Goal: Task Accomplishment & Management: Complete application form

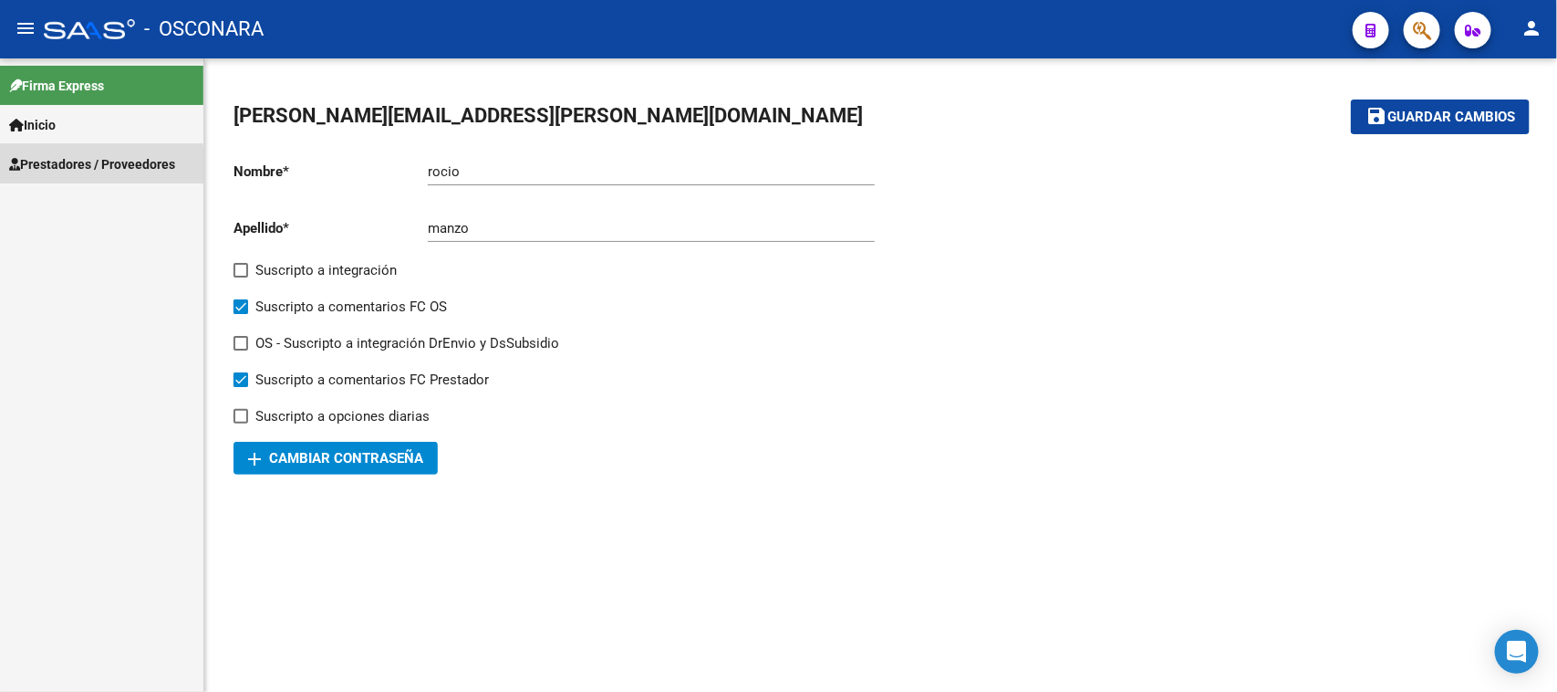
click at [41, 170] on span "Prestadores / Proveedores" at bounding box center [92, 164] width 166 height 20
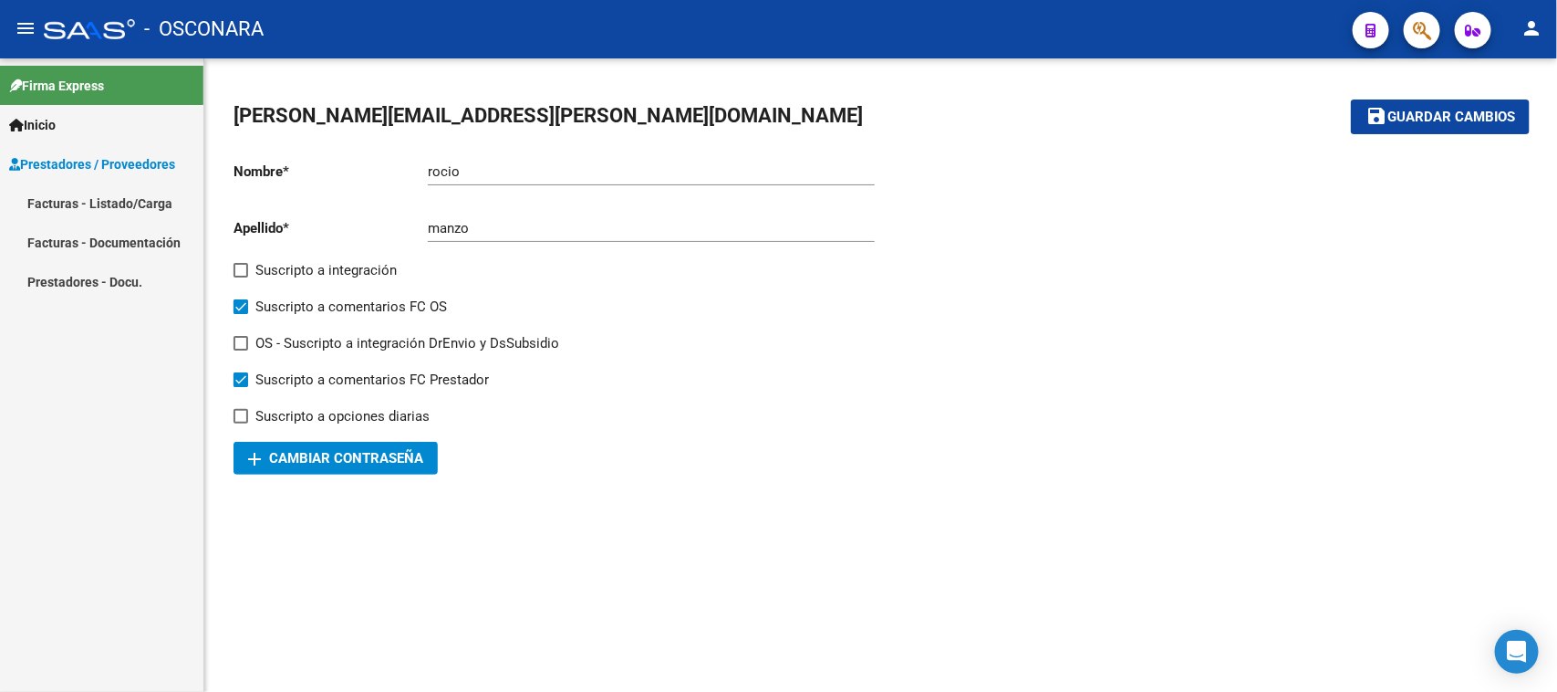
click at [43, 129] on span "Inicio" at bounding box center [32, 125] width 47 height 20
click at [89, 239] on span "Prestadores / Proveedores" at bounding box center [92, 243] width 166 height 20
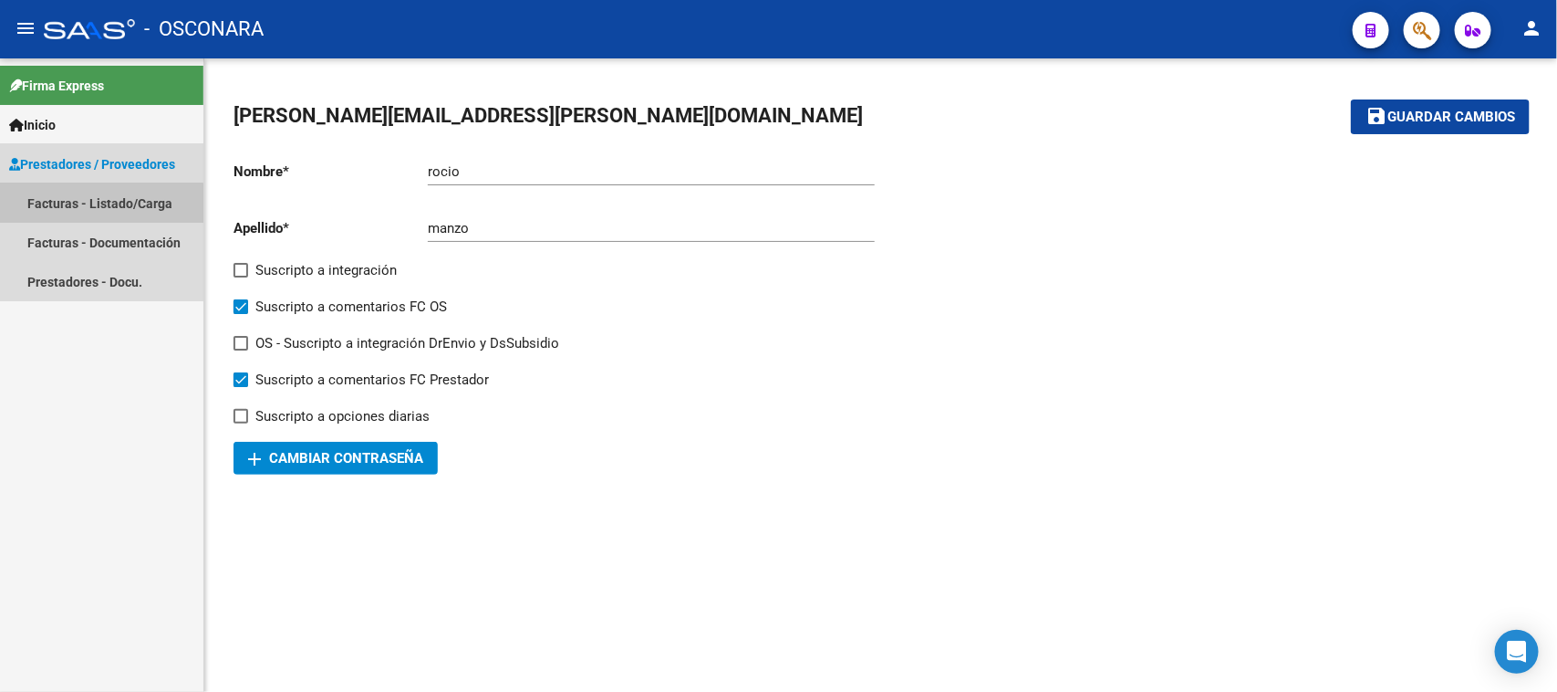
click at [92, 208] on link "Facturas - Listado/Carga" at bounding box center [101, 202] width 203 height 39
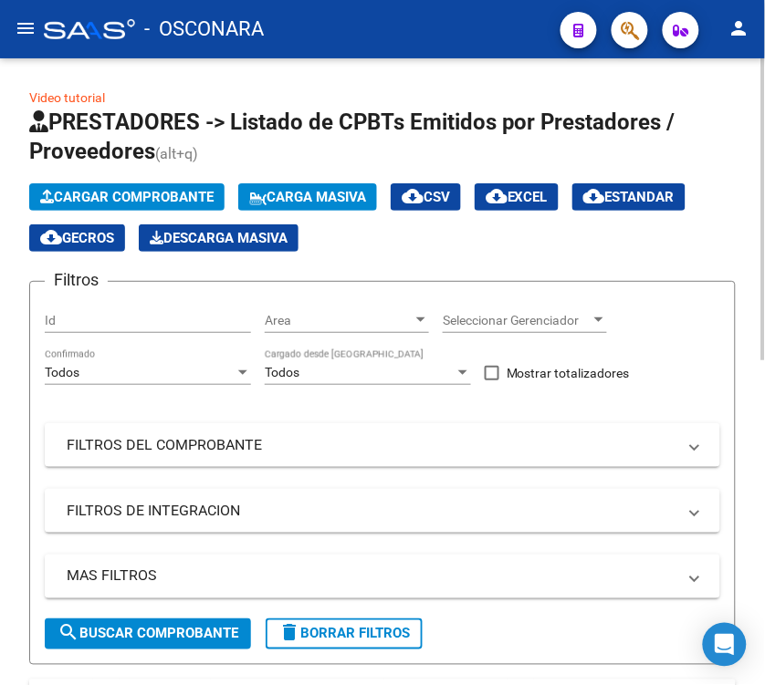
click at [137, 189] on span "Cargar Comprobante" at bounding box center [126, 197] width 173 height 16
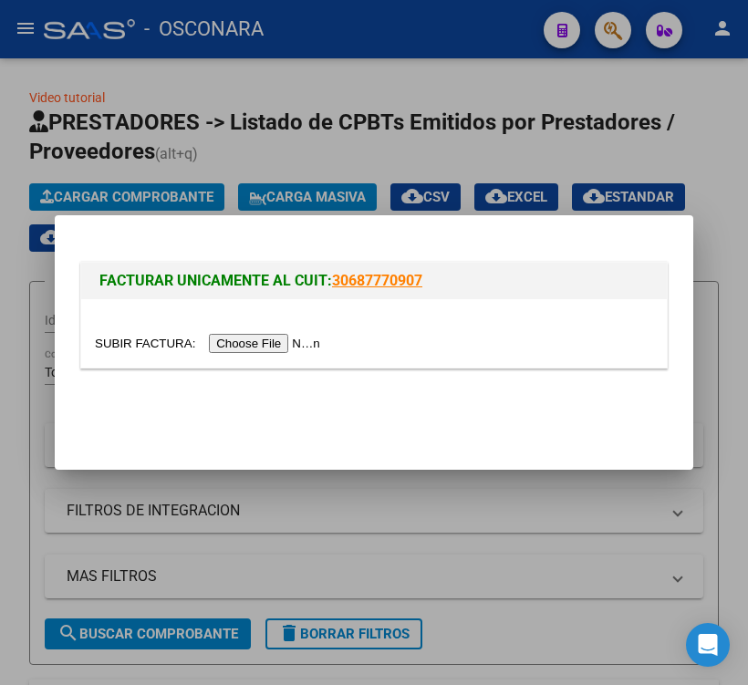
click at [262, 339] on input "file" at bounding box center [210, 343] width 231 height 19
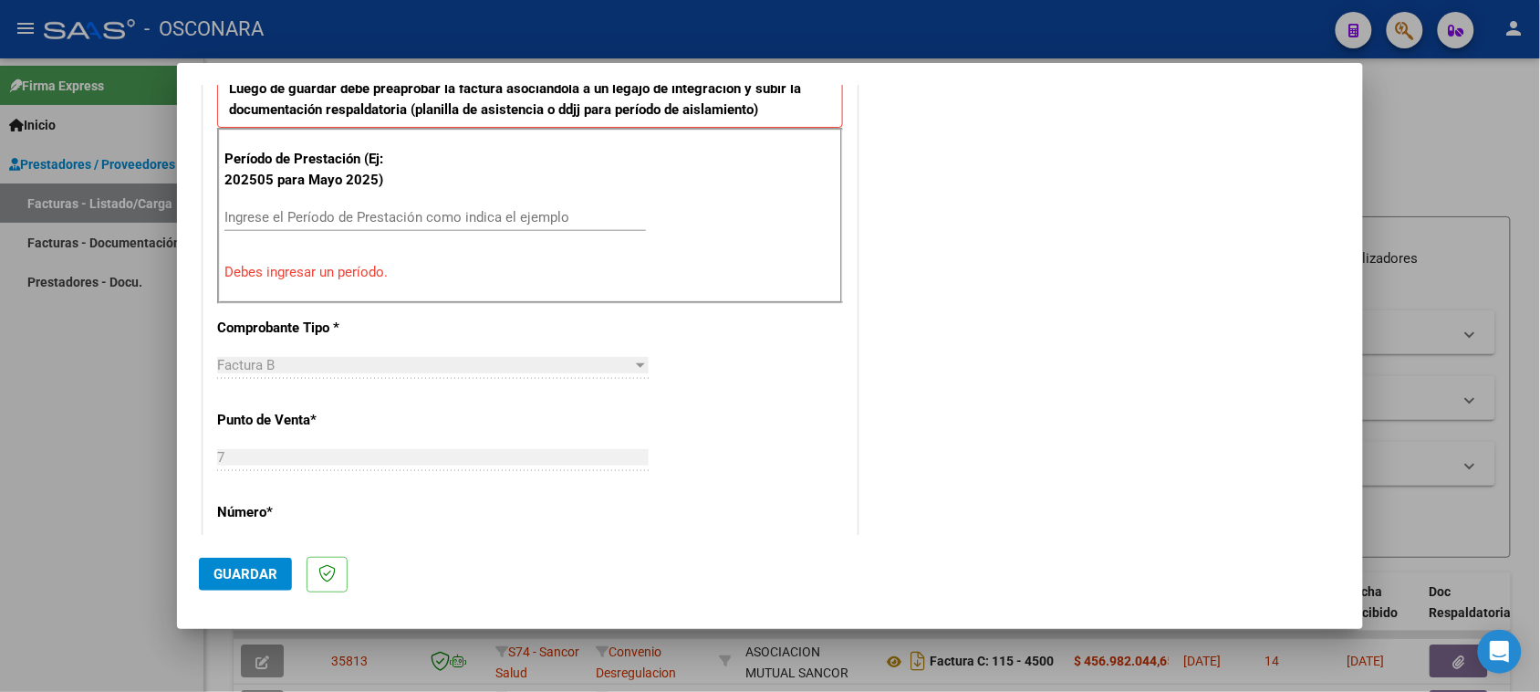
scroll to position [408, 0]
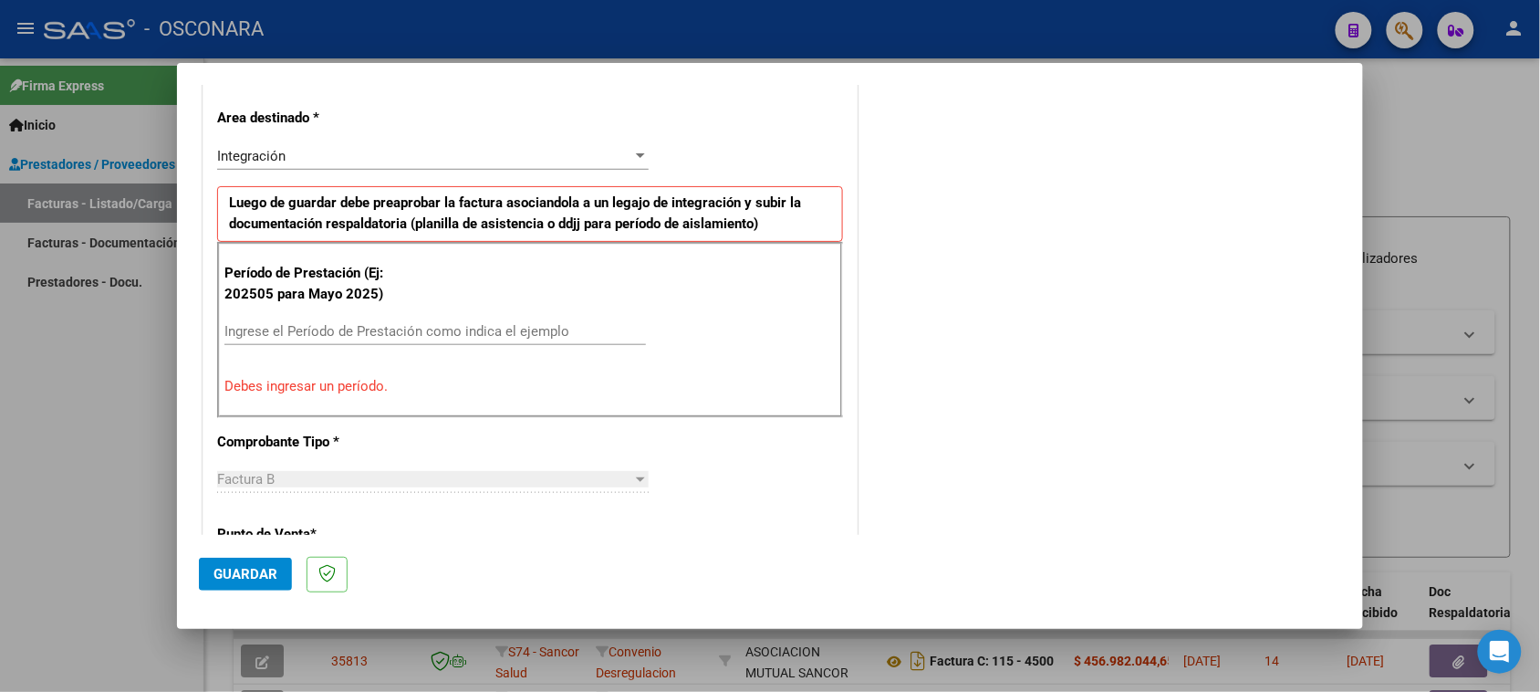
click at [352, 383] on p "Debes ingresar un período." at bounding box center [529, 386] width 611 height 21
click at [338, 329] on input "Ingrese el Período de Prestación como indica el ejemplo" at bounding box center [435, 331] width 422 height 16
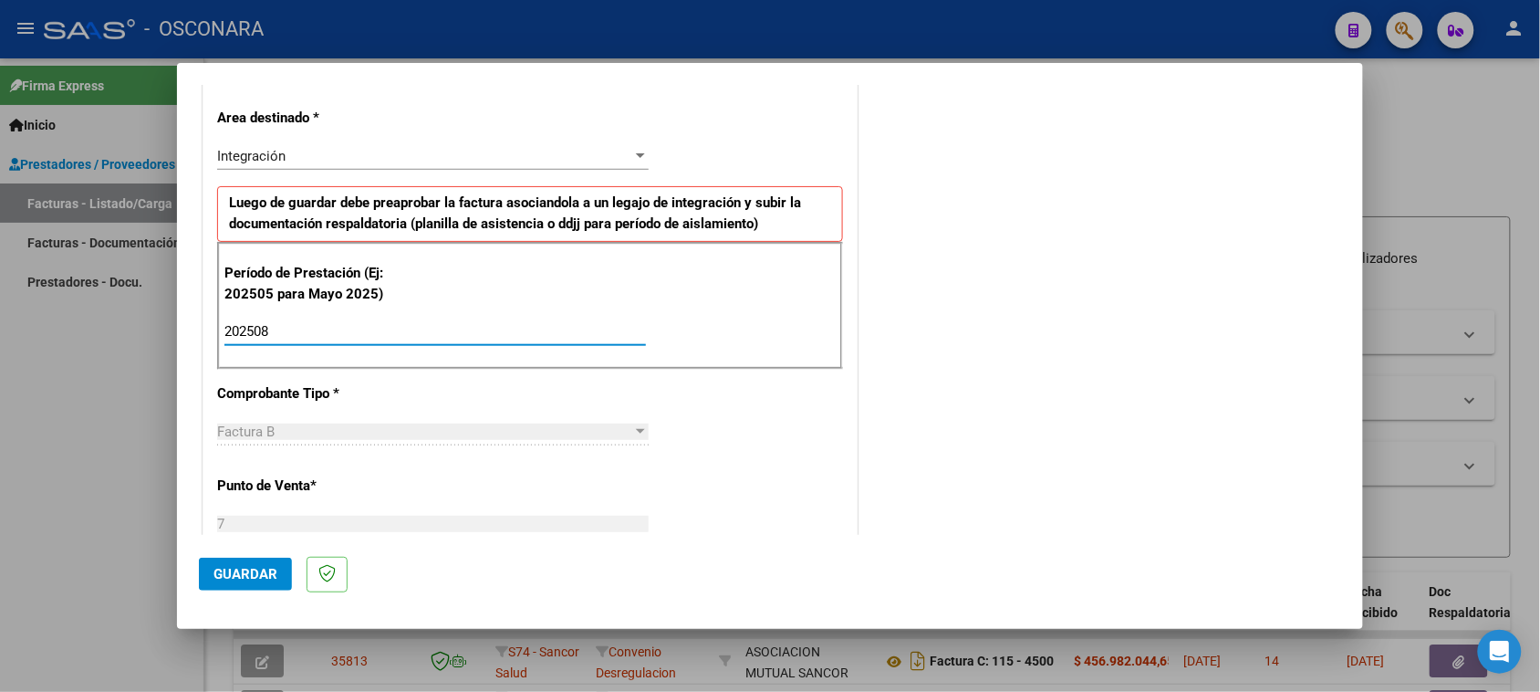
type input "202508"
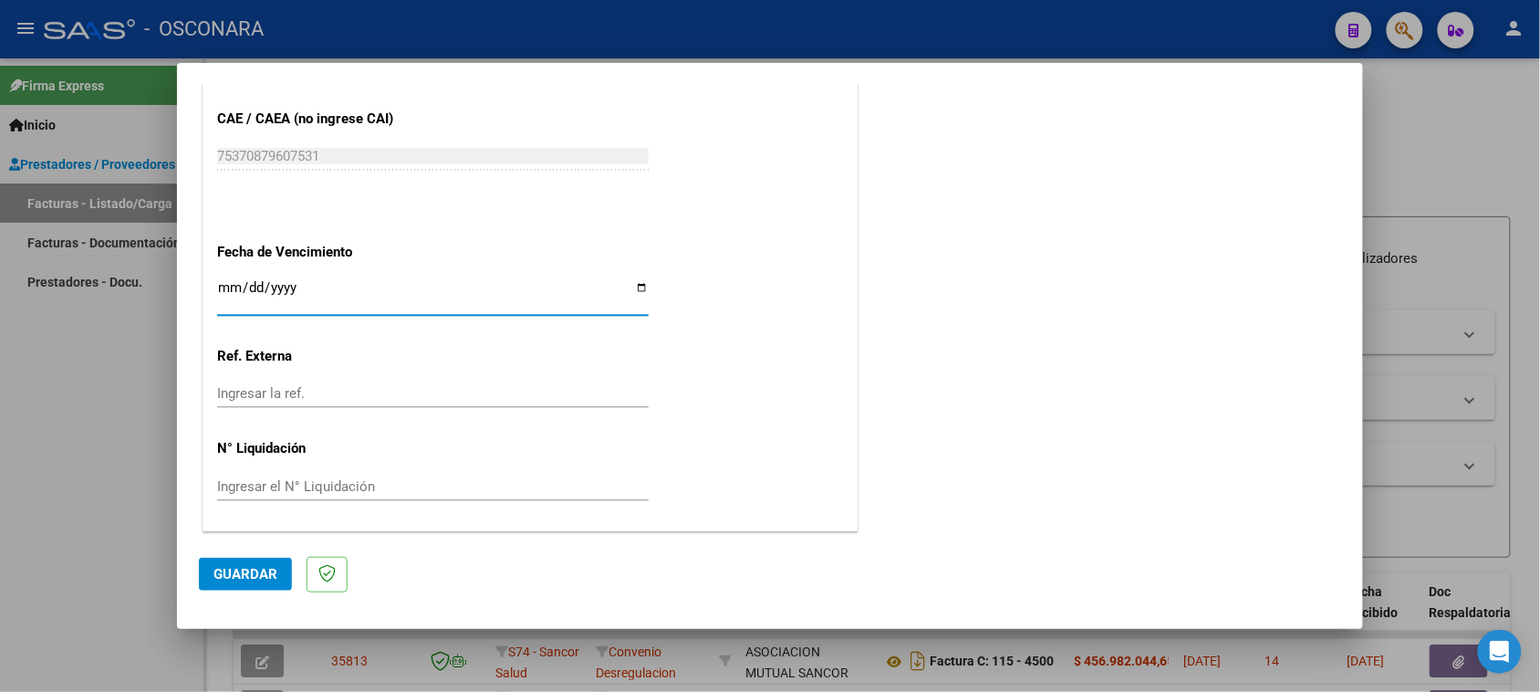
scroll to position [1159, 0]
click at [226, 566] on span "Guardar" at bounding box center [245, 574] width 64 height 16
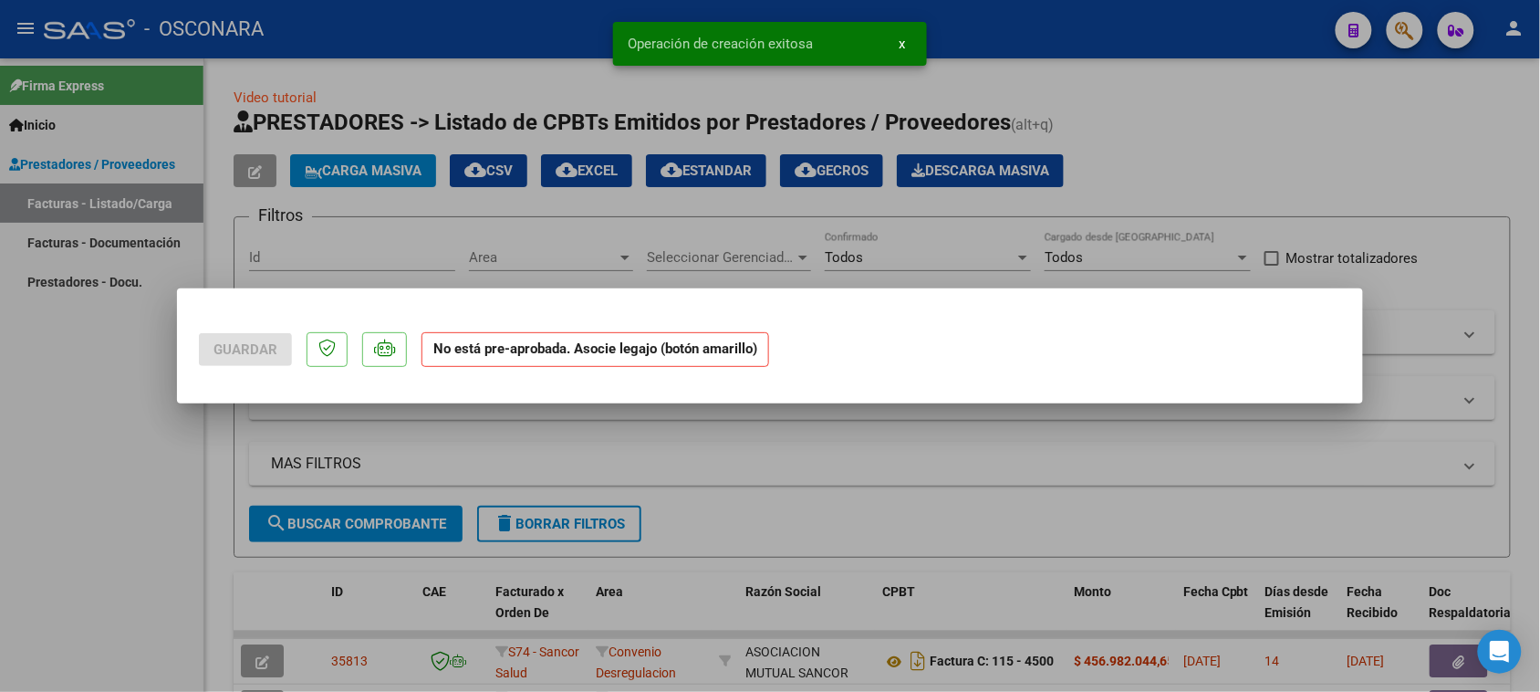
scroll to position [0, 0]
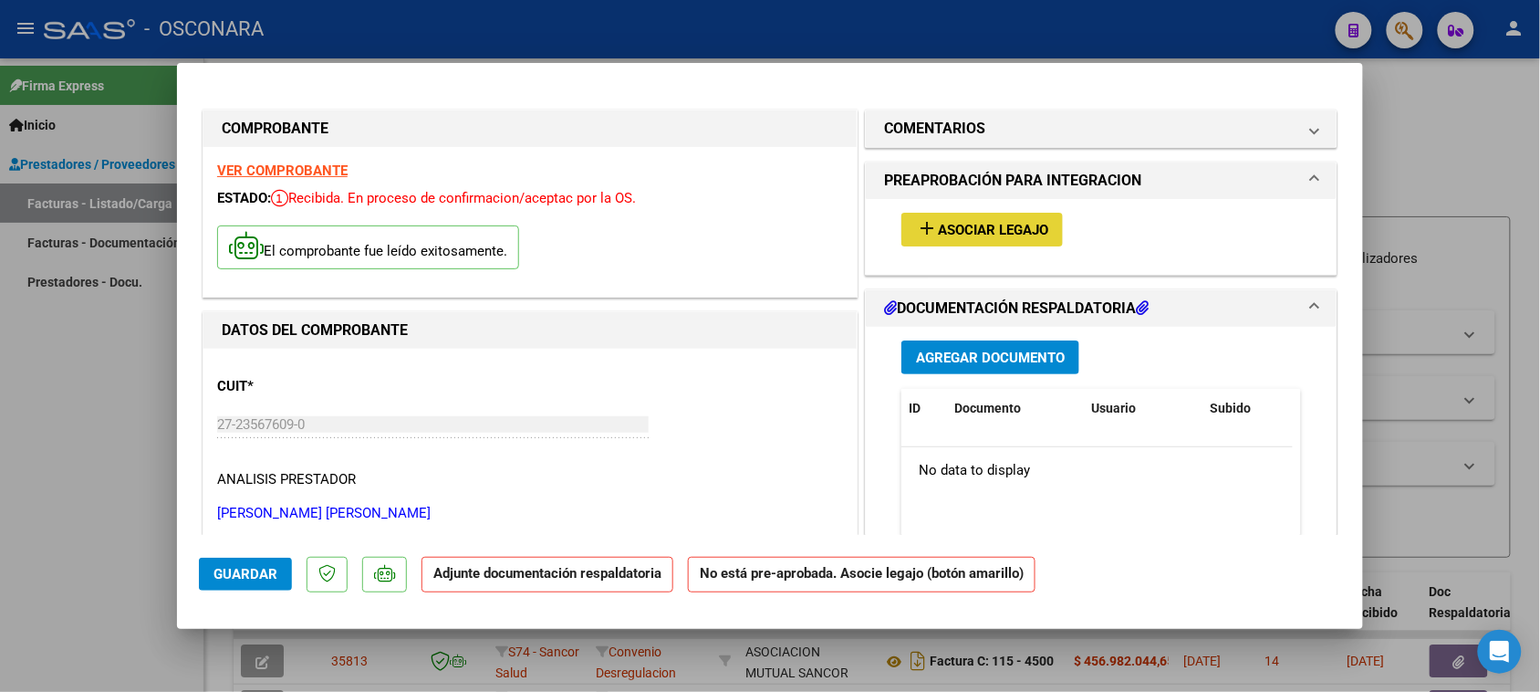
click at [990, 225] on span "Asociar Legajo" at bounding box center [993, 230] width 110 height 16
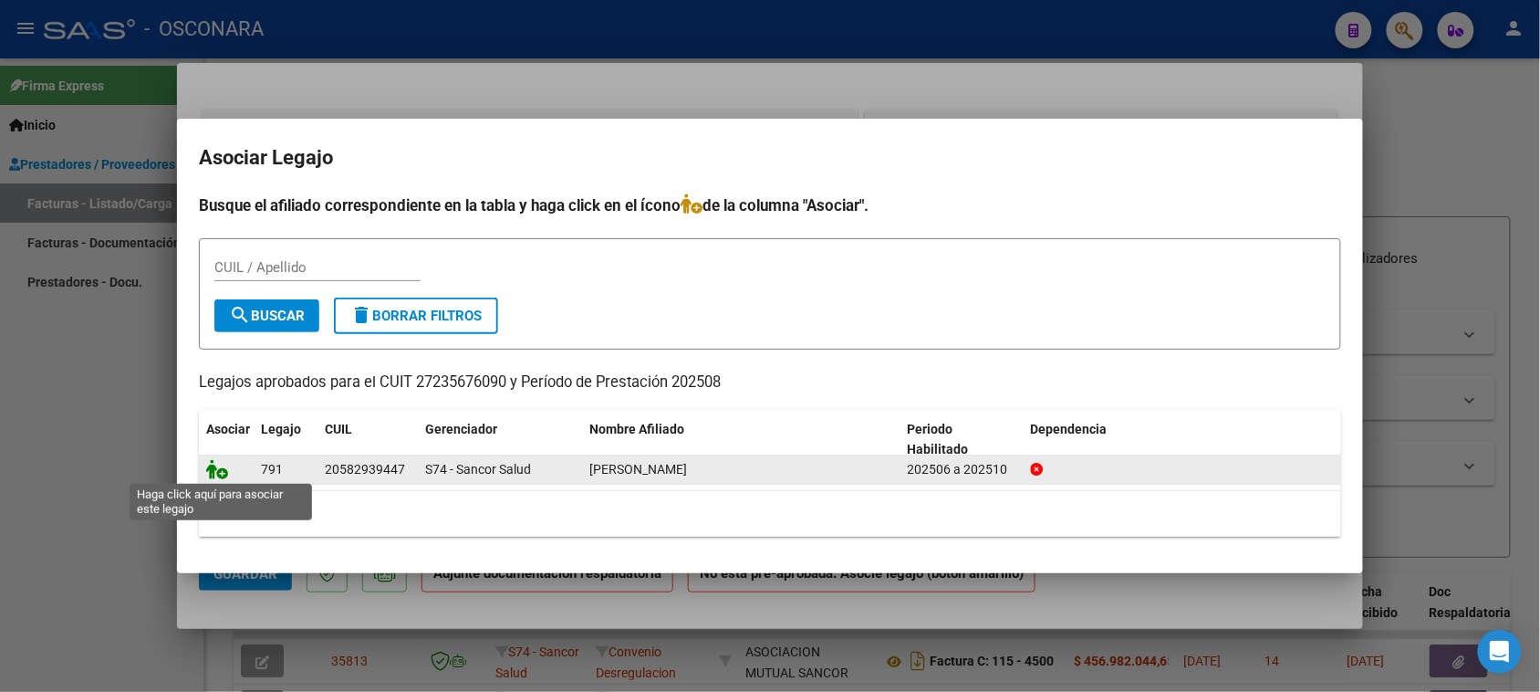
click at [219, 463] on icon at bounding box center [217, 469] width 22 height 20
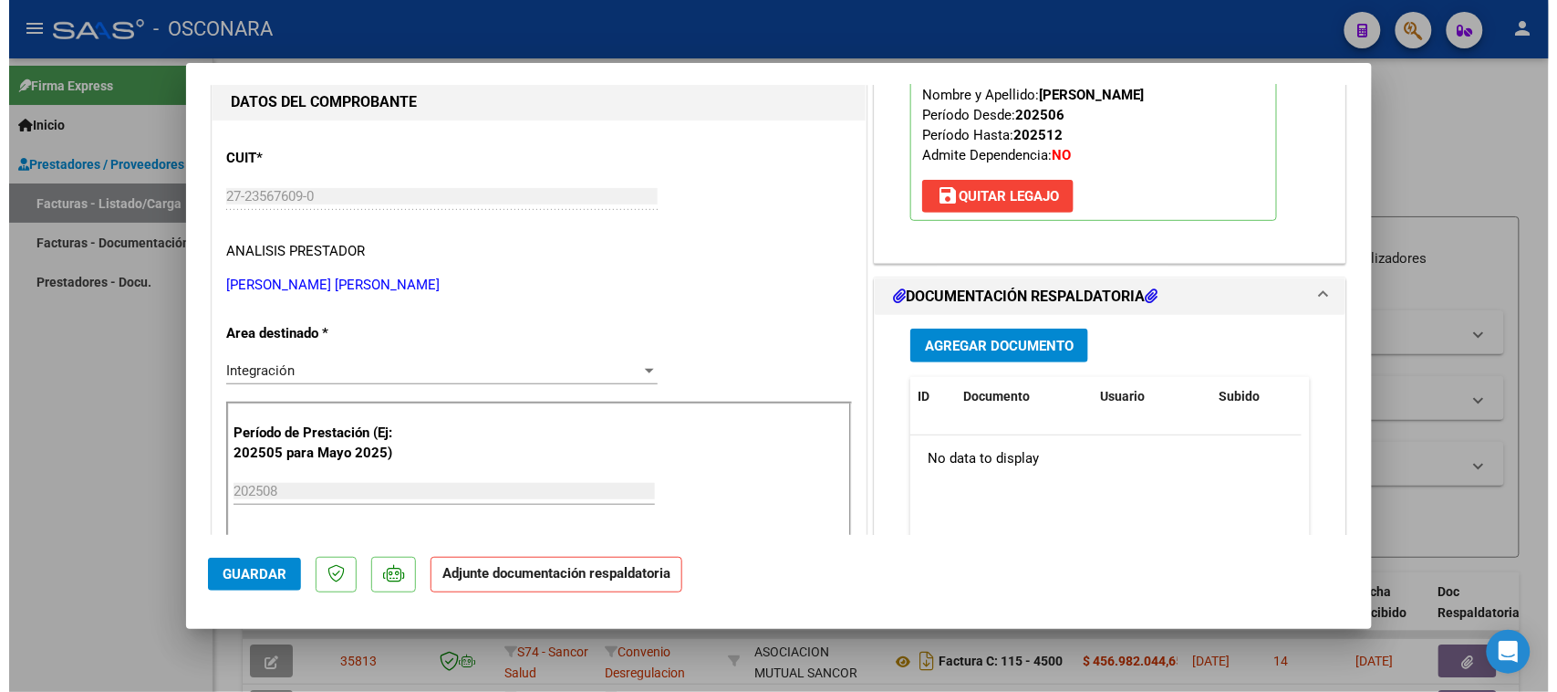
scroll to position [342, 0]
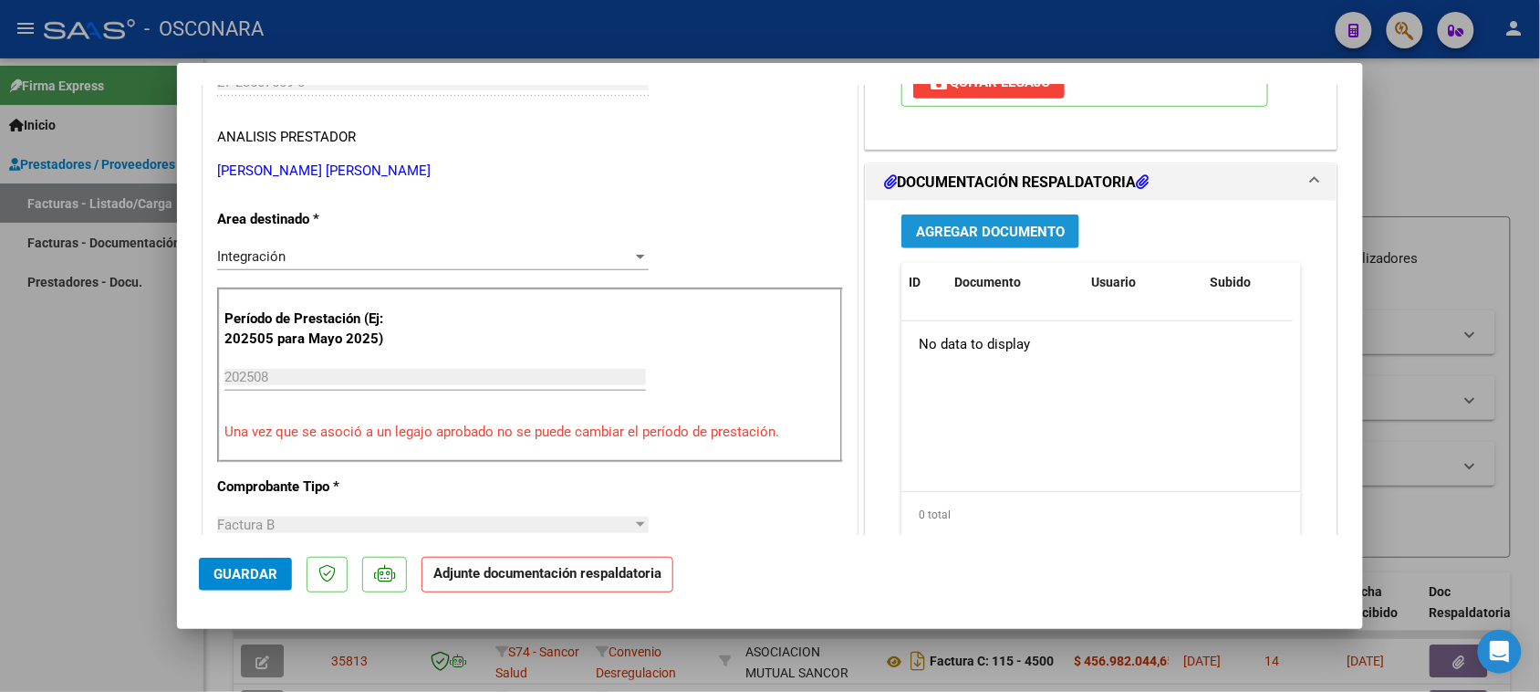
click at [1040, 229] on span "Agregar Documento" at bounding box center [990, 232] width 149 height 16
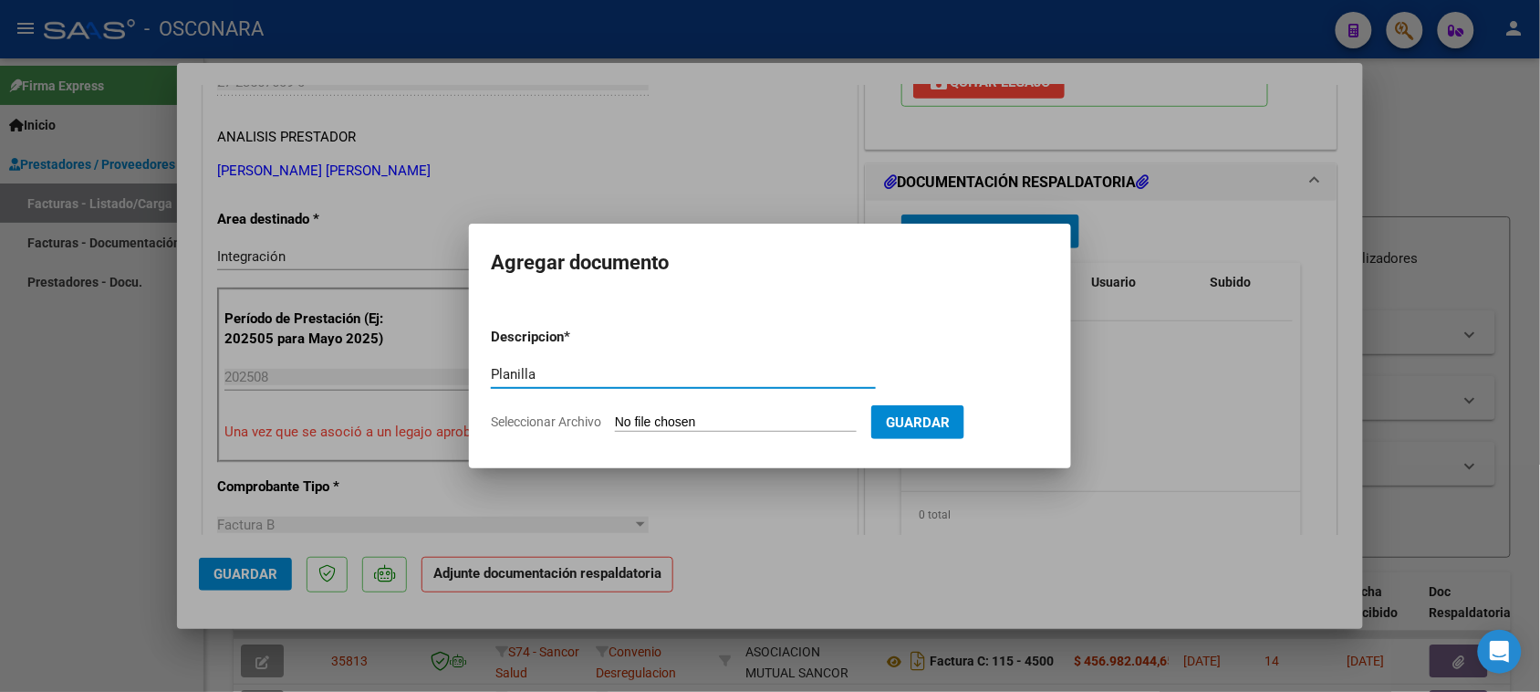
type input "Planilla"
click at [792, 417] on input "Seleccionar Archivo" at bounding box center [736, 422] width 242 height 17
type input "C:\fakepath\ASIS [PERSON_NAME].pdf"
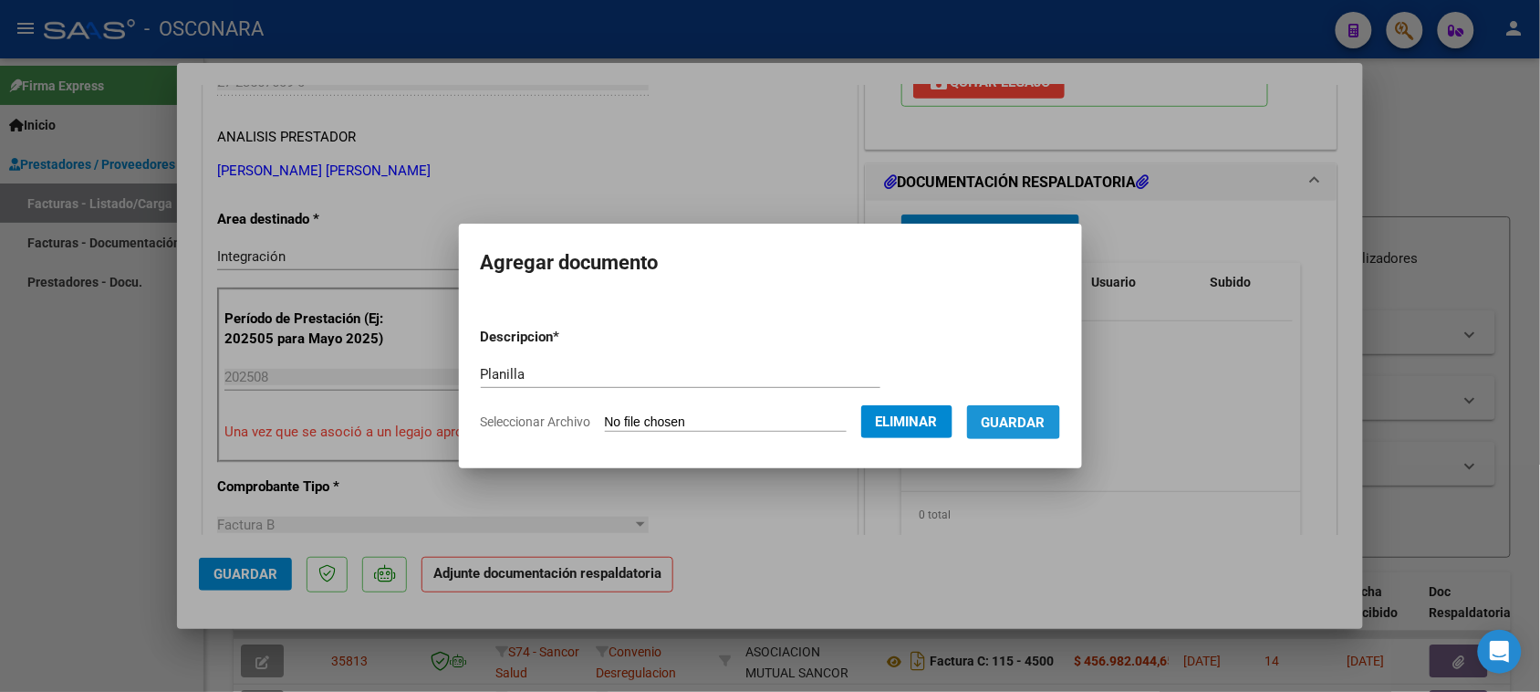
click at [1031, 431] on button "Guardar" at bounding box center [1013, 422] width 93 height 34
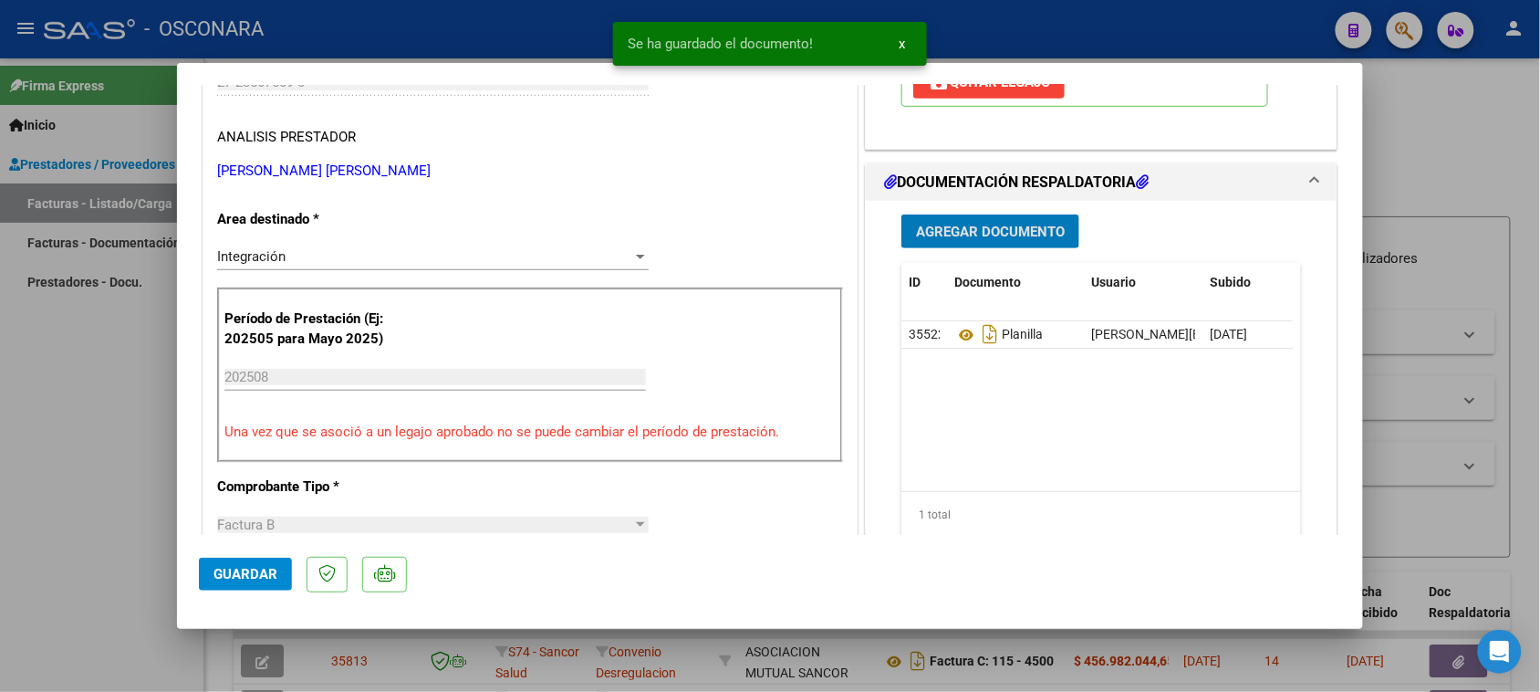
click at [228, 575] on span "Guardar" at bounding box center [245, 574] width 64 height 16
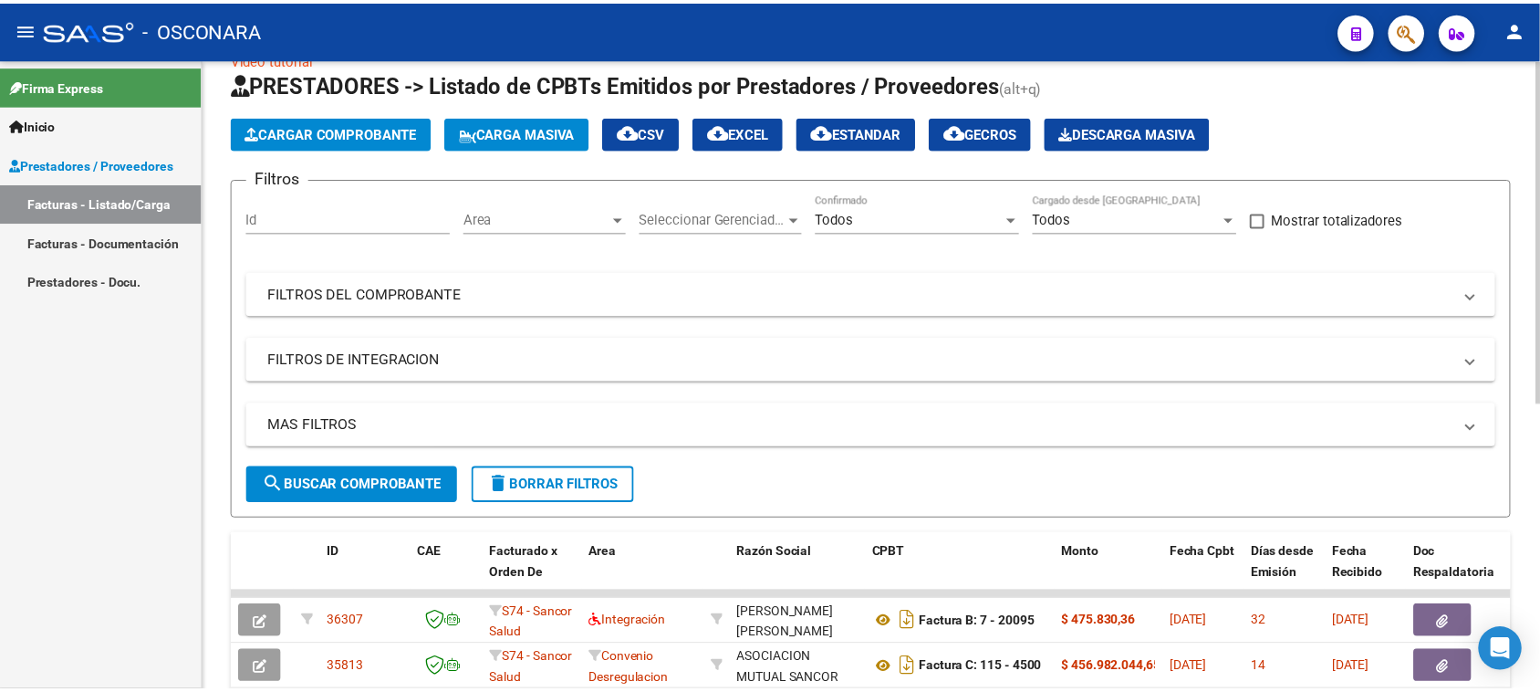
scroll to position [0, 0]
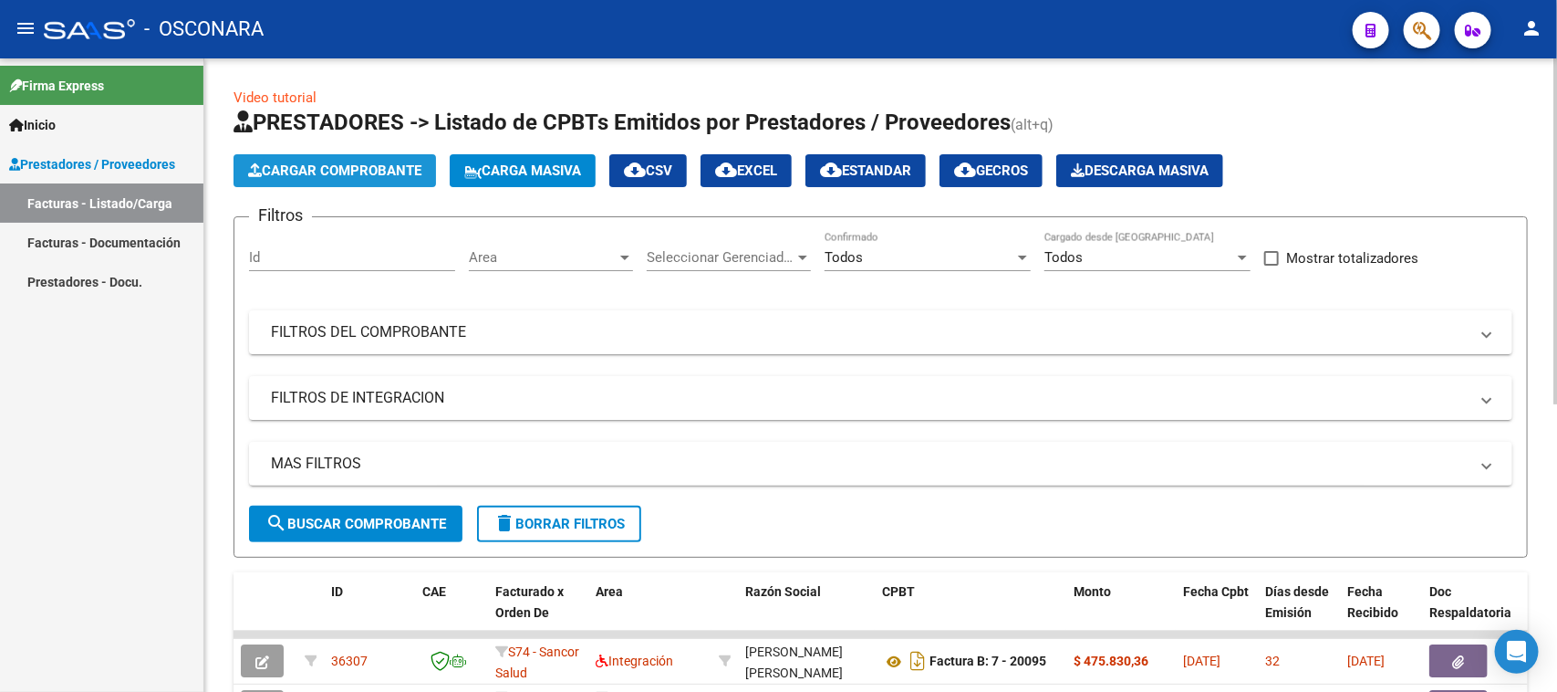
click at [331, 167] on span "Cargar Comprobante" at bounding box center [334, 170] width 173 height 16
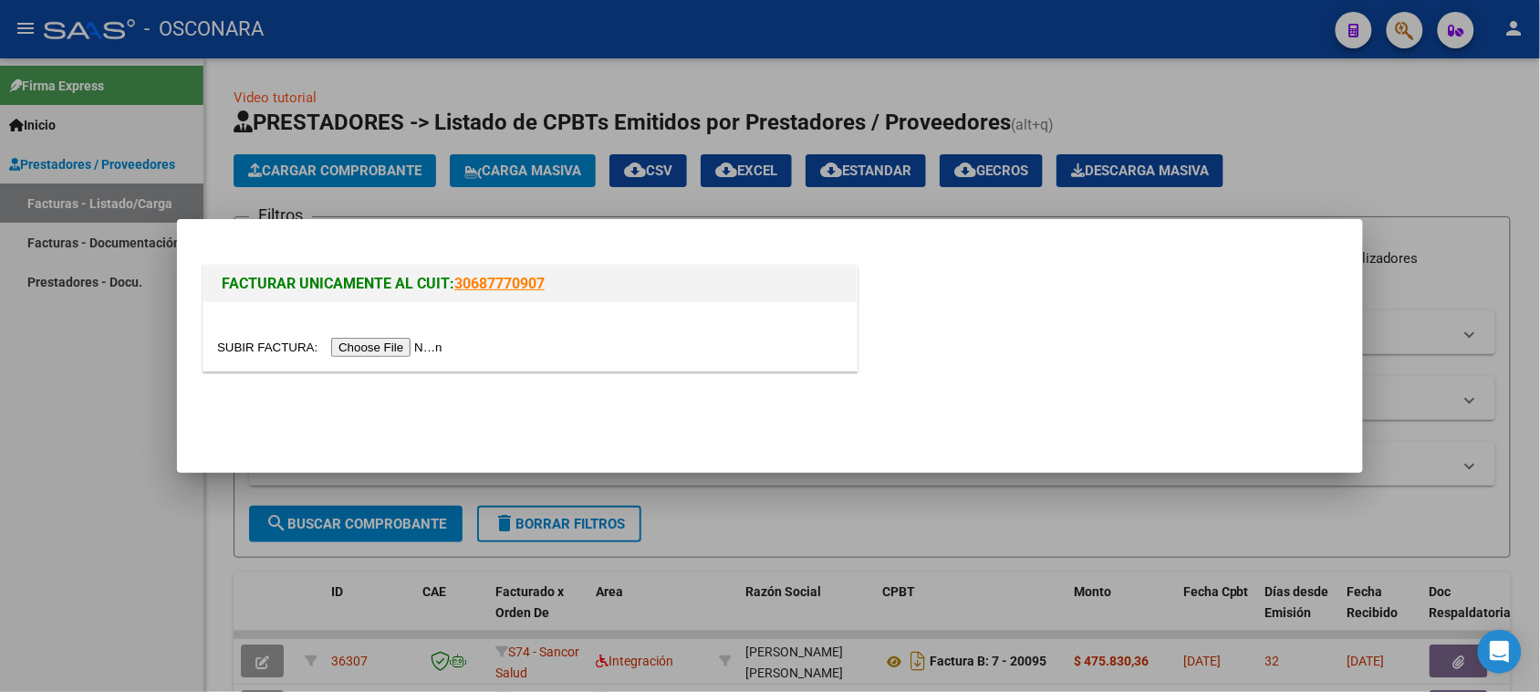
click at [361, 343] on input "file" at bounding box center [332, 347] width 231 height 19
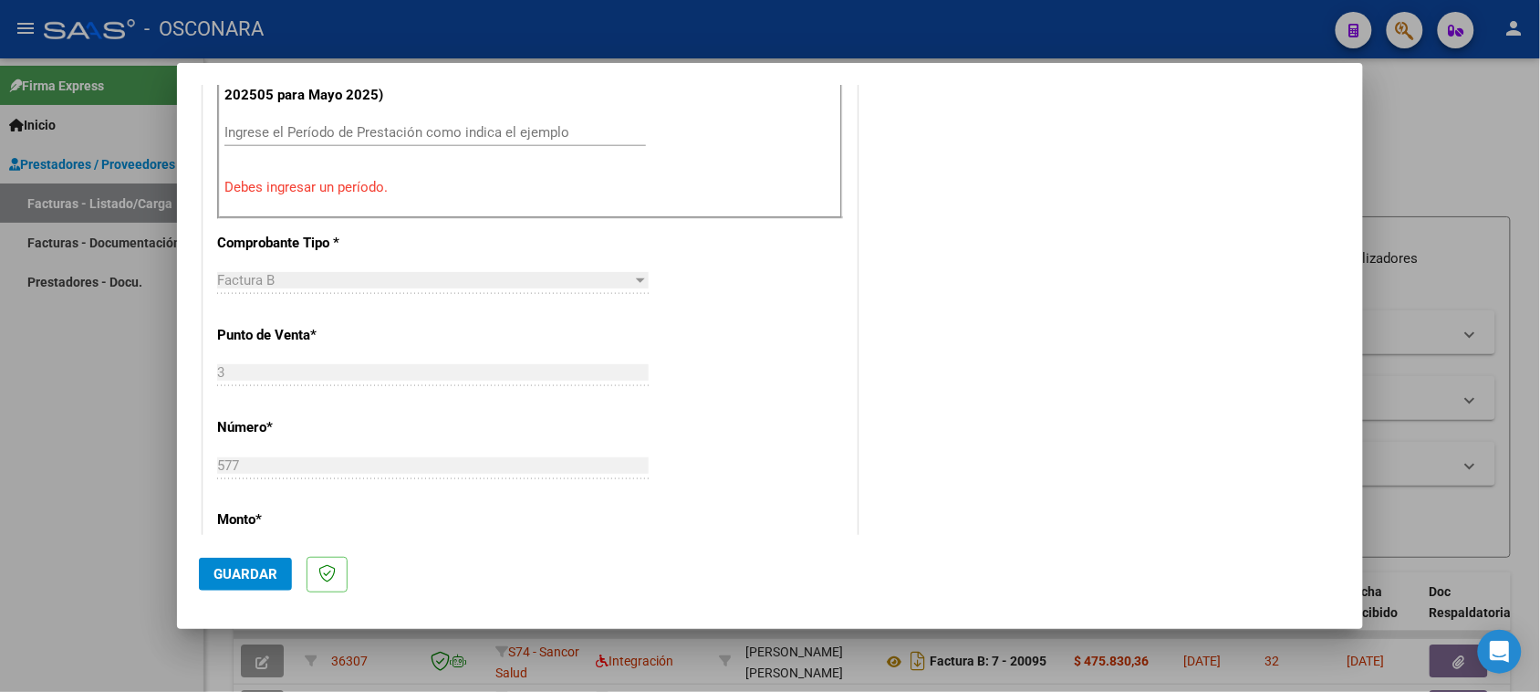
scroll to position [640, 0]
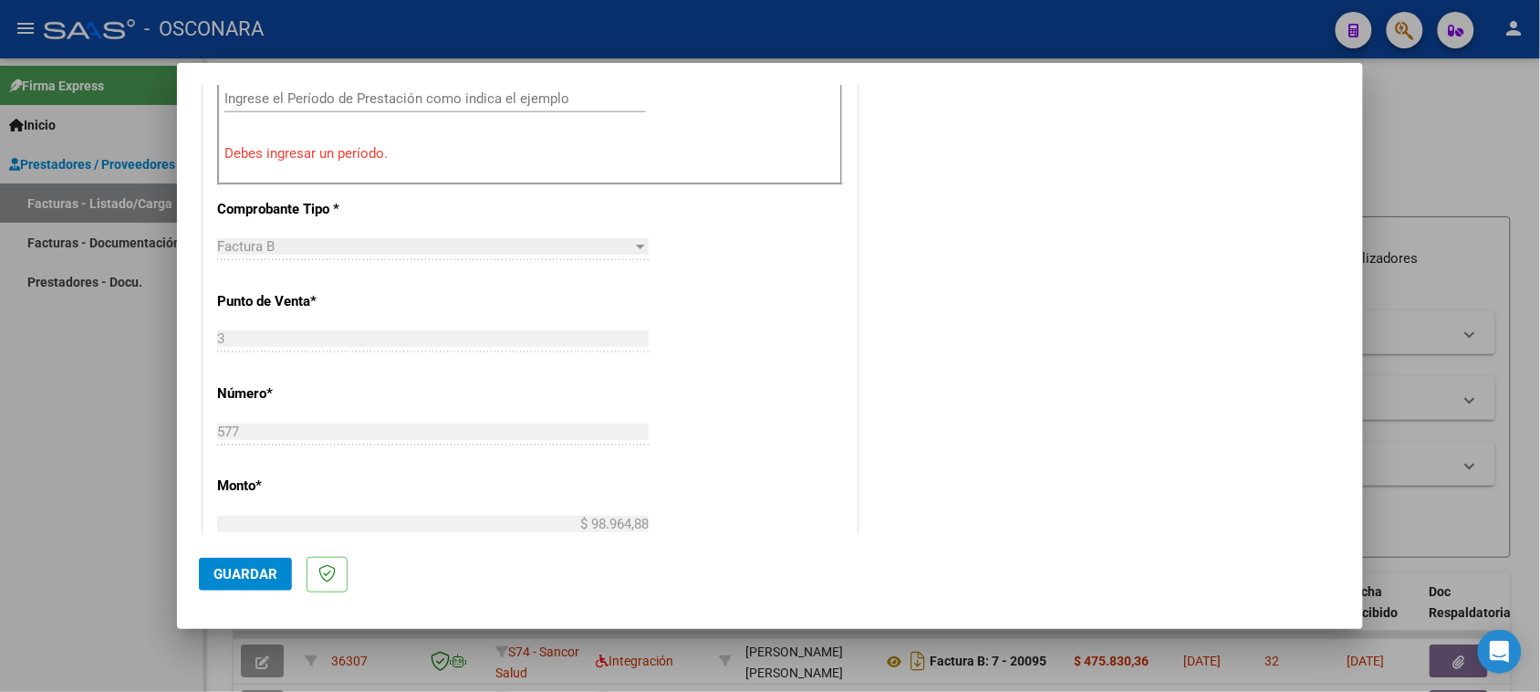
click at [489, 102] on input "Ingrese el Período de Prestación como indica el ejemplo" at bounding box center [435, 98] width 422 height 16
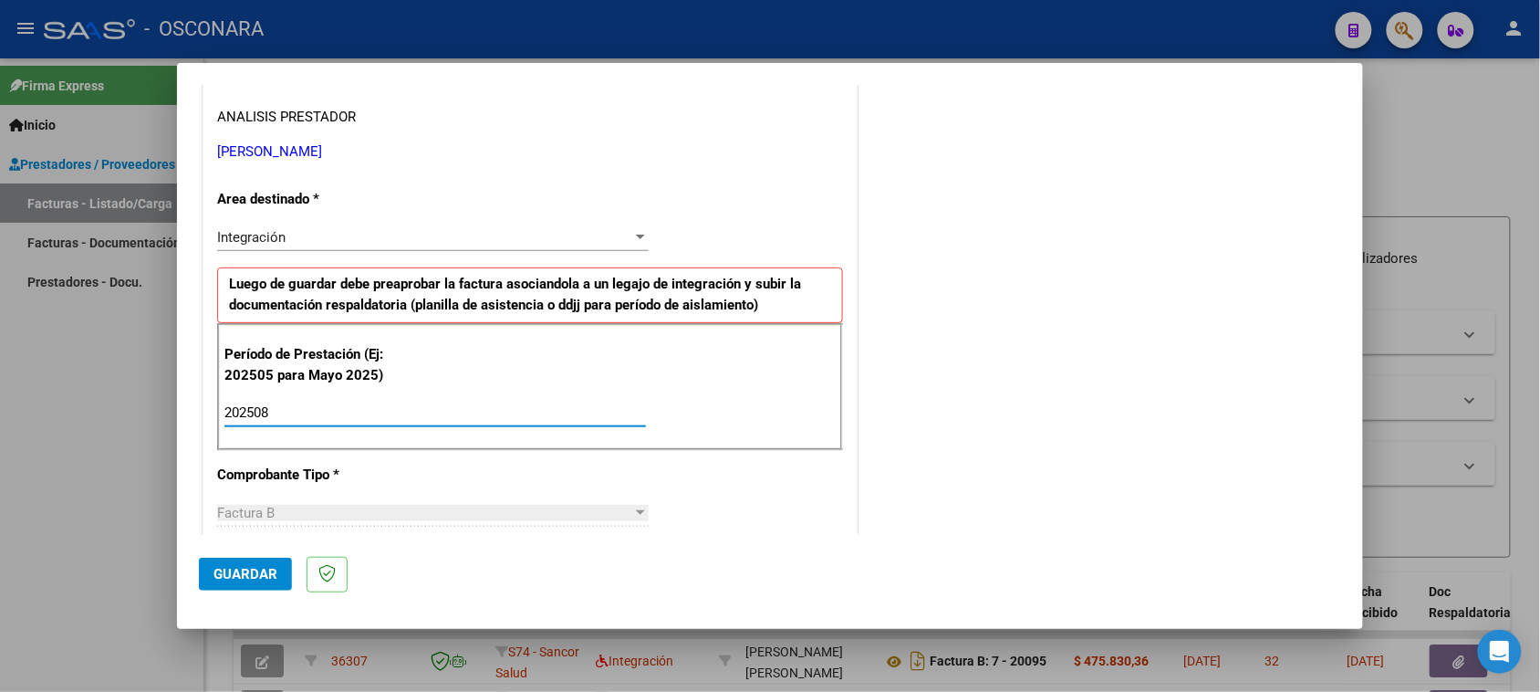
scroll to position [412, 0]
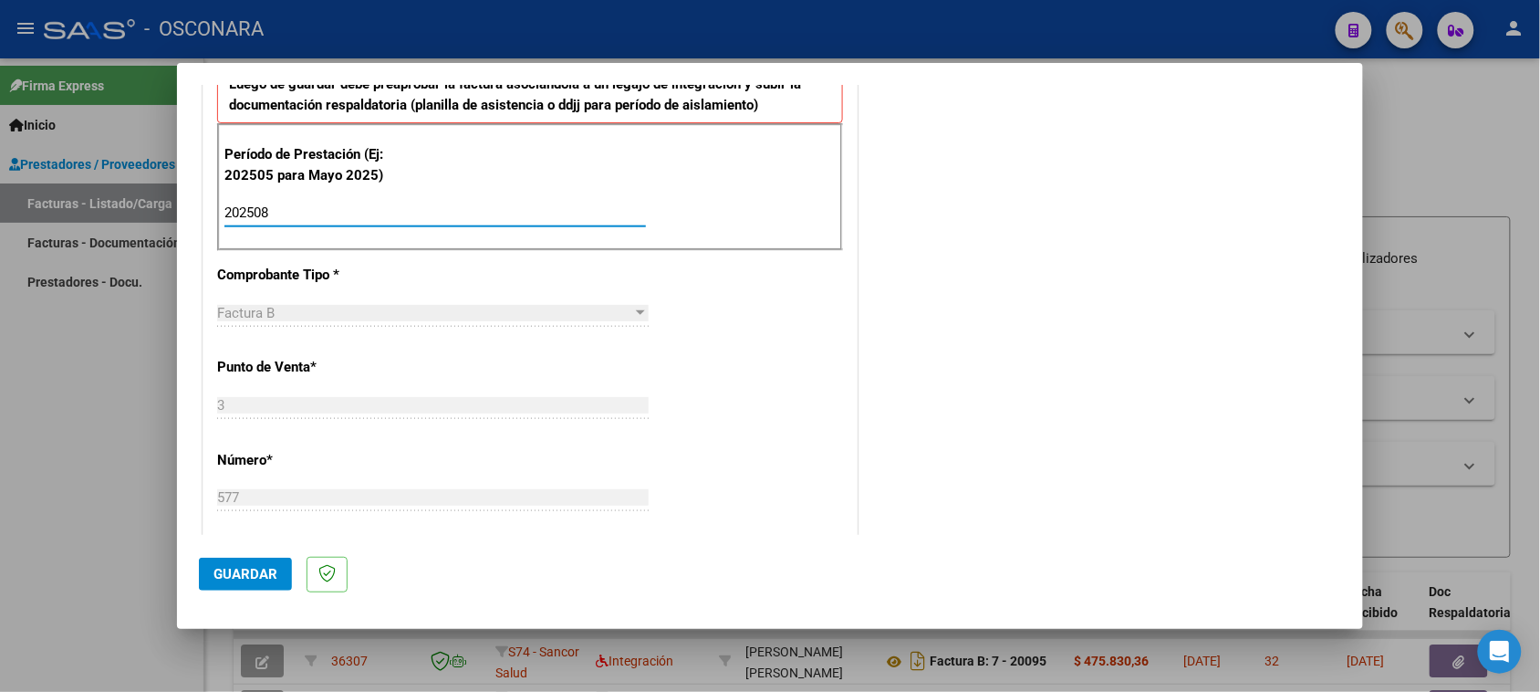
type input "202508"
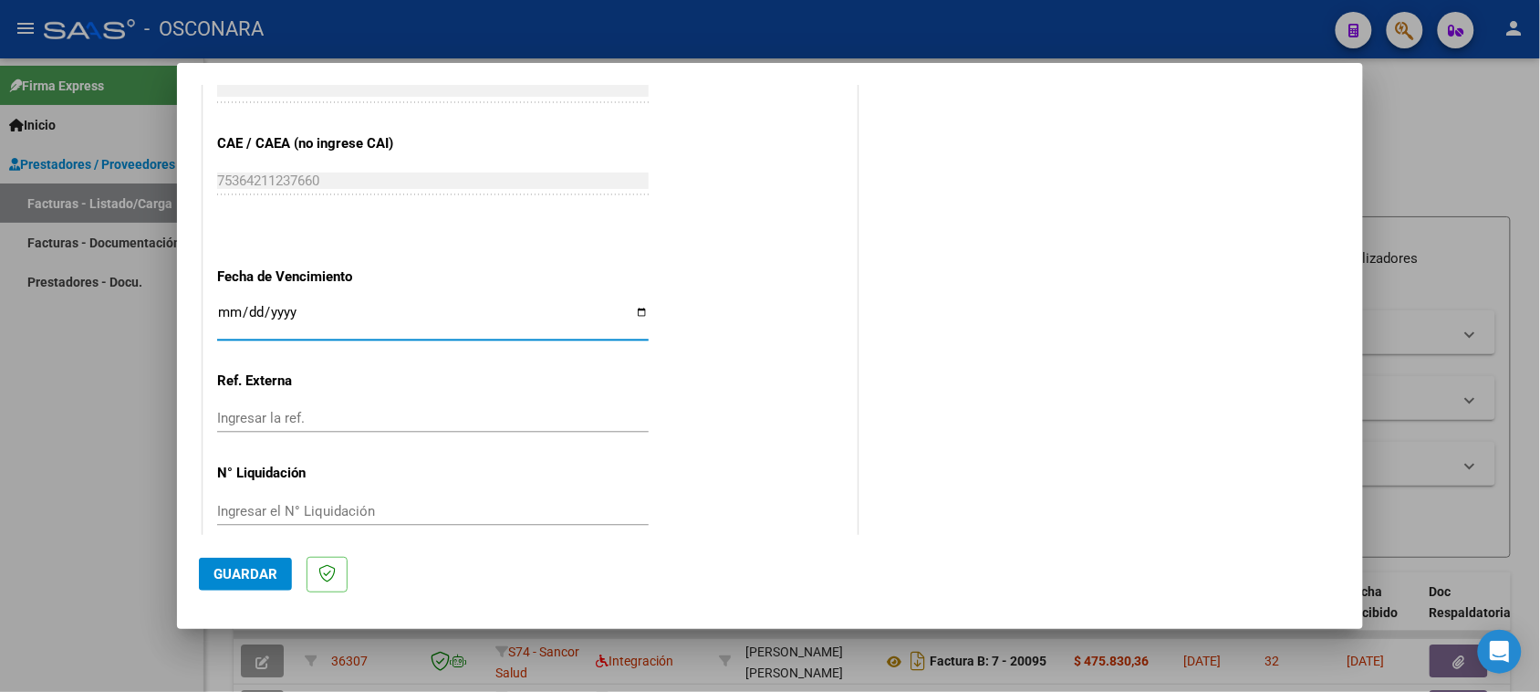
scroll to position [1159, 0]
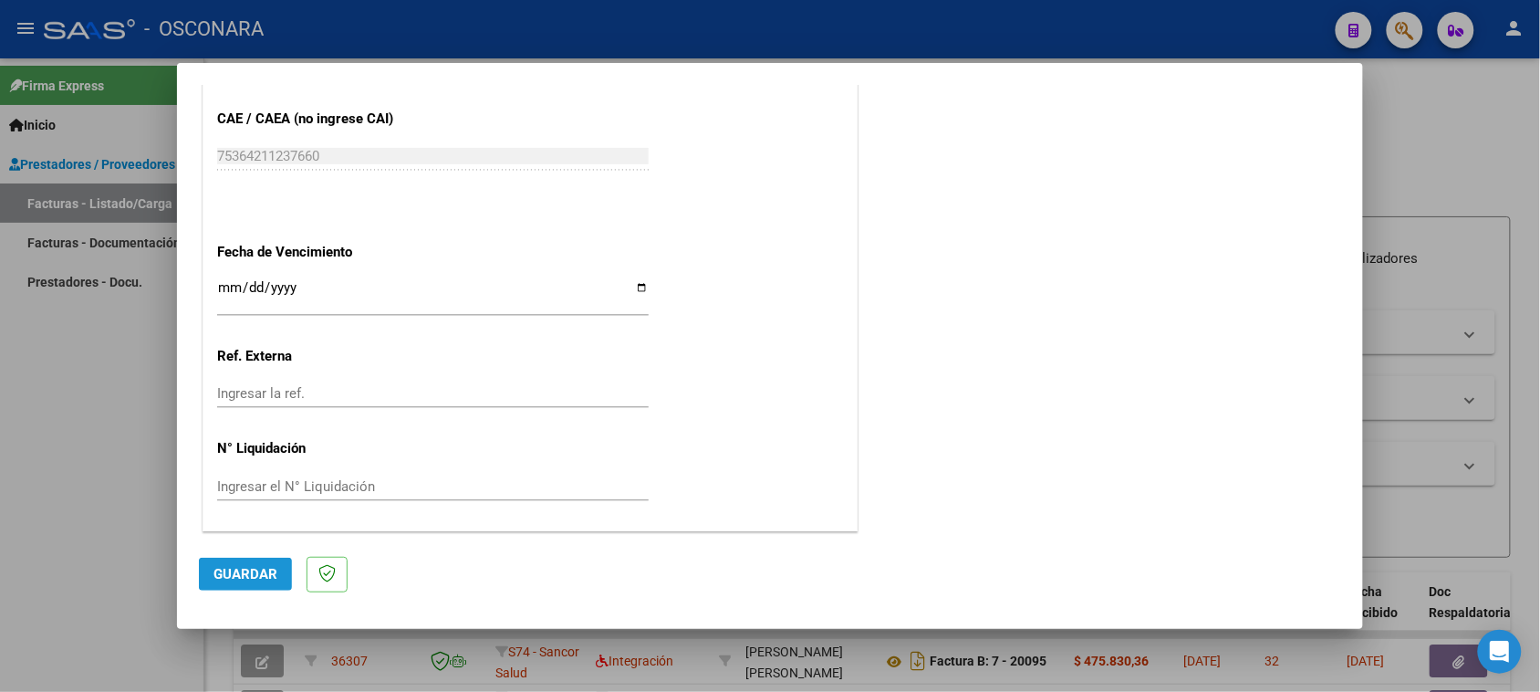
click at [238, 580] on span "Guardar" at bounding box center [245, 574] width 64 height 16
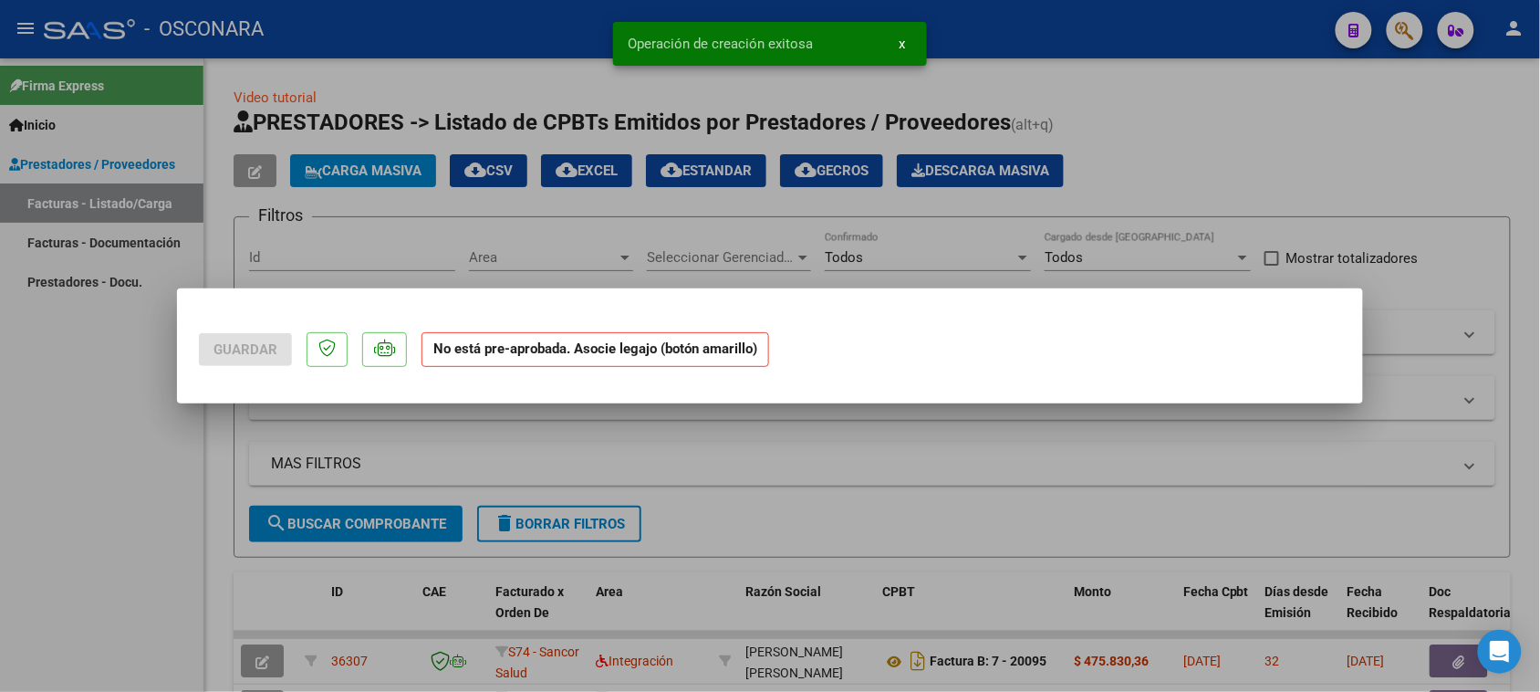
scroll to position [0, 0]
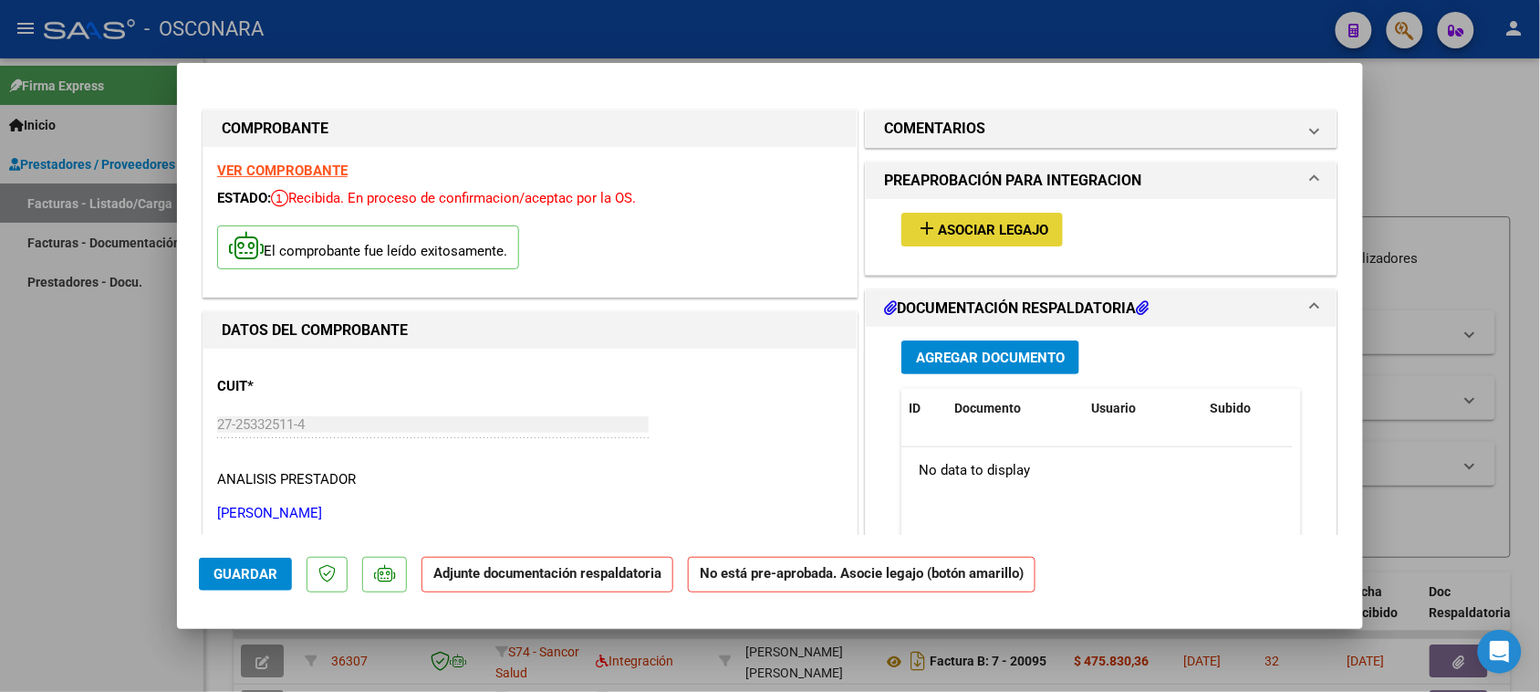
click at [972, 228] on span "Asociar Legajo" at bounding box center [993, 230] width 110 height 16
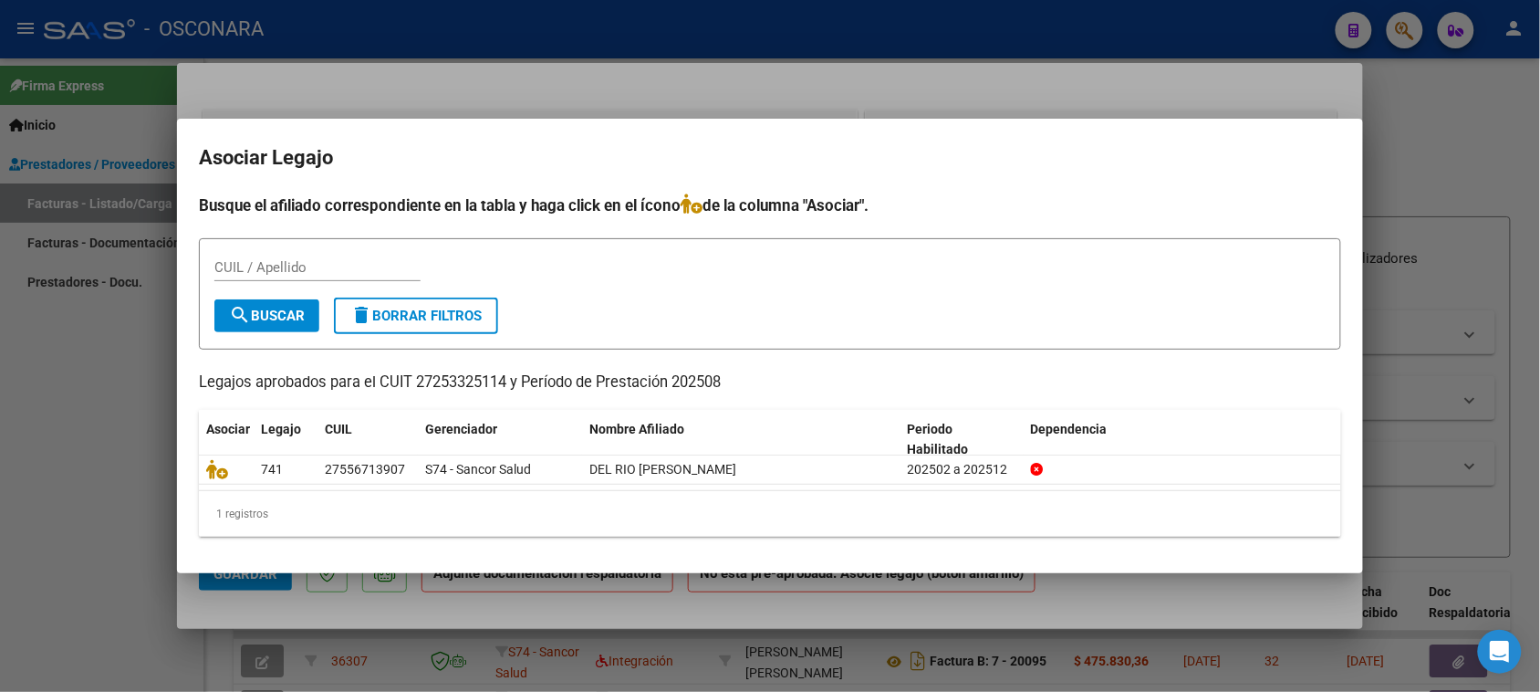
drag, startPoint x: 210, startPoint y: 467, endPoint x: 267, endPoint y: 368, distance: 114.9
click at [267, 368] on div "Busque el afiliado correspondiente en la tabla y haga click en el ícono de la c…" at bounding box center [770, 365] width 1142 height 344
click at [251, 374] on p "Legajos aprobados para el CUIT 27253325114 y Período de Prestación 202508" at bounding box center [770, 382] width 1142 height 23
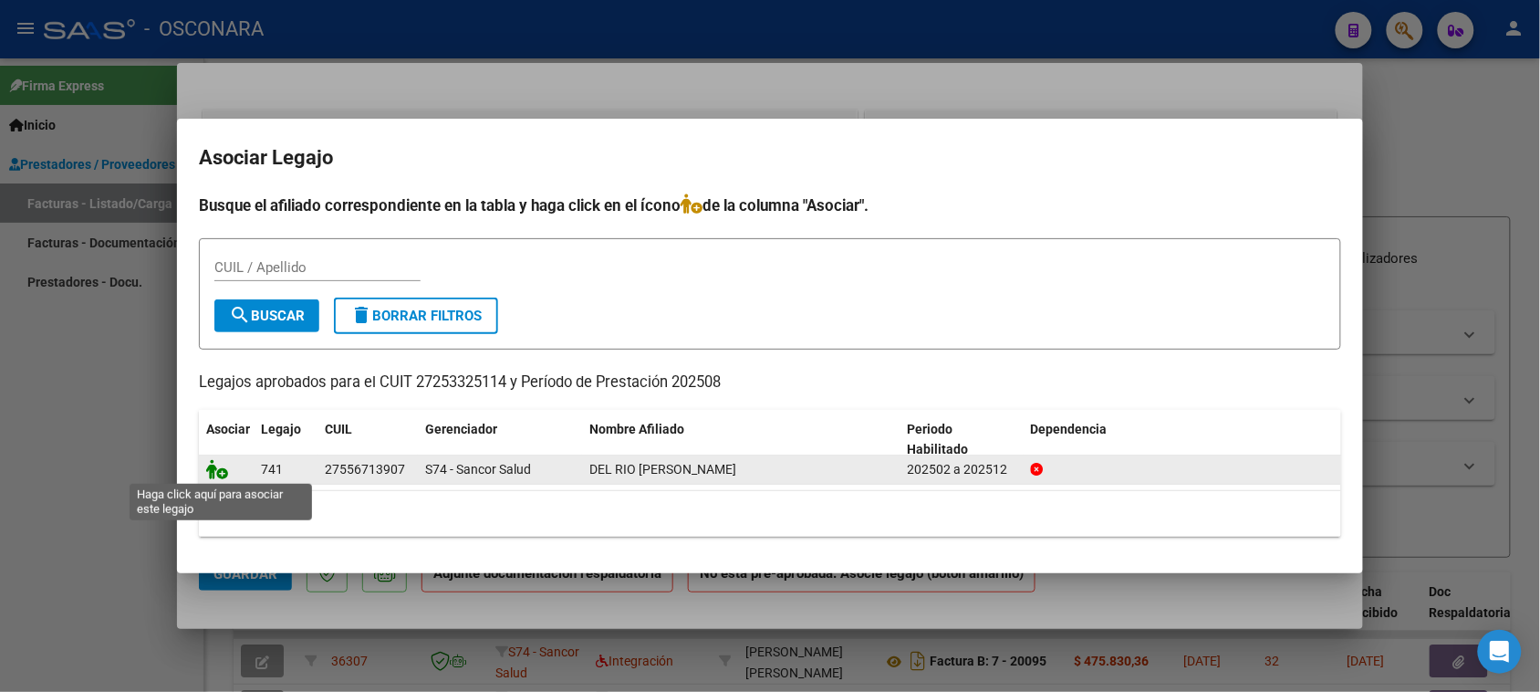
click at [208, 463] on icon at bounding box center [217, 469] width 22 height 20
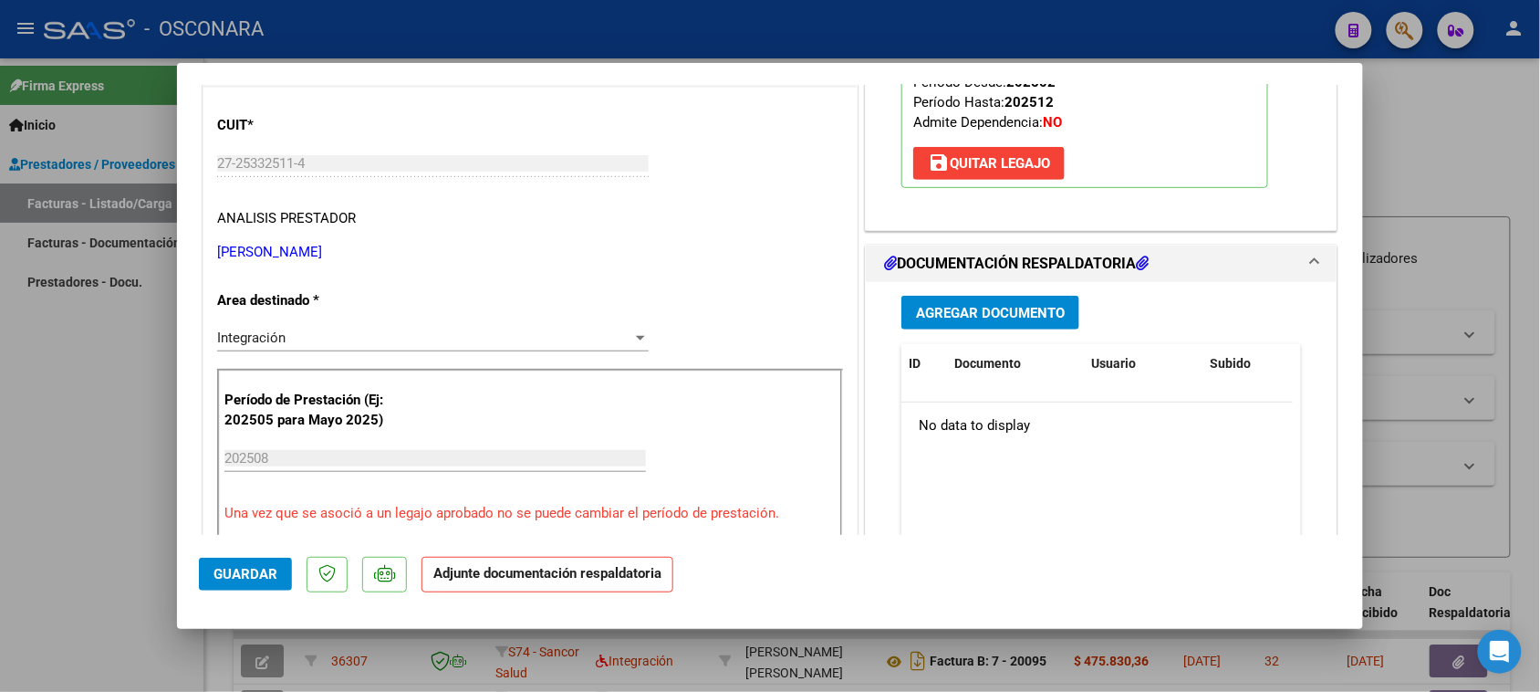
scroll to position [228, 0]
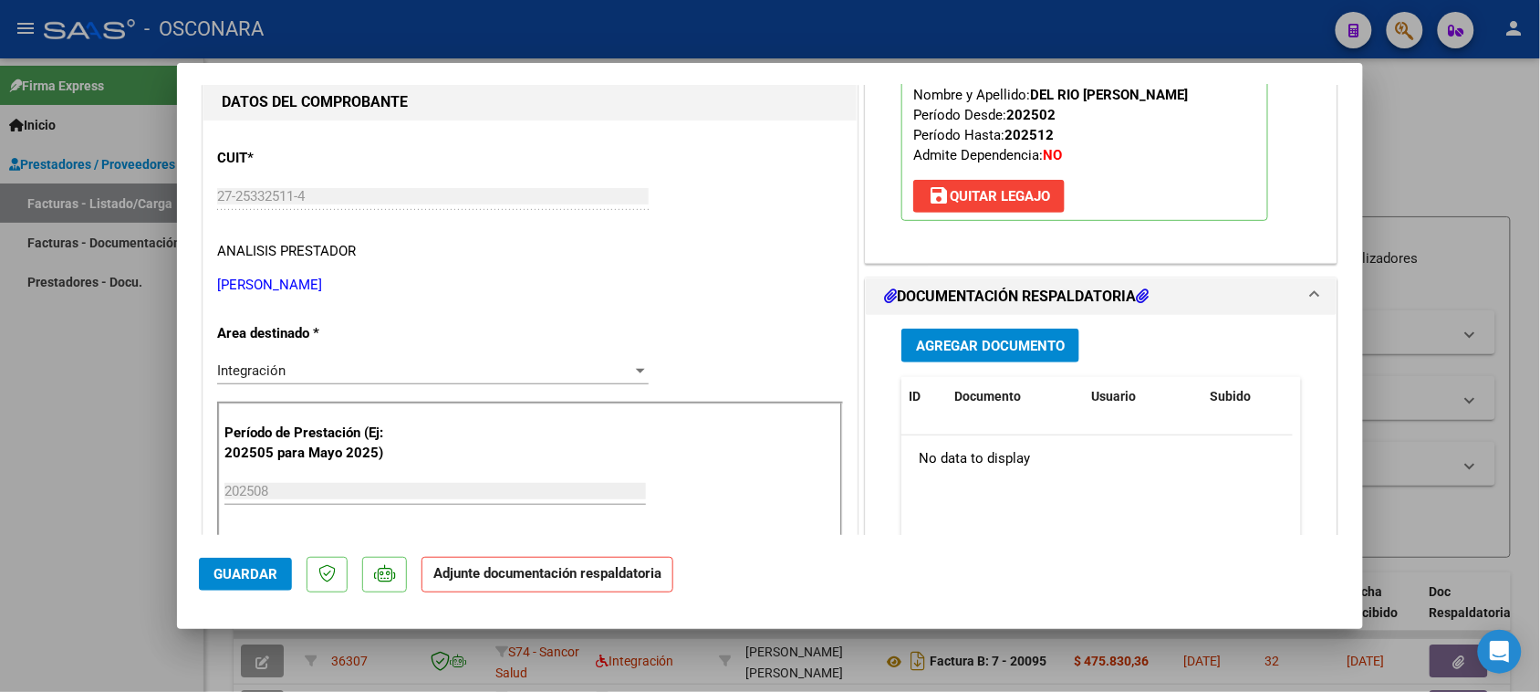
click at [961, 343] on span "Agregar Documento" at bounding box center [990, 346] width 149 height 16
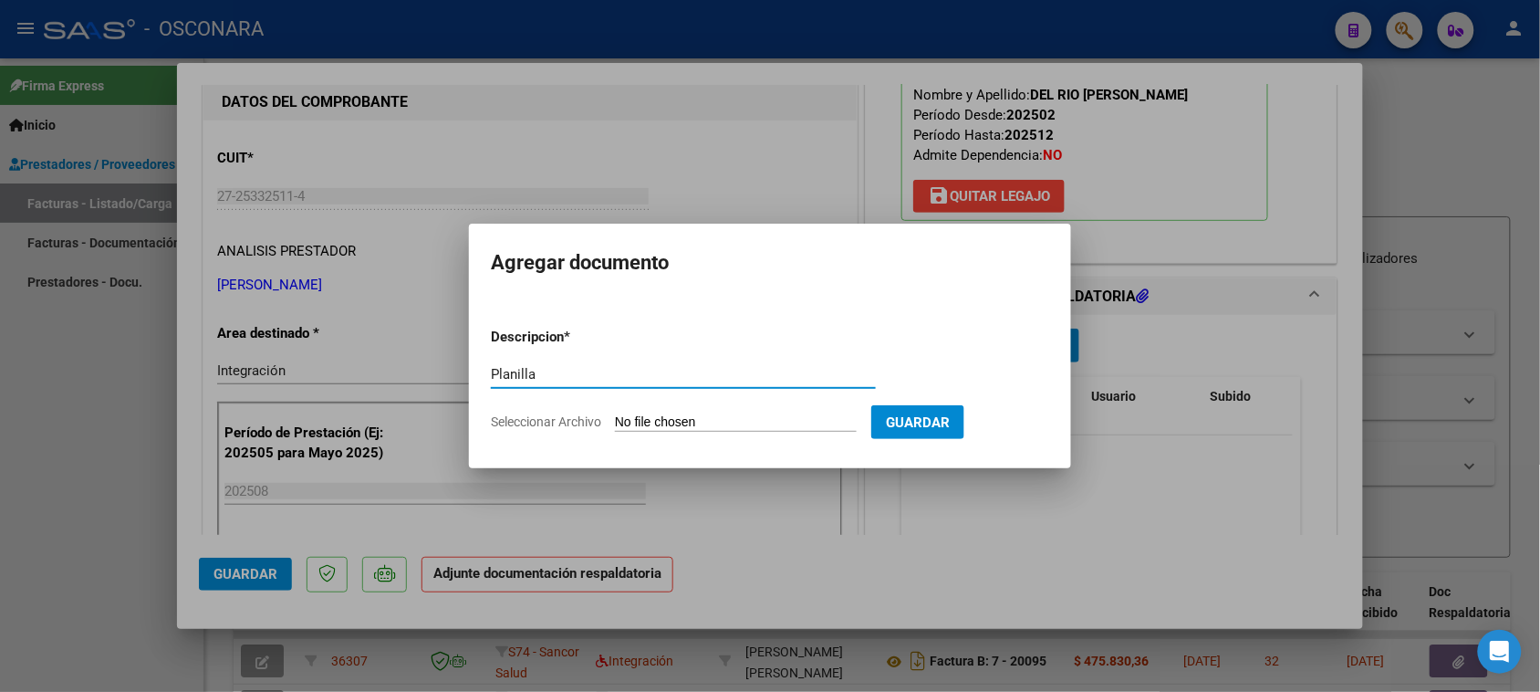
type input "Planilla"
click at [675, 421] on input "Seleccionar Archivo" at bounding box center [736, 422] width 242 height 17
type input "C:\fakepath\planilla.pdf"
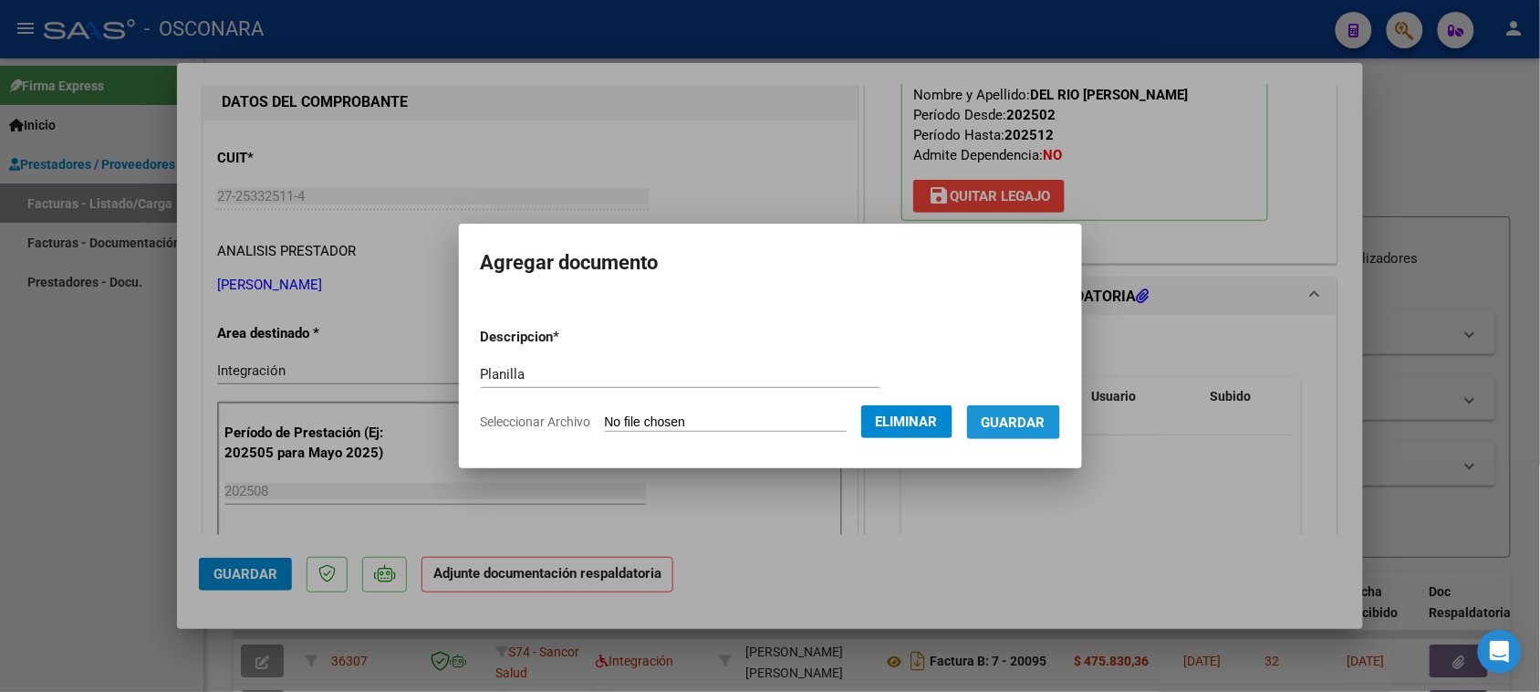
click at [1041, 425] on span "Guardar" at bounding box center [1014, 422] width 64 height 16
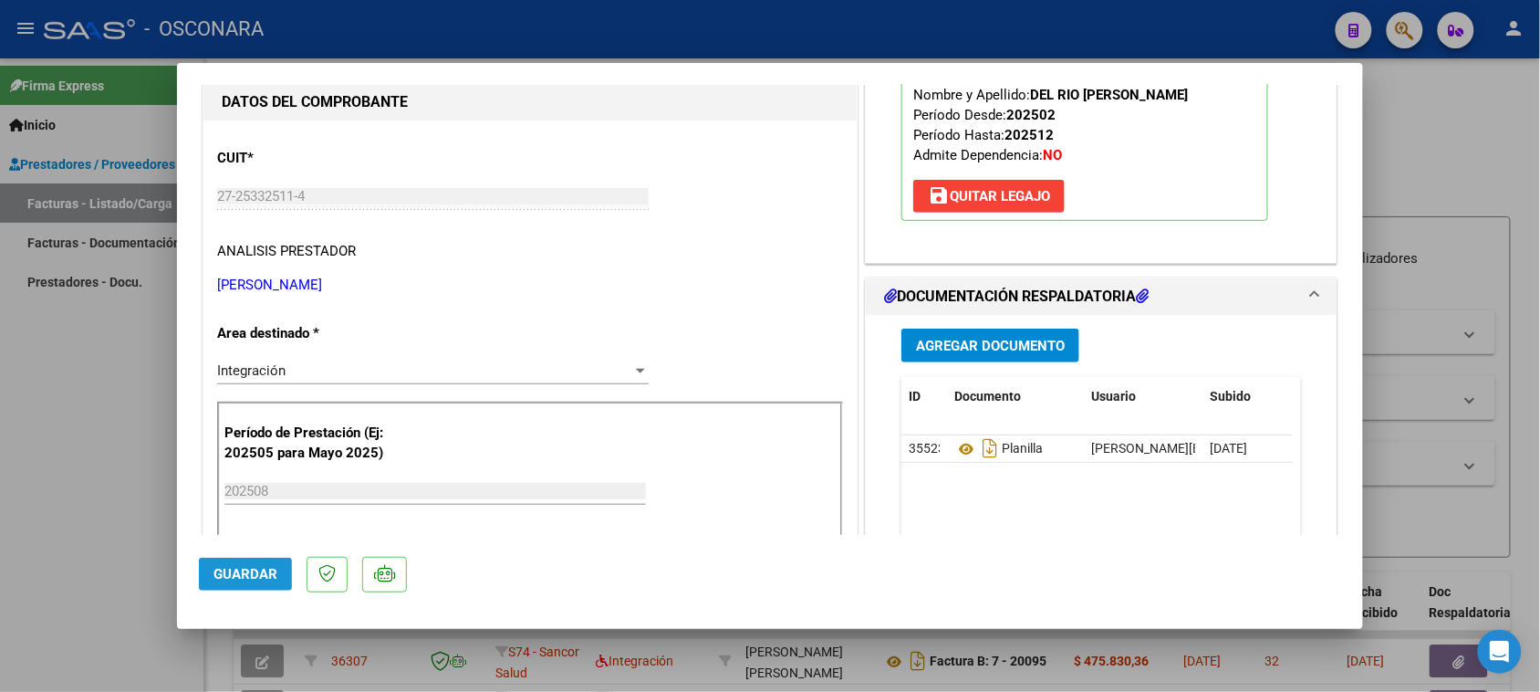
click at [230, 567] on span "Guardar" at bounding box center [245, 574] width 64 height 16
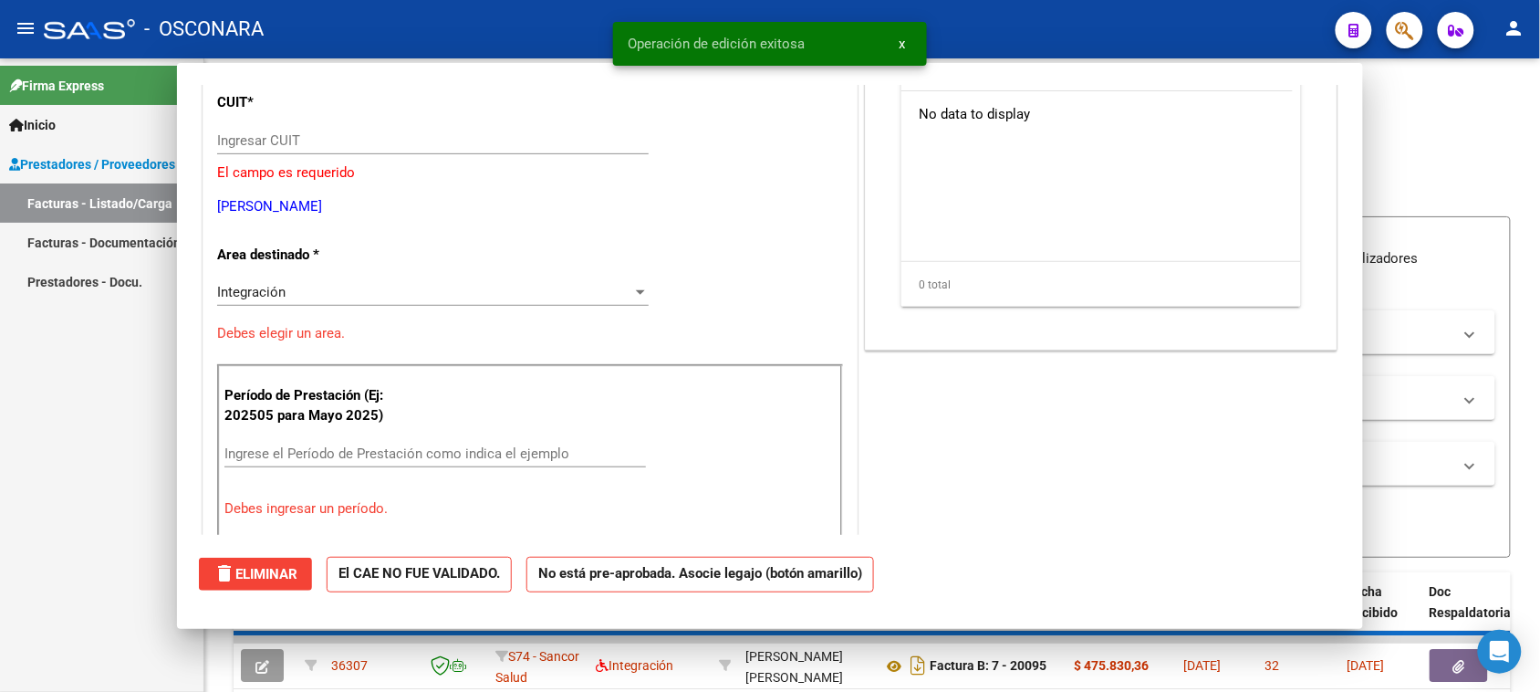
scroll to position [0, 0]
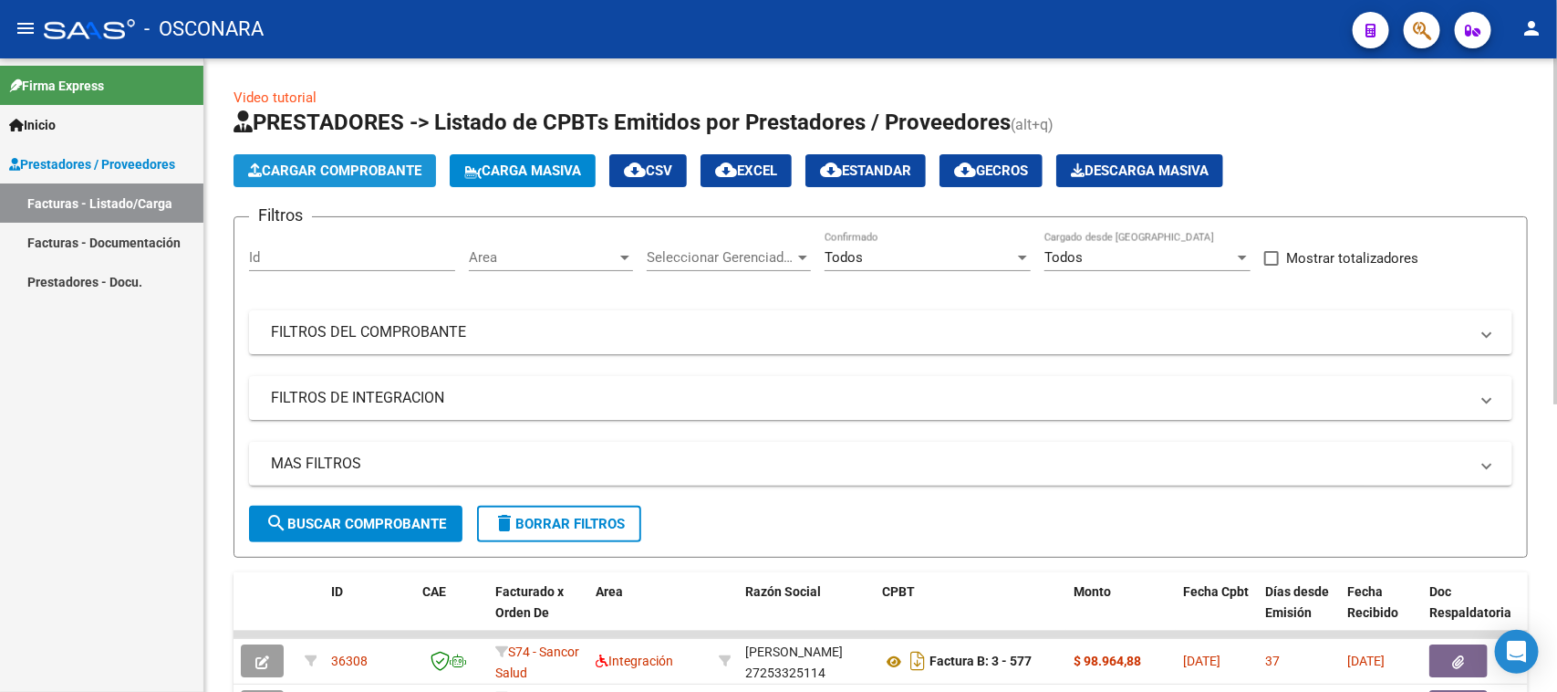
click at [380, 166] on span "Cargar Comprobante" at bounding box center [334, 170] width 173 height 16
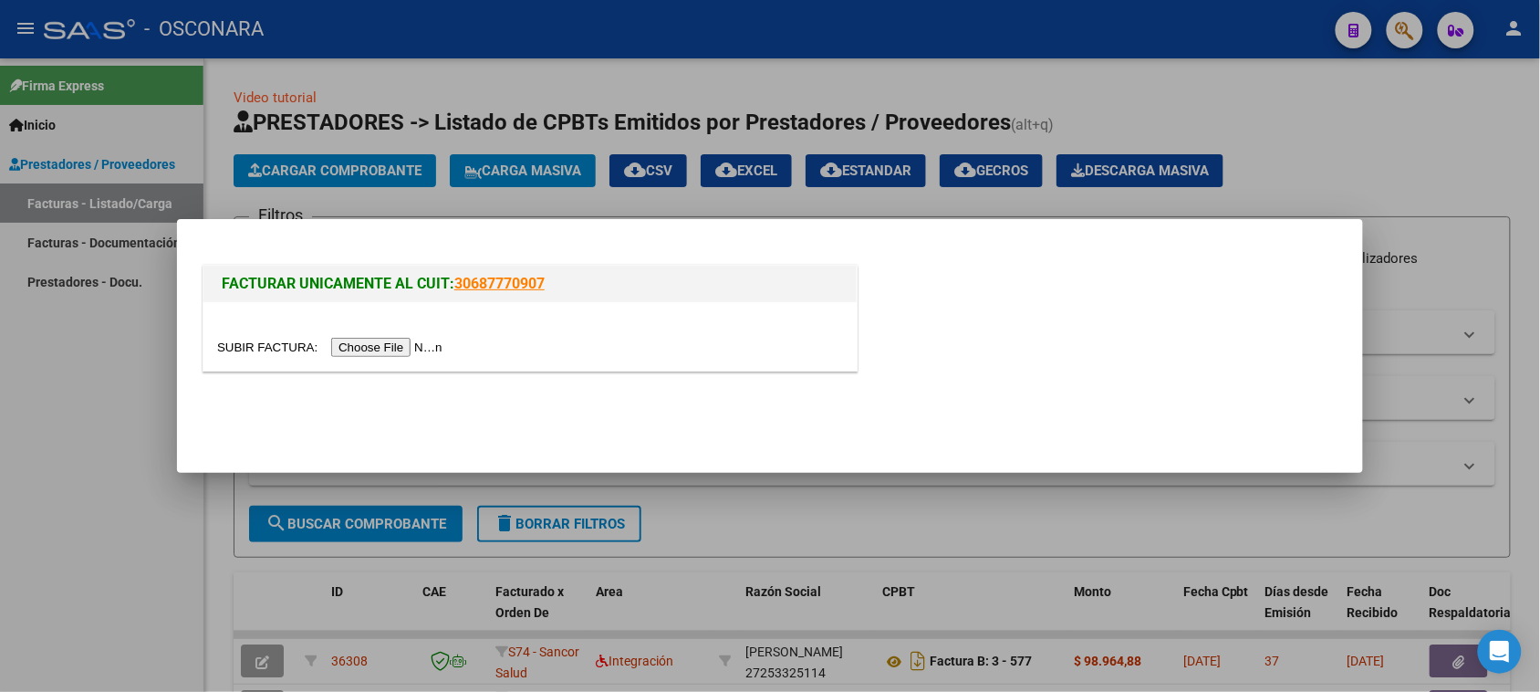
click at [375, 344] on input "file" at bounding box center [332, 347] width 231 height 19
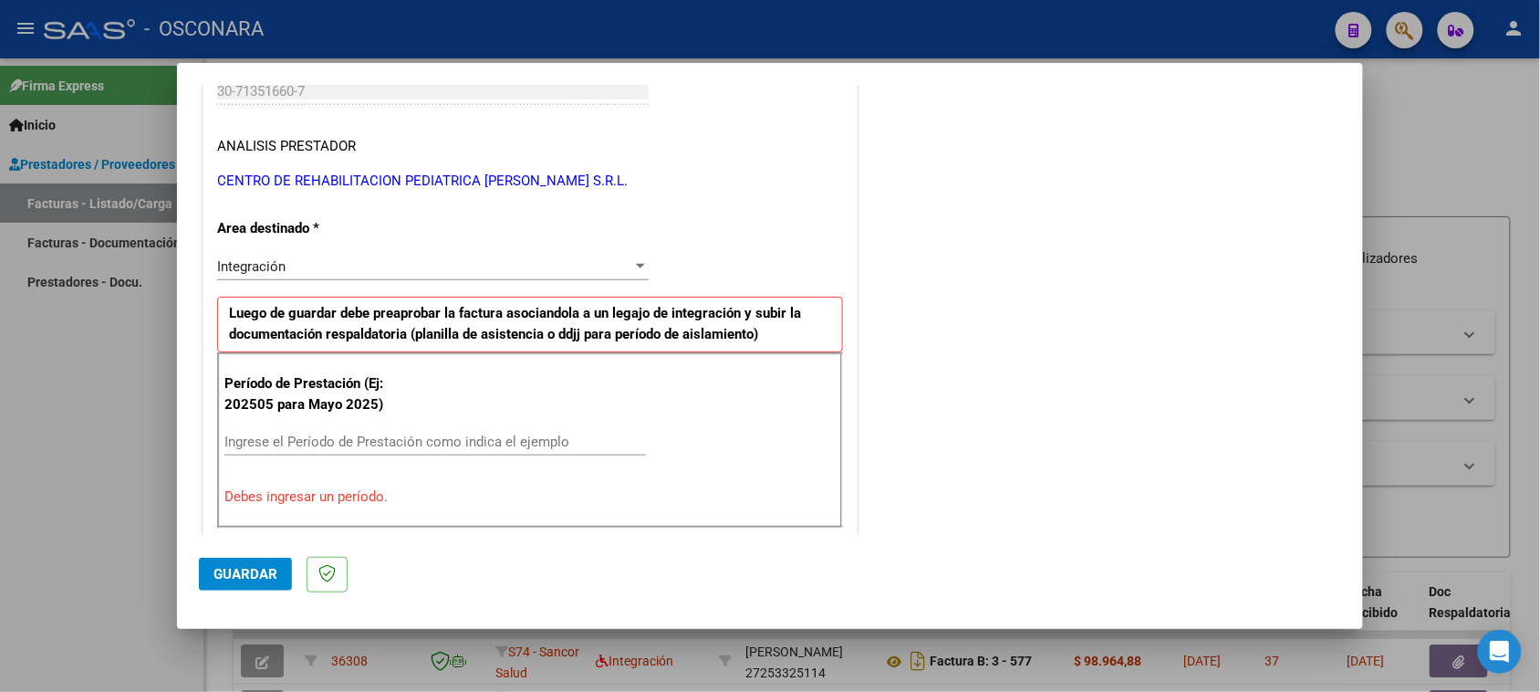
scroll to position [298, 0]
click at [261, 253] on div "Integración Seleccionar Area" at bounding box center [433, 265] width 432 height 27
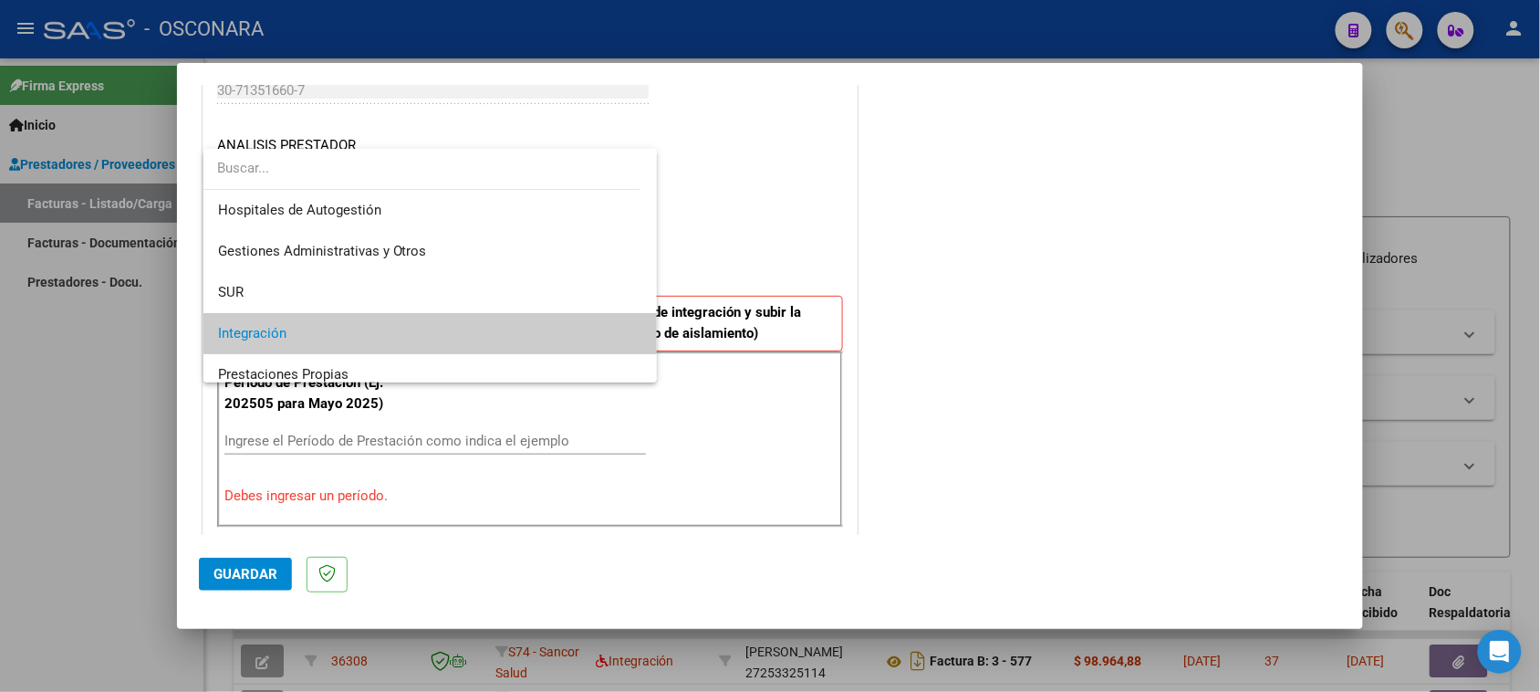
scroll to position [68, 0]
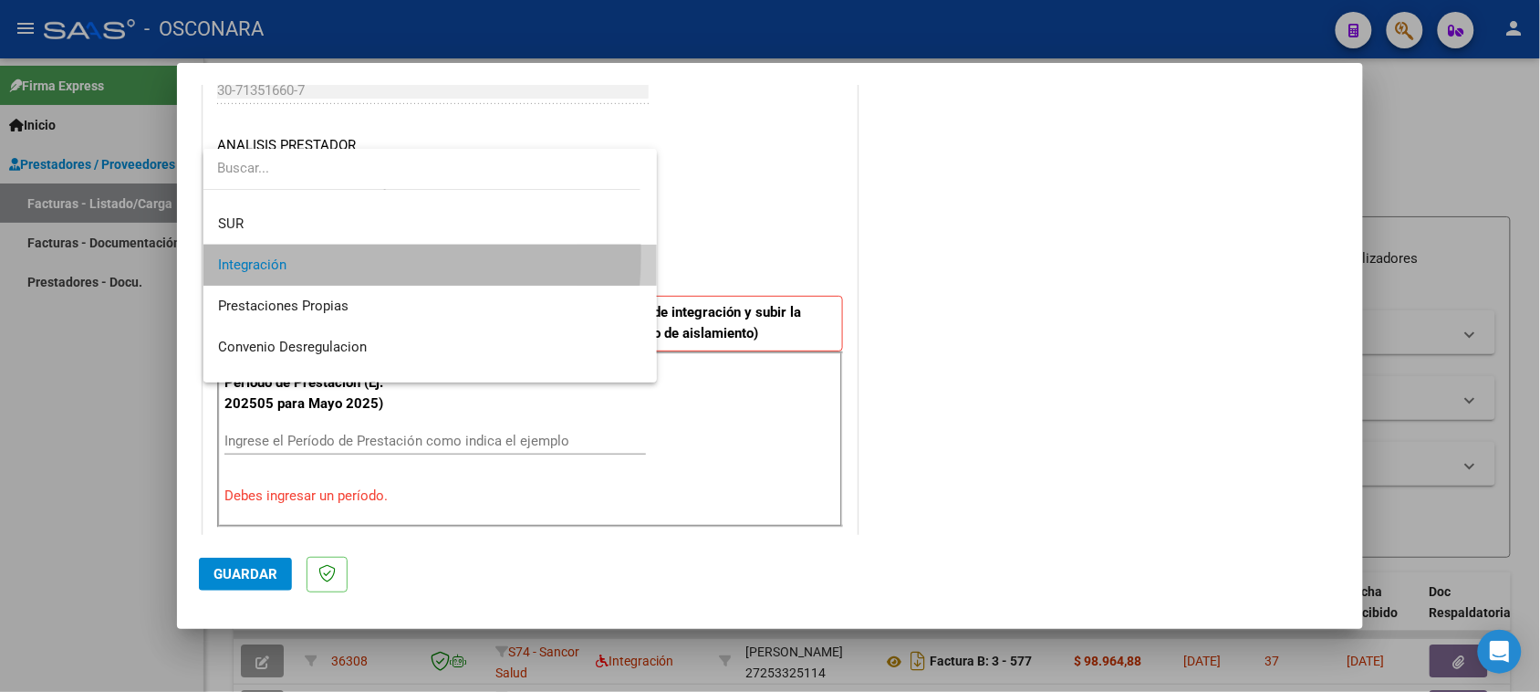
click at [261, 253] on span "Integración" at bounding box center [430, 265] width 425 height 41
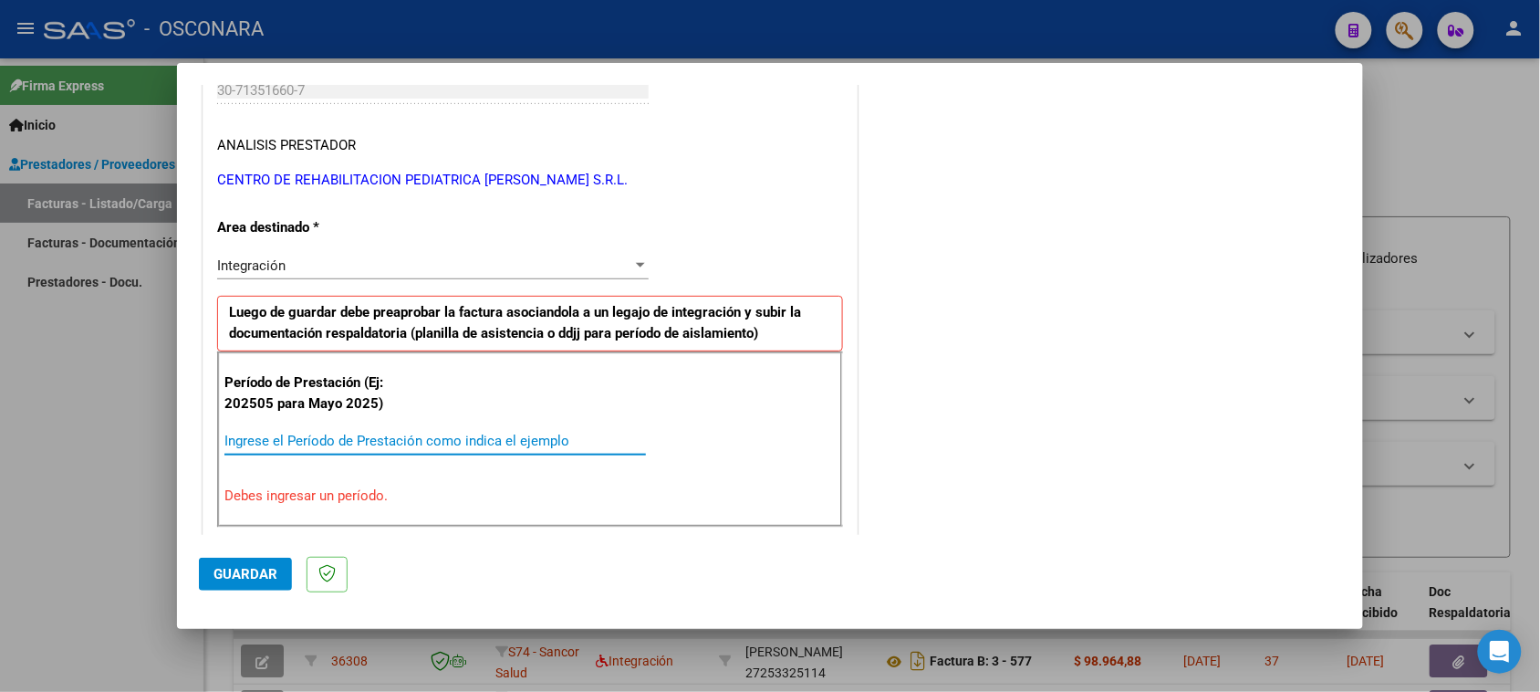
click at [356, 441] on input "Ingrese el Período de Prestación como indica el ejemplo" at bounding box center [435, 440] width 422 height 16
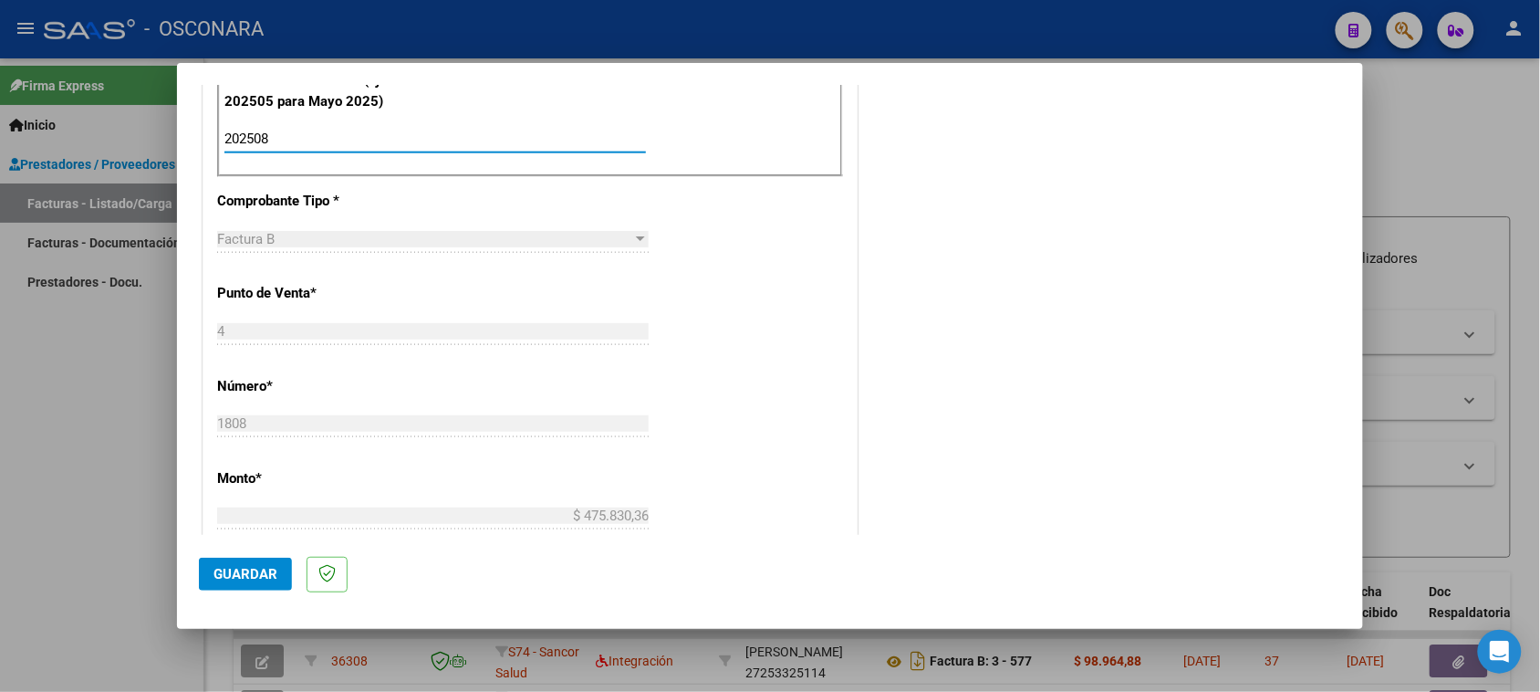
scroll to position [640, 0]
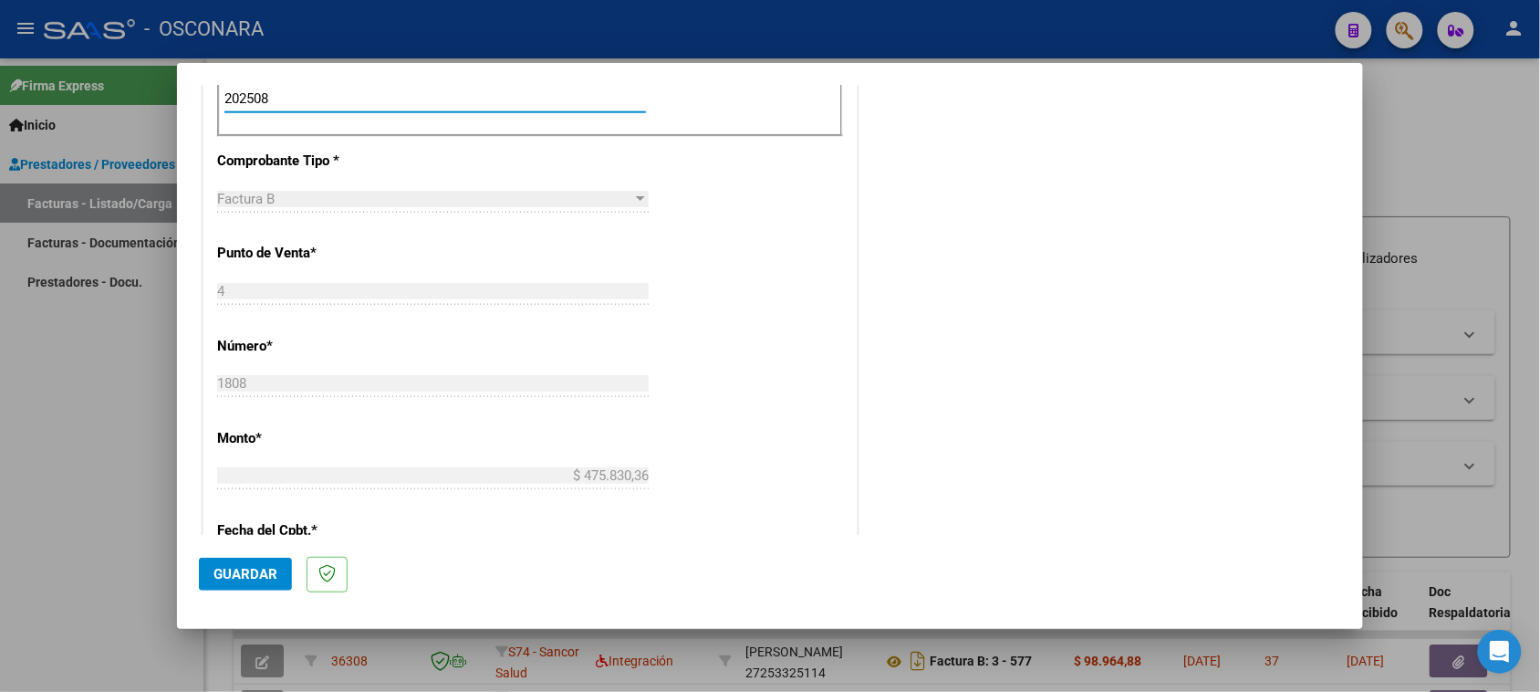
type input "202508"
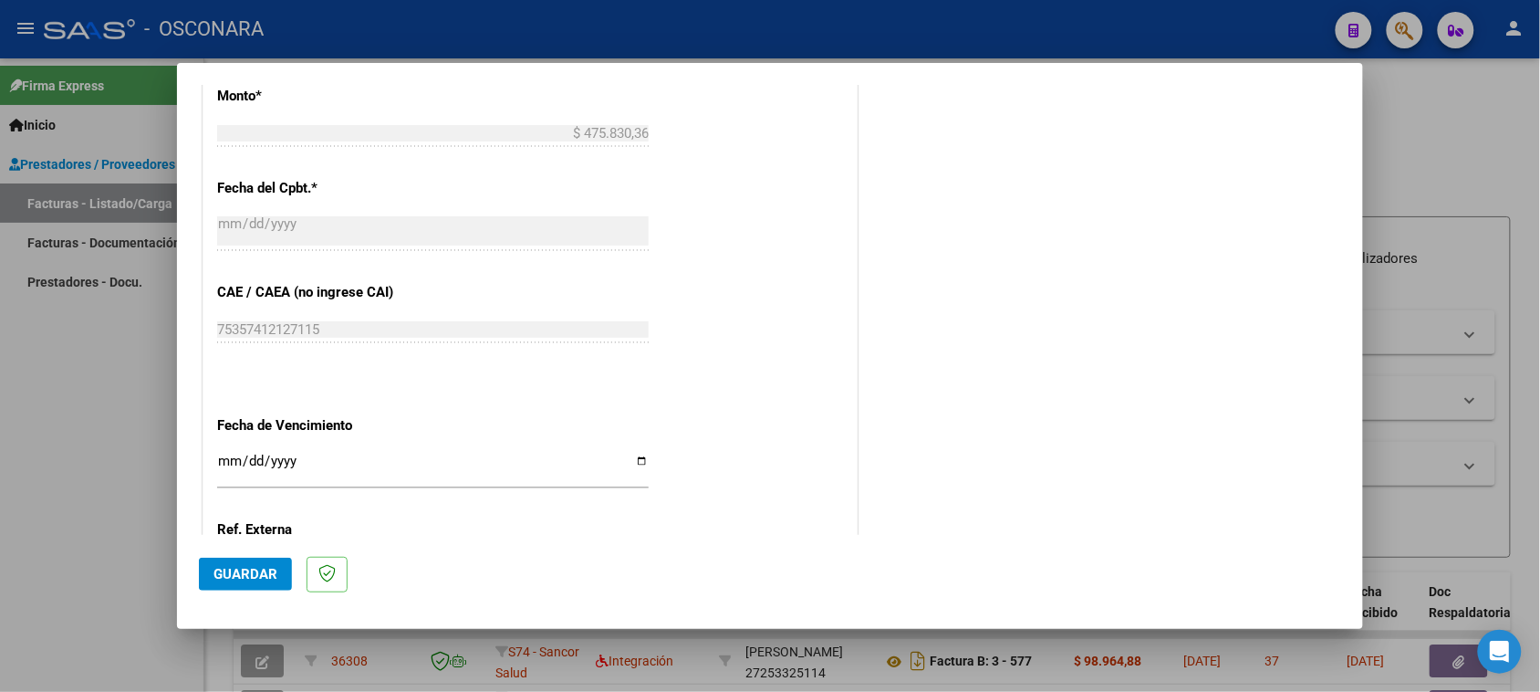
scroll to position [1159, 0]
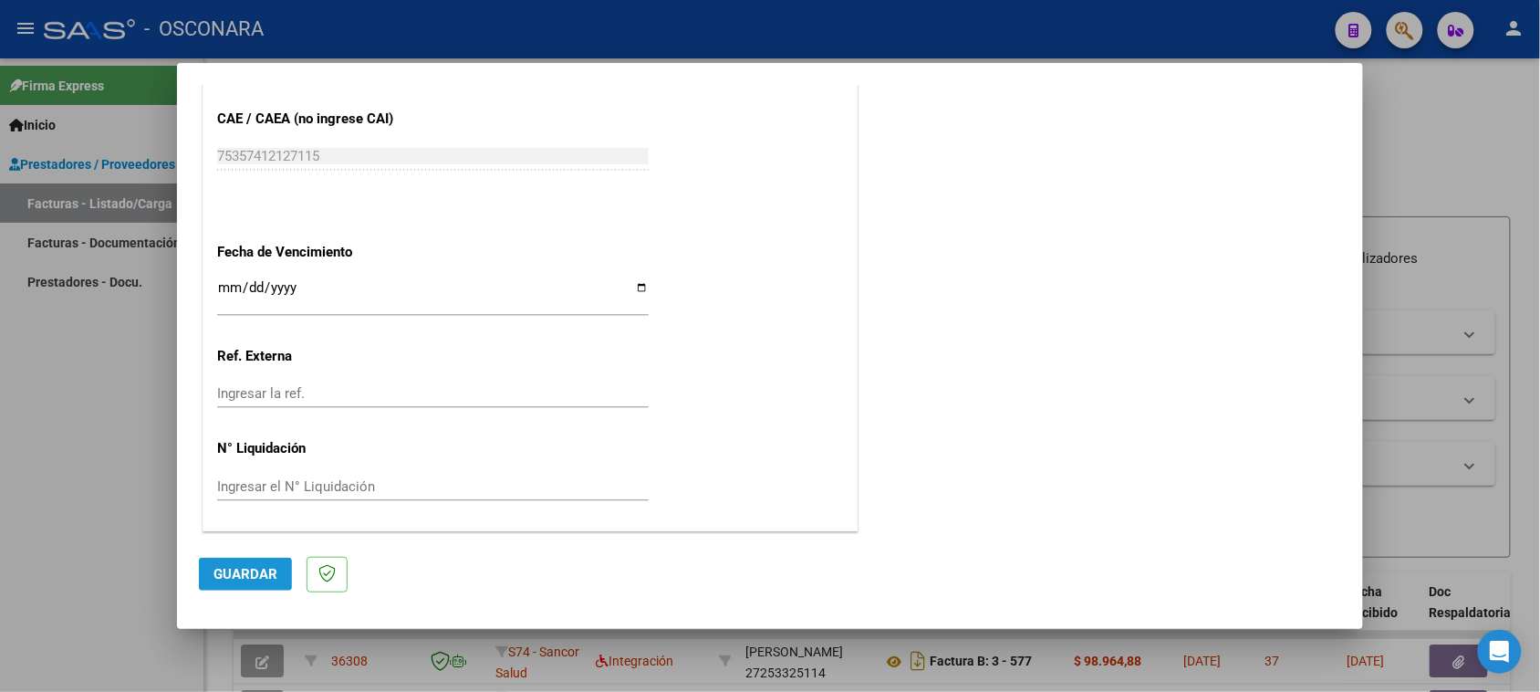
click at [234, 573] on span "Guardar" at bounding box center [245, 574] width 64 height 16
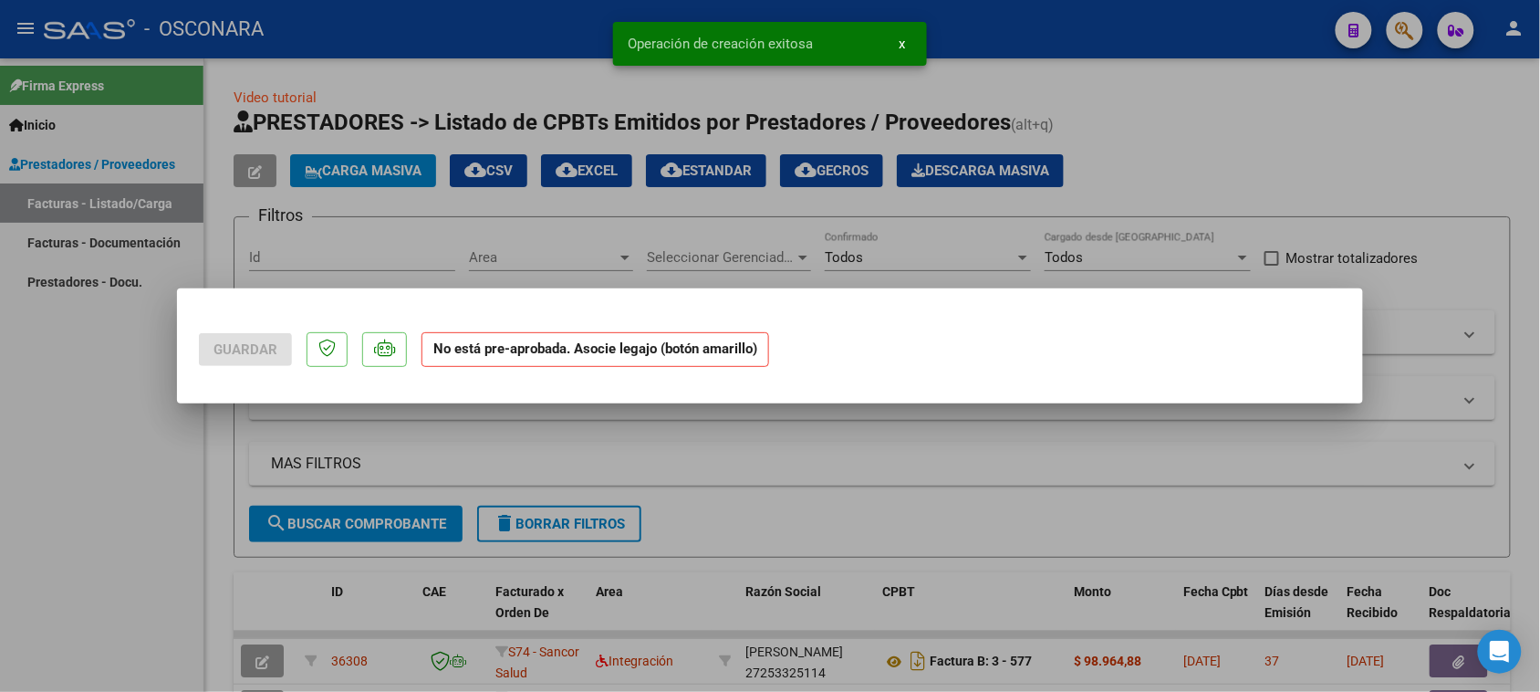
scroll to position [0, 0]
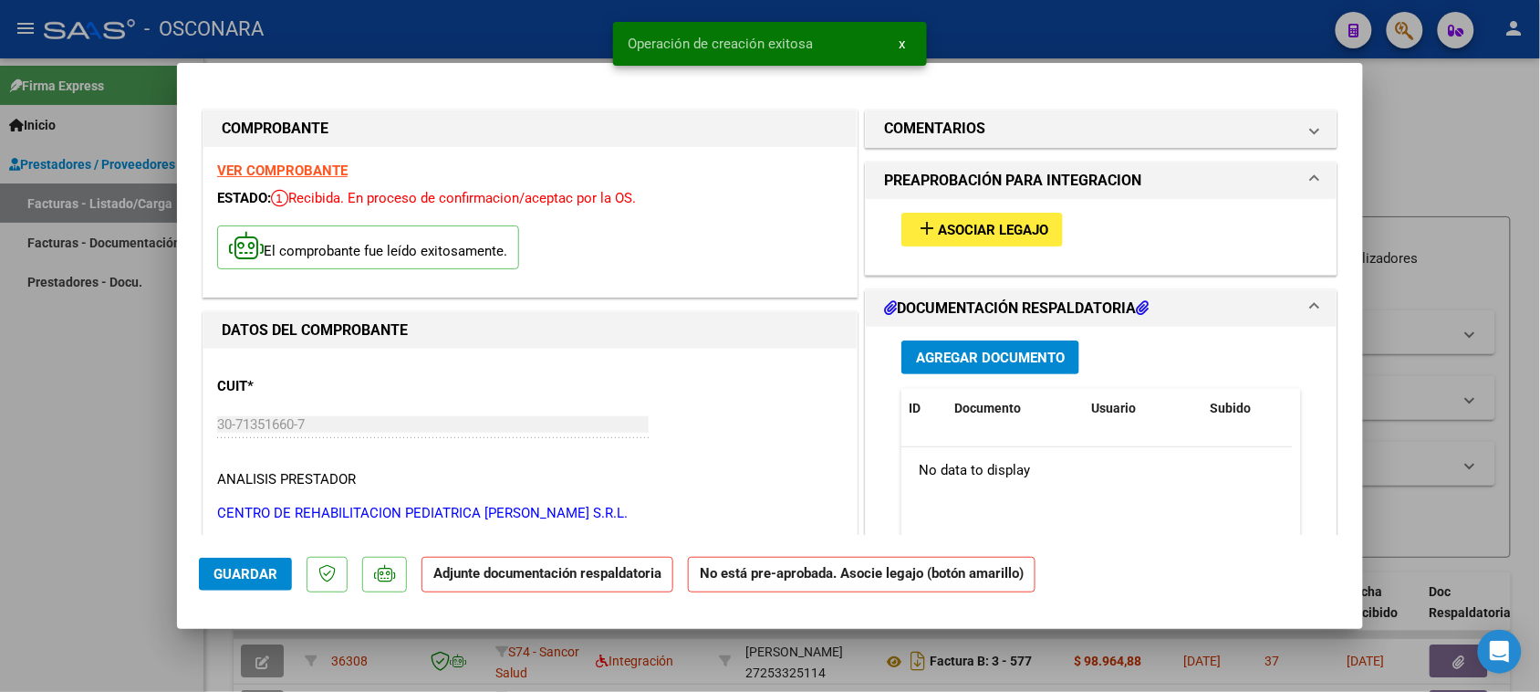
click at [951, 220] on button "add Asociar Legajo" at bounding box center [981, 230] width 161 height 34
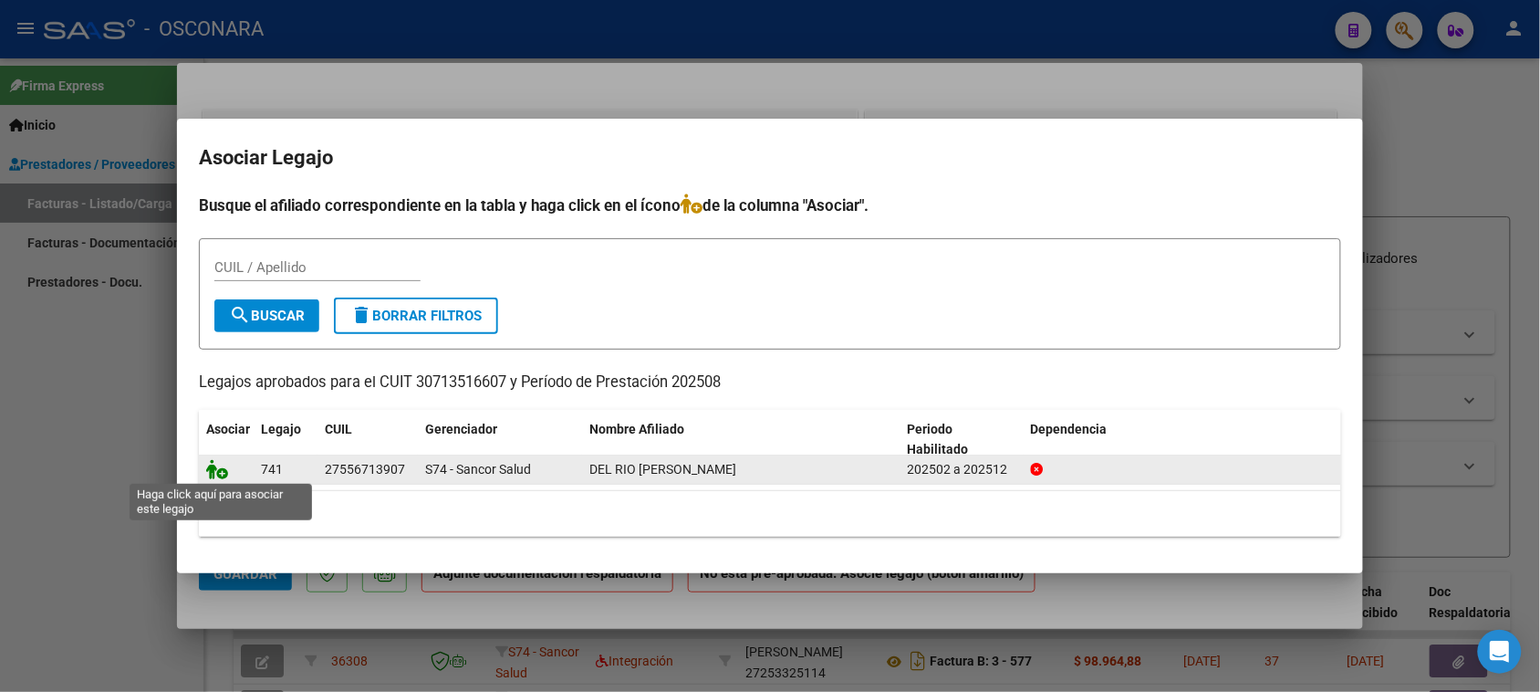
click at [217, 465] on icon at bounding box center [217, 469] width 22 height 20
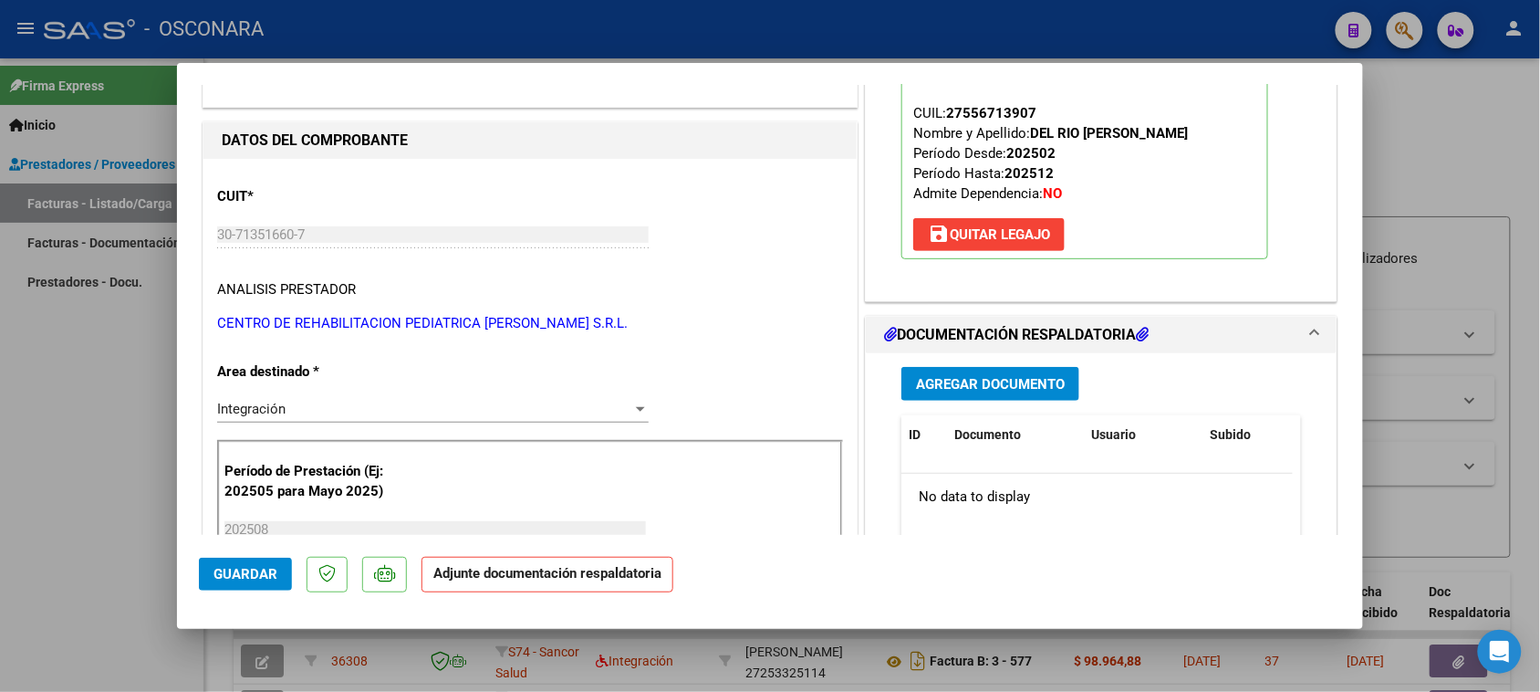
scroll to position [228, 0]
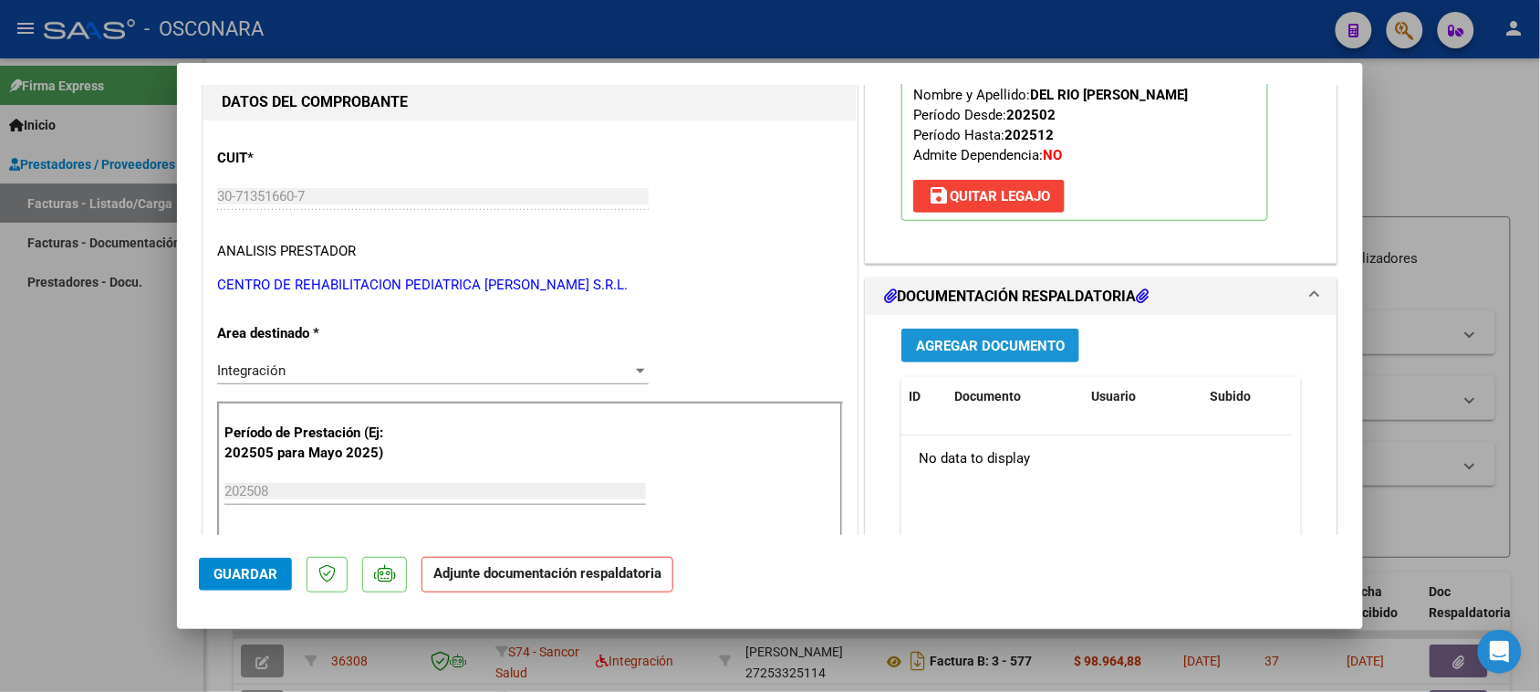
click at [967, 340] on span "Agregar Documento" at bounding box center [990, 346] width 149 height 16
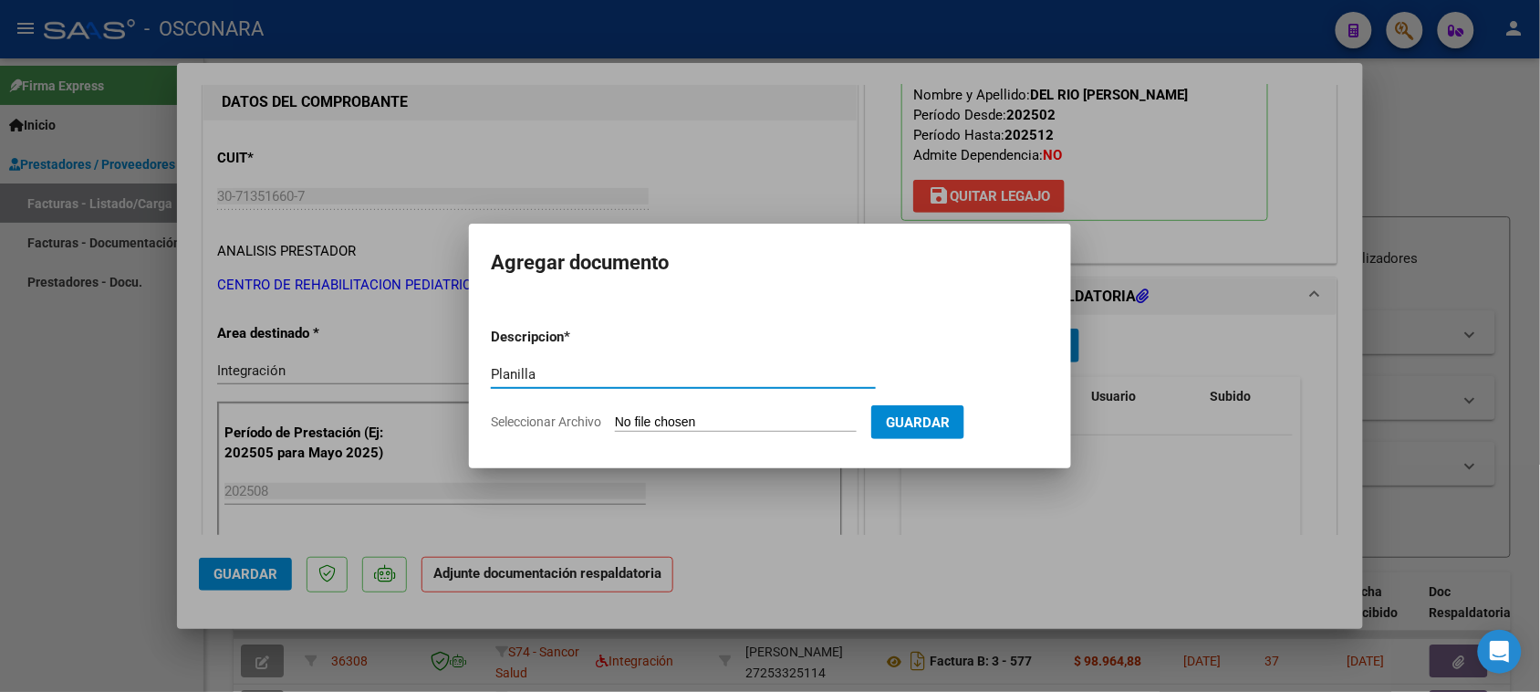
type input "Planilla"
click at [698, 425] on input "Seleccionar Archivo" at bounding box center [736, 422] width 242 height 17
type input "C:\fakepath\planilla.pdf"
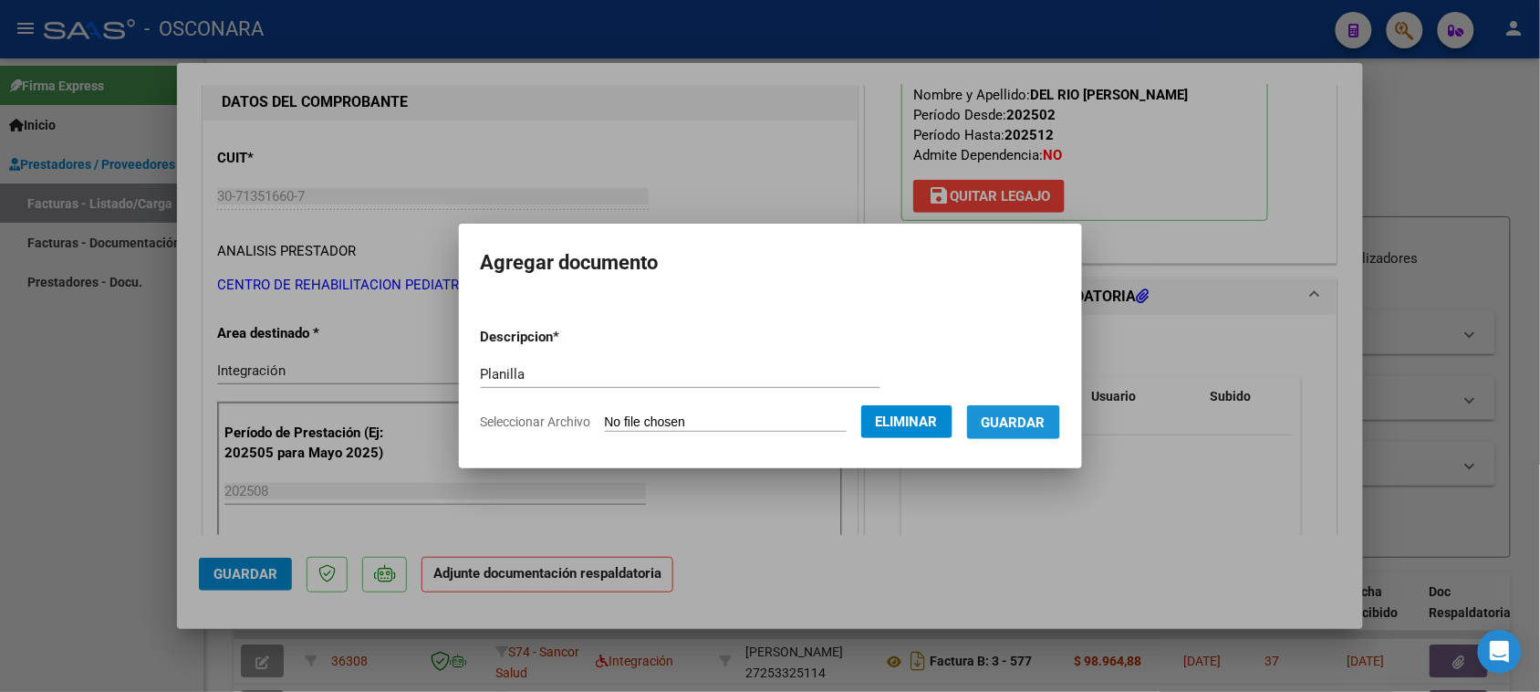
click at [1046, 422] on span "Guardar" at bounding box center [1014, 422] width 64 height 16
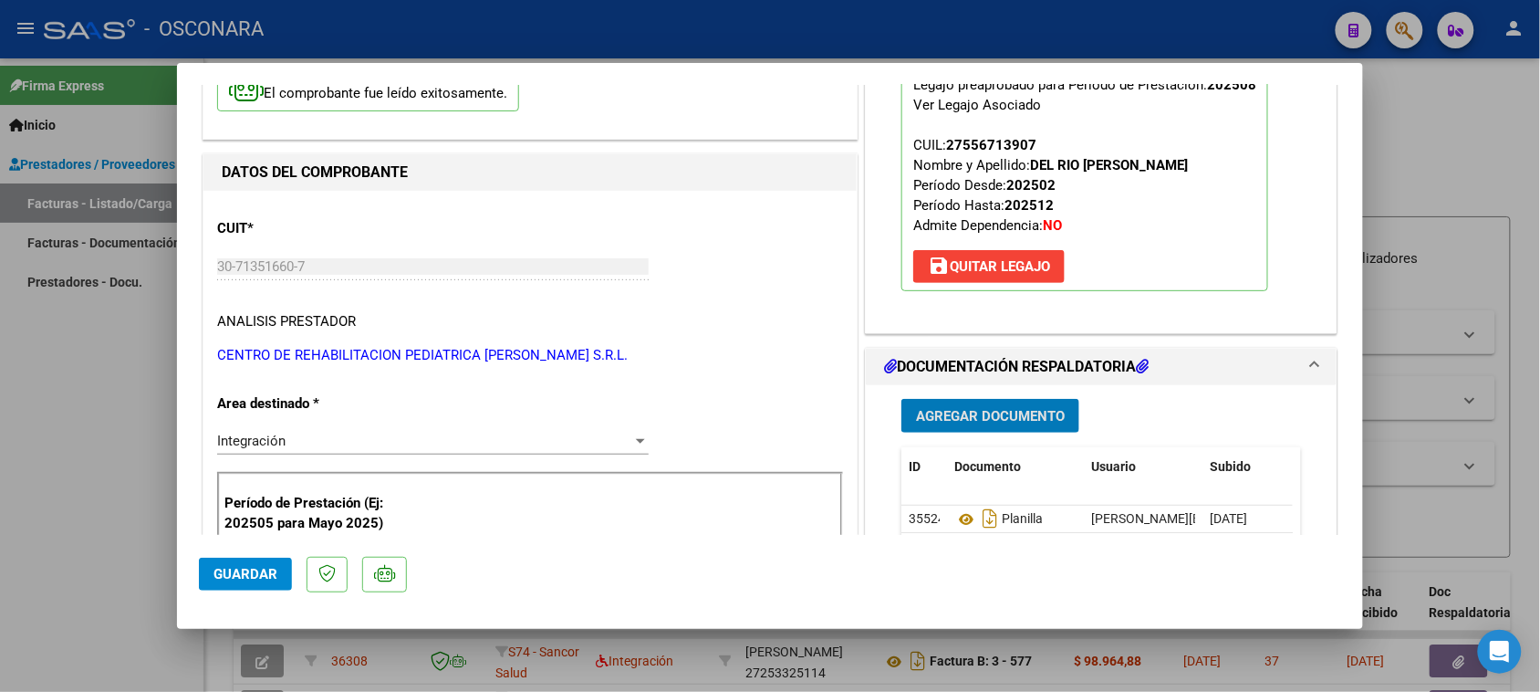
scroll to position [0, 0]
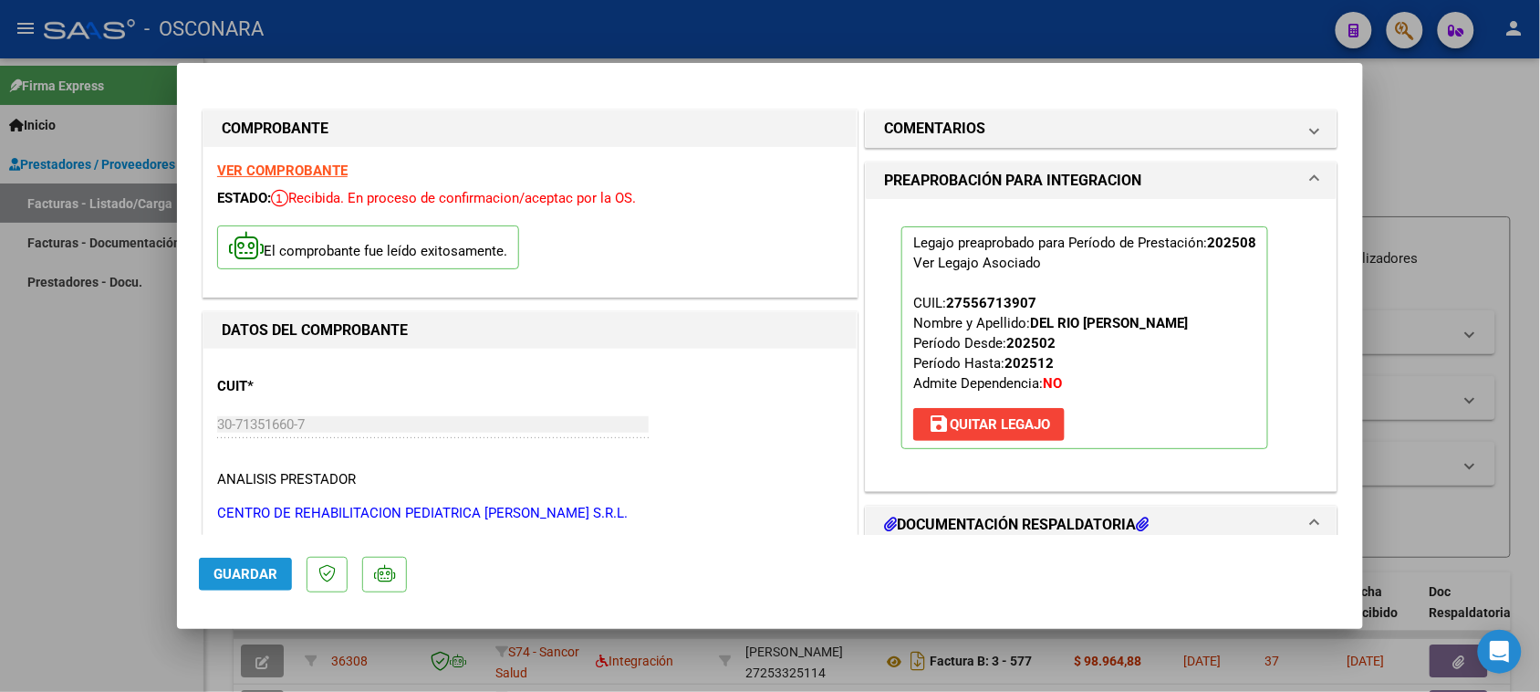
click at [229, 575] on span "Guardar" at bounding box center [245, 574] width 64 height 16
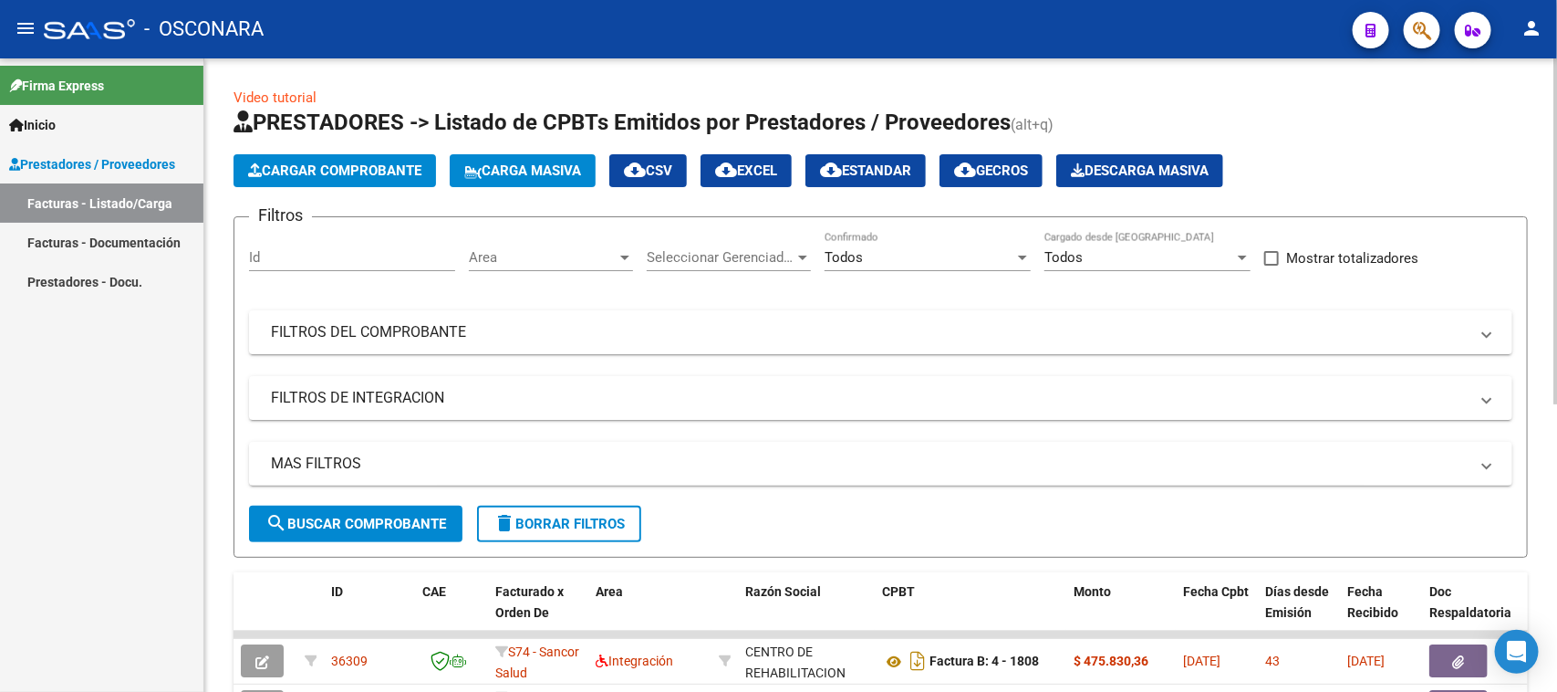
click at [359, 165] on span "Cargar Comprobante" at bounding box center [334, 170] width 173 height 16
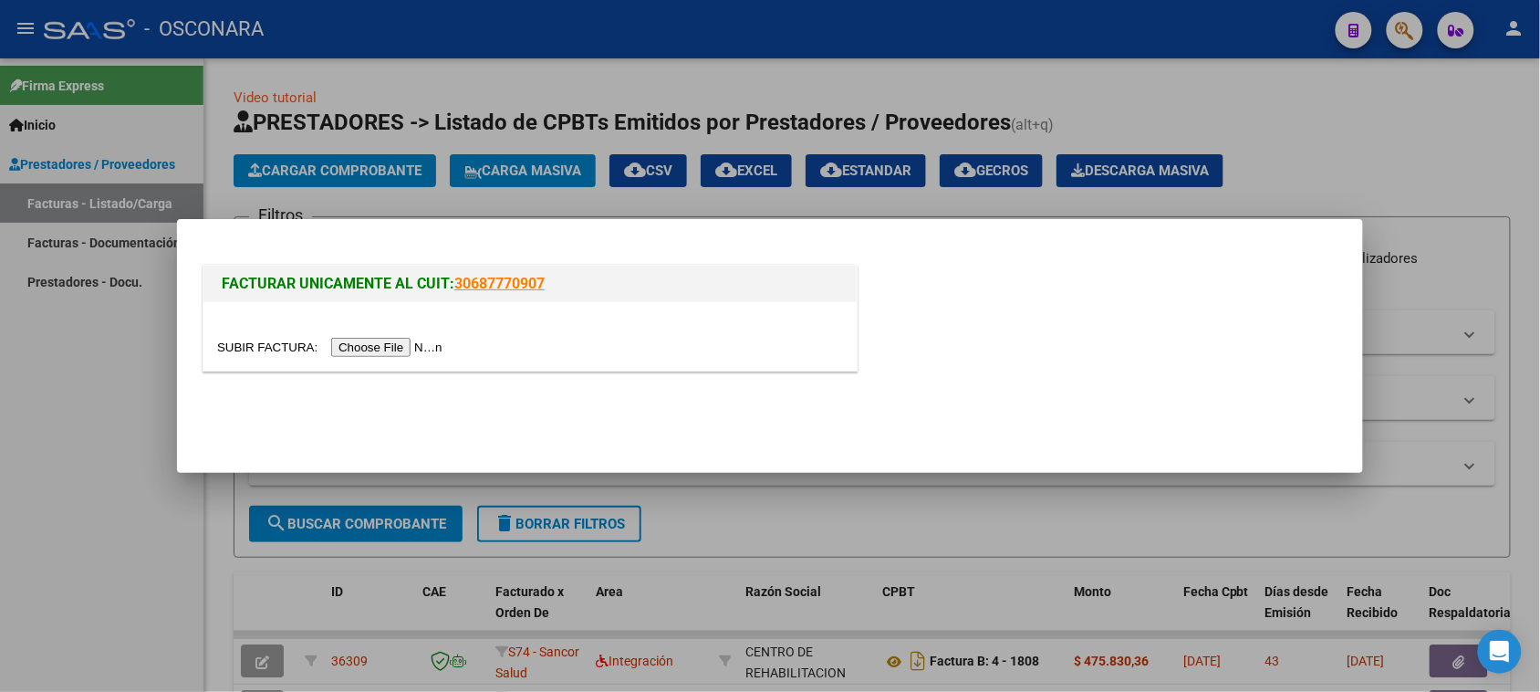
click at [365, 347] on input "file" at bounding box center [332, 347] width 231 height 19
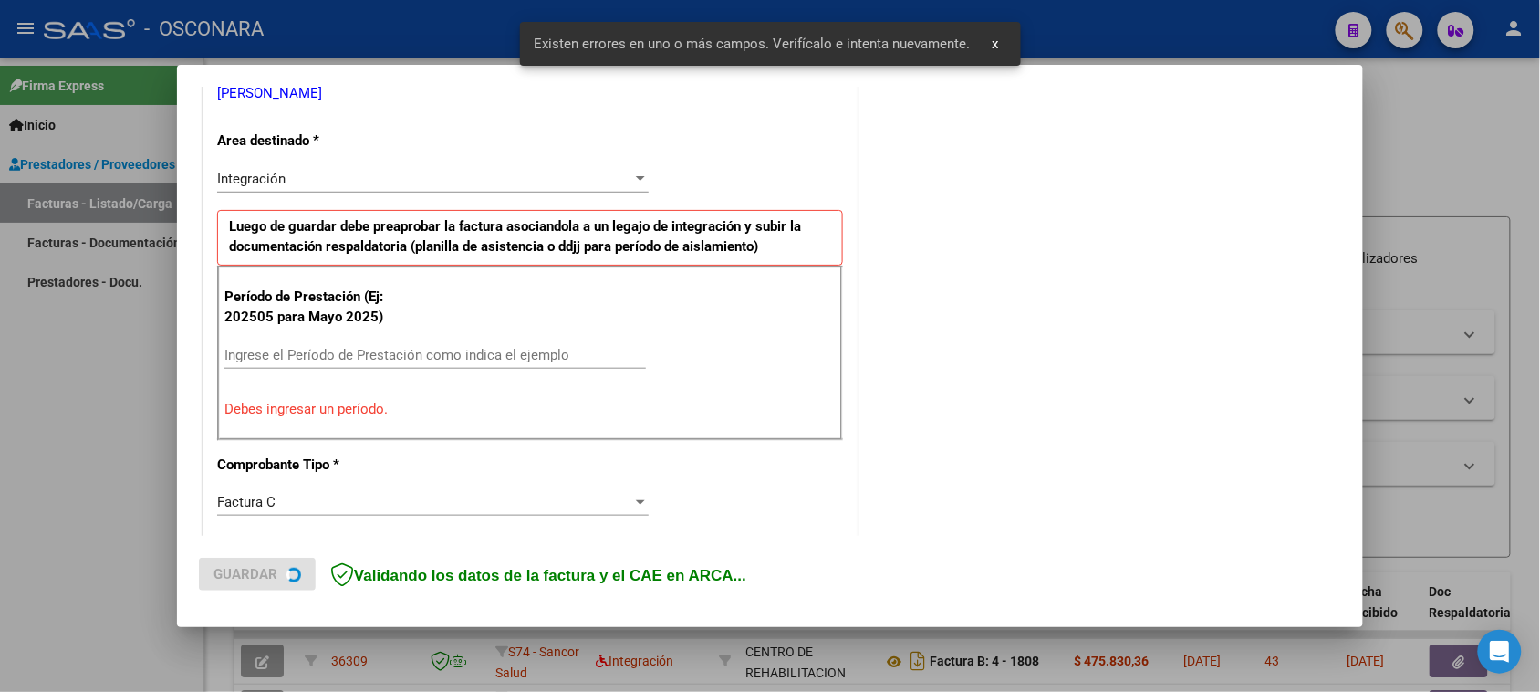
scroll to position [412, 0]
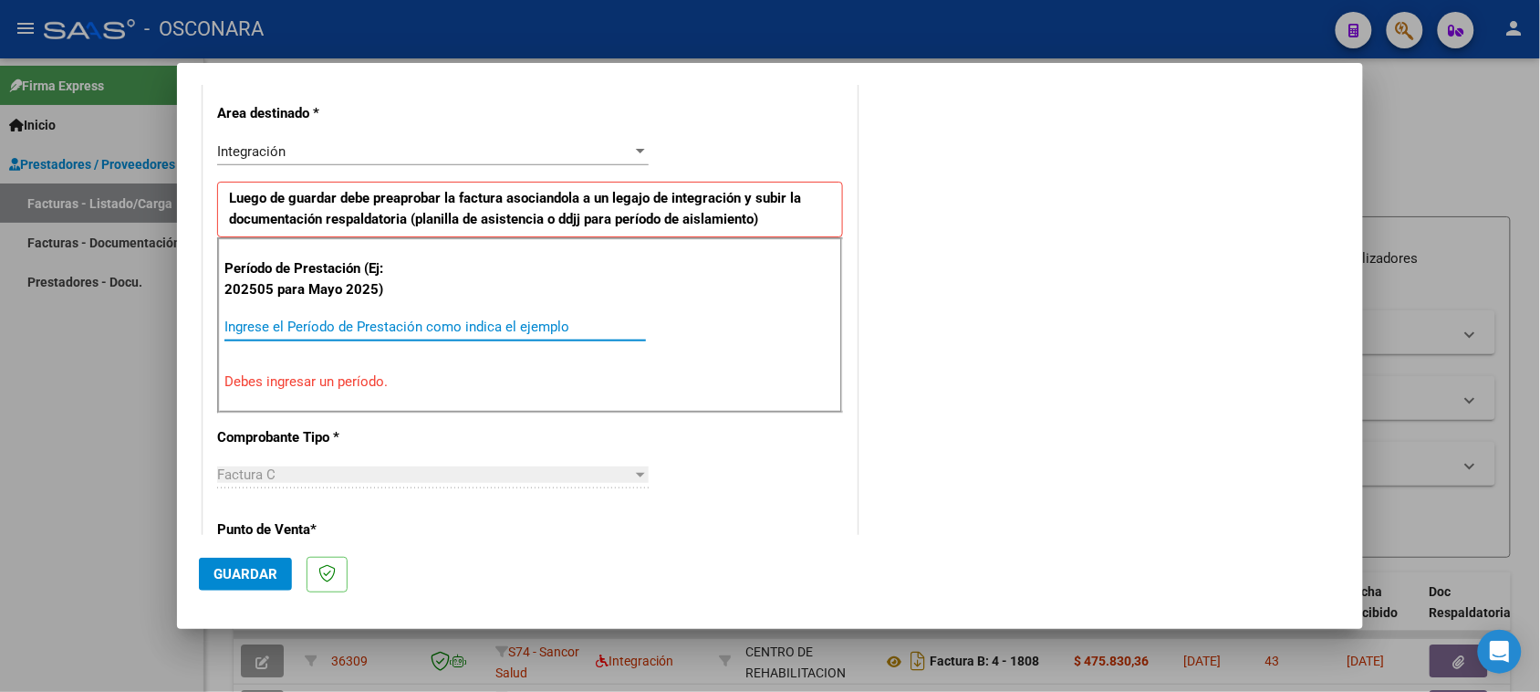
click at [413, 320] on input "Ingrese el Período de Prestación como indica el ejemplo" at bounding box center [435, 326] width 422 height 16
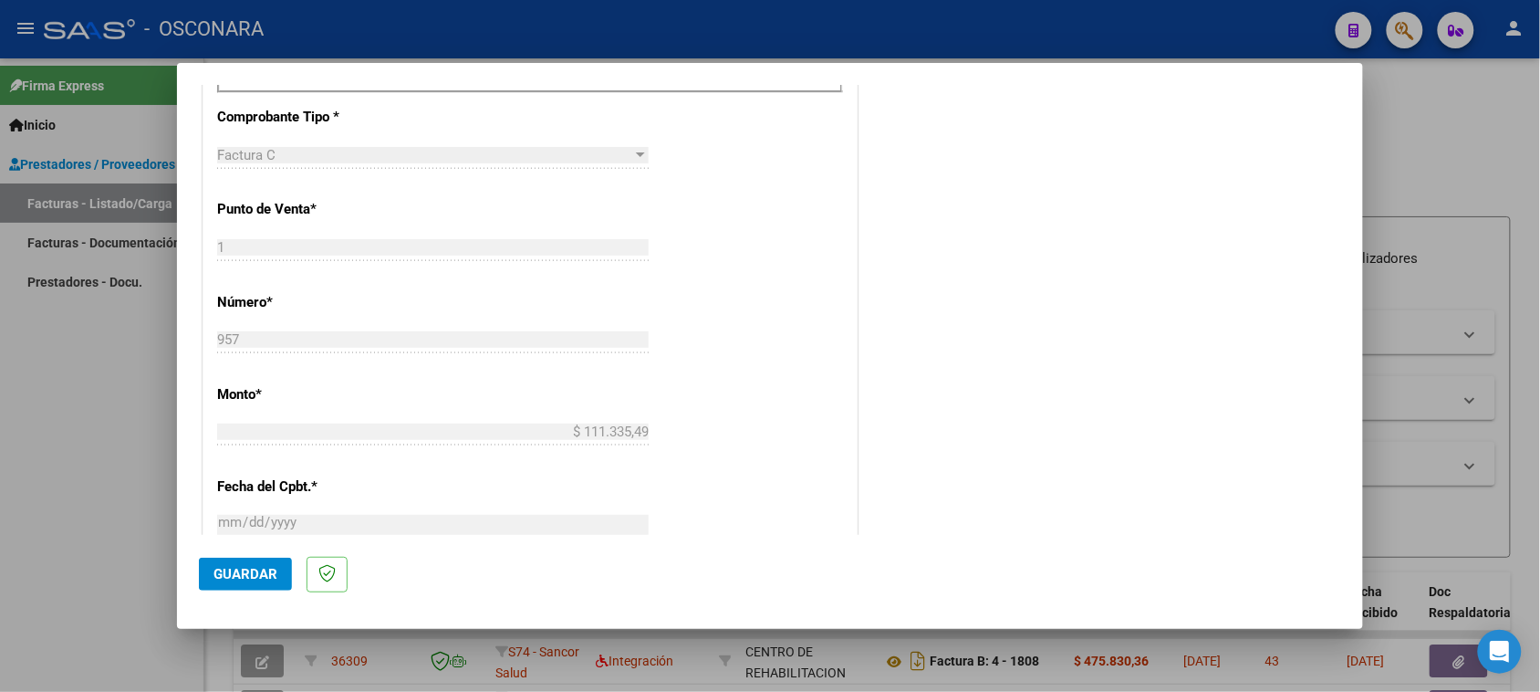
scroll to position [755, 0]
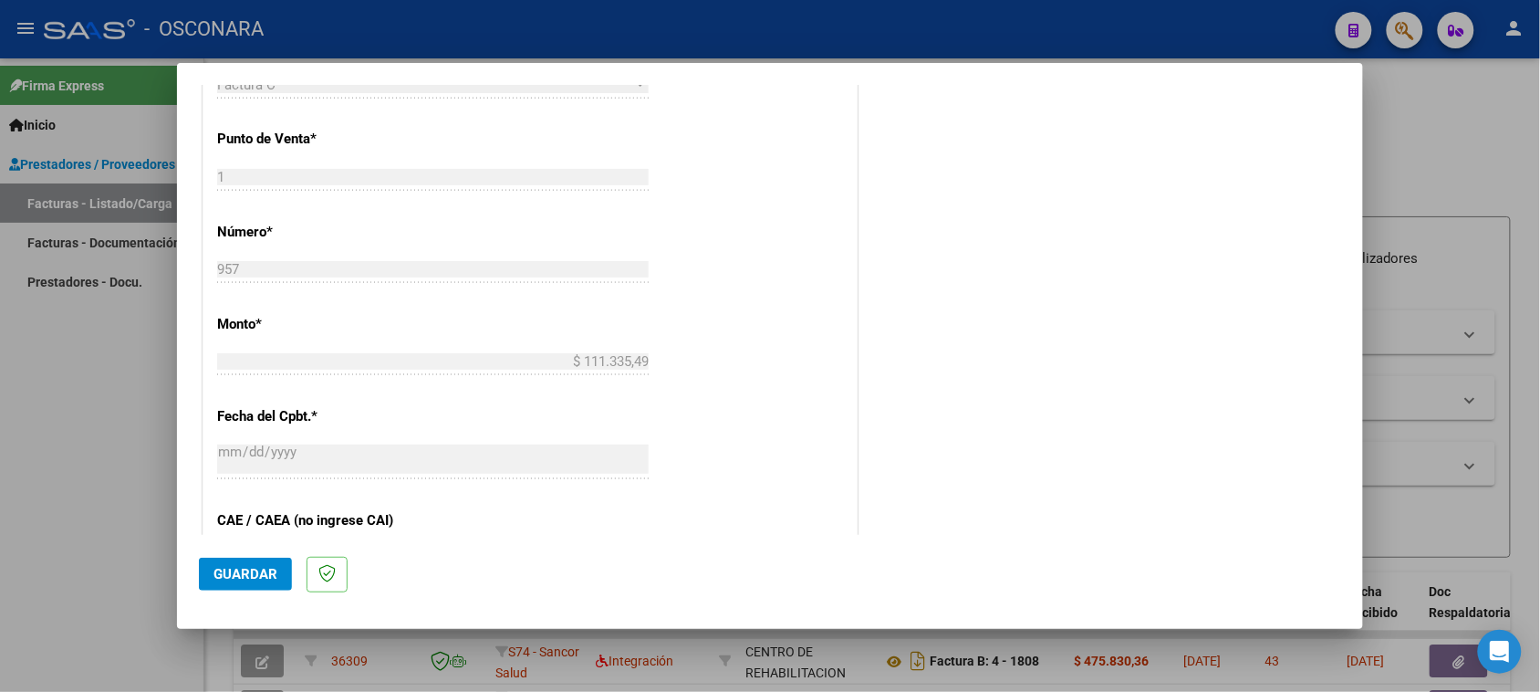
type input "202509"
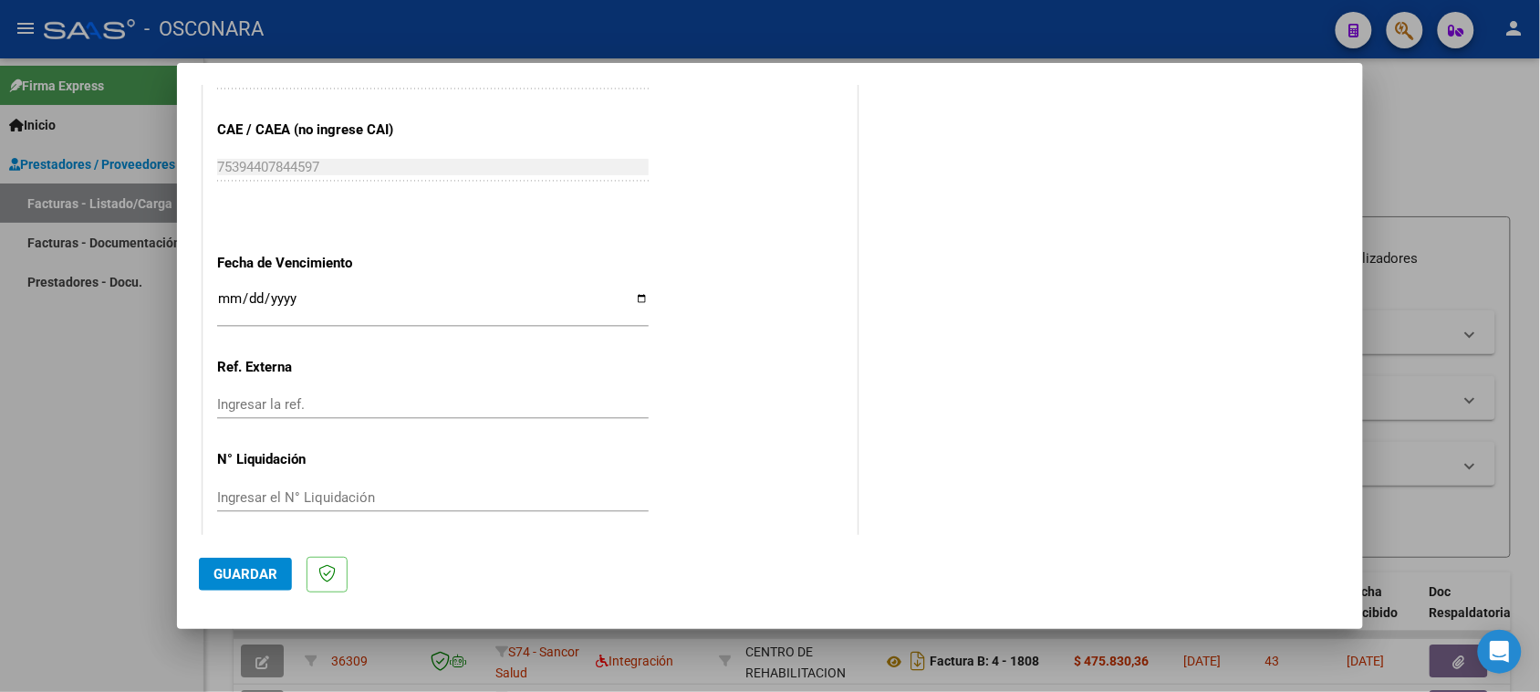
scroll to position [1159, 0]
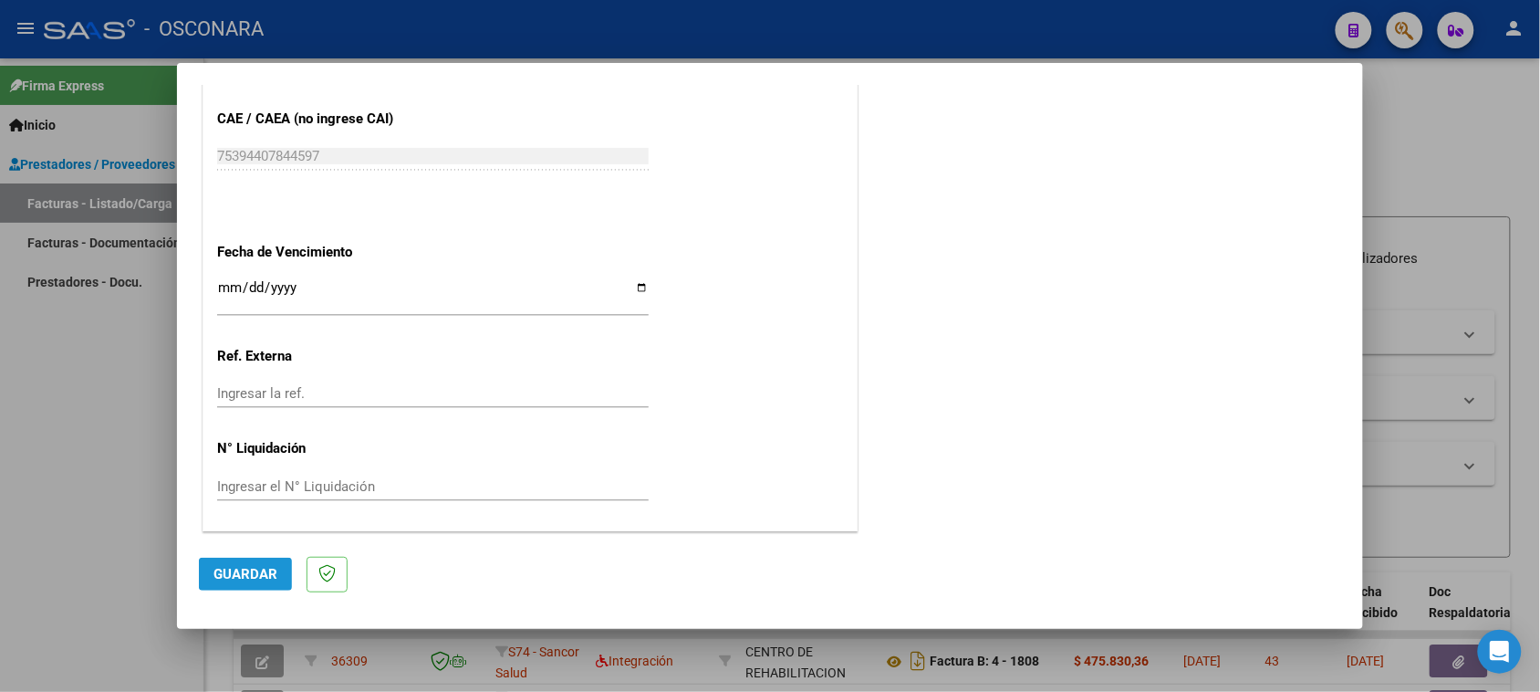
click at [240, 567] on span "Guardar" at bounding box center [245, 574] width 64 height 16
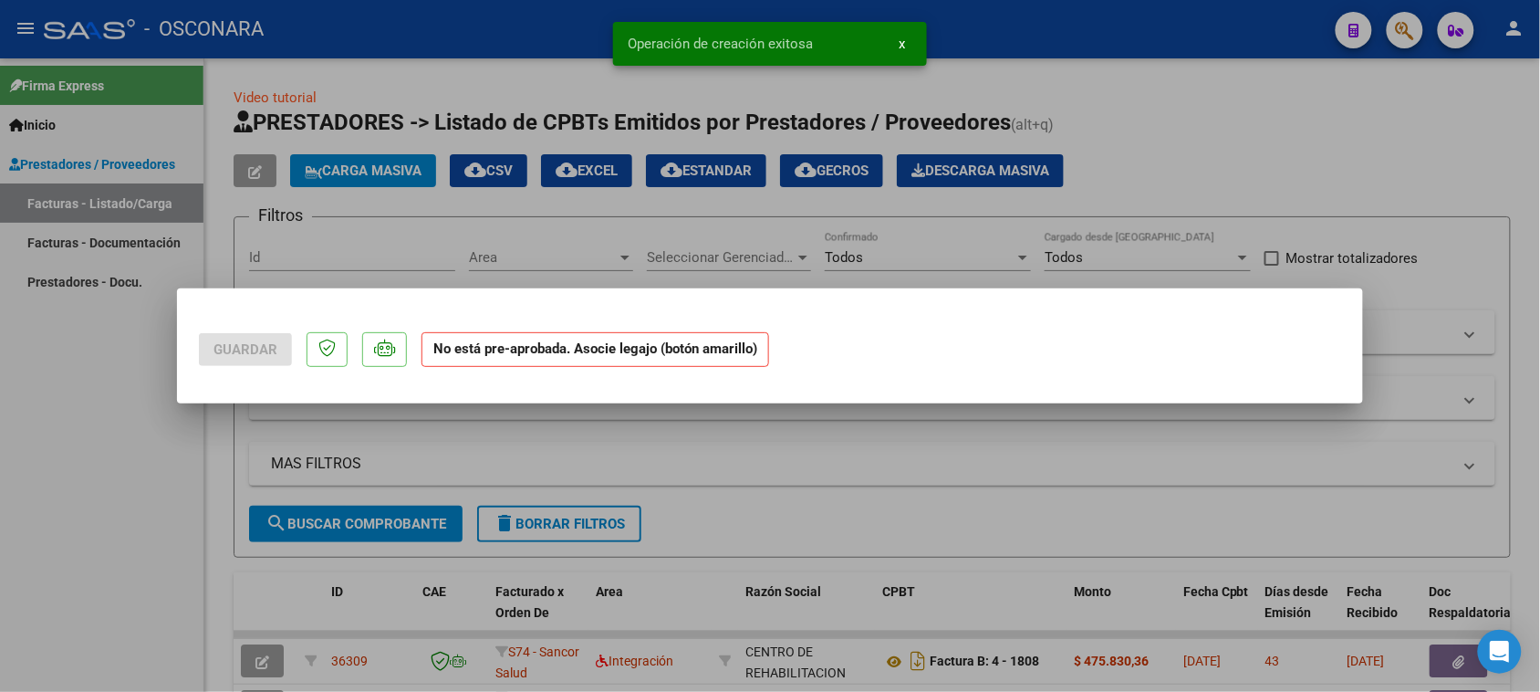
scroll to position [0, 0]
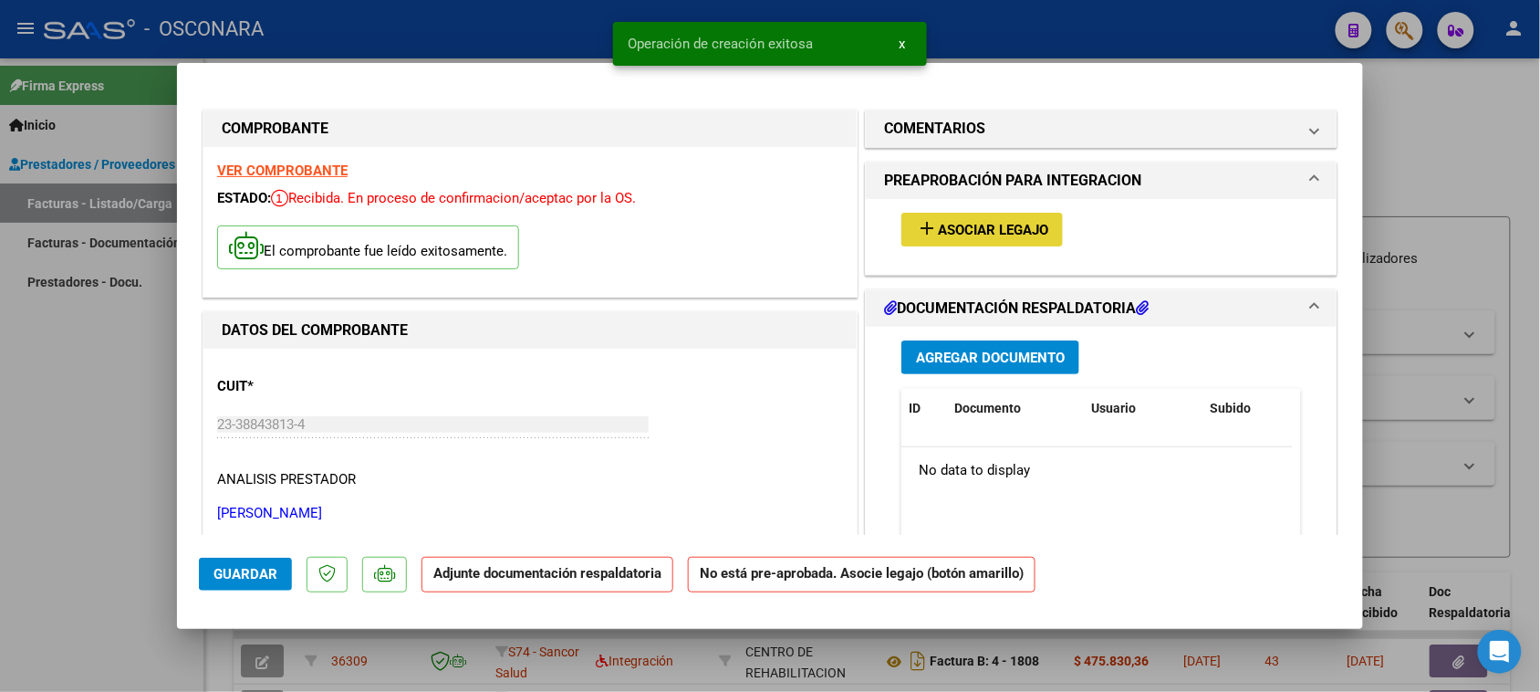
click at [960, 233] on span "Asociar Legajo" at bounding box center [993, 230] width 110 height 16
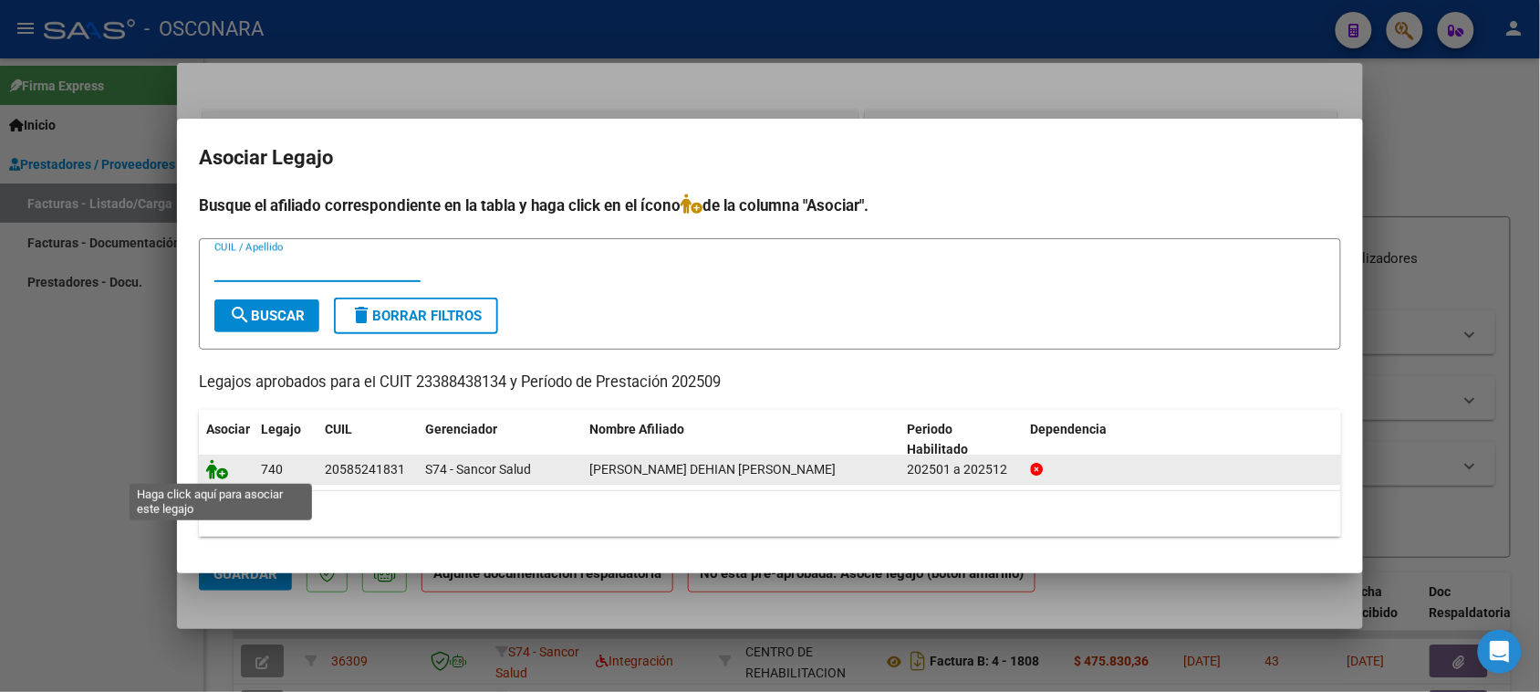
click at [210, 470] on icon at bounding box center [217, 469] width 22 height 20
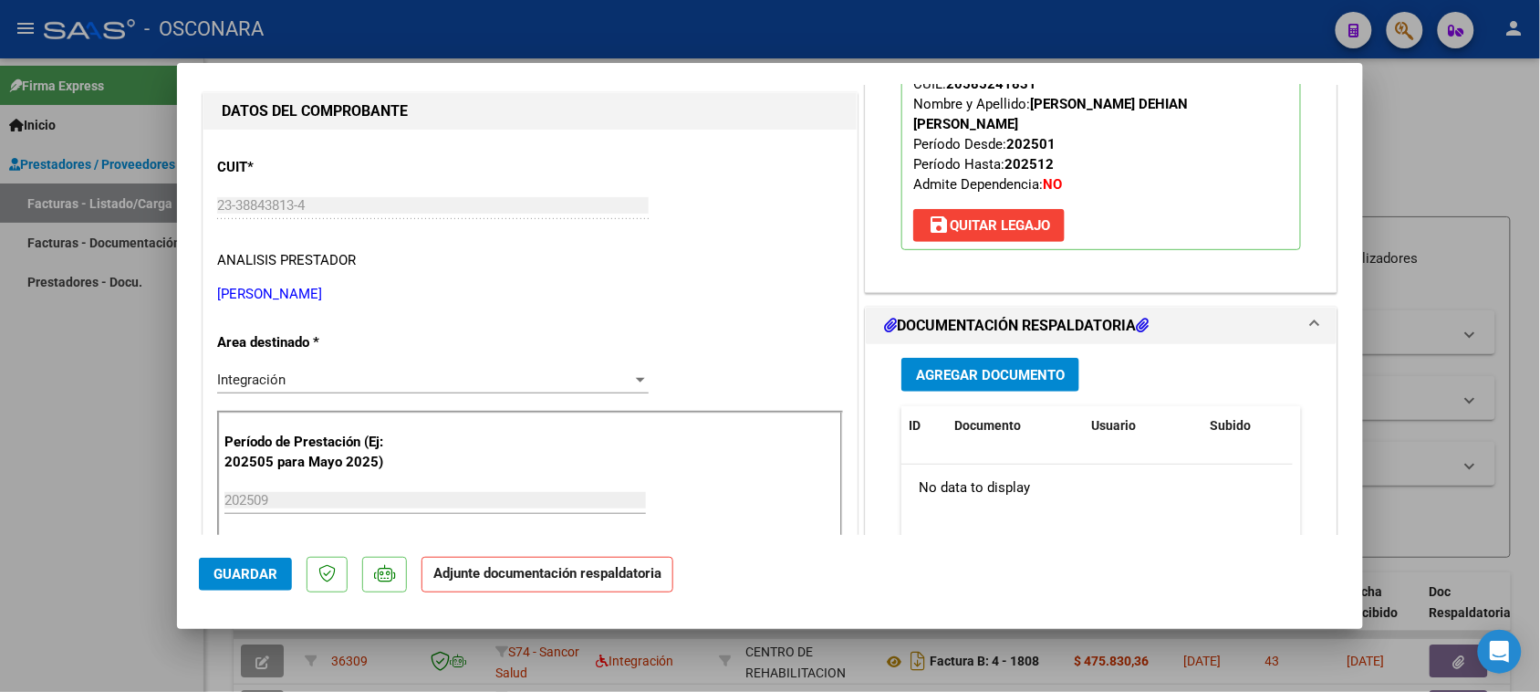
scroll to position [228, 0]
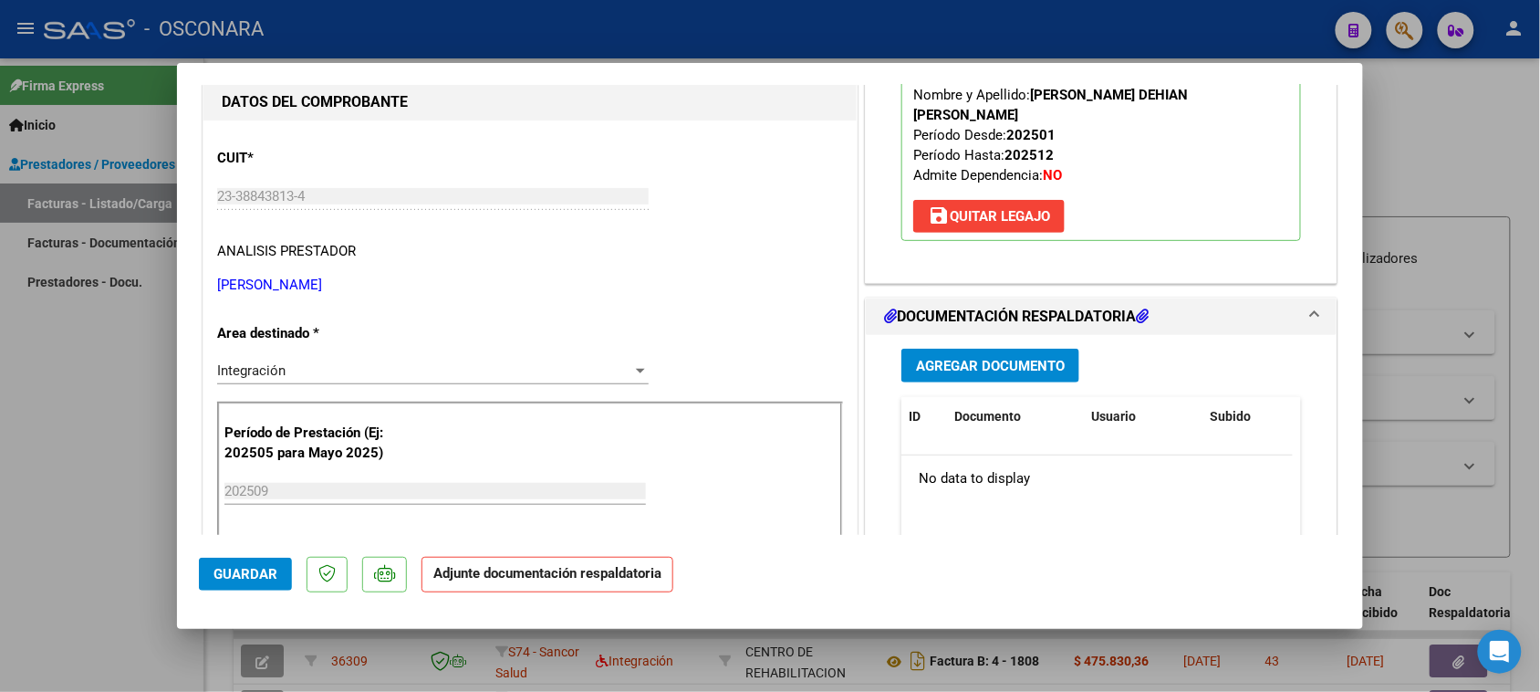
click at [995, 372] on span "Agregar Documento" at bounding box center [990, 366] width 149 height 16
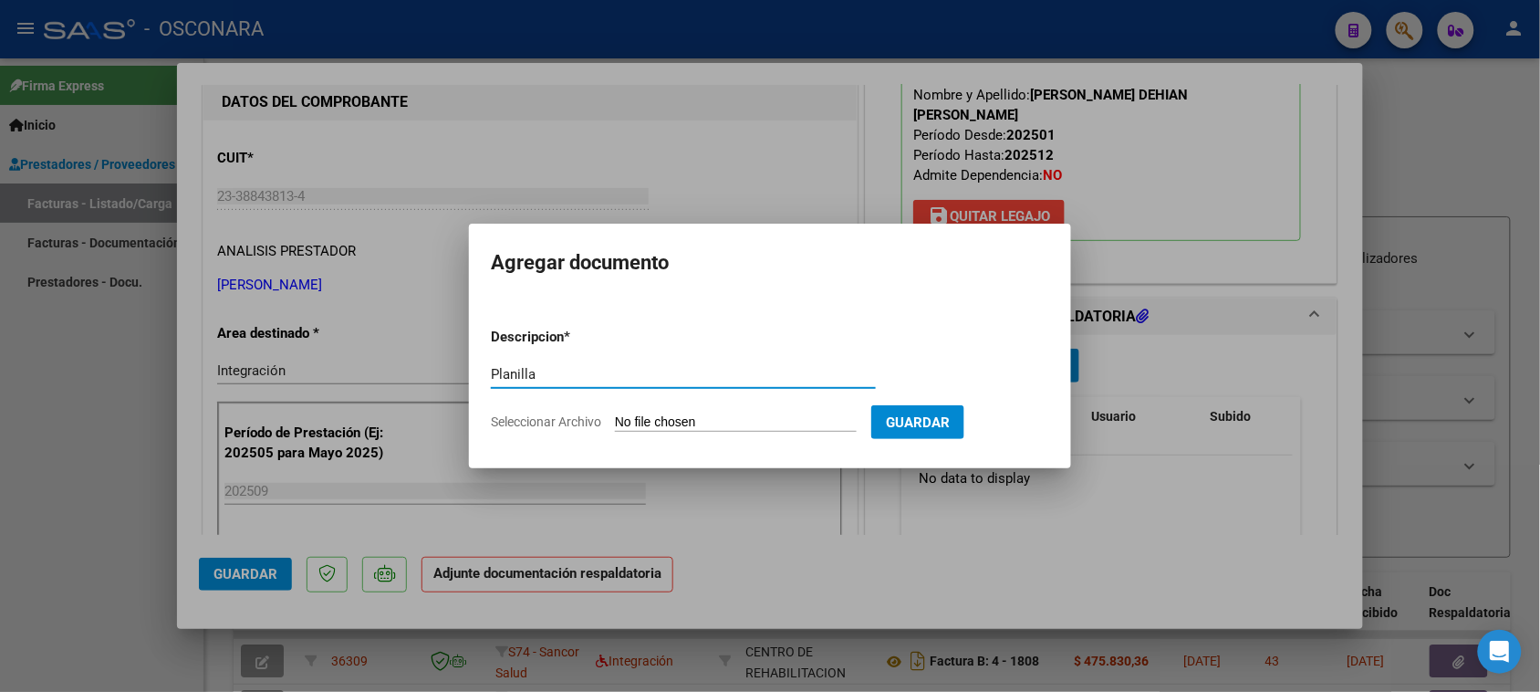
type input "Planilla"
click at [707, 417] on input "Seleccionar Archivo" at bounding box center [736, 422] width 242 height 17
type input "C:\fakepath\Planilla.pdf"
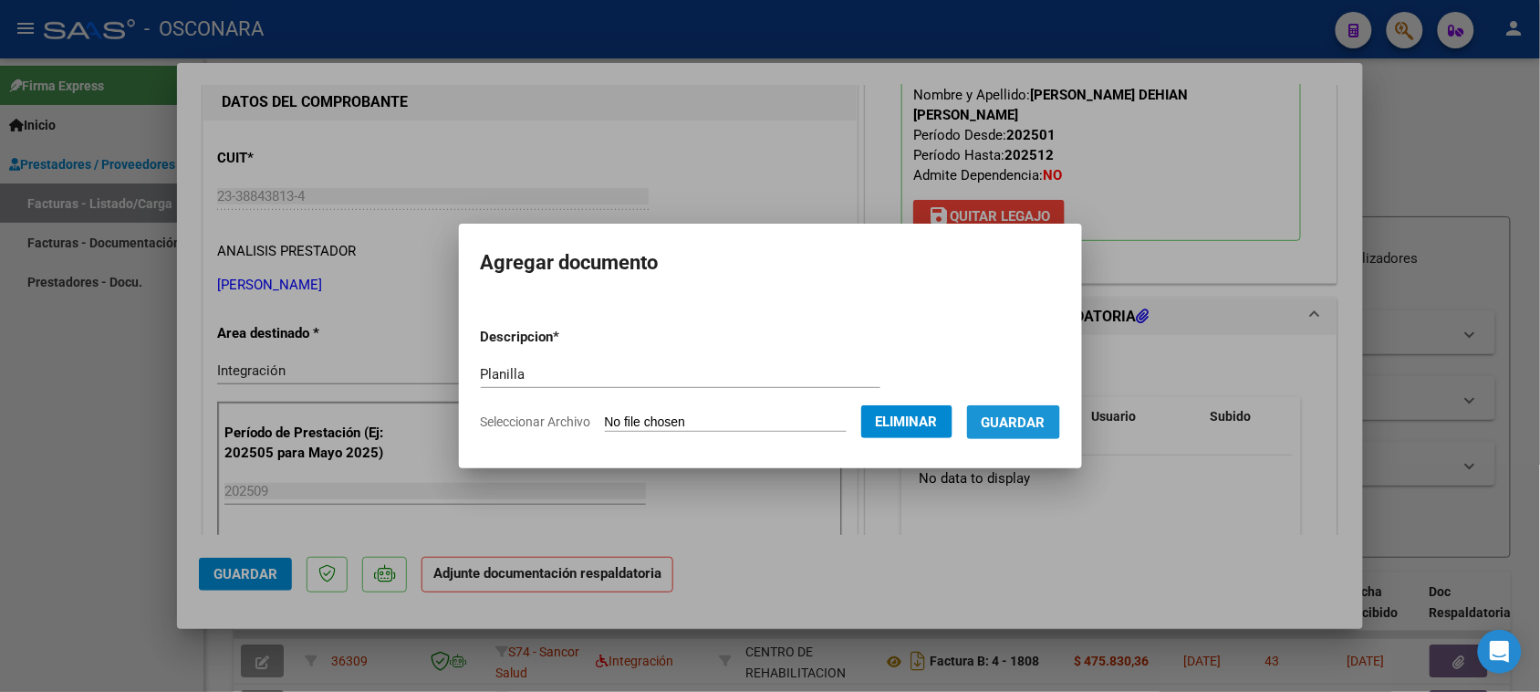
click at [1036, 424] on span "Guardar" at bounding box center [1014, 422] width 64 height 16
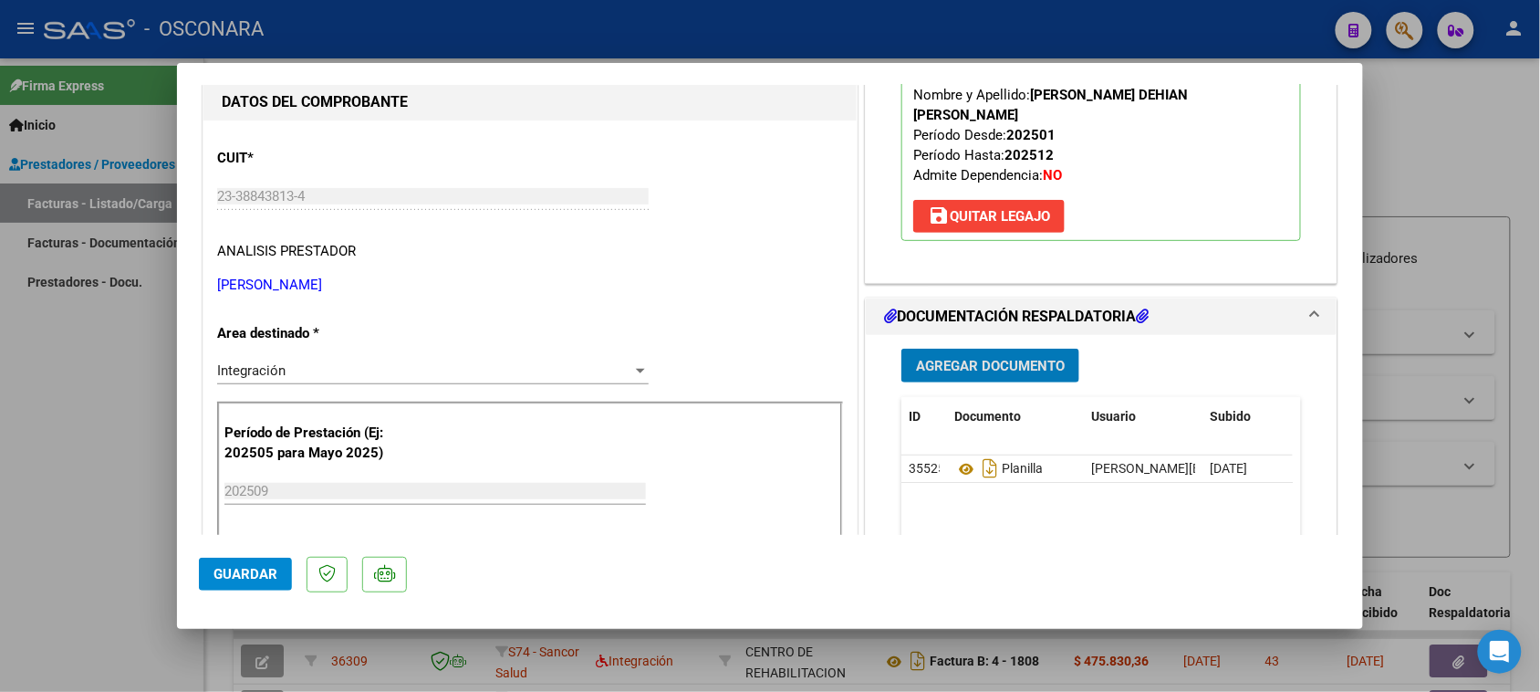
type input "$ 0,00"
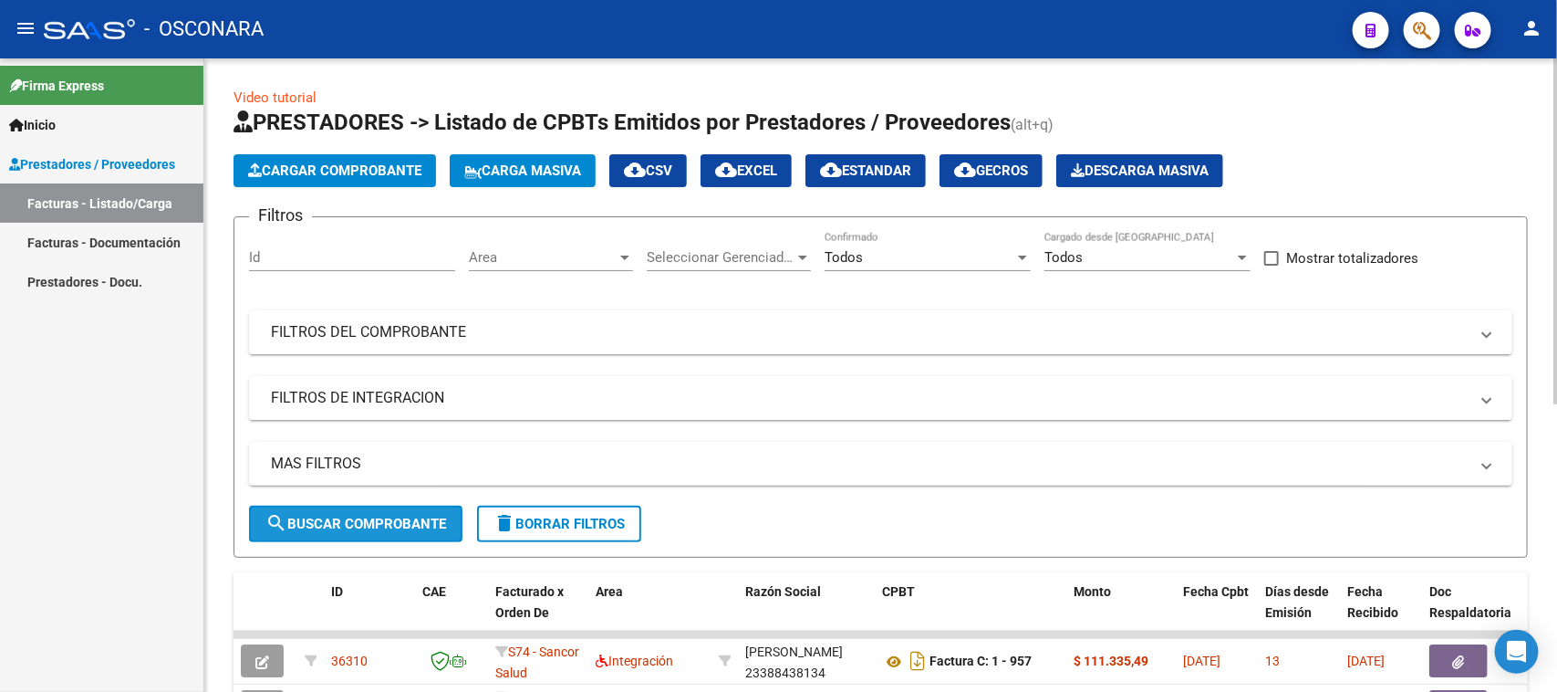
click at [344, 520] on span "search Buscar Comprobante" at bounding box center [355, 523] width 181 height 16
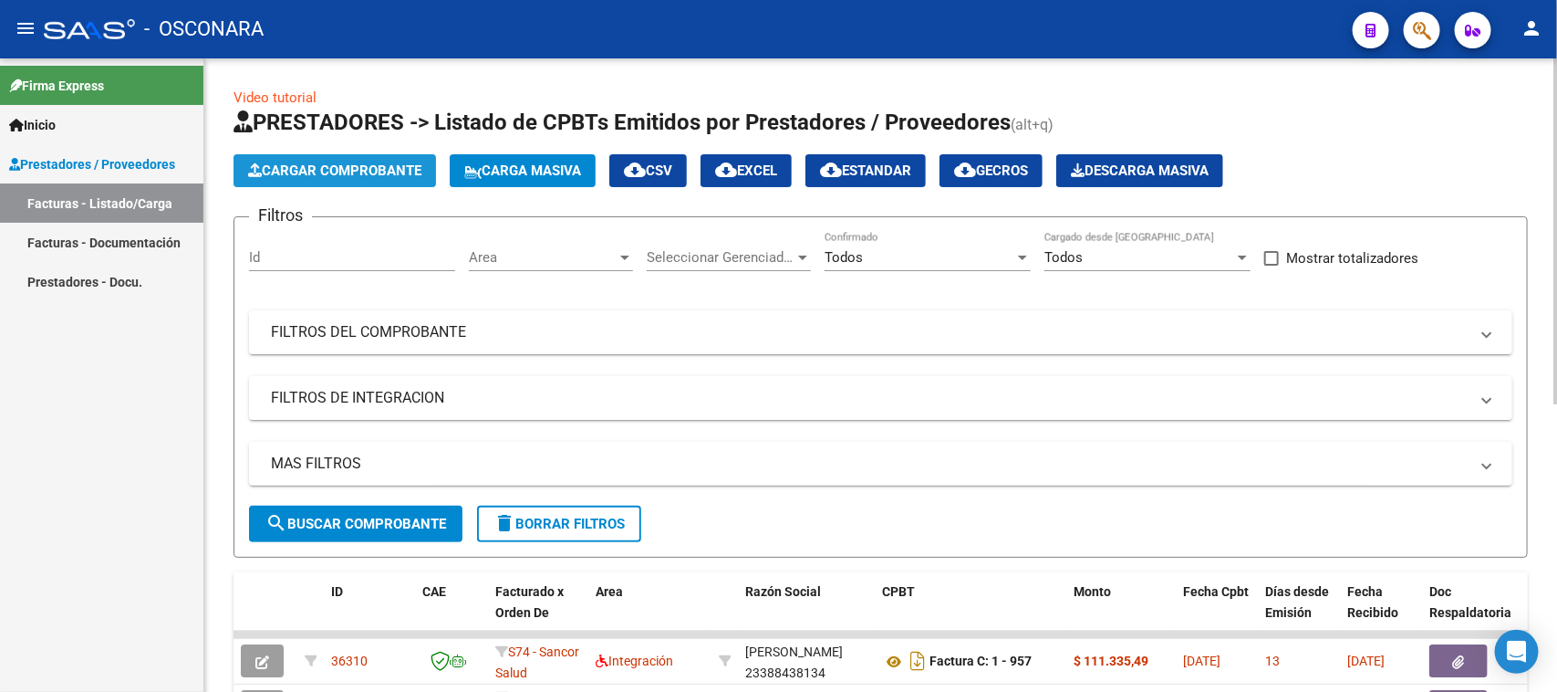
click at [315, 170] on span "Cargar Comprobante" at bounding box center [334, 170] width 173 height 16
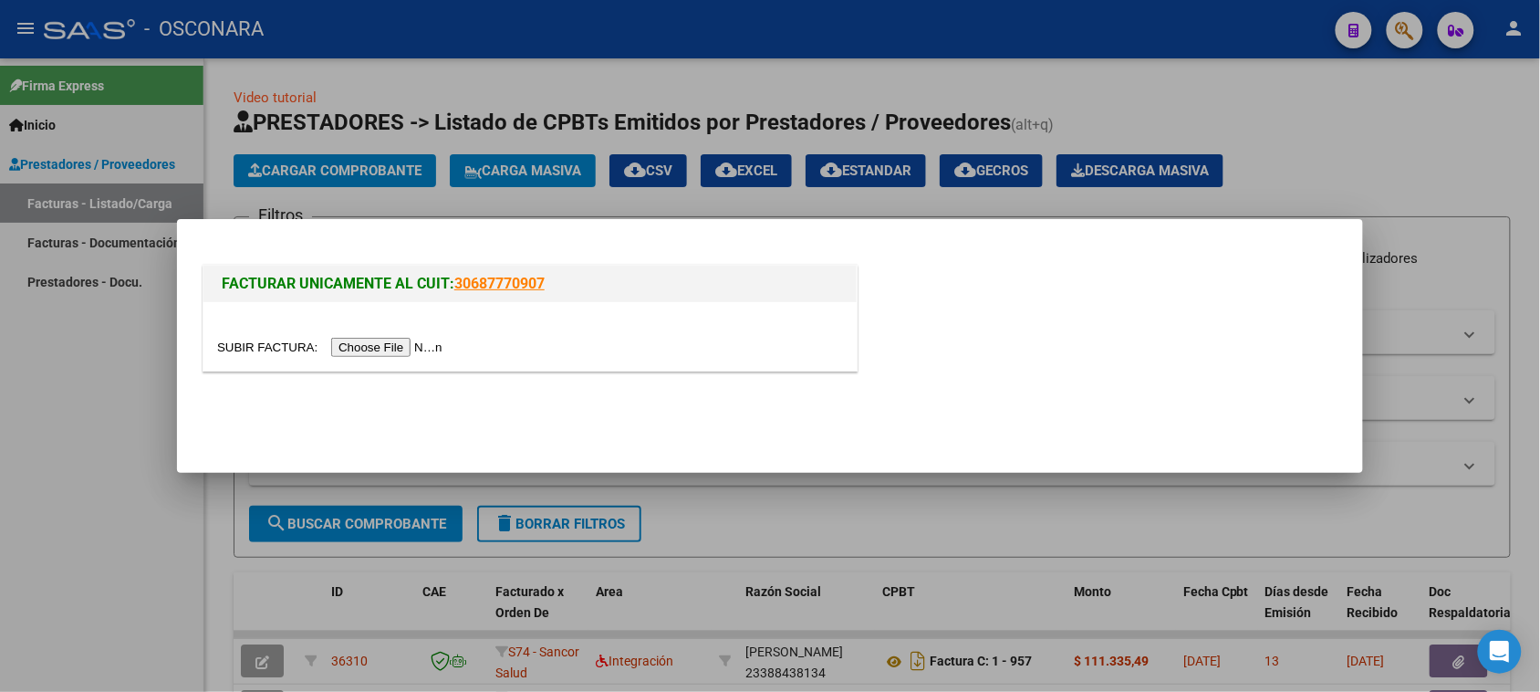
click at [412, 342] on input "file" at bounding box center [332, 347] width 231 height 19
click at [398, 340] on input "file" at bounding box center [332, 347] width 231 height 19
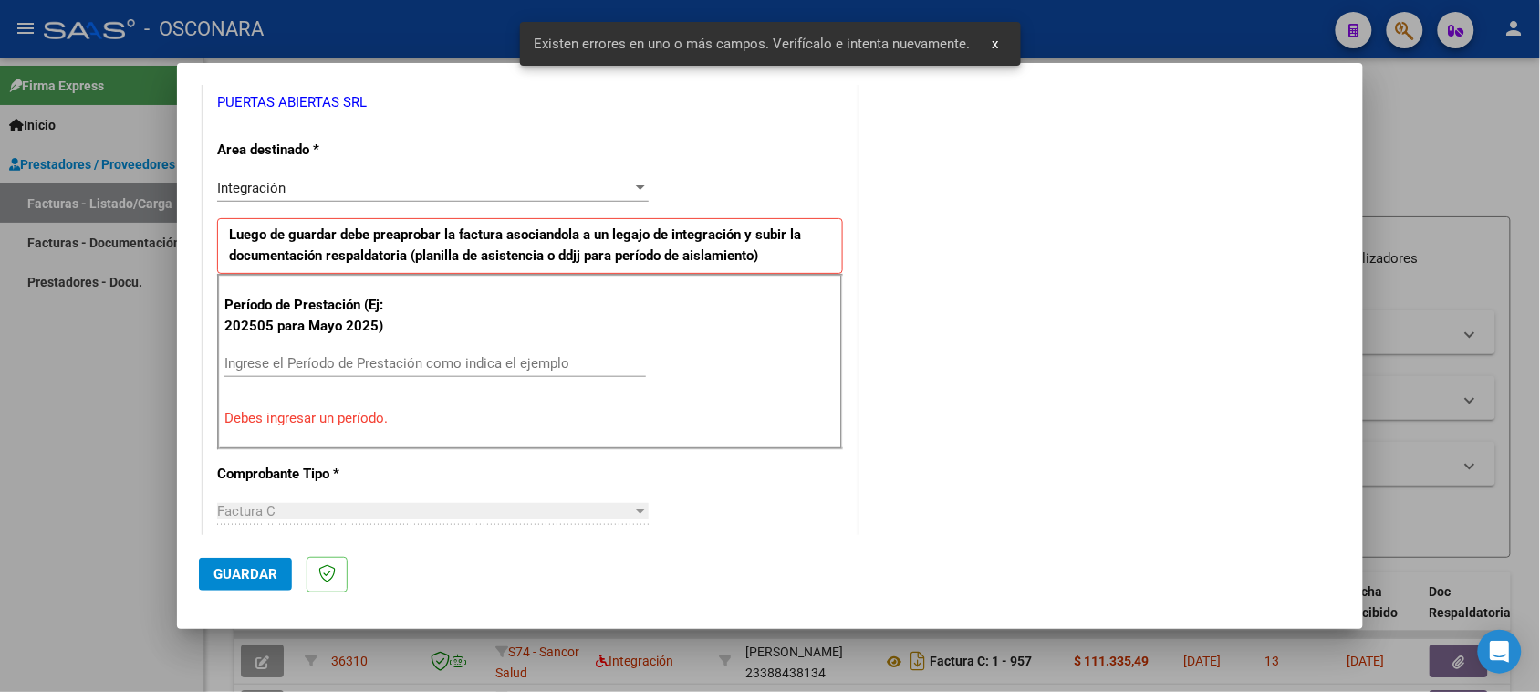
scroll to position [379, 0]
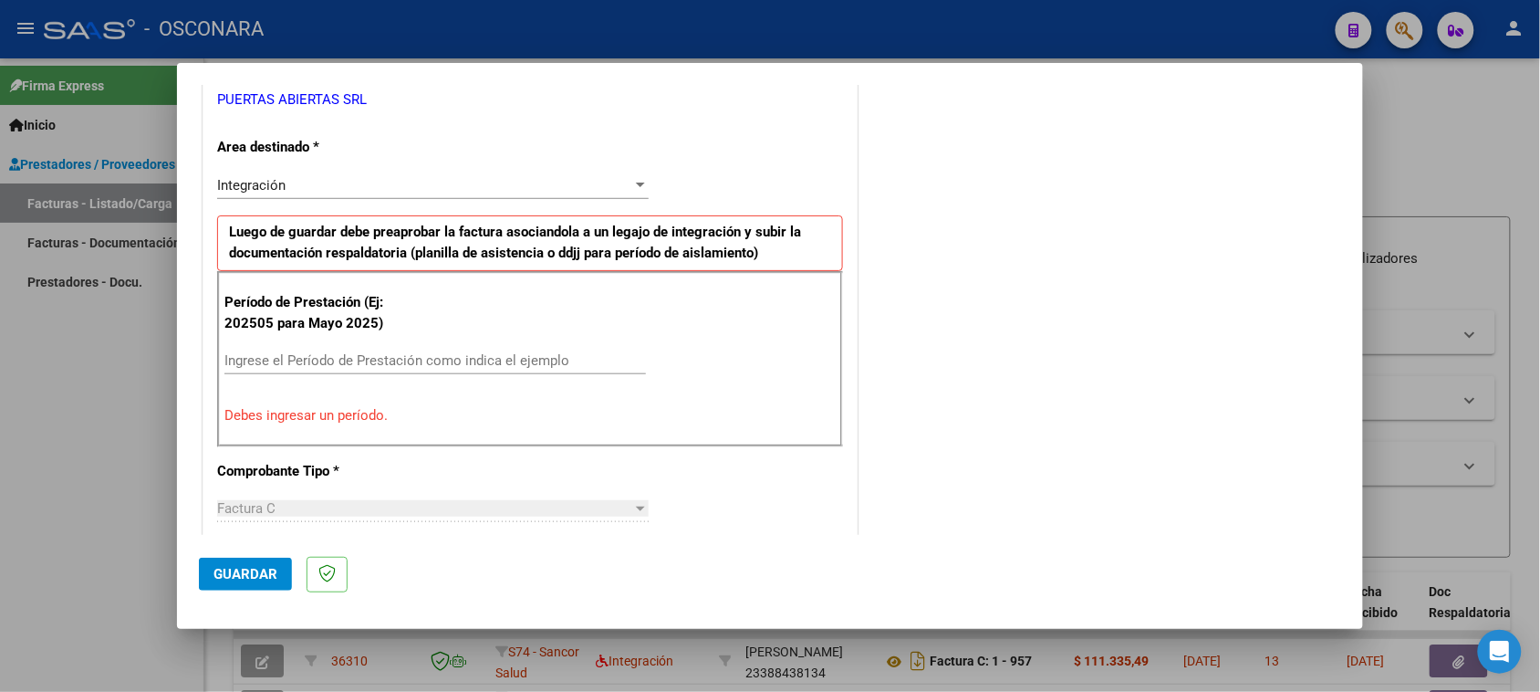
click at [380, 366] on input "Ingrese el Período de Prestación como indica el ejemplo" at bounding box center [435, 360] width 422 height 16
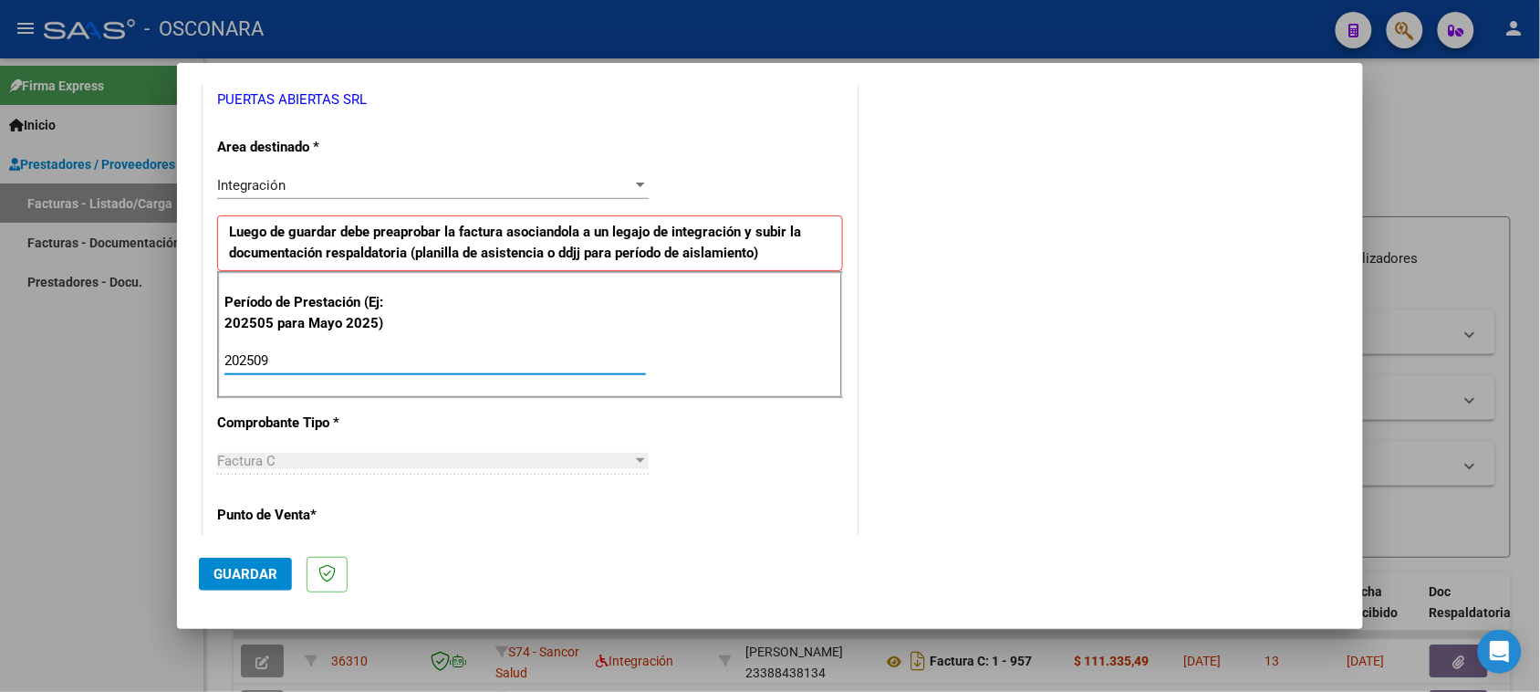
type input "202509"
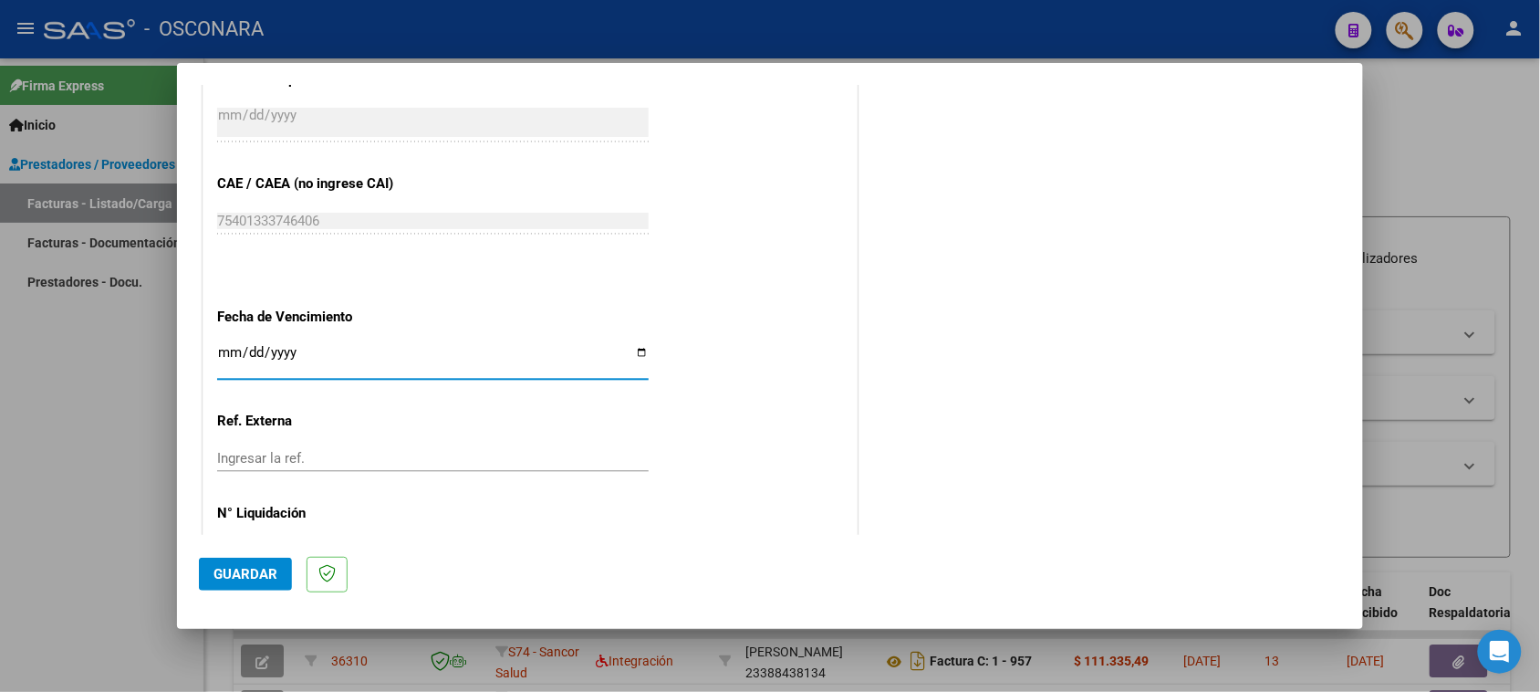
scroll to position [1142, 0]
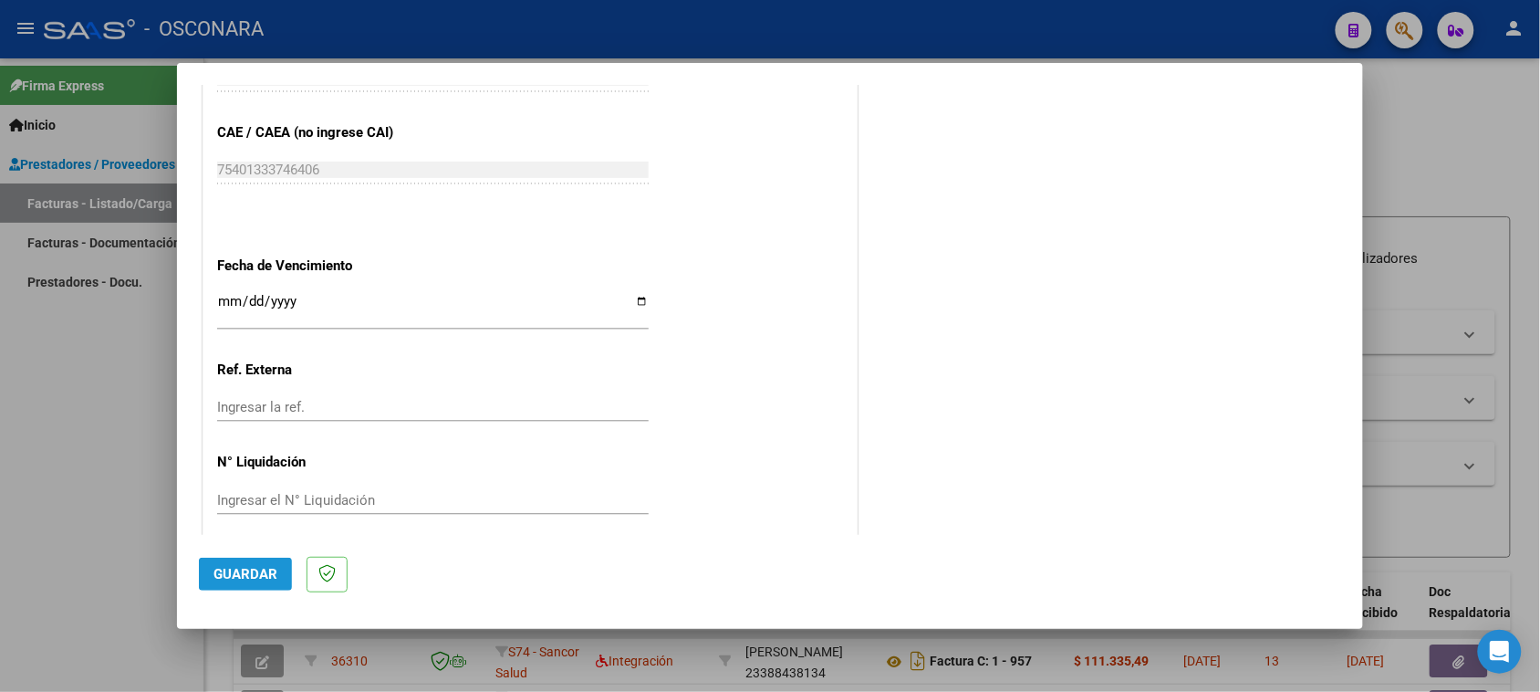
click at [240, 568] on span "Guardar" at bounding box center [245, 574] width 64 height 16
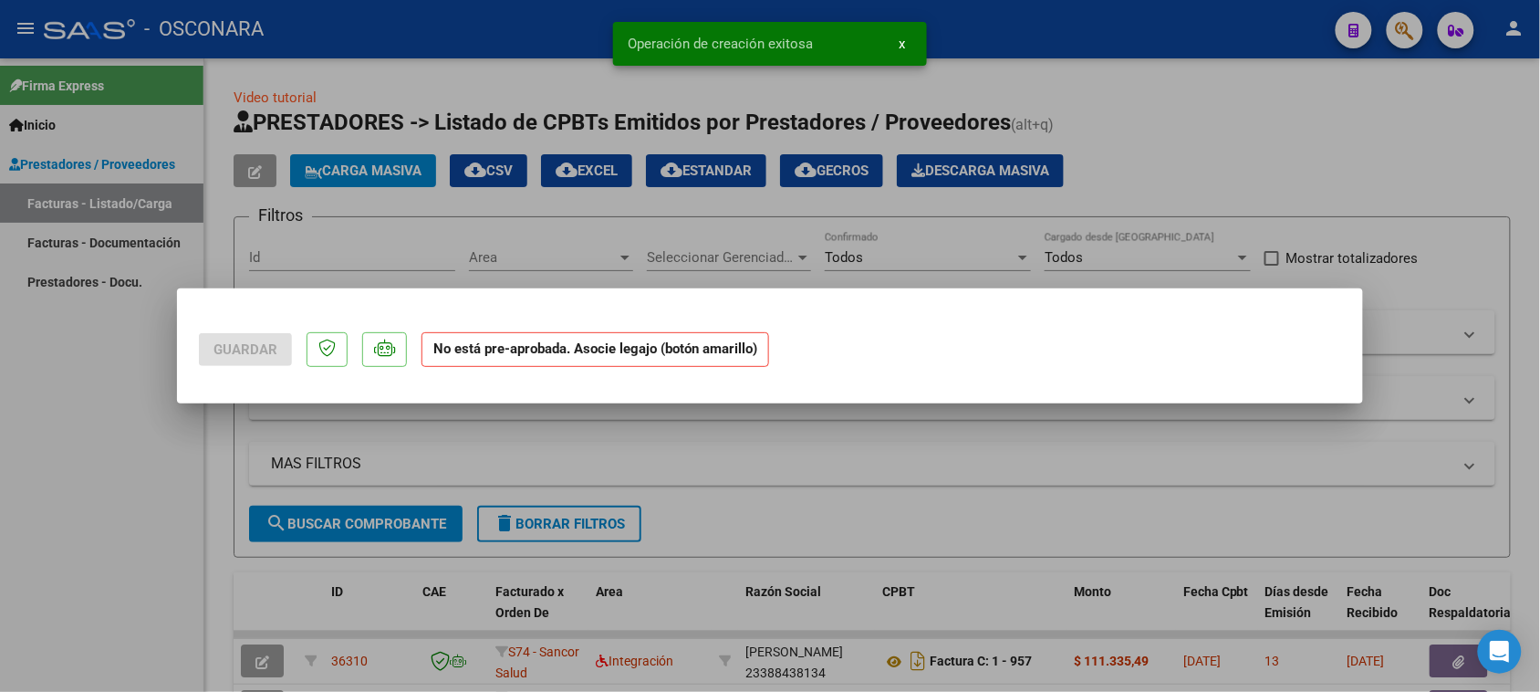
scroll to position [0, 0]
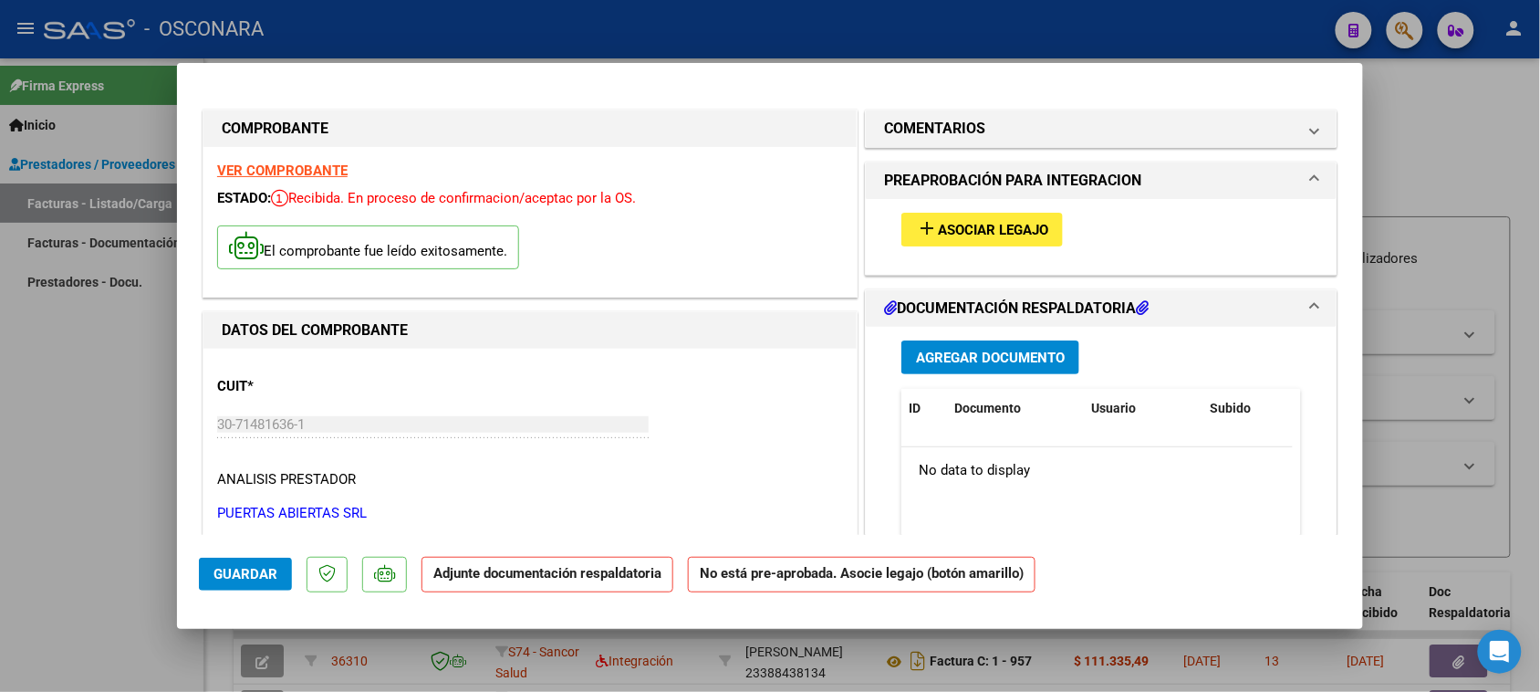
click at [973, 233] on span "Asociar Legajo" at bounding box center [993, 230] width 110 height 16
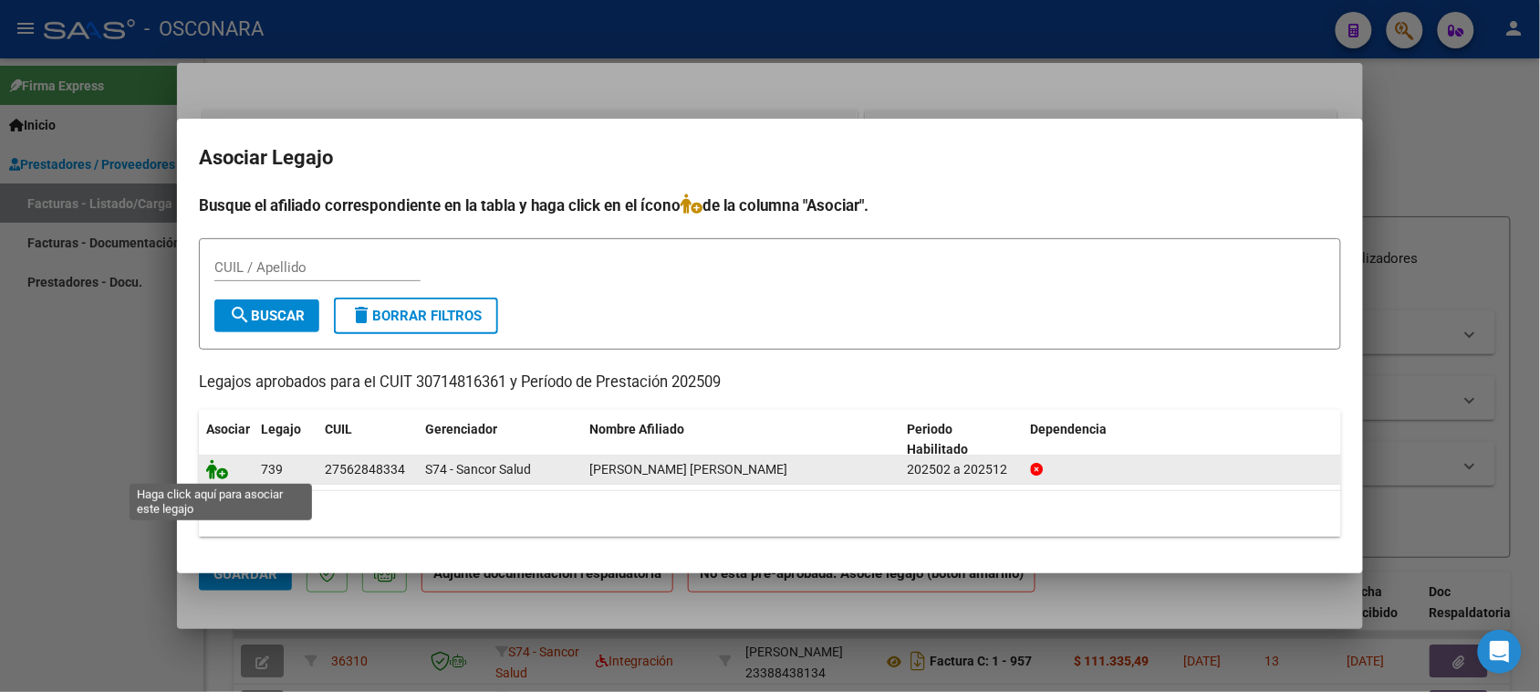
click at [214, 467] on icon at bounding box center [217, 469] width 22 height 20
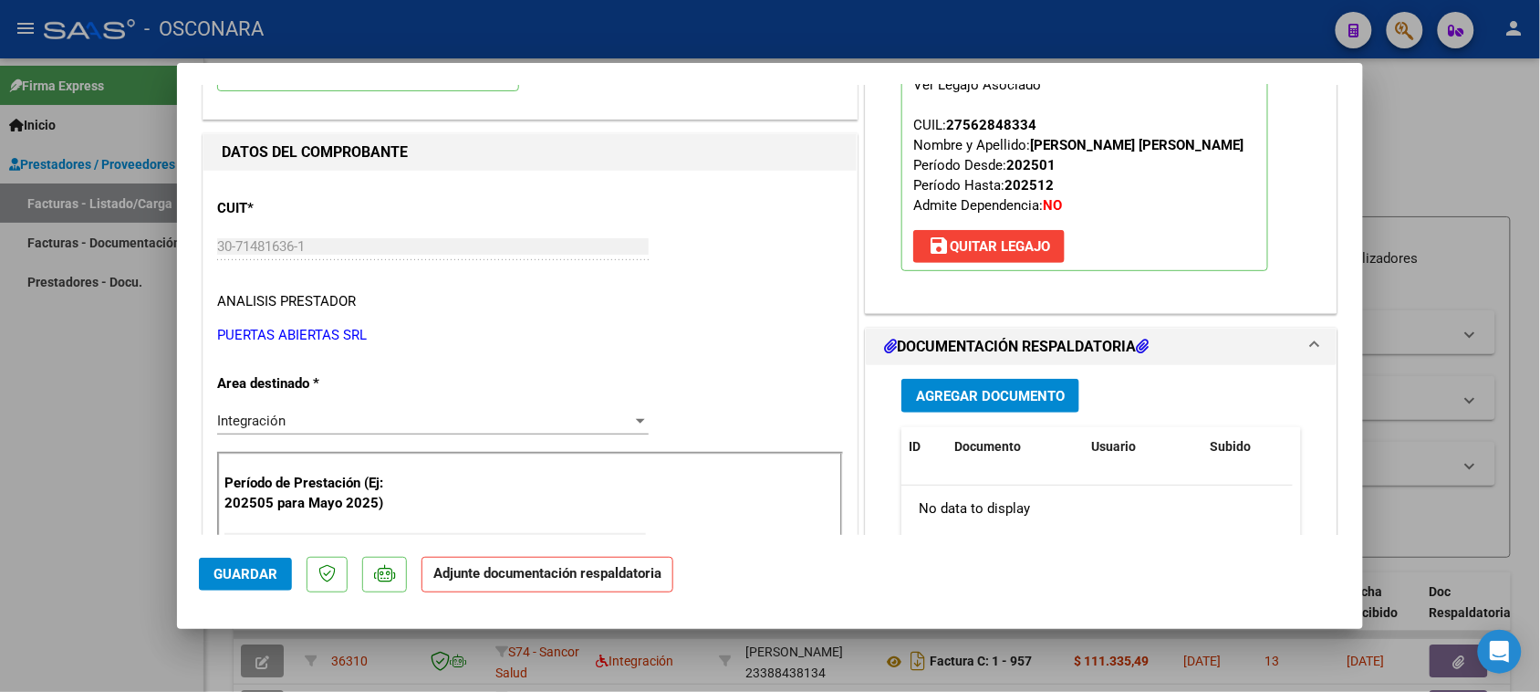
scroll to position [228, 0]
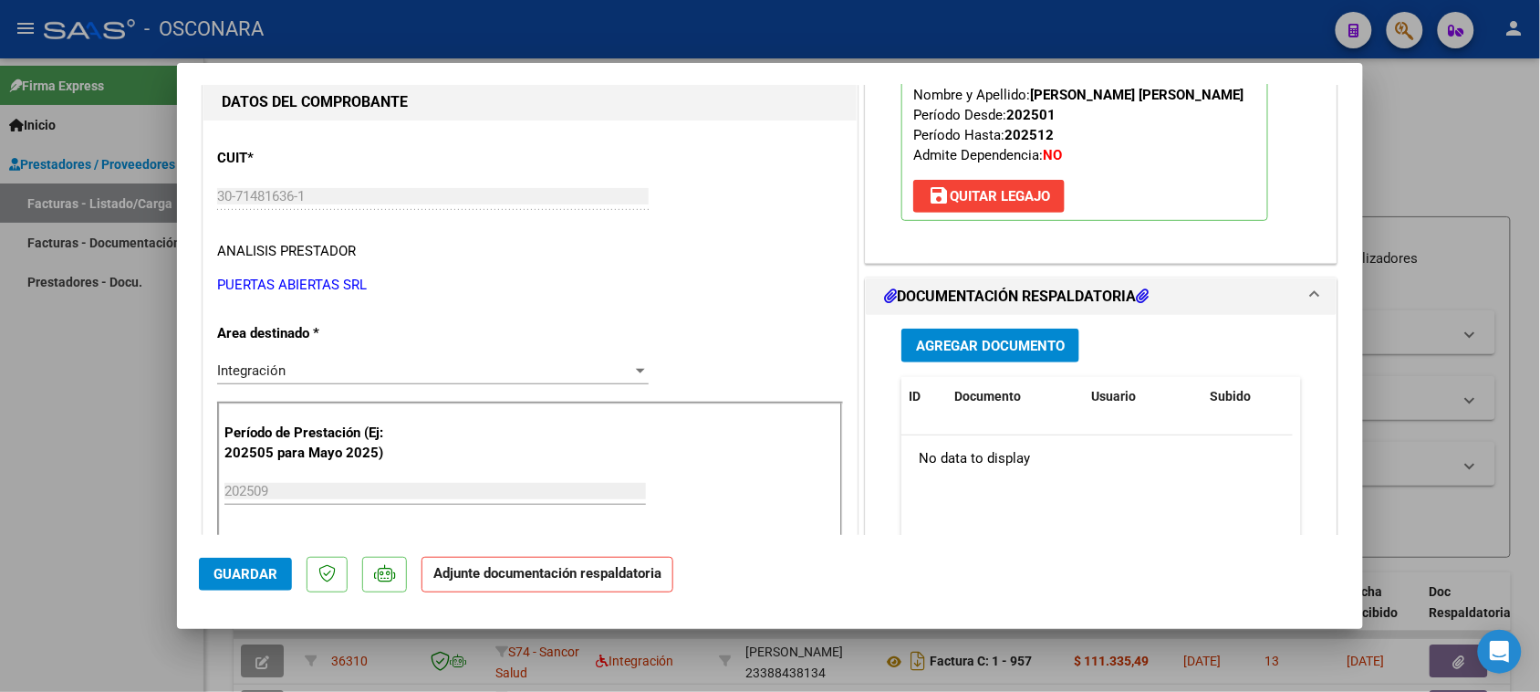
click at [1018, 333] on button "Agregar Documento" at bounding box center [990, 345] width 178 height 34
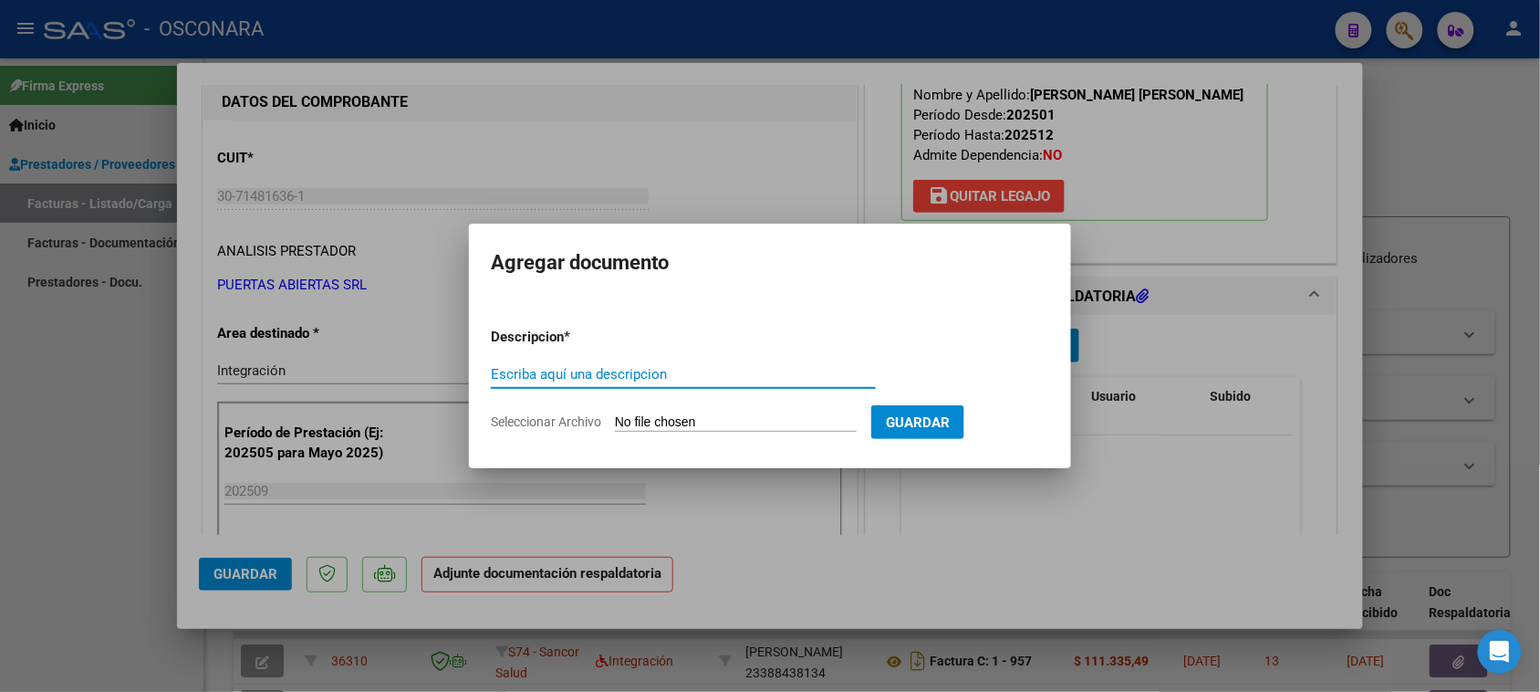
click at [648, 371] on input "Escriba aquí una descripcion" at bounding box center [683, 374] width 385 height 16
type input "Planilla"
click at [630, 416] on input "Seleccionar Archivo" at bounding box center [736, 422] width 242 height 17
type input "C:\fakepath\PLANILLA SEPTIEMBRE - [PERSON_NAME].pdf"
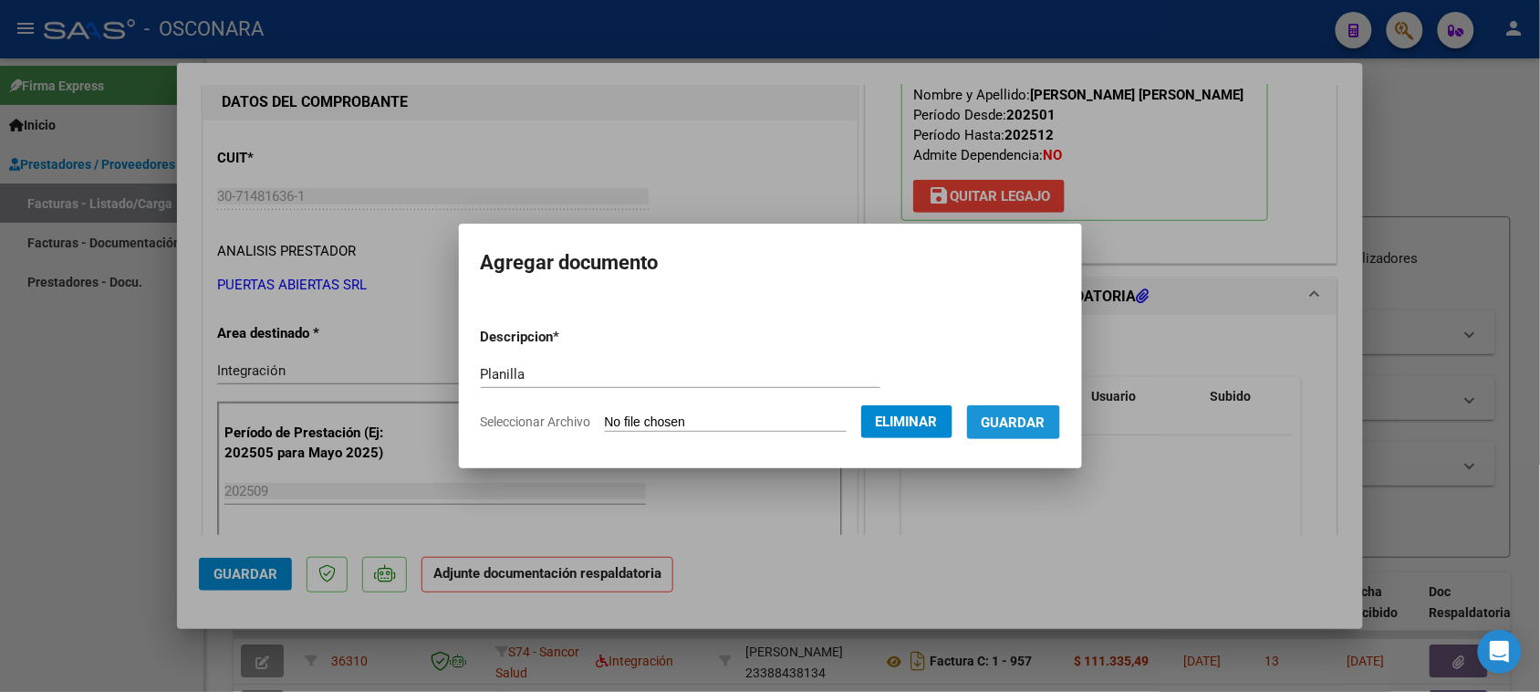
click at [1034, 427] on span "Guardar" at bounding box center [1014, 422] width 64 height 16
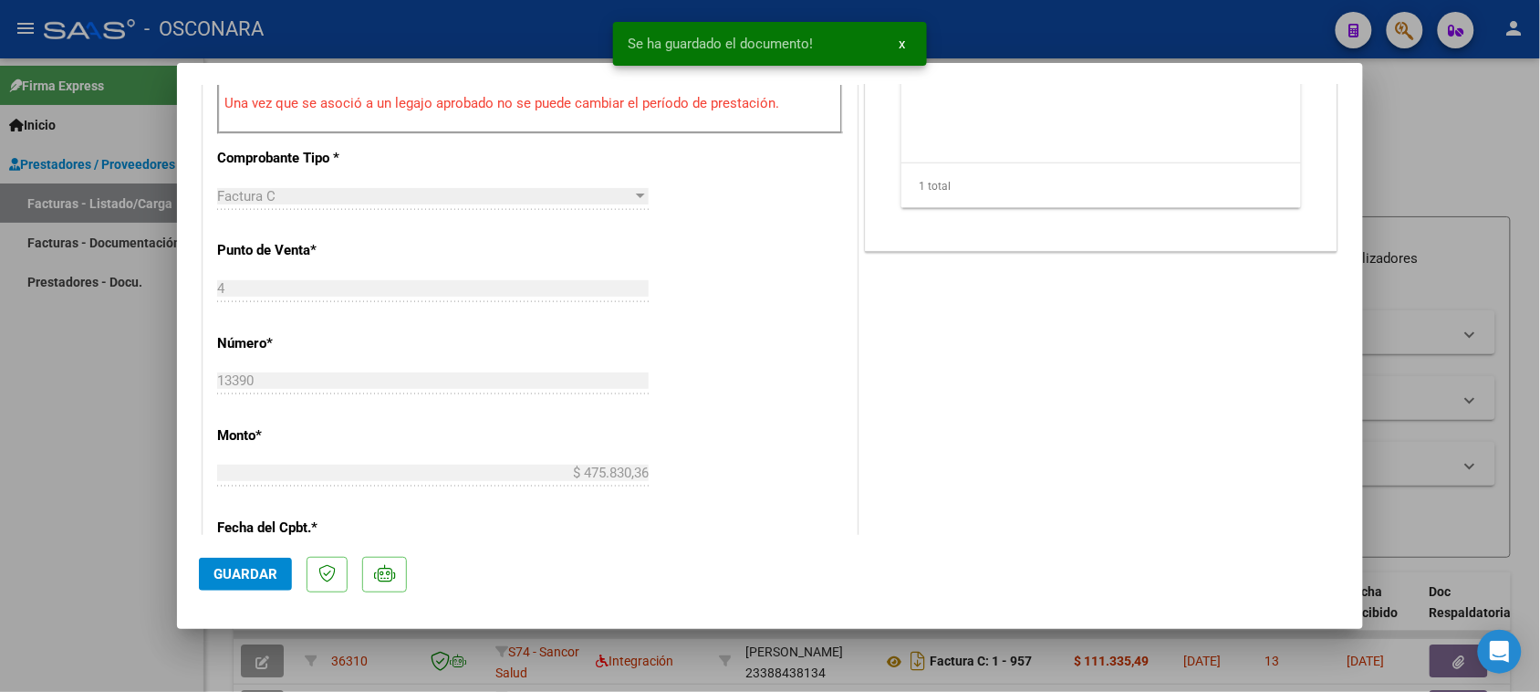
scroll to position [684, 0]
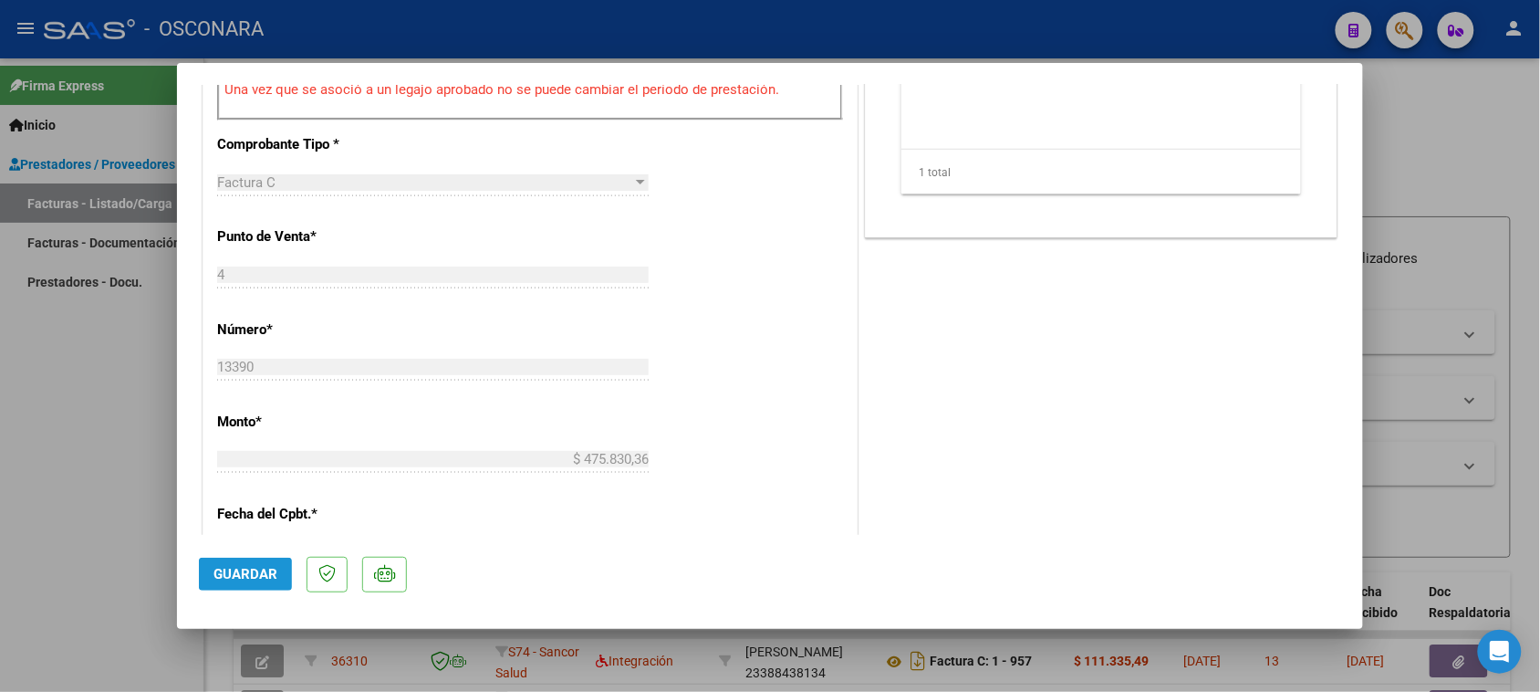
click at [235, 579] on span "Guardar" at bounding box center [245, 574] width 64 height 16
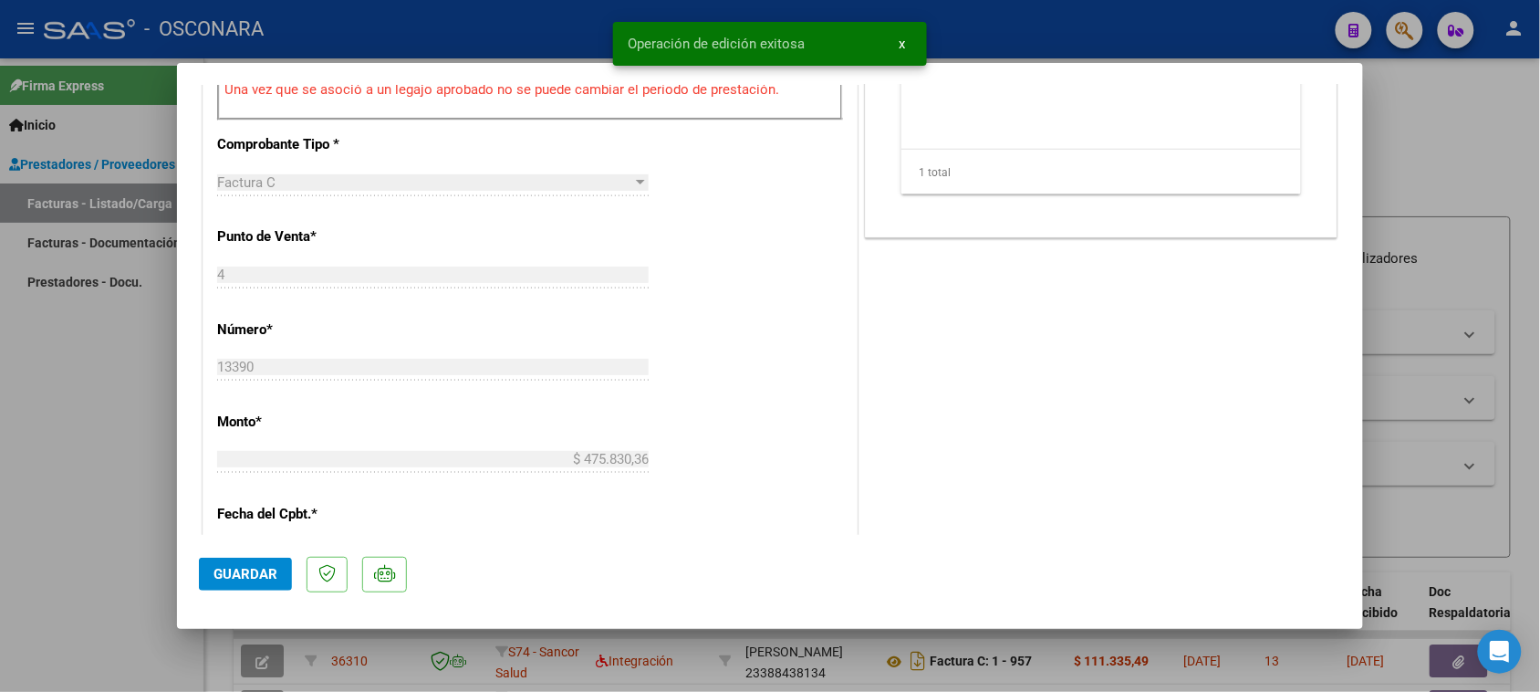
type input "$ 0,00"
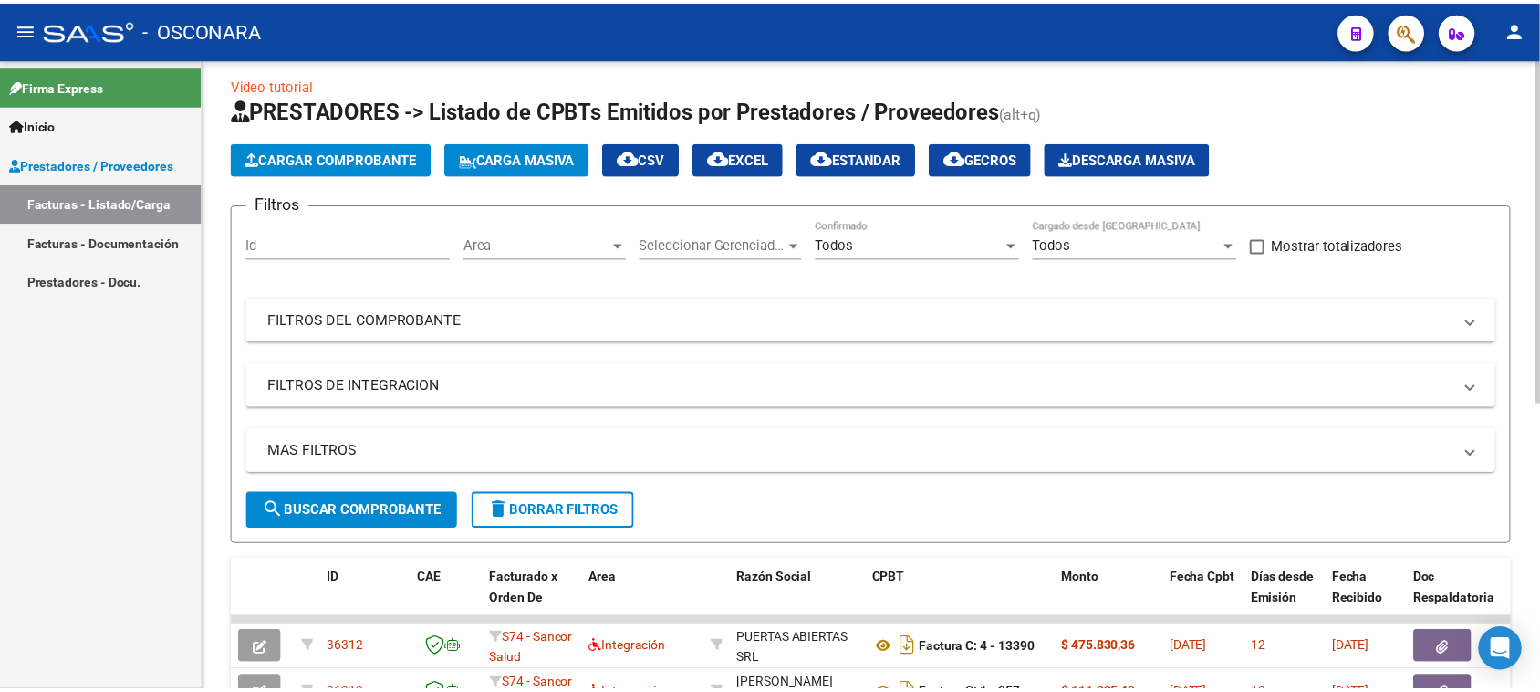
scroll to position [0, 0]
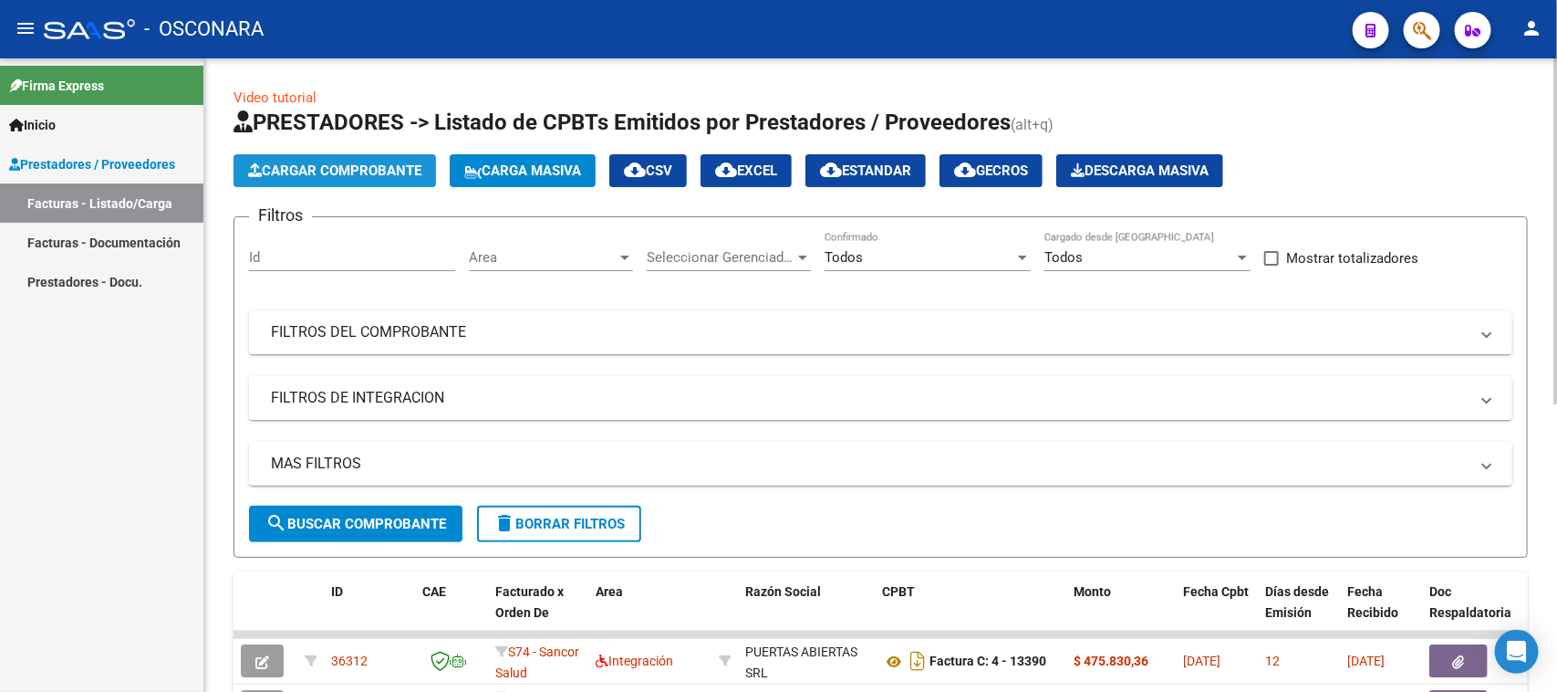
click at [344, 167] on span "Cargar Comprobante" at bounding box center [334, 170] width 173 height 16
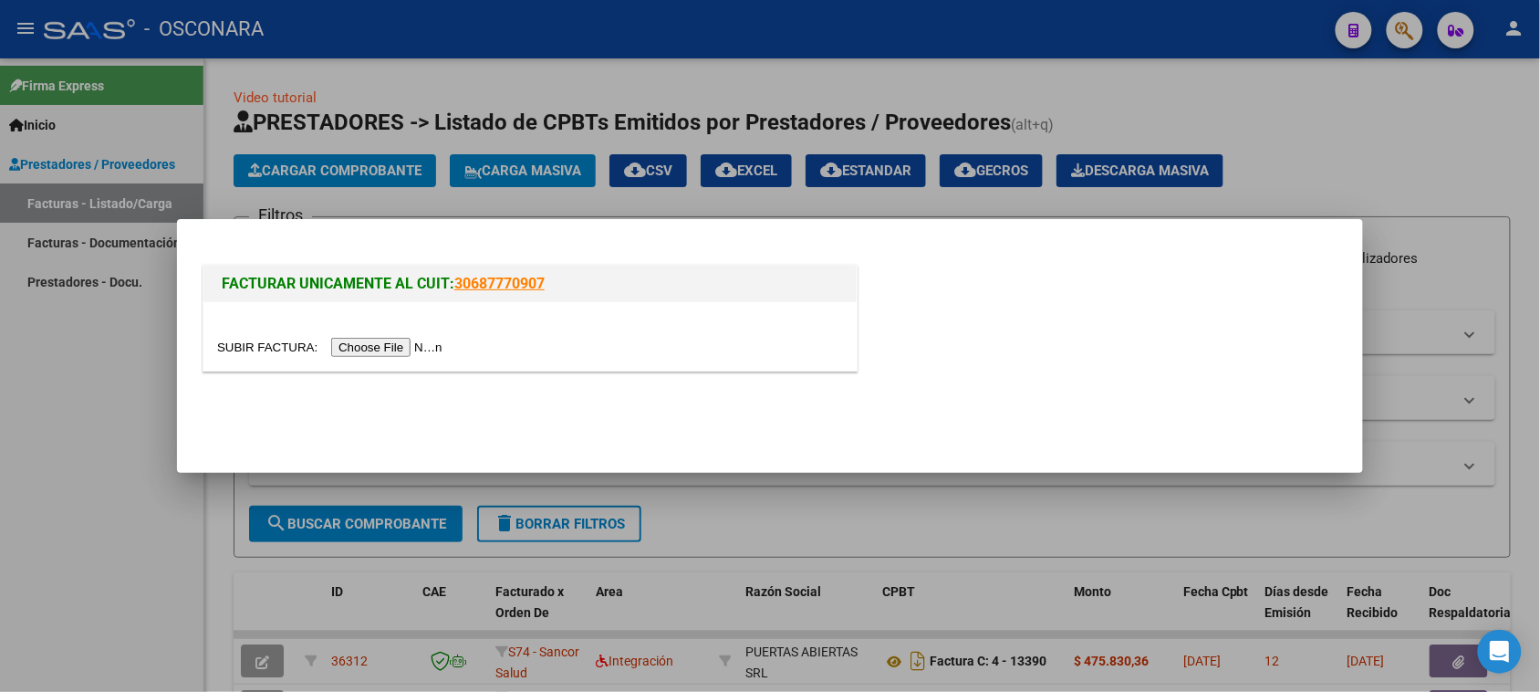
click at [348, 351] on input "file" at bounding box center [332, 347] width 231 height 19
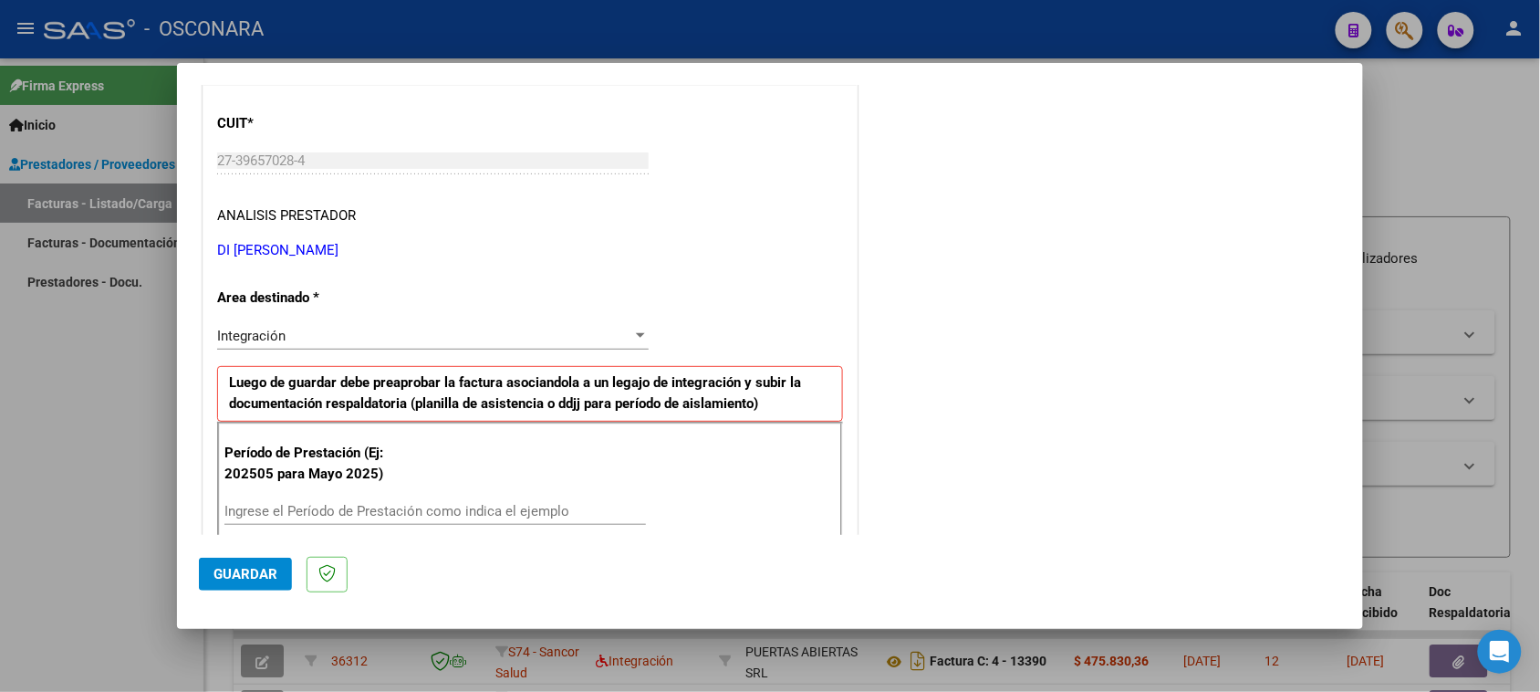
scroll to position [342, 0]
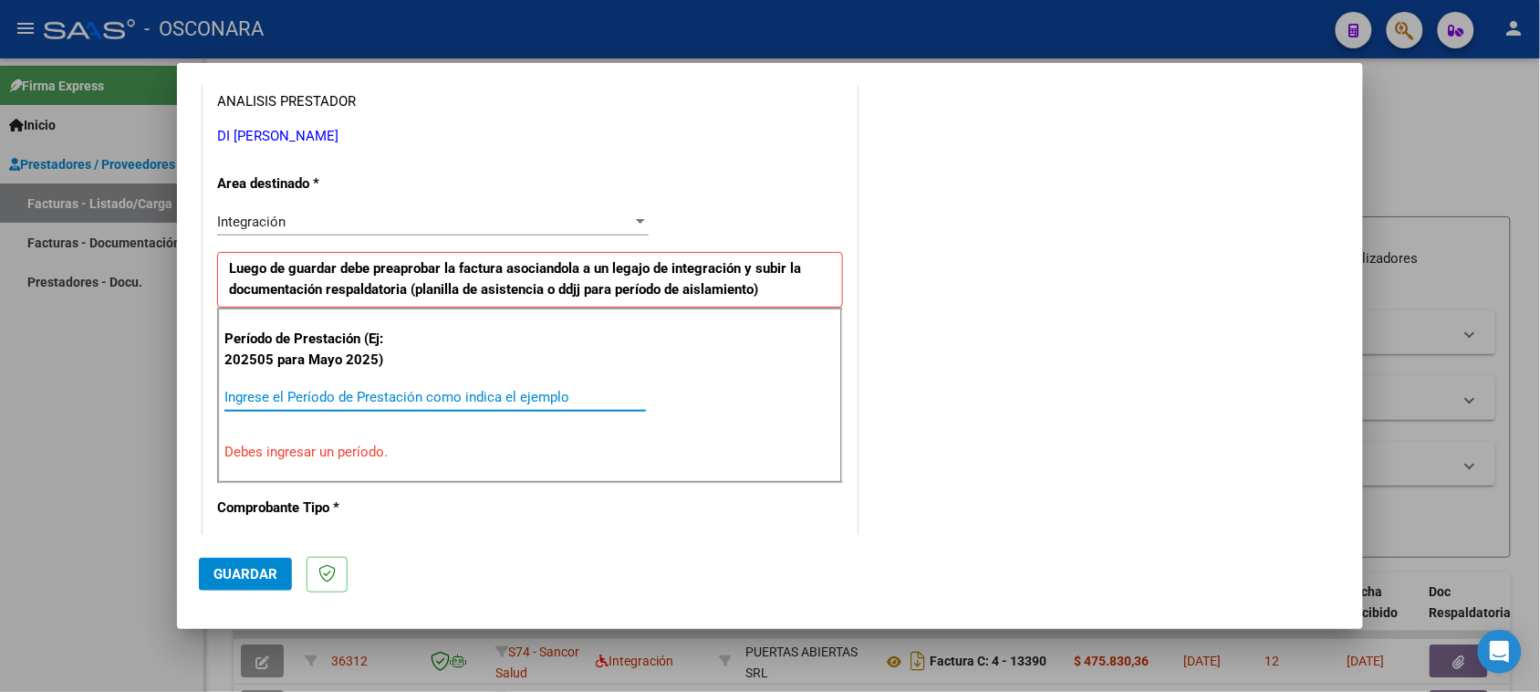
click at [353, 399] on input "Ingrese el Período de Prestación como indica el ejemplo" at bounding box center [435, 397] width 422 height 16
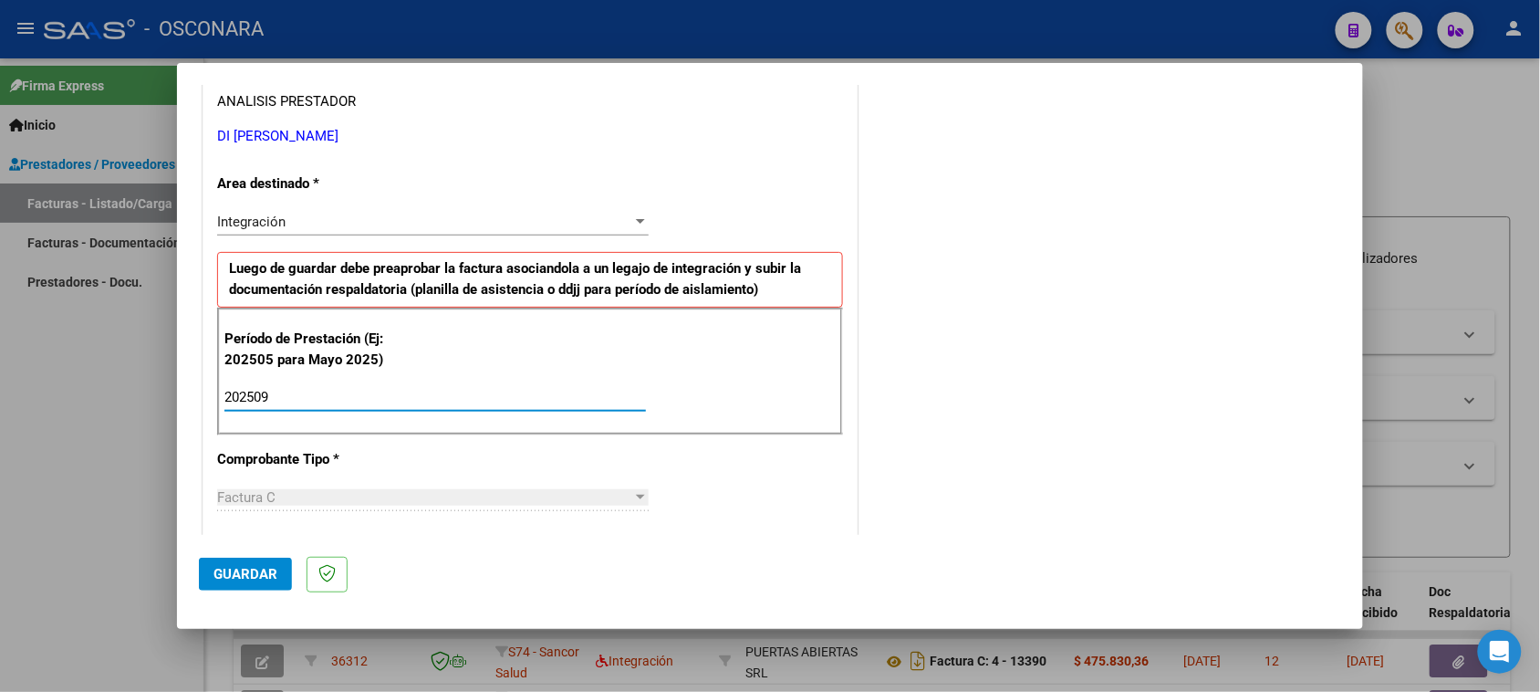
type input "202509"
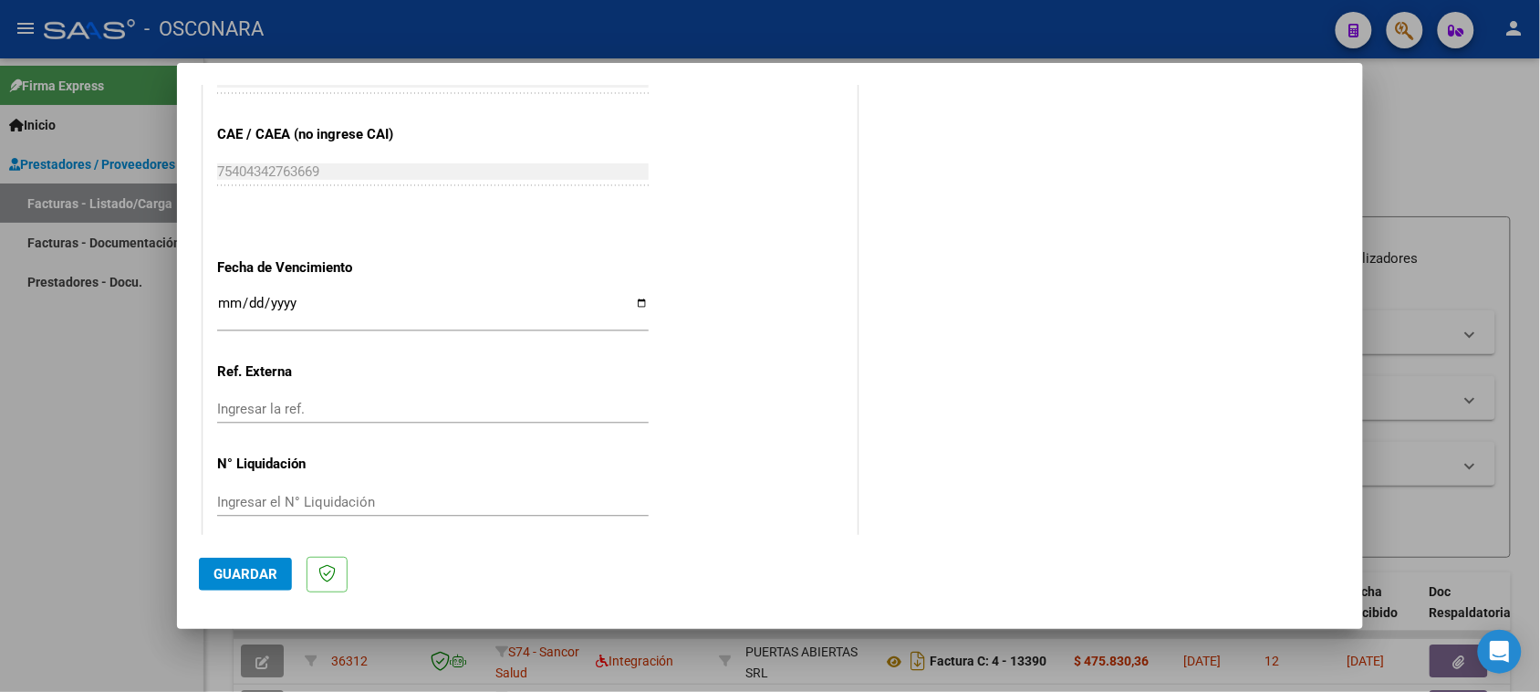
scroll to position [1159, 0]
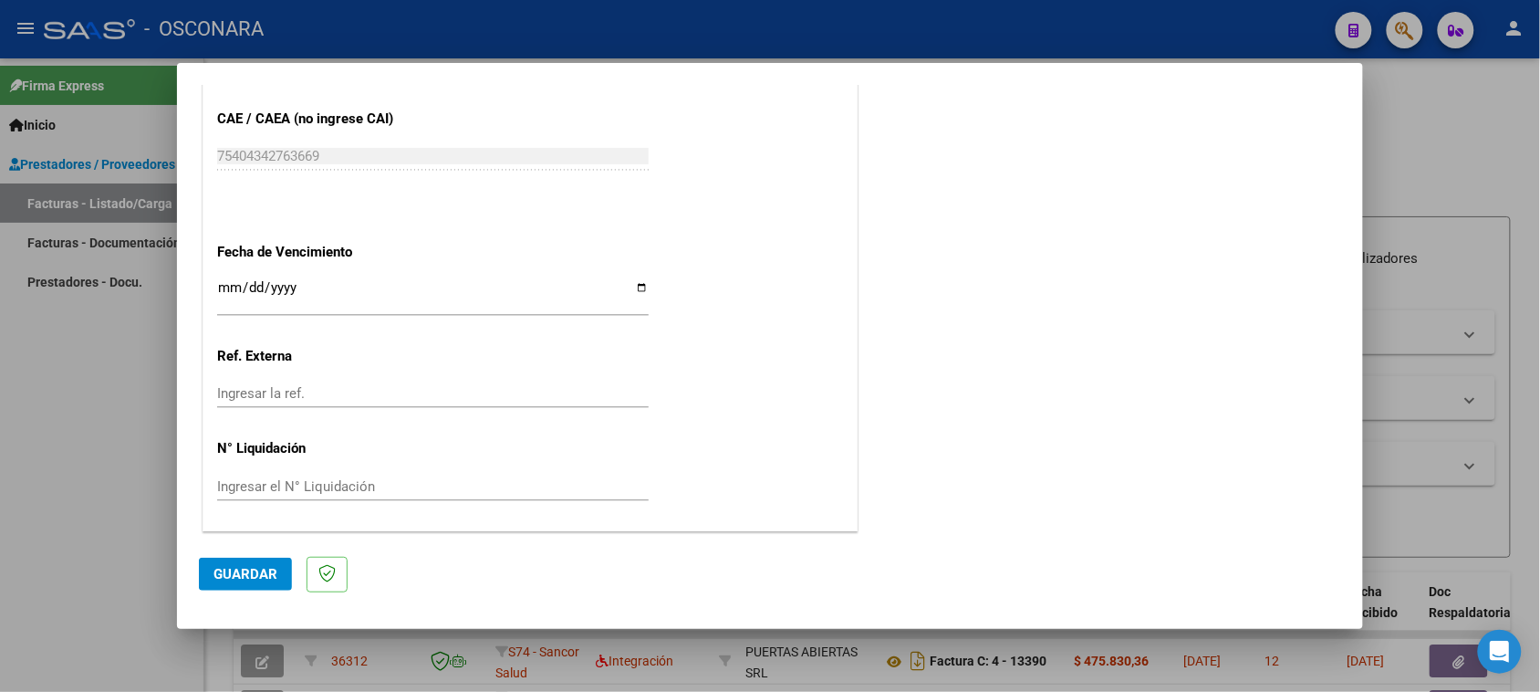
click at [226, 577] on span "Guardar" at bounding box center [245, 574] width 64 height 16
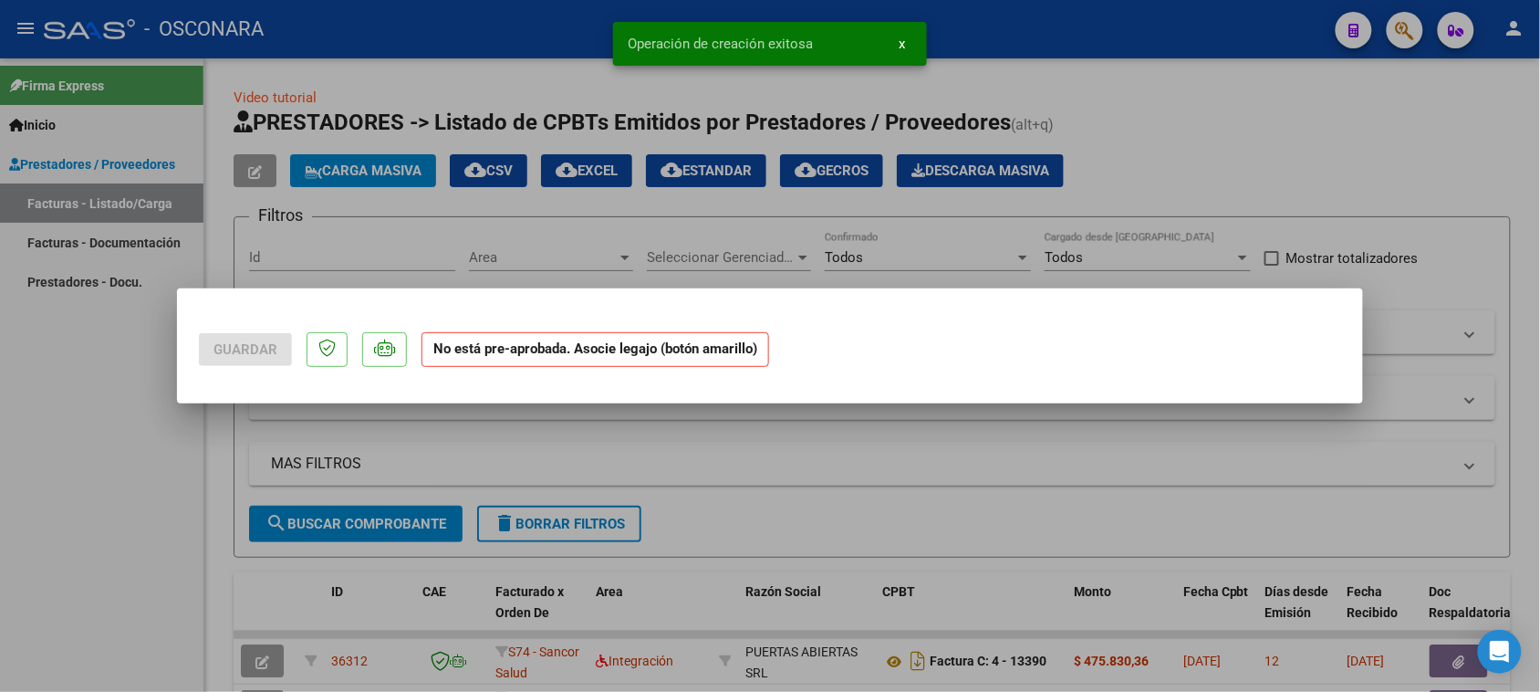
scroll to position [0, 0]
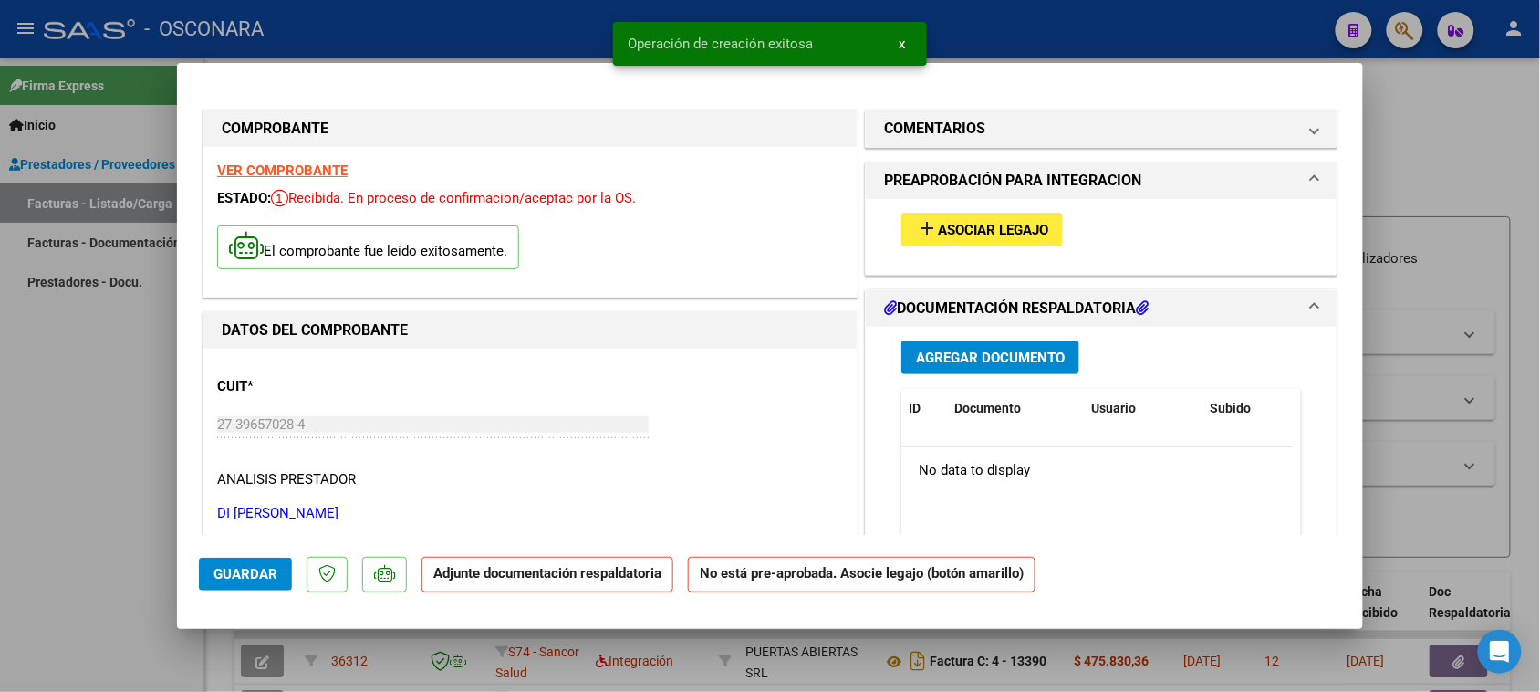
click at [978, 224] on span "Asociar Legajo" at bounding box center [993, 230] width 110 height 16
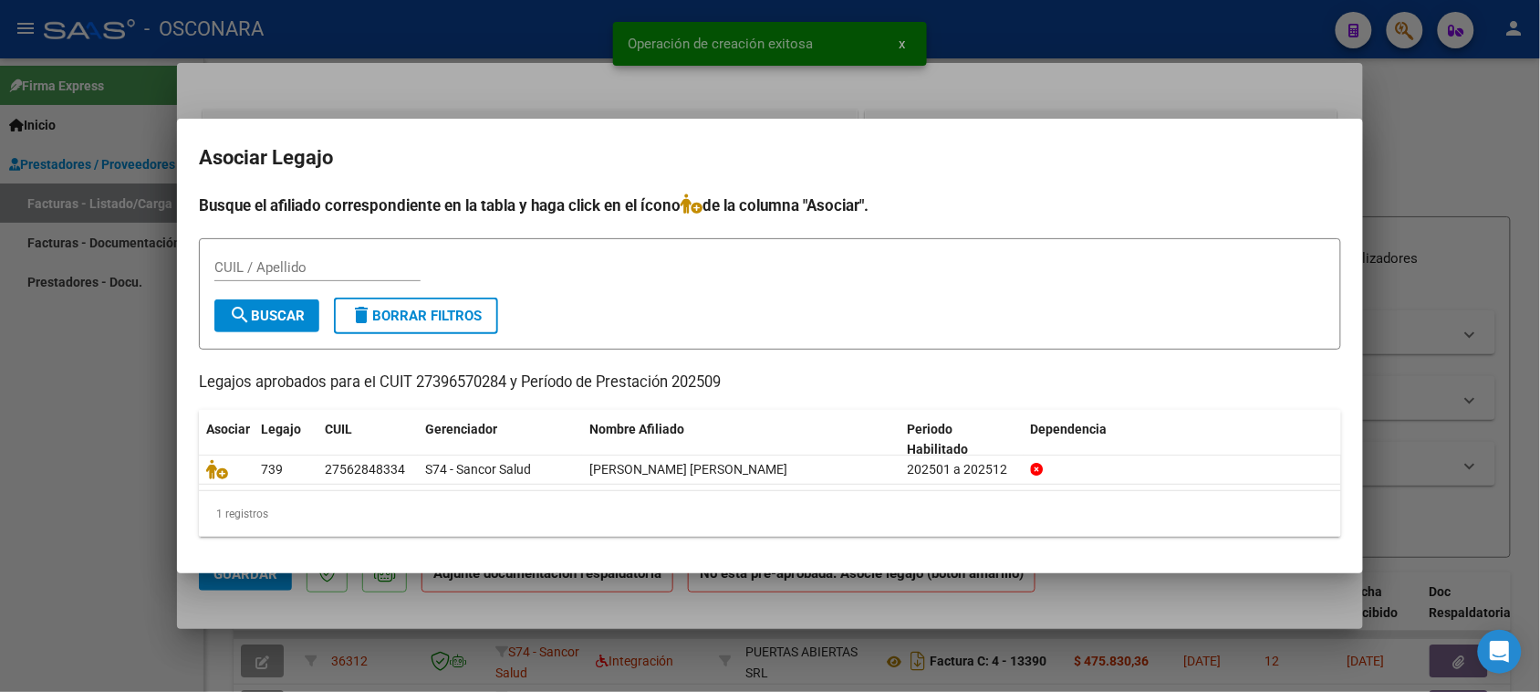
drag, startPoint x: 214, startPoint y: 465, endPoint x: 869, endPoint y: 370, distance: 662.0
click at [869, 370] on div "Busque el afiliado correspondiente en la tabla y haga click en el ícono de la c…" at bounding box center [770, 365] width 1142 height 344
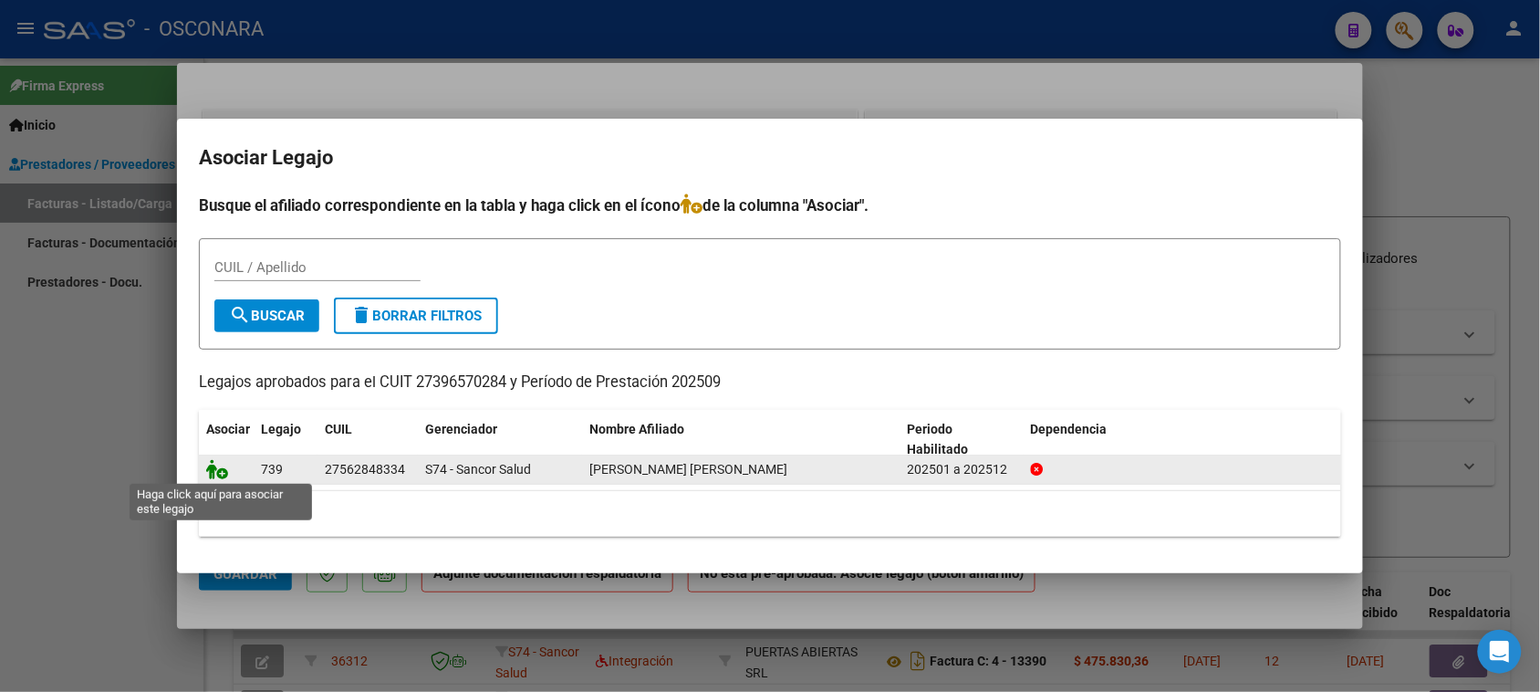
click at [213, 472] on icon at bounding box center [217, 469] width 22 height 20
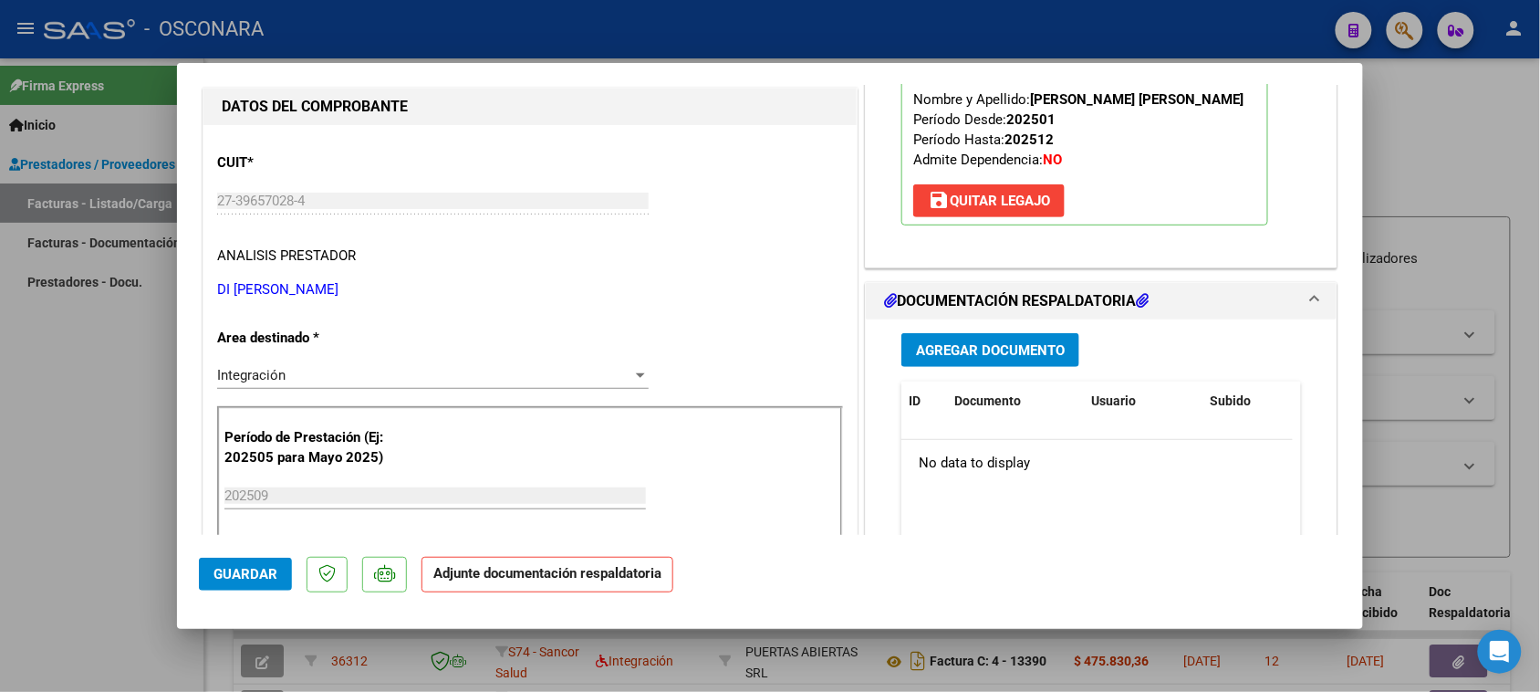
scroll to position [228, 0]
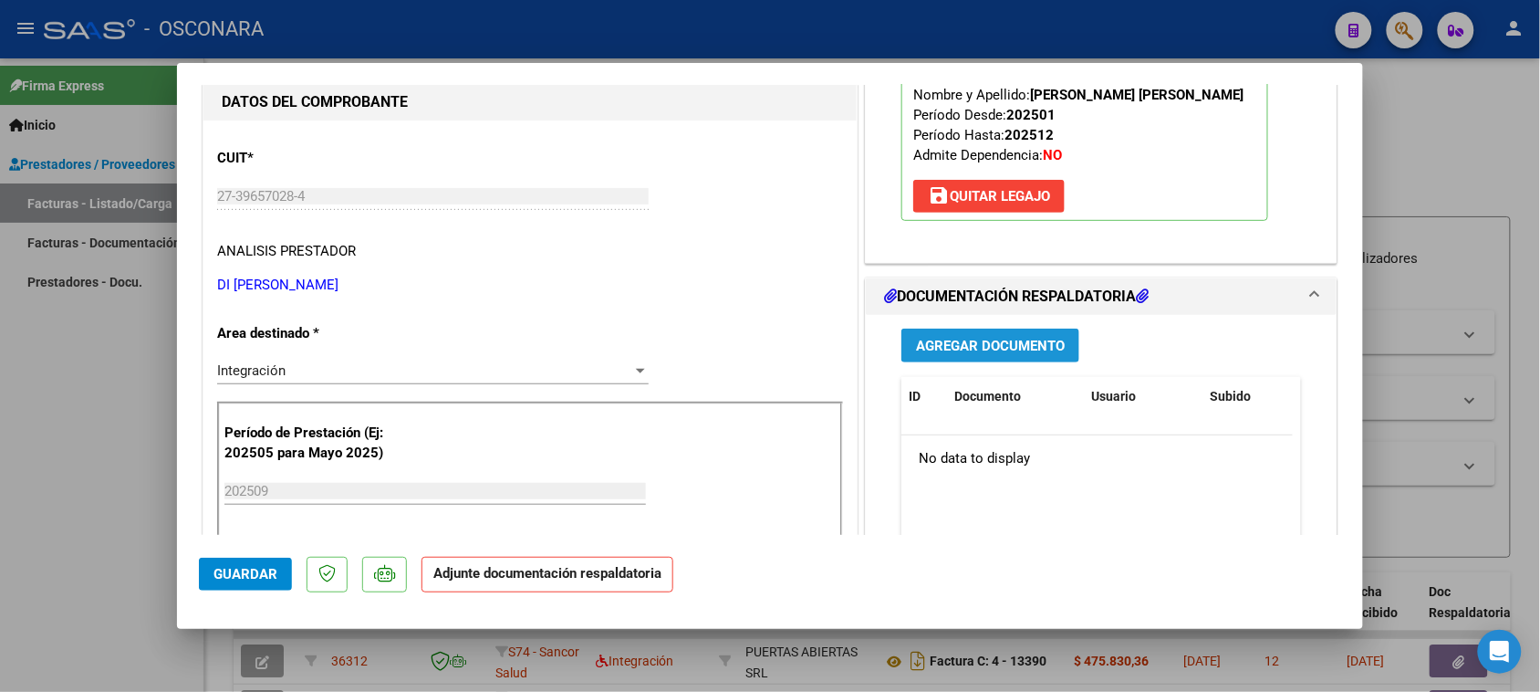
click at [977, 354] on button "Agregar Documento" at bounding box center [990, 345] width 178 height 34
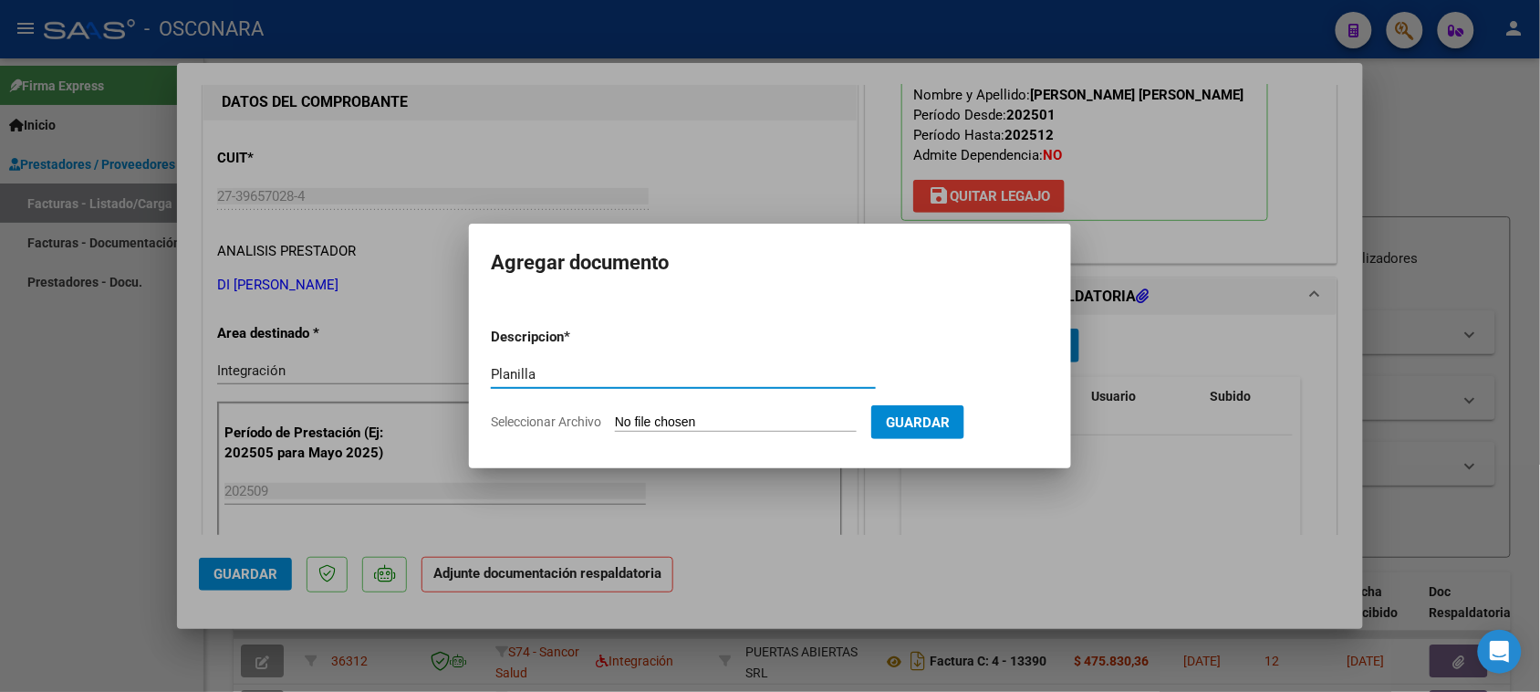
type input "Planilla"
click at [671, 416] on input "Seleccionar Archivo" at bounding box center [736, 422] width 242 height 17
type input "C:\fakepath\planilla [PERSON_NAME] 09_25.pdf"
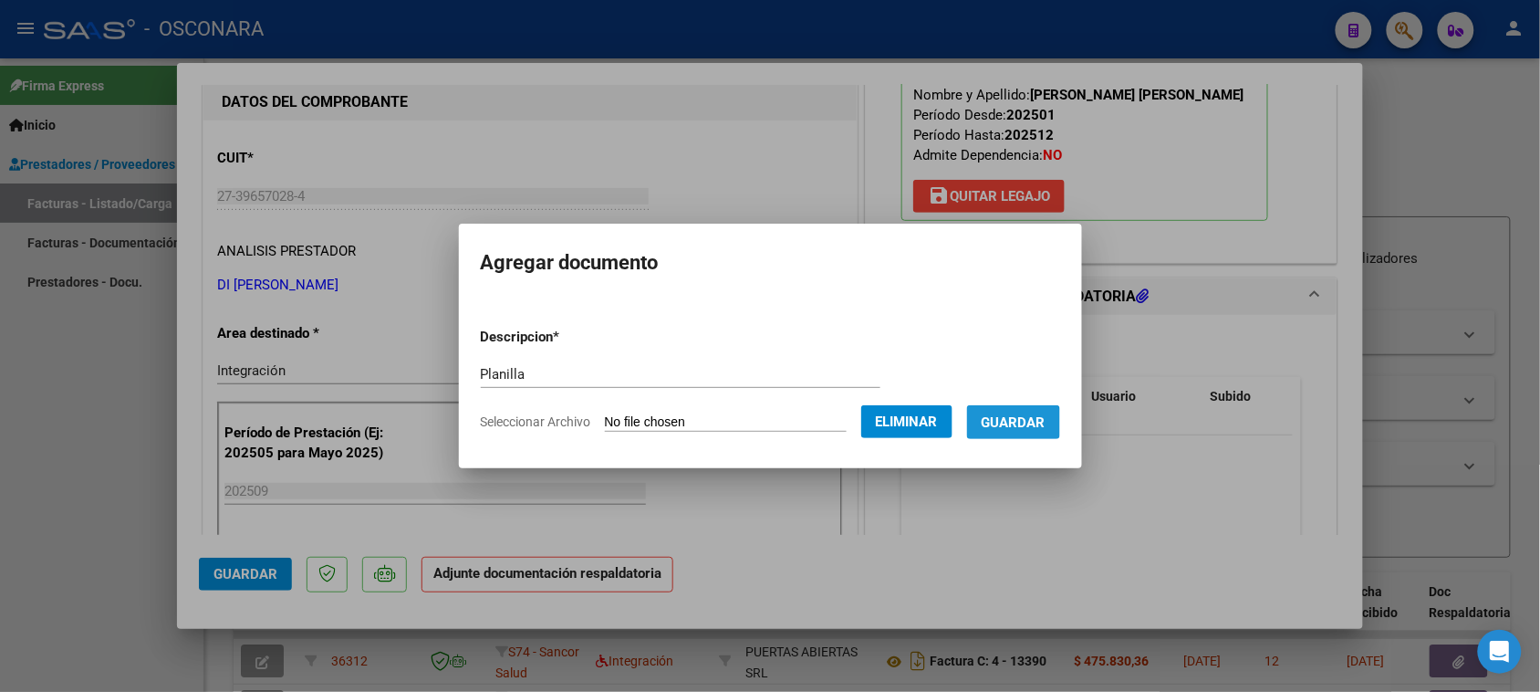
click at [1031, 431] on button "Guardar" at bounding box center [1013, 422] width 93 height 34
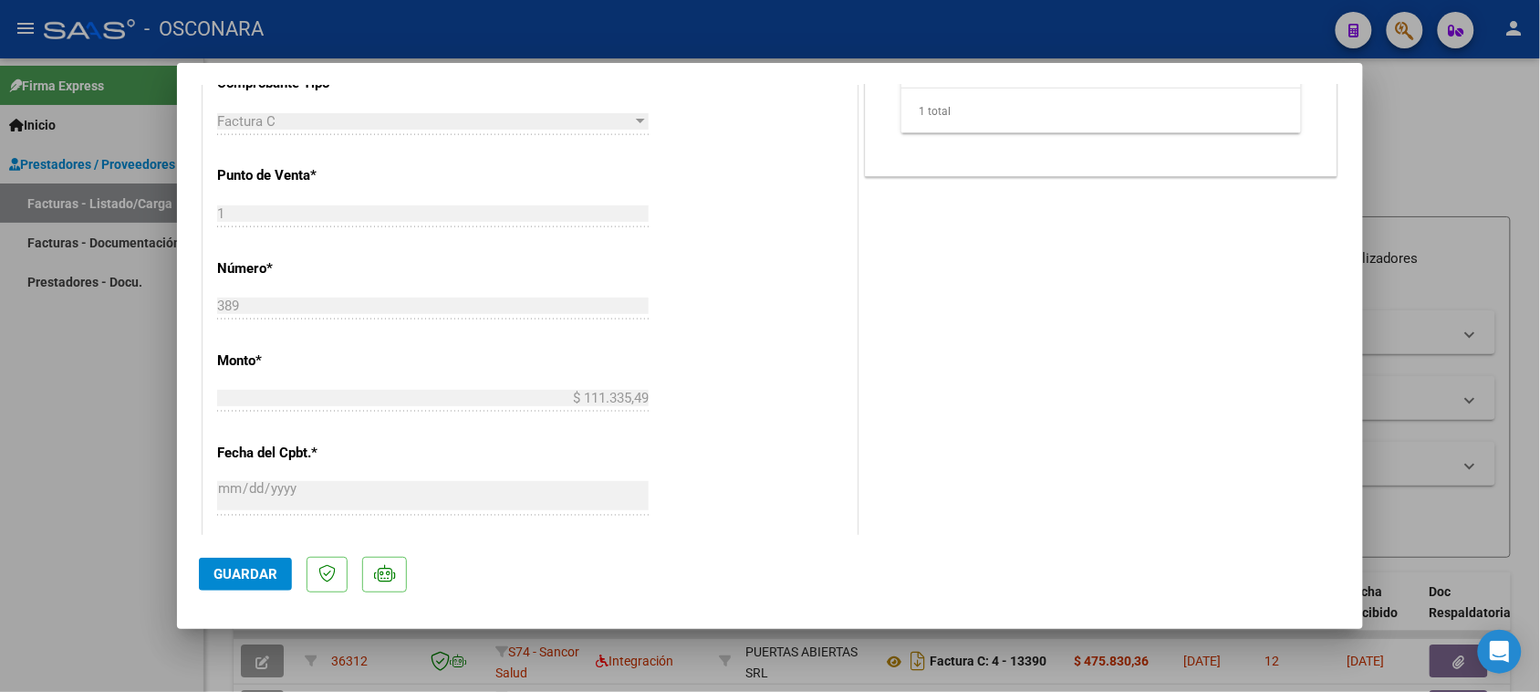
scroll to position [798, 0]
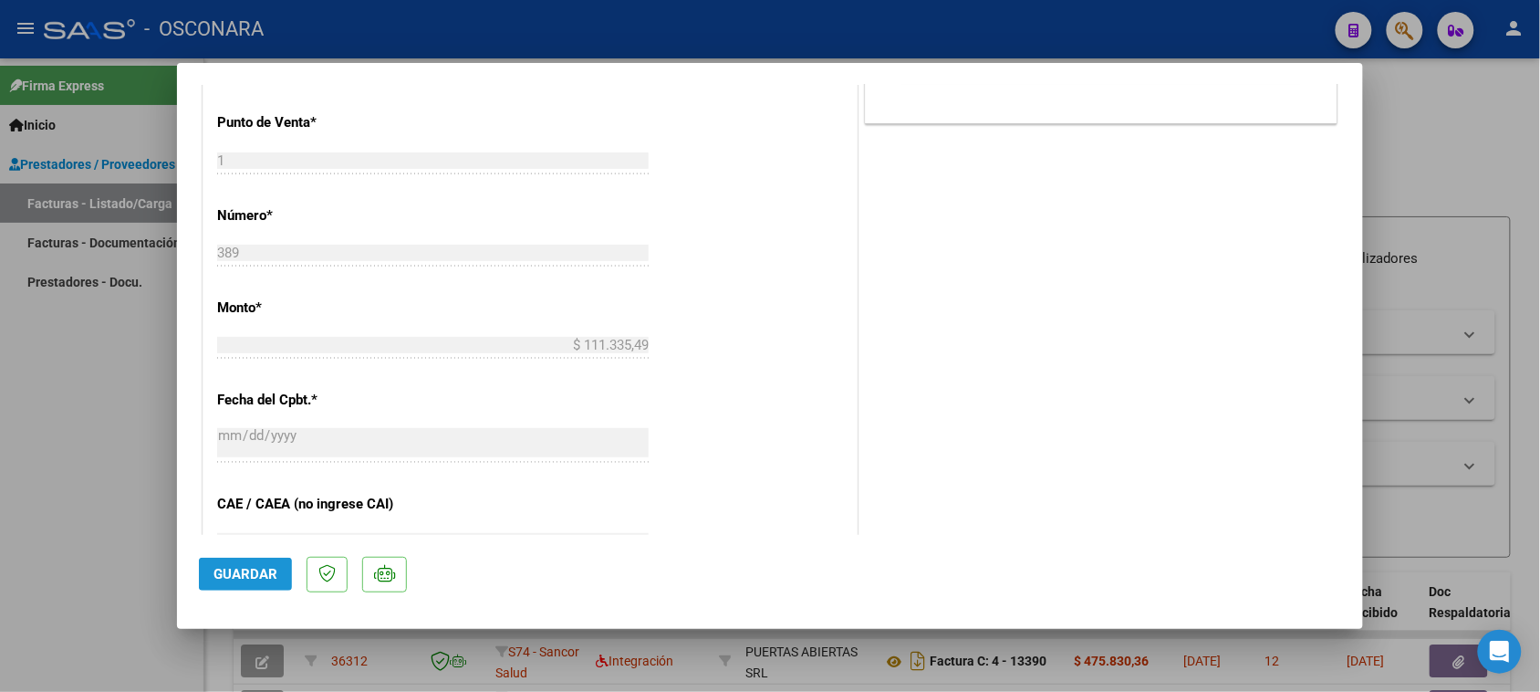
click at [222, 585] on button "Guardar" at bounding box center [245, 573] width 93 height 33
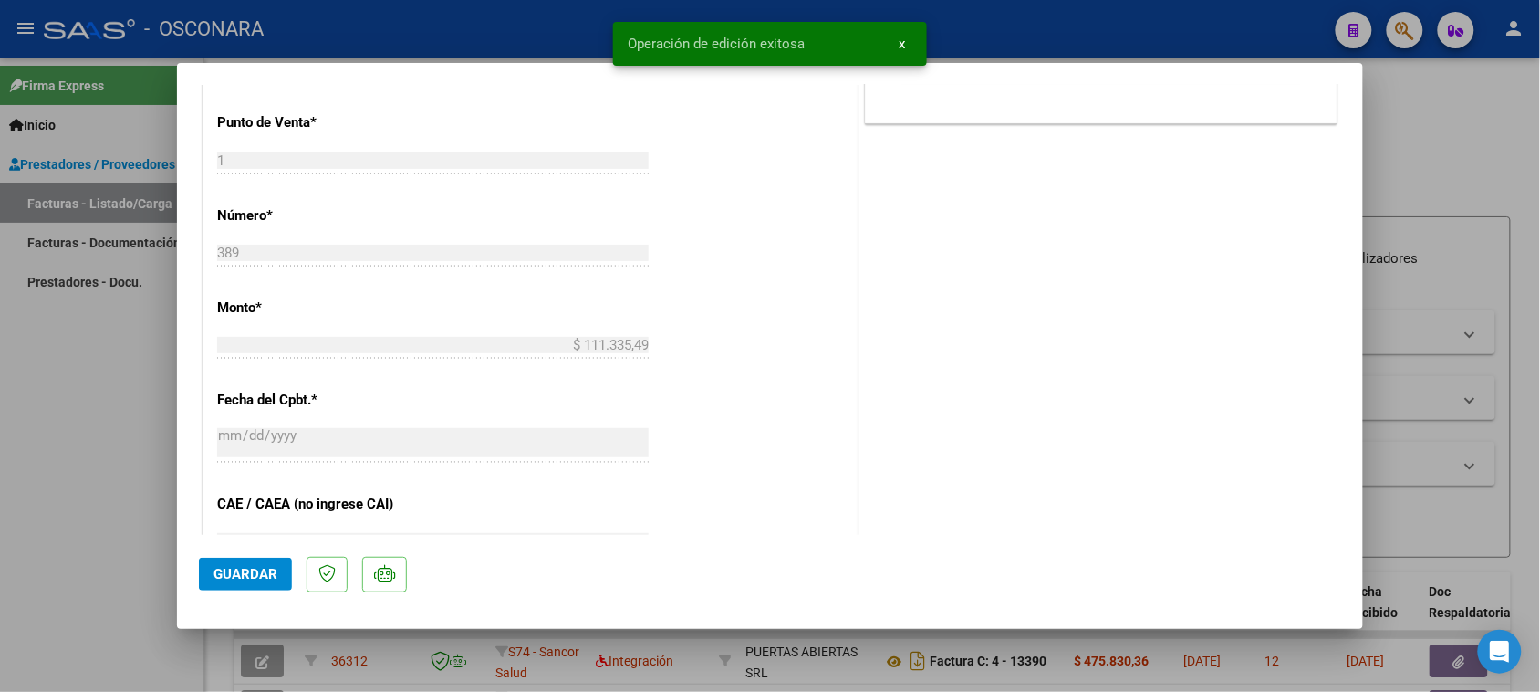
type input "$ 0,00"
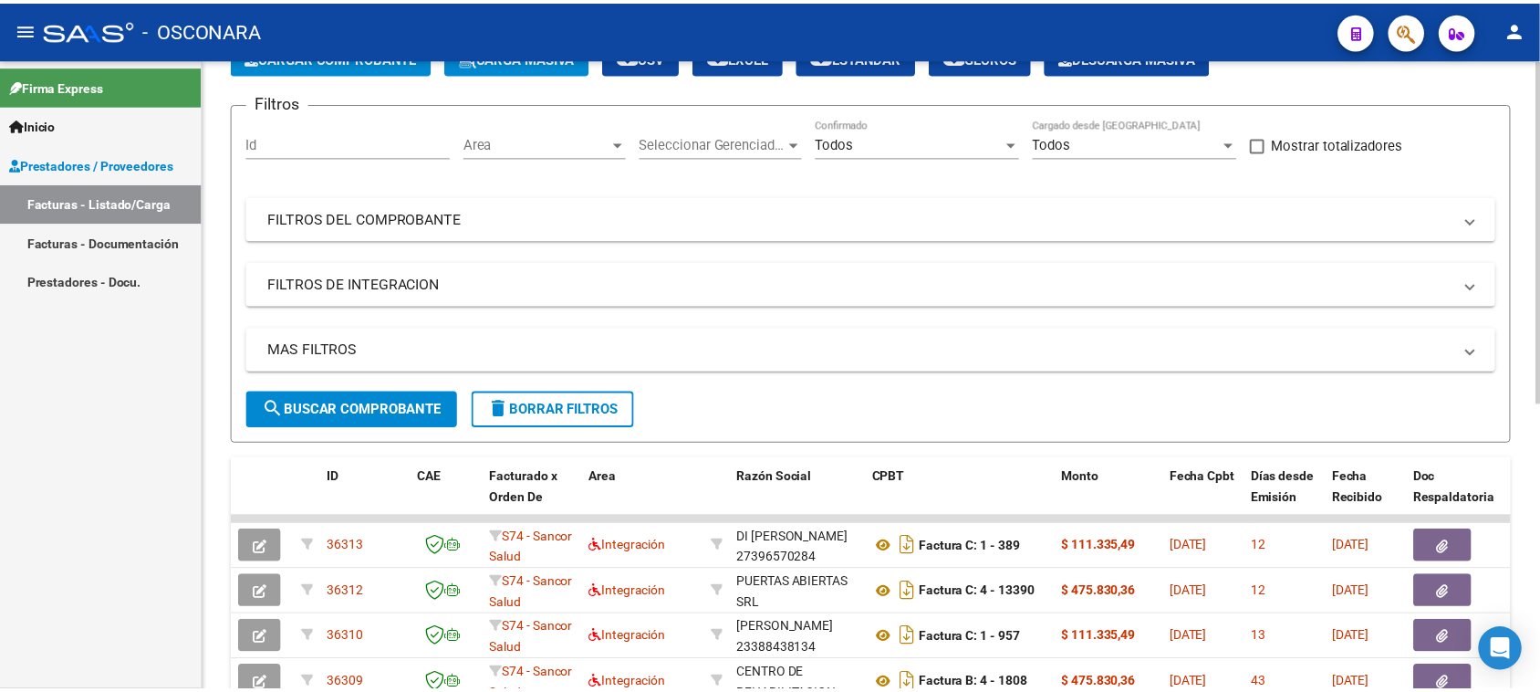
scroll to position [0, 0]
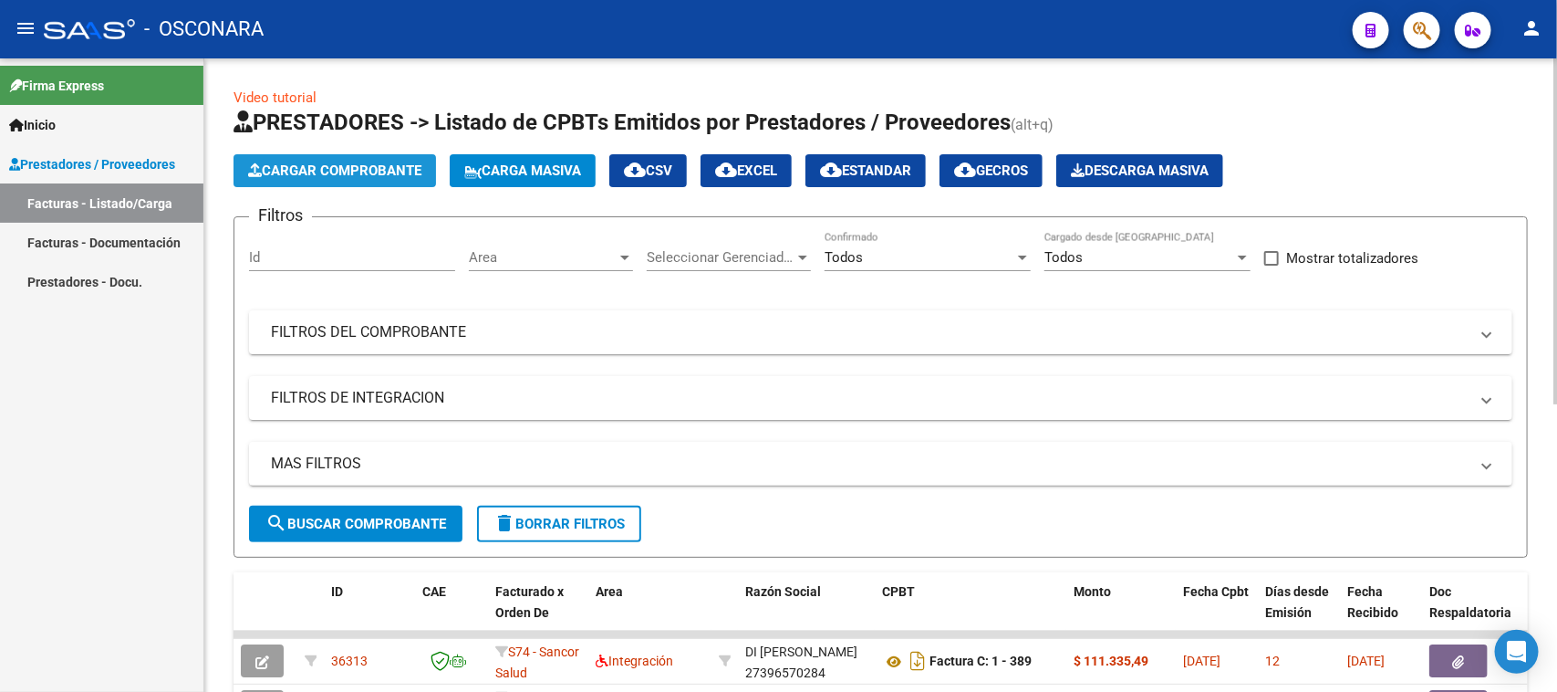
click at [362, 174] on span "Cargar Comprobante" at bounding box center [334, 170] width 173 height 16
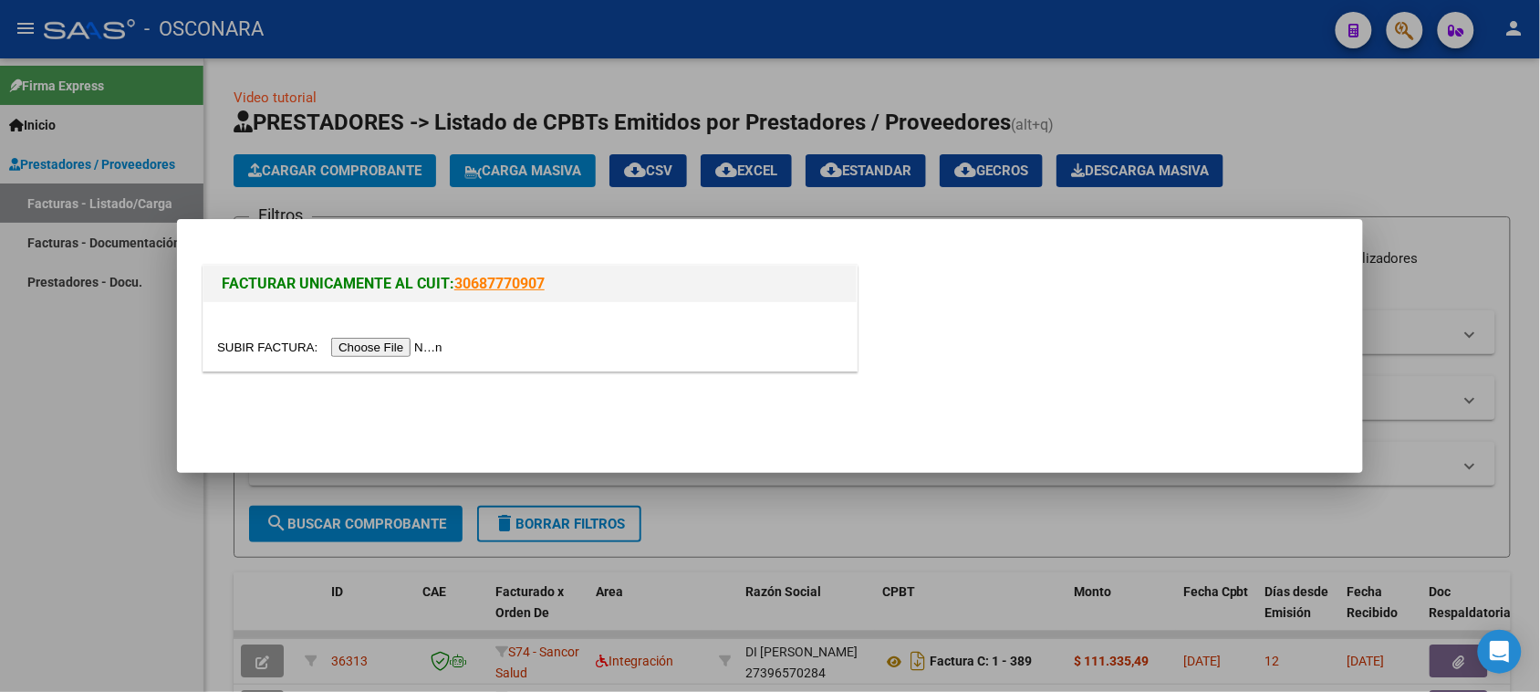
click at [349, 349] on input "file" at bounding box center [332, 347] width 231 height 19
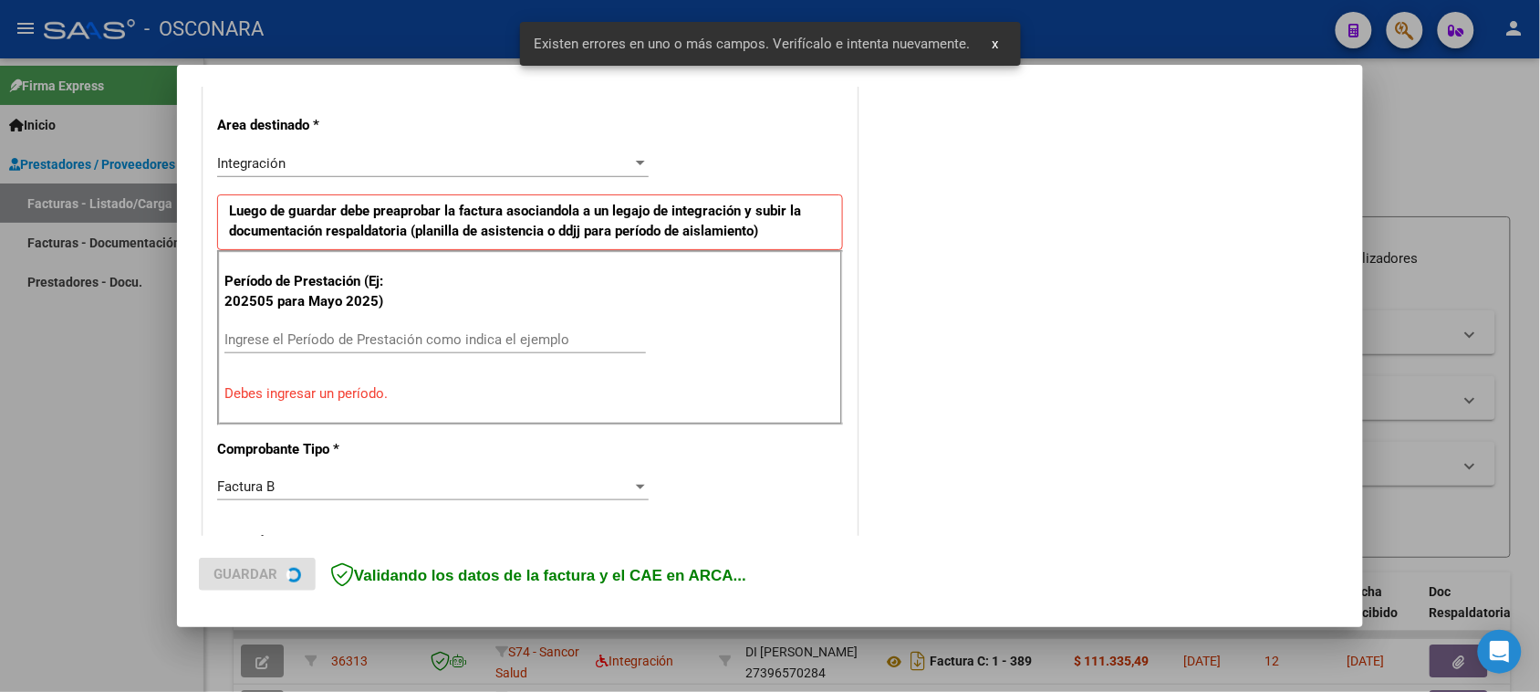
scroll to position [412, 0]
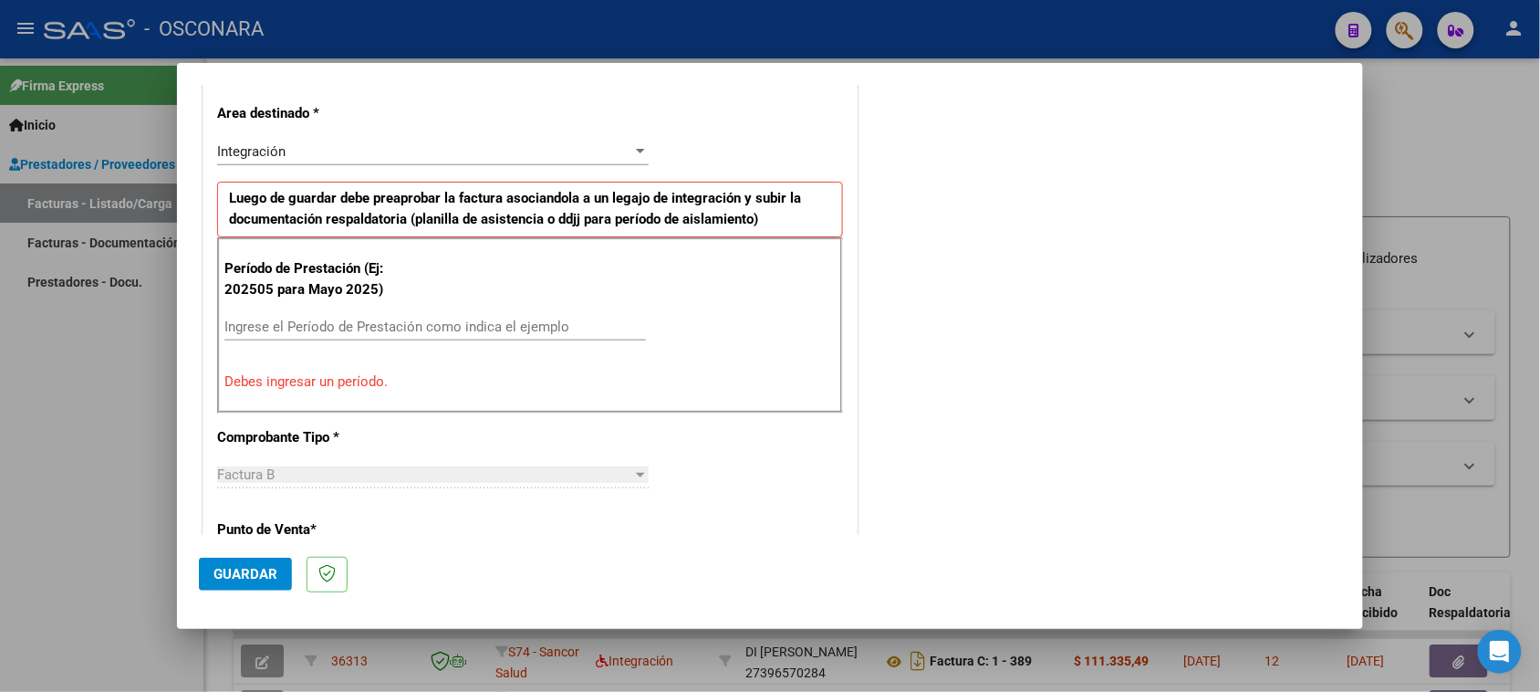
click at [450, 311] on div "Período de Prestación (Ej: 202505 para Mayo 2025) Ingrese el Período de Prestac…" at bounding box center [530, 324] width 626 height 175
click at [442, 322] on input "Ingrese el Período de Prestación como indica el ejemplo" at bounding box center [435, 326] width 422 height 16
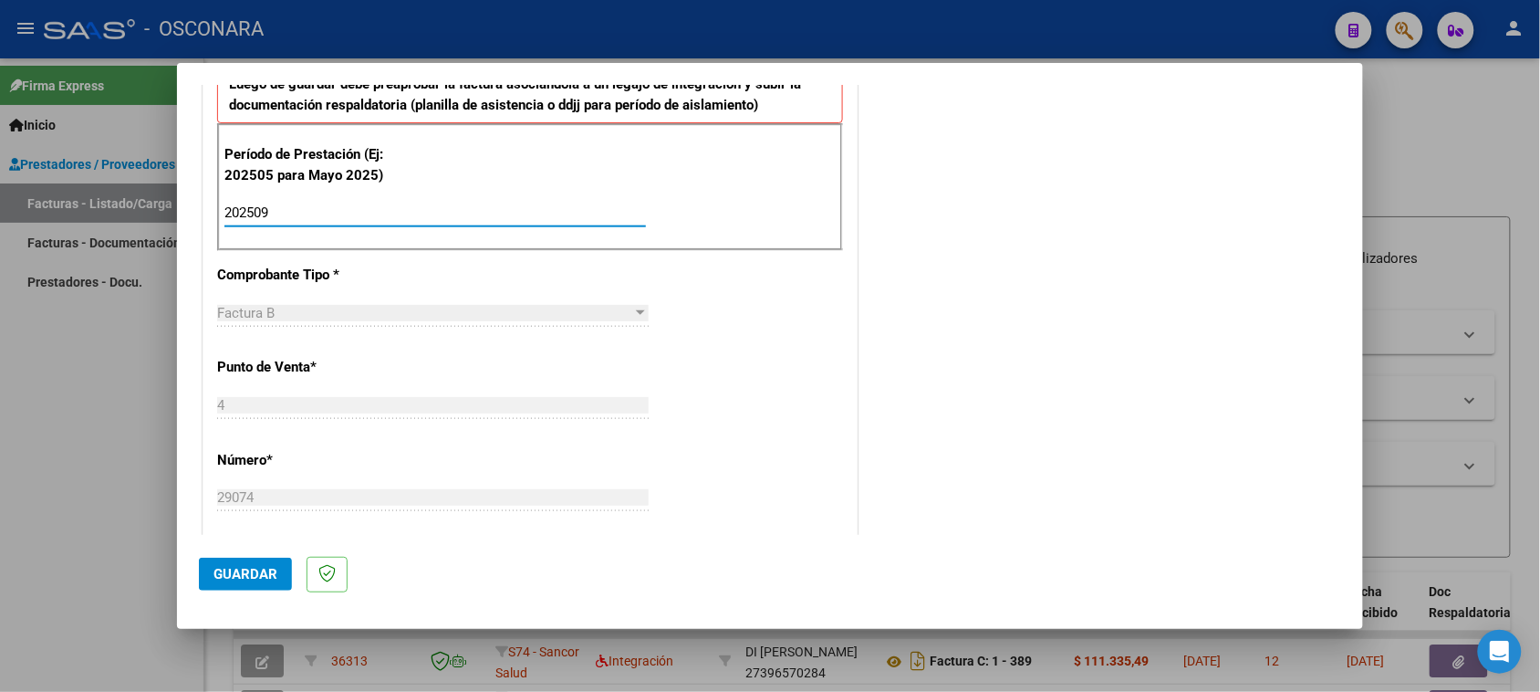
type input "202509"
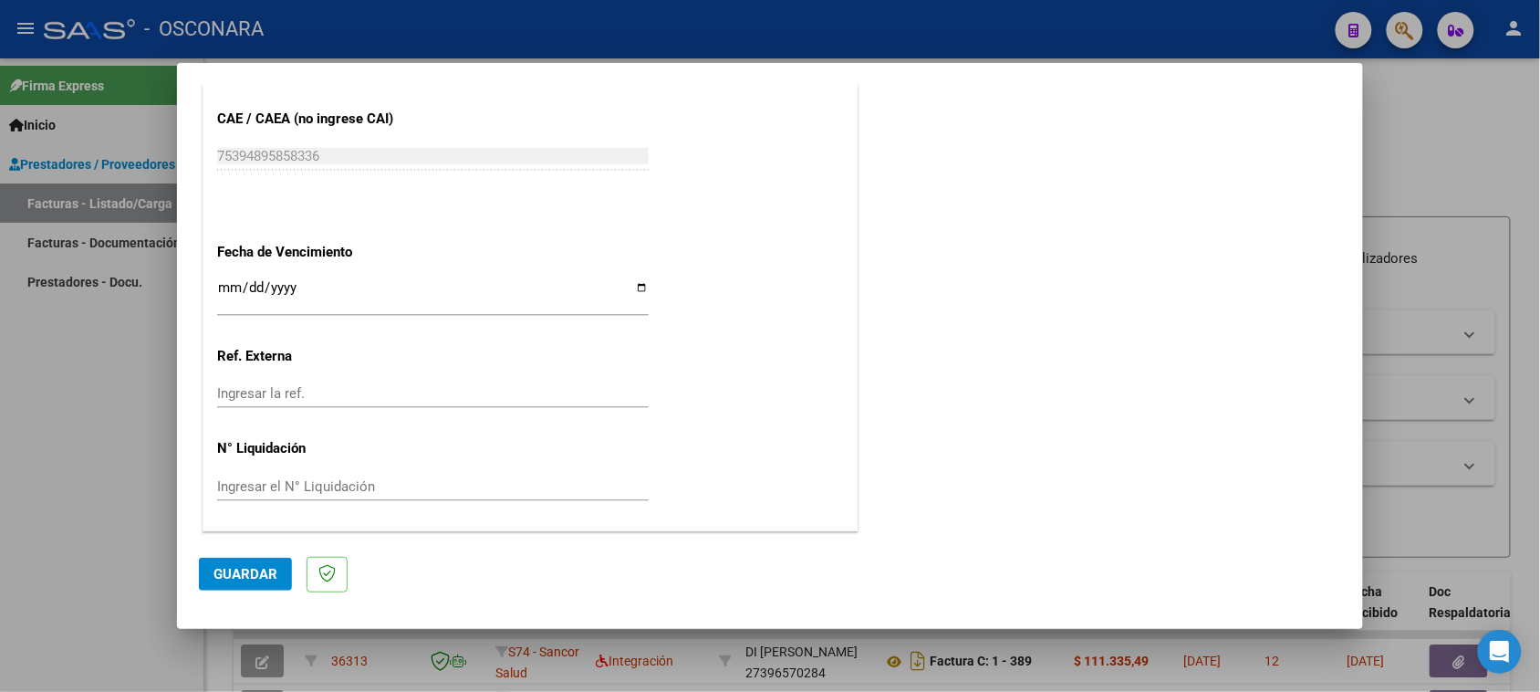
scroll to position [1159, 0]
click at [231, 577] on span "Guardar" at bounding box center [245, 574] width 64 height 16
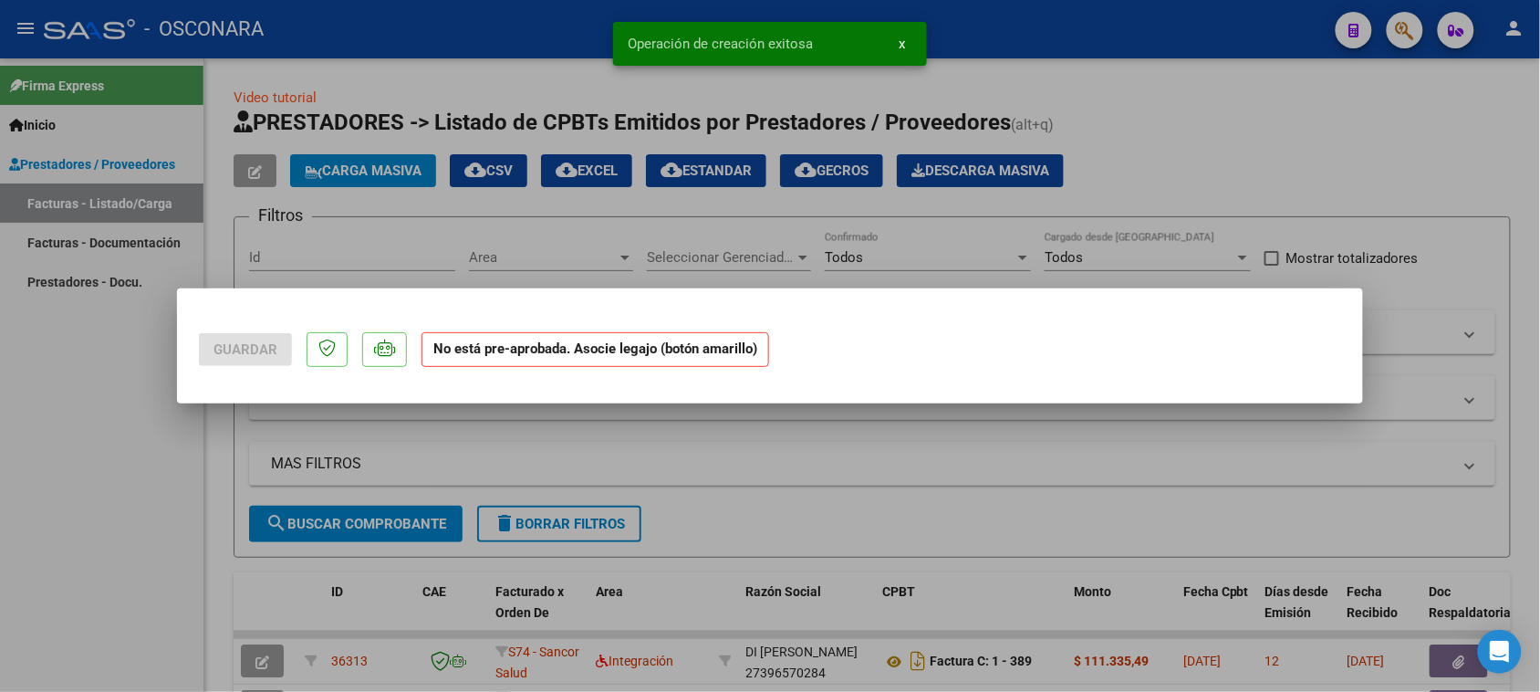
scroll to position [0, 0]
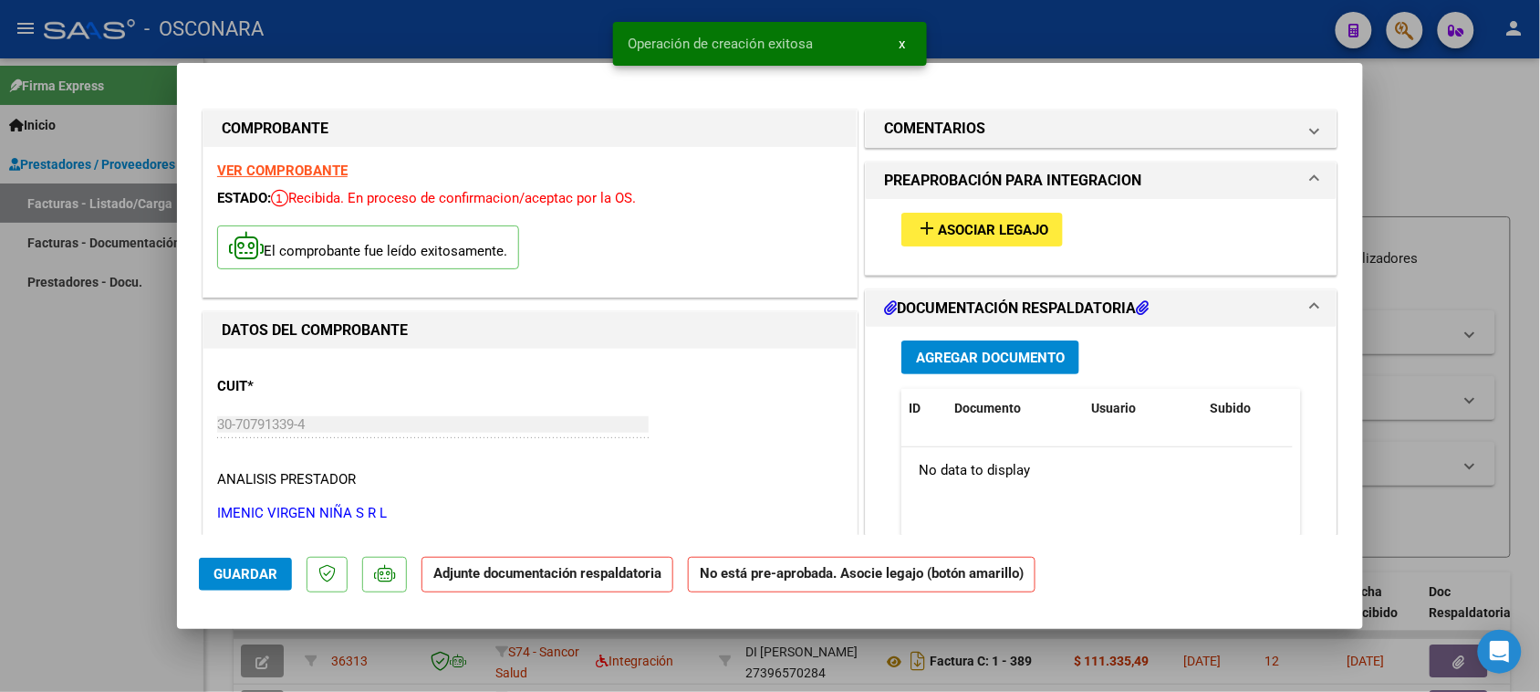
click at [1032, 224] on span "Asociar Legajo" at bounding box center [993, 230] width 110 height 16
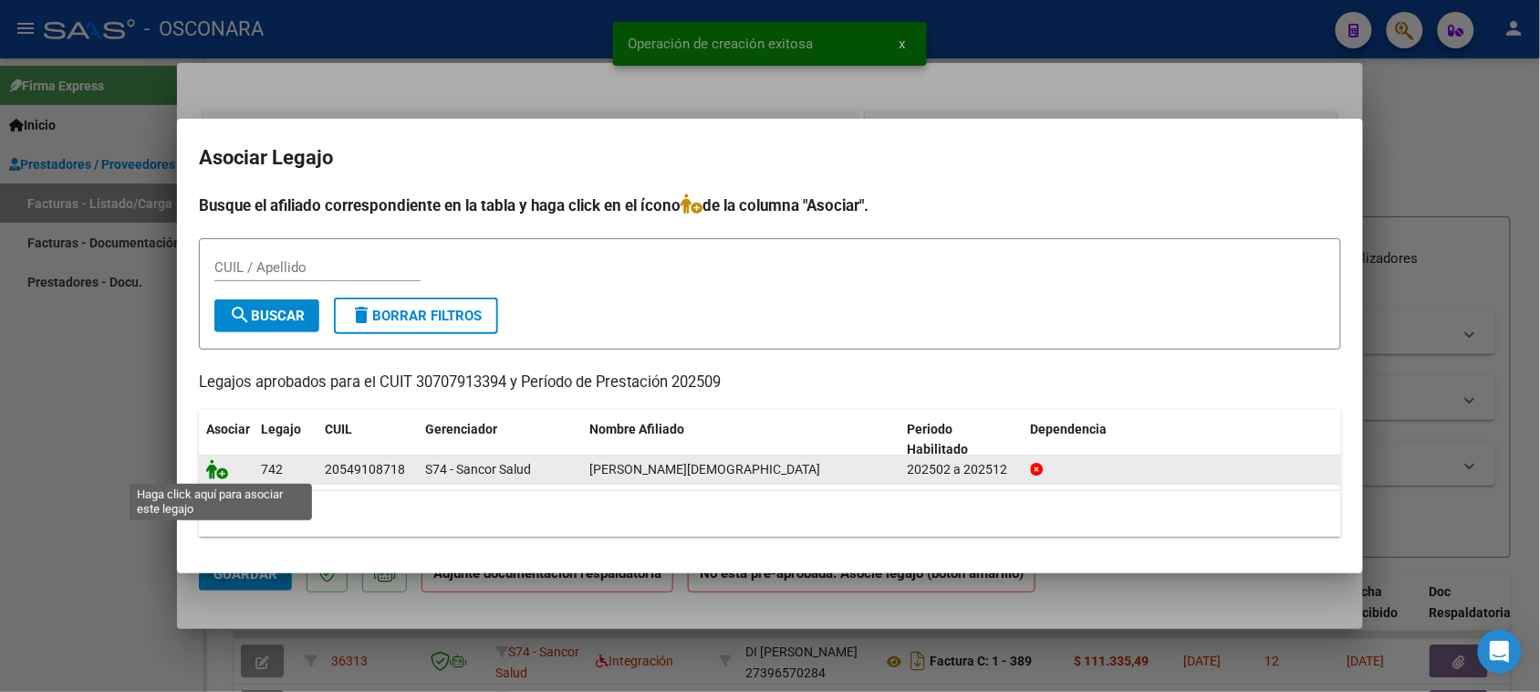
click at [220, 470] on icon at bounding box center [217, 469] width 22 height 20
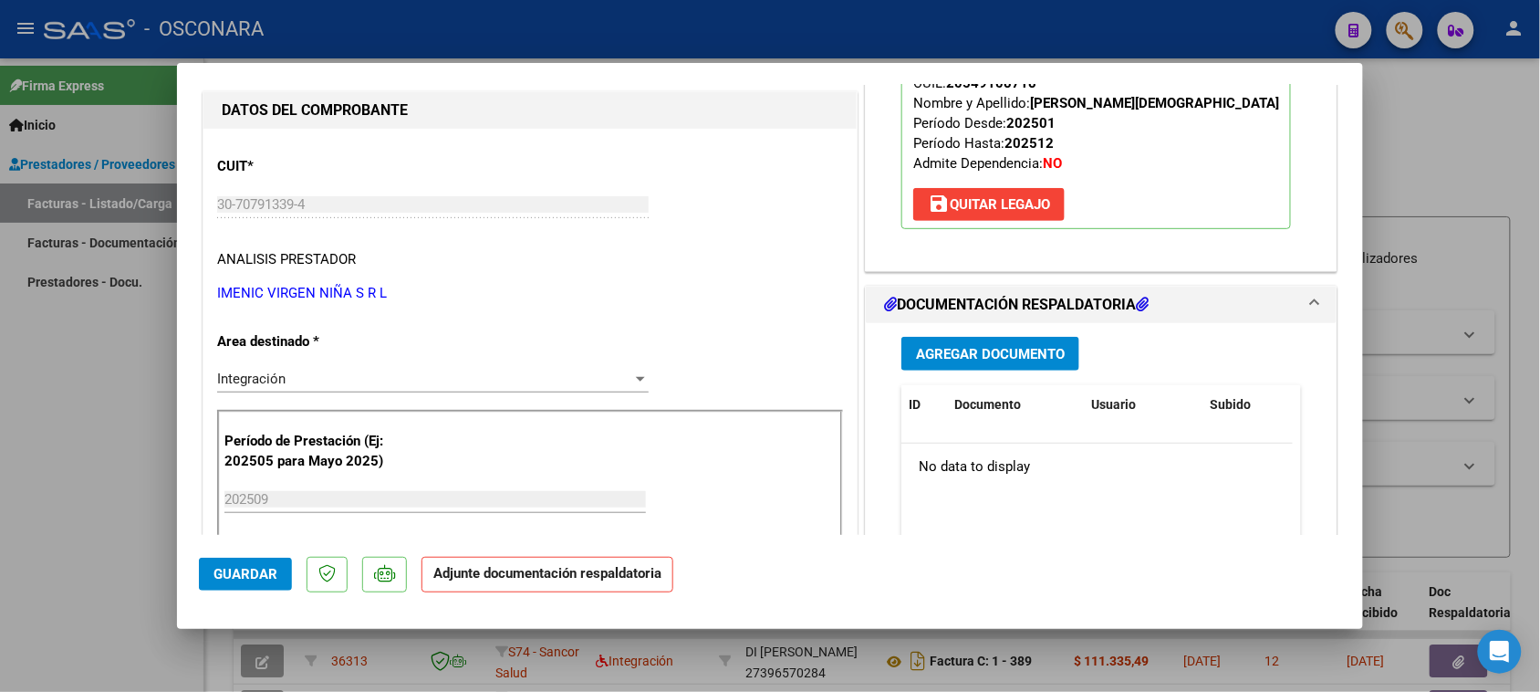
scroll to position [342, 0]
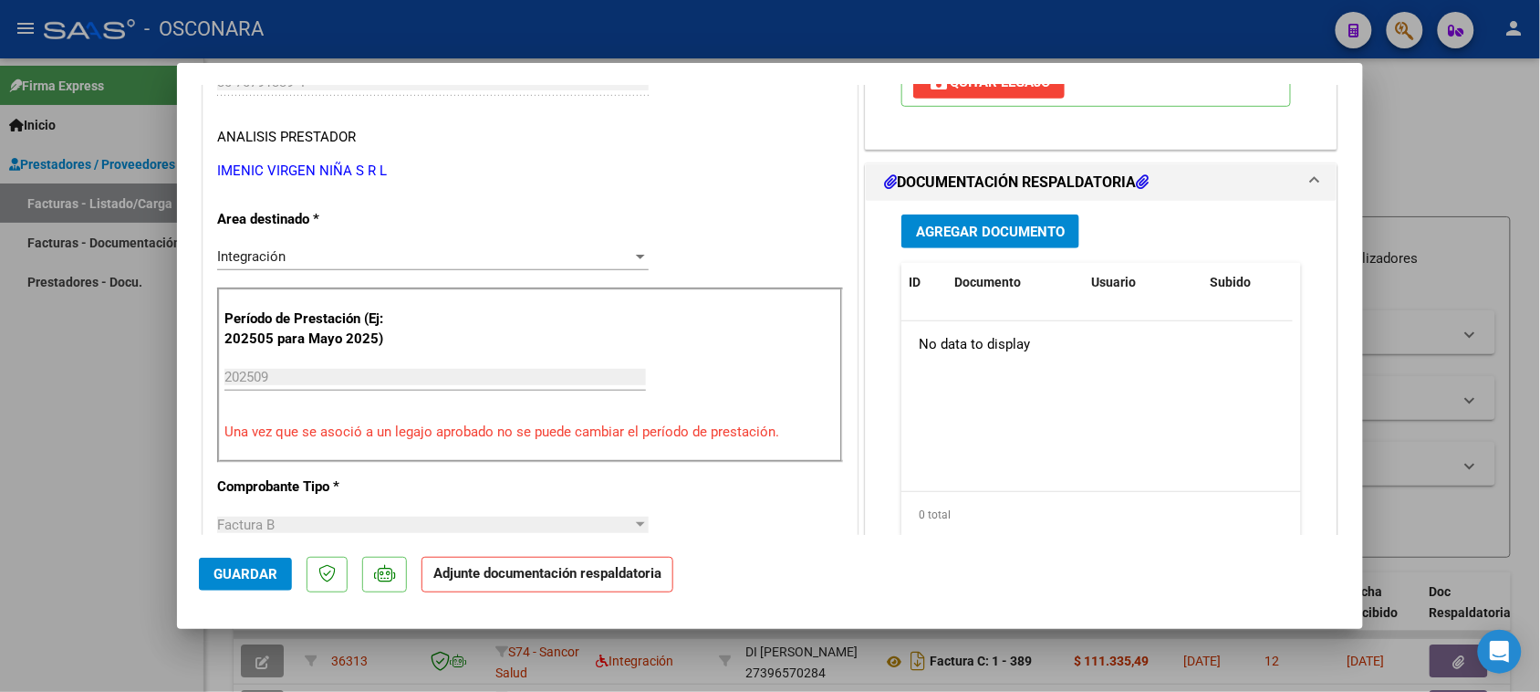
click at [1036, 238] on span "Agregar Documento" at bounding box center [990, 232] width 149 height 16
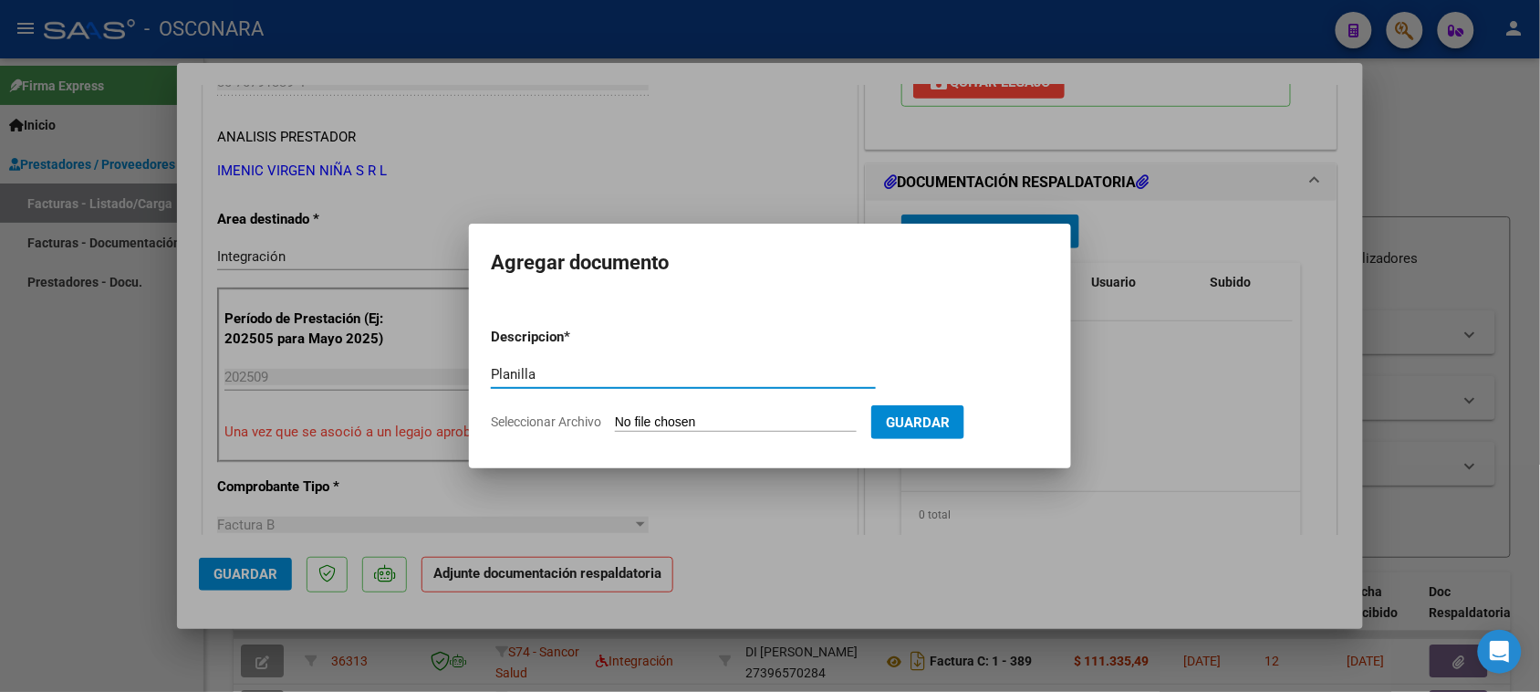
type input "Planilla"
click at [731, 422] on input "Seleccionar Archivo" at bounding box center [736, 422] width 242 height 17
type input "C:\fakepath\[PERSON_NAME]-ASISTENCIA SAIE-[DATE].pdf"
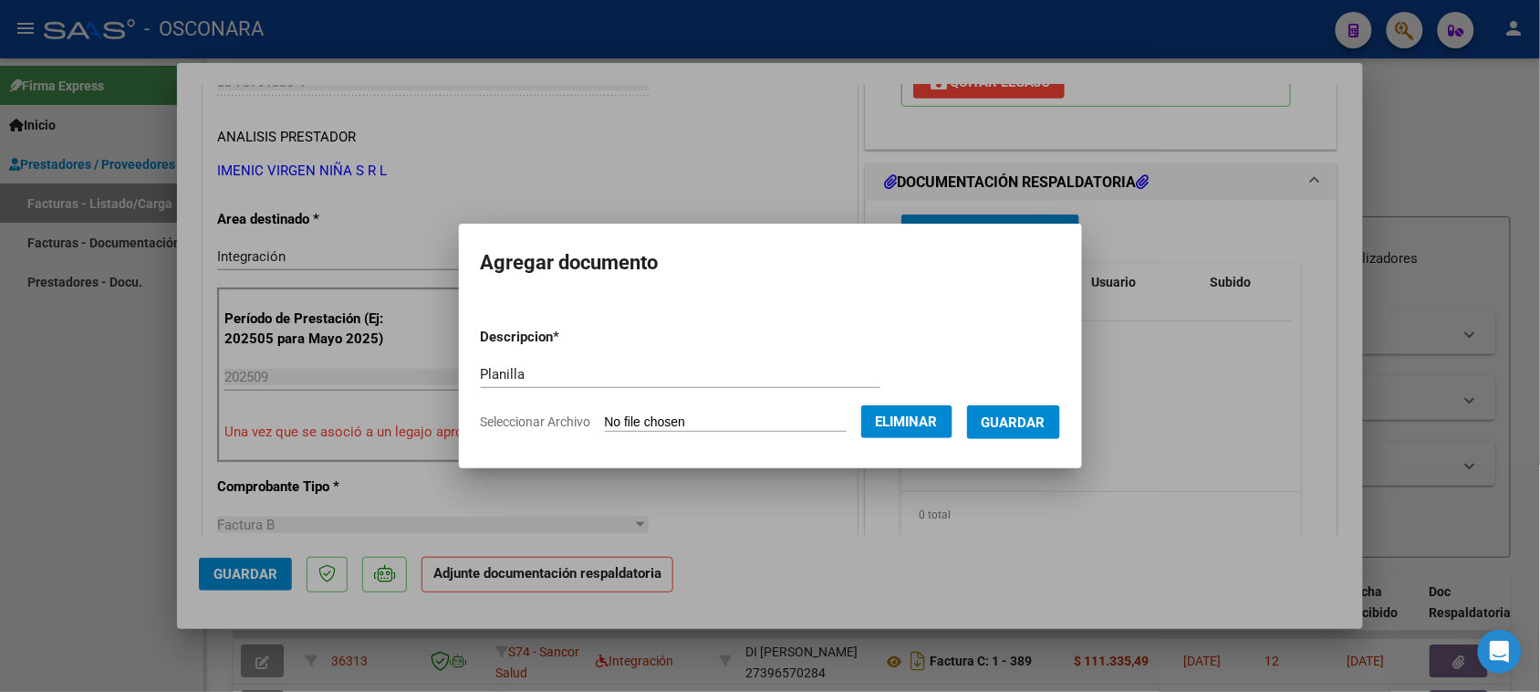
click at [1060, 422] on button "Guardar" at bounding box center [1013, 422] width 93 height 34
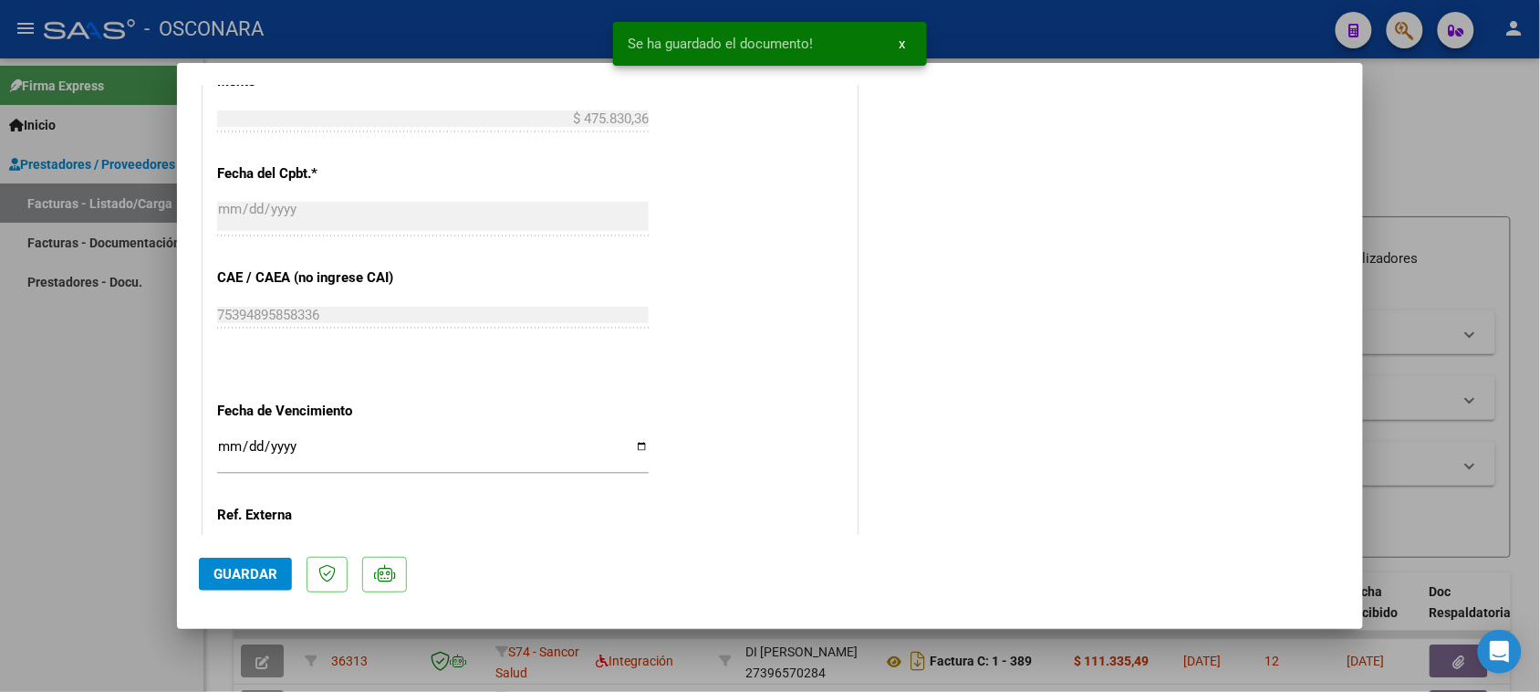
scroll to position [1026, 0]
click at [226, 580] on span "Guardar" at bounding box center [245, 574] width 64 height 16
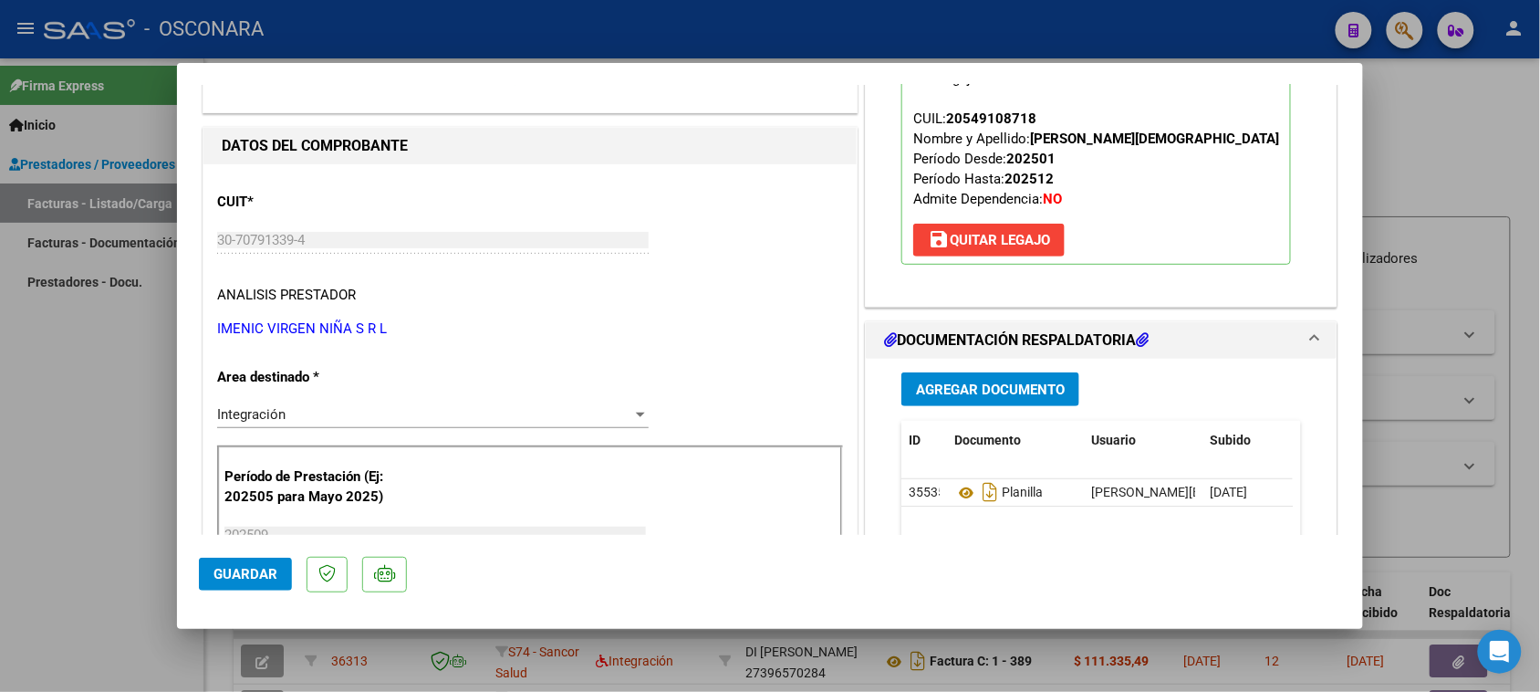
scroll to position [0, 0]
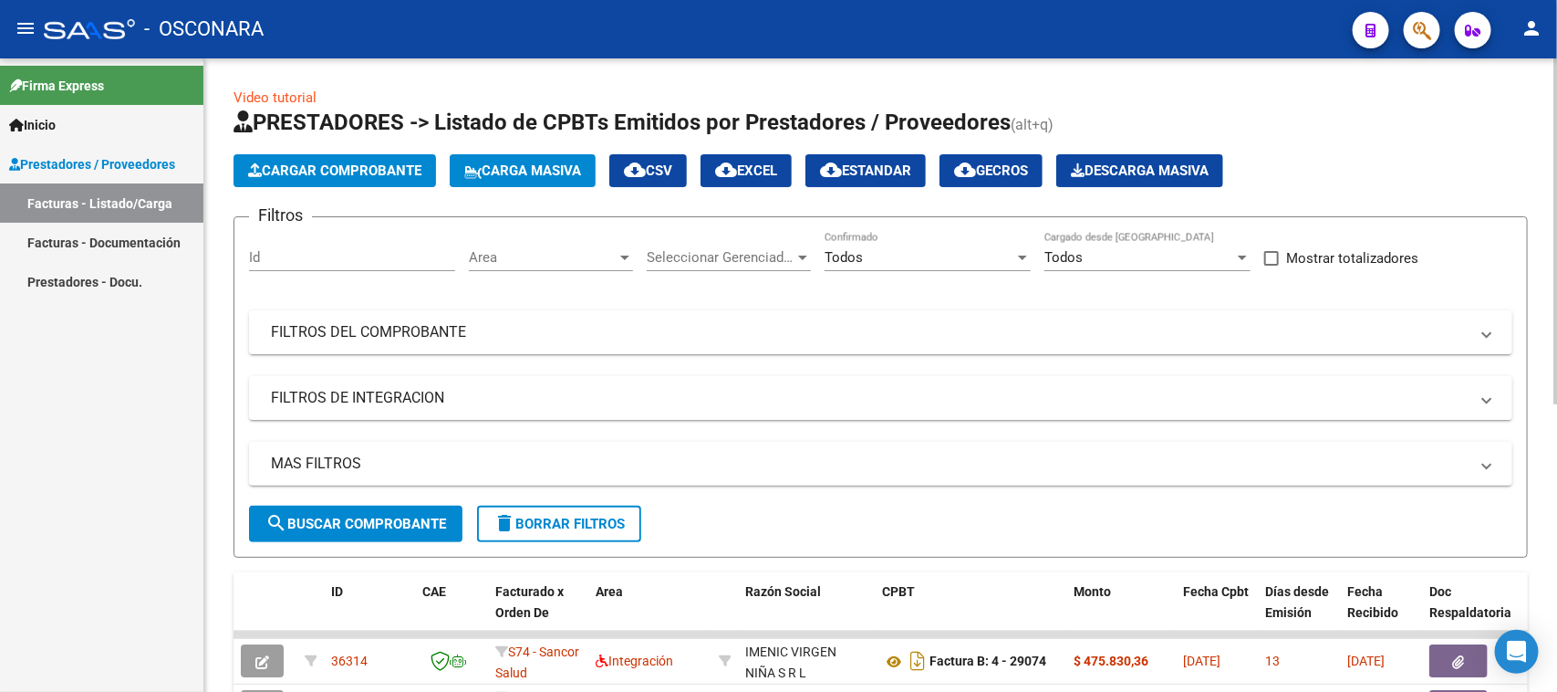
click at [347, 164] on span "Cargar Comprobante" at bounding box center [334, 170] width 173 height 16
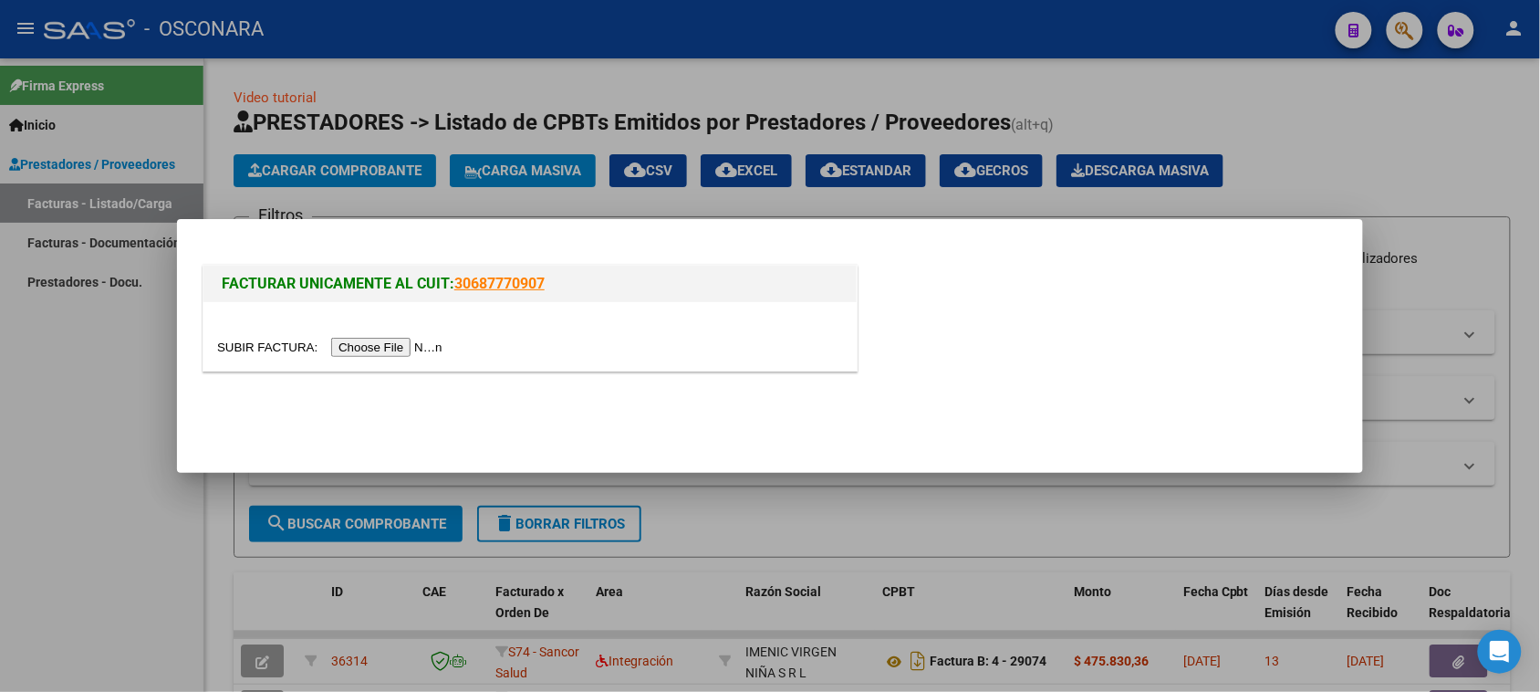
click at [380, 338] on input "file" at bounding box center [332, 347] width 231 height 19
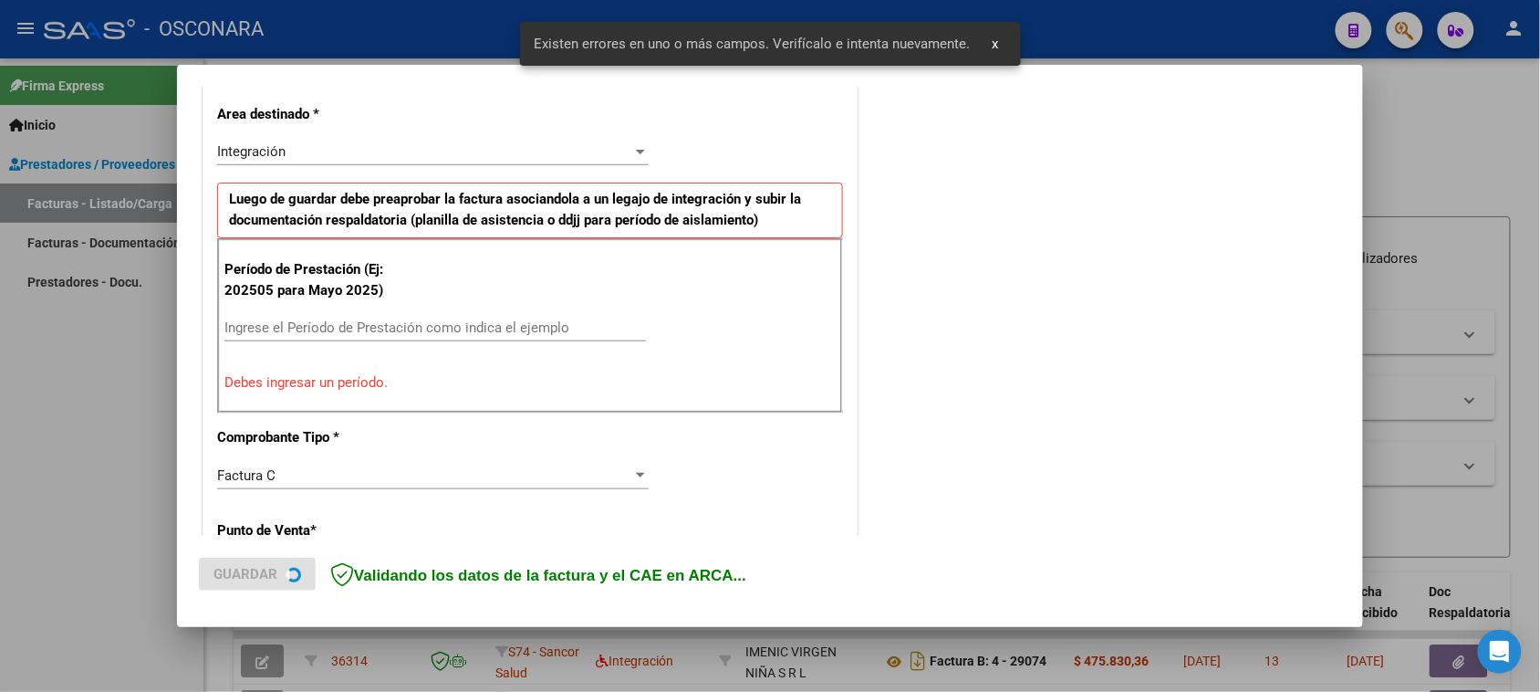
scroll to position [412, 0]
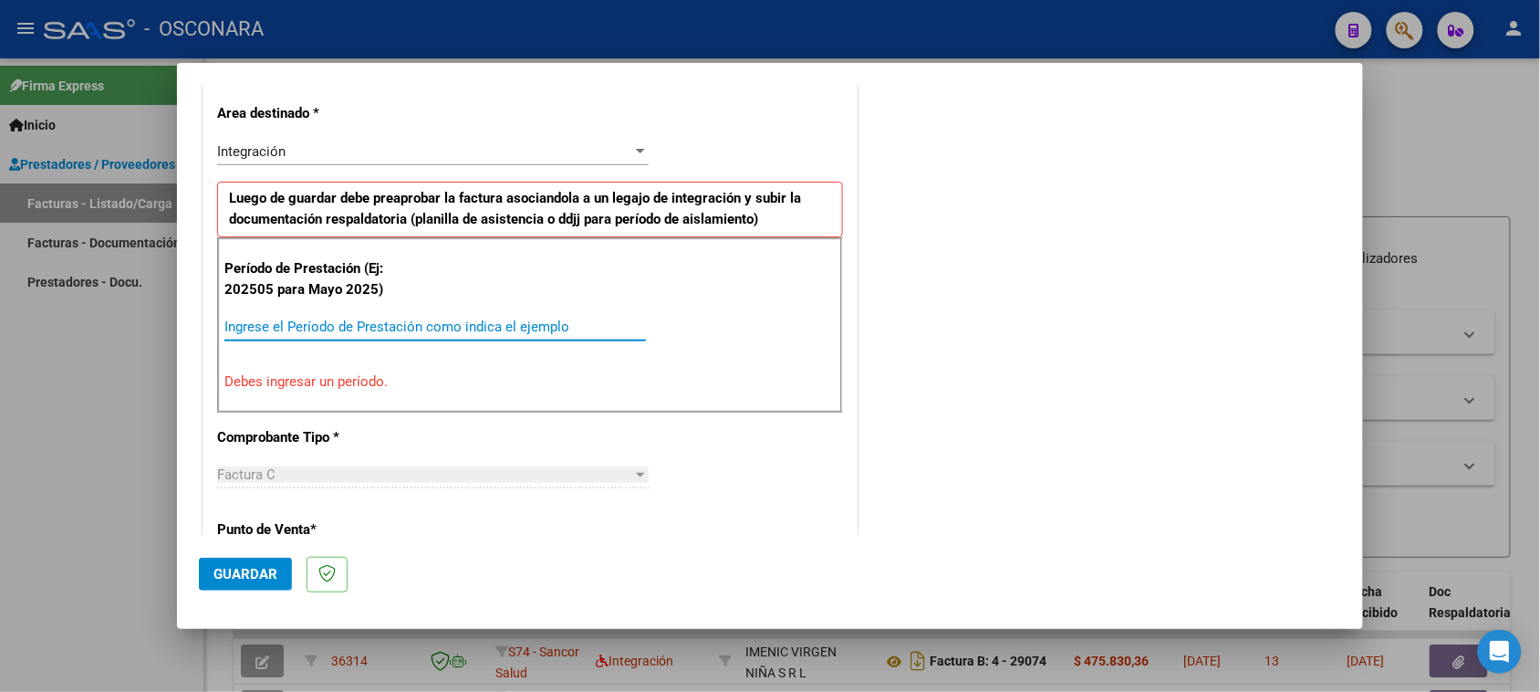
click at [408, 319] on input "Ingrese el Período de Prestación como indica el ejemplo" at bounding box center [435, 326] width 422 height 16
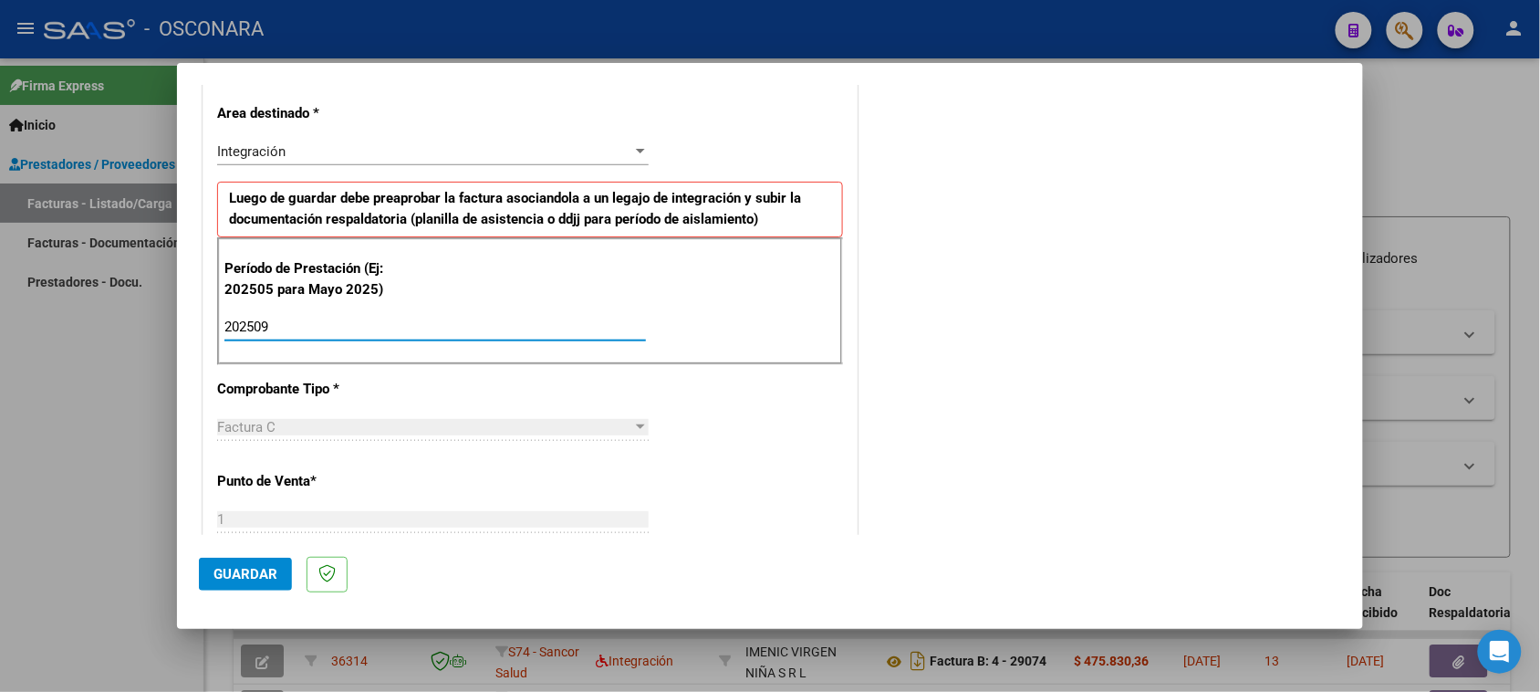
type input "202509"
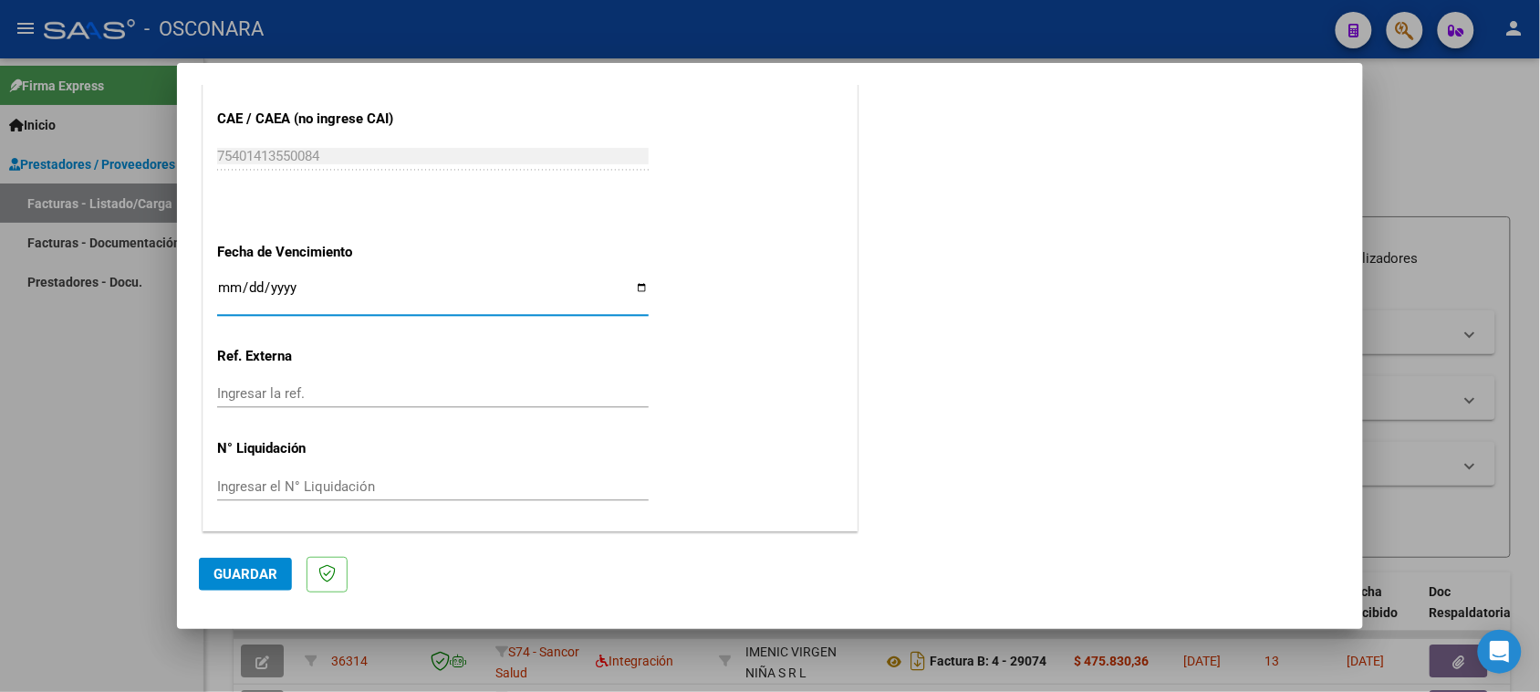
scroll to position [1159, 0]
click at [214, 570] on span "Guardar" at bounding box center [245, 574] width 64 height 16
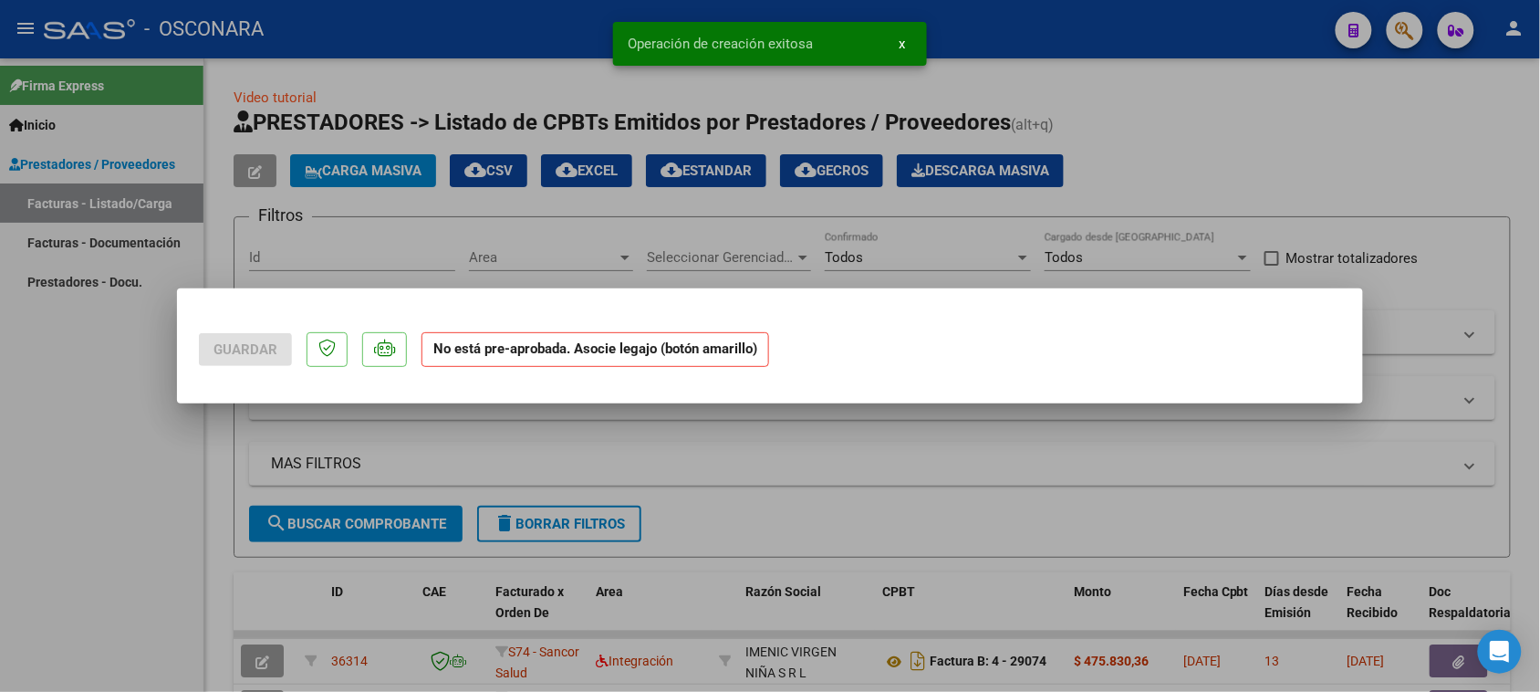
scroll to position [0, 0]
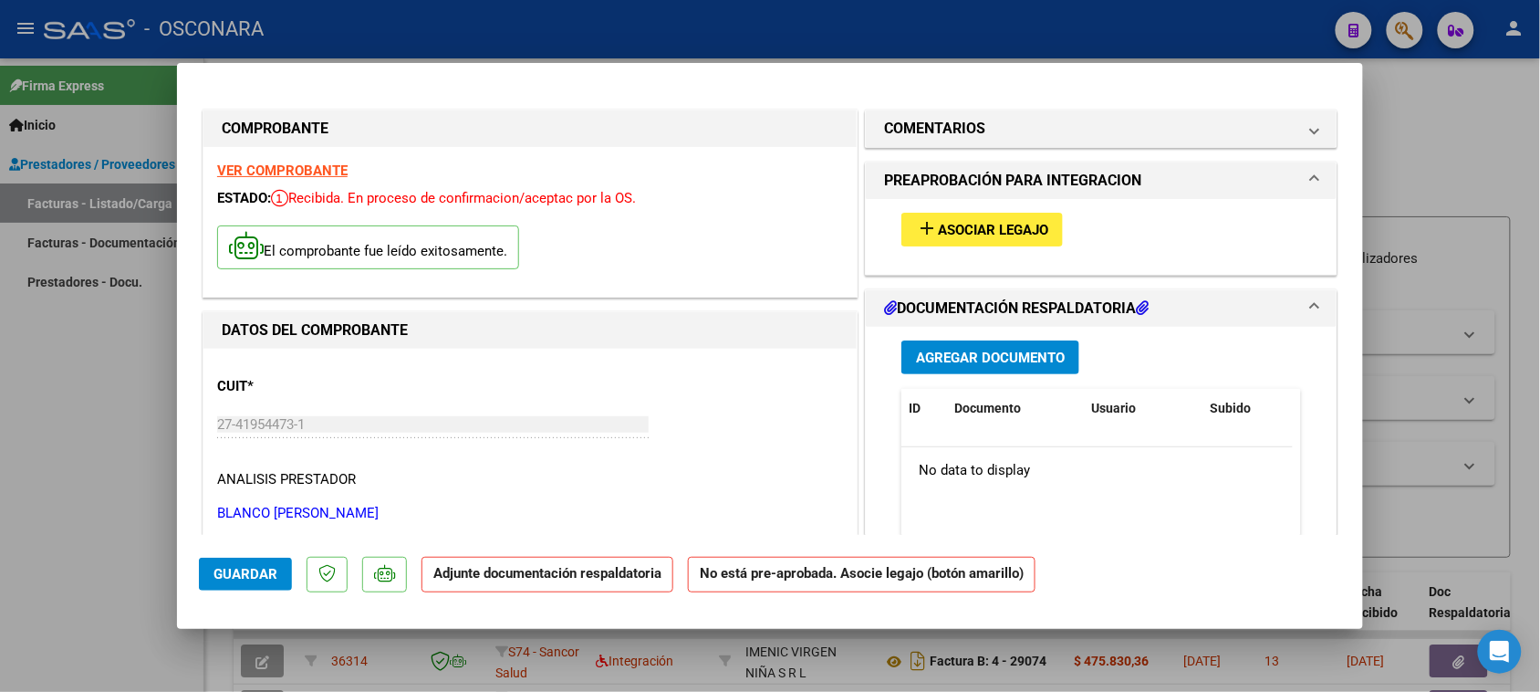
click at [999, 230] on span "Asociar Legajo" at bounding box center [993, 230] width 110 height 16
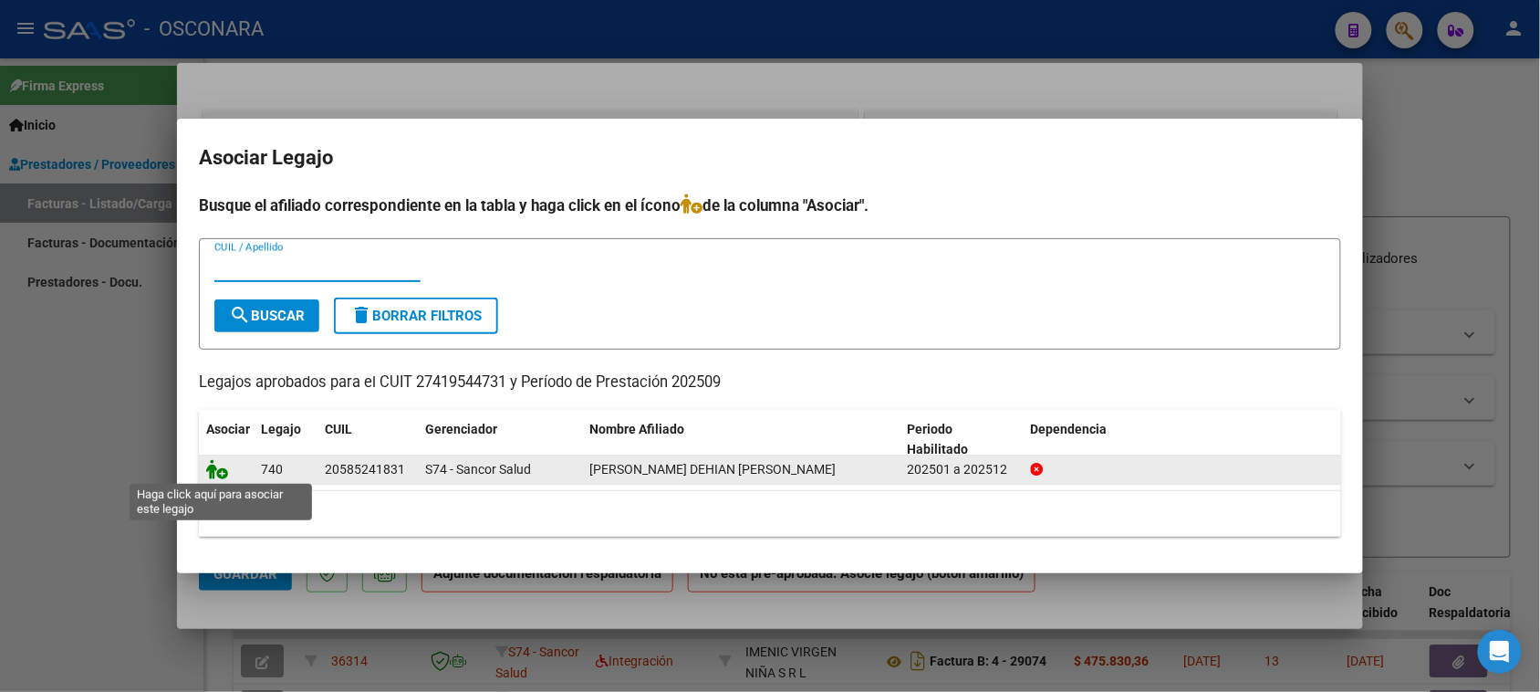
click at [213, 463] on icon at bounding box center [217, 469] width 22 height 20
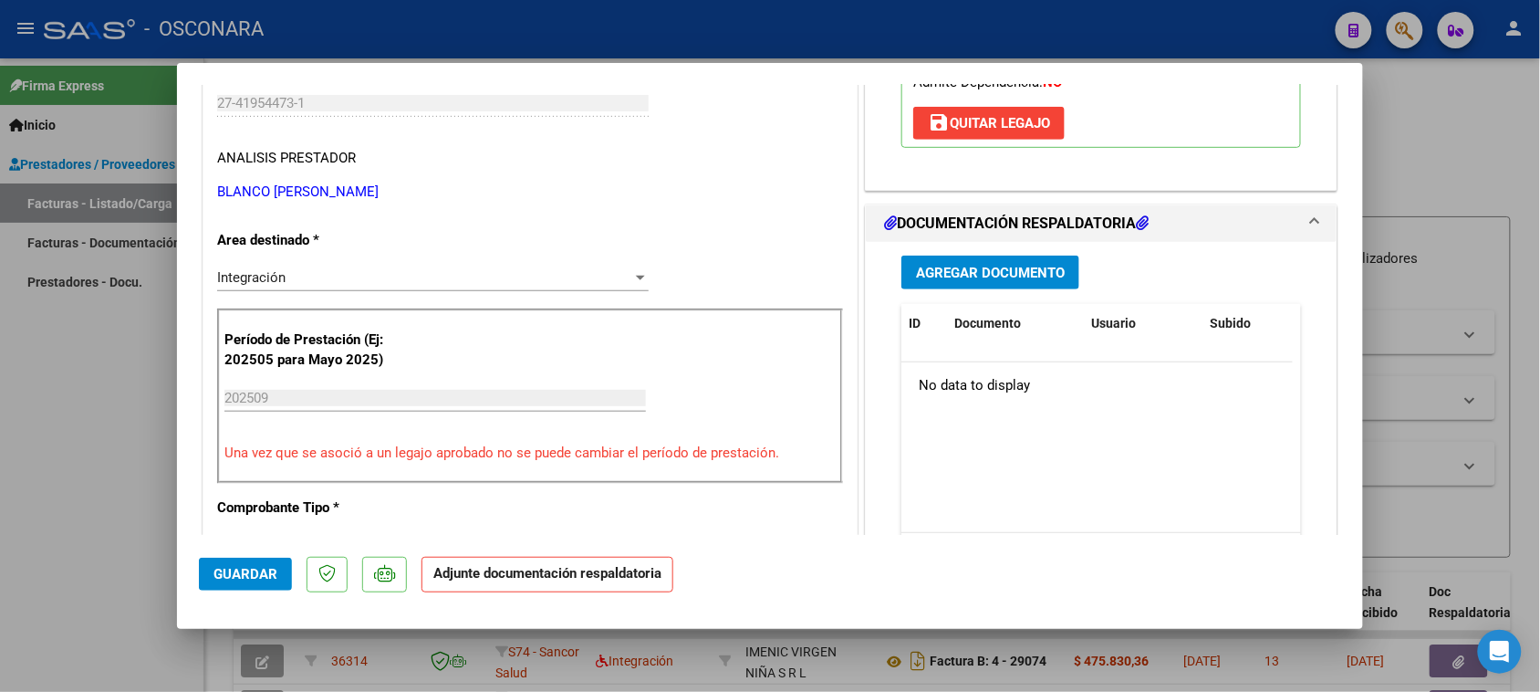
scroll to position [342, 0]
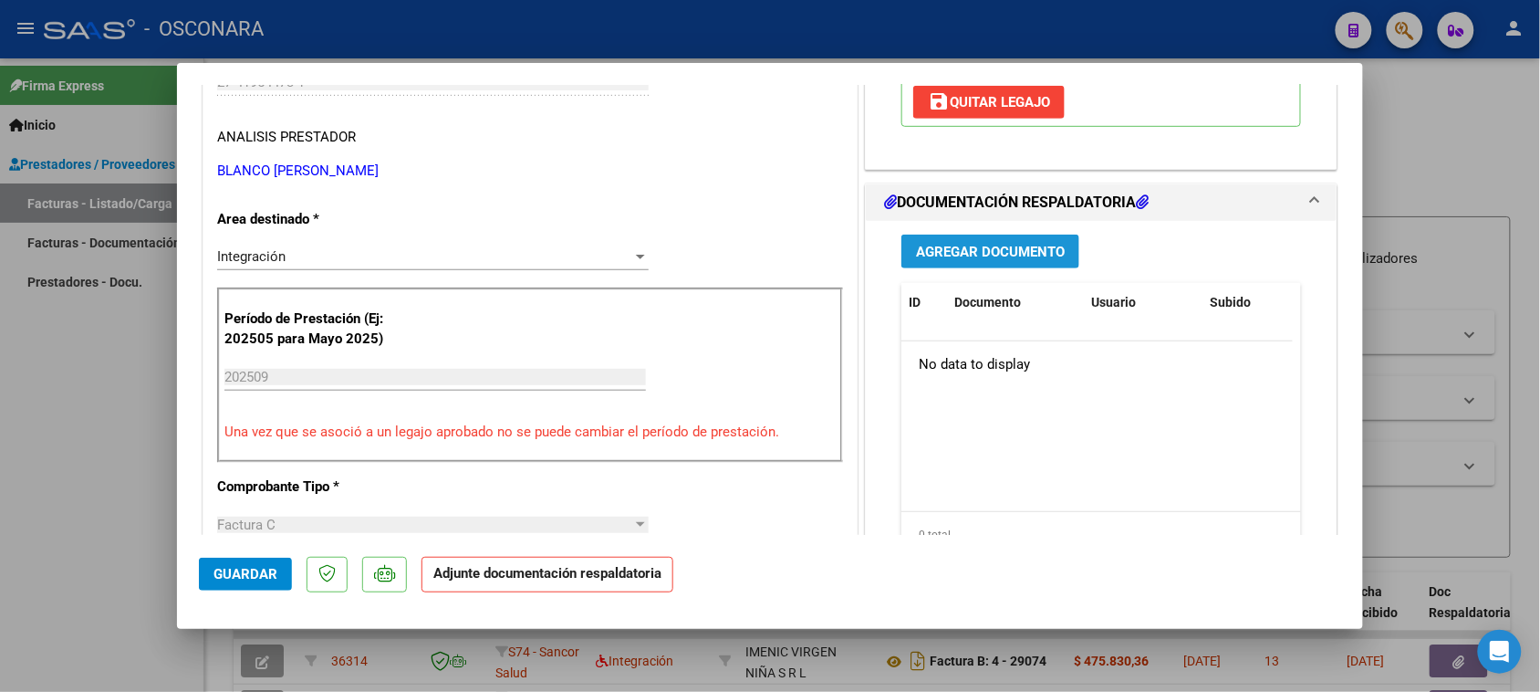
click at [964, 248] on span "Agregar Documento" at bounding box center [990, 252] width 149 height 16
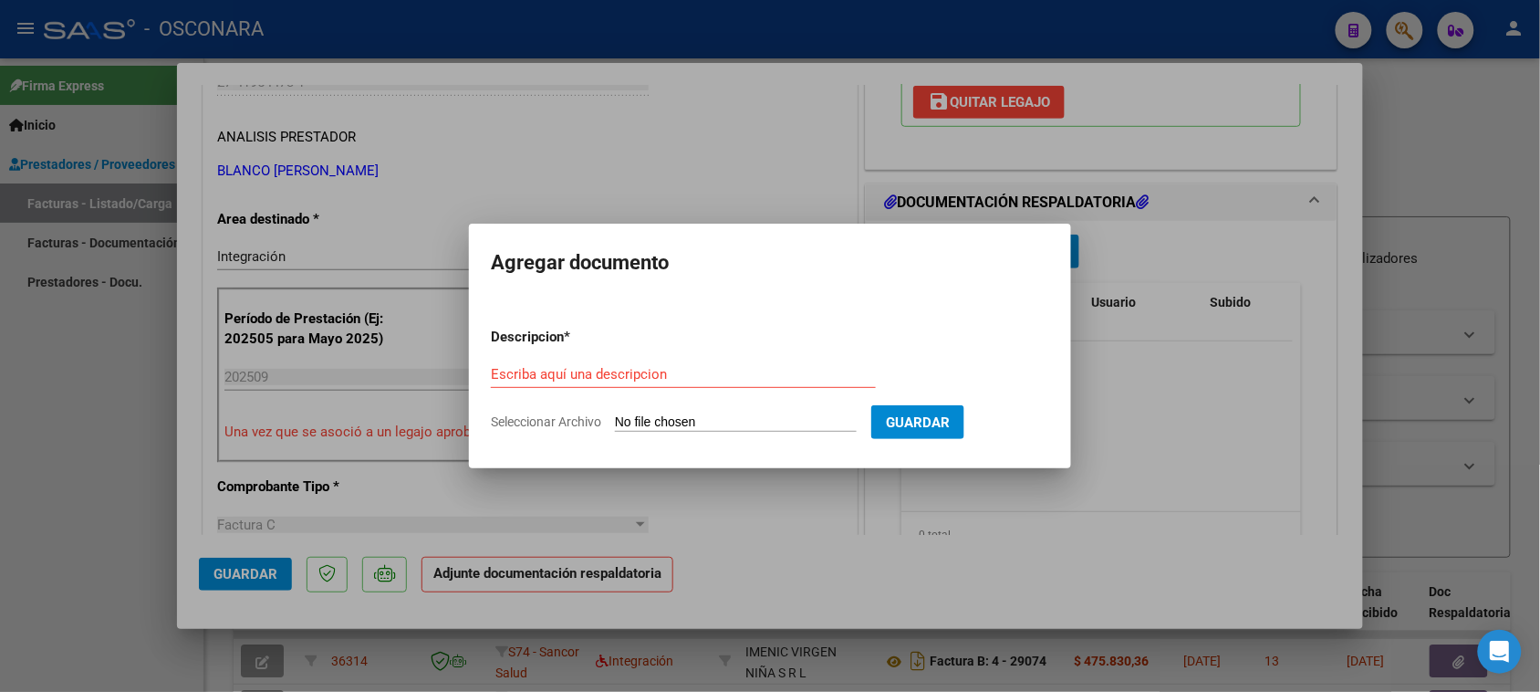
click at [550, 361] on div "Escriba aquí una descripcion" at bounding box center [683, 373] width 385 height 27
type input "Planilla"
click at [636, 422] on input "Seleccionar Archivo" at bounding box center [736, 422] width 242 height 17
type input "C:\fakepath\planilla.pdf"
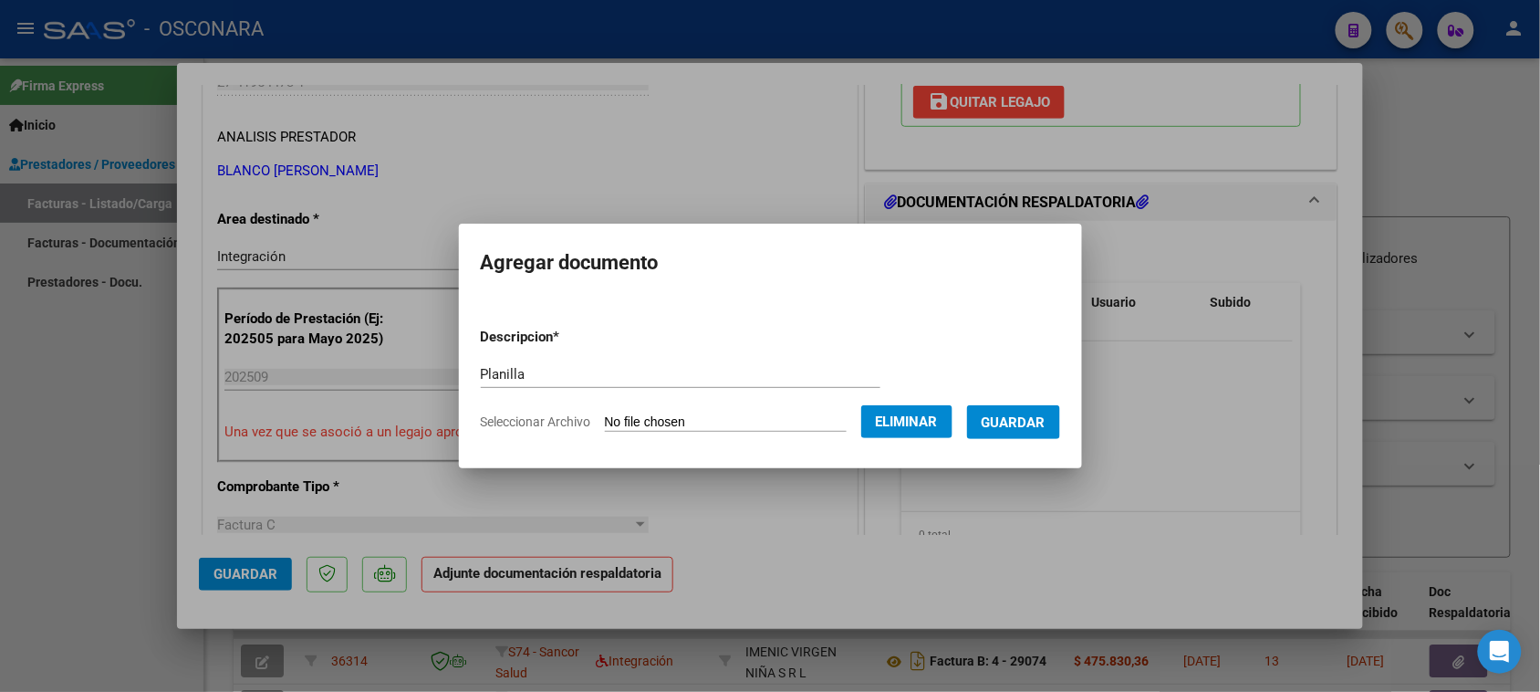
click at [1034, 425] on span "Guardar" at bounding box center [1014, 422] width 64 height 16
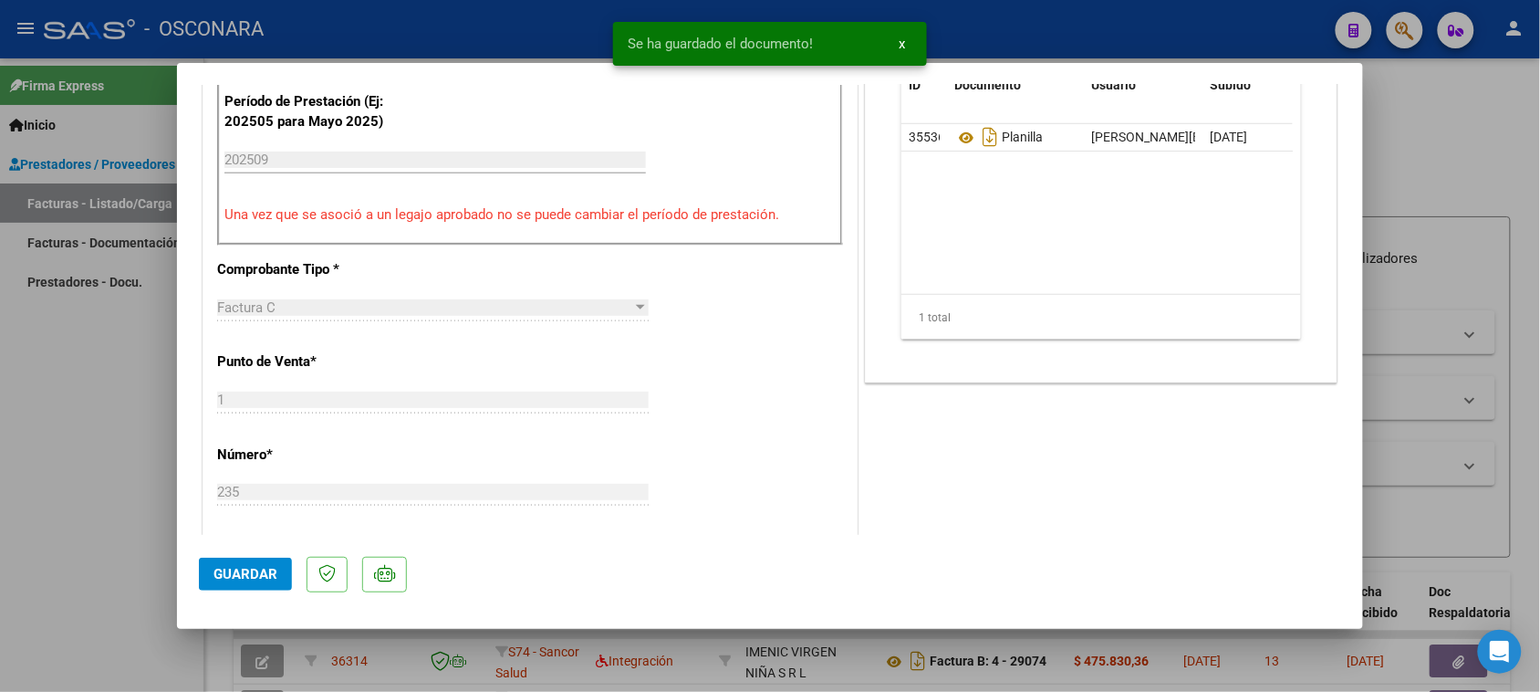
scroll to position [570, 0]
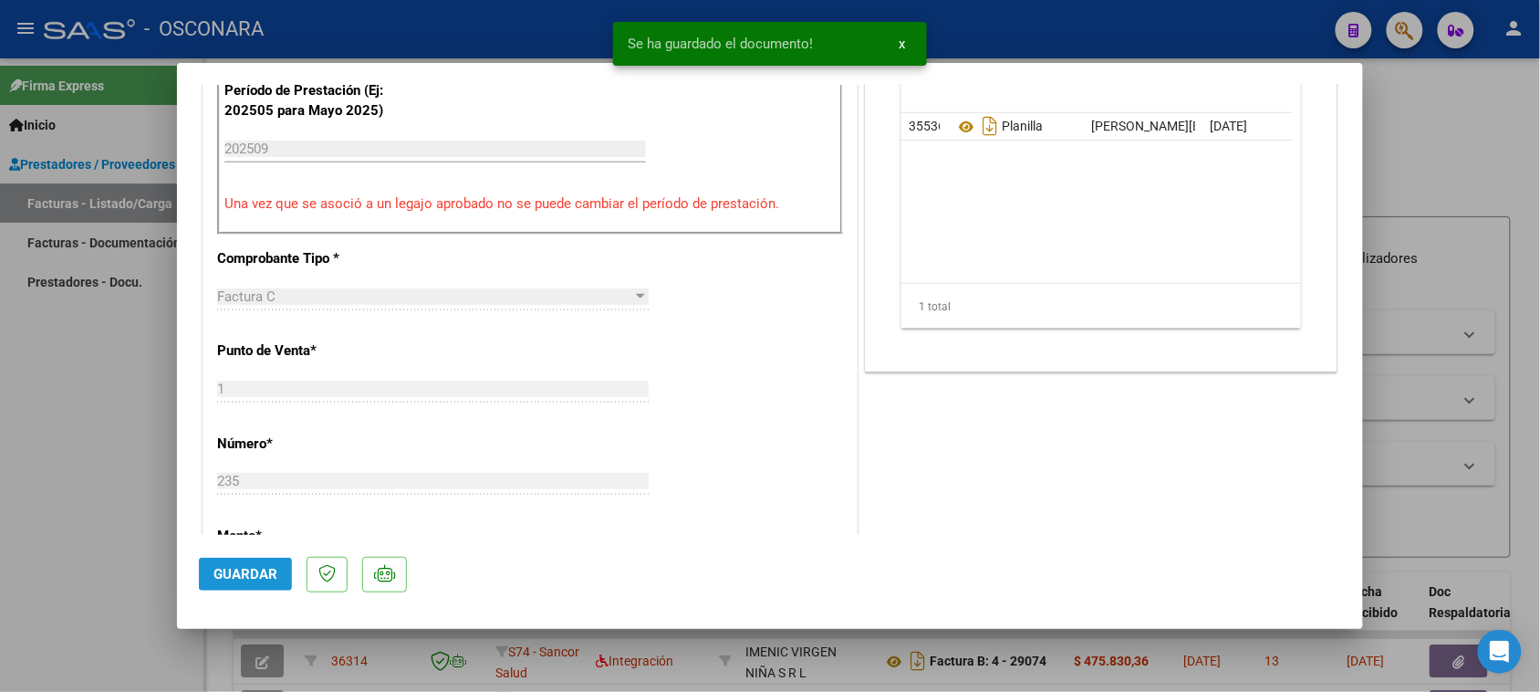
click at [221, 588] on button "Guardar" at bounding box center [245, 573] width 93 height 33
type input "$ 0,00"
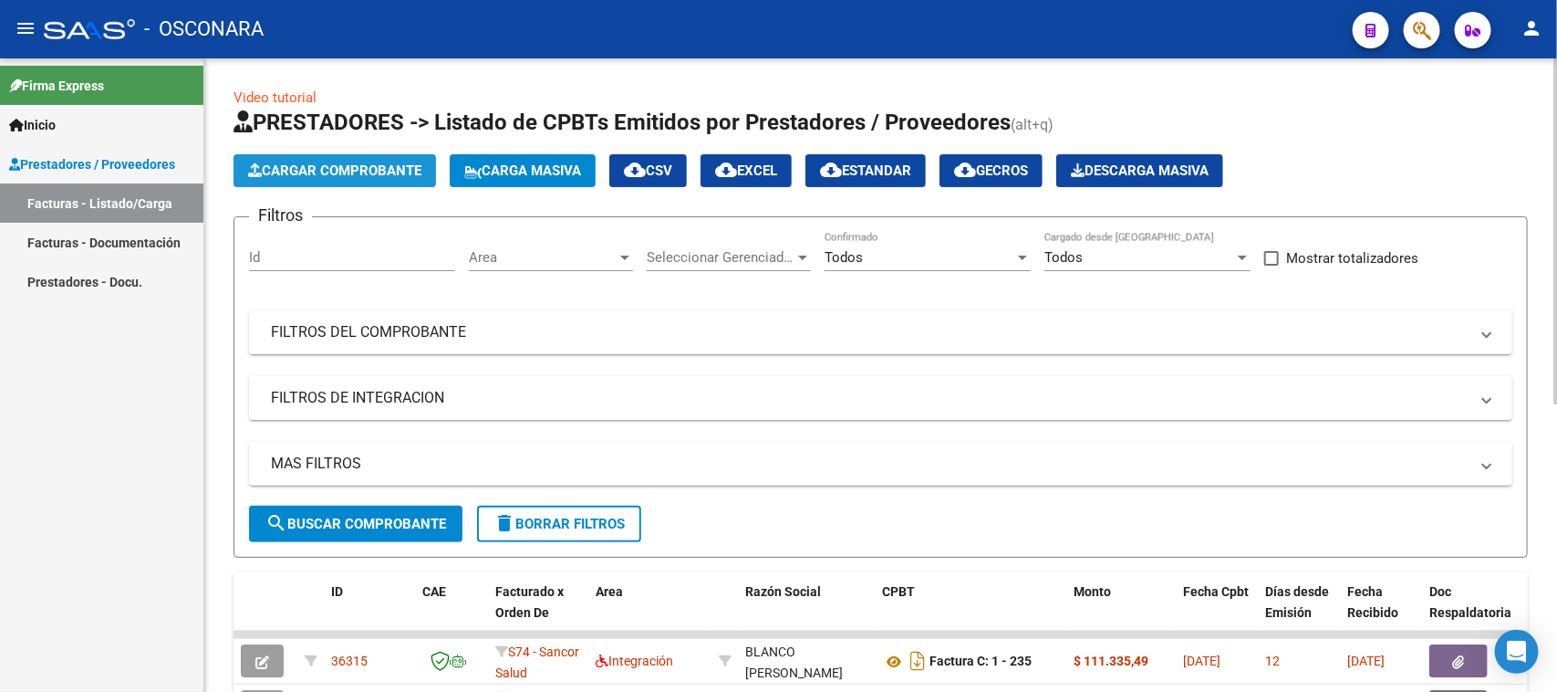
click at [376, 182] on button "Cargar Comprobante" at bounding box center [335, 170] width 203 height 33
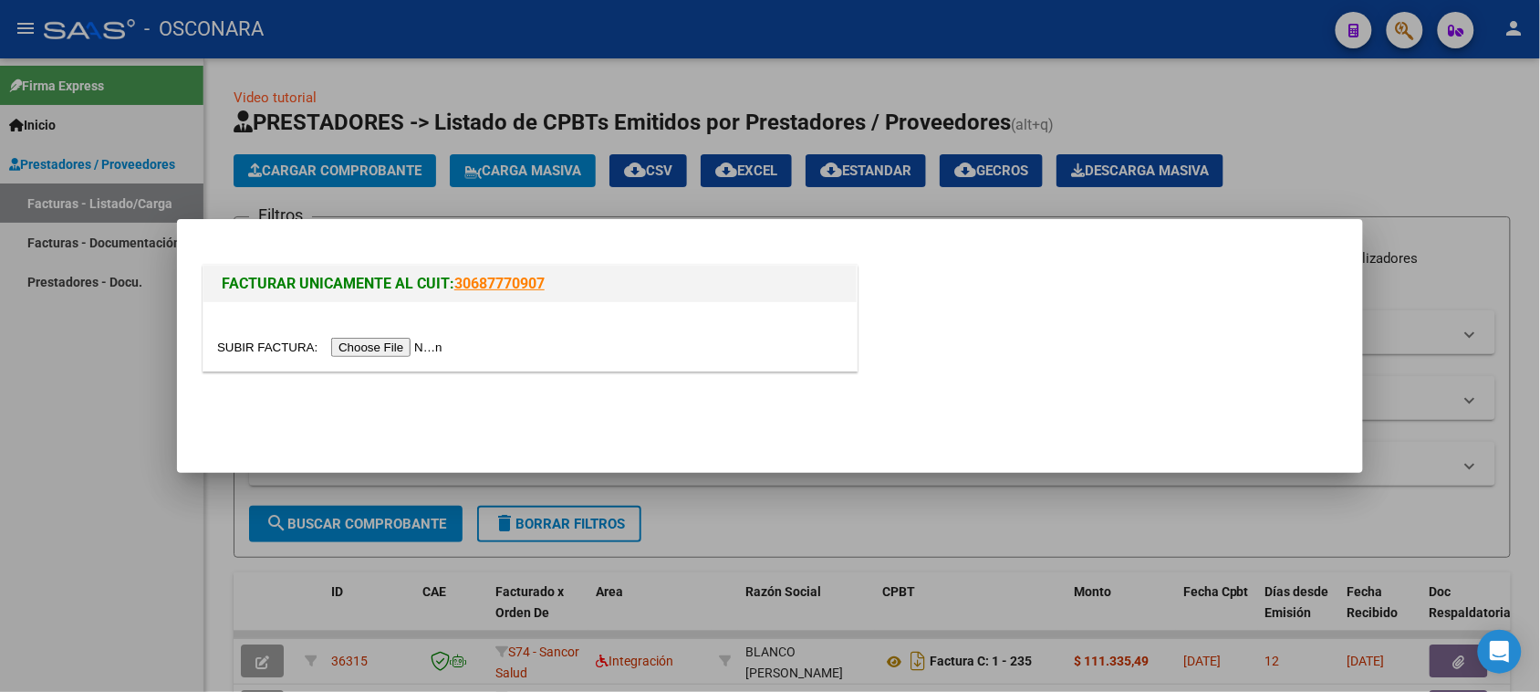
click at [402, 343] on input "file" at bounding box center [332, 347] width 231 height 19
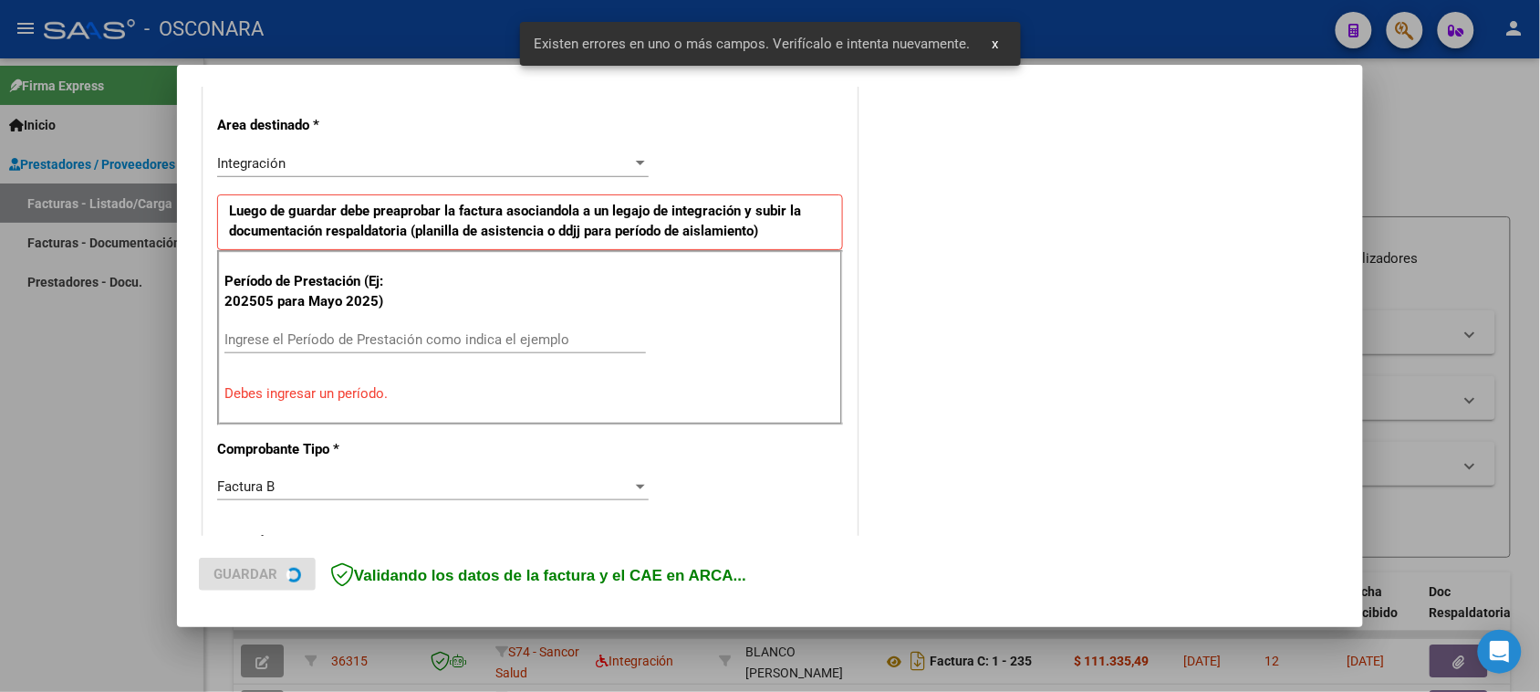
scroll to position [412, 0]
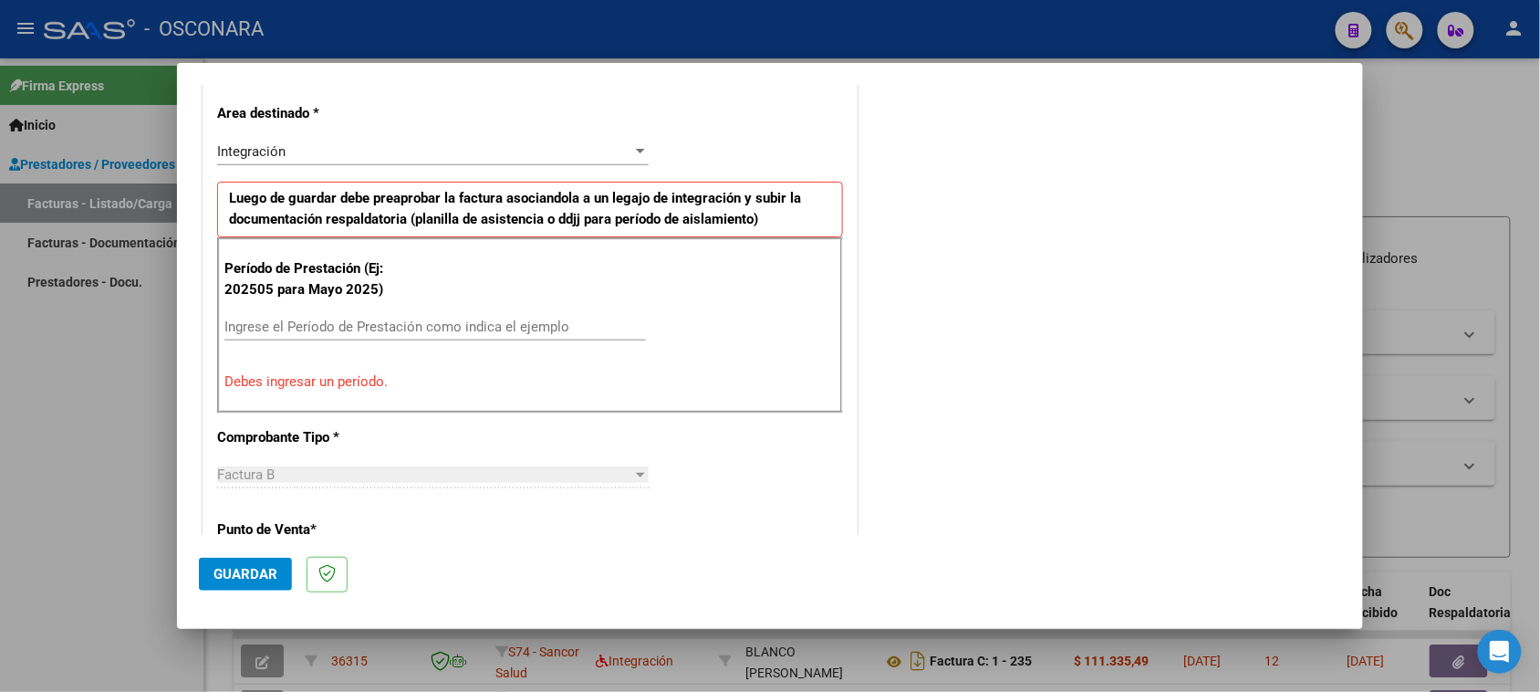
click at [479, 335] on div "Ingrese el Período de Prestación como indica el ejemplo" at bounding box center [435, 335] width 422 height 45
click at [479, 333] on input "Ingrese el Período de Prestación como indica el ejemplo" at bounding box center [435, 326] width 422 height 16
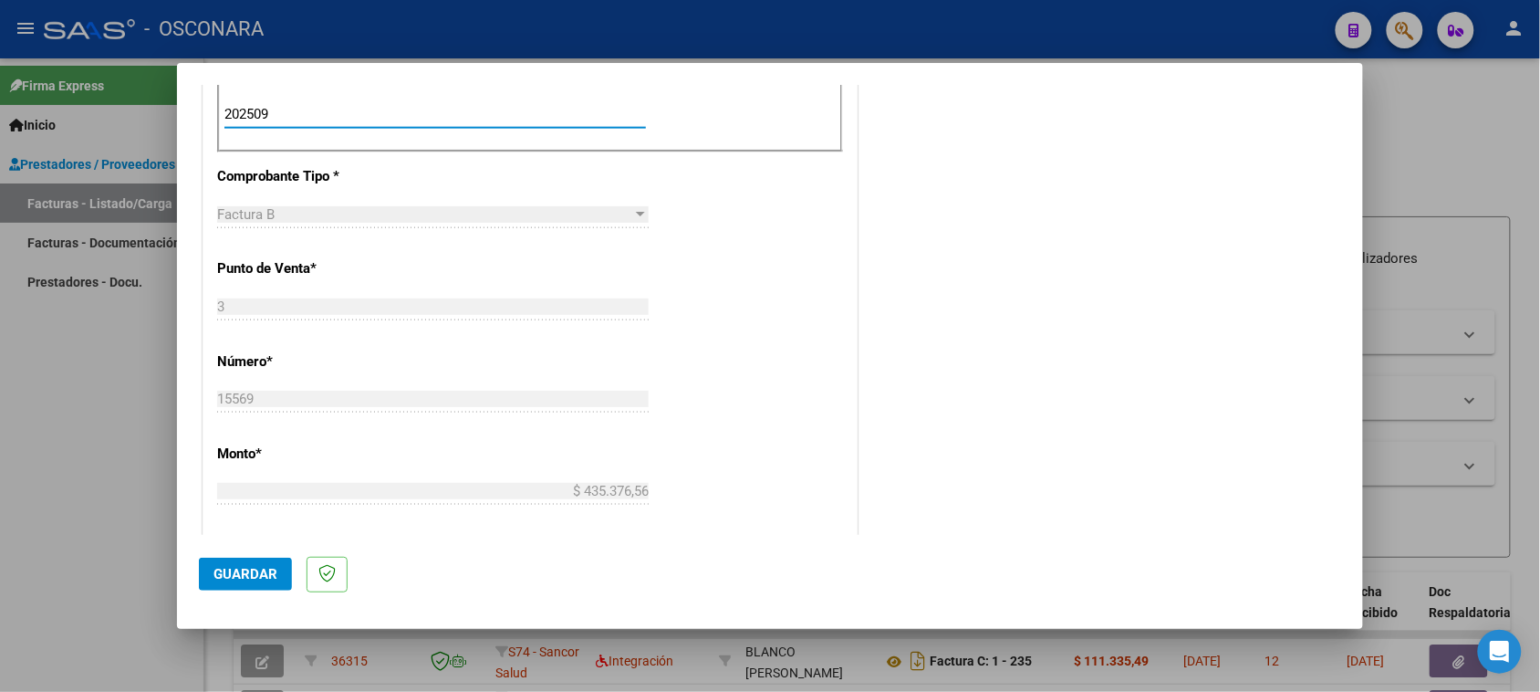
scroll to position [640, 0]
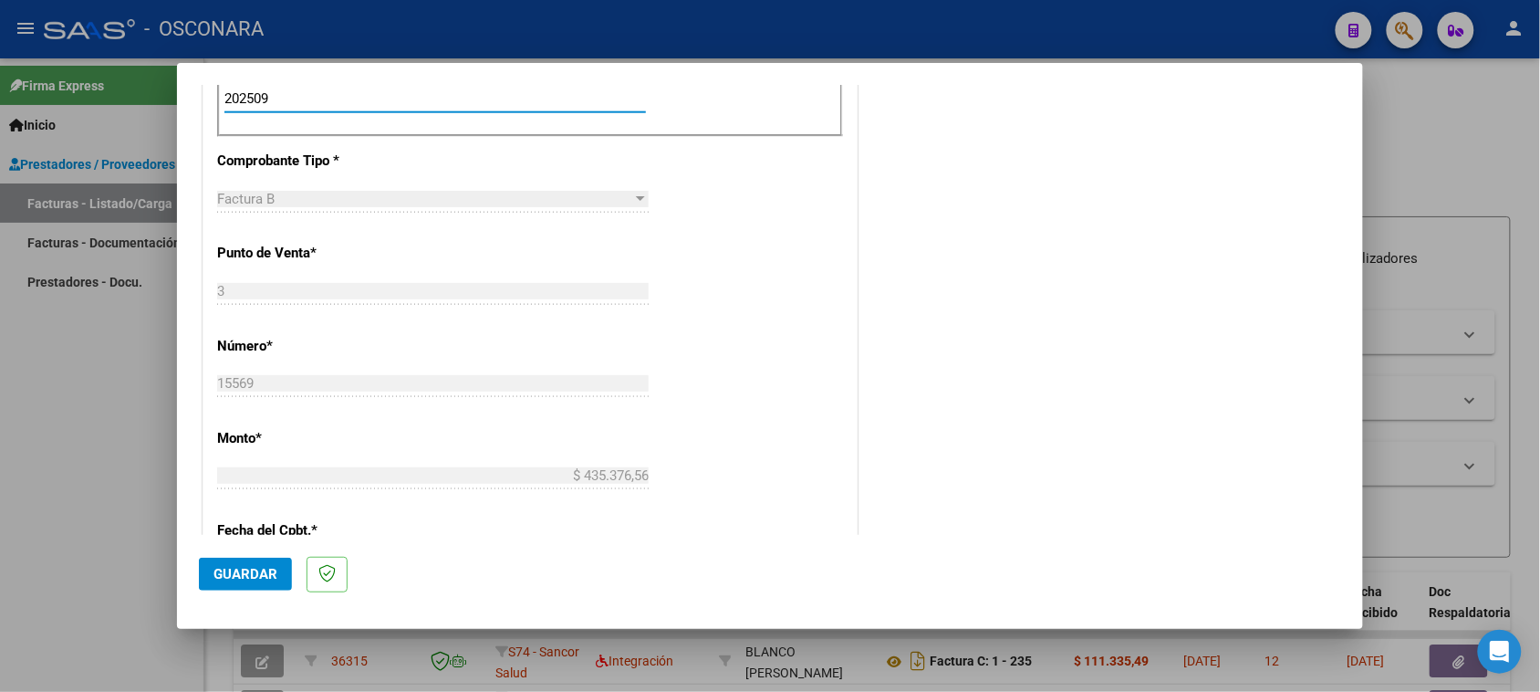
type input "202509"
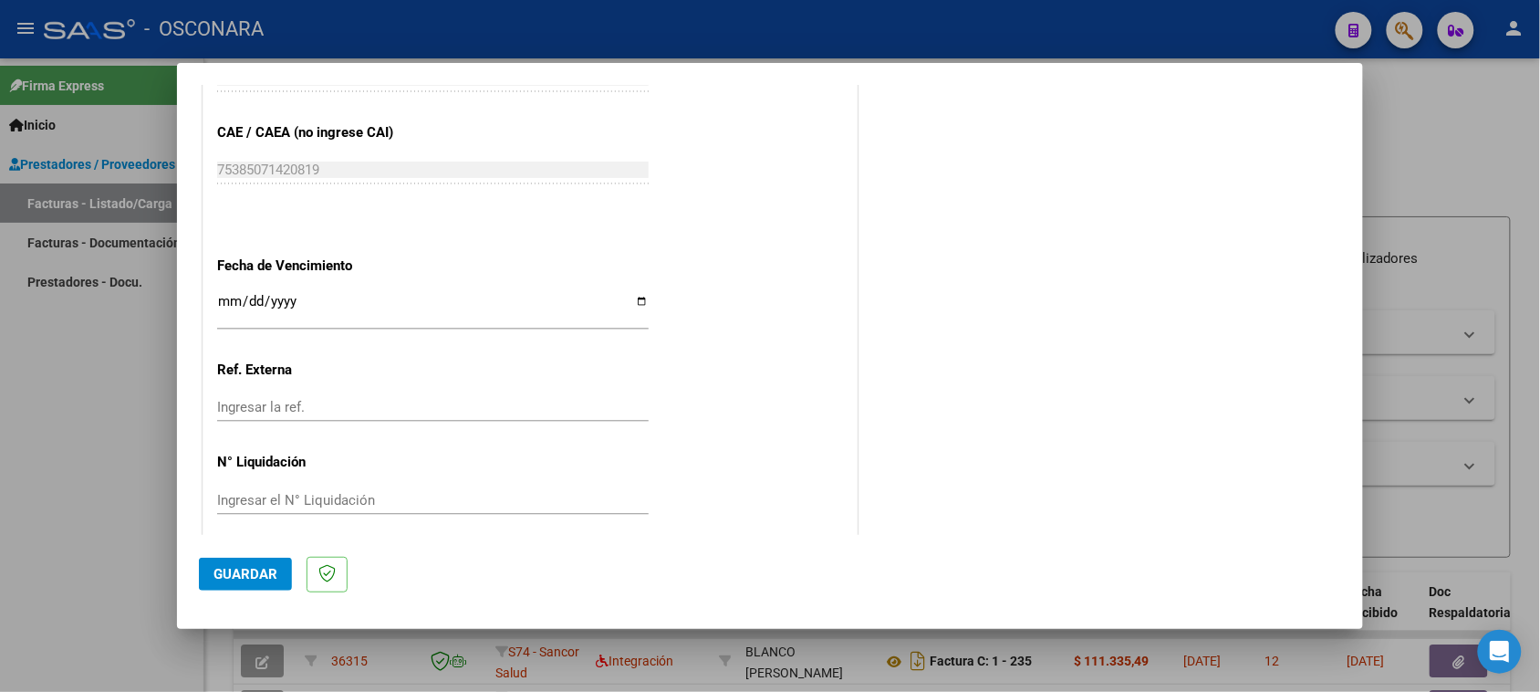
scroll to position [1159, 0]
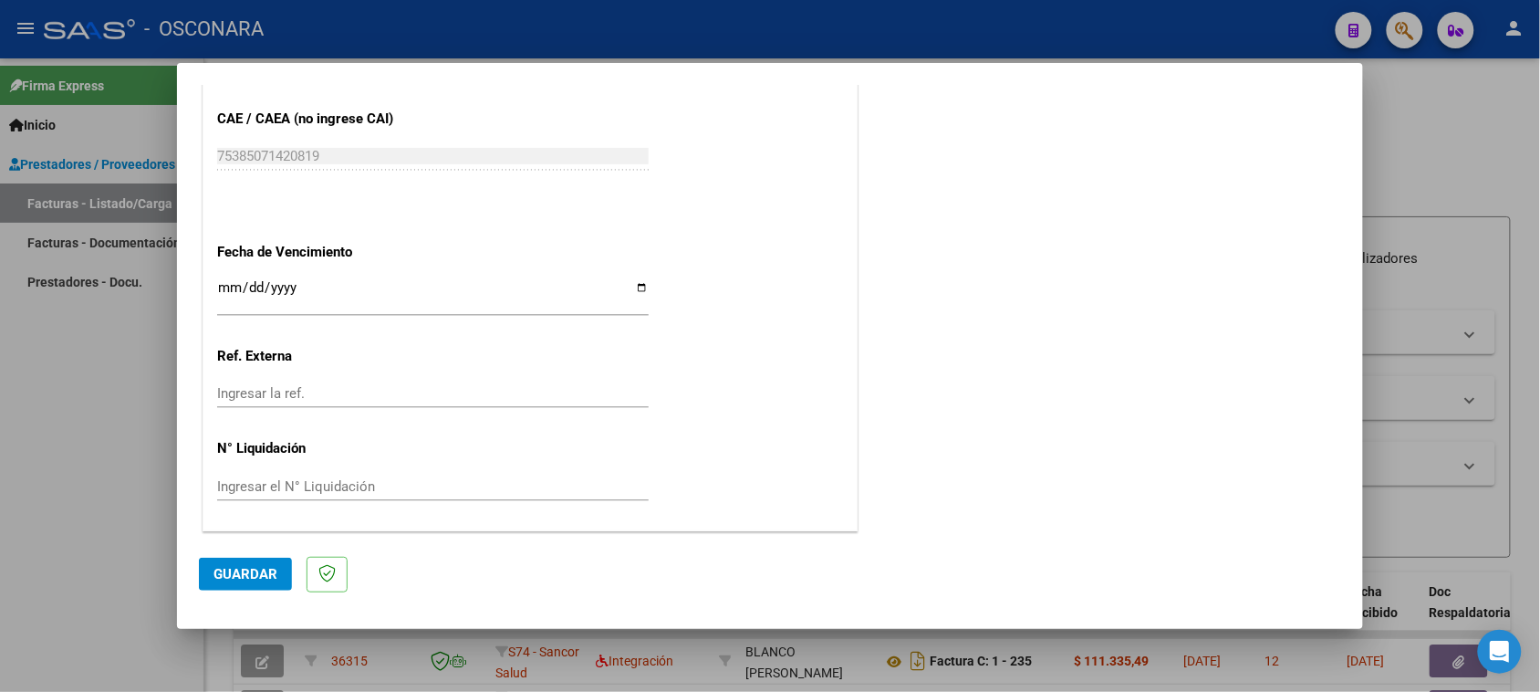
click at [226, 580] on span "Guardar" at bounding box center [245, 574] width 64 height 16
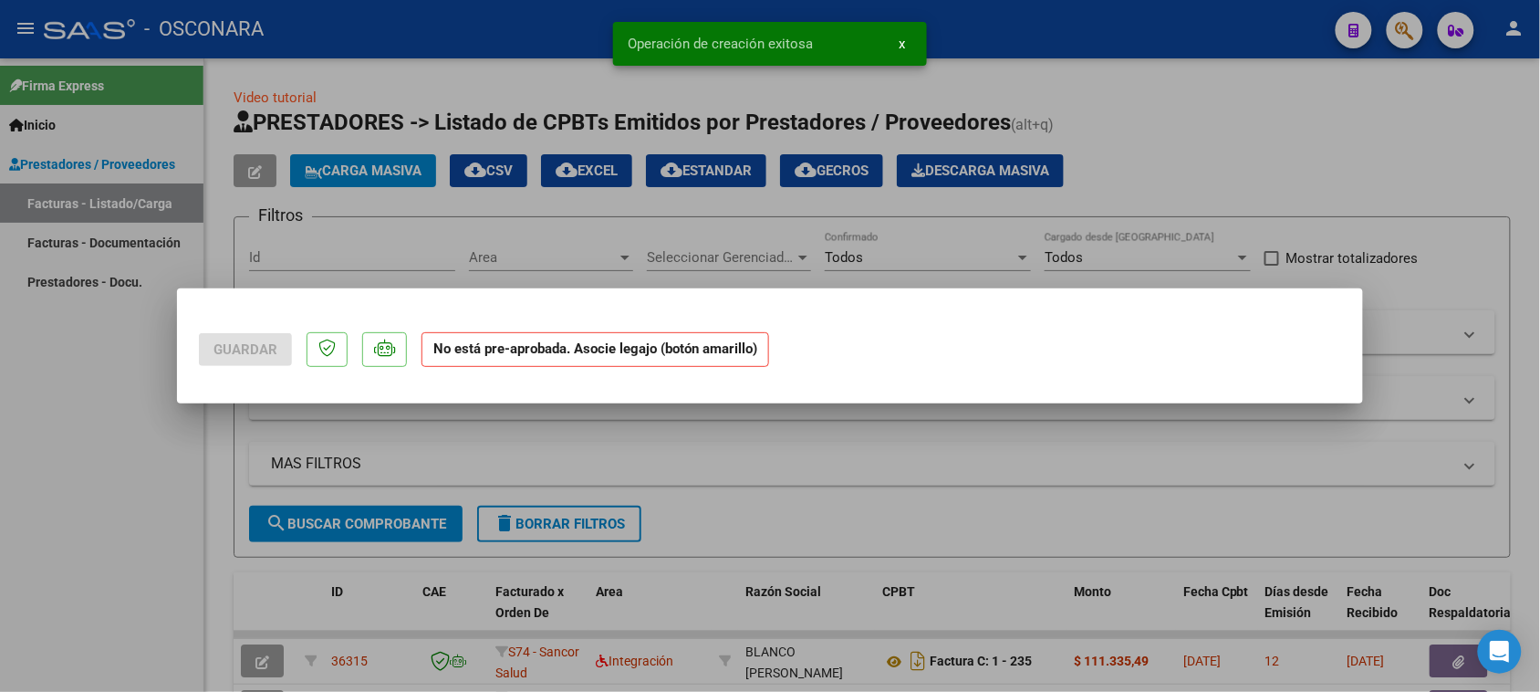
scroll to position [0, 0]
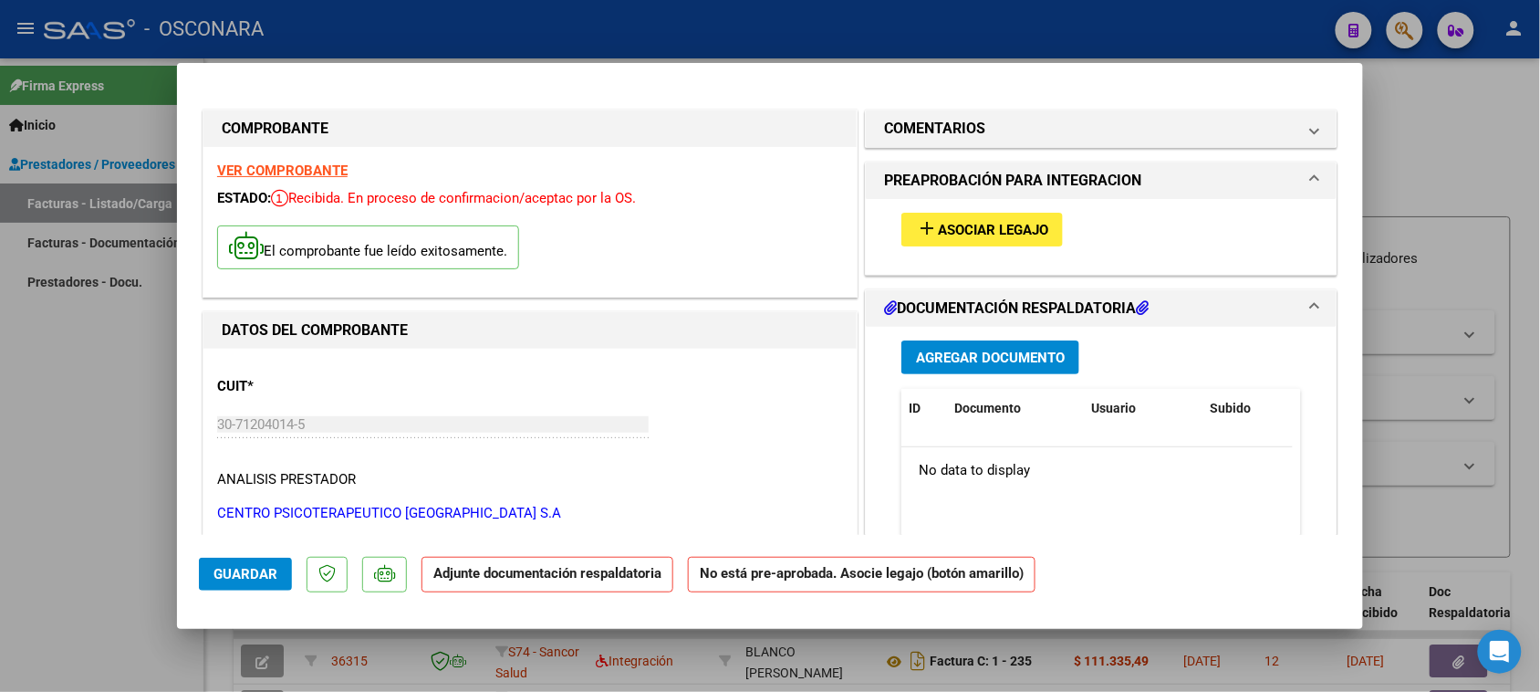
click at [1018, 228] on span "Asociar Legajo" at bounding box center [993, 230] width 110 height 16
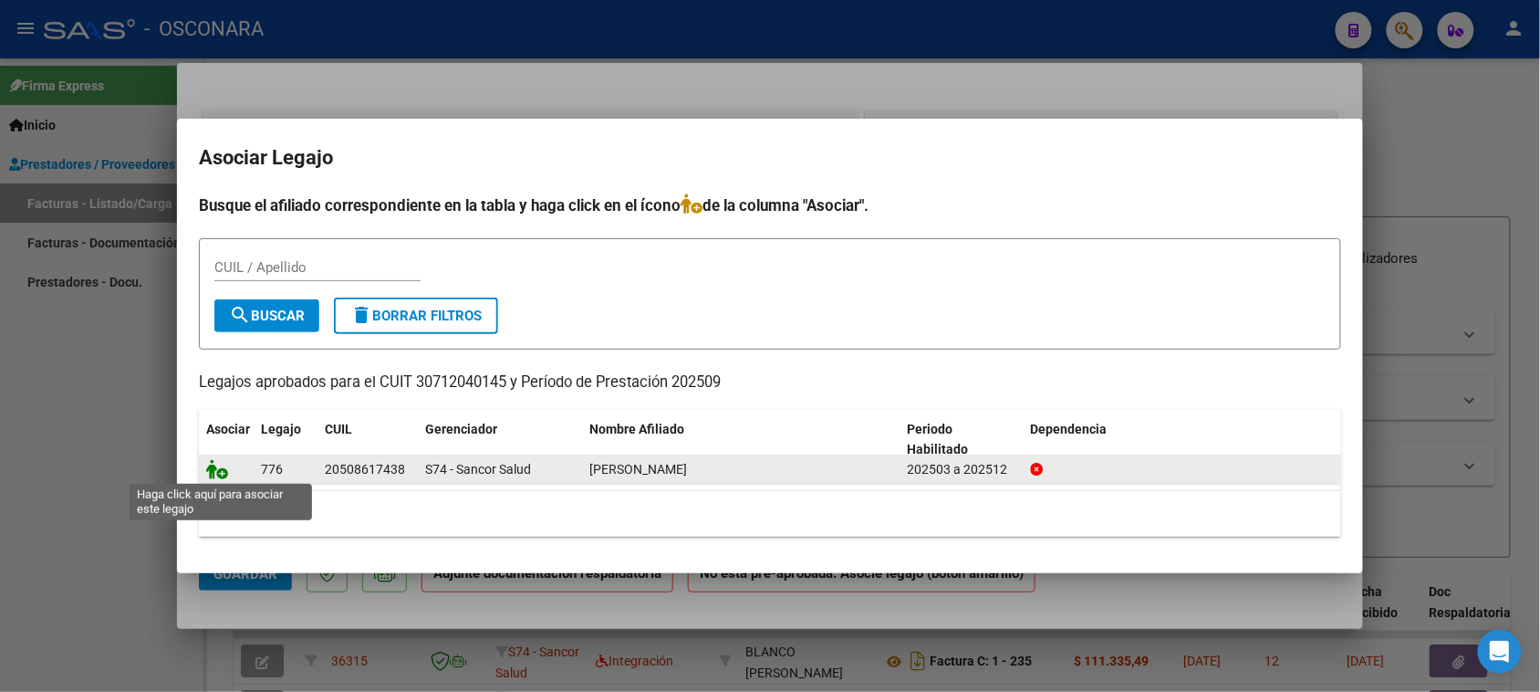
click at [222, 473] on icon at bounding box center [217, 469] width 22 height 20
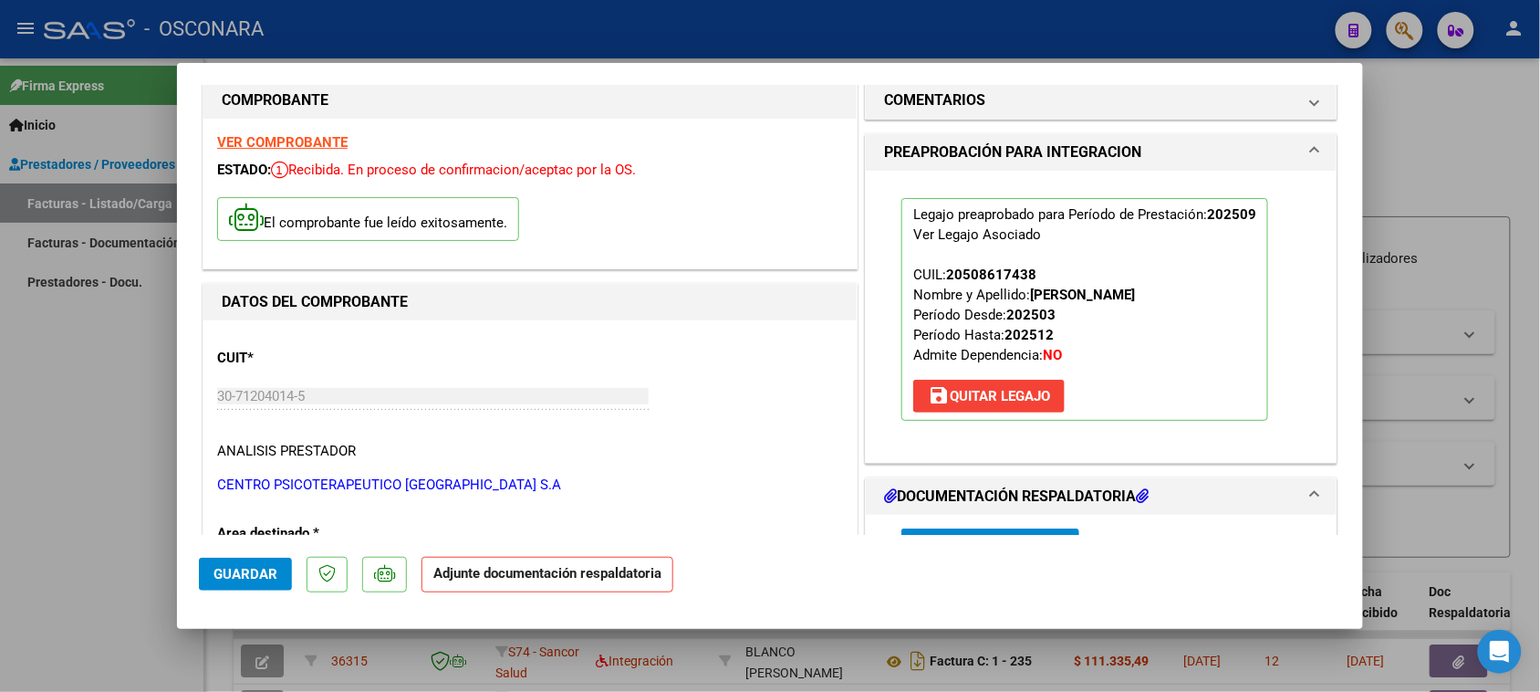
scroll to position [228, 0]
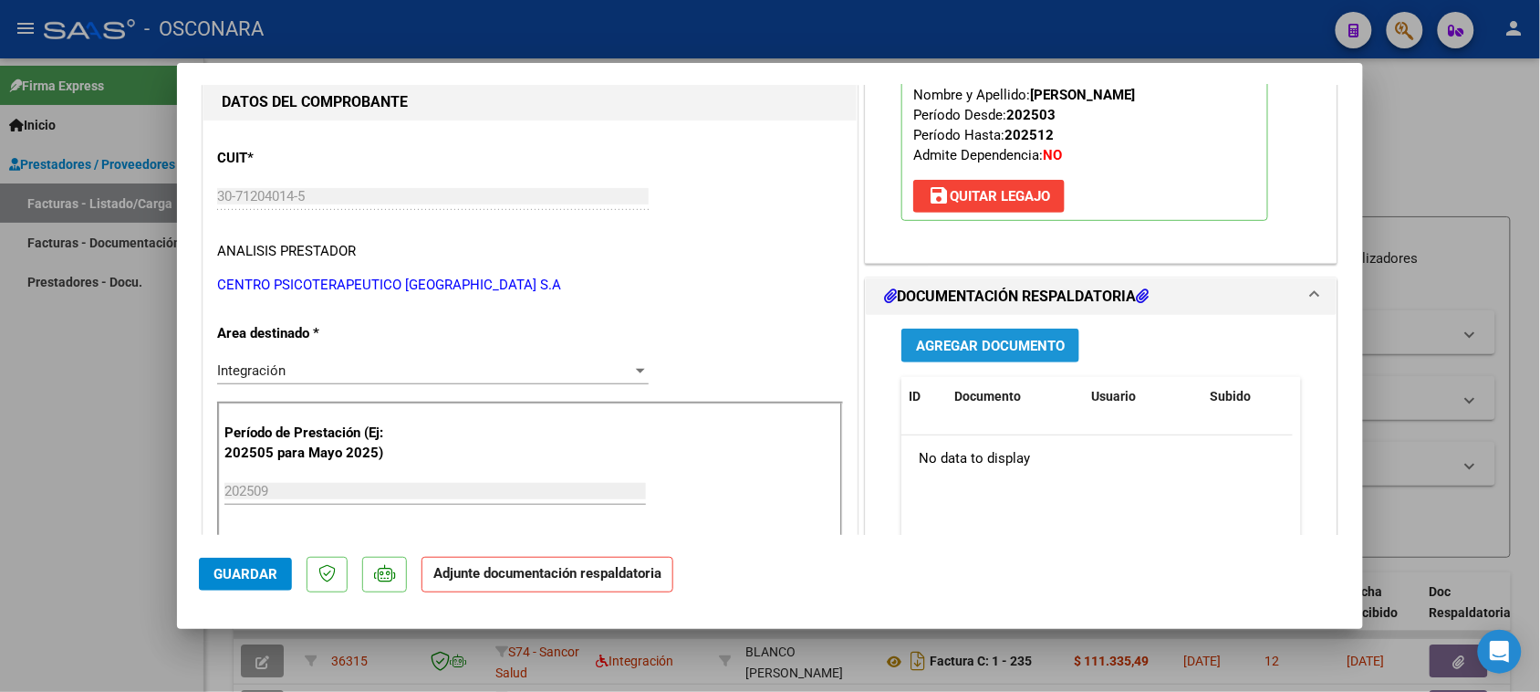
click at [1017, 338] on span "Agregar Documento" at bounding box center [990, 346] width 149 height 16
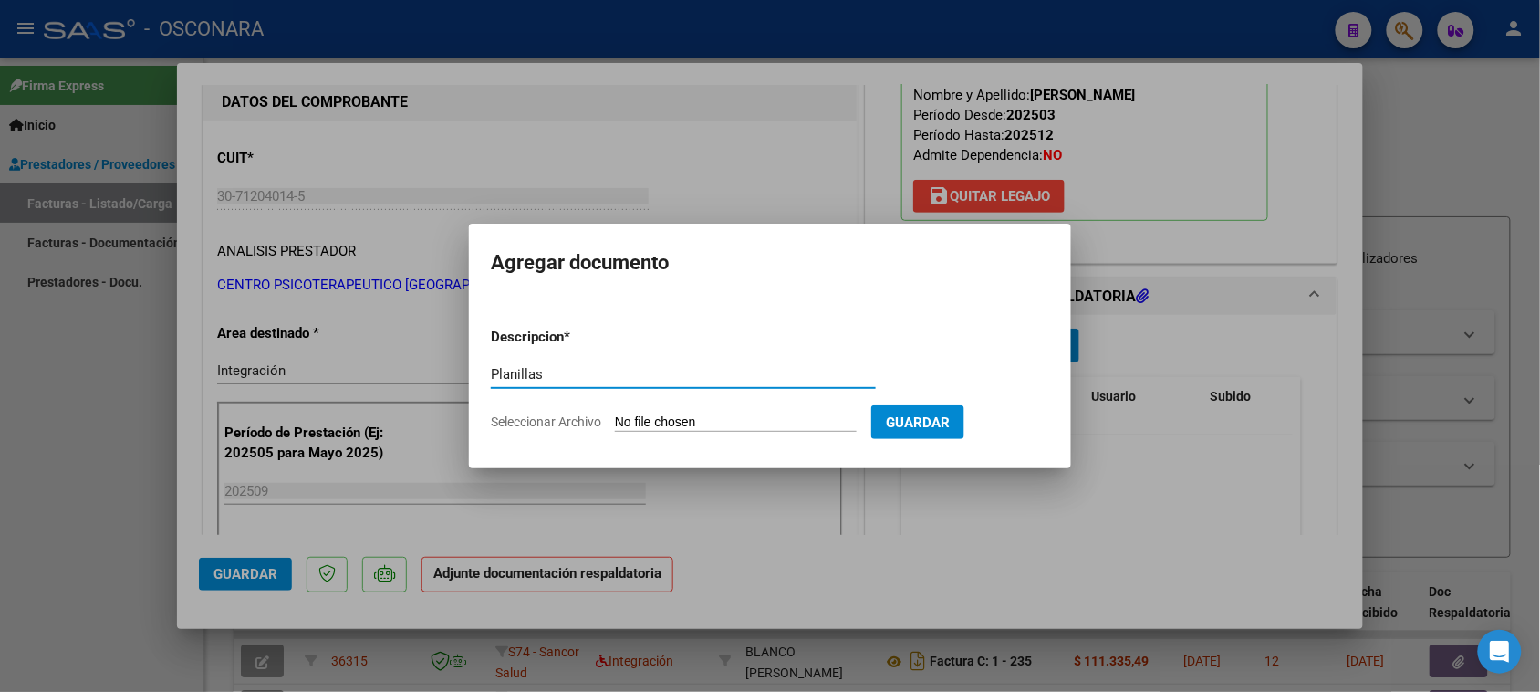
type input "Planillas"
click at [676, 421] on input "Seleccionar Archivo" at bounding box center [736, 422] width 242 height 17
type input "C:\fakepath\planillas unificadas.pdf"
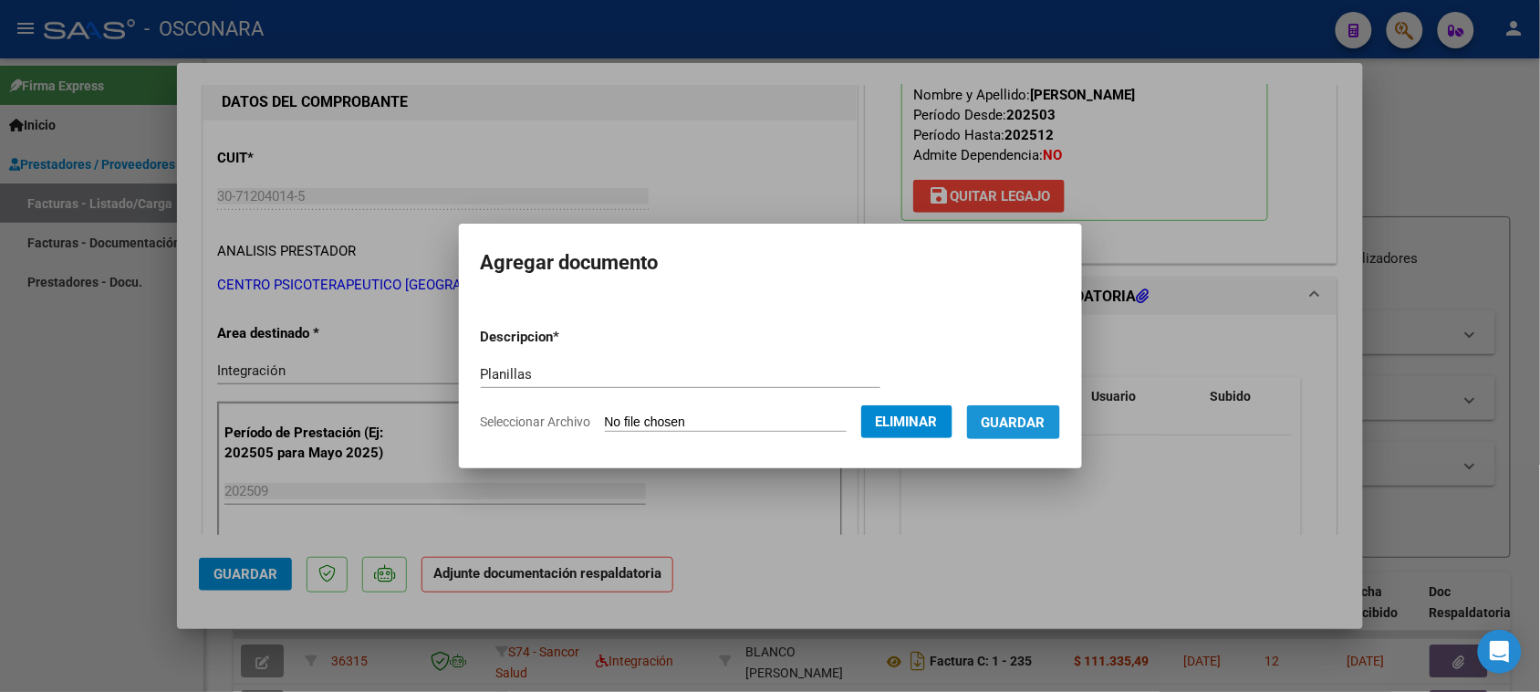
click at [1046, 424] on span "Guardar" at bounding box center [1014, 422] width 64 height 16
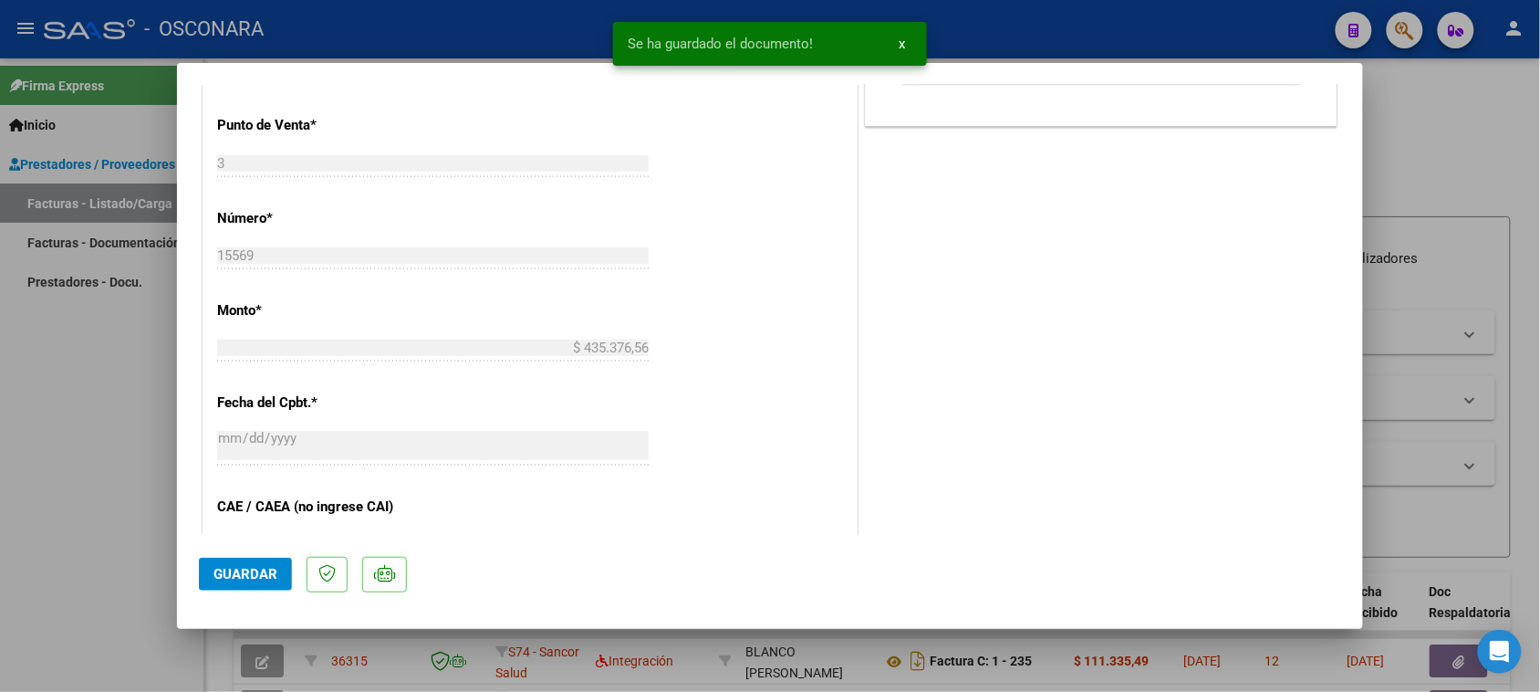
scroll to position [798, 0]
click at [257, 575] on span "Guardar" at bounding box center [245, 574] width 64 height 16
type input "$ 0,00"
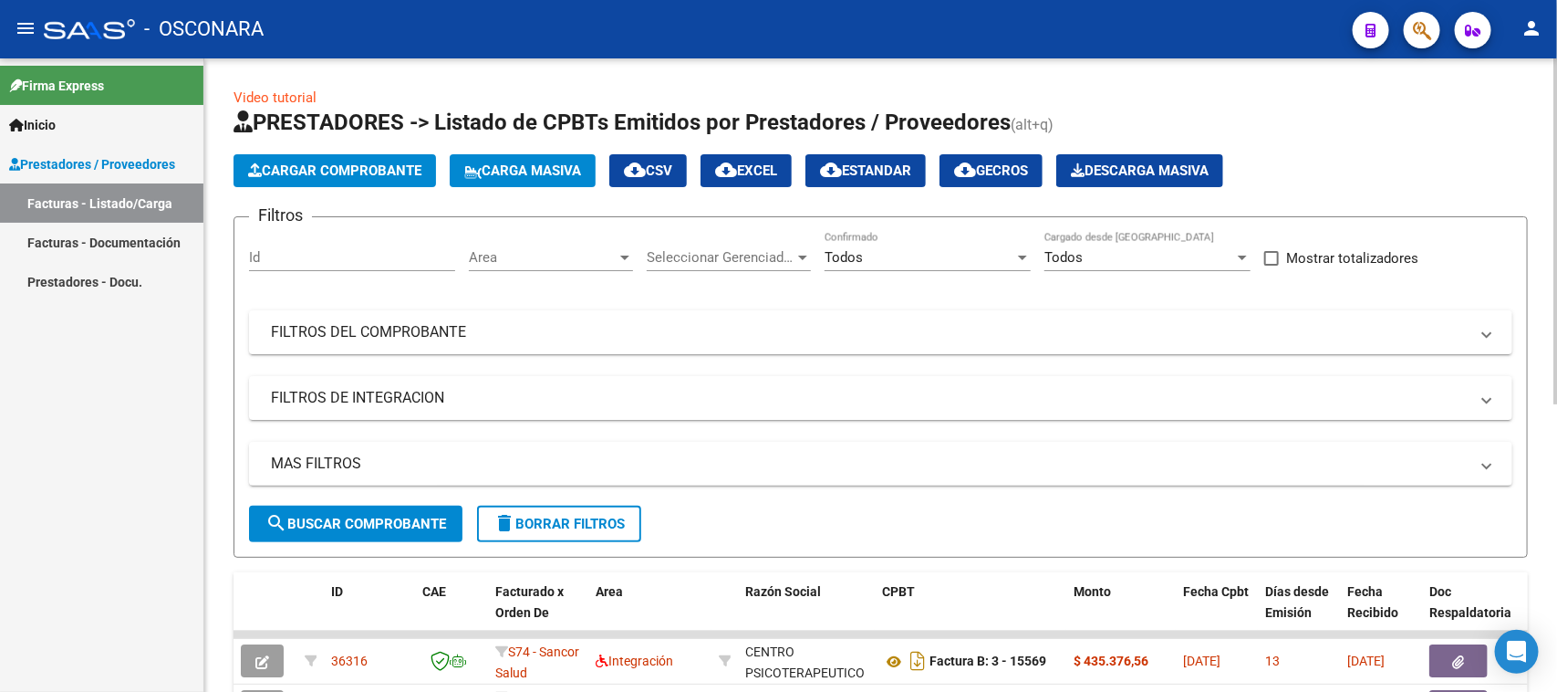
click at [398, 178] on button "Cargar Comprobante" at bounding box center [335, 170] width 203 height 33
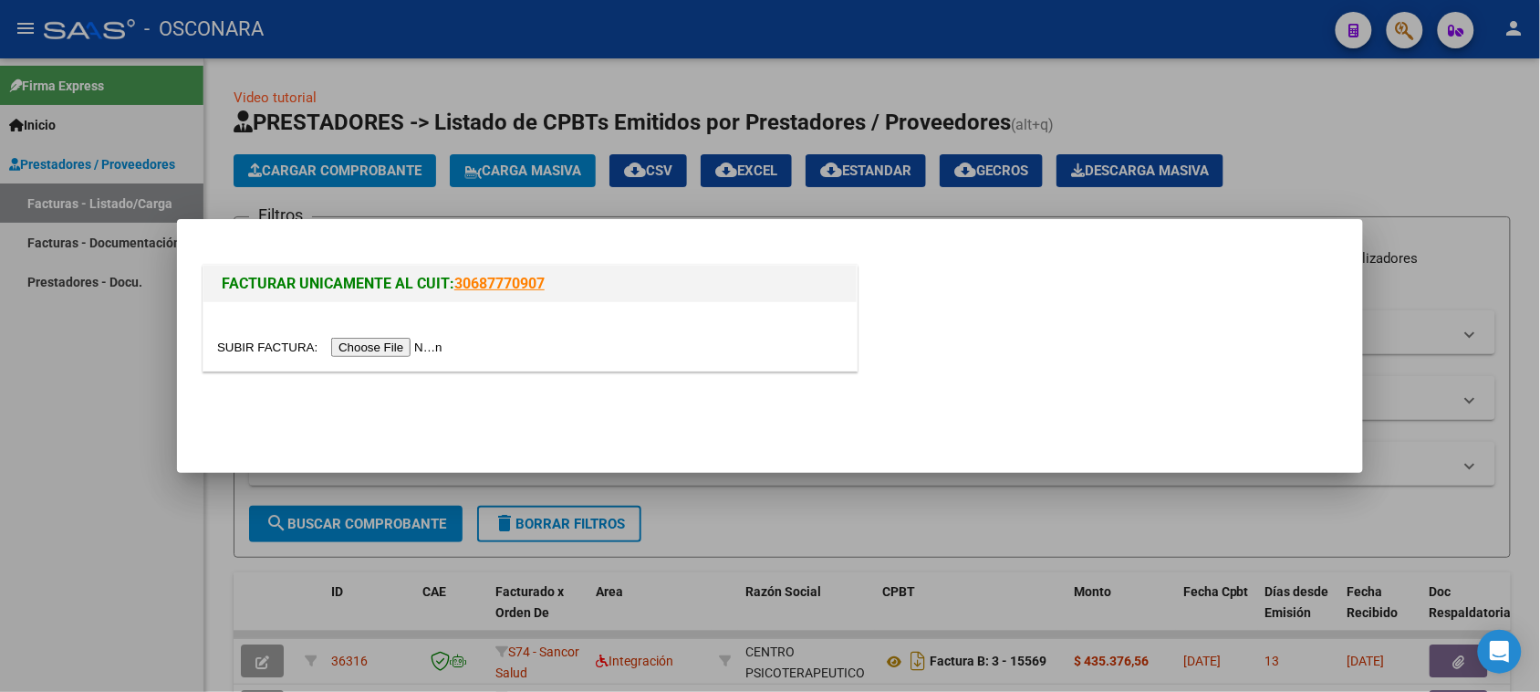
click at [360, 340] on input "file" at bounding box center [332, 347] width 231 height 19
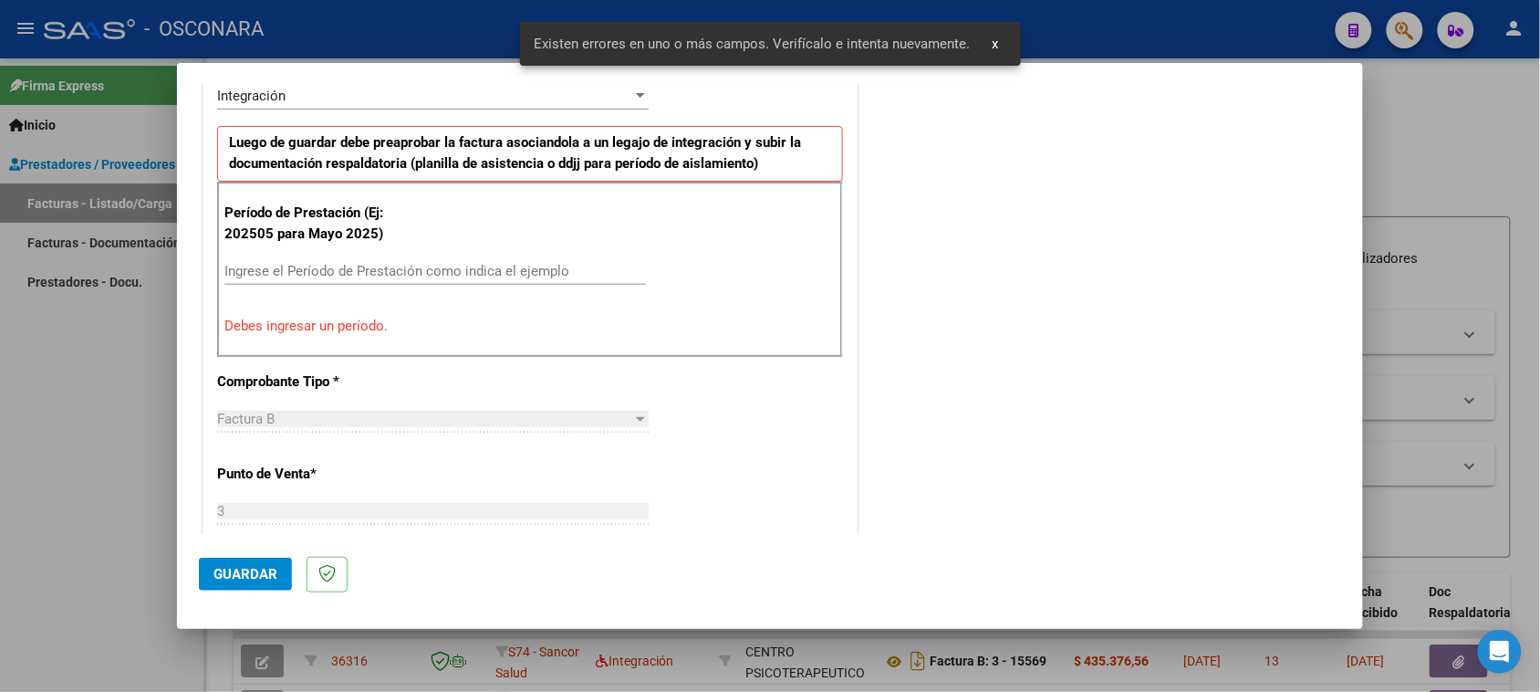
scroll to position [412, 0]
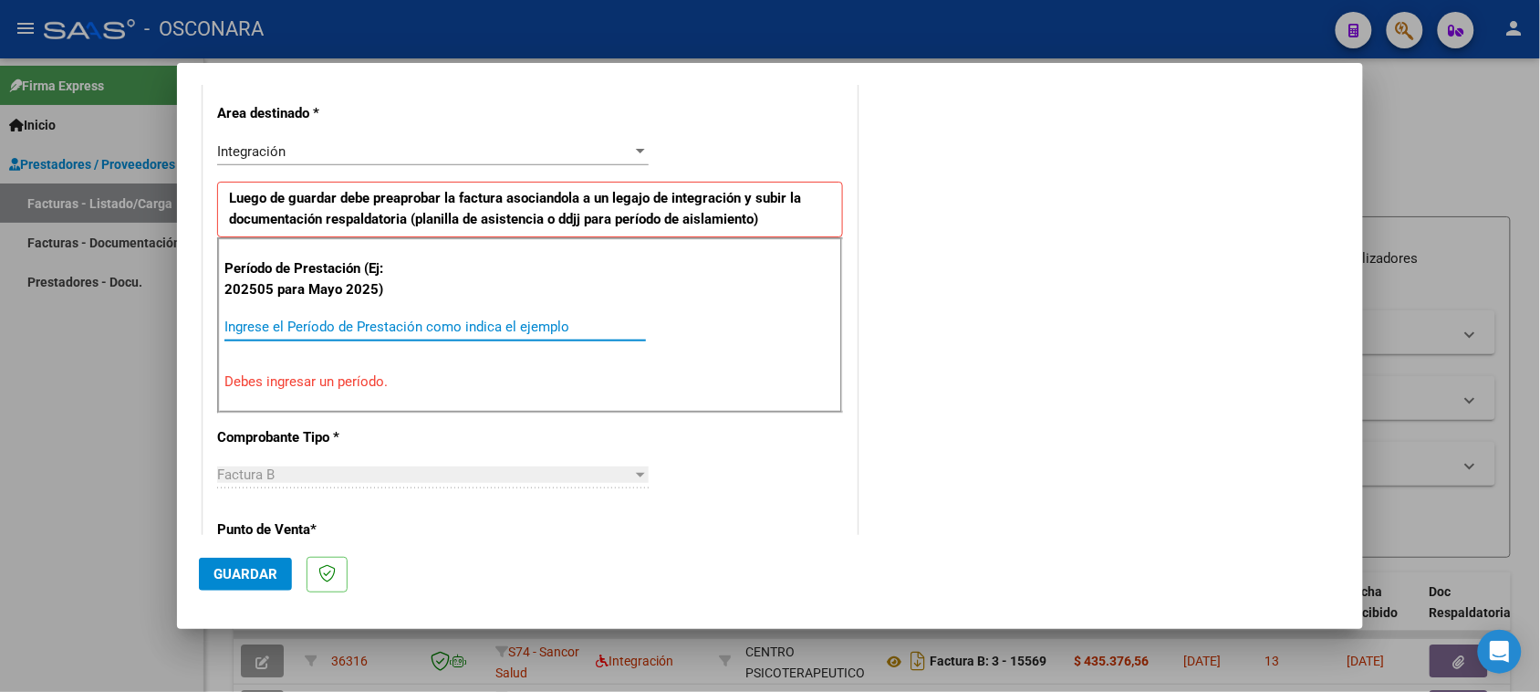
click at [459, 329] on input "Ingrese el Período de Prestación como indica el ejemplo" at bounding box center [435, 326] width 422 height 16
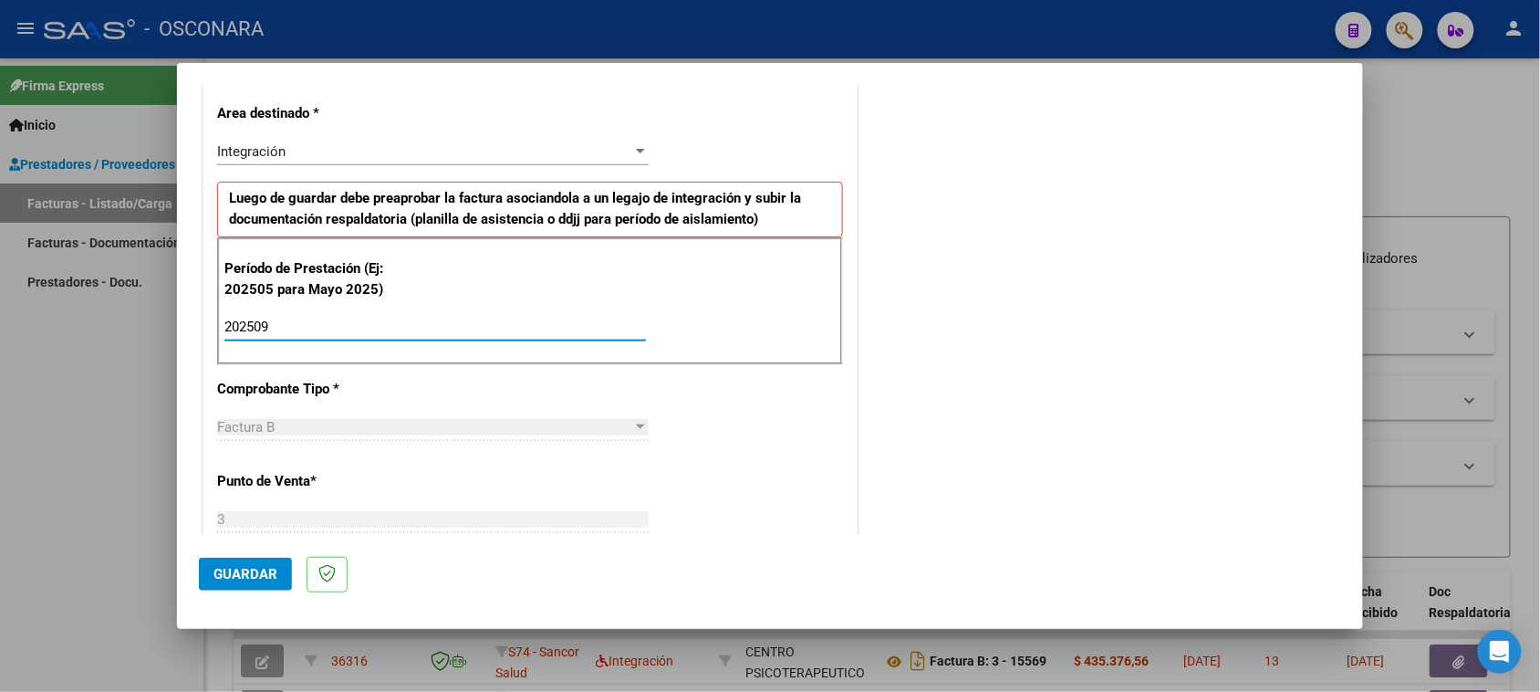
type input "202509"
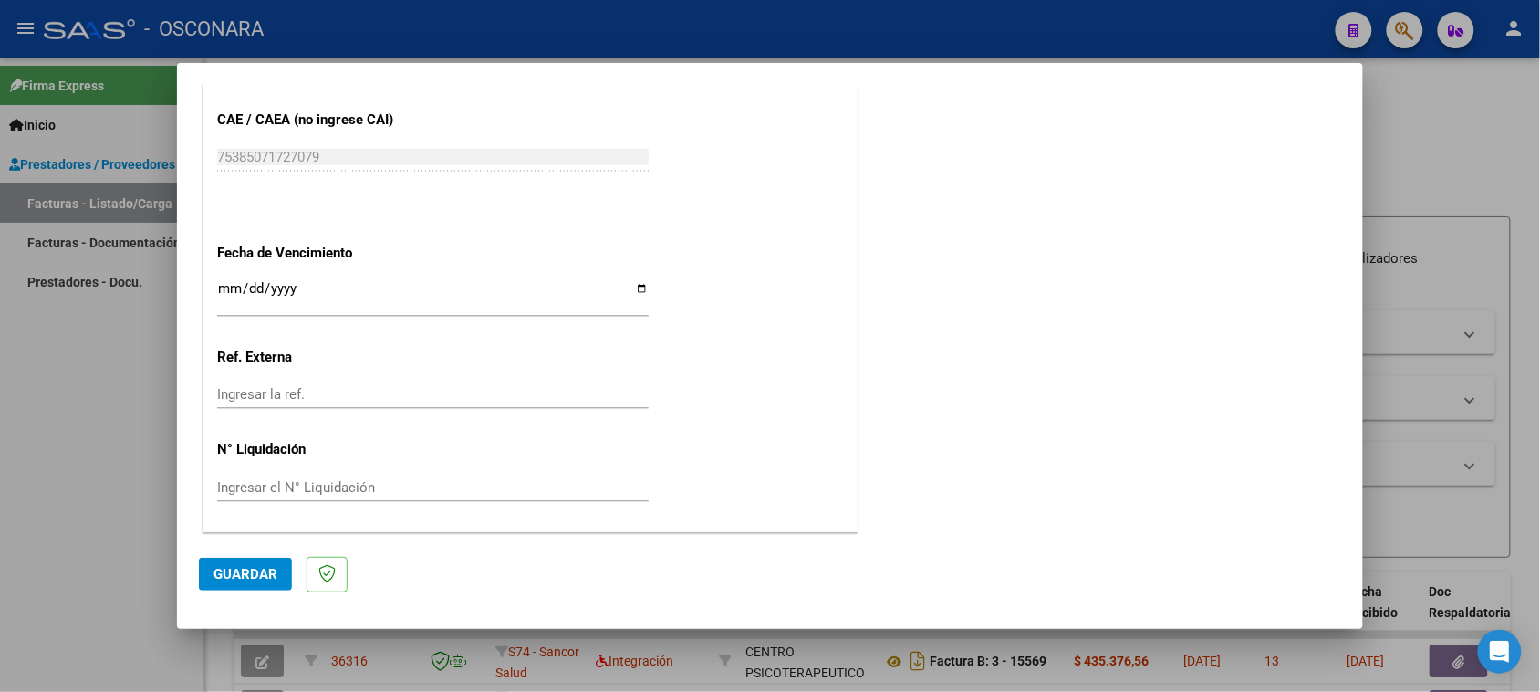
scroll to position [1159, 0]
click at [229, 575] on span "Guardar" at bounding box center [245, 574] width 64 height 16
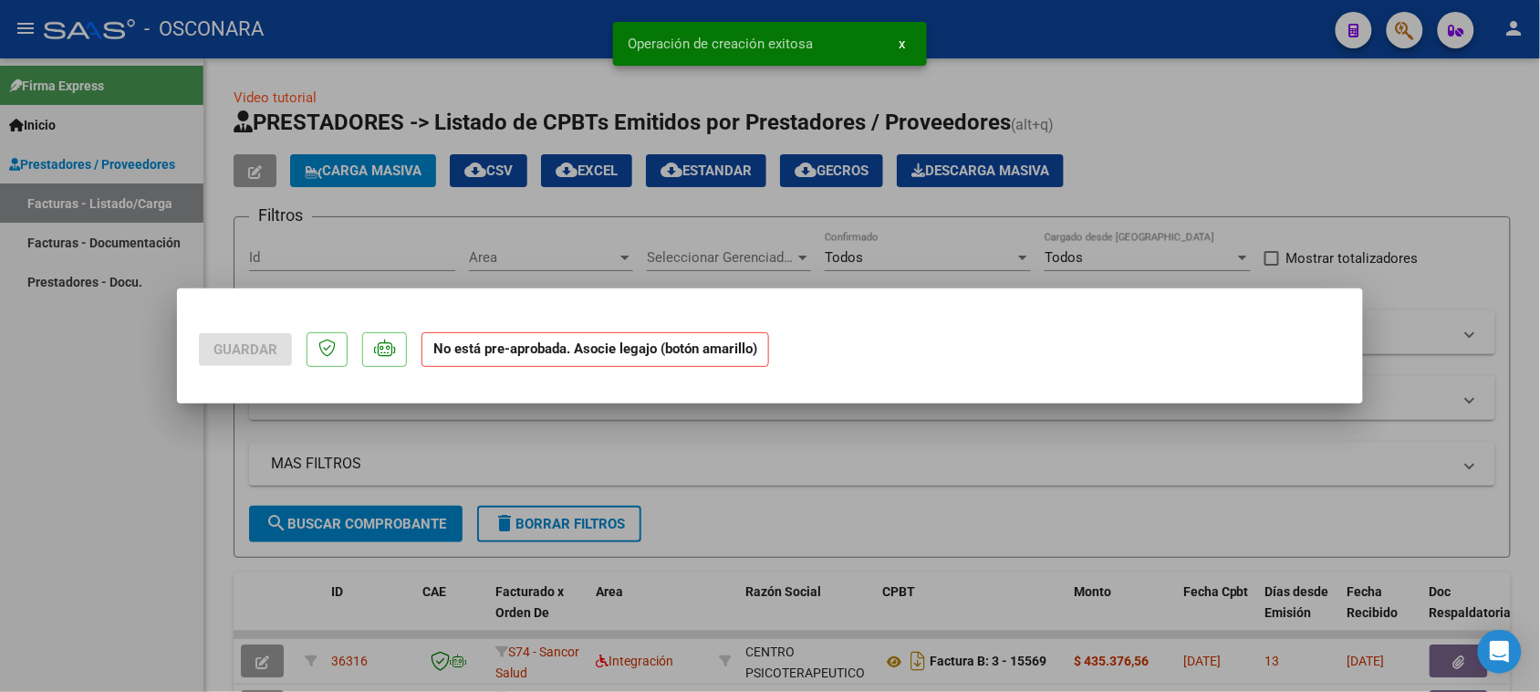
scroll to position [0, 0]
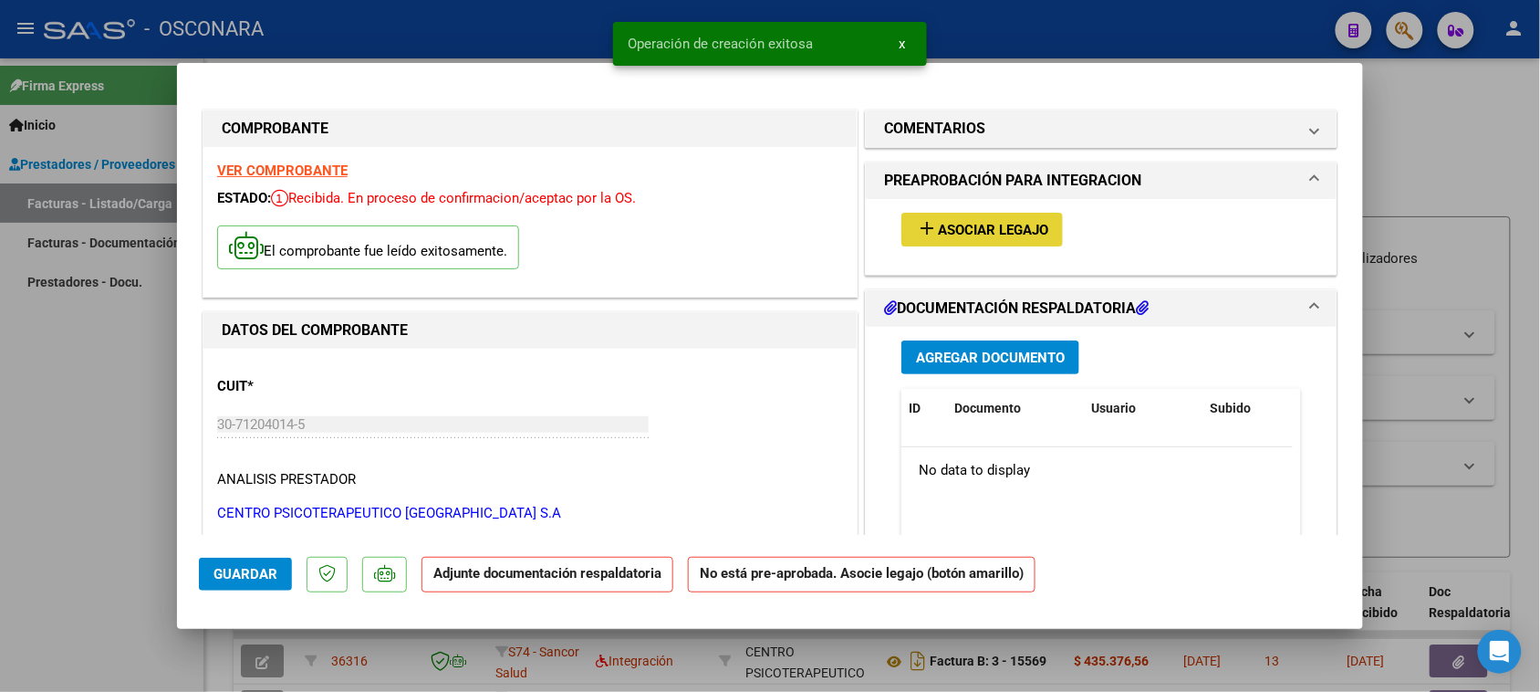
click at [992, 229] on span "Asociar Legajo" at bounding box center [993, 230] width 110 height 16
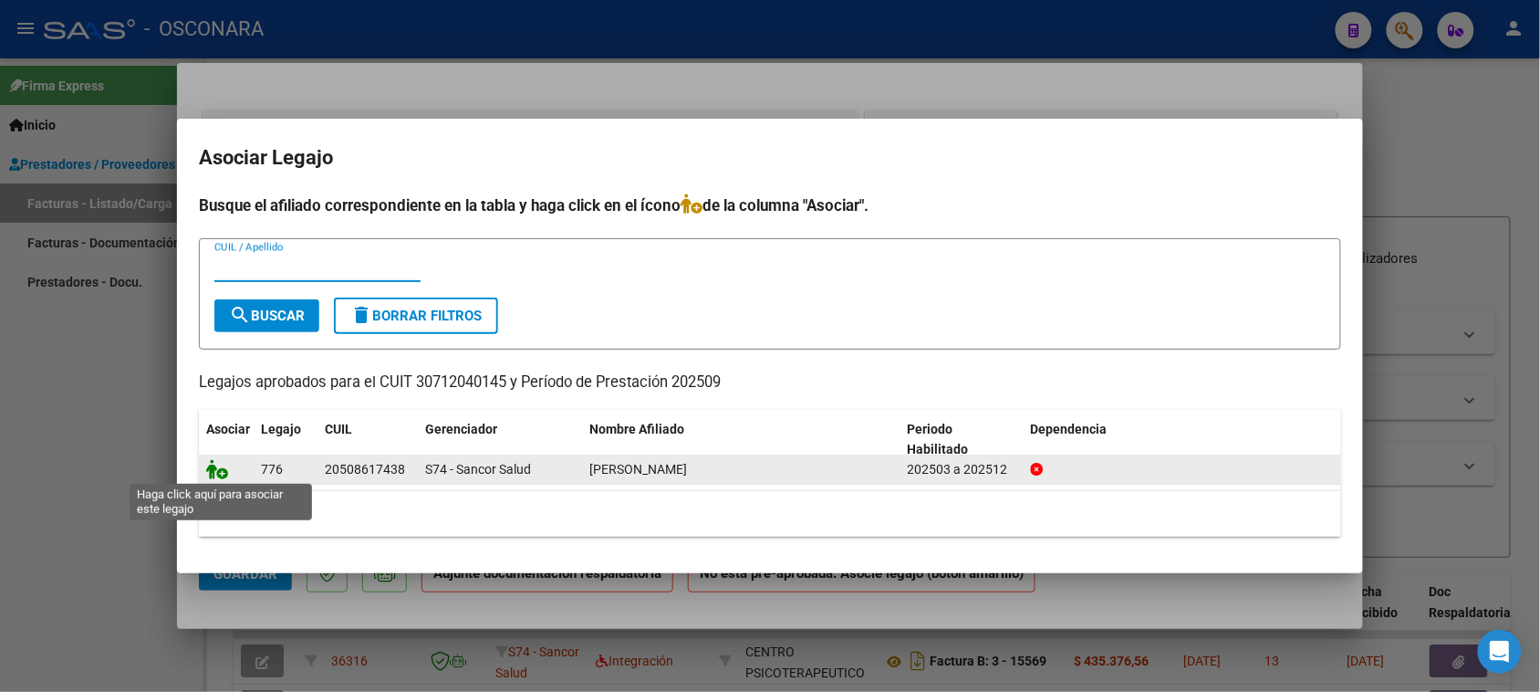
click at [210, 467] on icon at bounding box center [217, 469] width 22 height 20
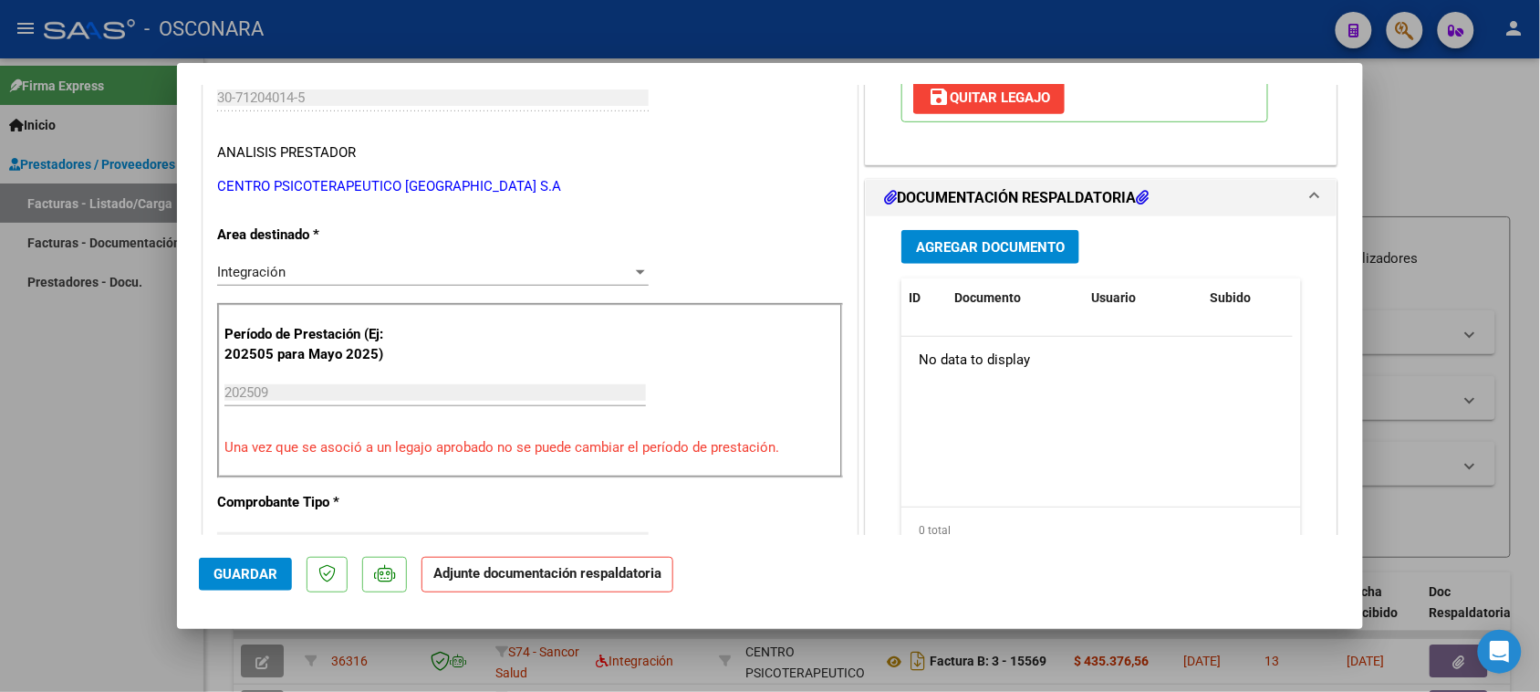
scroll to position [342, 0]
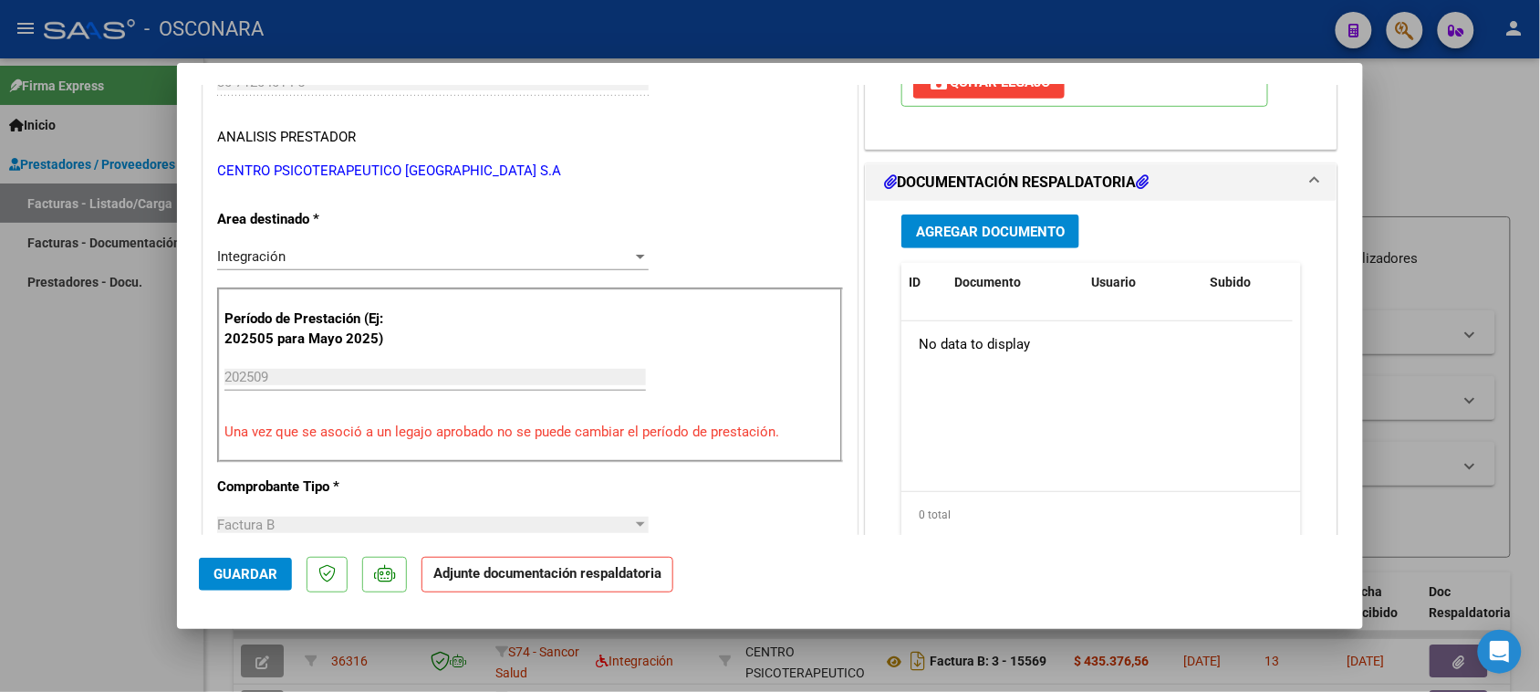
click at [1001, 229] on span "Agregar Documento" at bounding box center [990, 232] width 149 height 16
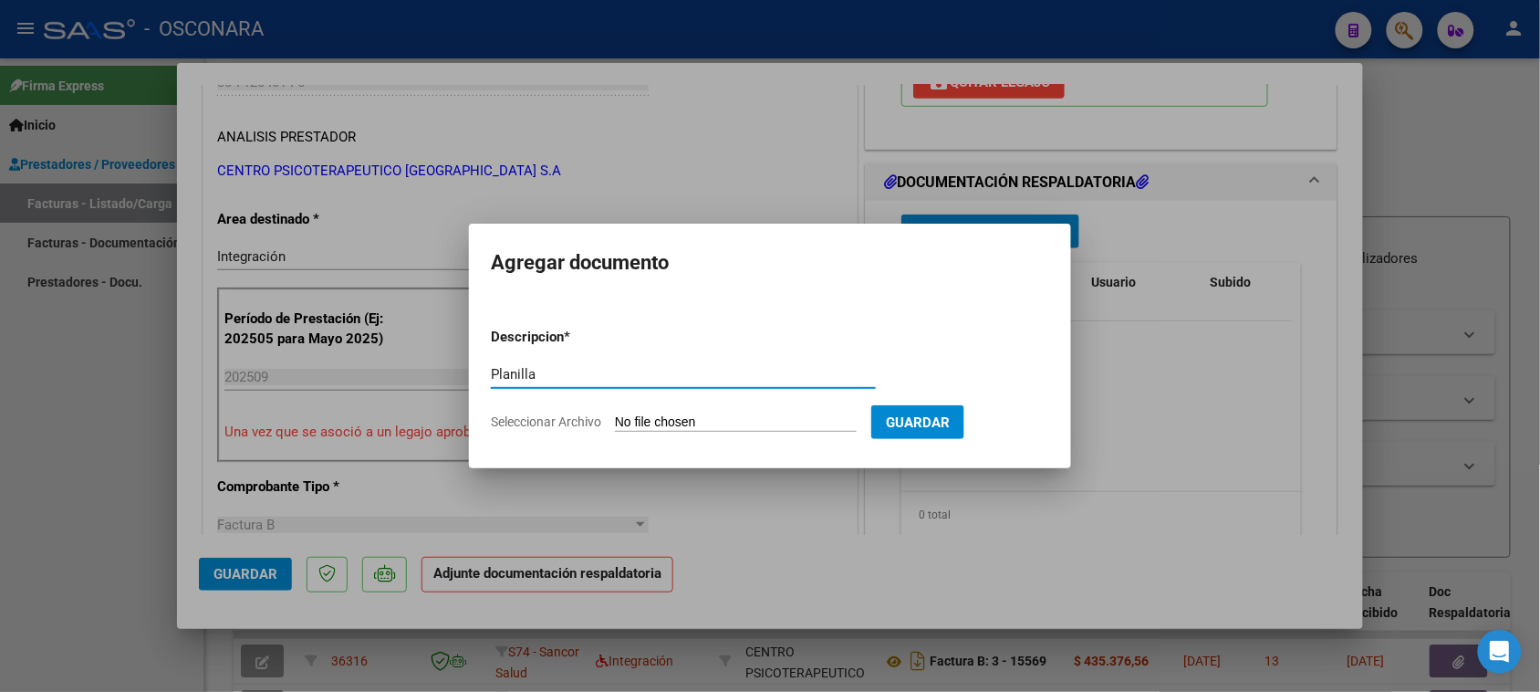
type input "Planilla"
click at [725, 409] on form "Descripcion * Planilla Escriba aquí una descripcion Seleccionar Archivo Guardar" at bounding box center [770, 379] width 558 height 133
click at [717, 425] on input "Seleccionar Archivo" at bounding box center [736, 422] width 242 height 17
type input "C:\fakepath\7 [PERSON_NAME] Planilla Asist Integracion [DATE].pdf"
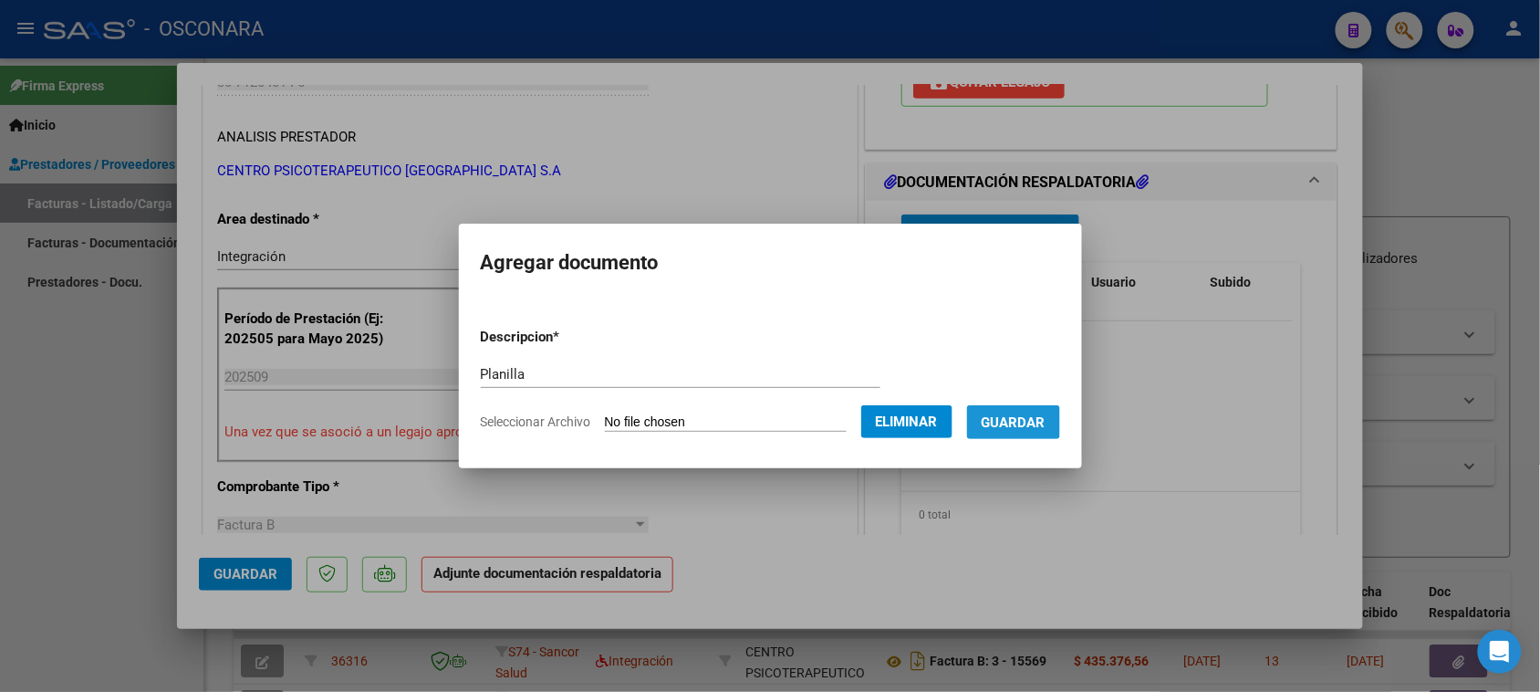
click at [1041, 435] on button "Guardar" at bounding box center [1013, 422] width 93 height 34
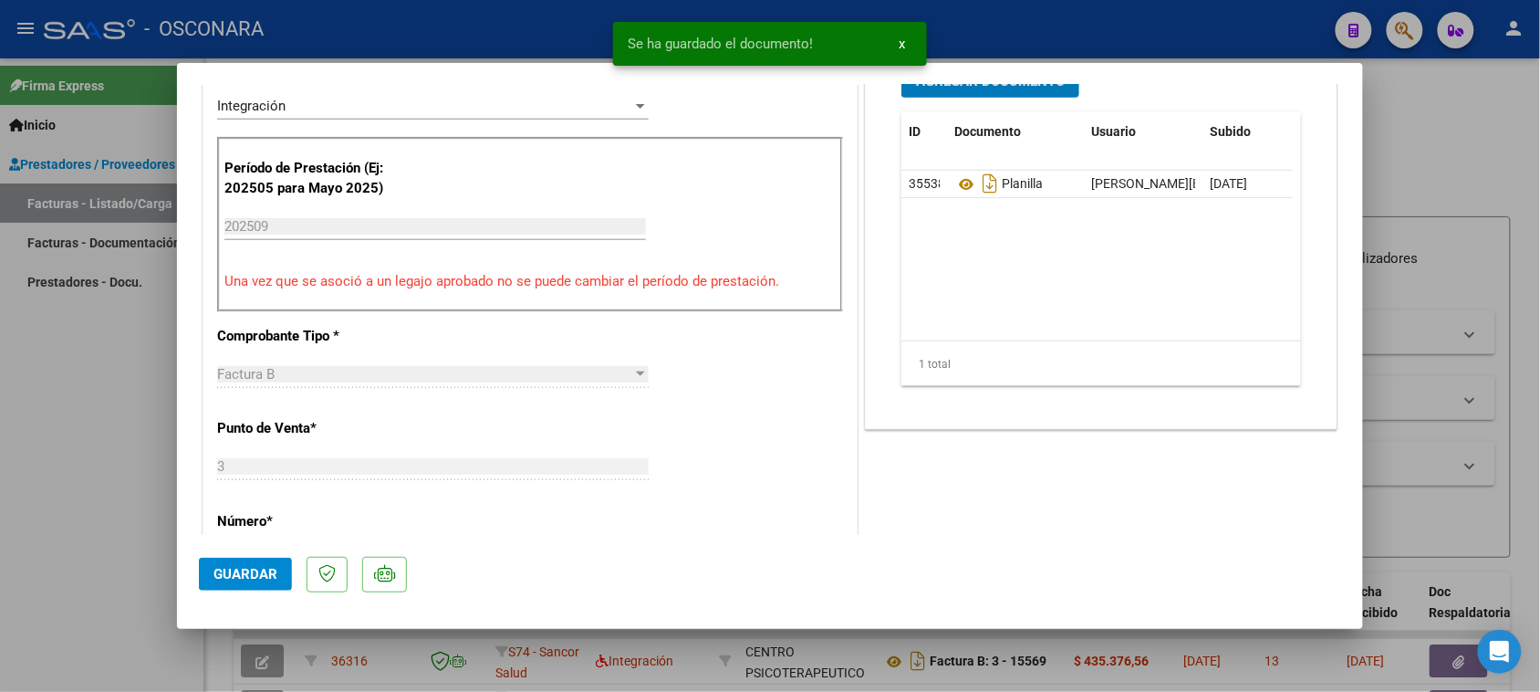
scroll to position [684, 0]
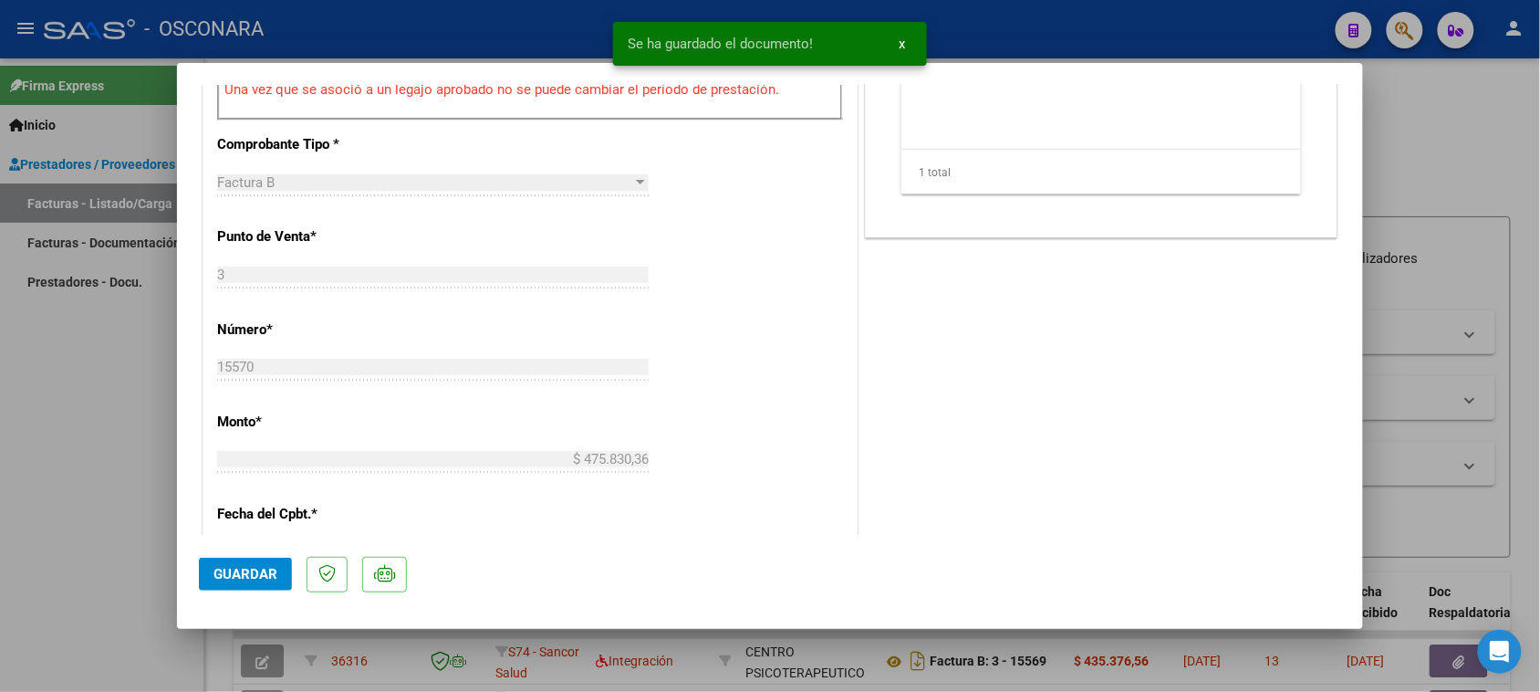
click at [253, 578] on span "Guardar" at bounding box center [245, 574] width 64 height 16
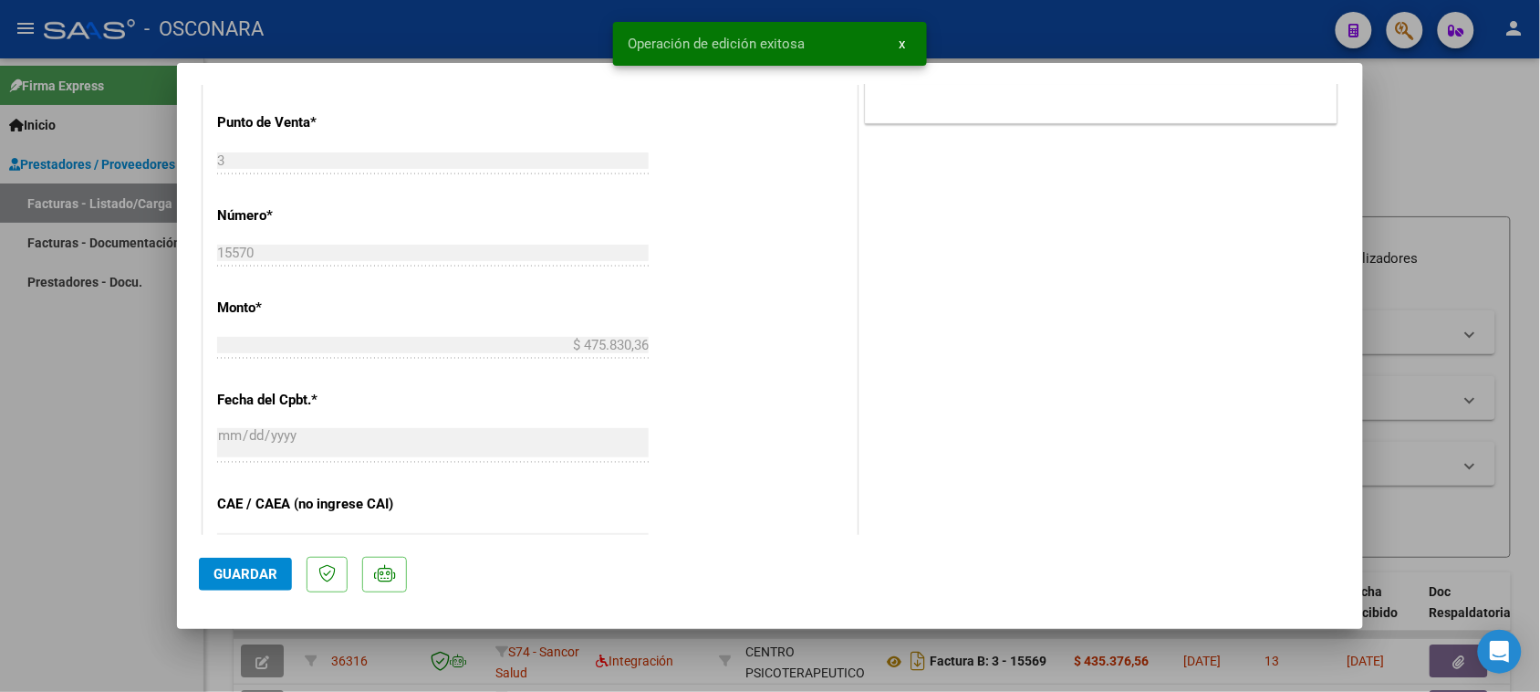
type input "$ 0,00"
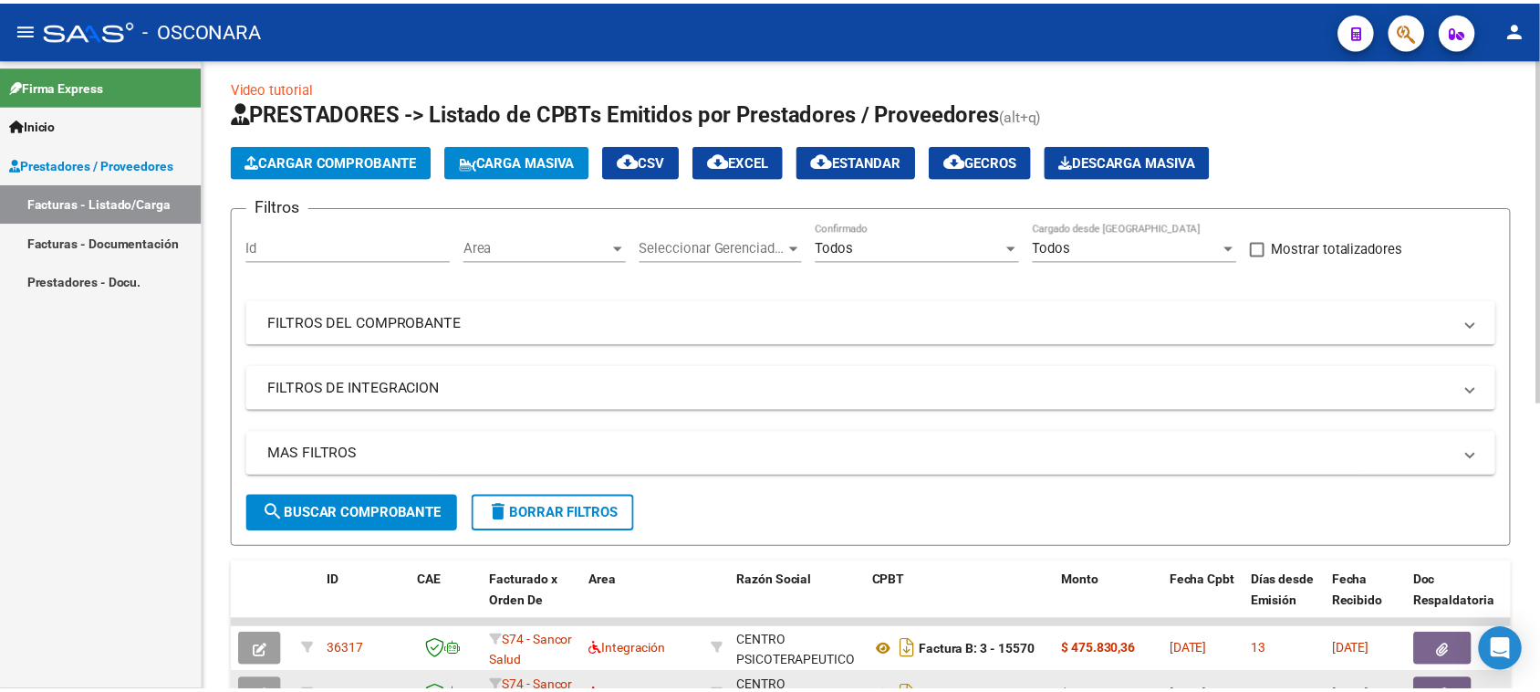
scroll to position [0, 0]
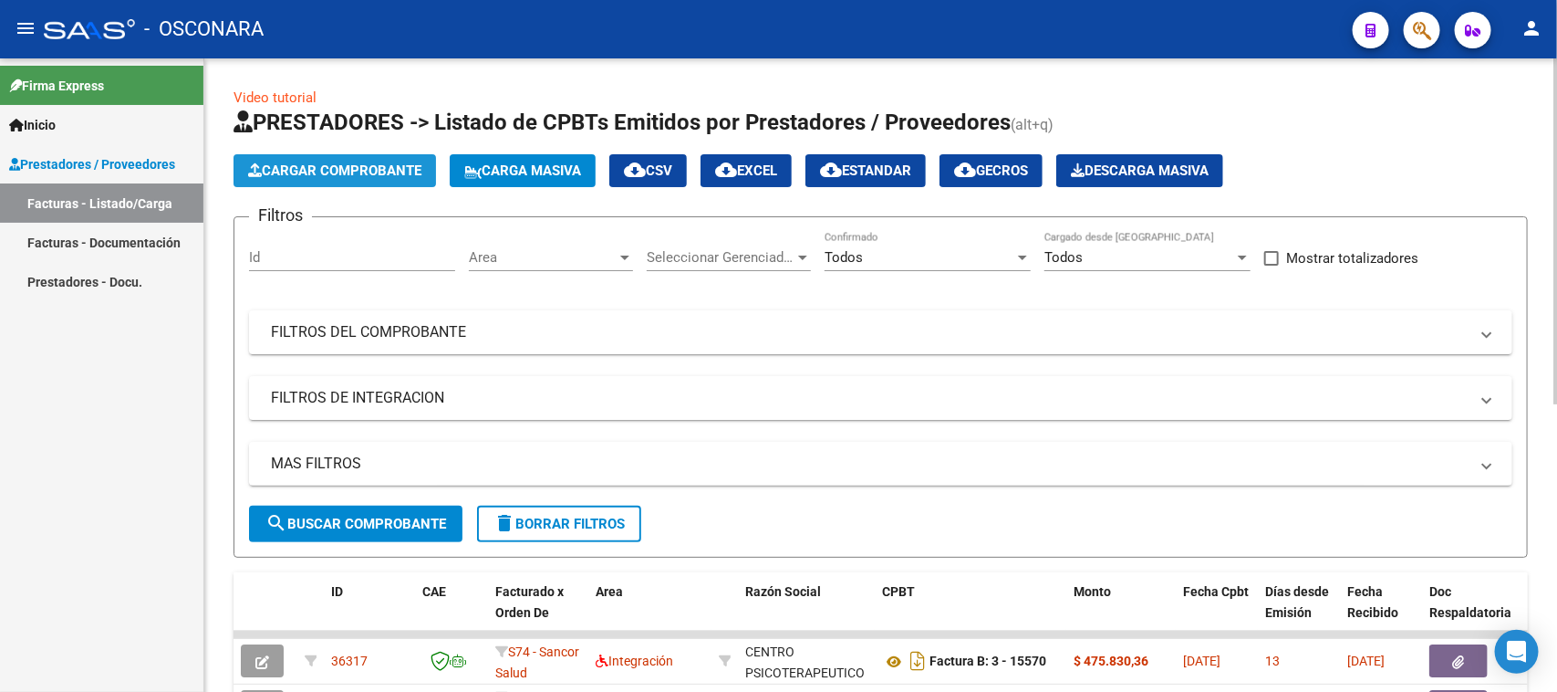
click at [383, 162] on span "Cargar Comprobante" at bounding box center [334, 170] width 173 height 16
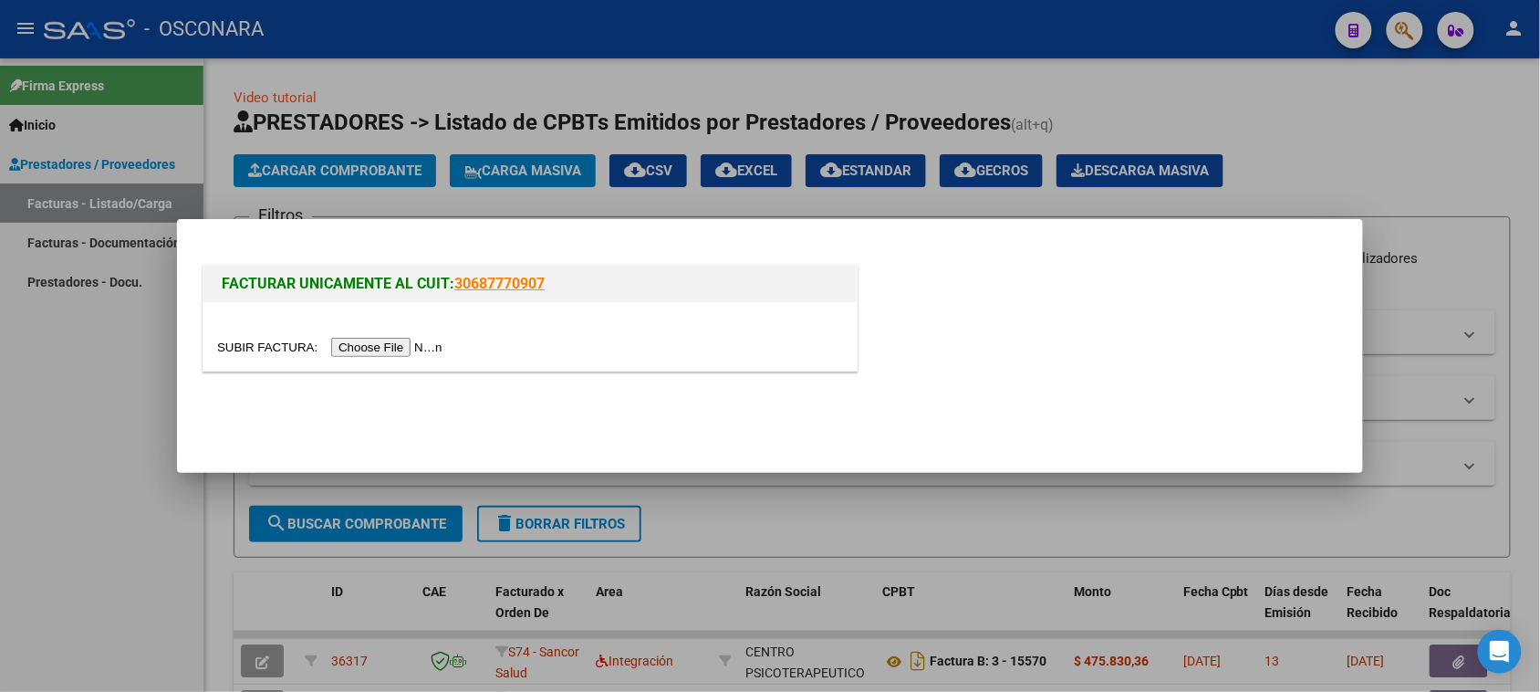
click at [425, 349] on input "file" at bounding box center [332, 347] width 231 height 19
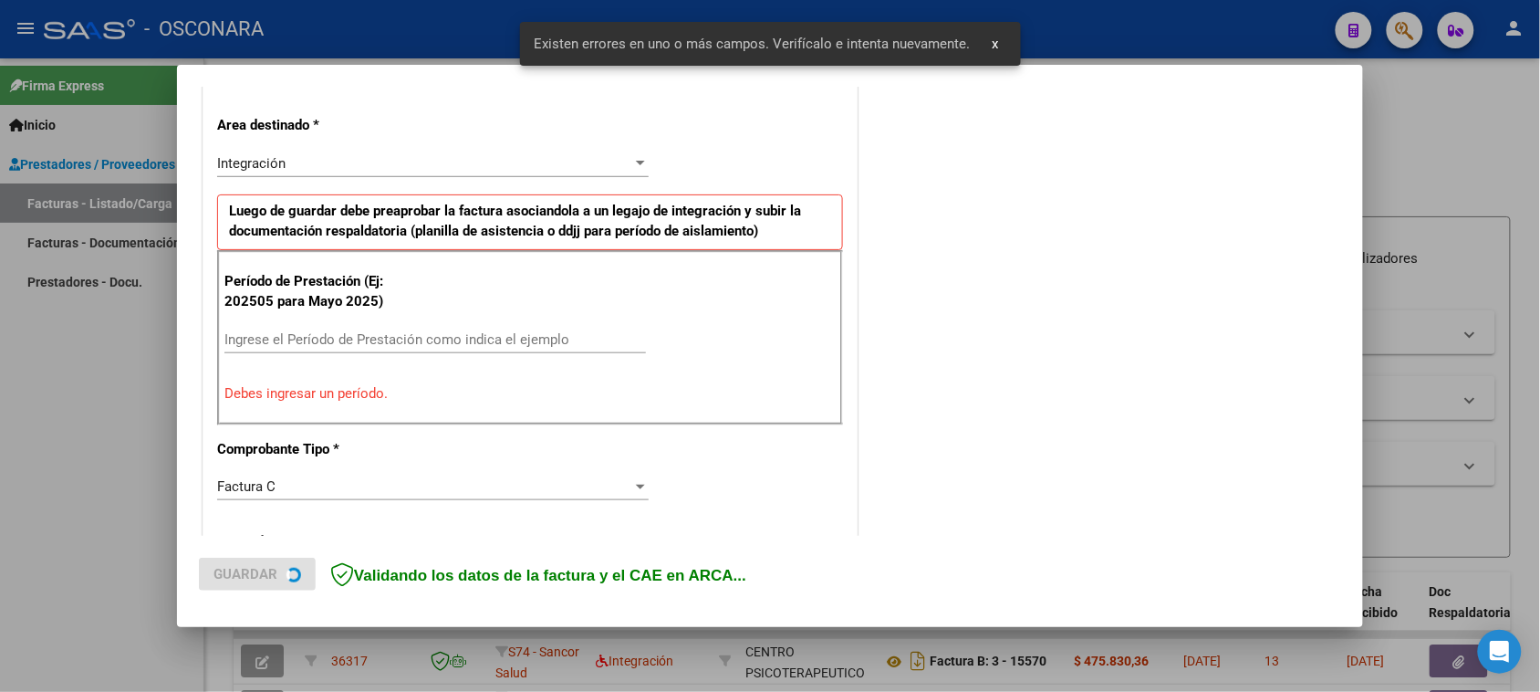
scroll to position [412, 0]
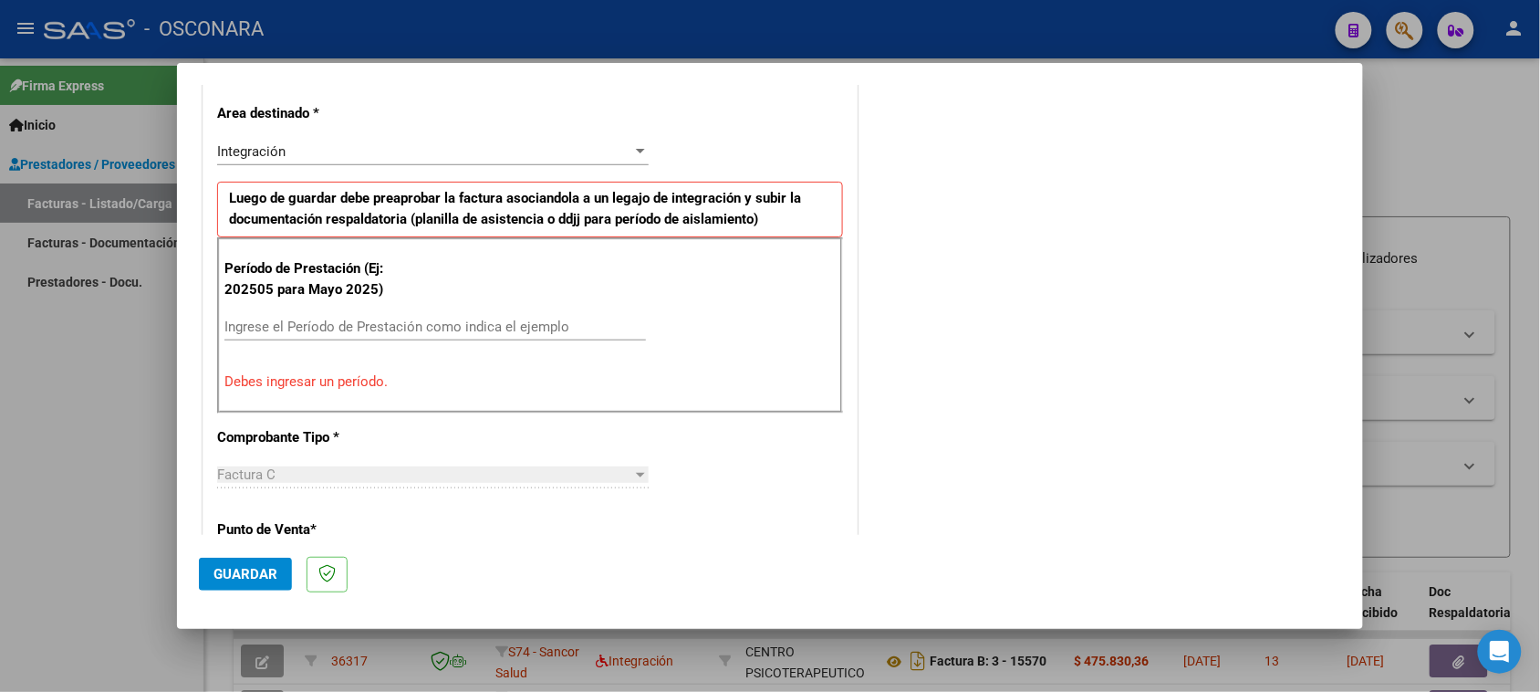
click at [422, 315] on div "Período de Prestación (Ej: 202505 para Mayo 2025) Ingrese el Período de Prestac…" at bounding box center [530, 324] width 626 height 175
click at [310, 330] on input "Ingrese el Período de Prestación como indica el ejemplo" at bounding box center [435, 326] width 422 height 16
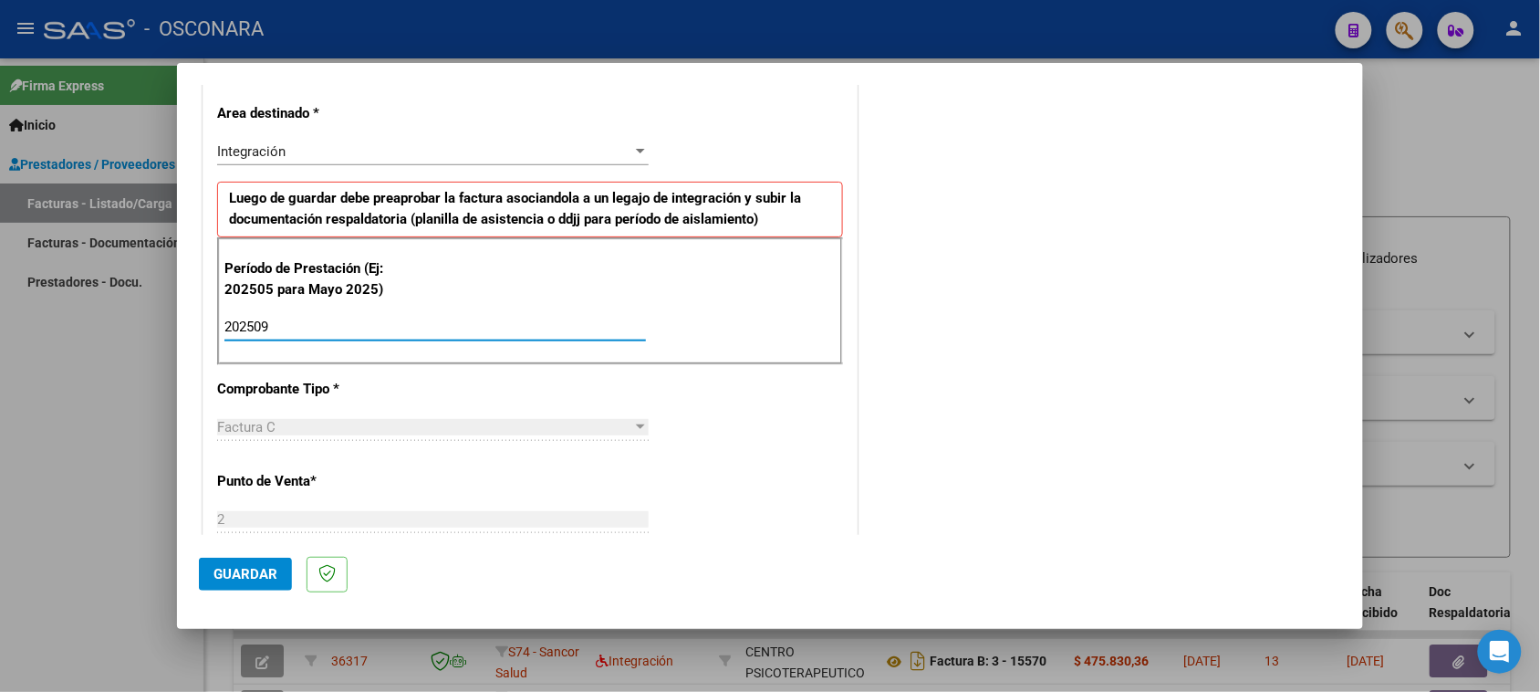
scroll to position [526, 0]
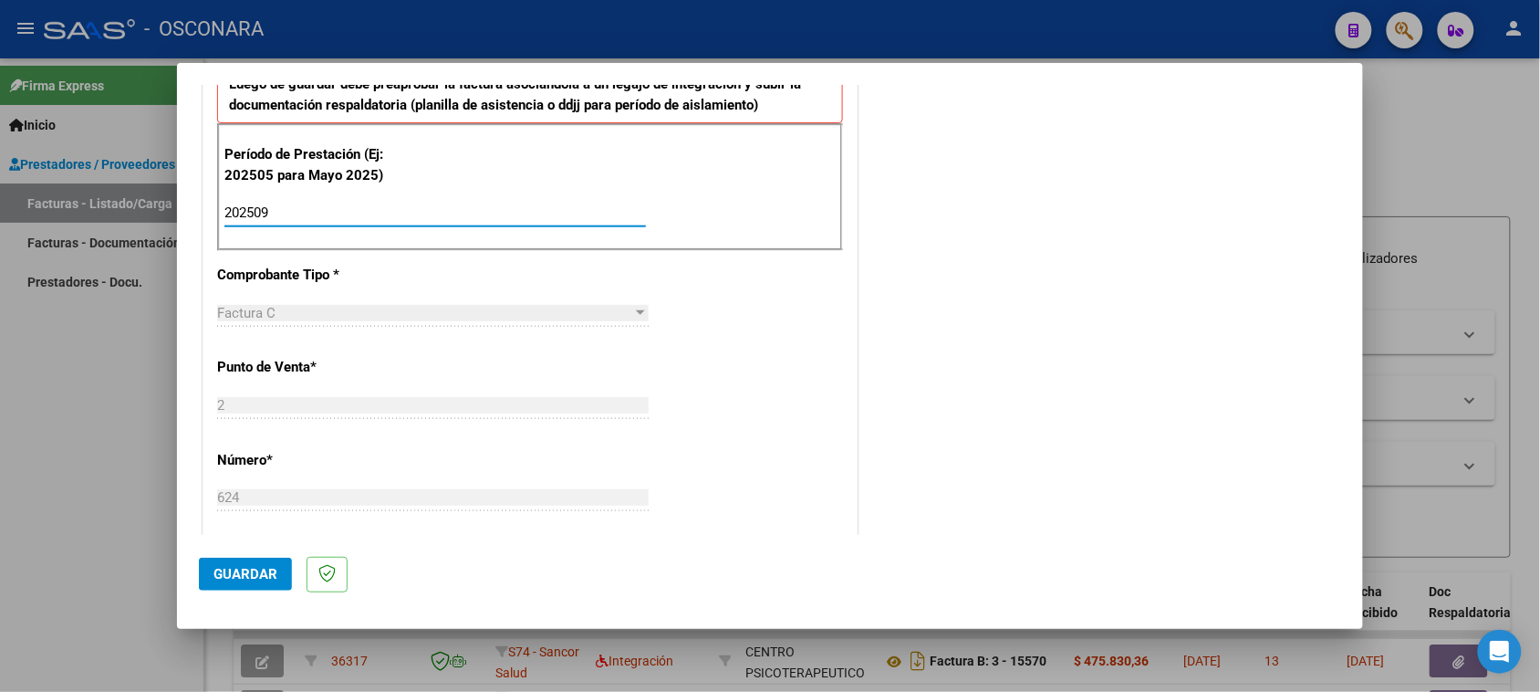
type input "202509"
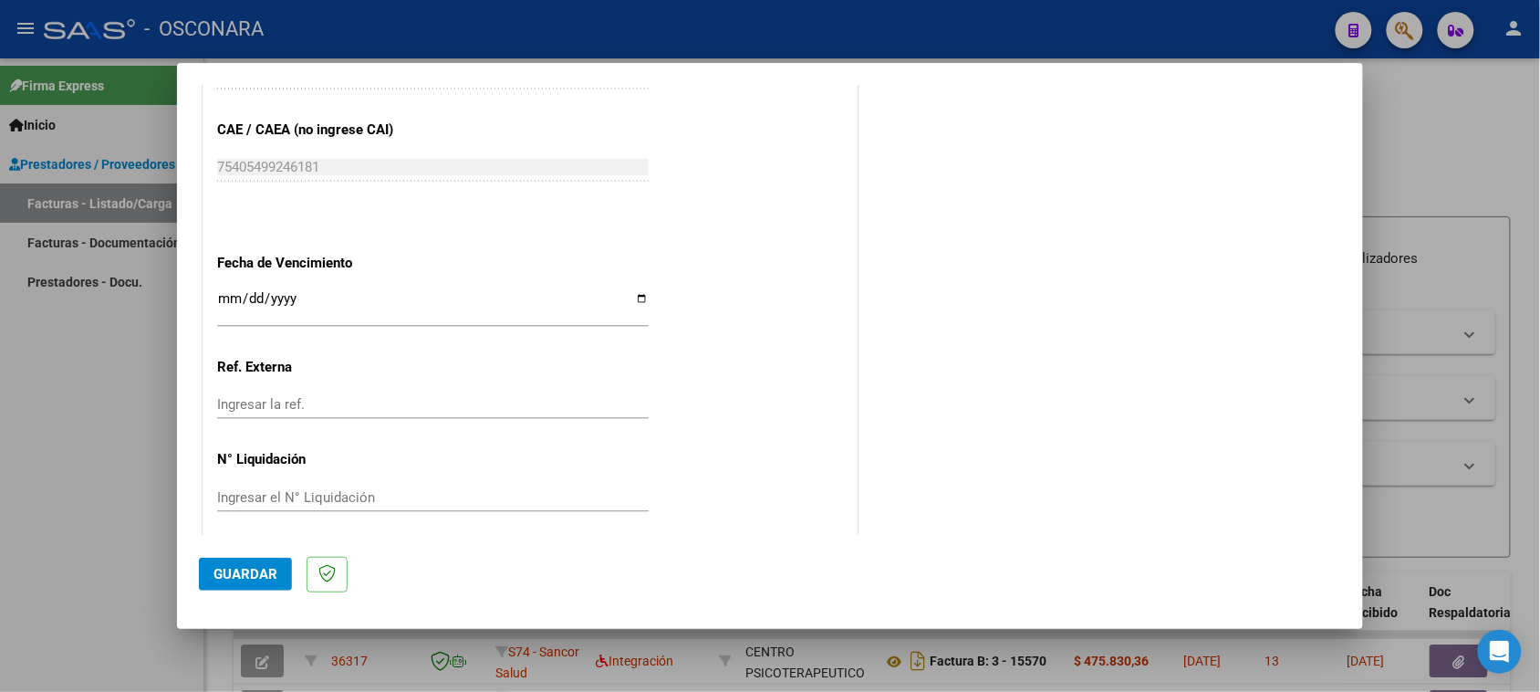
scroll to position [1159, 0]
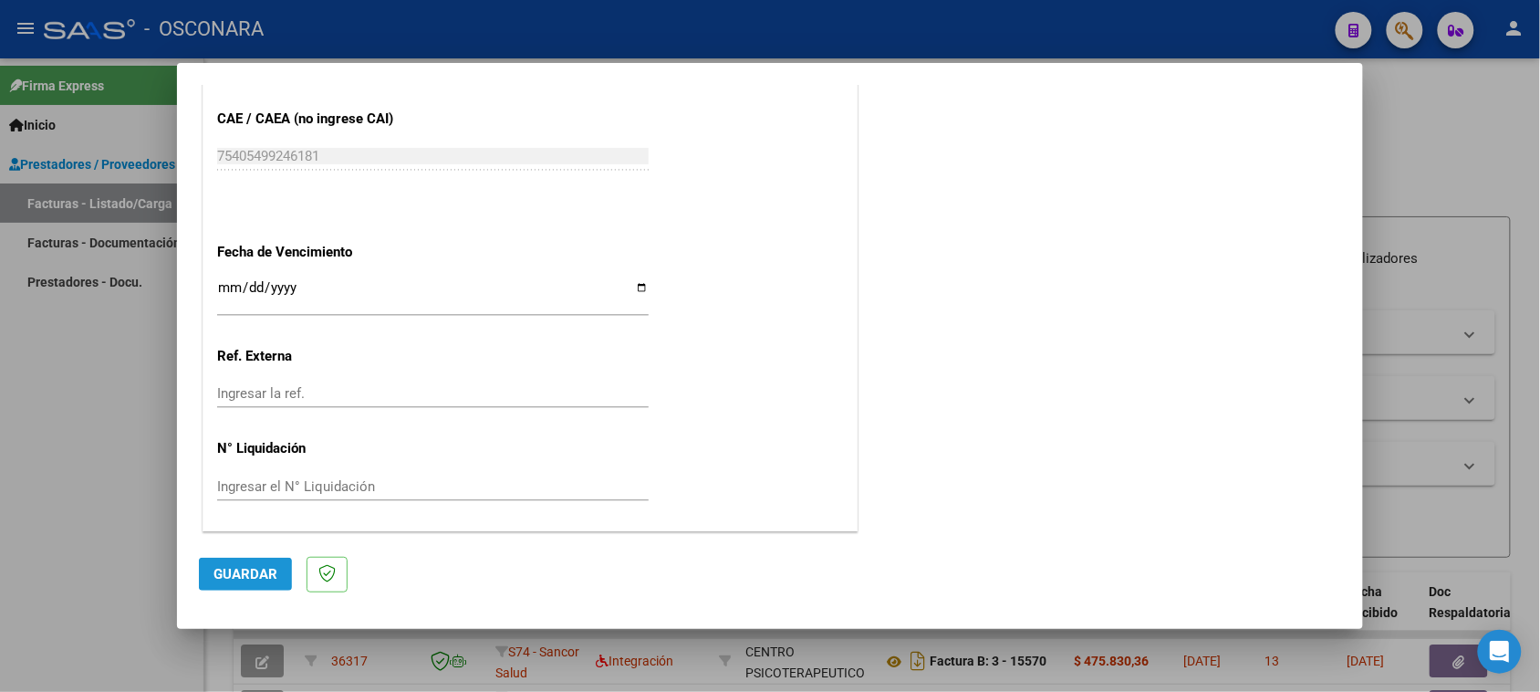
click at [228, 575] on span "Guardar" at bounding box center [245, 574] width 64 height 16
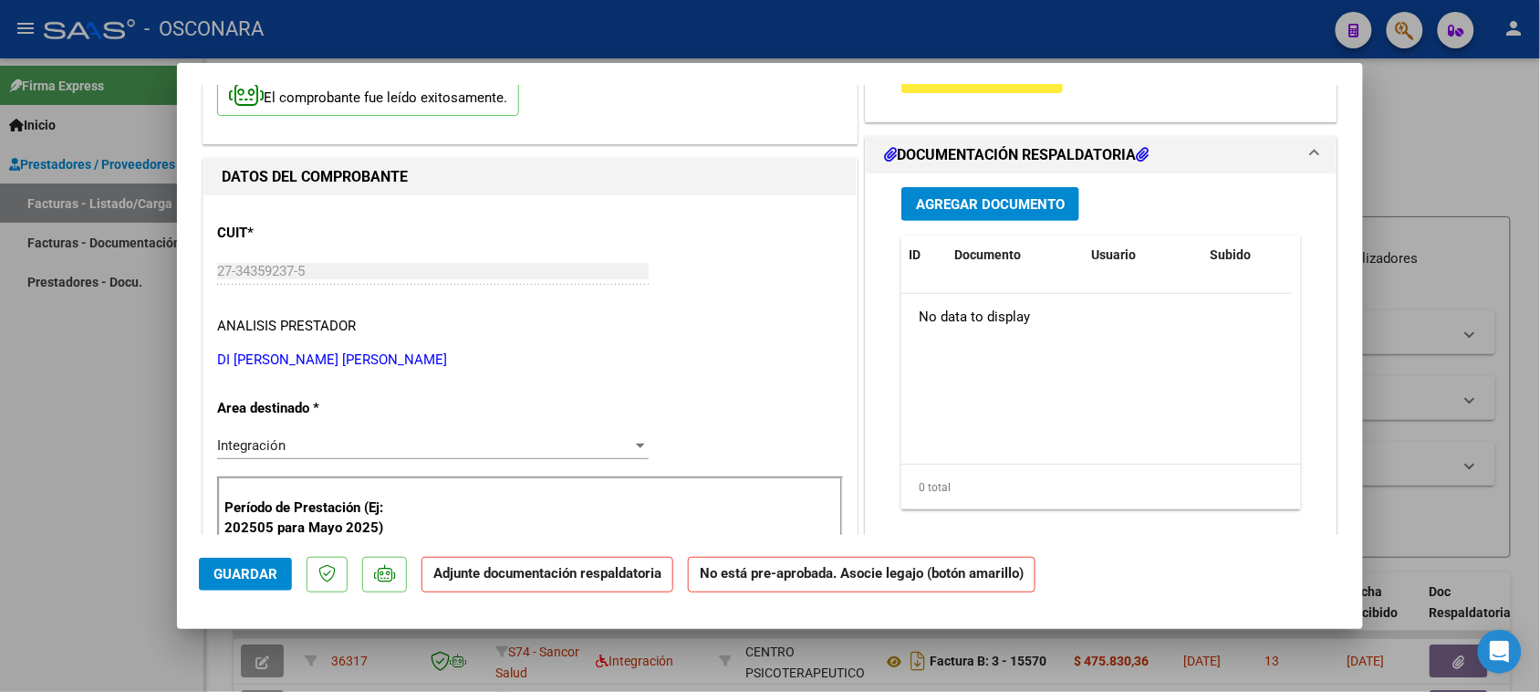
scroll to position [0, 0]
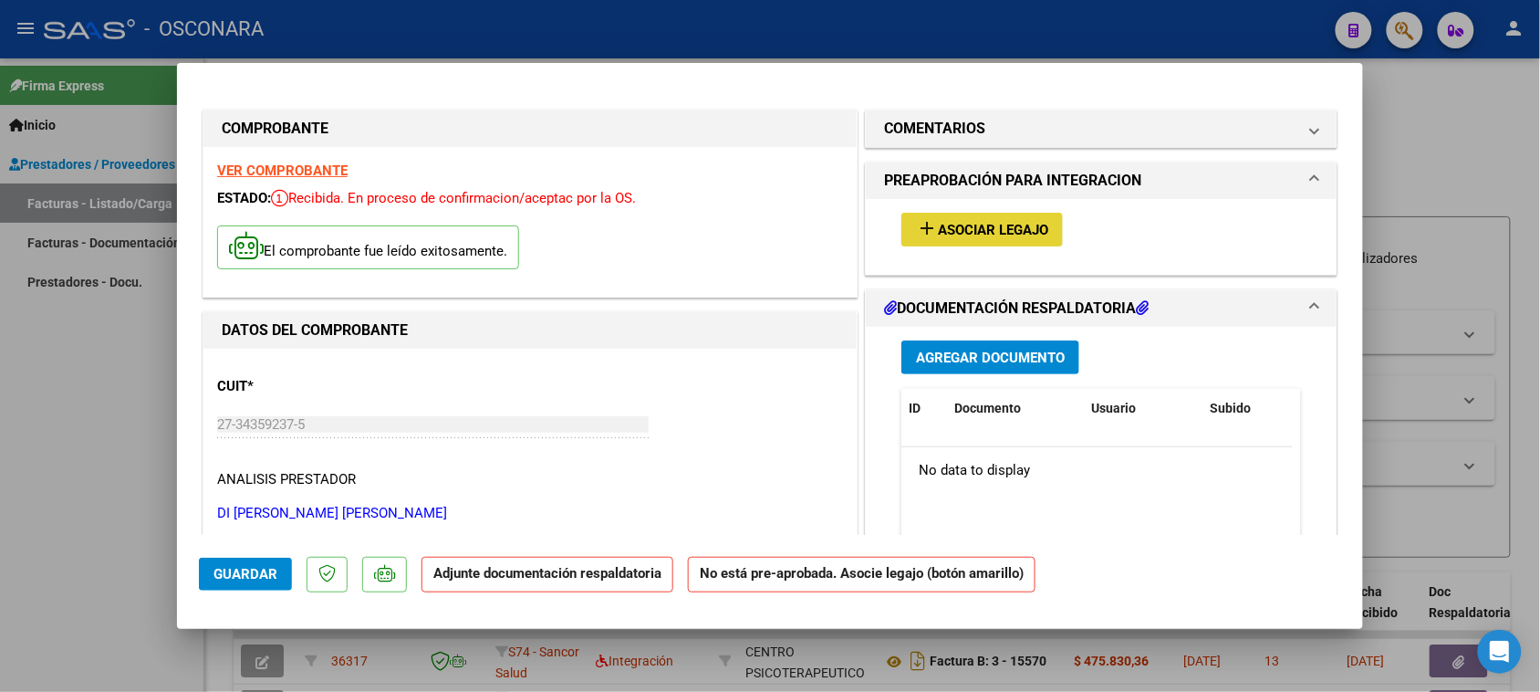
click at [972, 240] on button "add Asociar Legajo" at bounding box center [981, 230] width 161 height 34
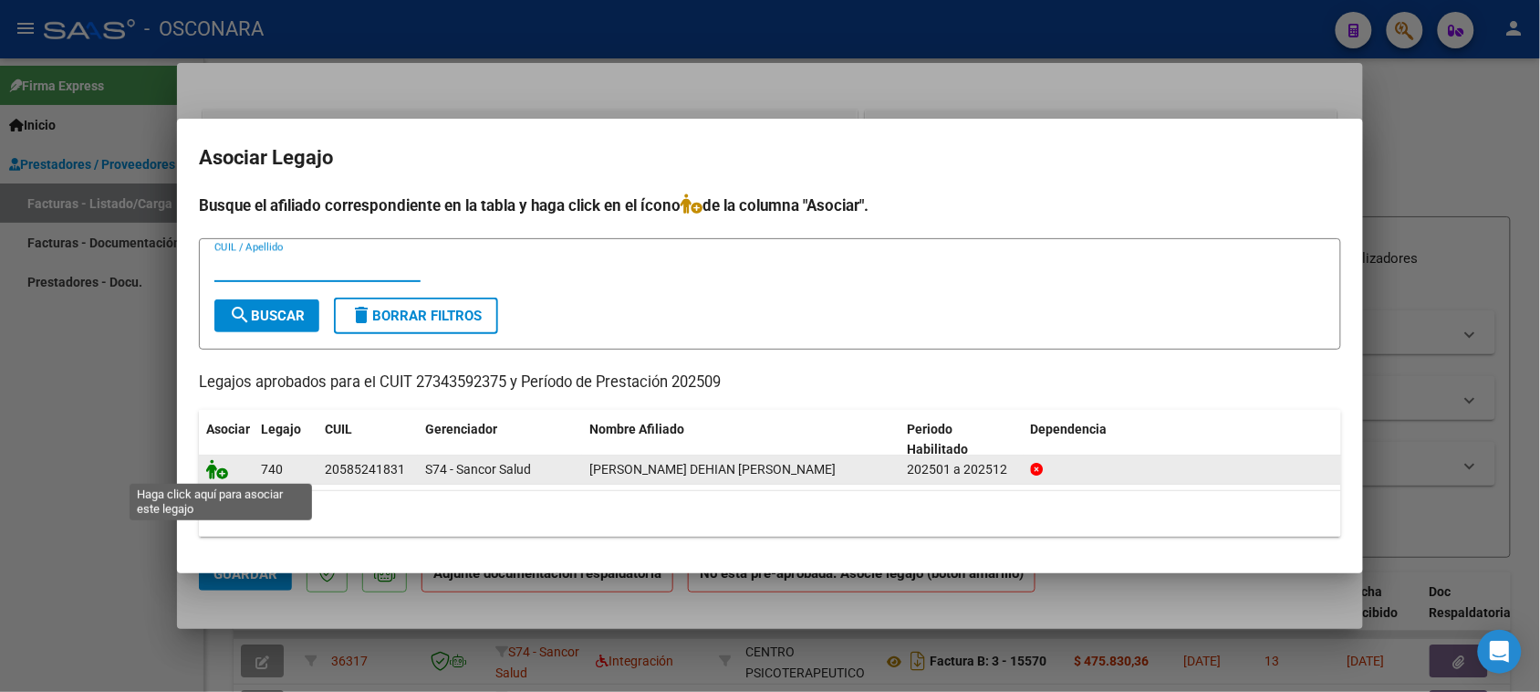
click at [214, 472] on icon at bounding box center [217, 469] width 22 height 20
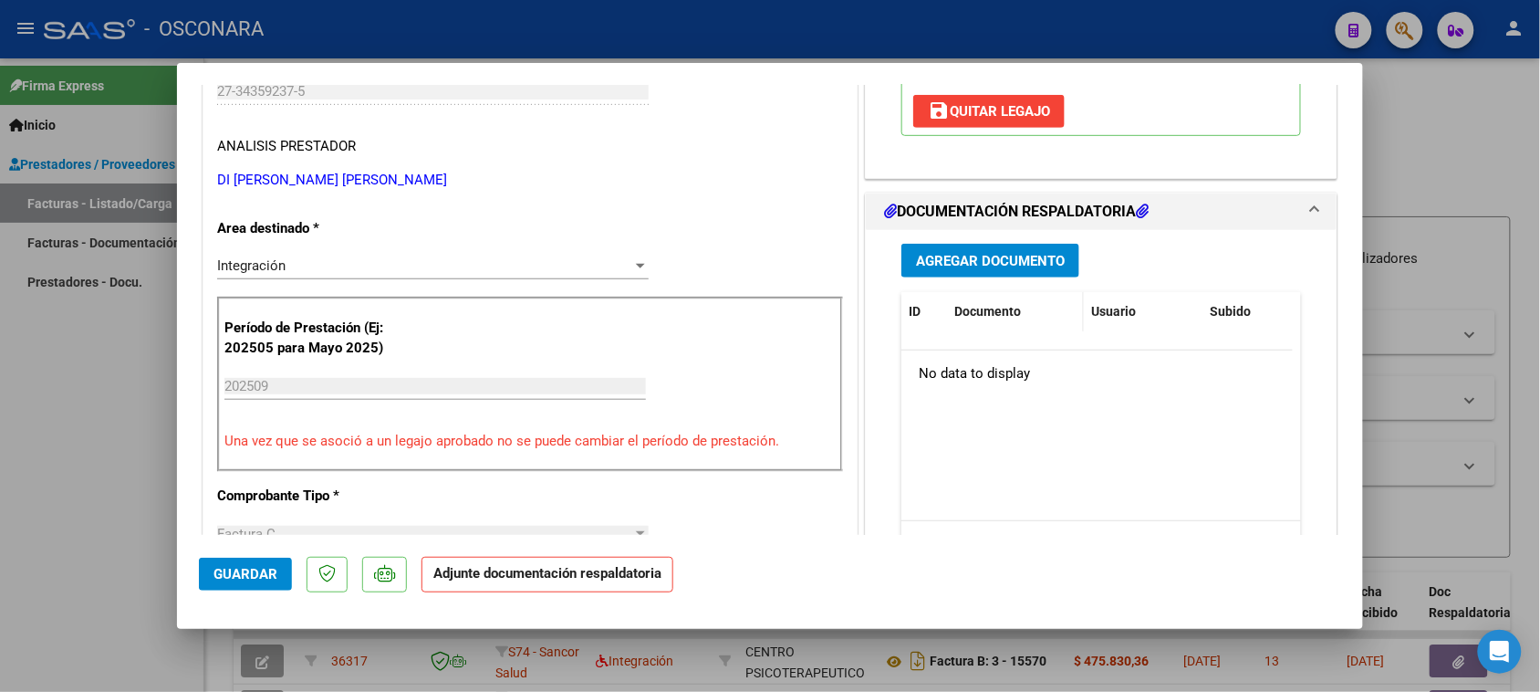
scroll to position [342, 0]
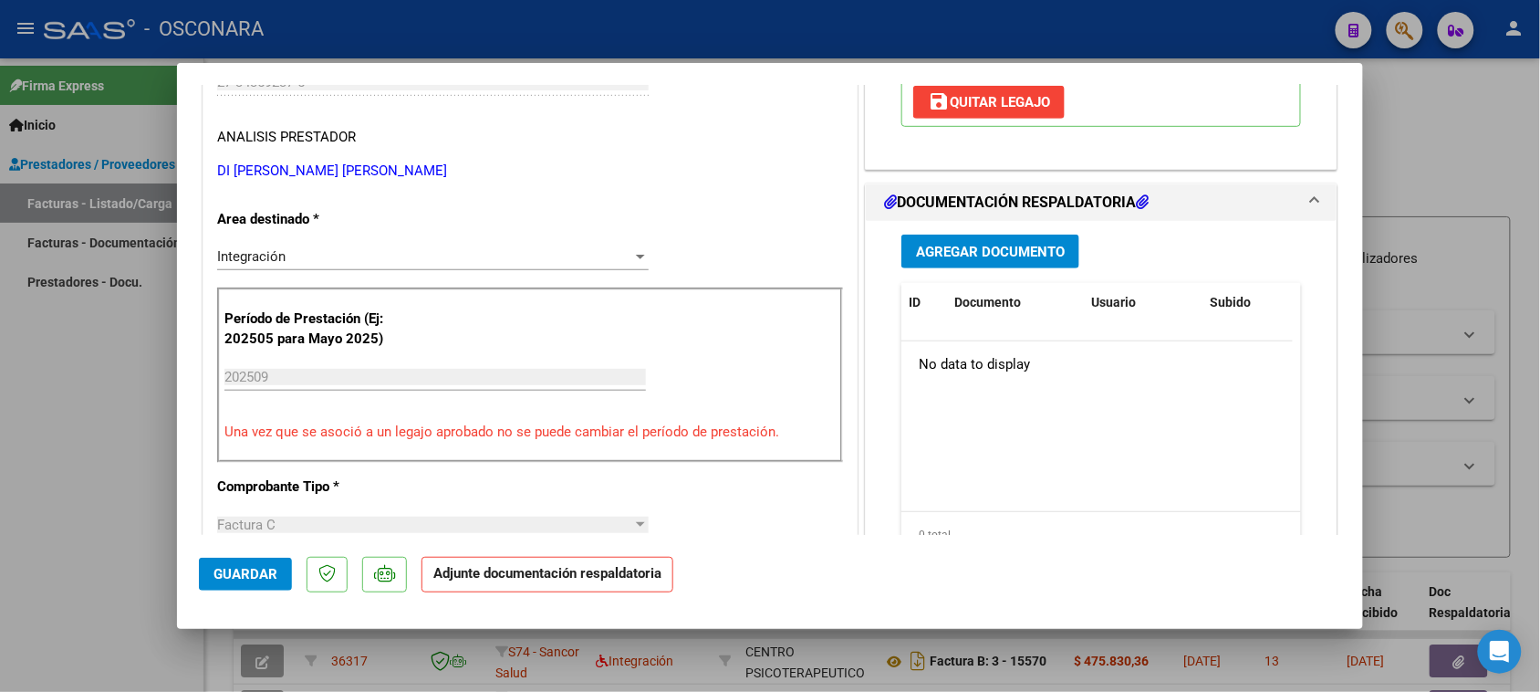
click at [959, 252] on span "Agregar Documento" at bounding box center [990, 252] width 149 height 16
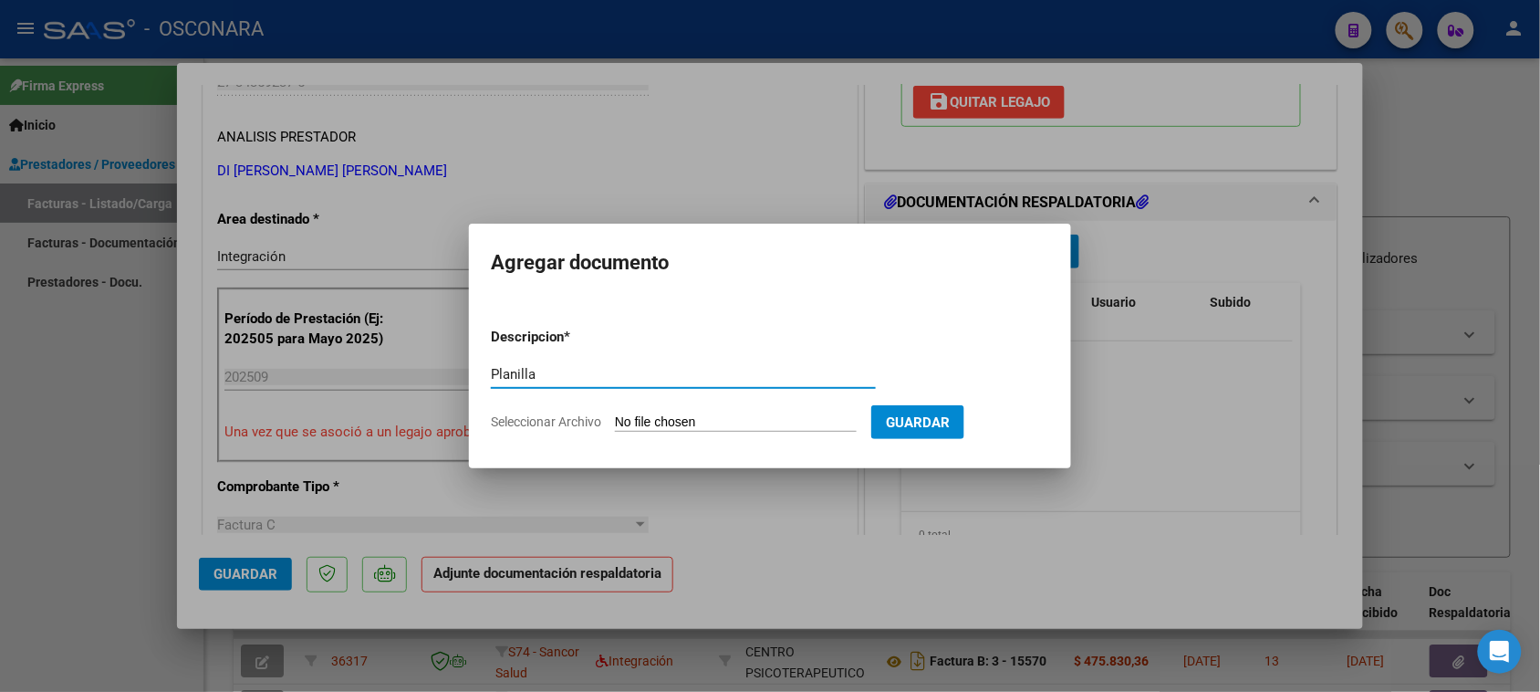
type input "Planilla"
click at [637, 422] on input "Seleccionar Archivo" at bounding box center [736, 422] width 242 height 17
type input "C:\fakepath\DEHIAN [PERSON_NAME] PLANILLA.pdf"
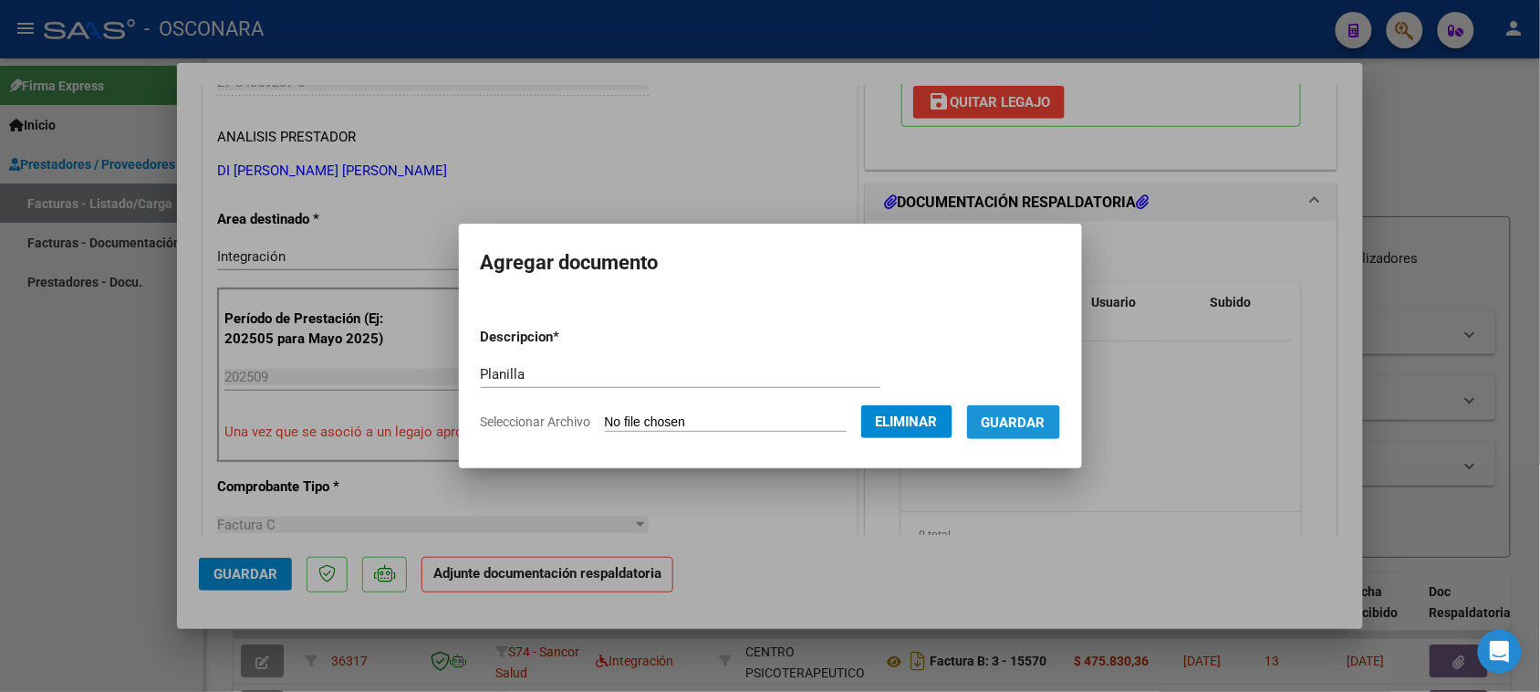
click at [1024, 425] on span "Guardar" at bounding box center [1014, 422] width 64 height 16
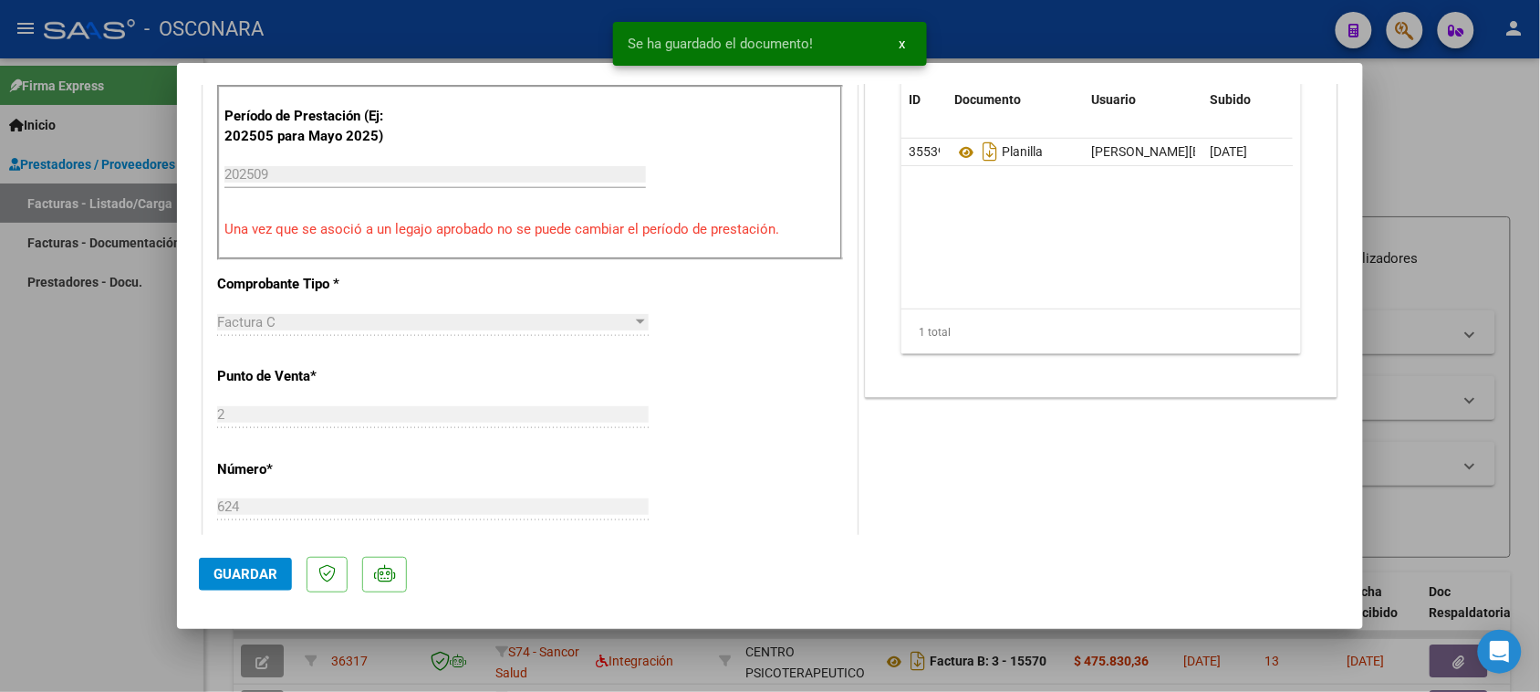
scroll to position [570, 0]
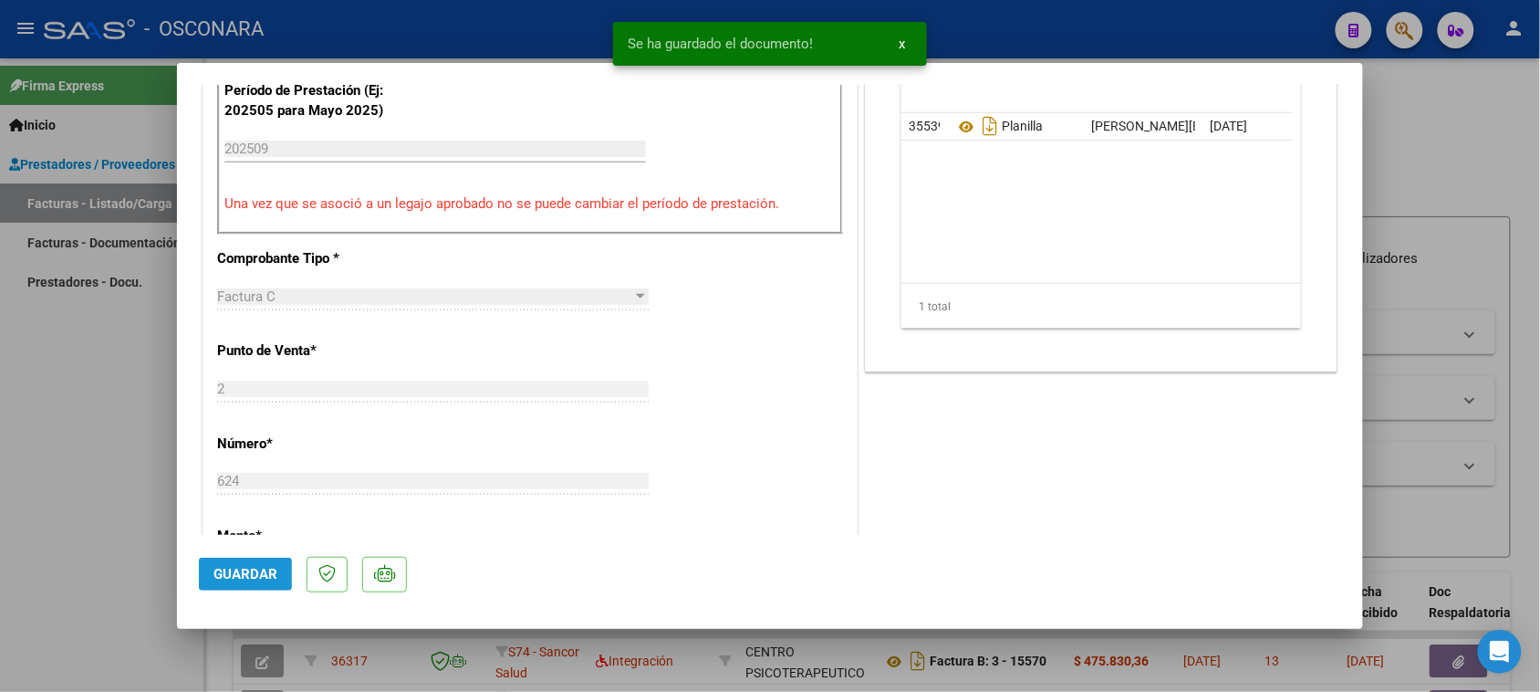
click at [222, 578] on span "Guardar" at bounding box center [245, 574] width 64 height 16
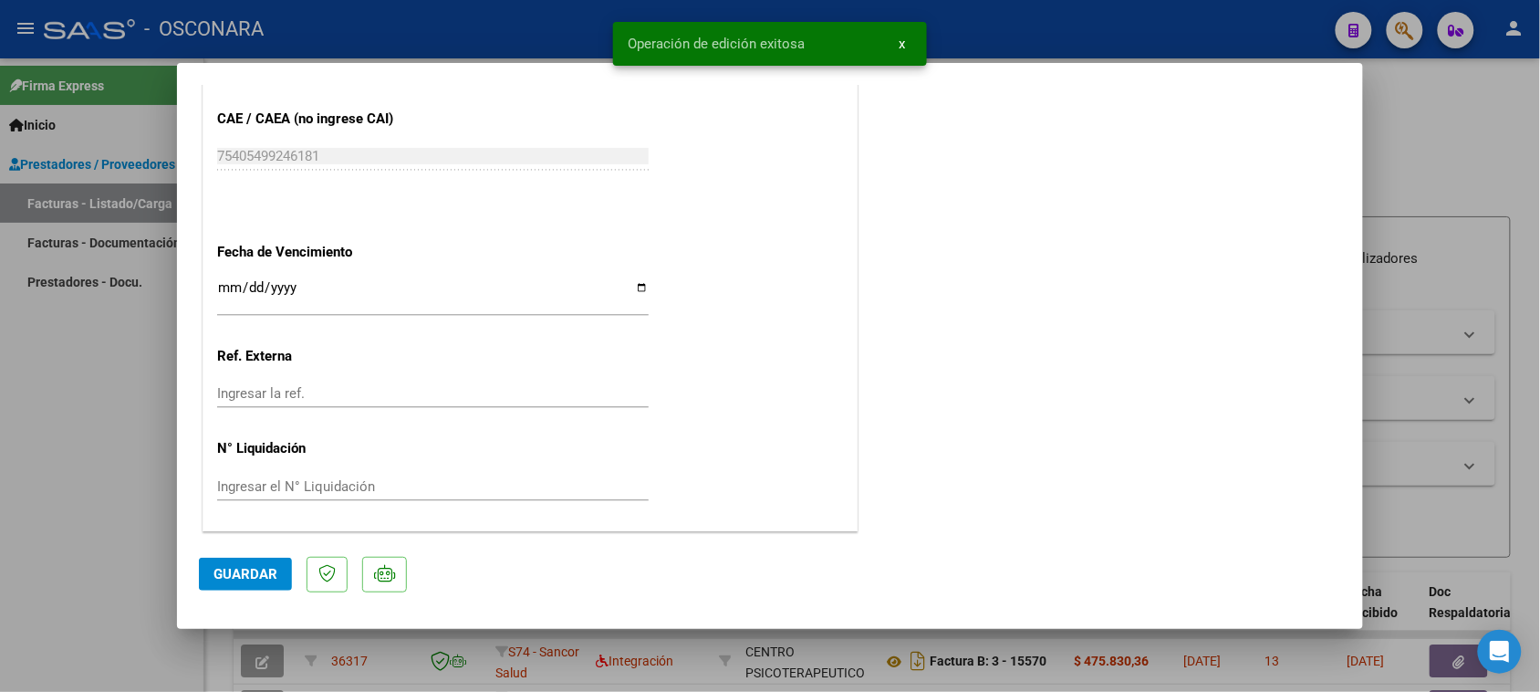
type input "$ 0,00"
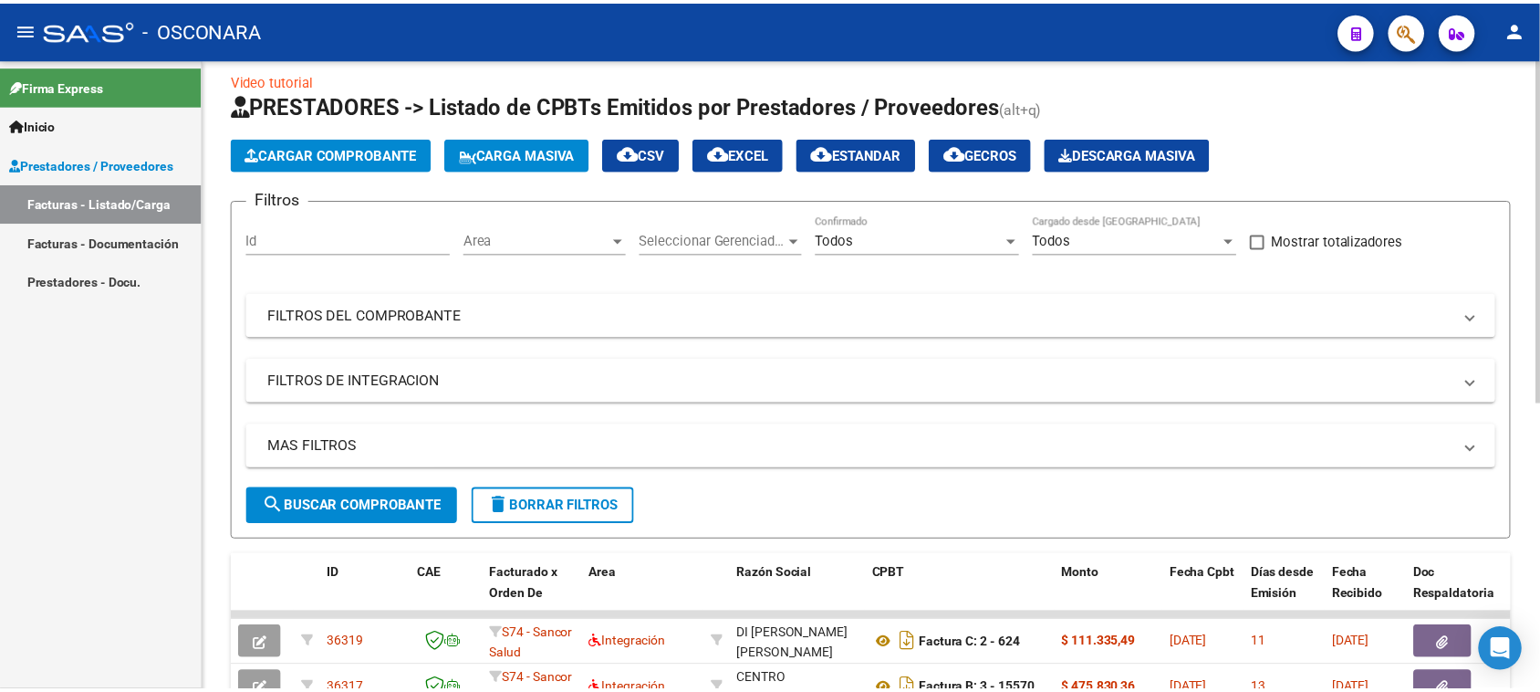
scroll to position [0, 0]
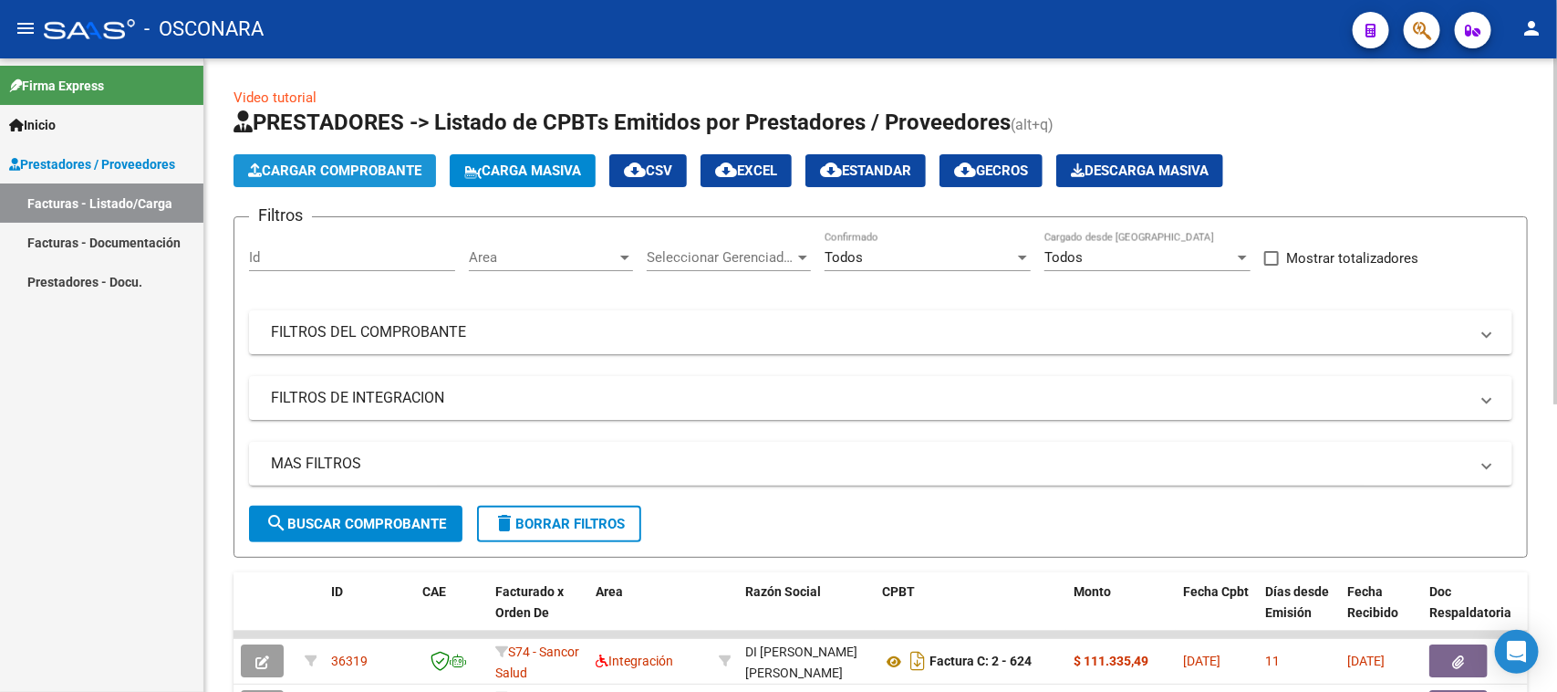
click at [317, 167] on span "Cargar Comprobante" at bounding box center [334, 170] width 173 height 16
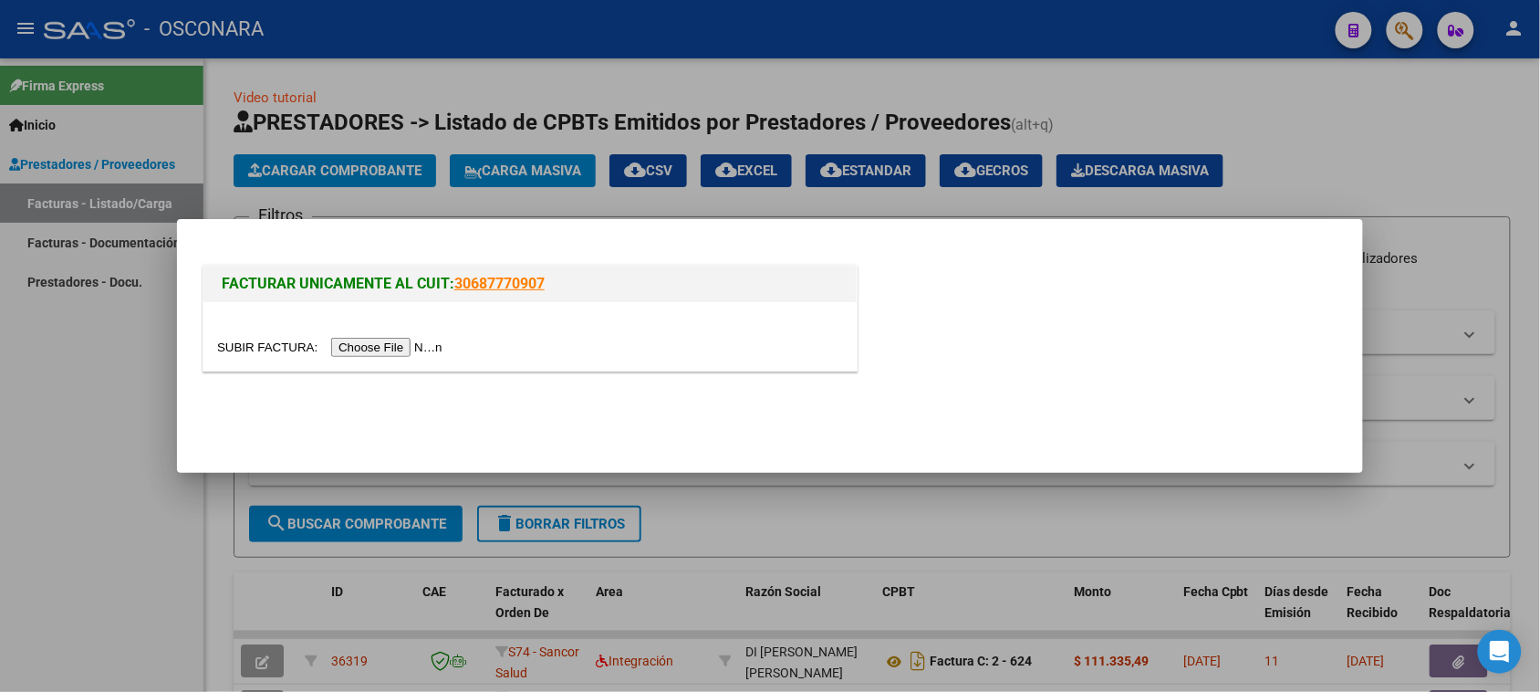
click at [377, 334] on div at bounding box center [529, 336] width 653 height 68
click at [380, 342] on input "file" at bounding box center [332, 347] width 231 height 19
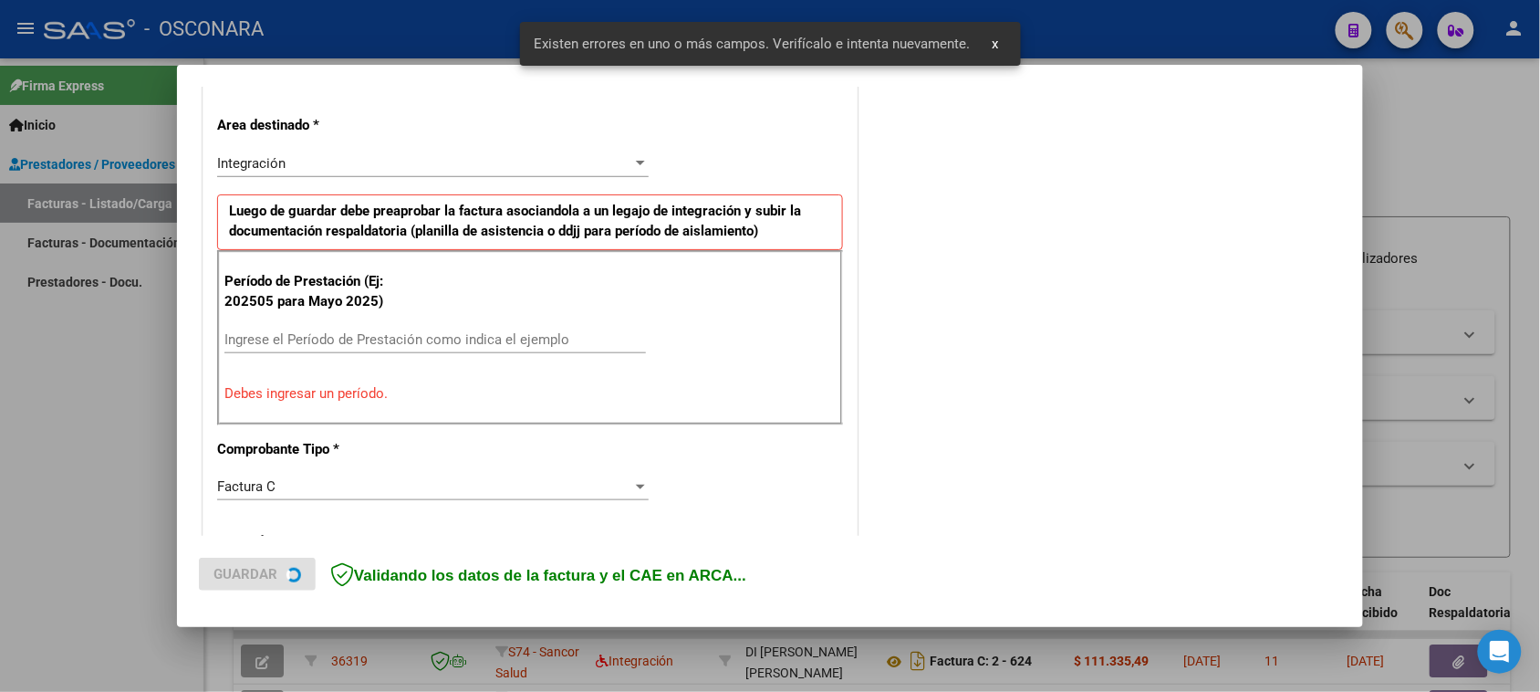
scroll to position [412, 0]
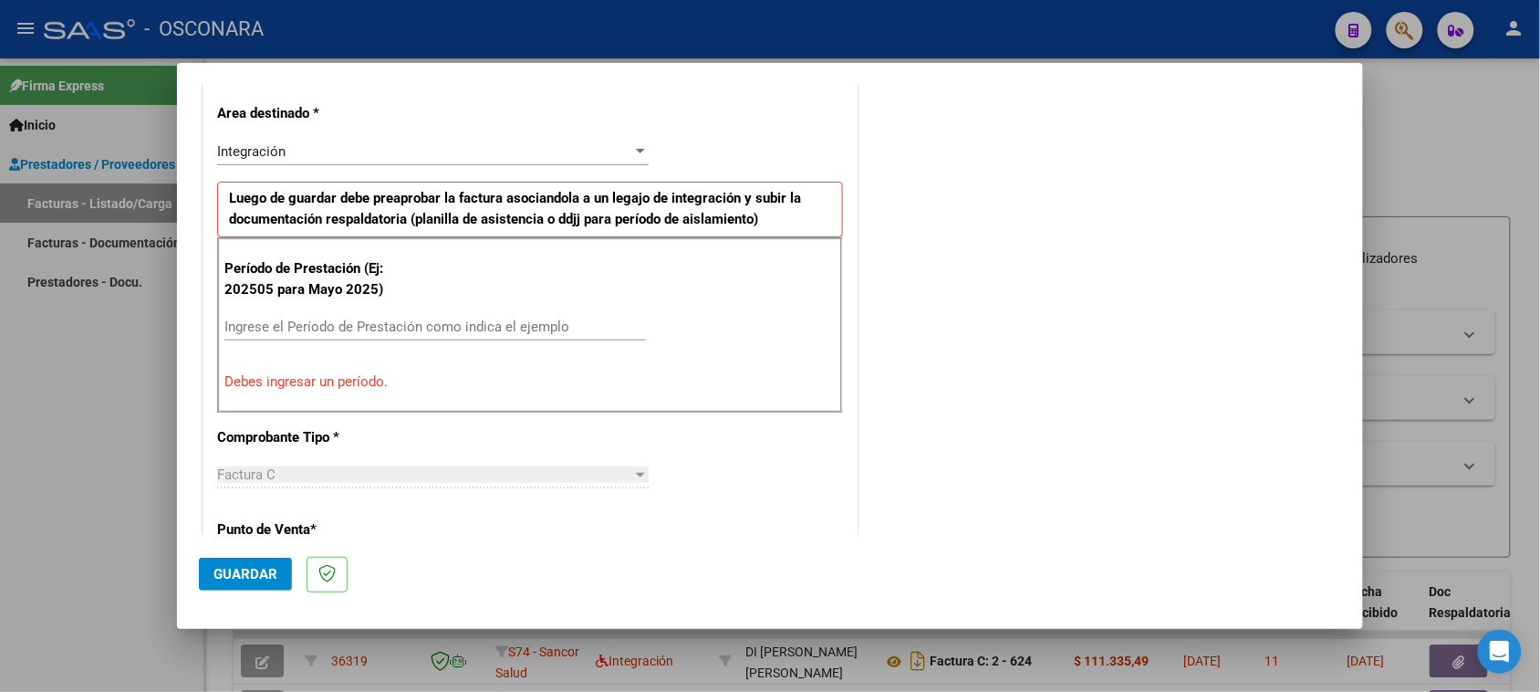
click at [468, 324] on input "Ingrese el Período de Prestación como indica el ejemplo" at bounding box center [435, 326] width 422 height 16
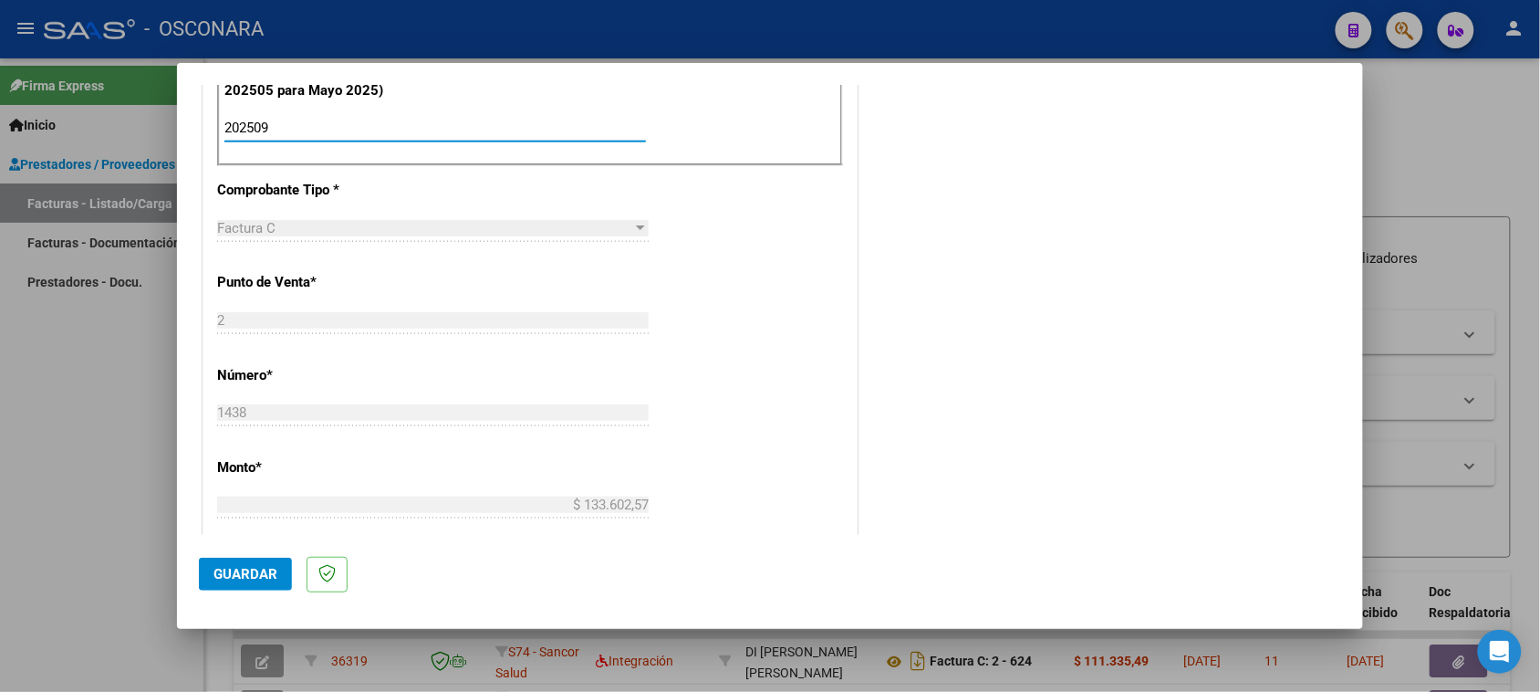
scroll to position [755, 0]
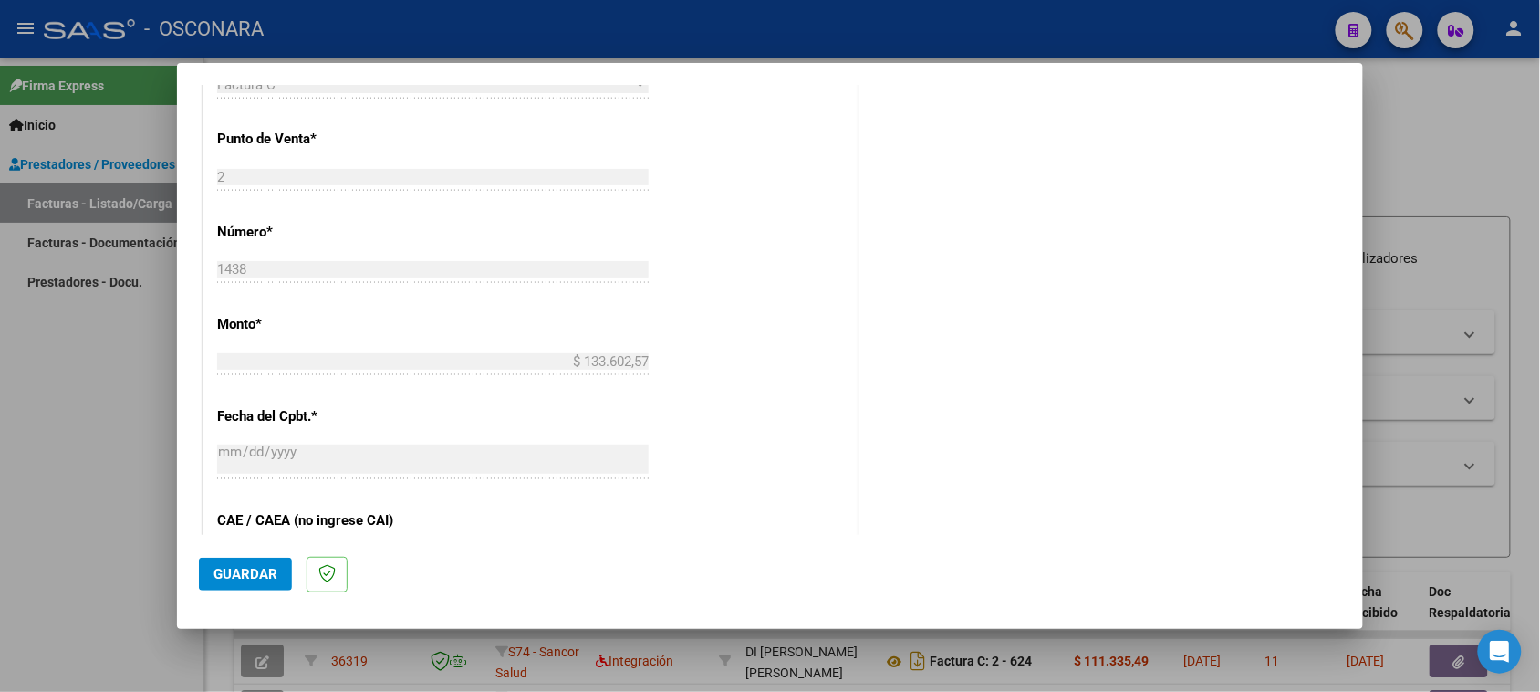
type input "202509"
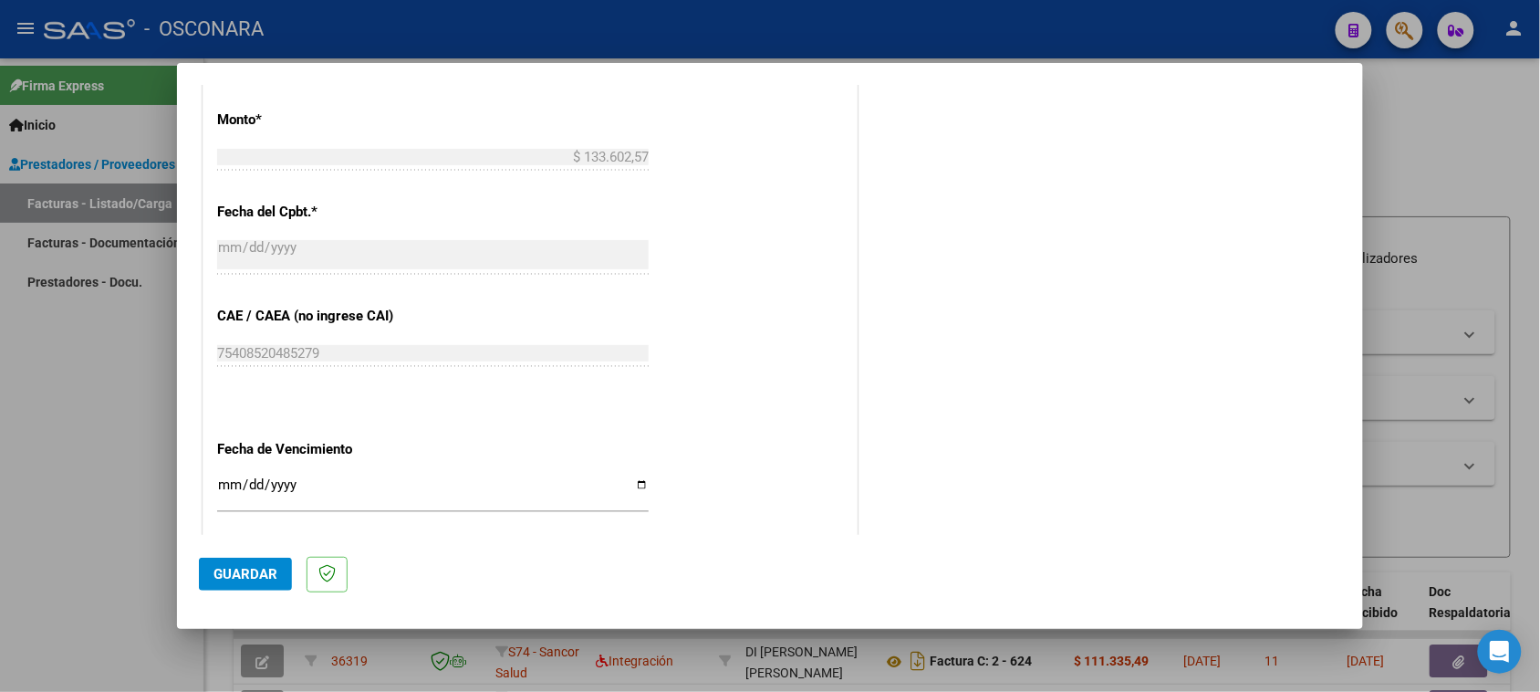
scroll to position [983, 0]
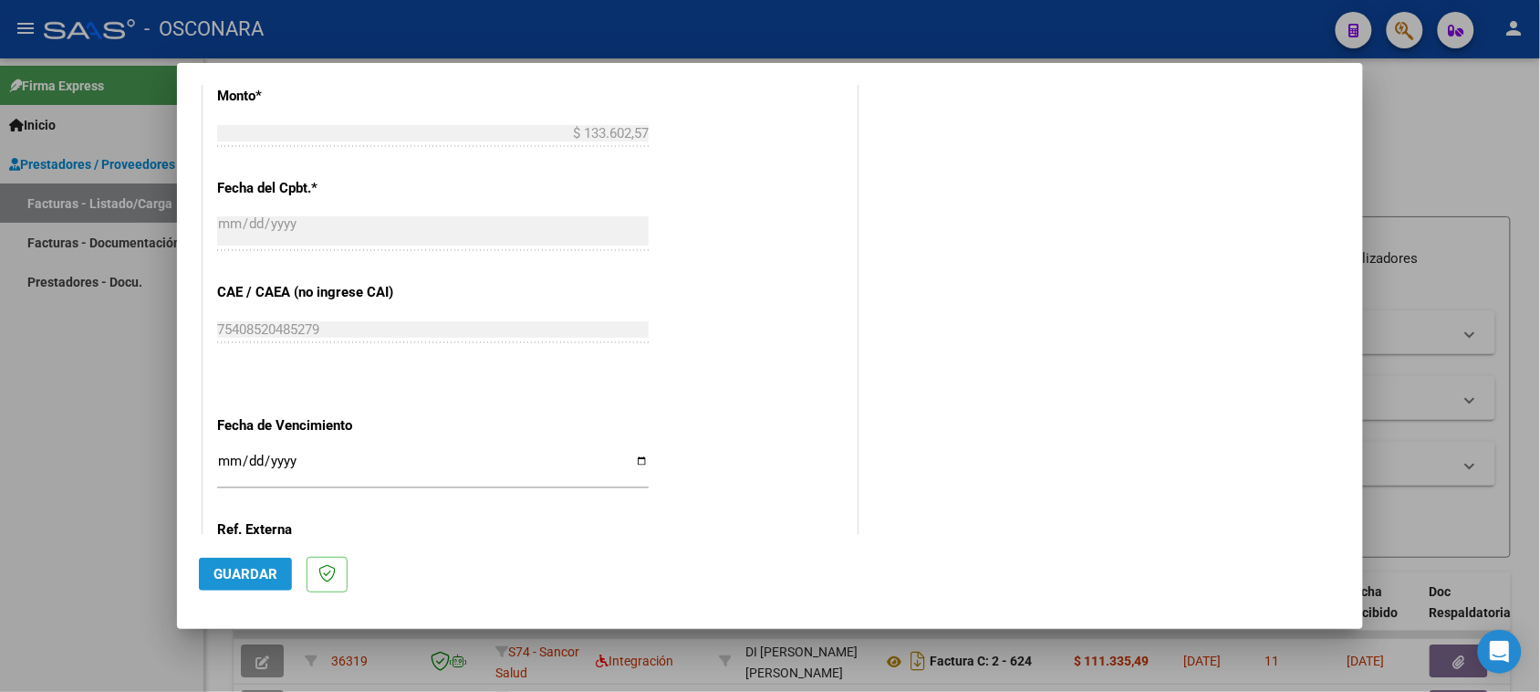
click at [215, 576] on span "Guardar" at bounding box center [245, 574] width 64 height 16
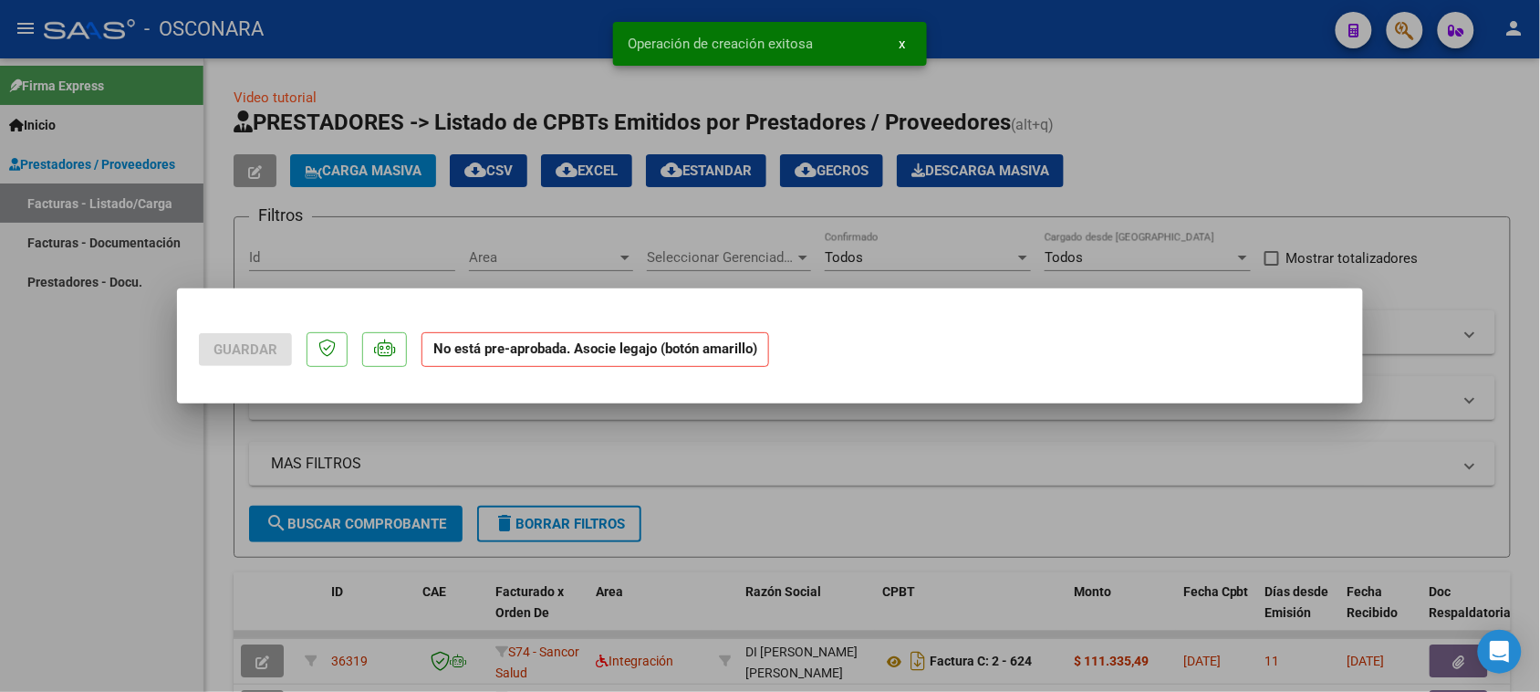
scroll to position [0, 0]
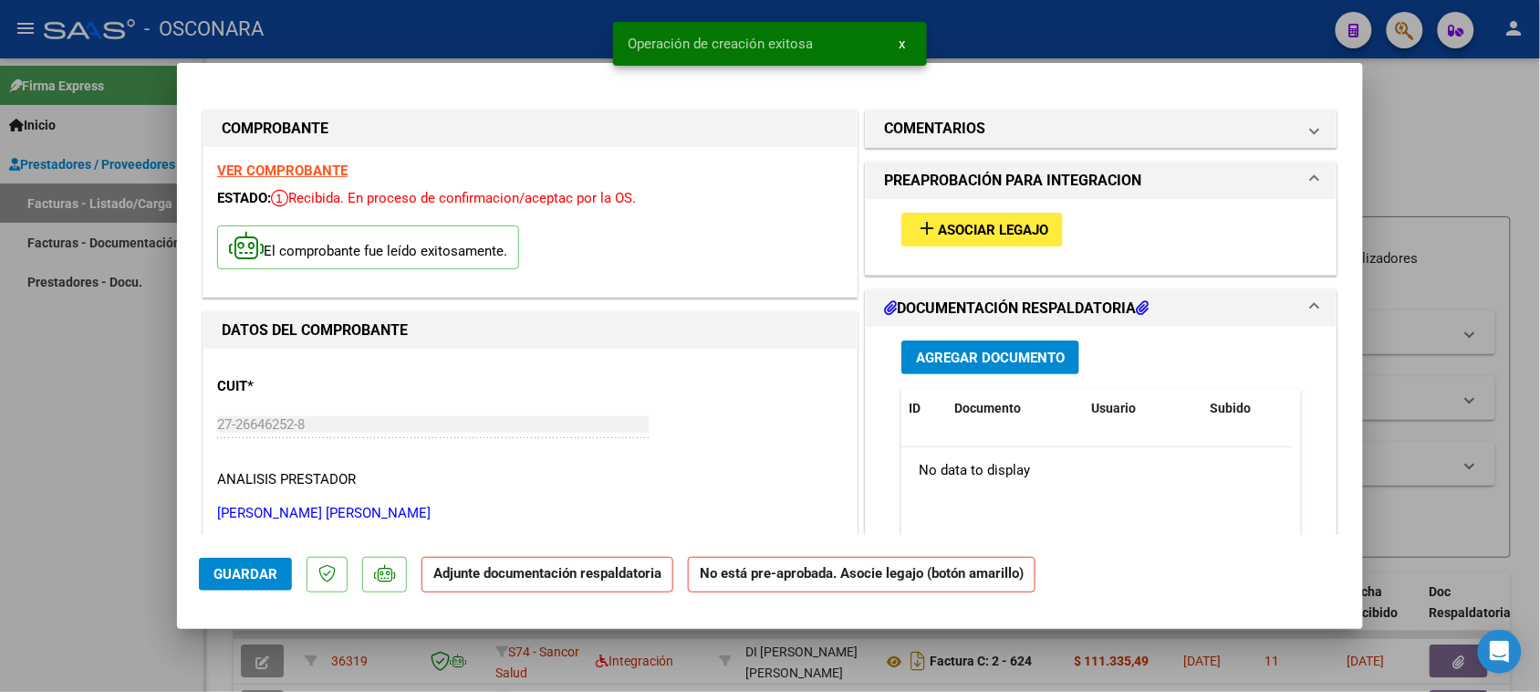
click at [1018, 224] on span "Asociar Legajo" at bounding box center [993, 230] width 110 height 16
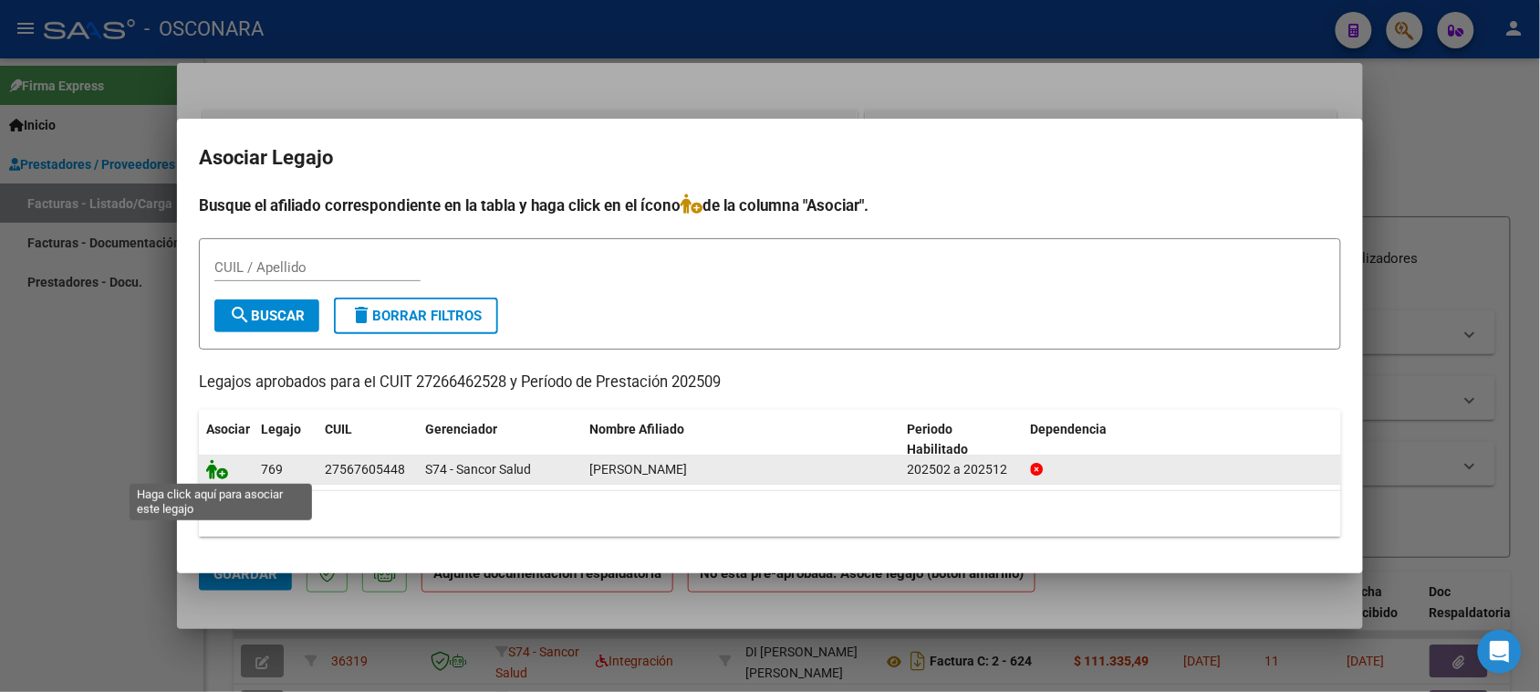
click at [213, 465] on icon at bounding box center [217, 469] width 22 height 20
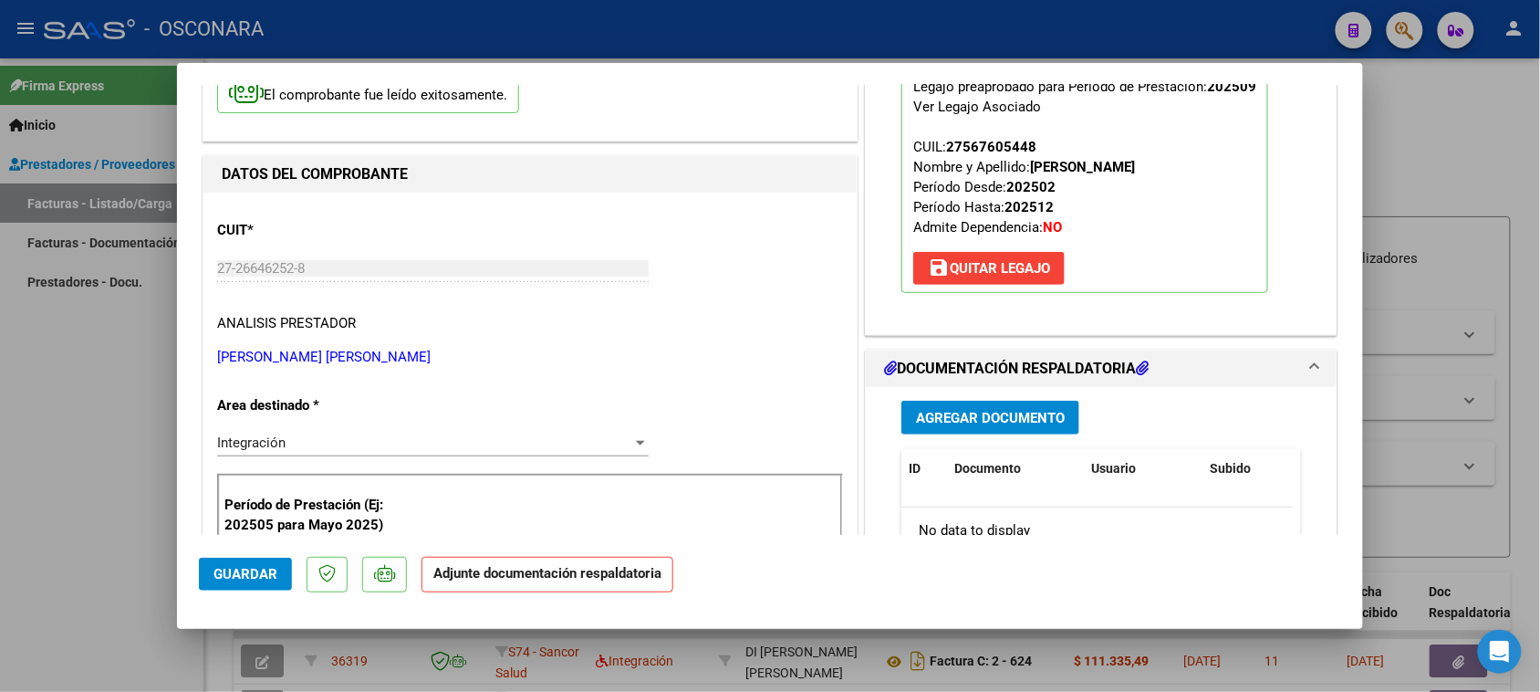
scroll to position [342, 0]
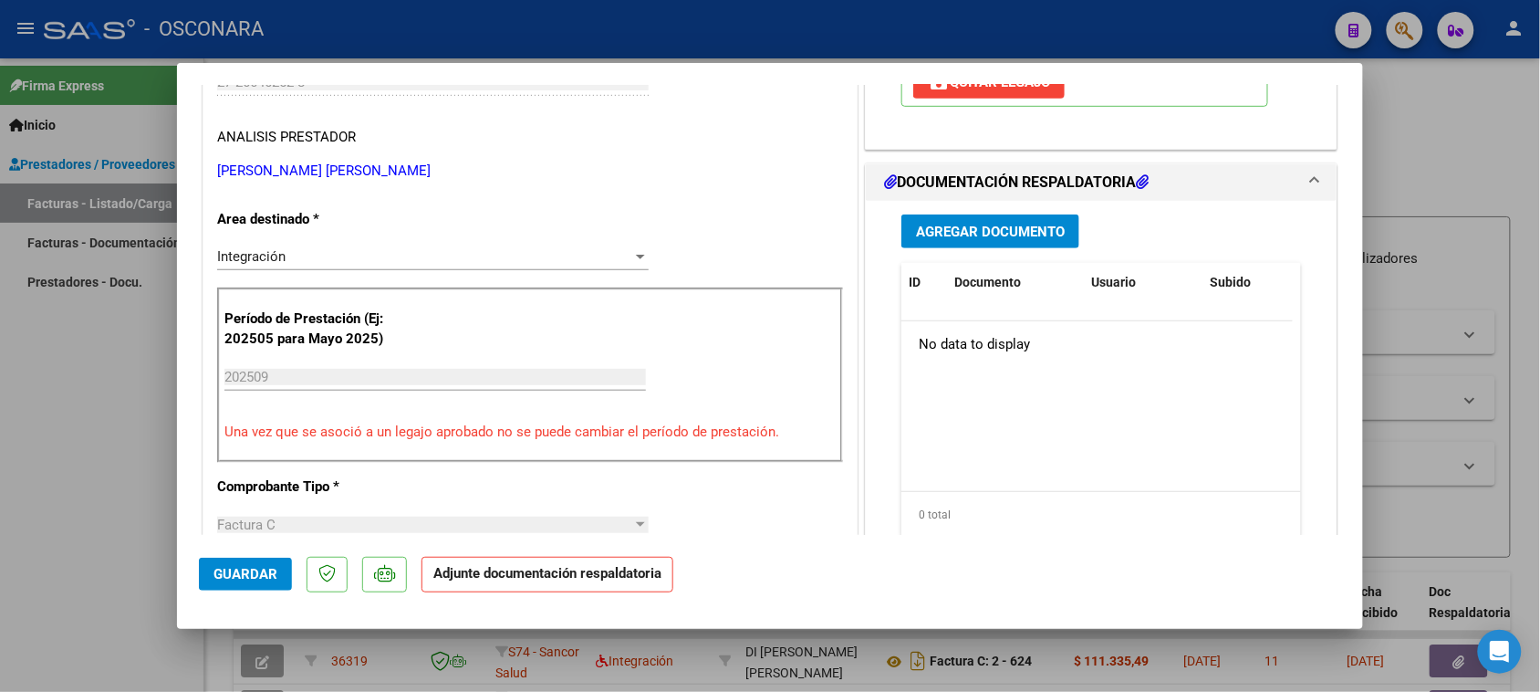
click at [1024, 219] on button "Agregar Documento" at bounding box center [990, 231] width 178 height 34
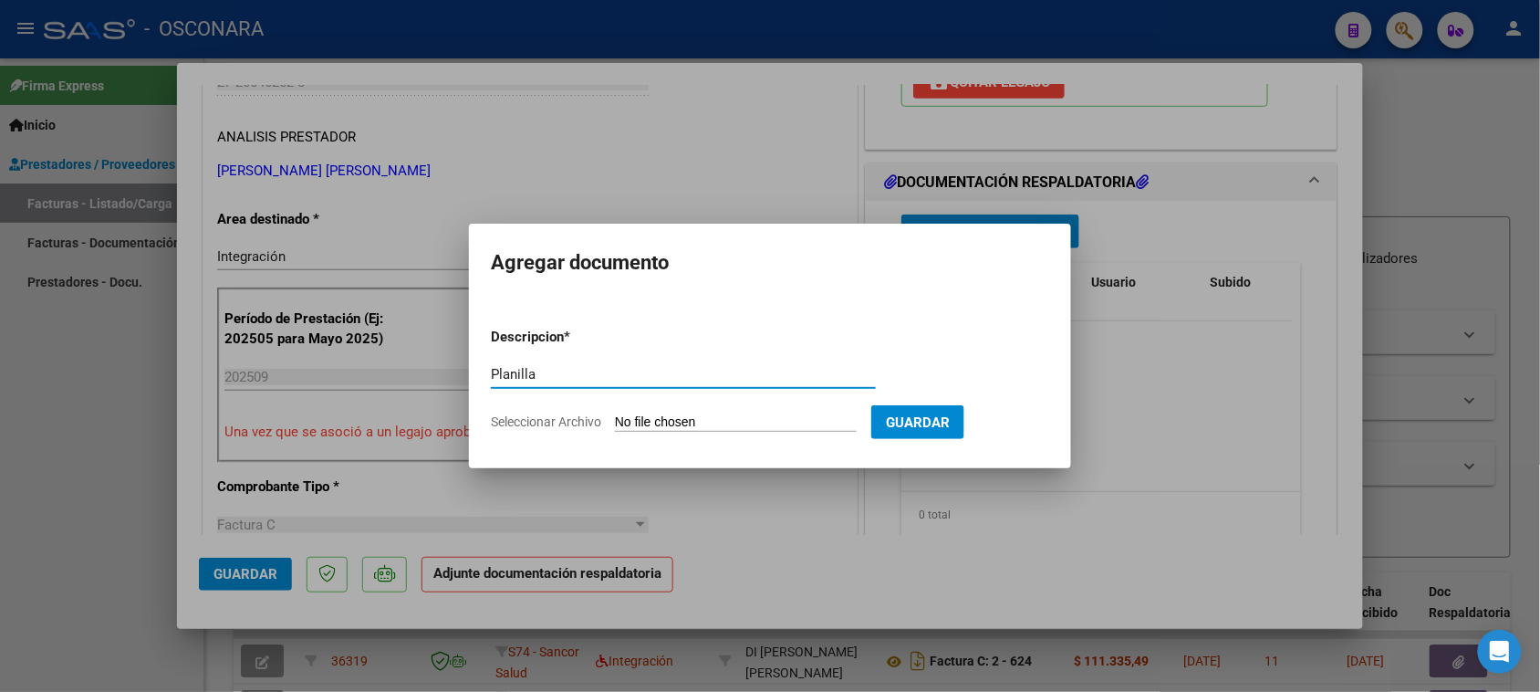
type input "Planilla"
click at [649, 414] on input "Seleccionar Archivo" at bounding box center [736, 422] width 242 height 17
type input "C:\fakepath\Planilla.pdf"
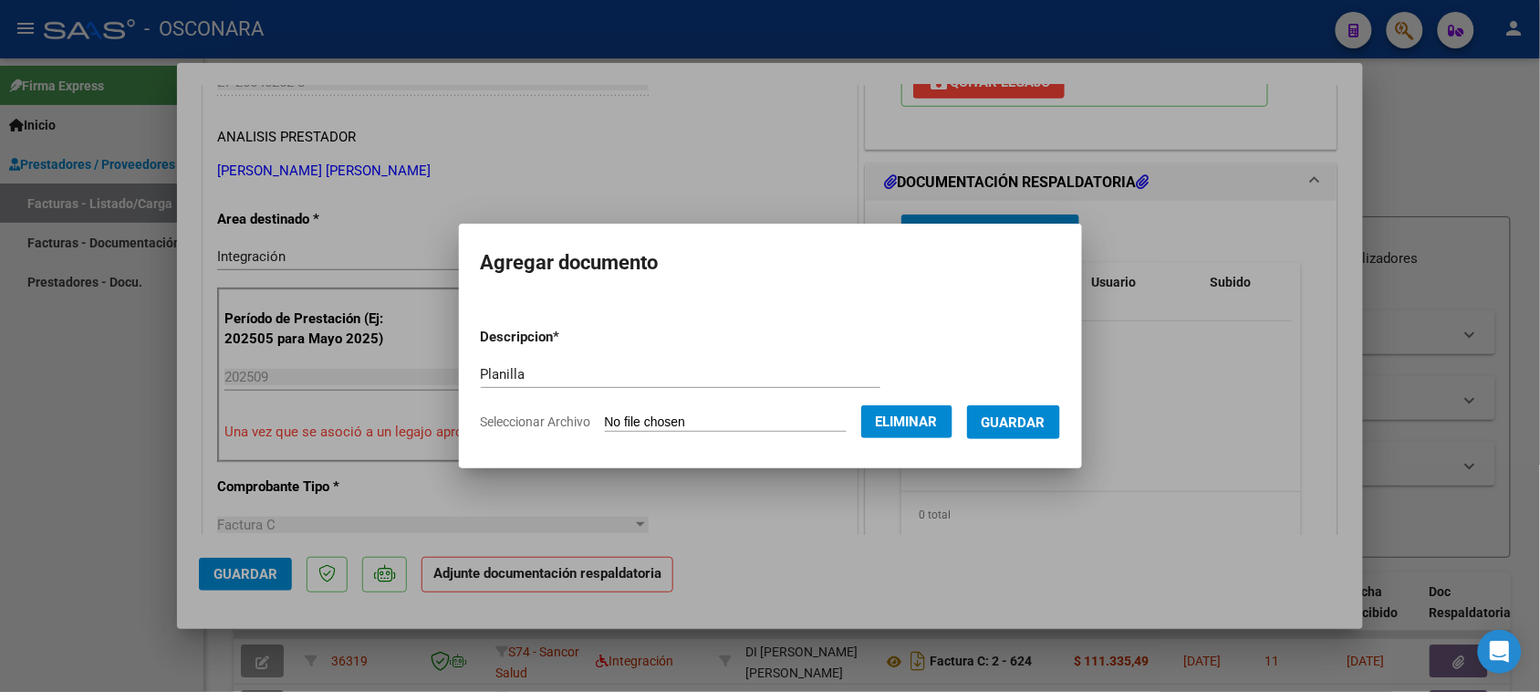
click at [1041, 427] on span "Guardar" at bounding box center [1014, 422] width 64 height 16
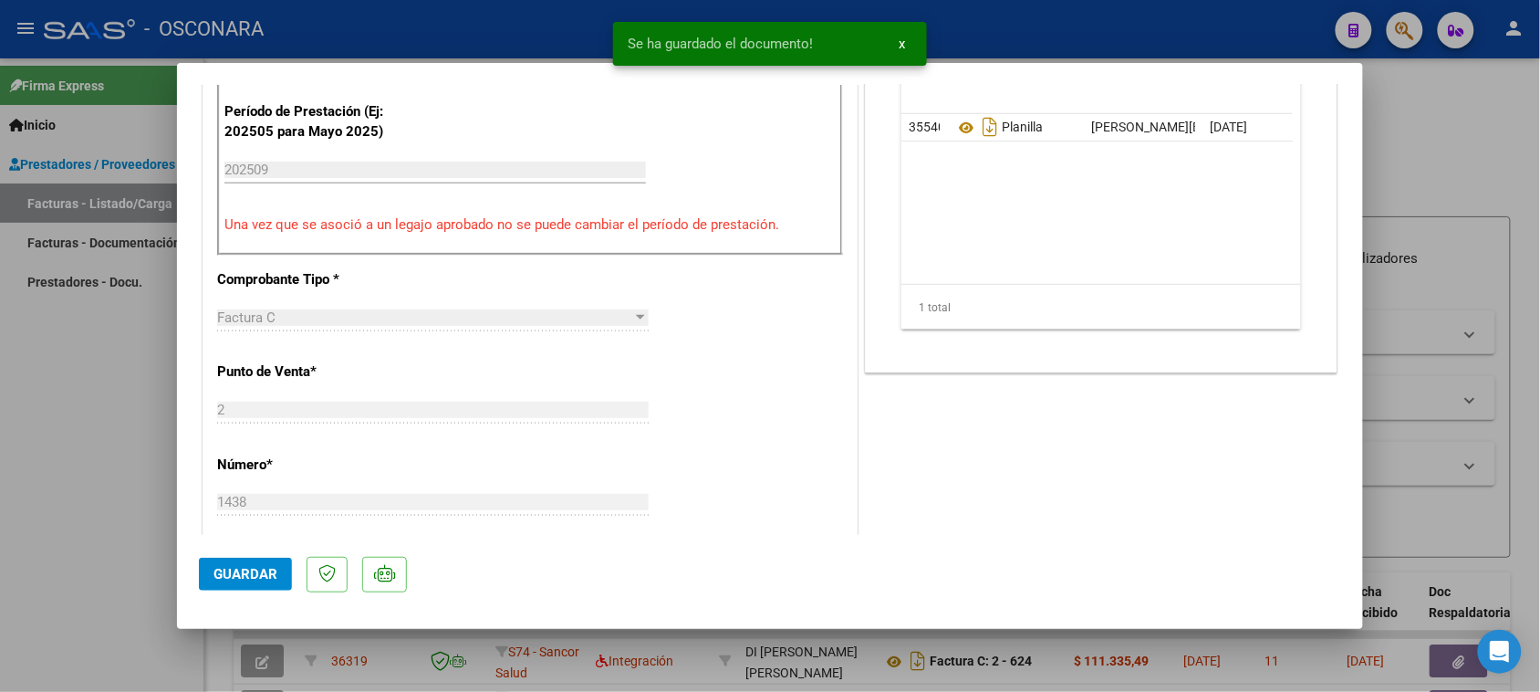
scroll to position [570, 0]
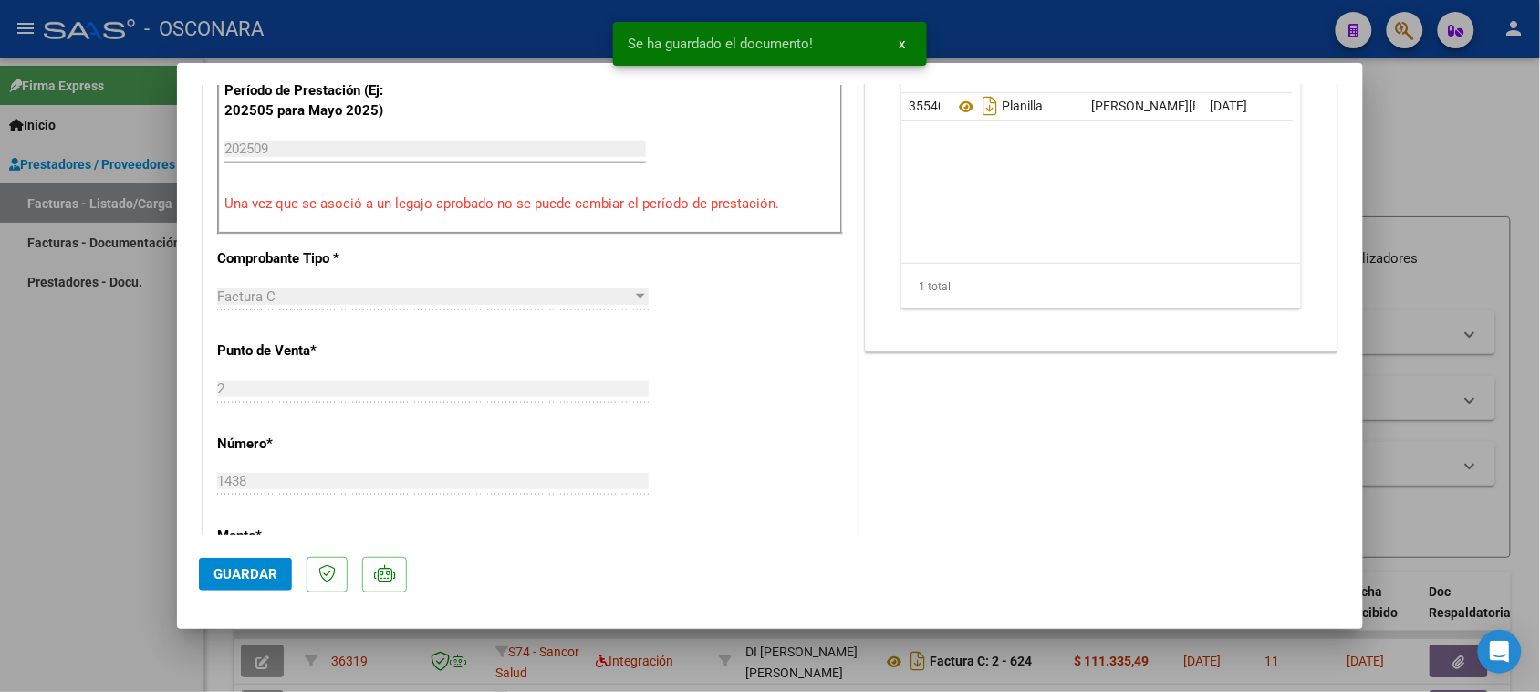
click at [239, 575] on span "Guardar" at bounding box center [245, 574] width 64 height 16
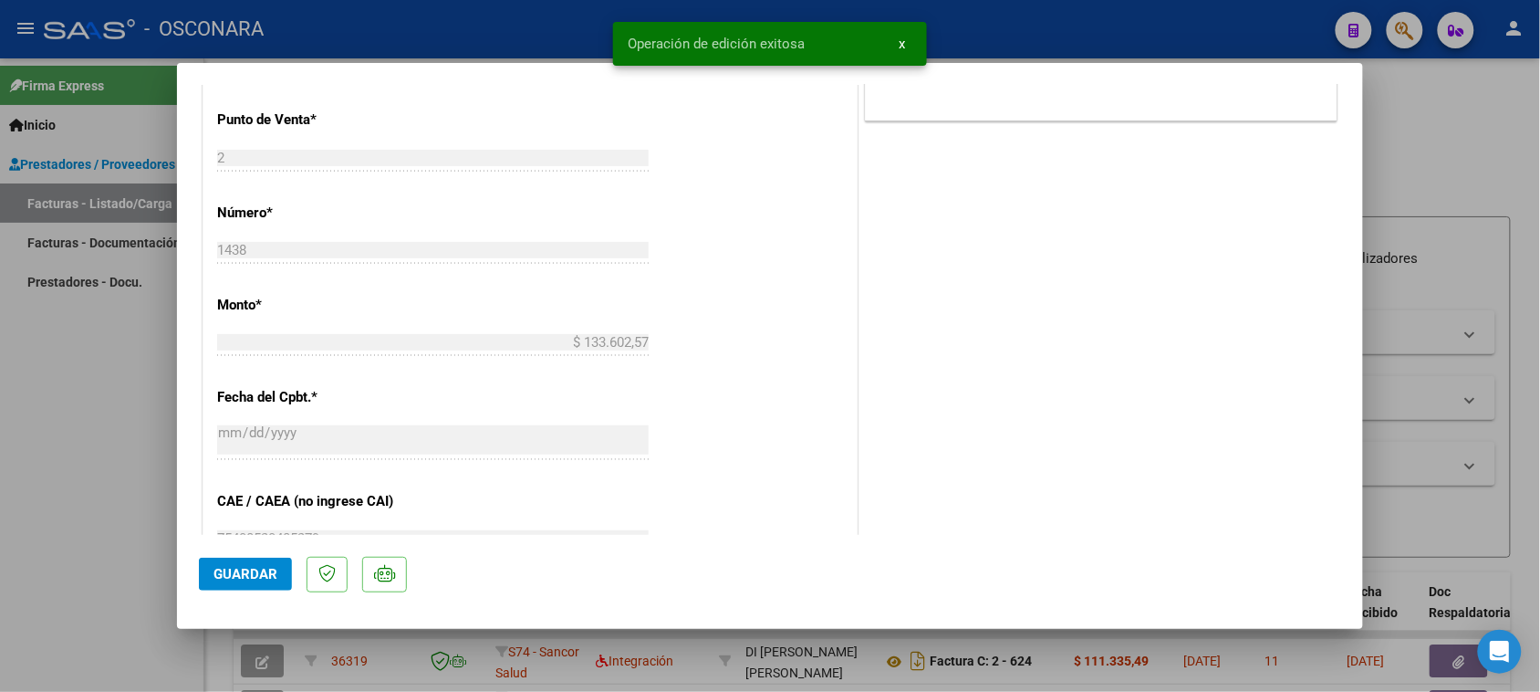
scroll to position [798, 0]
type input "$ 0,00"
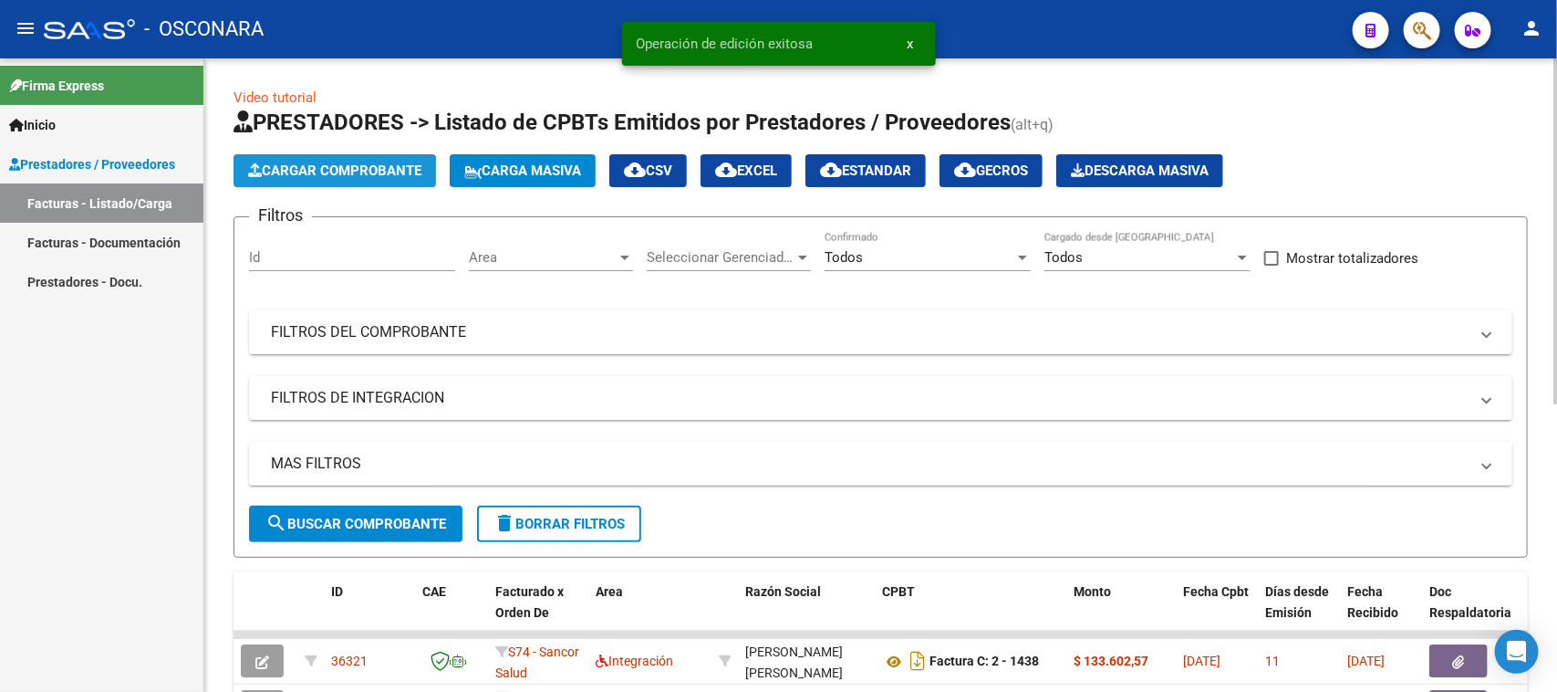
click at [343, 176] on span "Cargar Comprobante" at bounding box center [334, 170] width 173 height 16
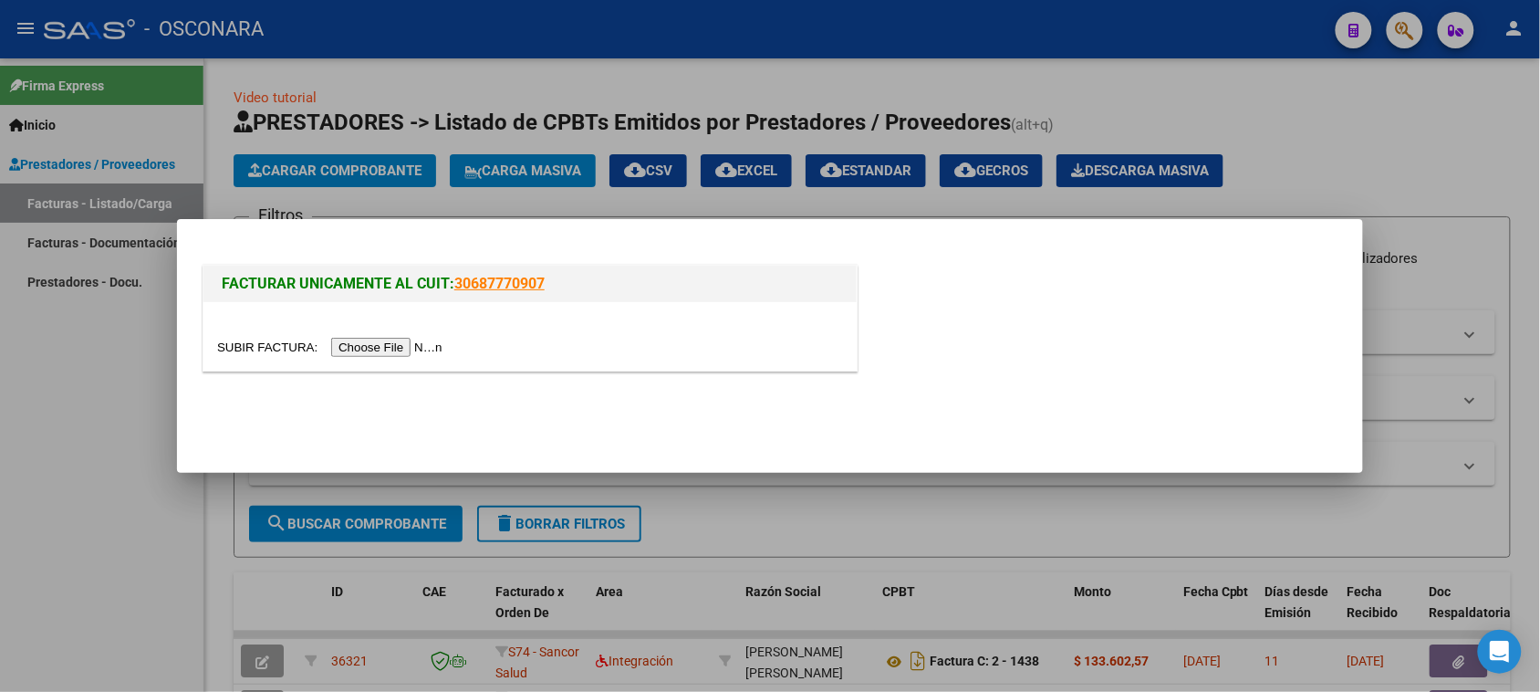
click at [416, 345] on input "file" at bounding box center [332, 347] width 231 height 19
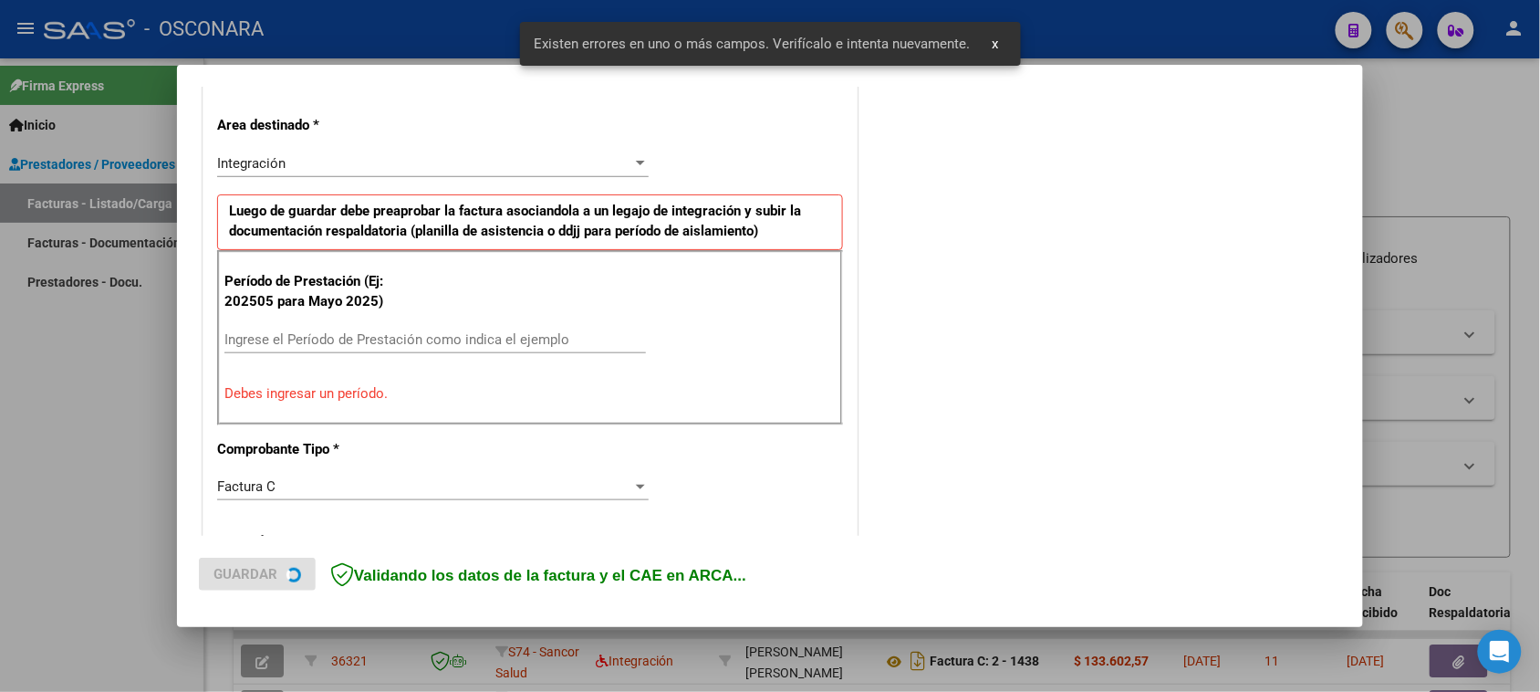
scroll to position [412, 0]
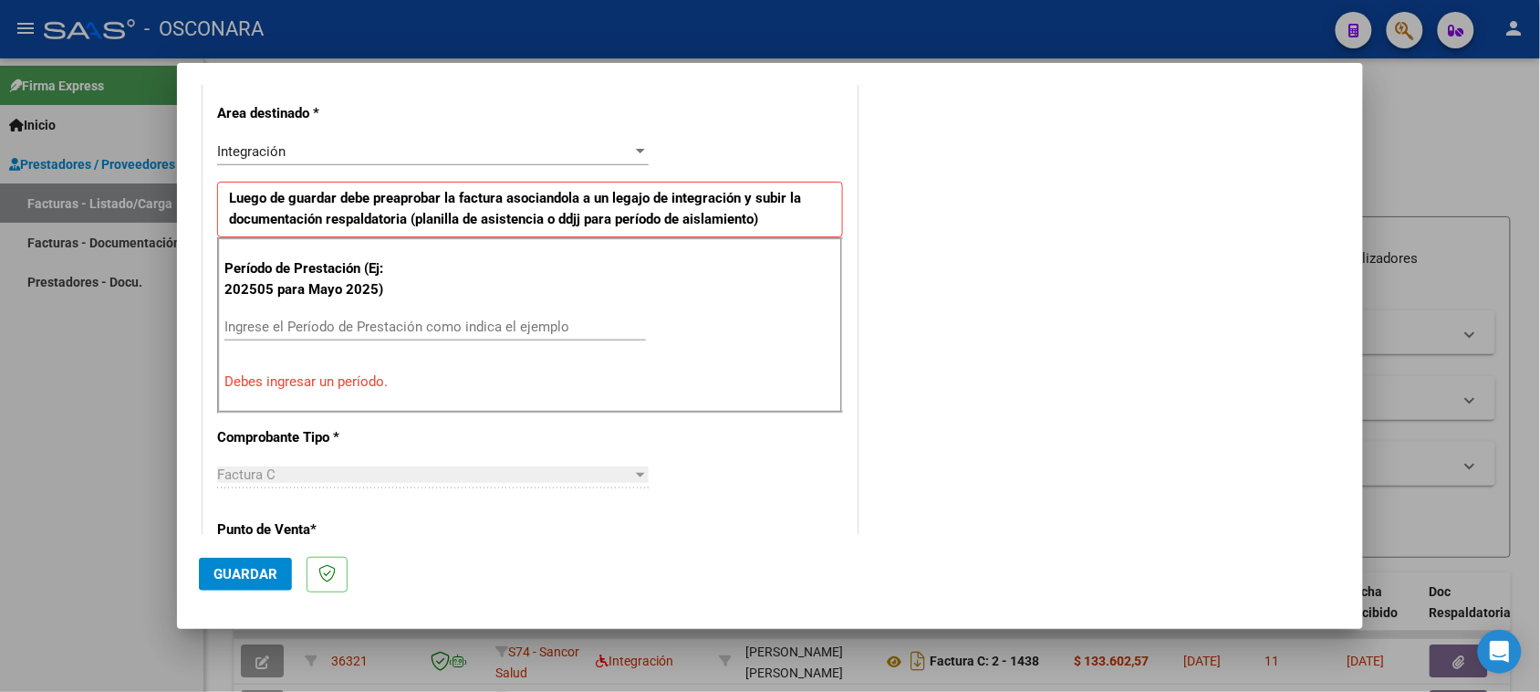
drag, startPoint x: 297, startPoint y: 343, endPoint x: 307, endPoint y: 333, distance: 14.2
click at [299, 339] on div "Ingrese el Período de Prestación como indica el ejemplo" at bounding box center [435, 335] width 422 height 45
click at [285, 338] on div "Ingrese el Período de Prestación como indica el ejemplo" at bounding box center [435, 326] width 422 height 27
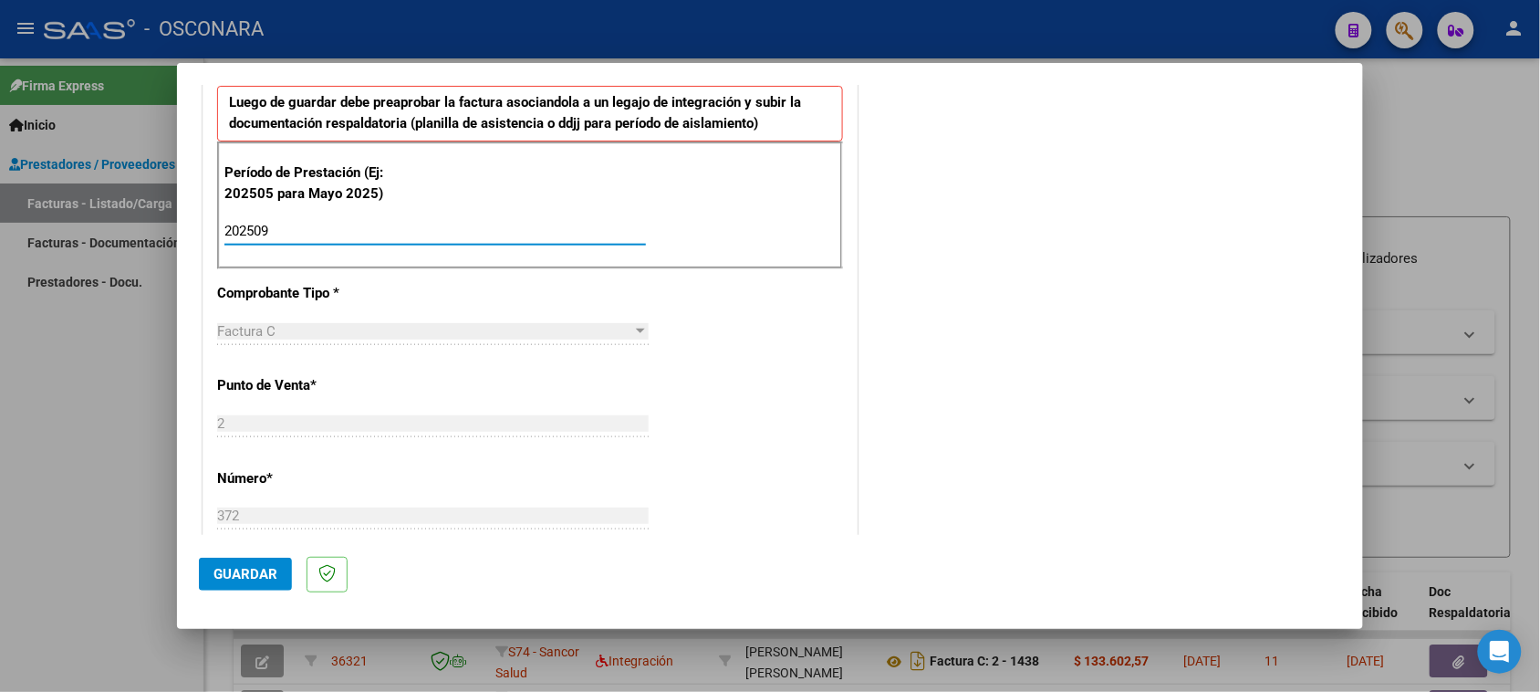
scroll to position [640, 0]
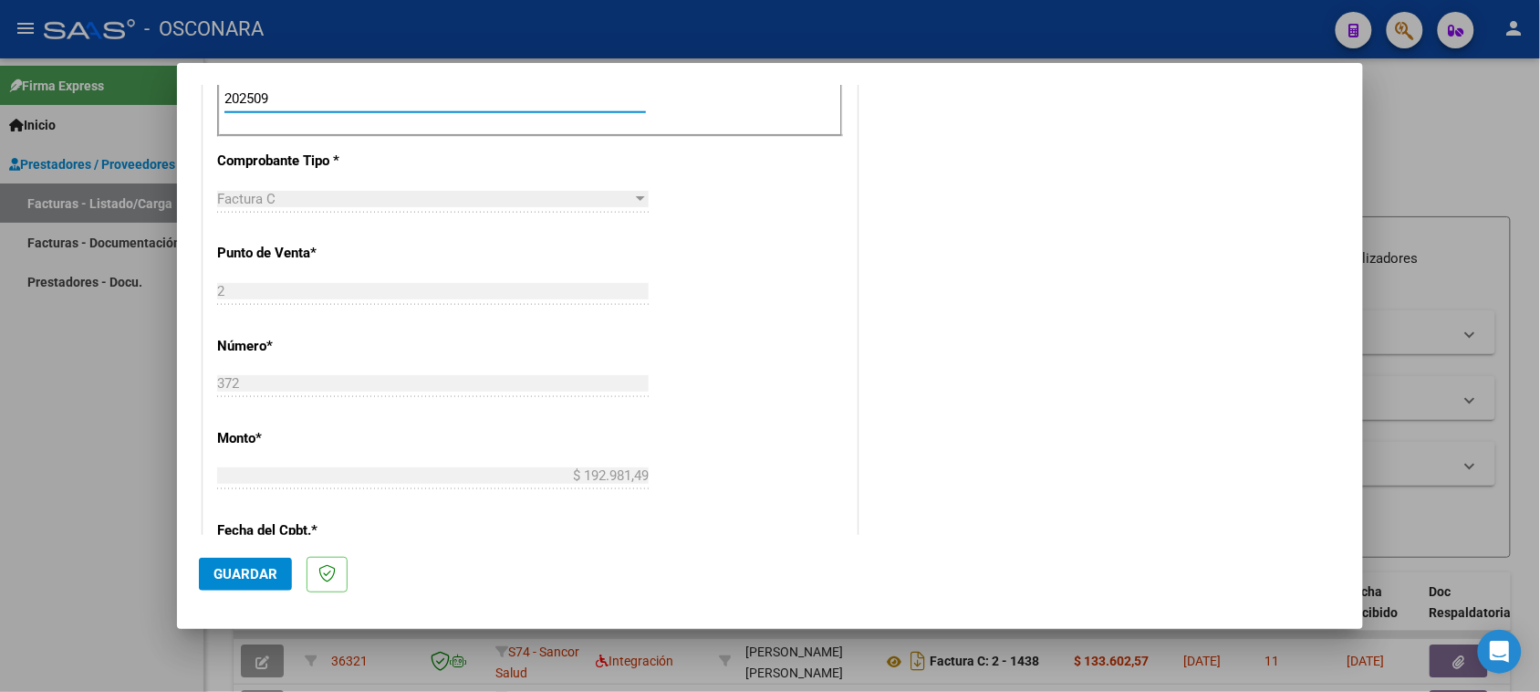
type input "202509"
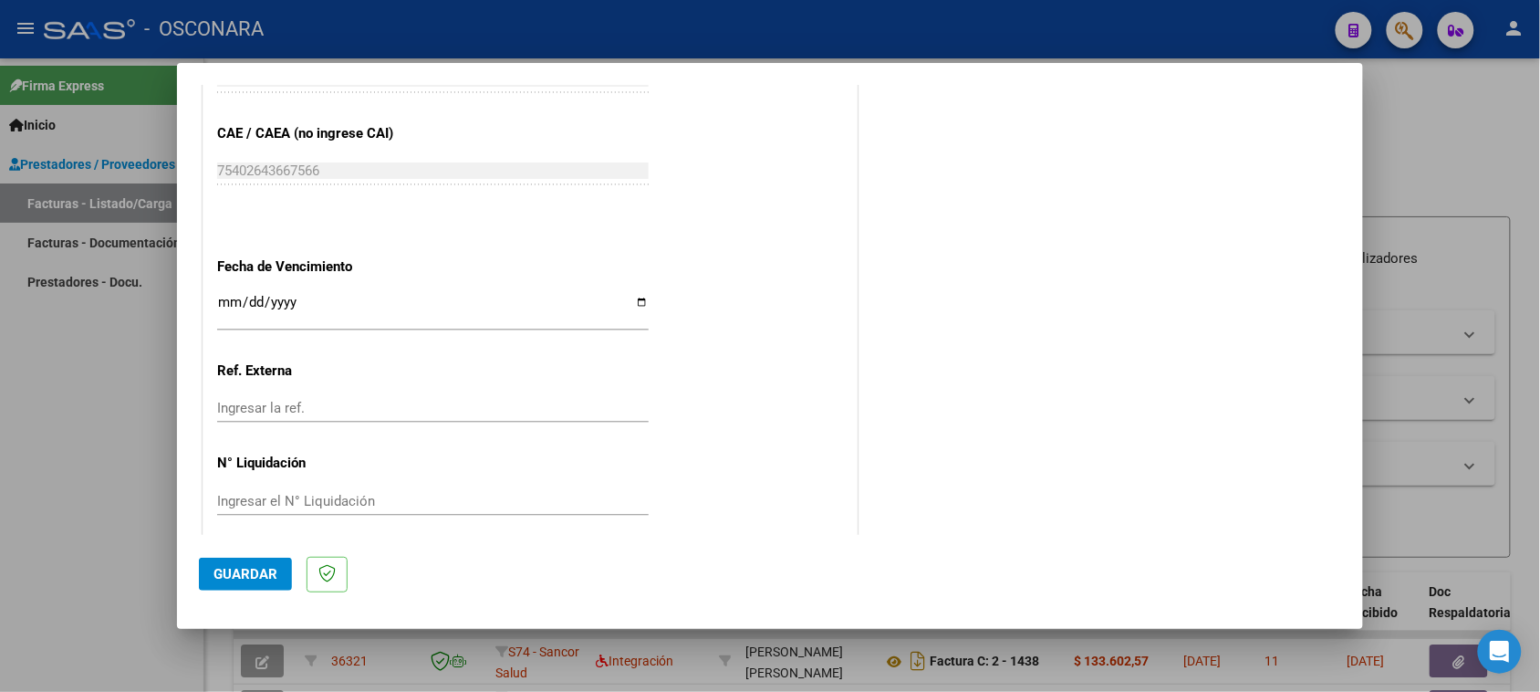
scroll to position [1159, 0]
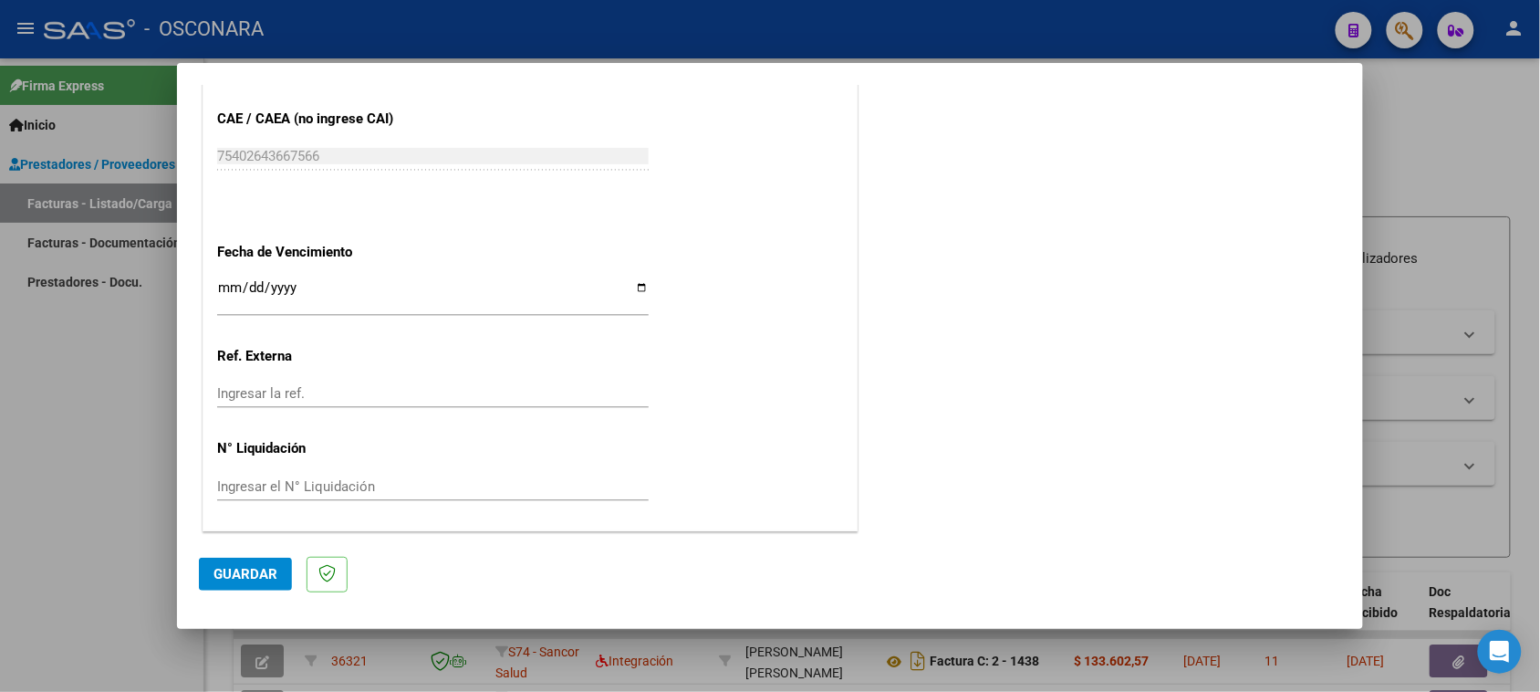
click at [224, 584] on button "Guardar" at bounding box center [245, 573] width 93 height 33
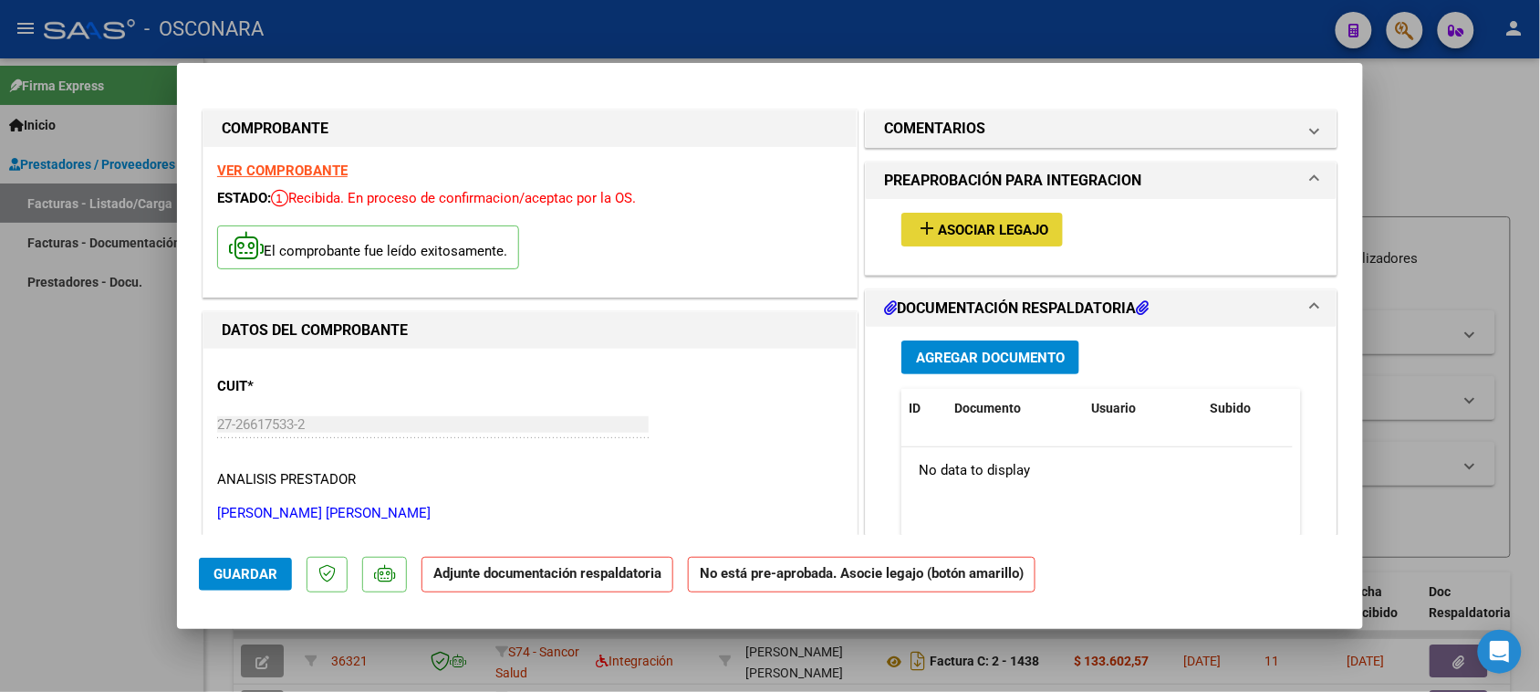
click at [999, 226] on span "Asociar Legajo" at bounding box center [993, 230] width 110 height 16
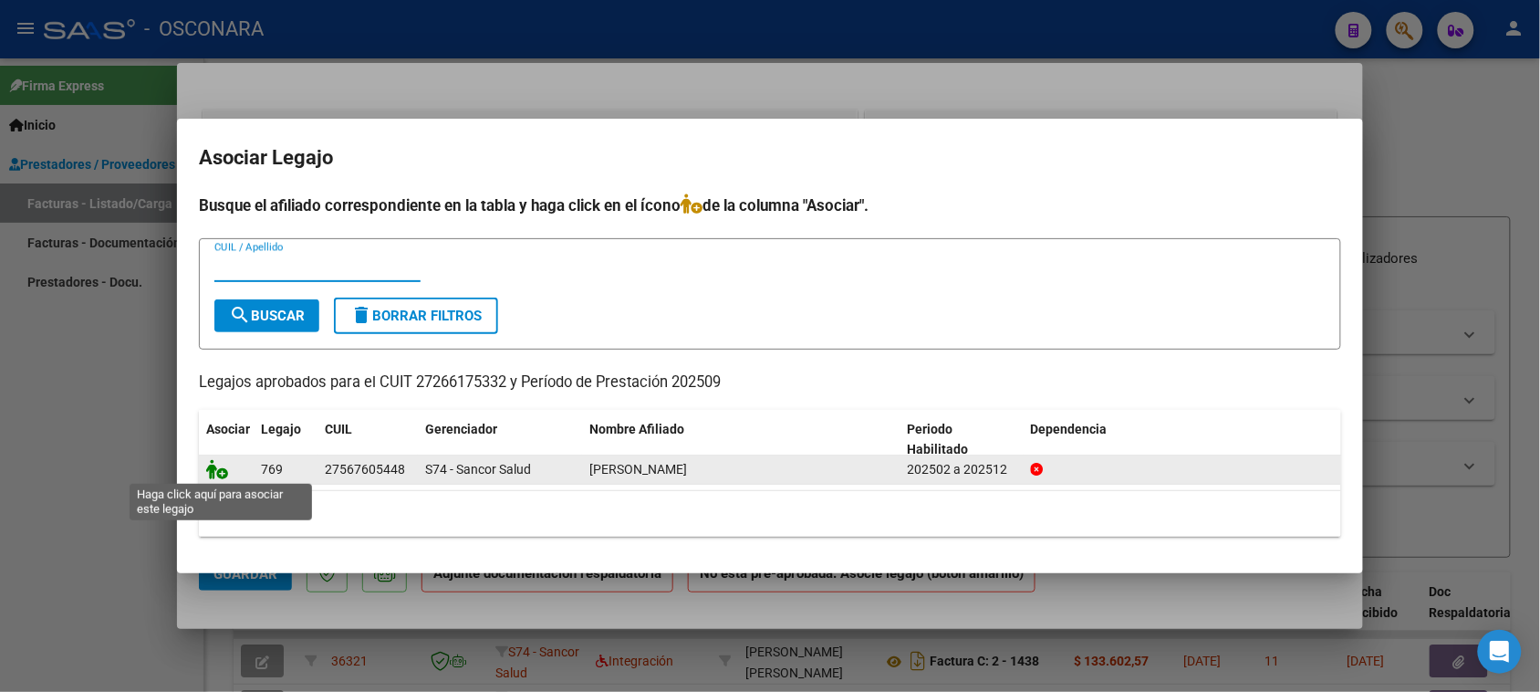
click at [213, 467] on icon at bounding box center [217, 469] width 22 height 20
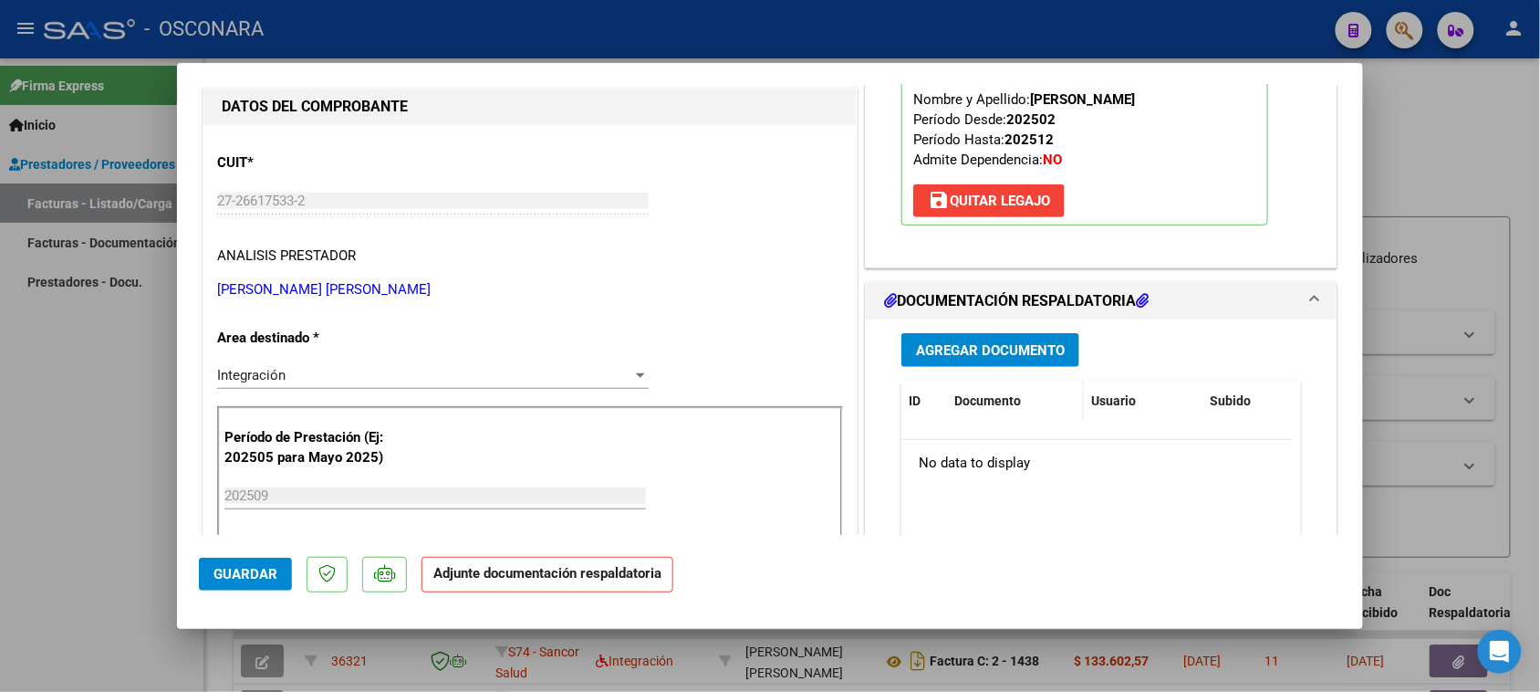
scroll to position [228, 0]
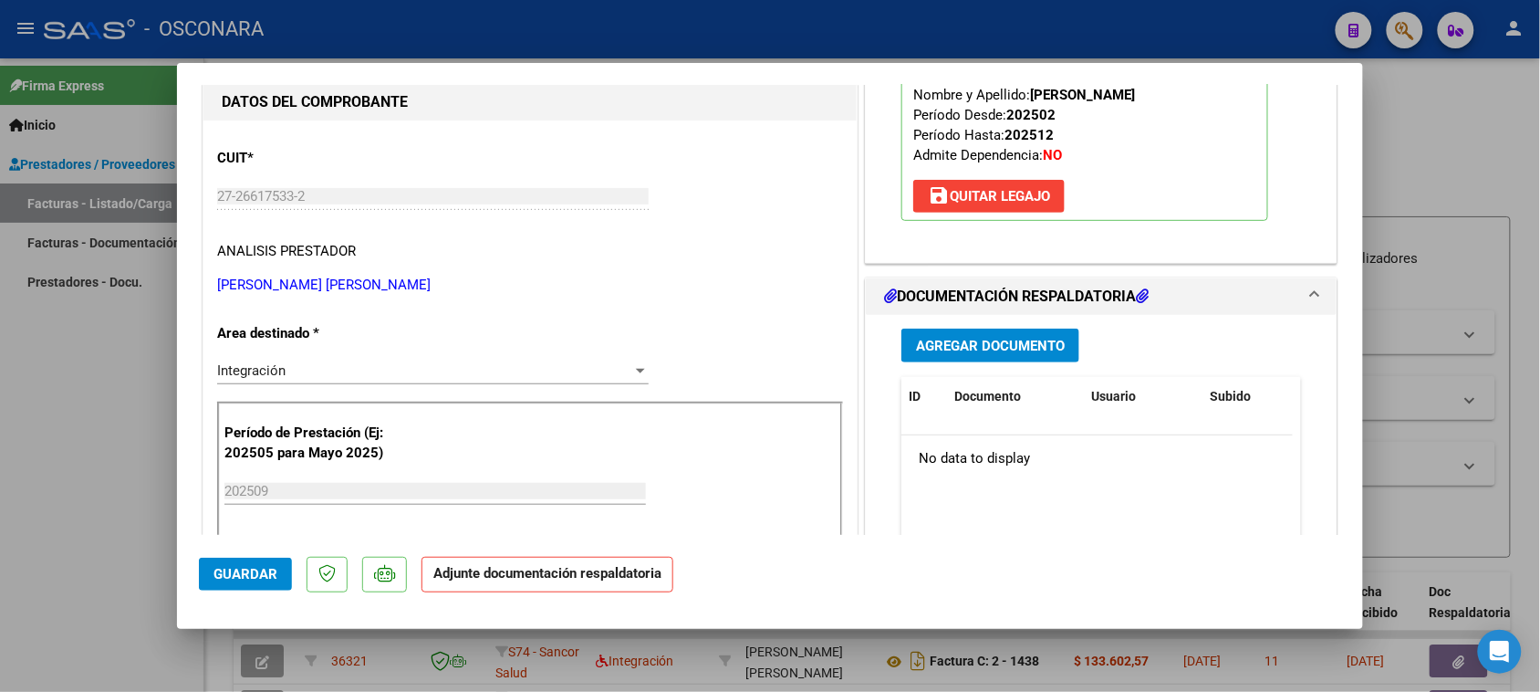
click at [977, 345] on span "Agregar Documento" at bounding box center [990, 346] width 149 height 16
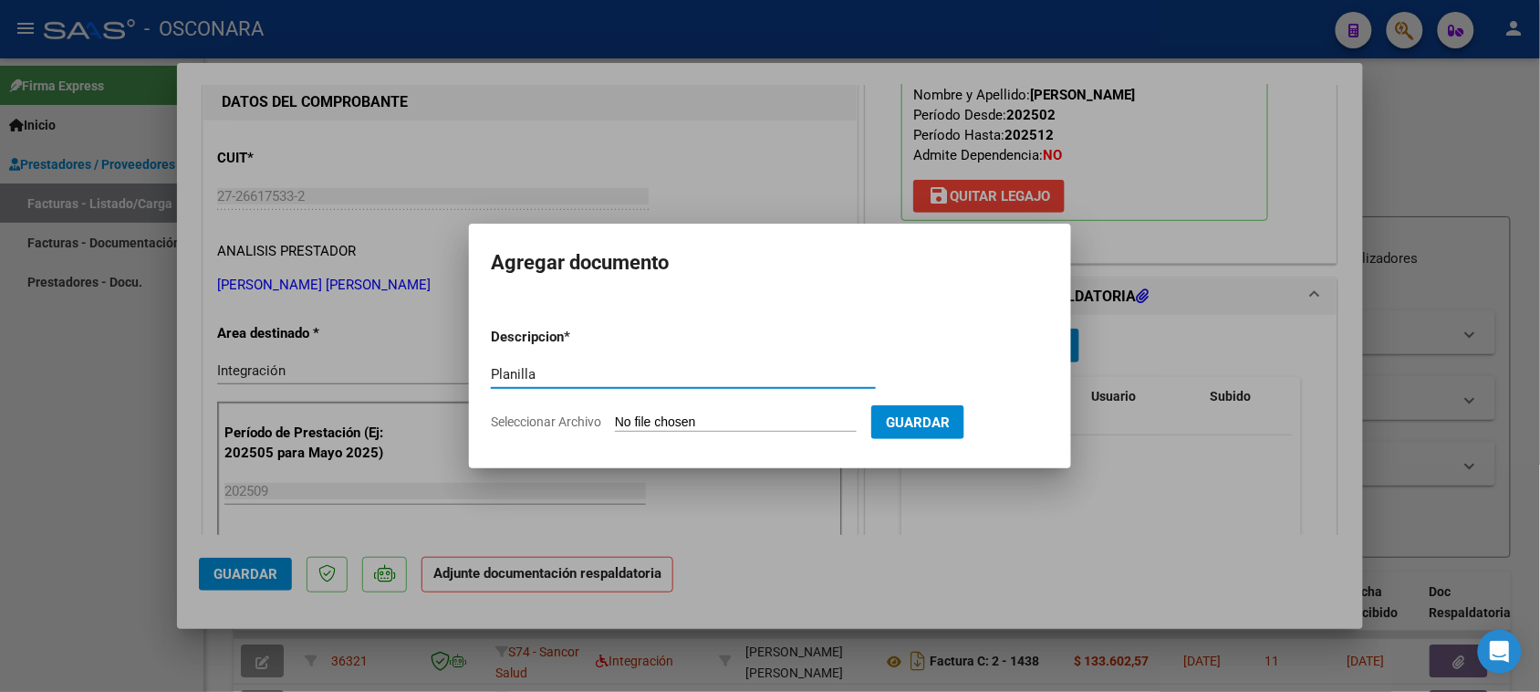
type input "Planilla"
click at [675, 422] on input "Seleccionar Archivo" at bounding box center [736, 422] width 242 height 17
type input "C:\fakepath\Planilla.pdf"
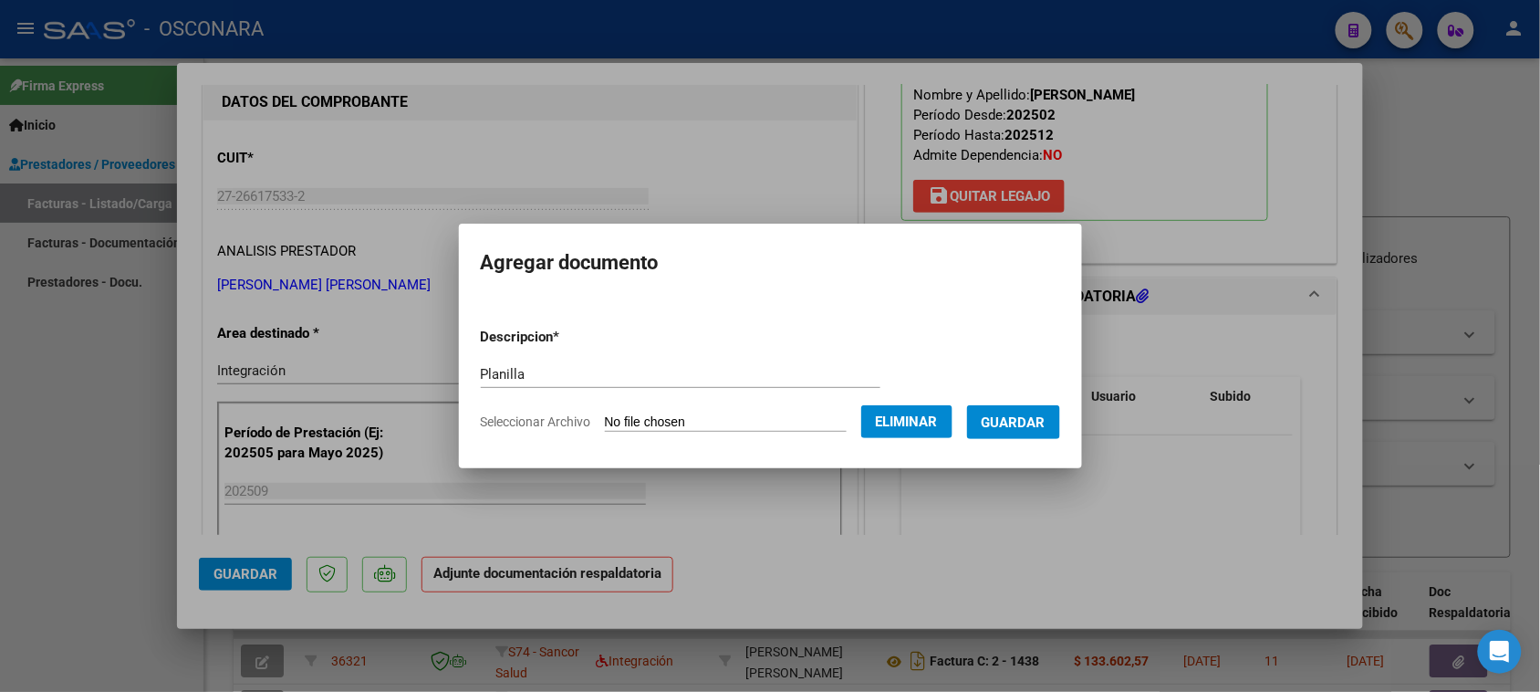
click at [1049, 430] on button "Guardar" at bounding box center [1013, 422] width 93 height 34
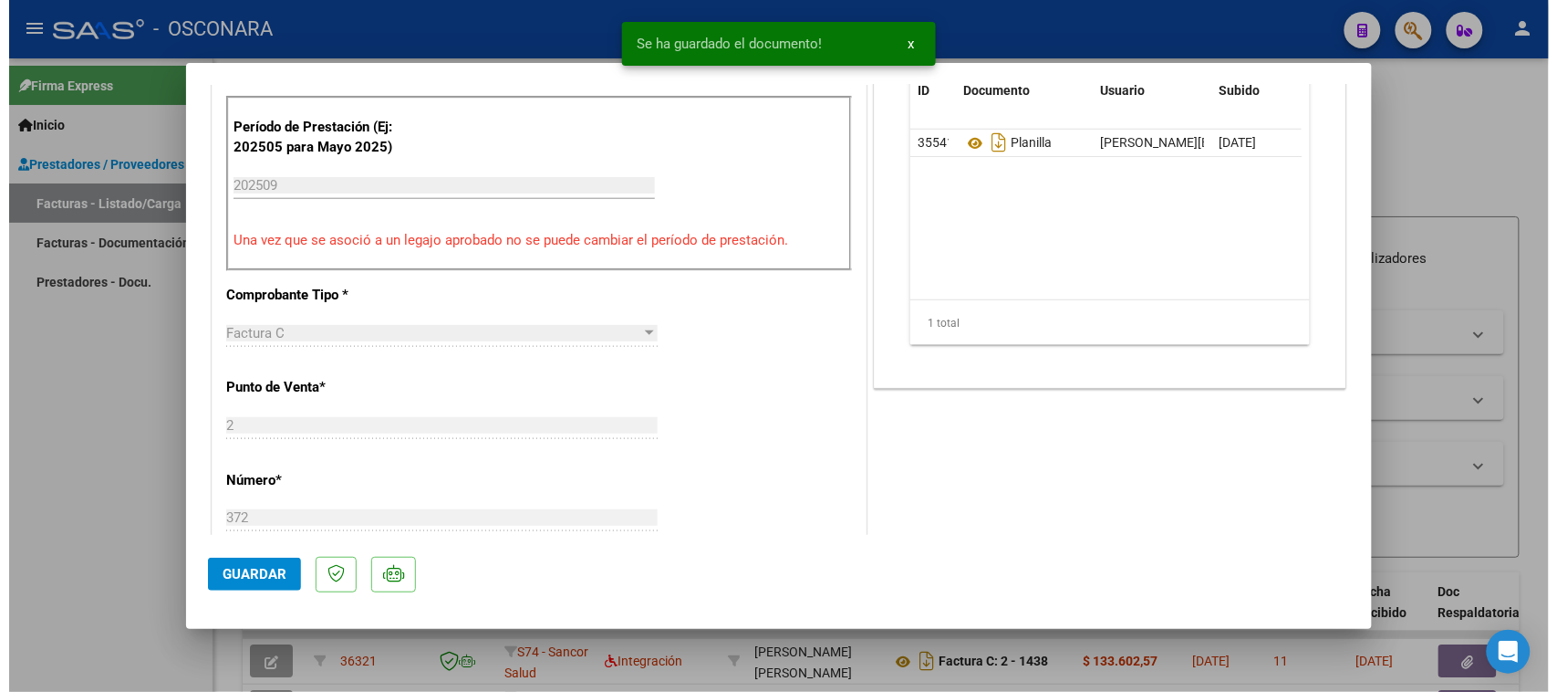
scroll to position [798, 0]
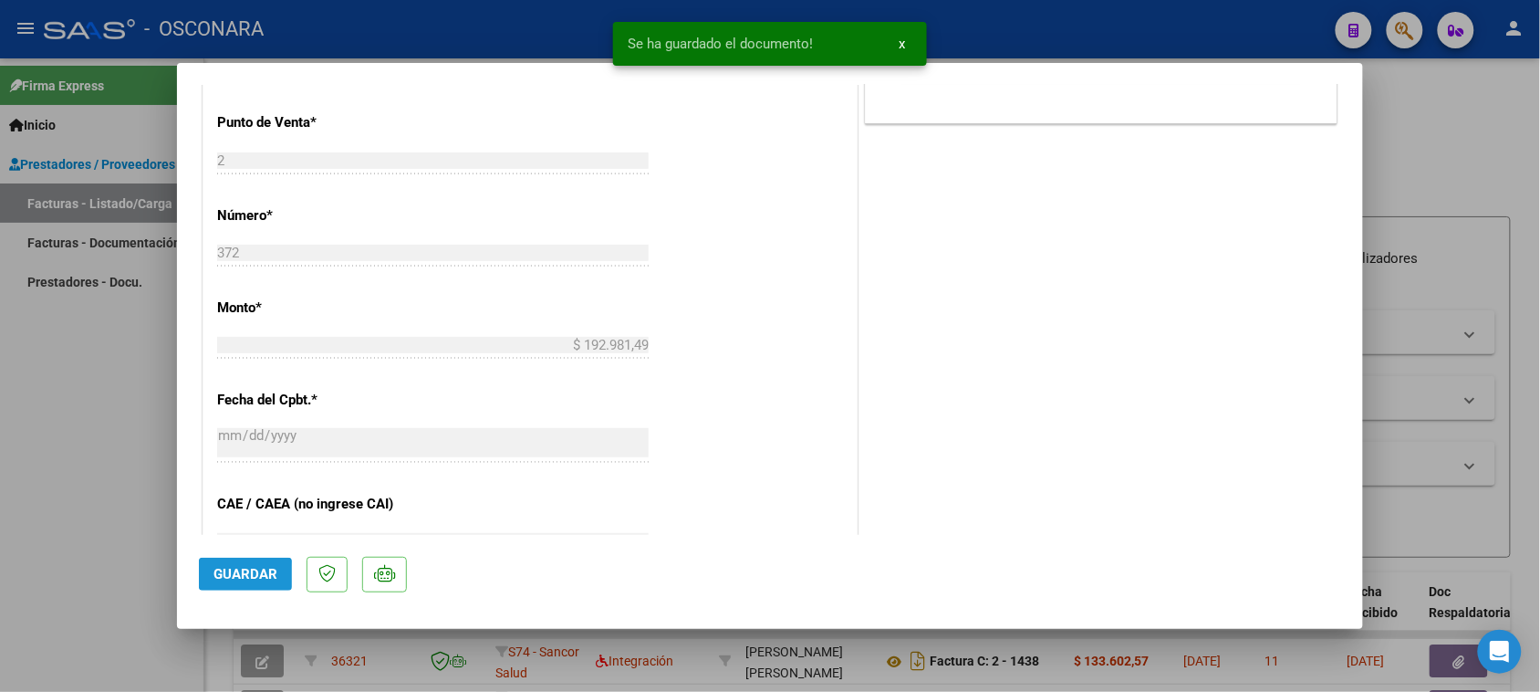
click at [217, 577] on span "Guardar" at bounding box center [245, 574] width 64 height 16
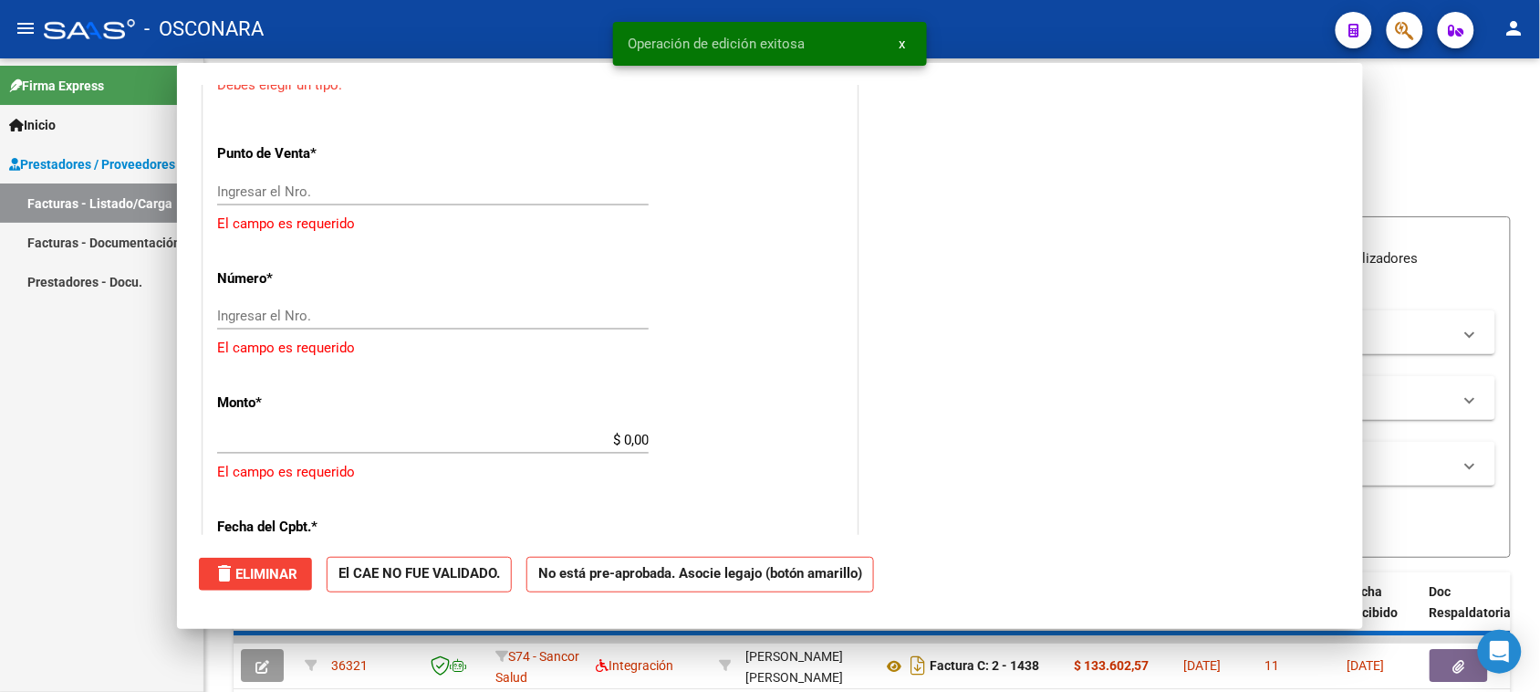
scroll to position [0, 0]
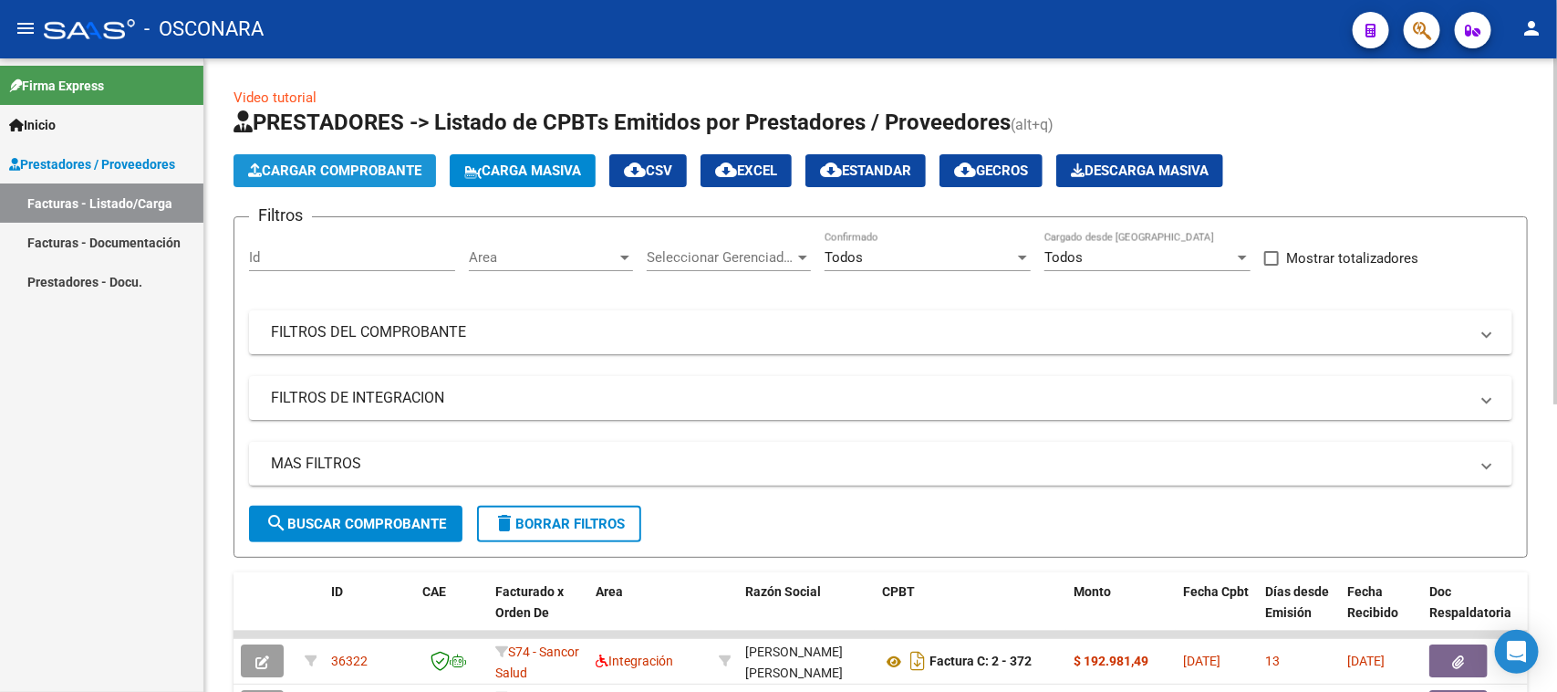
click at [342, 178] on button "Cargar Comprobante" at bounding box center [335, 170] width 203 height 33
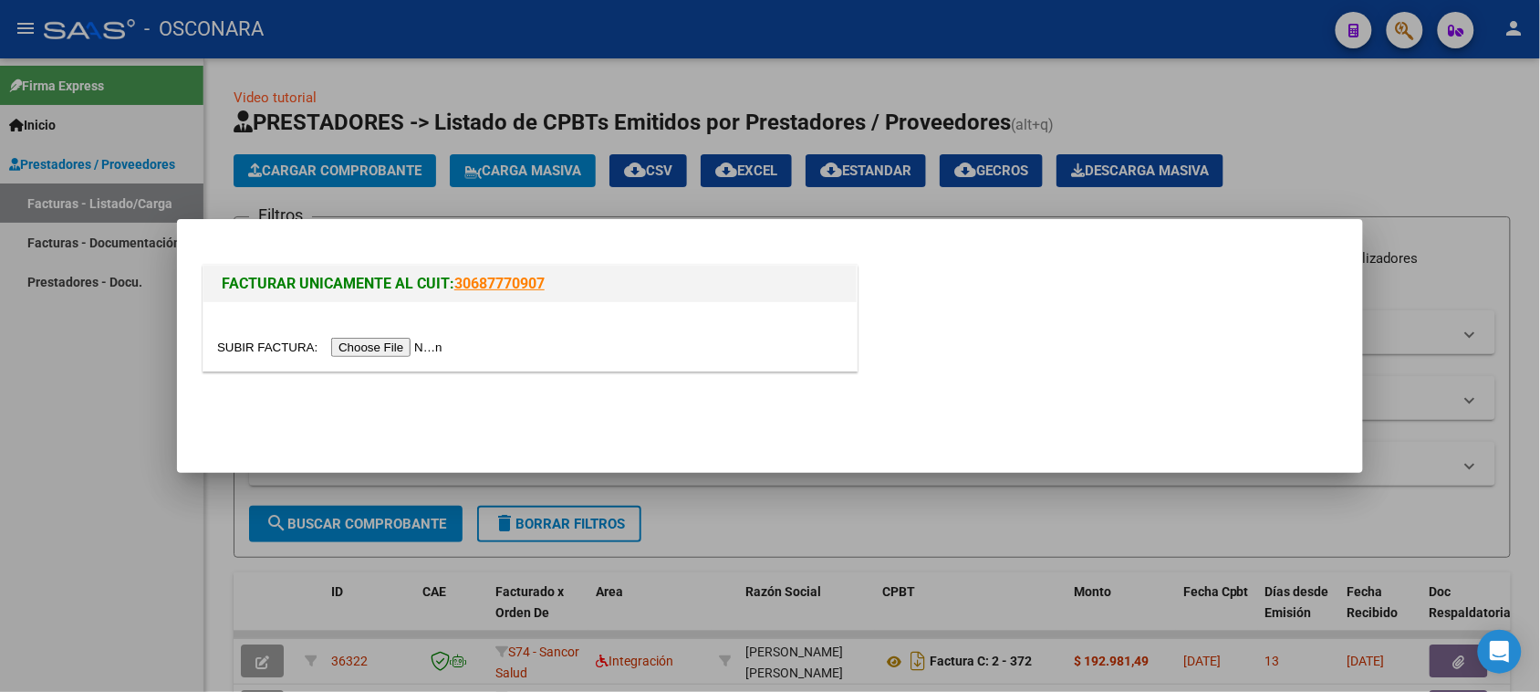
click at [342, 348] on input "file" at bounding box center [332, 347] width 231 height 19
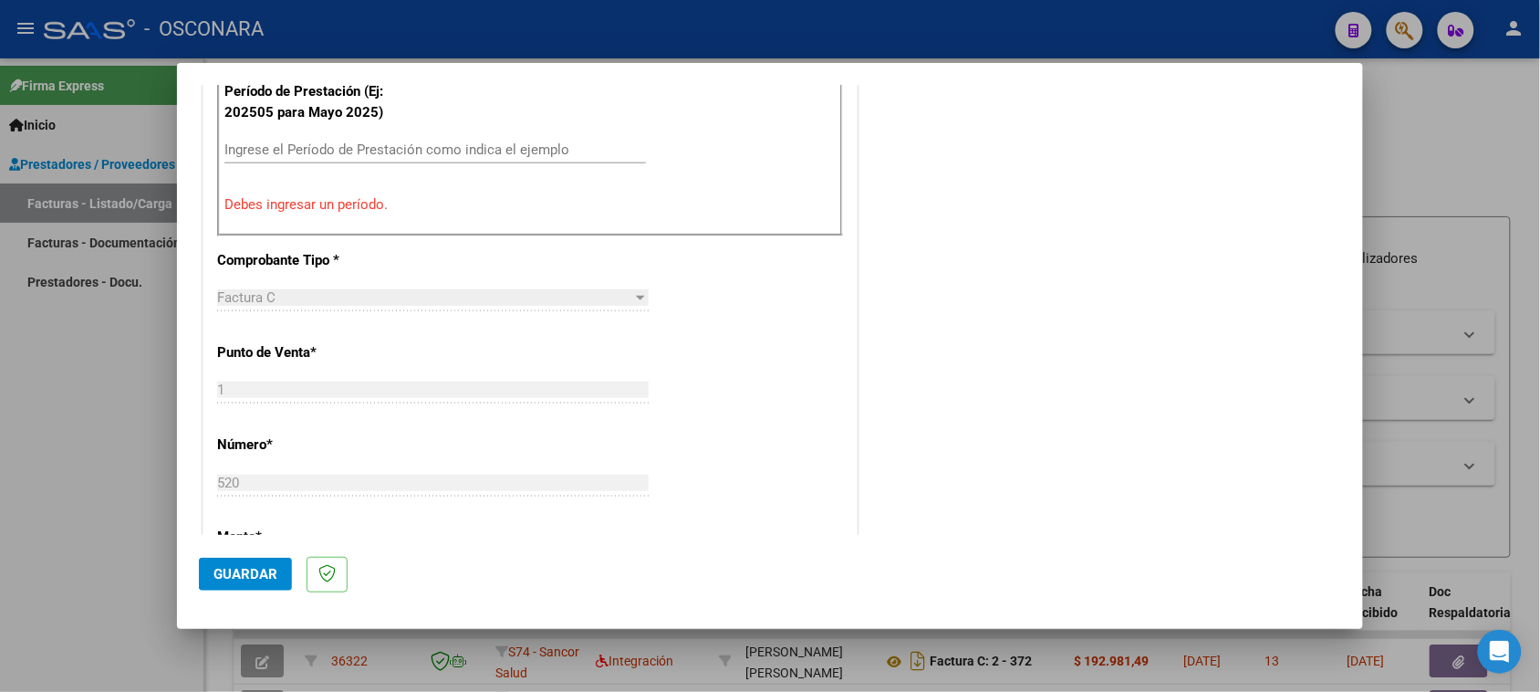
scroll to position [607, 0]
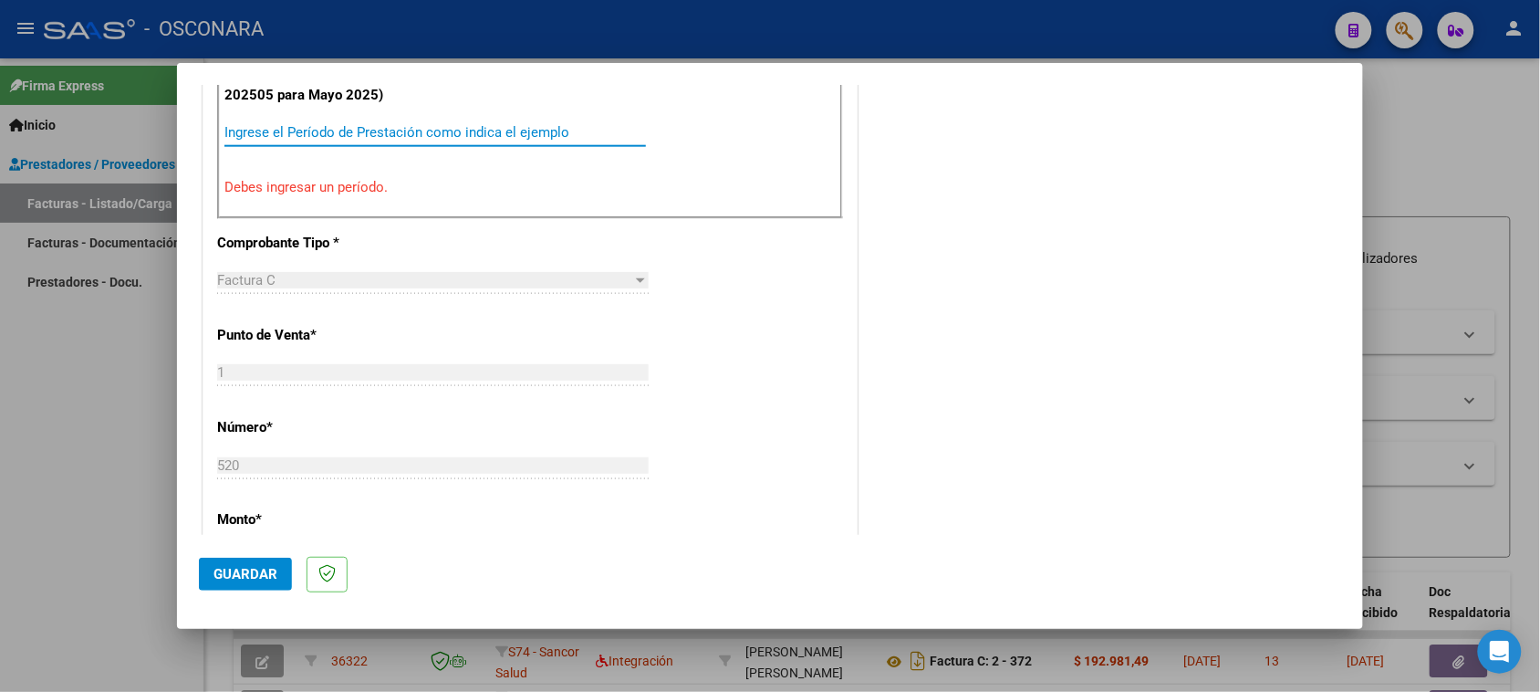
click at [365, 138] on input "Ingrese el Período de Prestación como indica el ejemplo" at bounding box center [435, 132] width 422 height 16
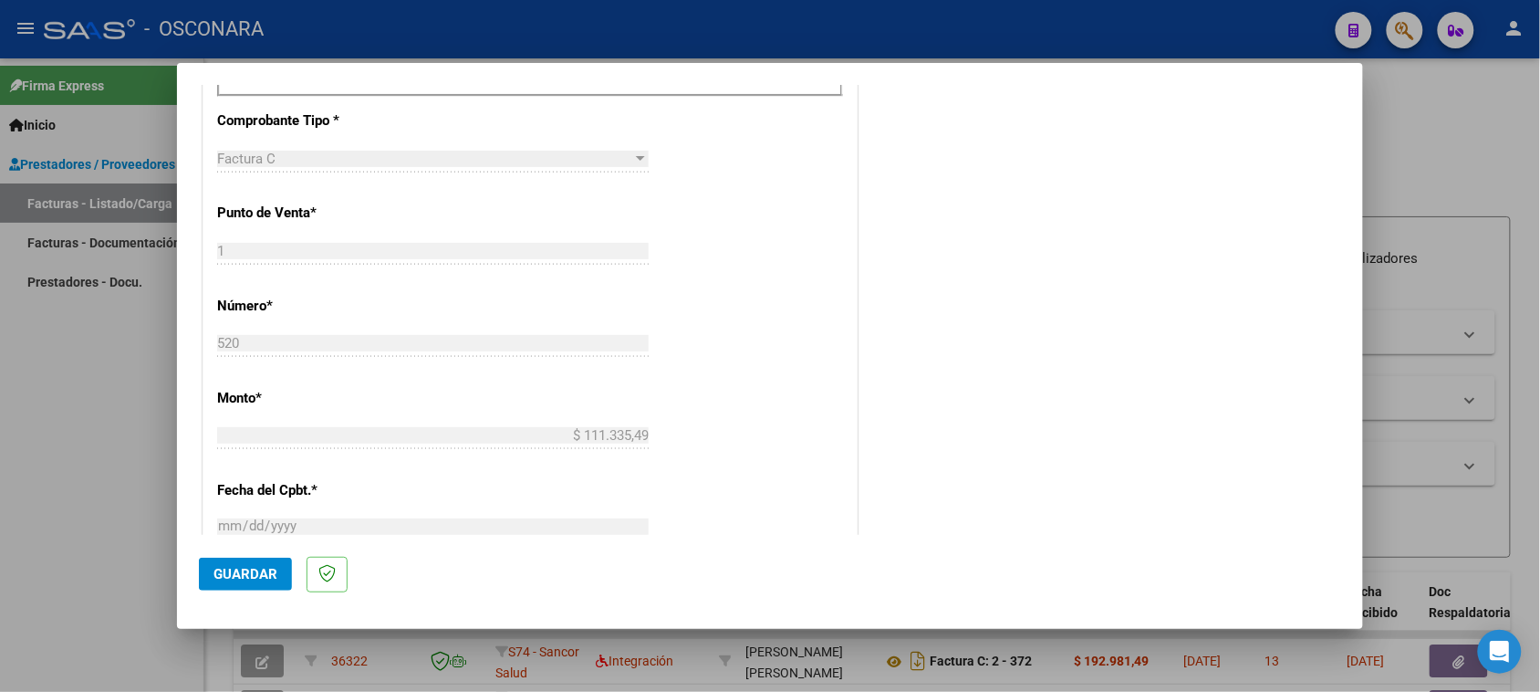
scroll to position [721, 0]
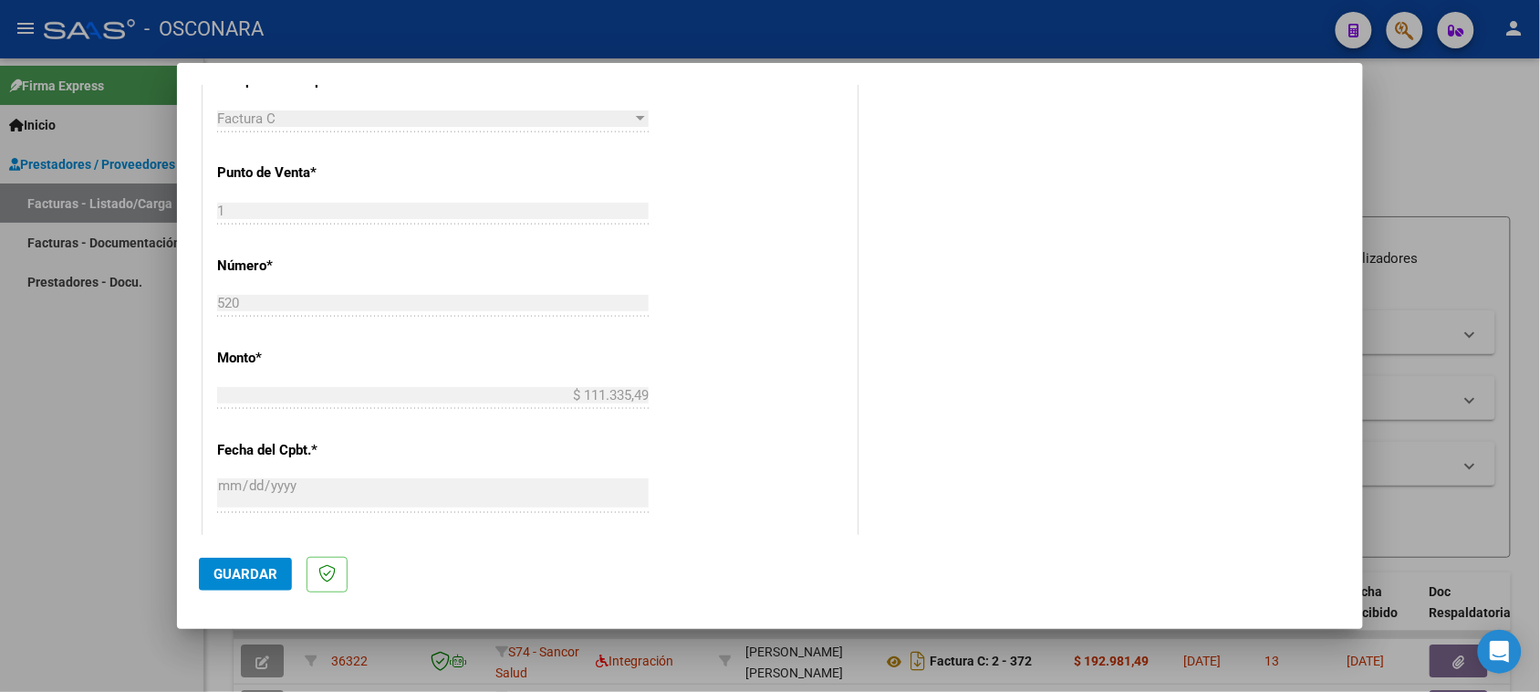
type input "202509"
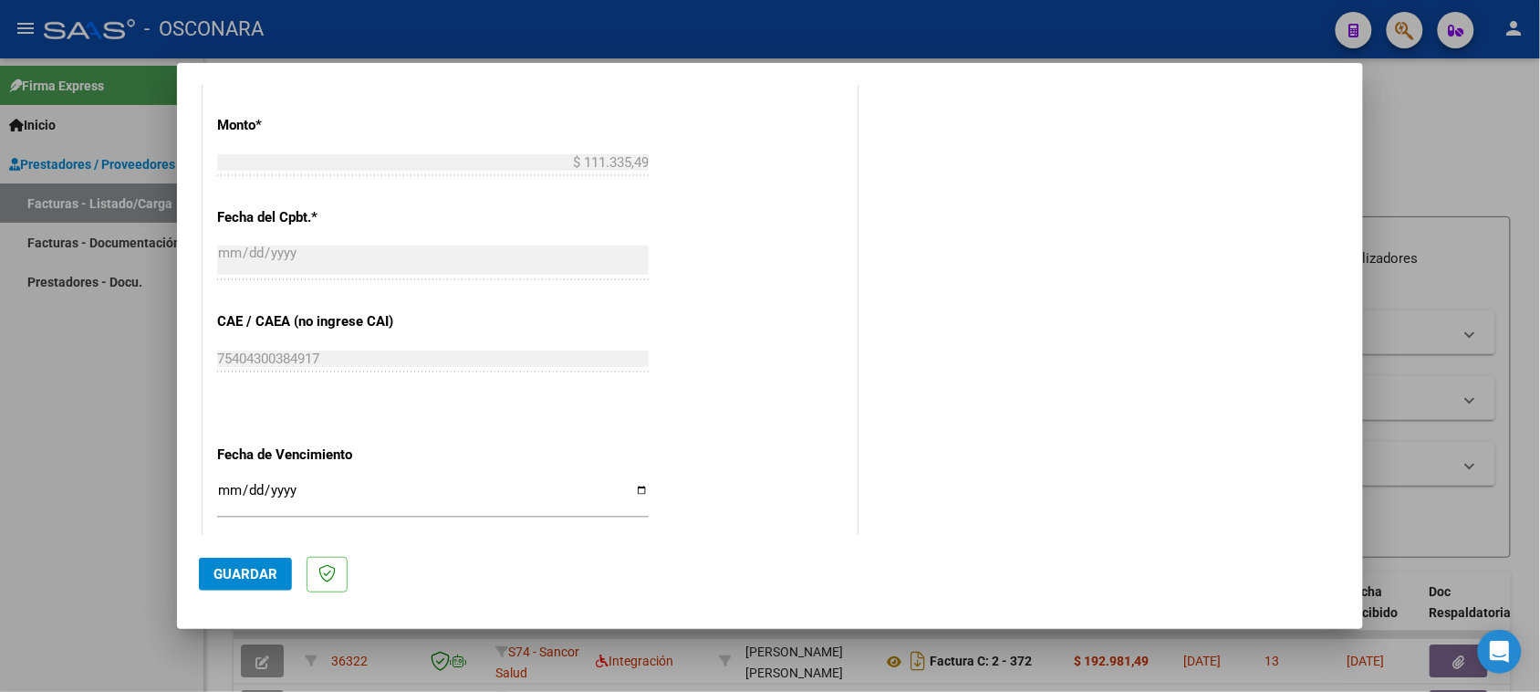
scroll to position [1063, 0]
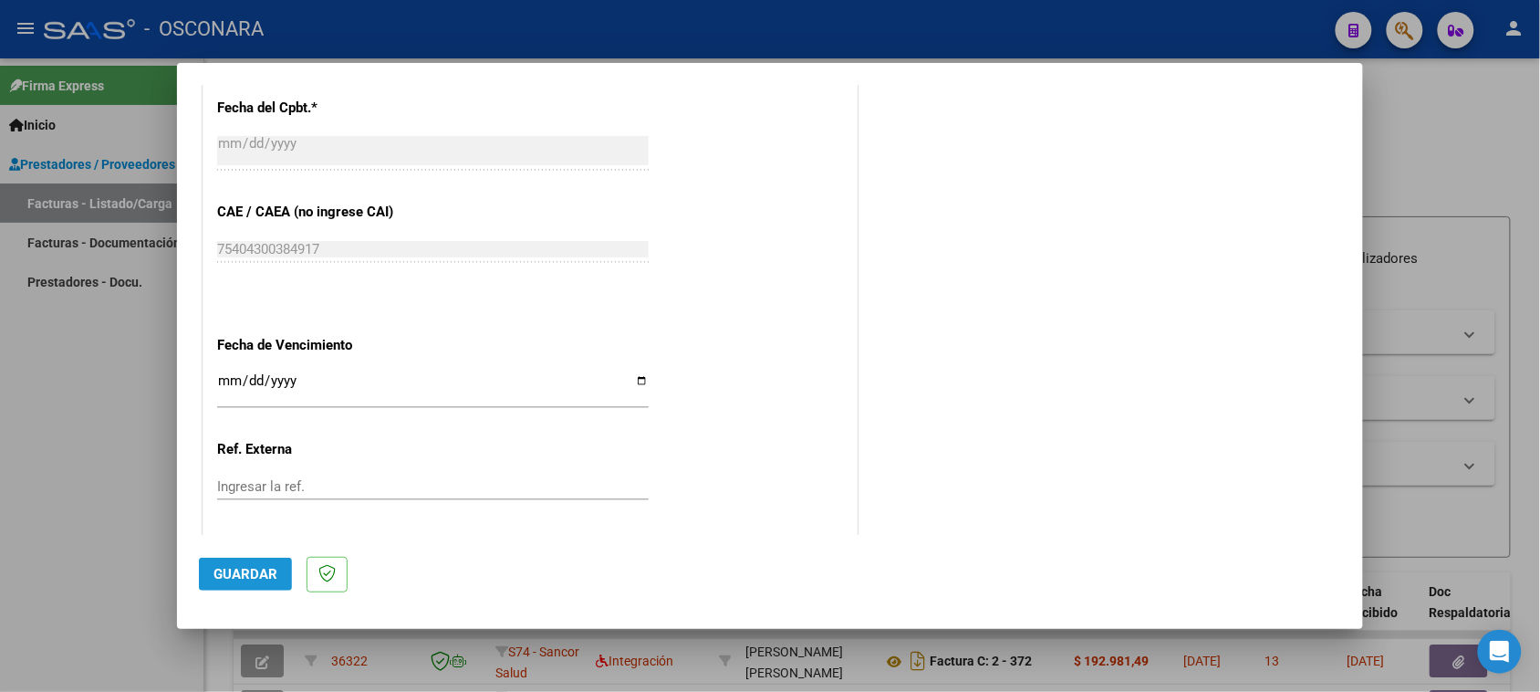
click at [217, 561] on button "Guardar" at bounding box center [245, 573] width 93 height 33
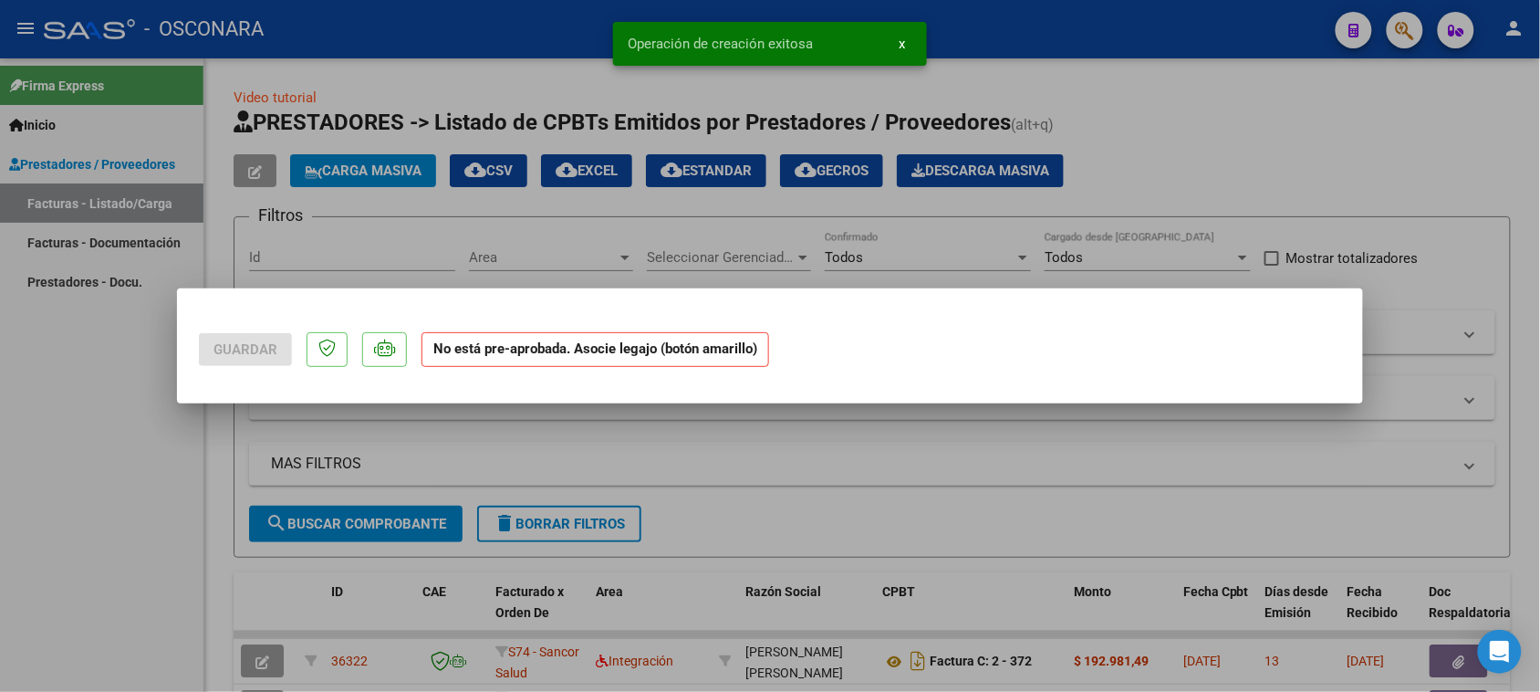
scroll to position [0, 0]
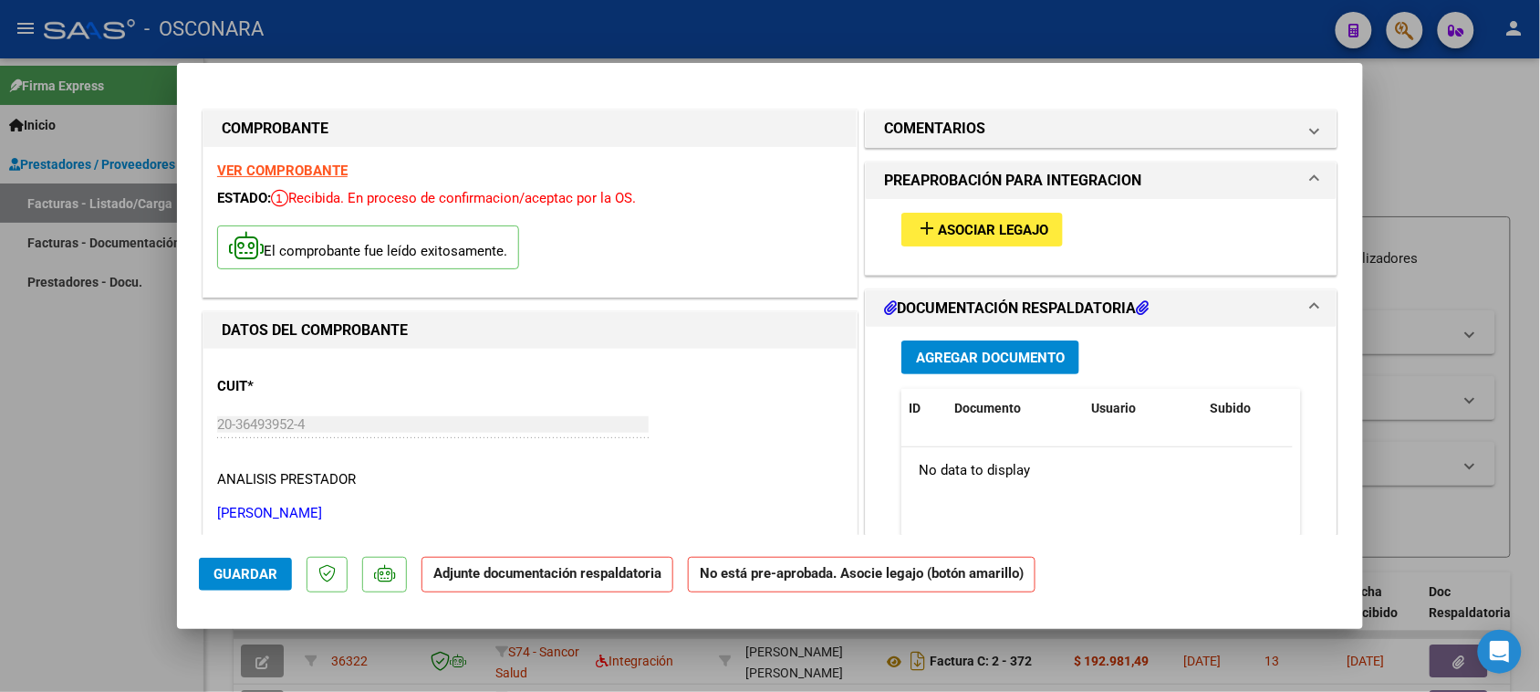
click at [967, 229] on span "Asociar Legajo" at bounding box center [993, 230] width 110 height 16
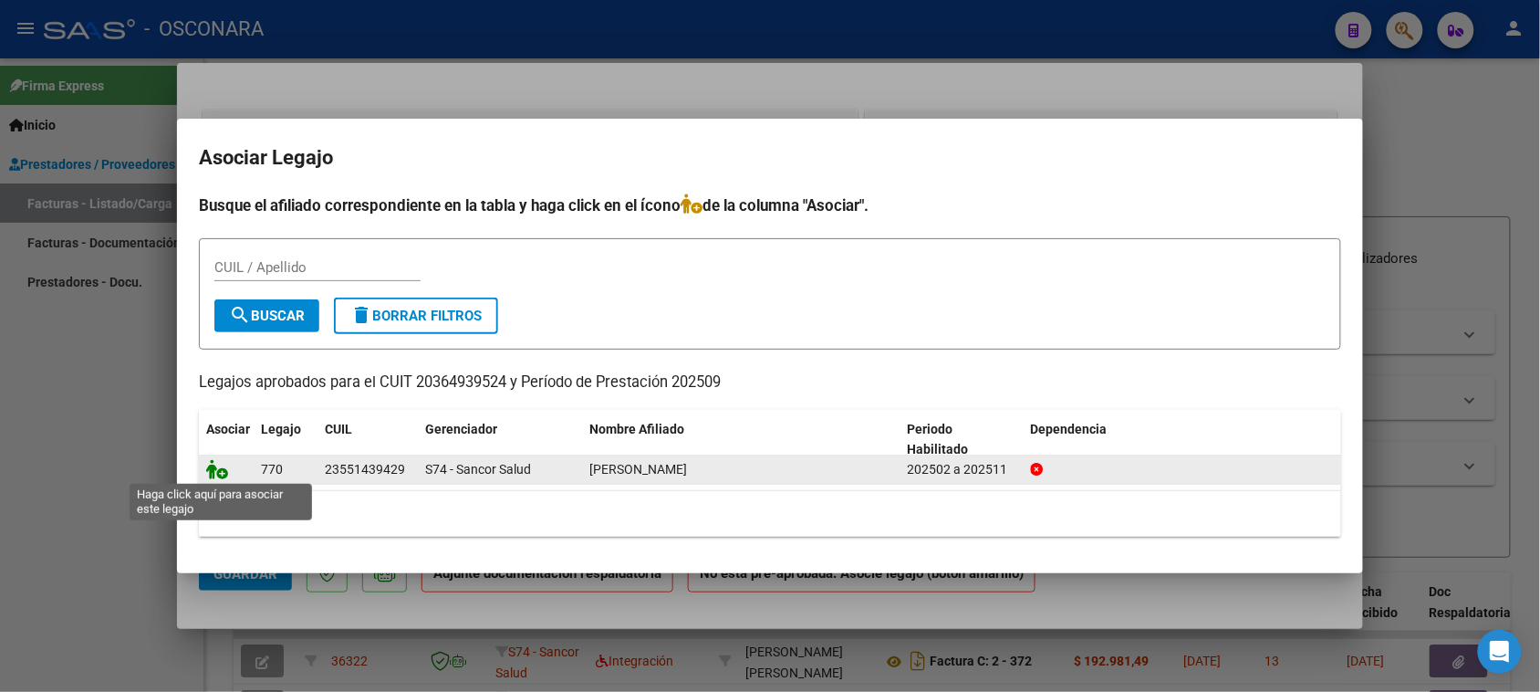
click at [220, 471] on icon at bounding box center [217, 469] width 22 height 20
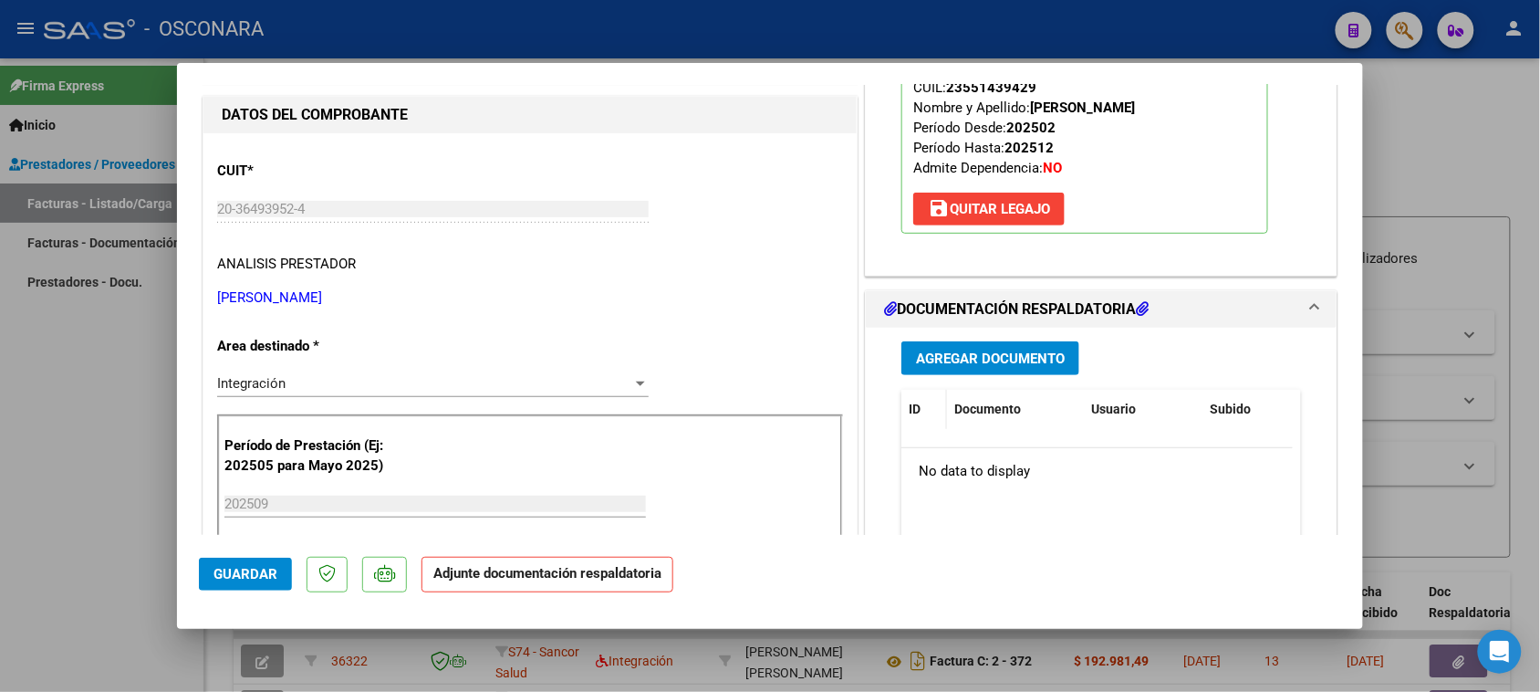
scroll to position [228, 0]
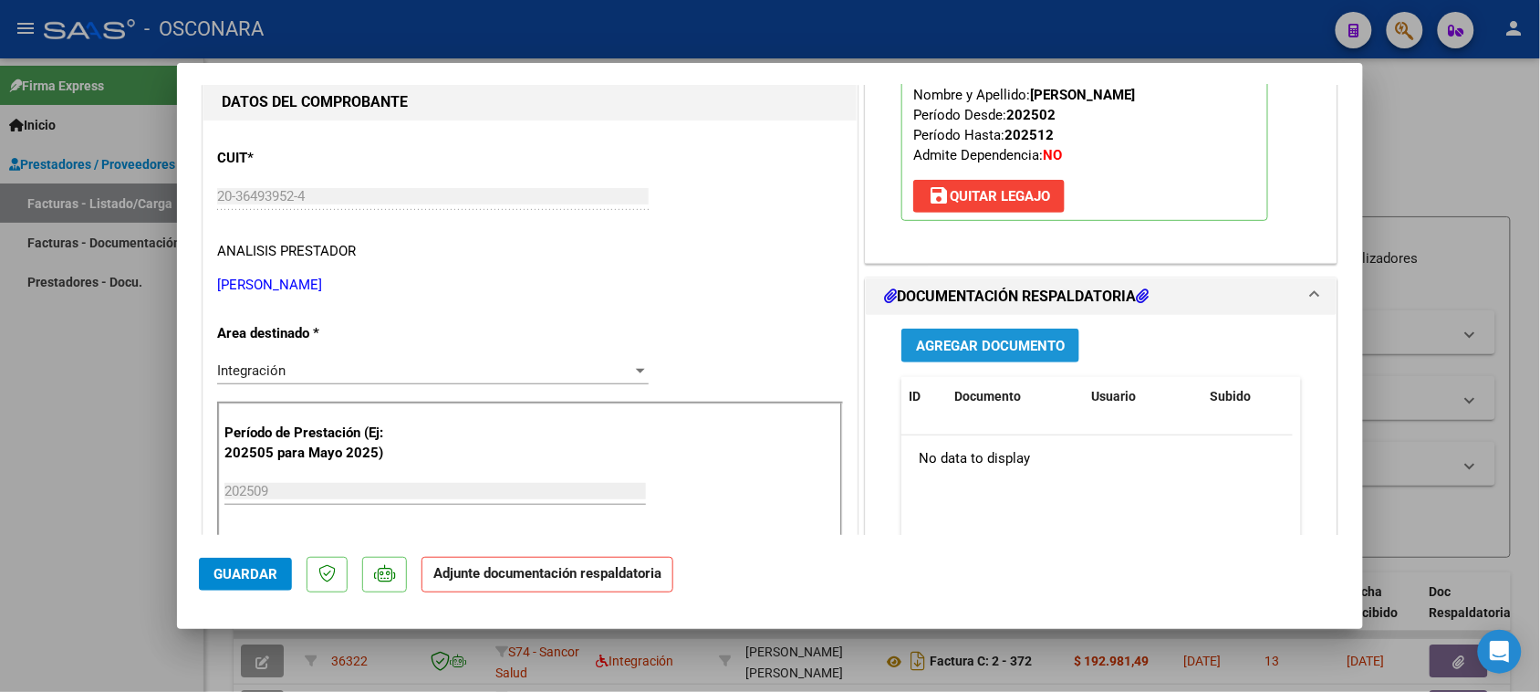
click at [992, 353] on span "Agregar Documento" at bounding box center [990, 346] width 149 height 16
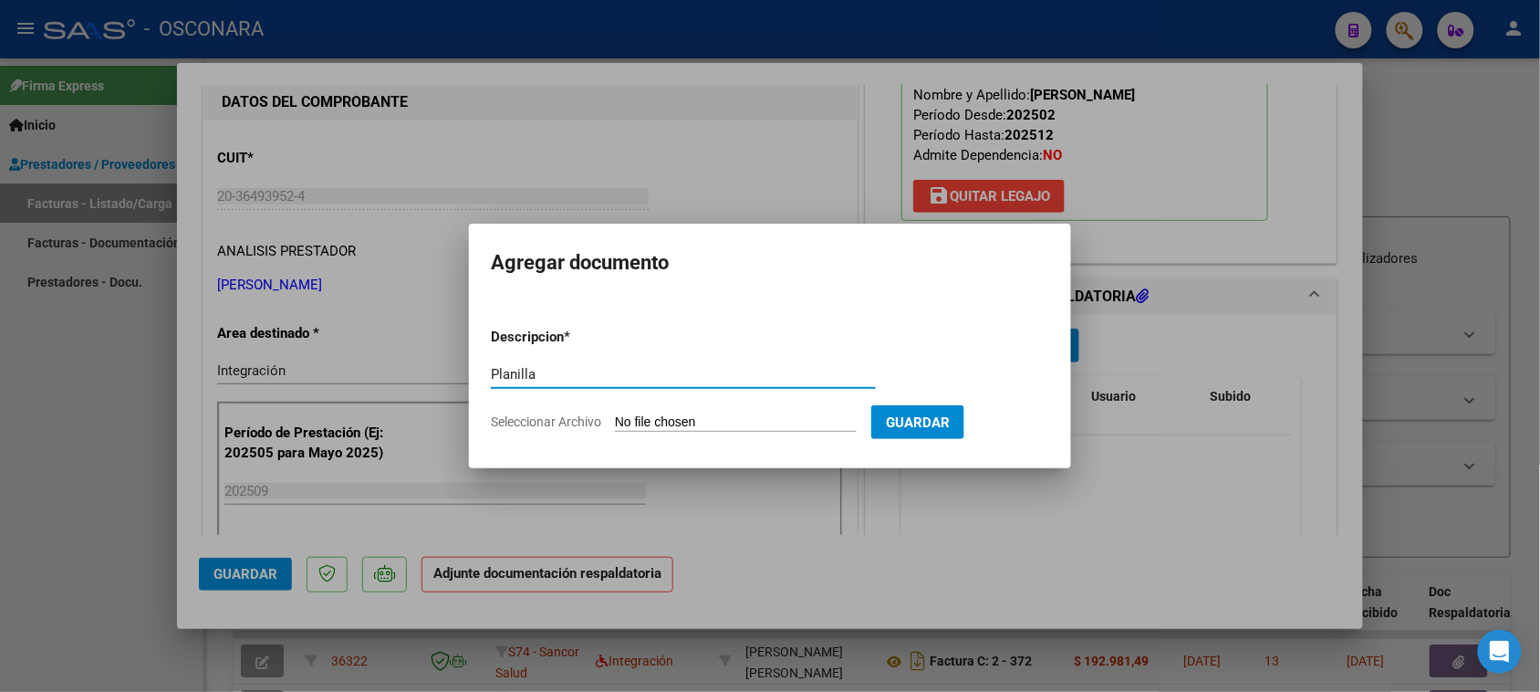
type input "Planilla"
click at [657, 422] on input "Seleccionar Archivo" at bounding box center [736, 422] width 242 height 17
type input "C:\fakepath\Planilla - septiembre [PERSON_NAME].pdf"
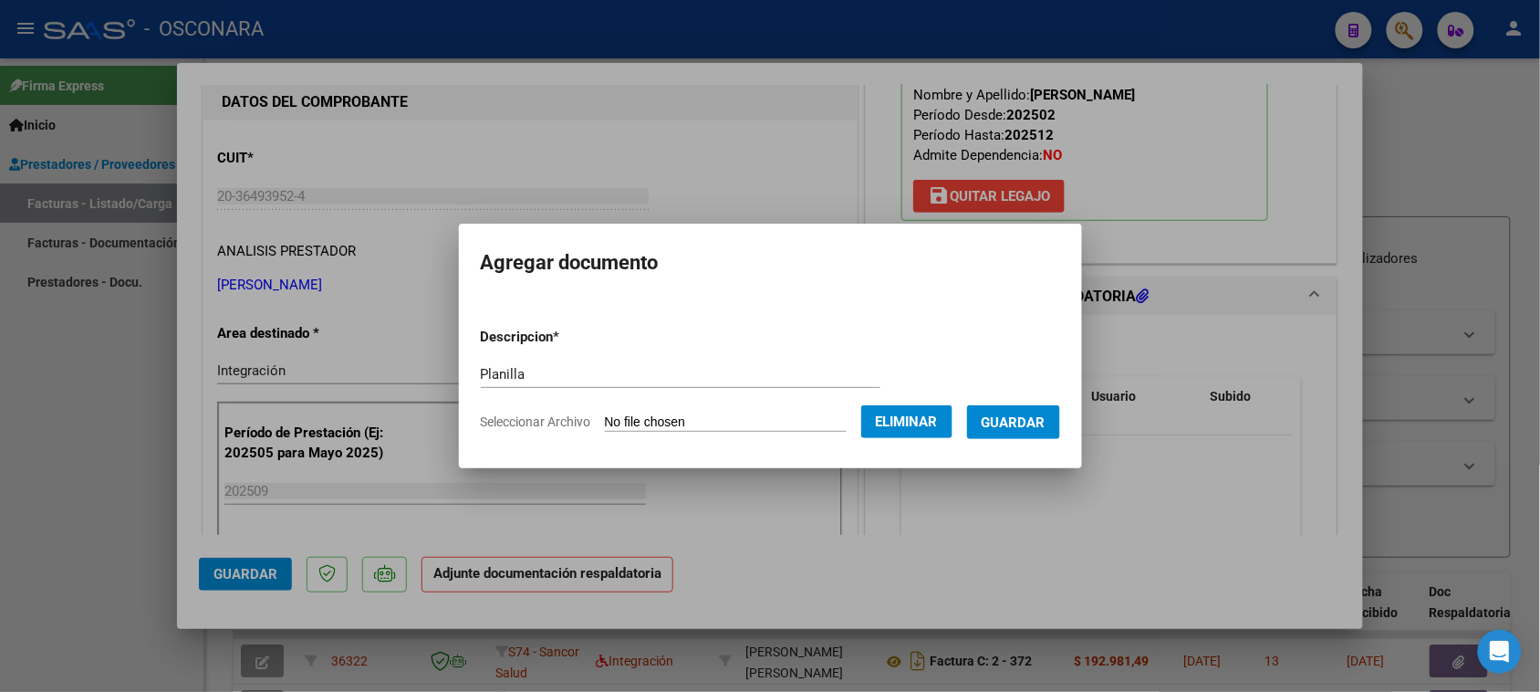
drag, startPoint x: 936, startPoint y: 422, endPoint x: 1014, endPoint y: 316, distance: 131.9
click at [1014, 316] on form "Descripcion * Planilla Escriba aquí una descripcion Seleccionar Archivo Elimina…" at bounding box center [770, 379] width 579 height 133
click at [1041, 429] on span "Guardar" at bounding box center [1014, 422] width 64 height 16
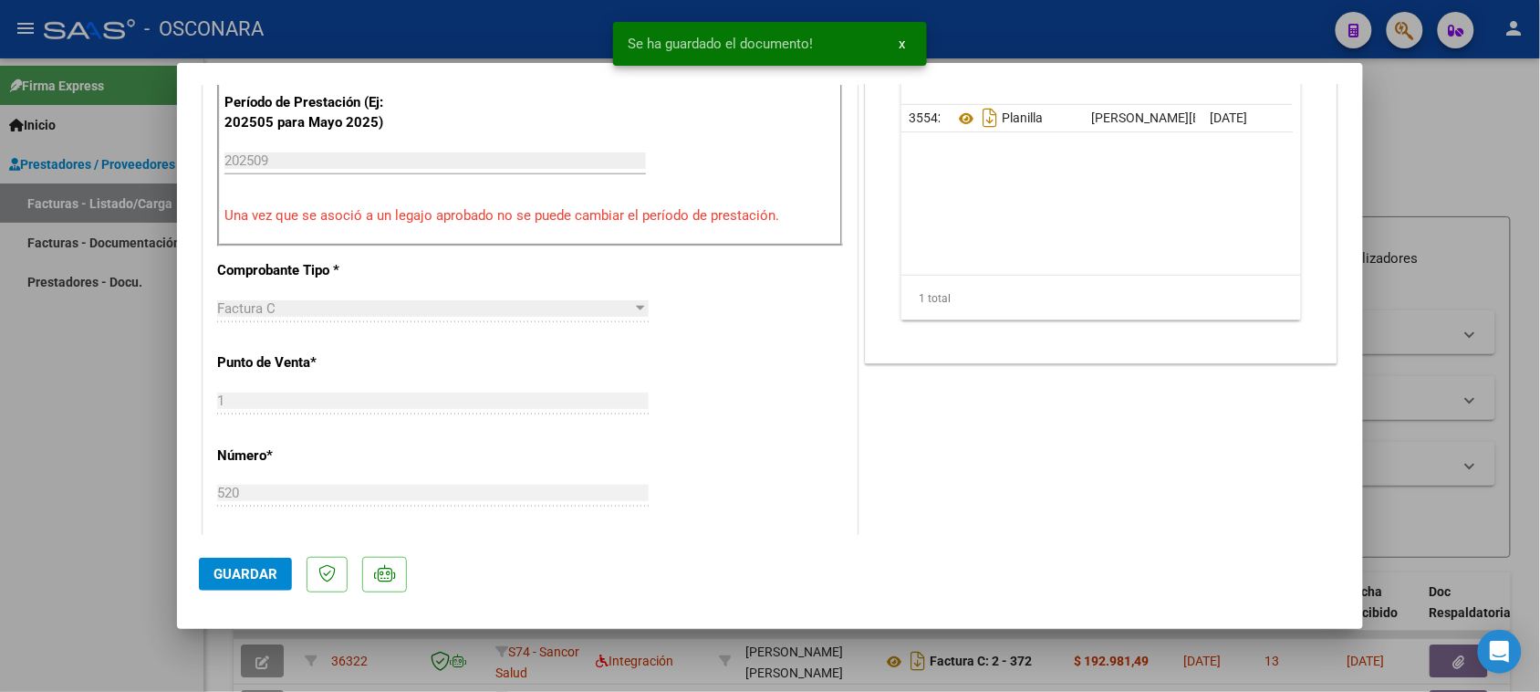
scroll to position [570, 0]
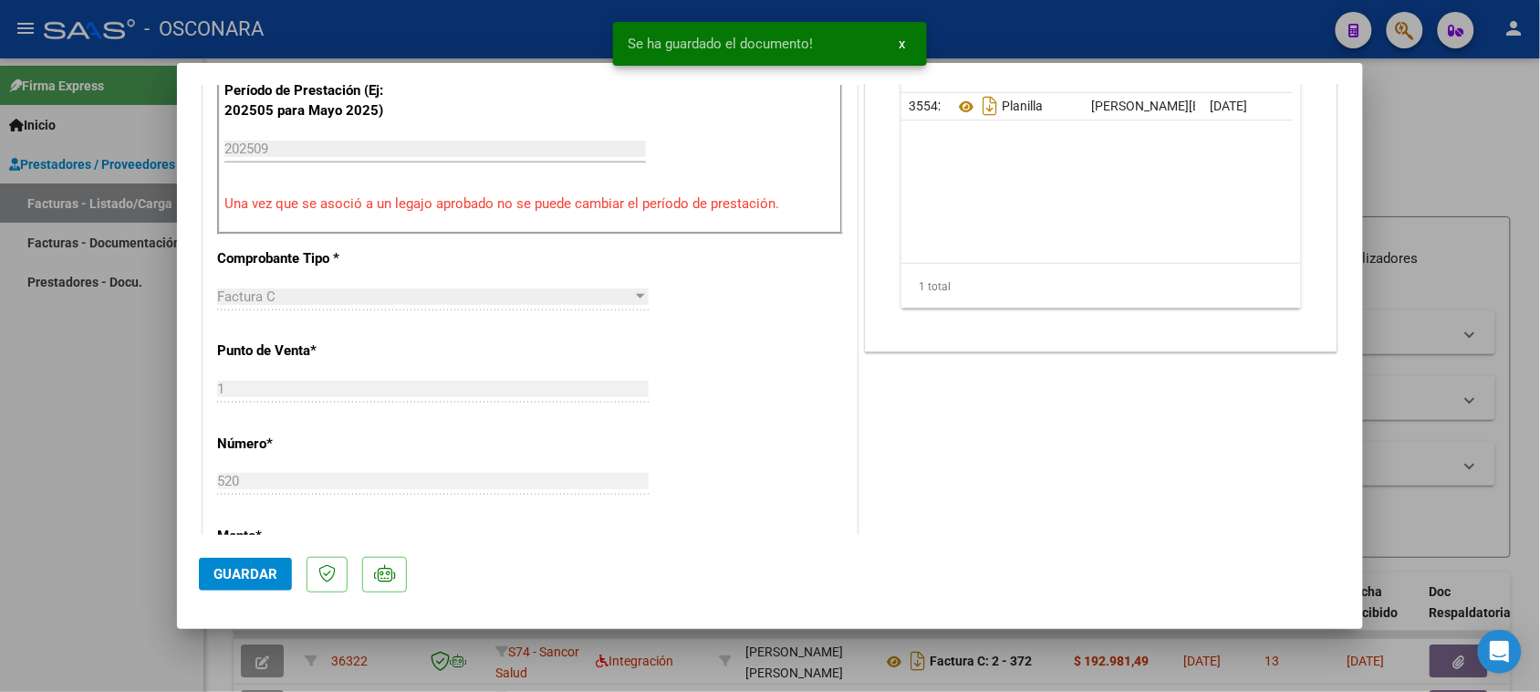
click at [243, 575] on span "Guardar" at bounding box center [245, 574] width 64 height 16
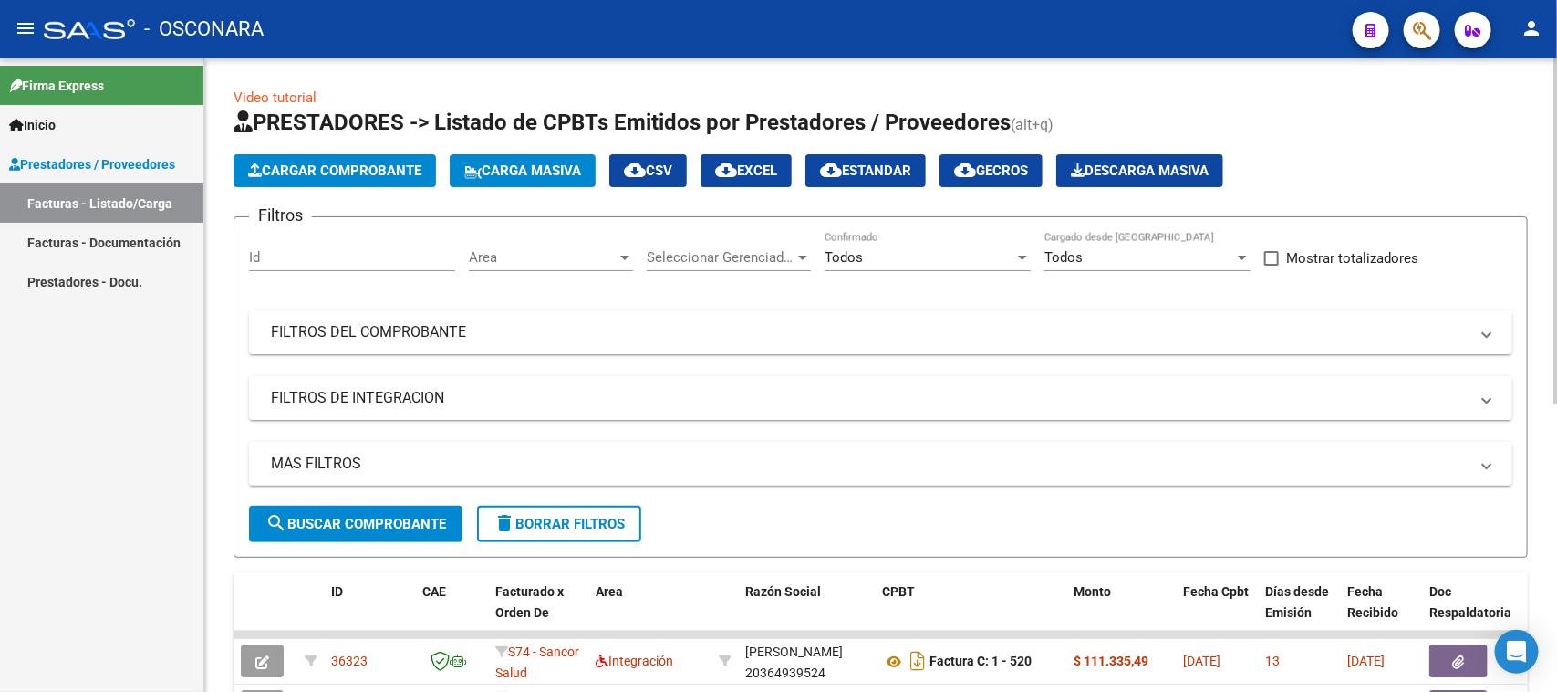
click at [335, 165] on span "Cargar Comprobante" at bounding box center [334, 170] width 173 height 16
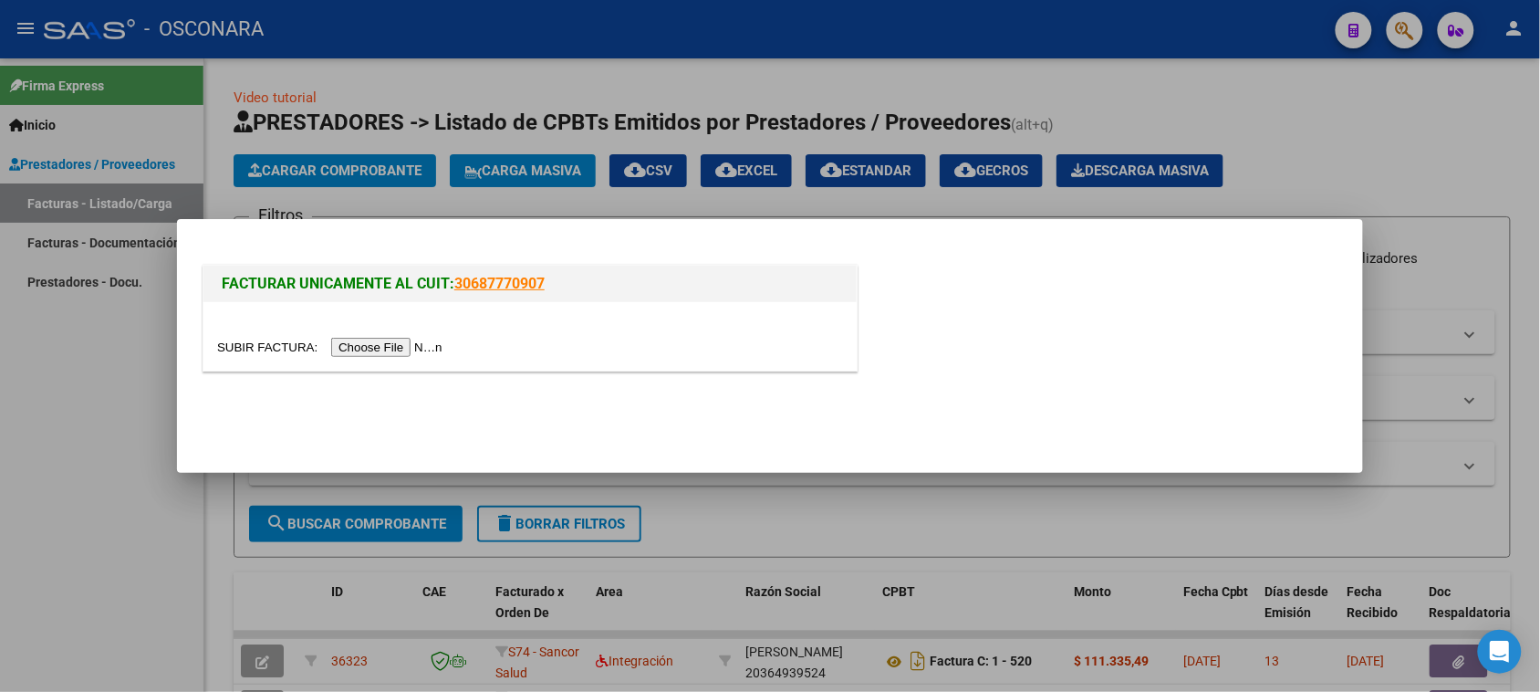
click at [379, 342] on input "file" at bounding box center [332, 347] width 231 height 19
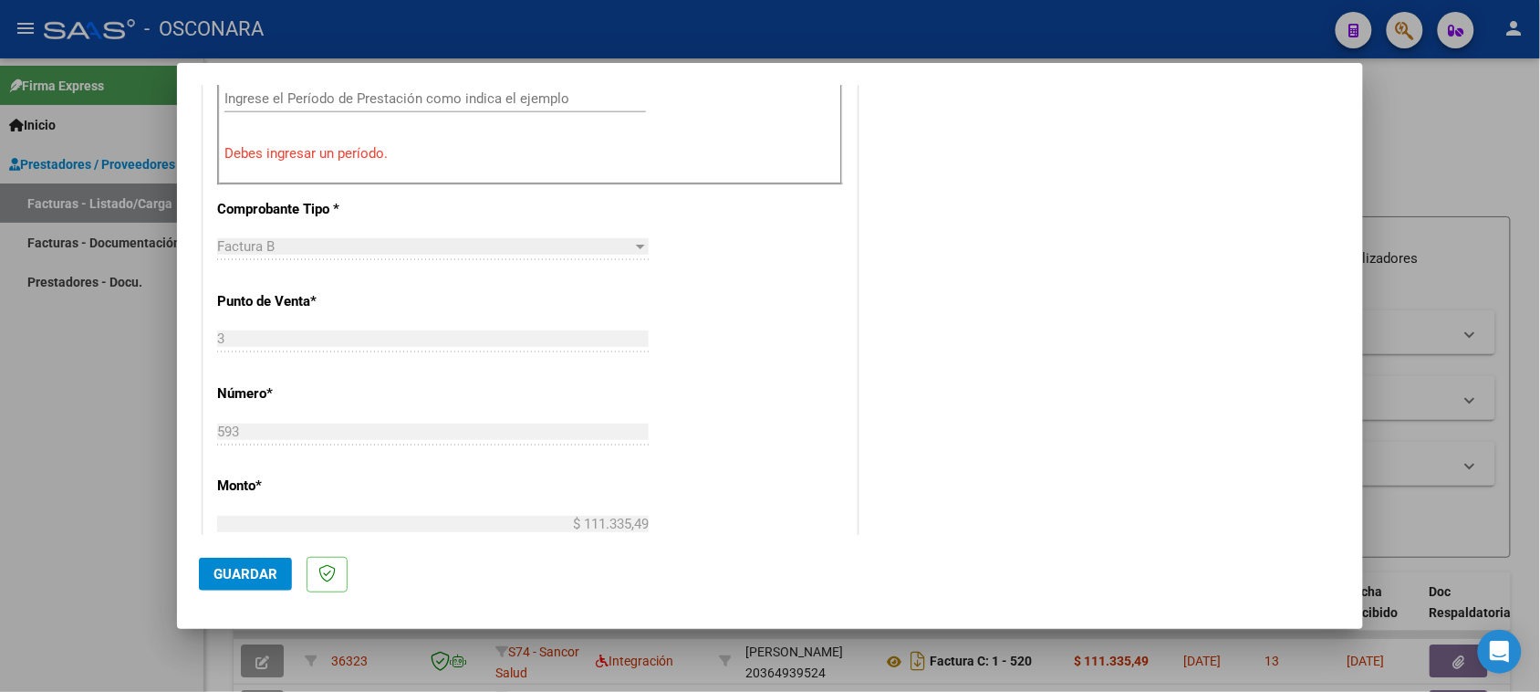
scroll to position [412, 0]
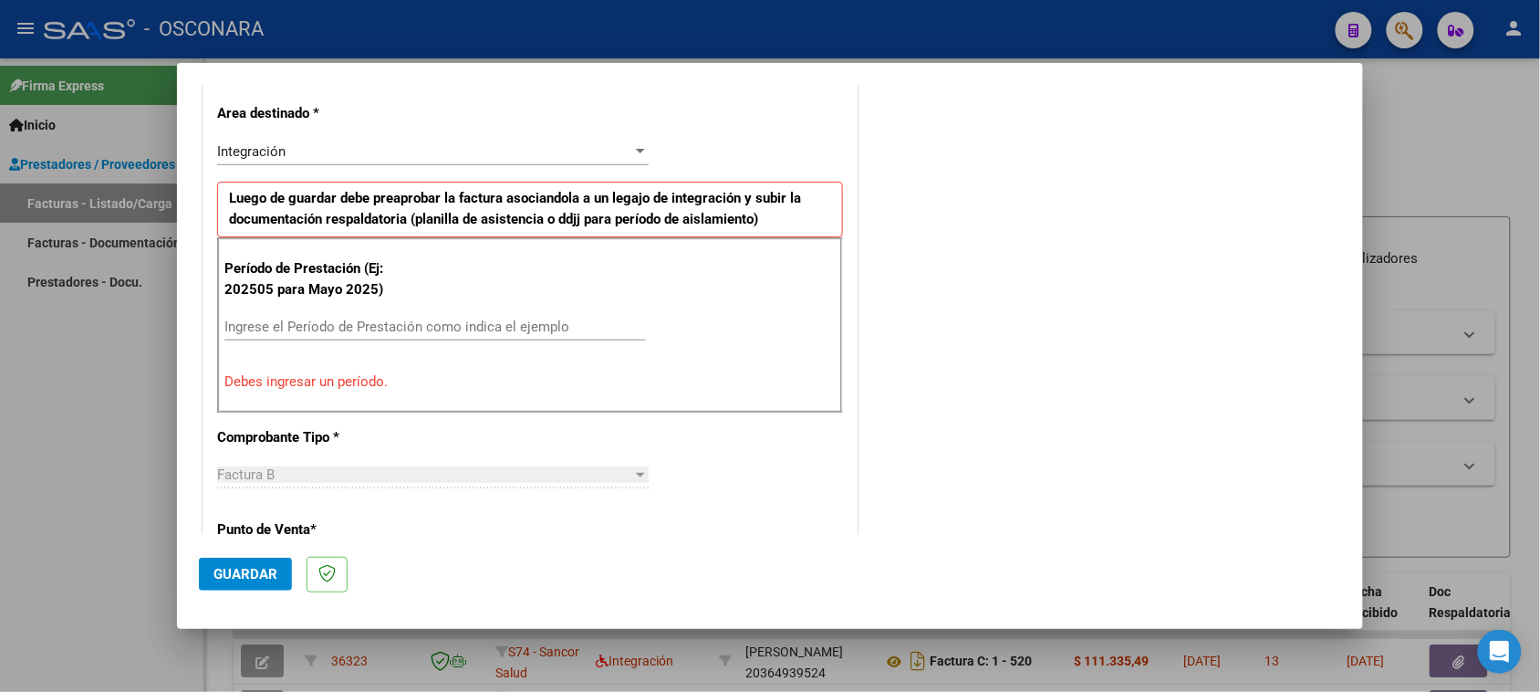
click at [394, 340] on div "Ingrese el Período de Prestación como indica el ejemplo" at bounding box center [435, 326] width 422 height 27
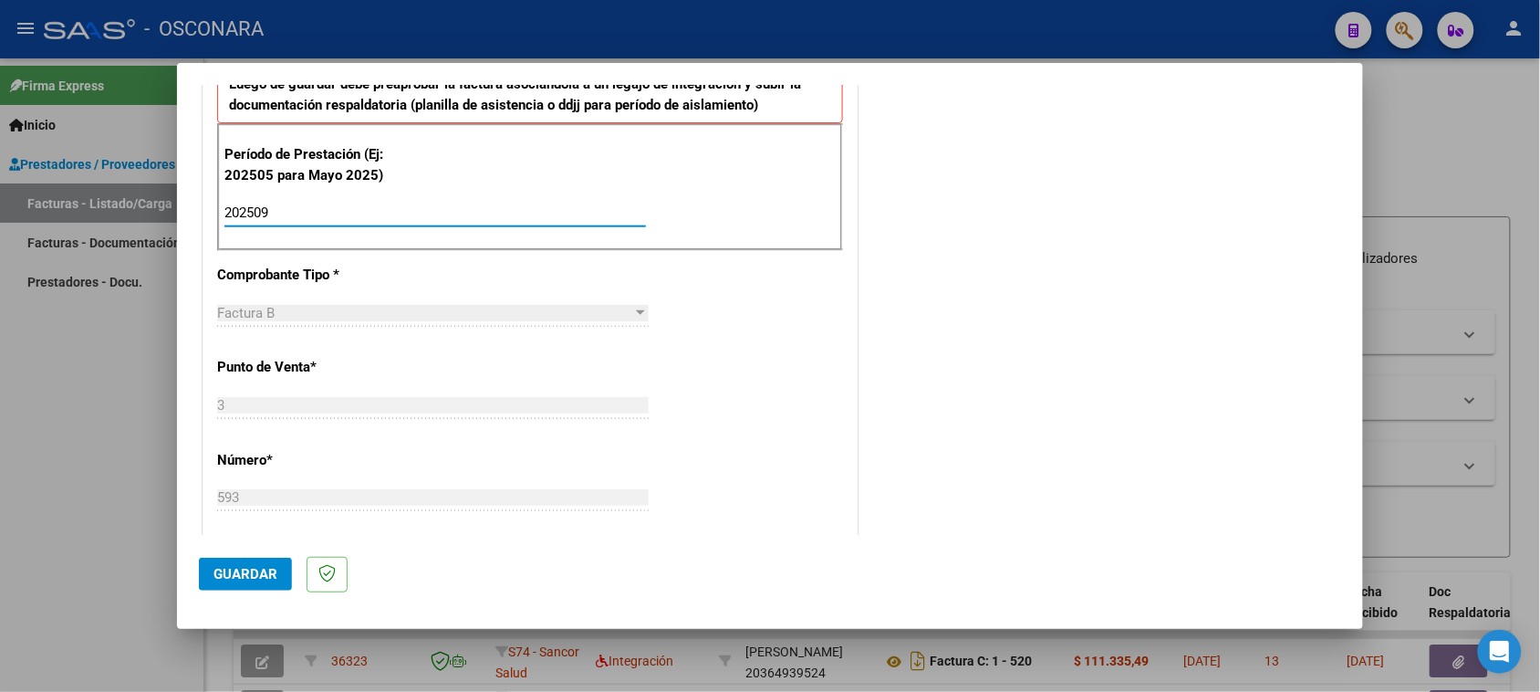
scroll to position [755, 0]
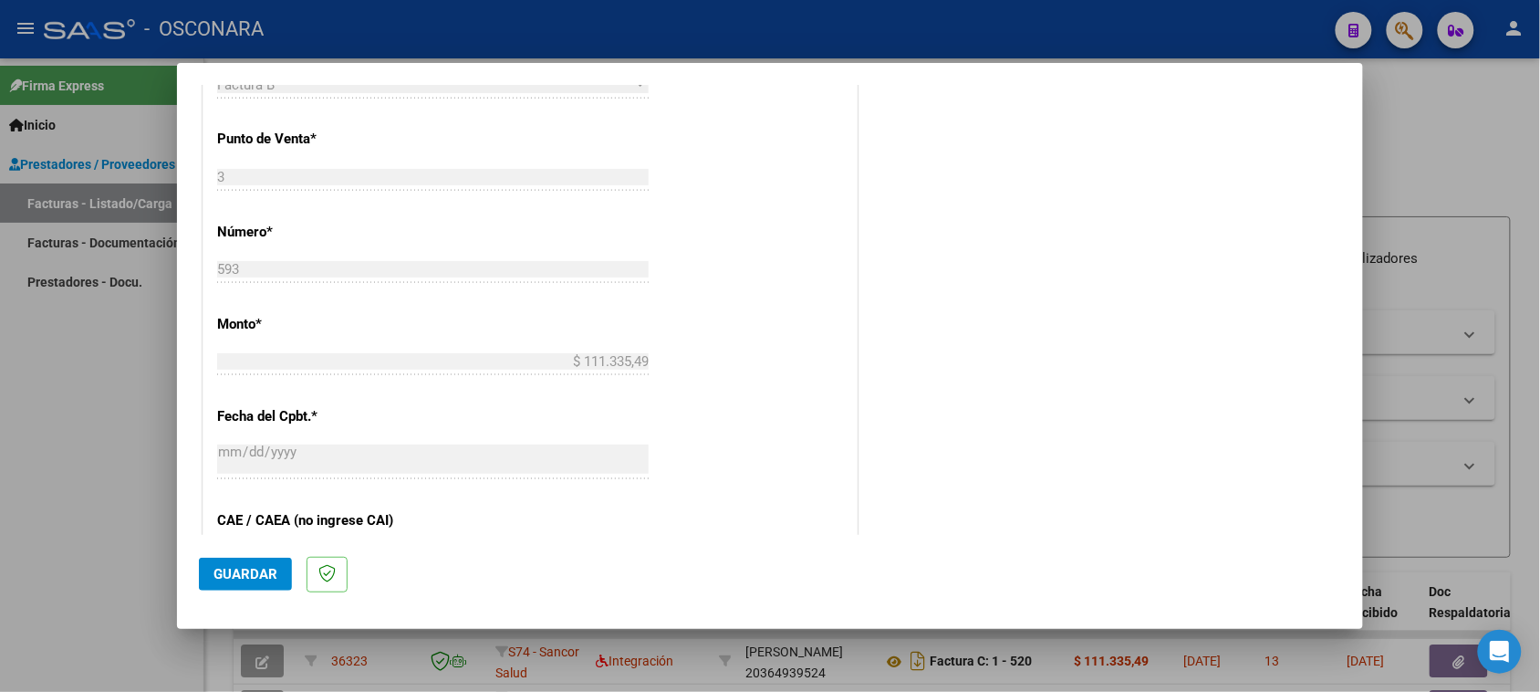
type input "202509"
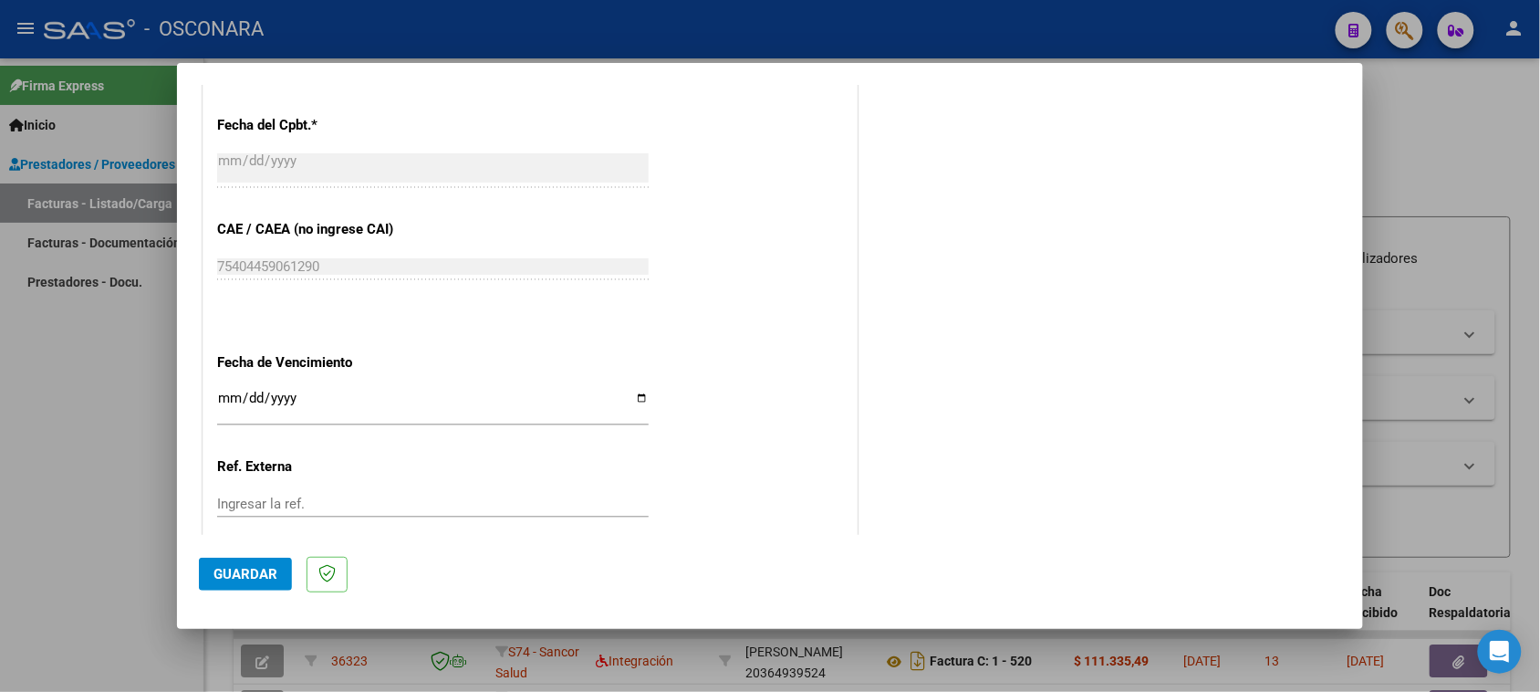
scroll to position [1097, 0]
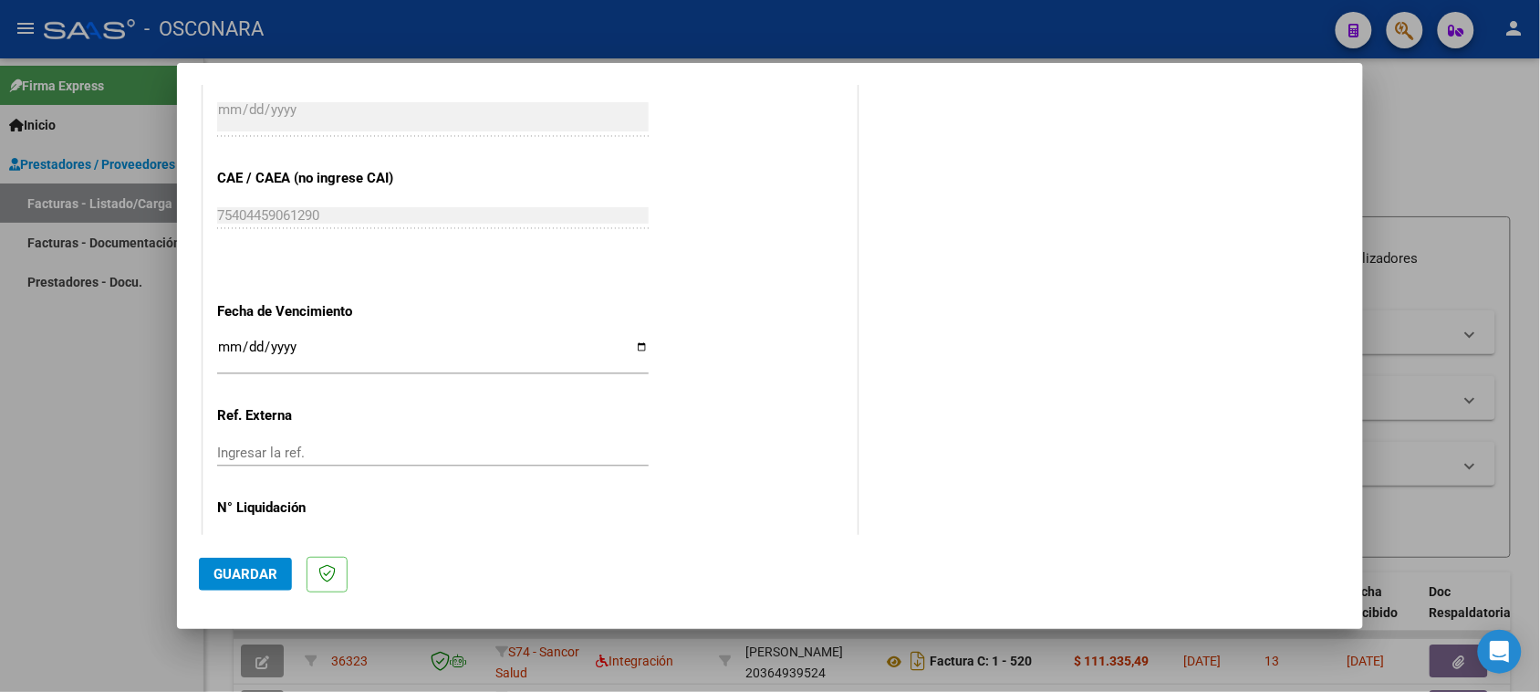
click at [229, 568] on span "Guardar" at bounding box center [245, 574] width 64 height 16
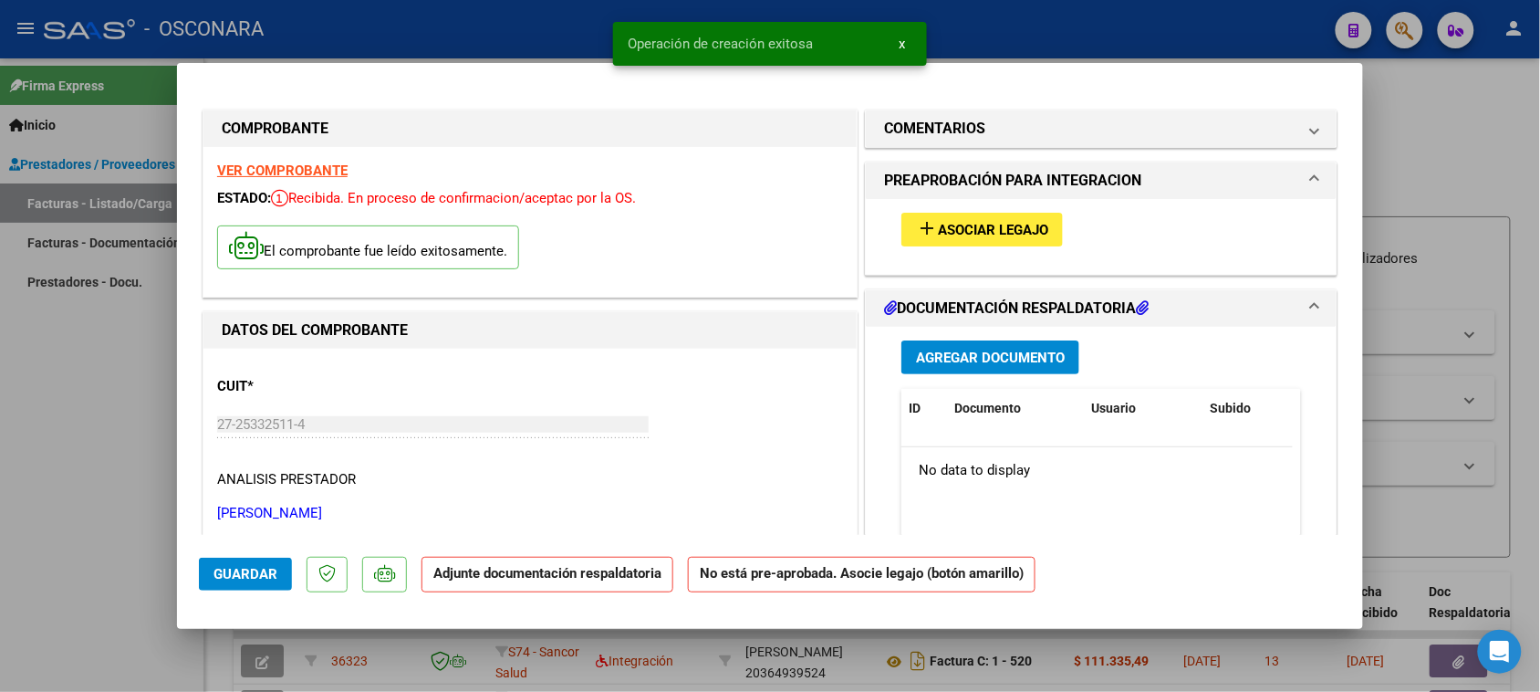
click at [985, 215] on button "add Asociar Legajo" at bounding box center [981, 230] width 161 height 34
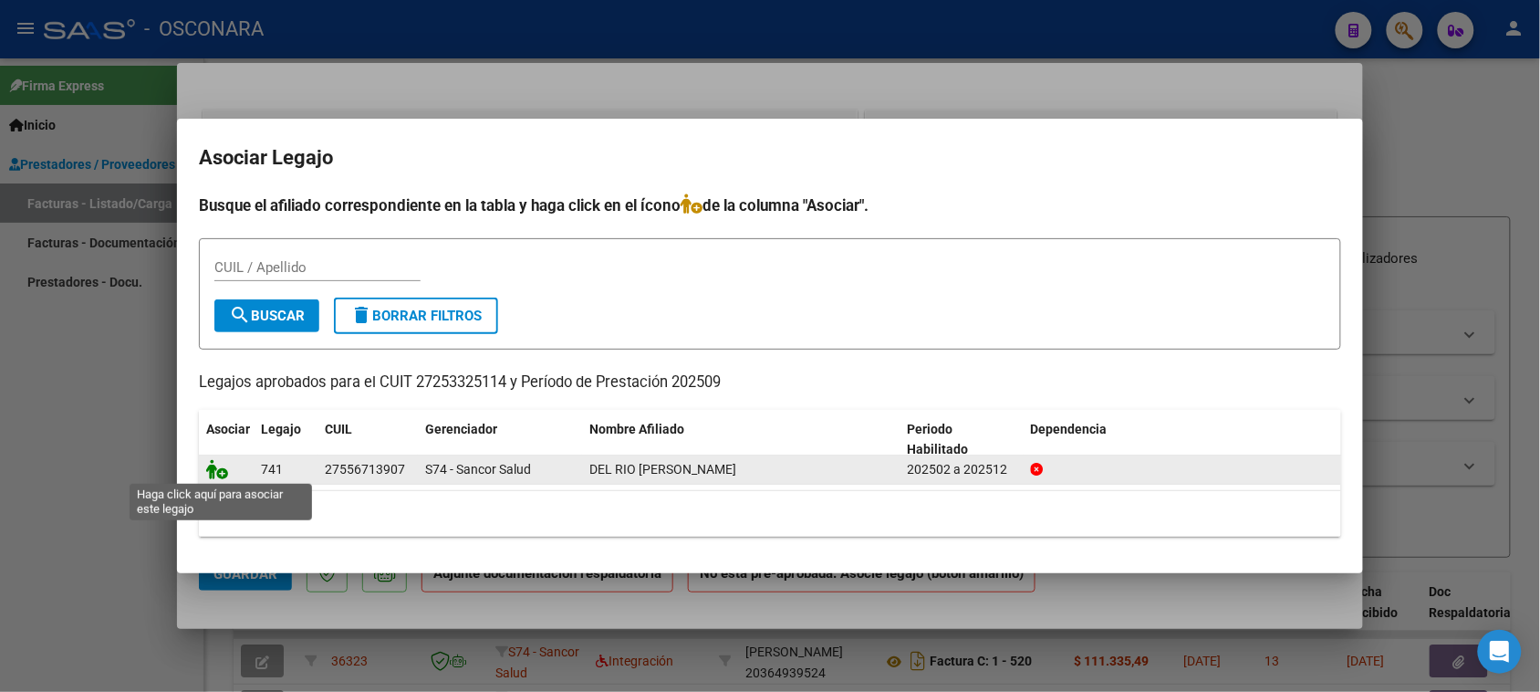
click at [220, 463] on icon at bounding box center [217, 469] width 22 height 20
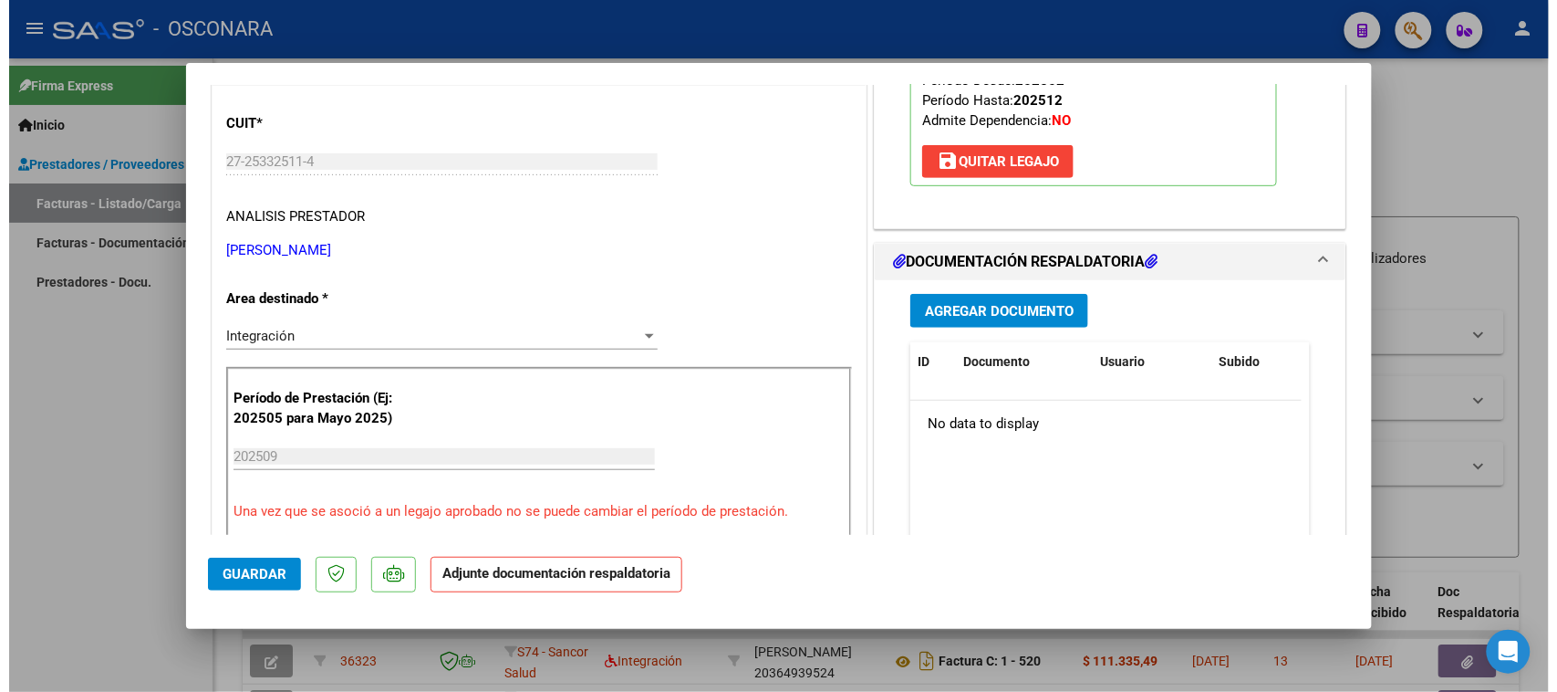
scroll to position [342, 0]
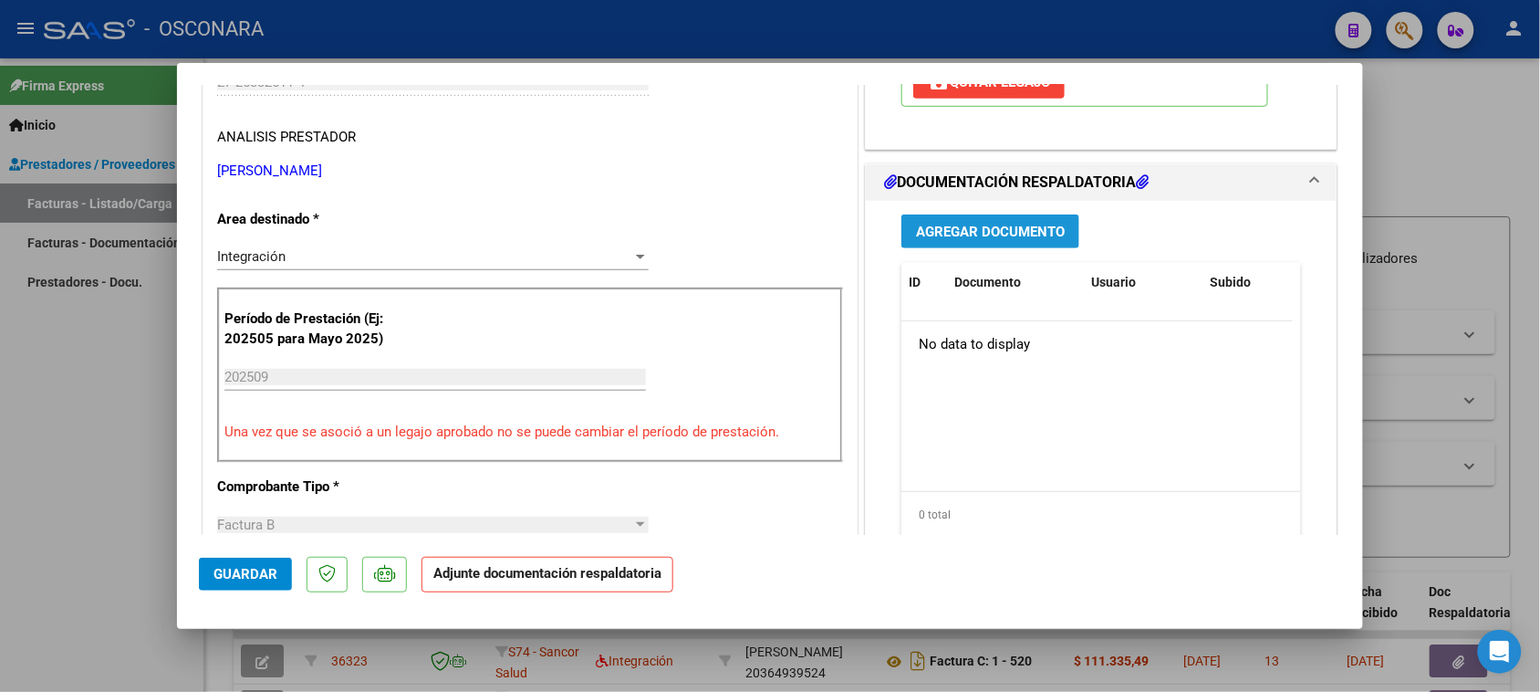
click at [993, 231] on span "Agregar Documento" at bounding box center [990, 232] width 149 height 16
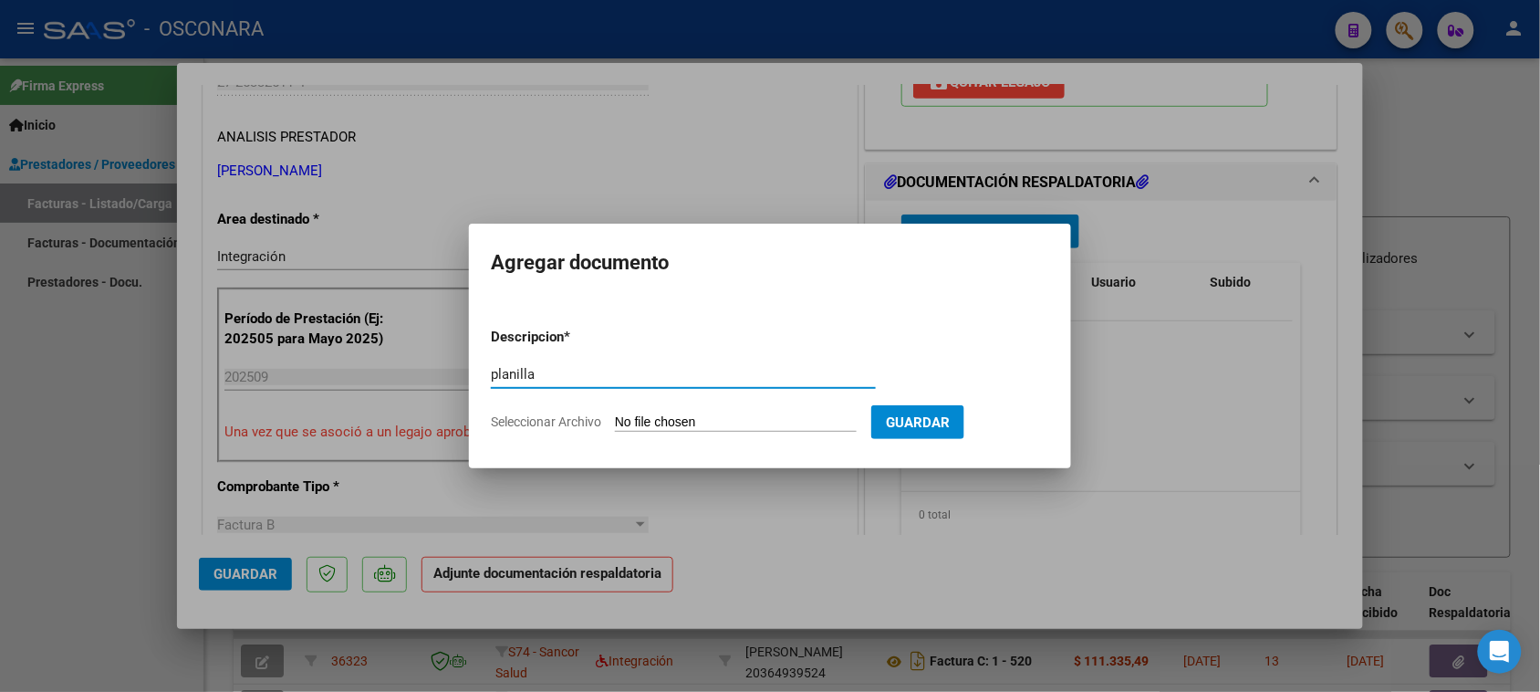
type input "planilla"
click at [691, 427] on input "Seleccionar Archivo" at bounding box center [736, 422] width 242 height 17
type input "C:\fakepath\Planilla.pdf"
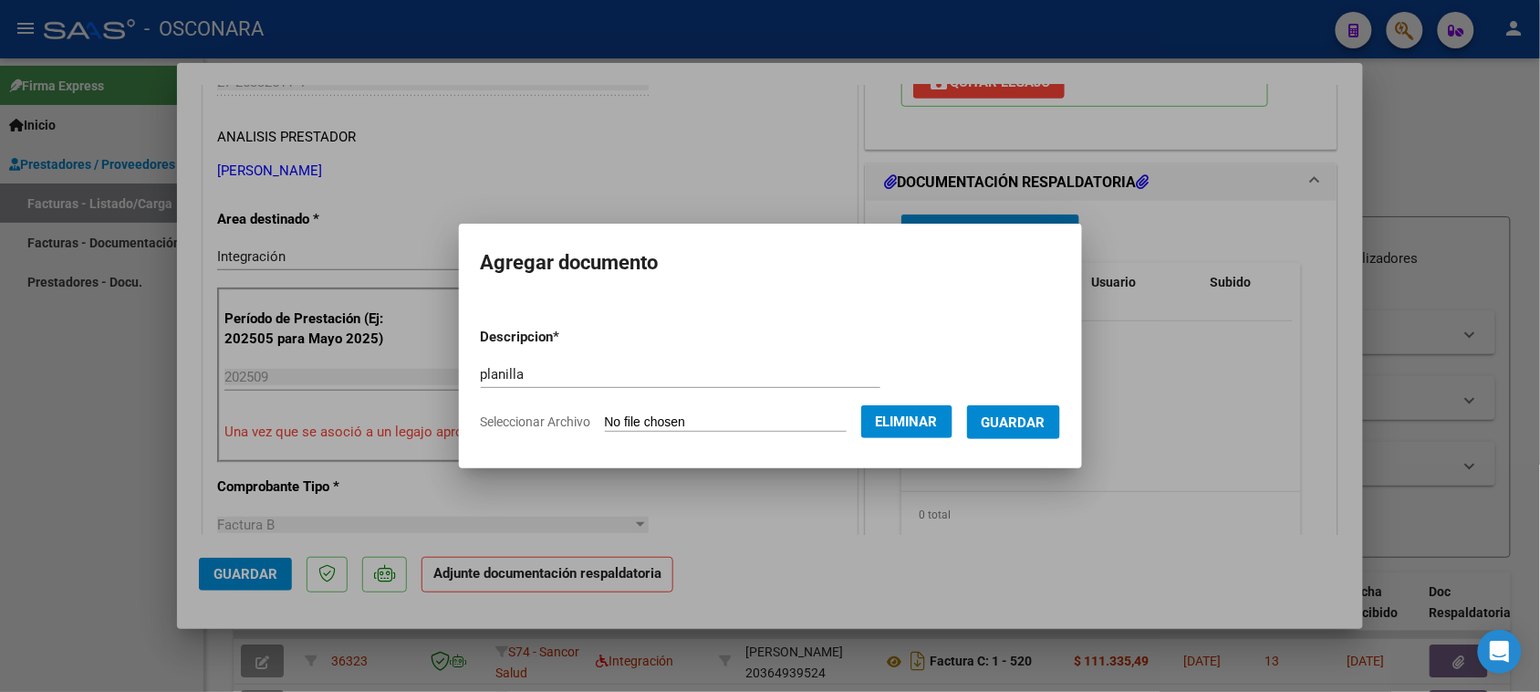
click at [1046, 425] on span "Guardar" at bounding box center [1014, 422] width 64 height 16
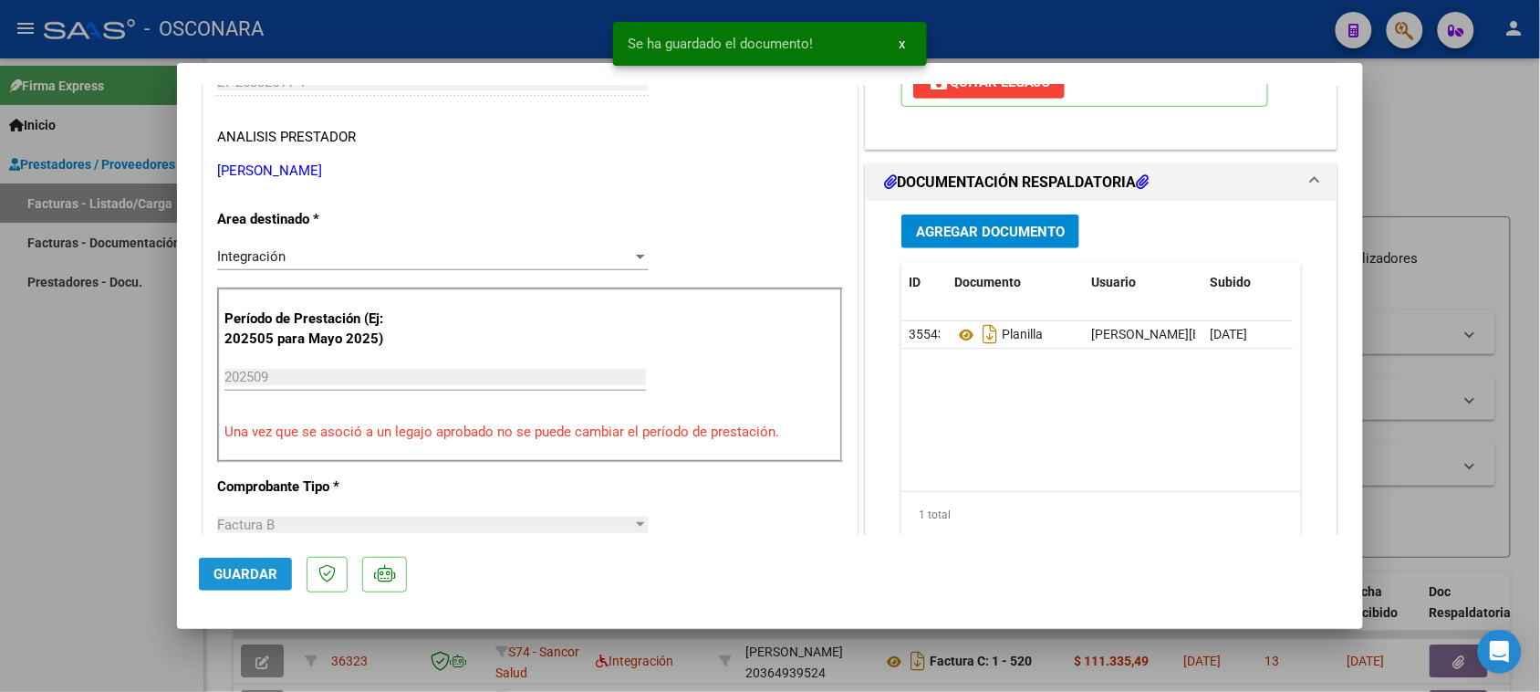
click at [224, 584] on button "Guardar" at bounding box center [245, 573] width 93 height 33
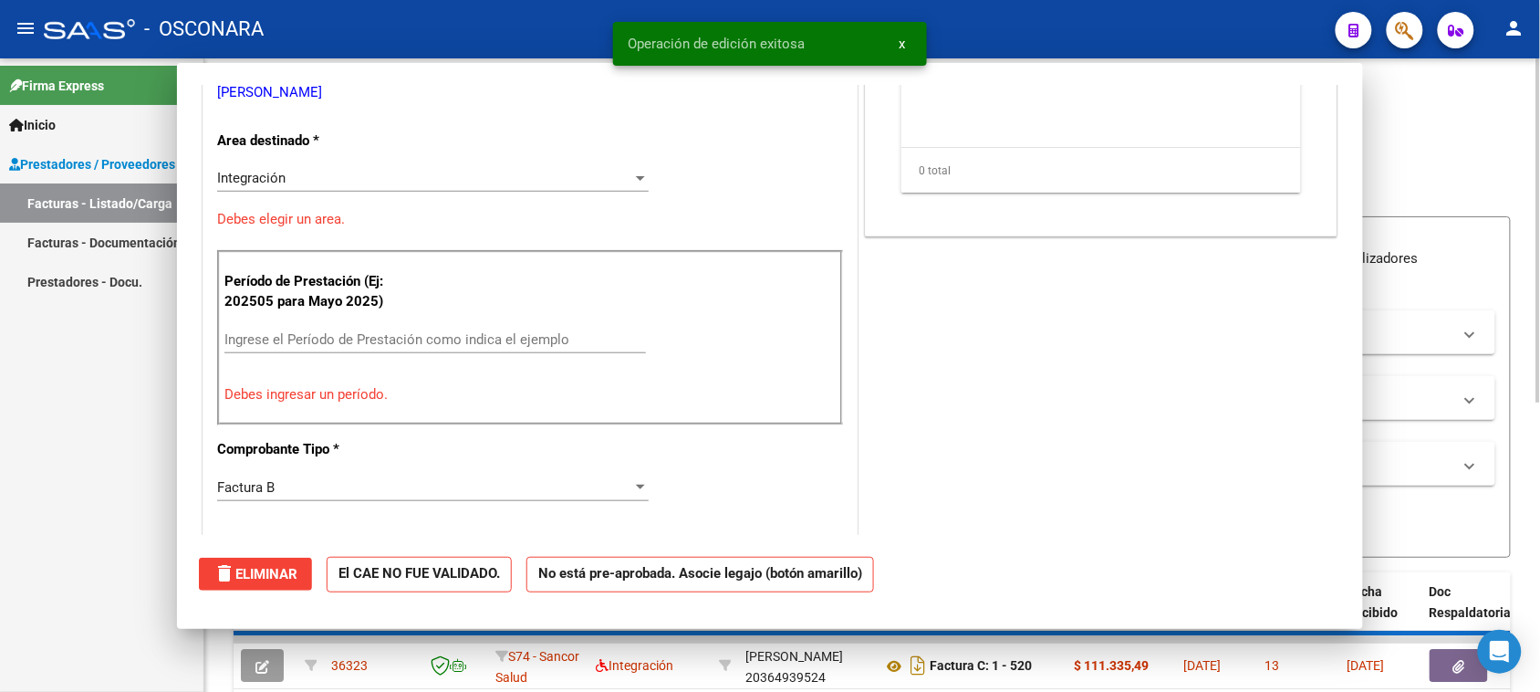
scroll to position [0, 0]
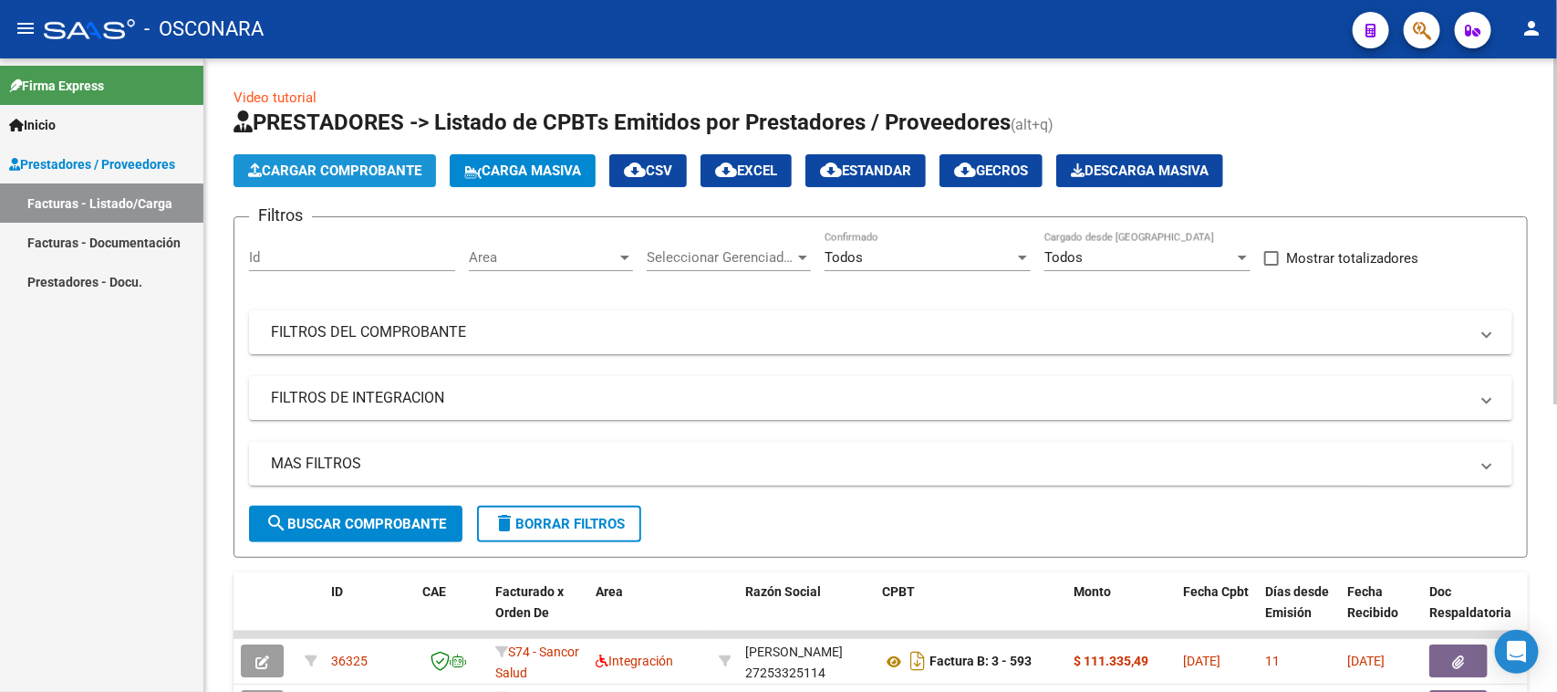
click at [374, 171] on span "Cargar Comprobante" at bounding box center [334, 170] width 173 height 16
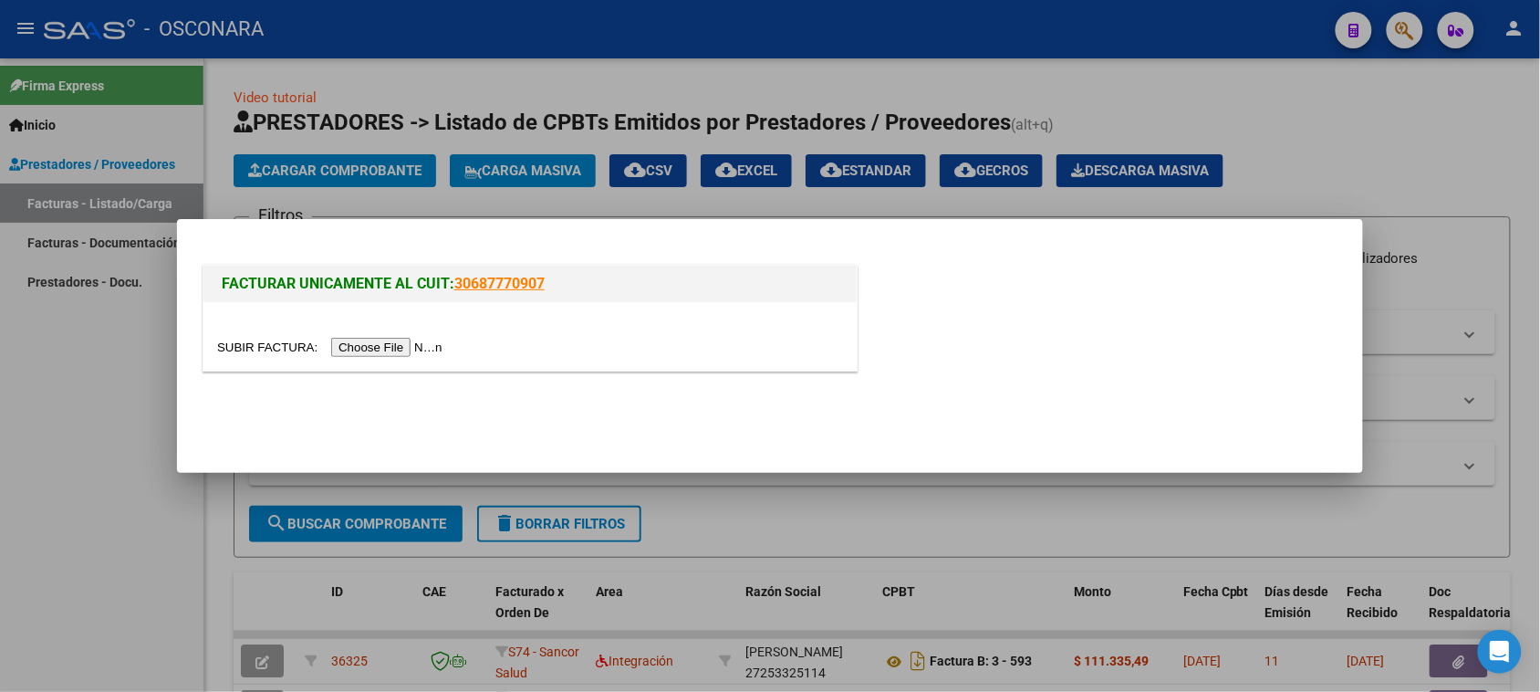
click at [390, 343] on input "file" at bounding box center [332, 347] width 231 height 19
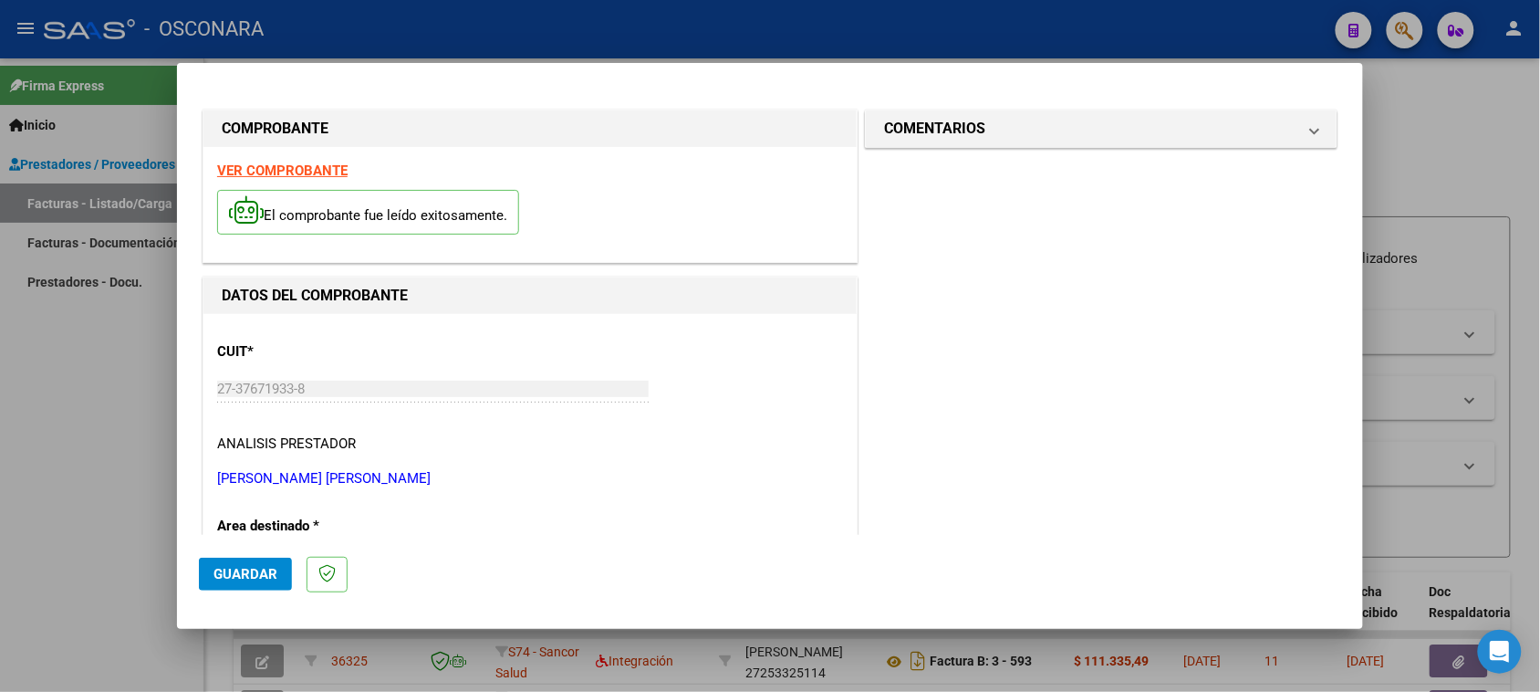
scroll to position [228, 0]
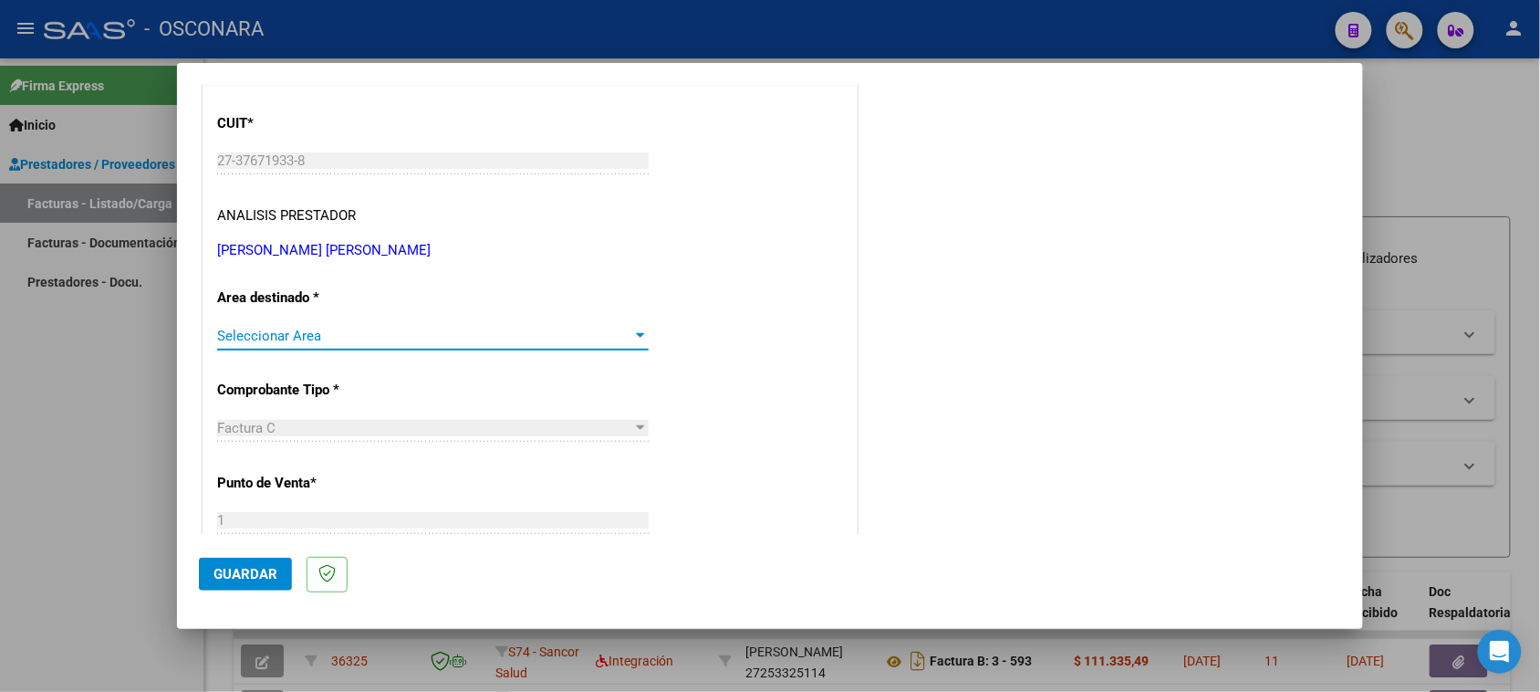
click at [399, 338] on span "Seleccionar Area" at bounding box center [424, 336] width 415 height 16
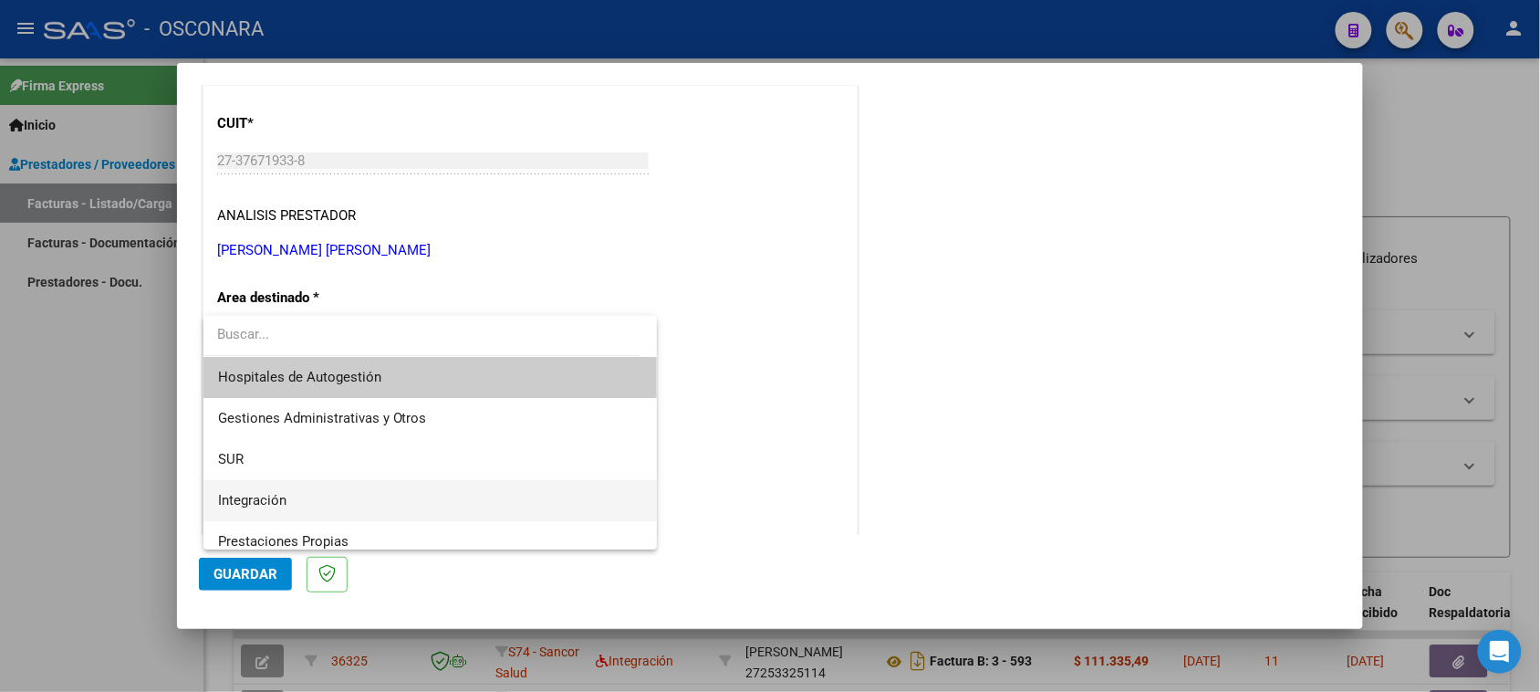
click at [325, 495] on span "Integración" at bounding box center [430, 500] width 425 height 41
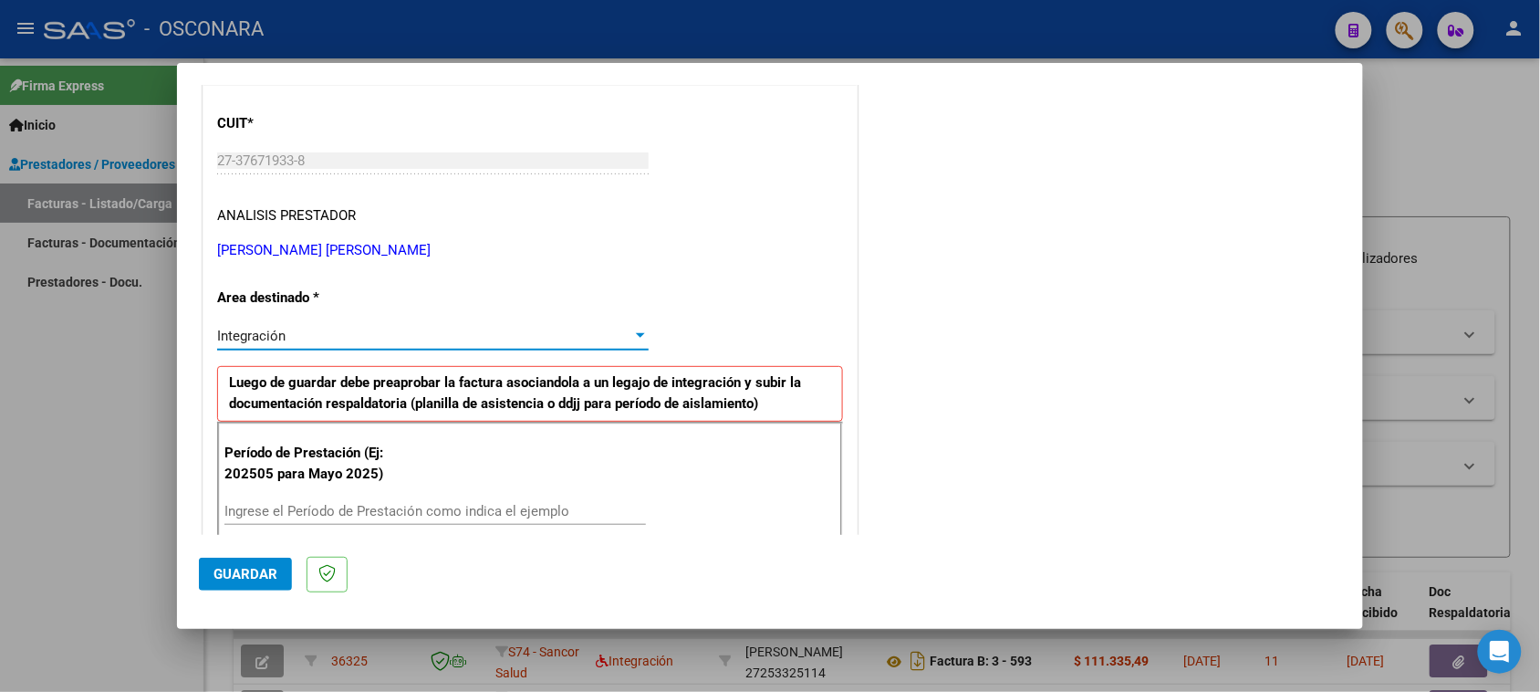
scroll to position [342, 0]
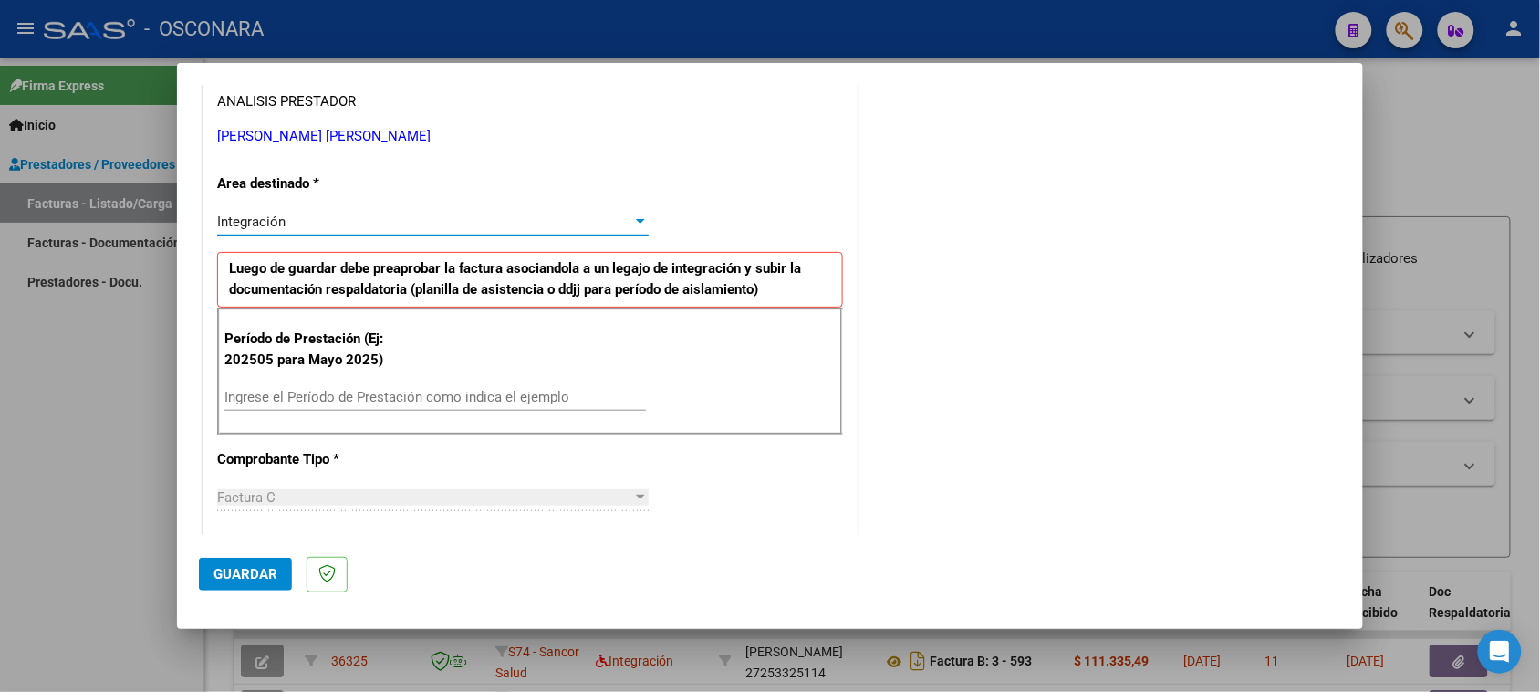
click at [370, 405] on input "Ingrese el Período de Prestación como indica el ejemplo" at bounding box center [435, 397] width 422 height 16
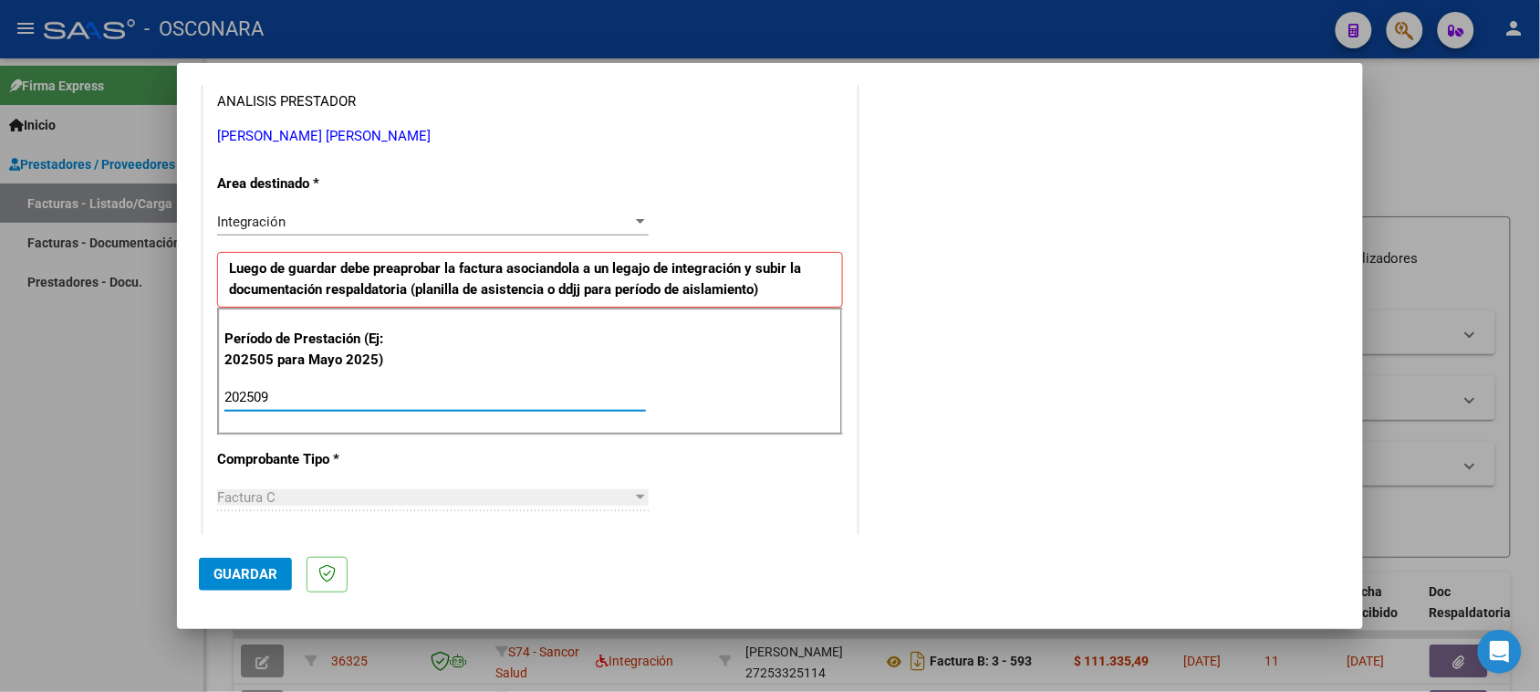
type input "202509"
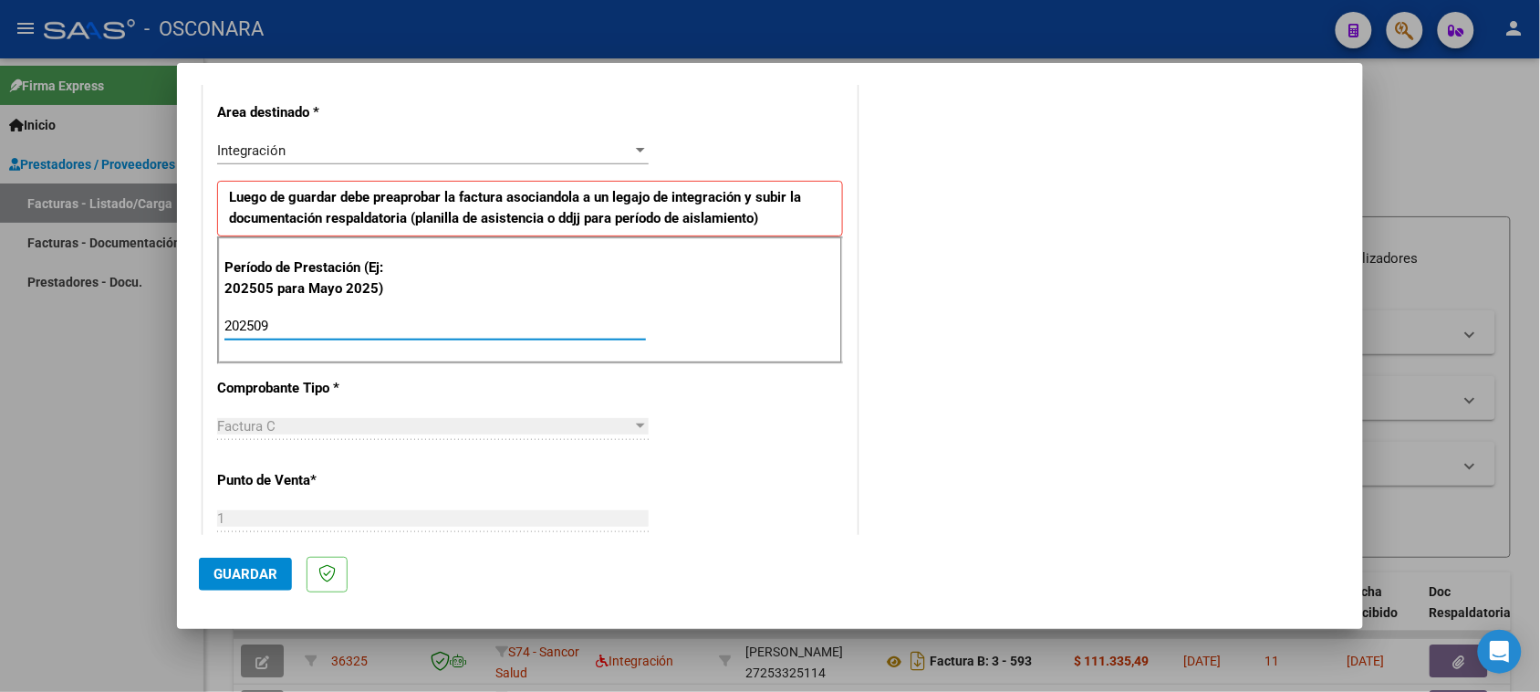
scroll to position [360, 0]
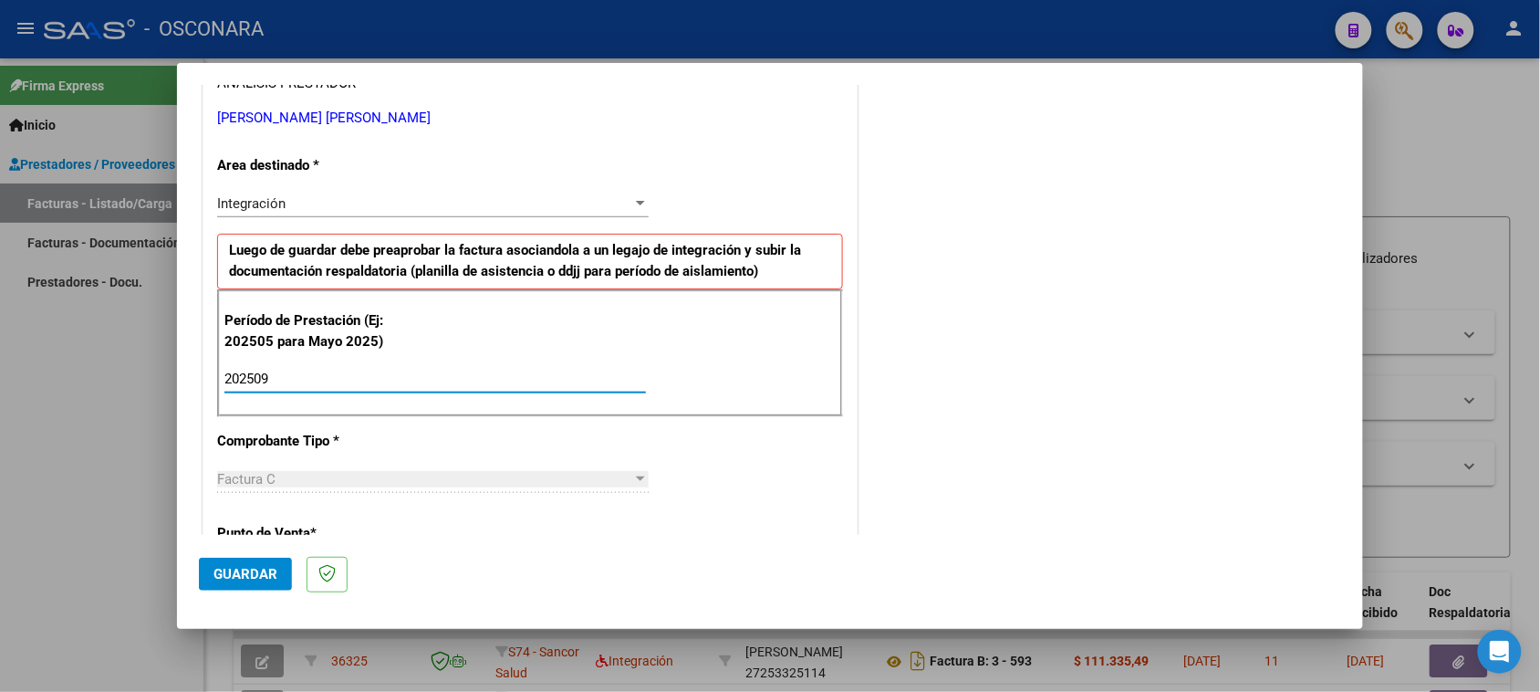
click at [225, 572] on span "Guardar" at bounding box center [245, 574] width 64 height 16
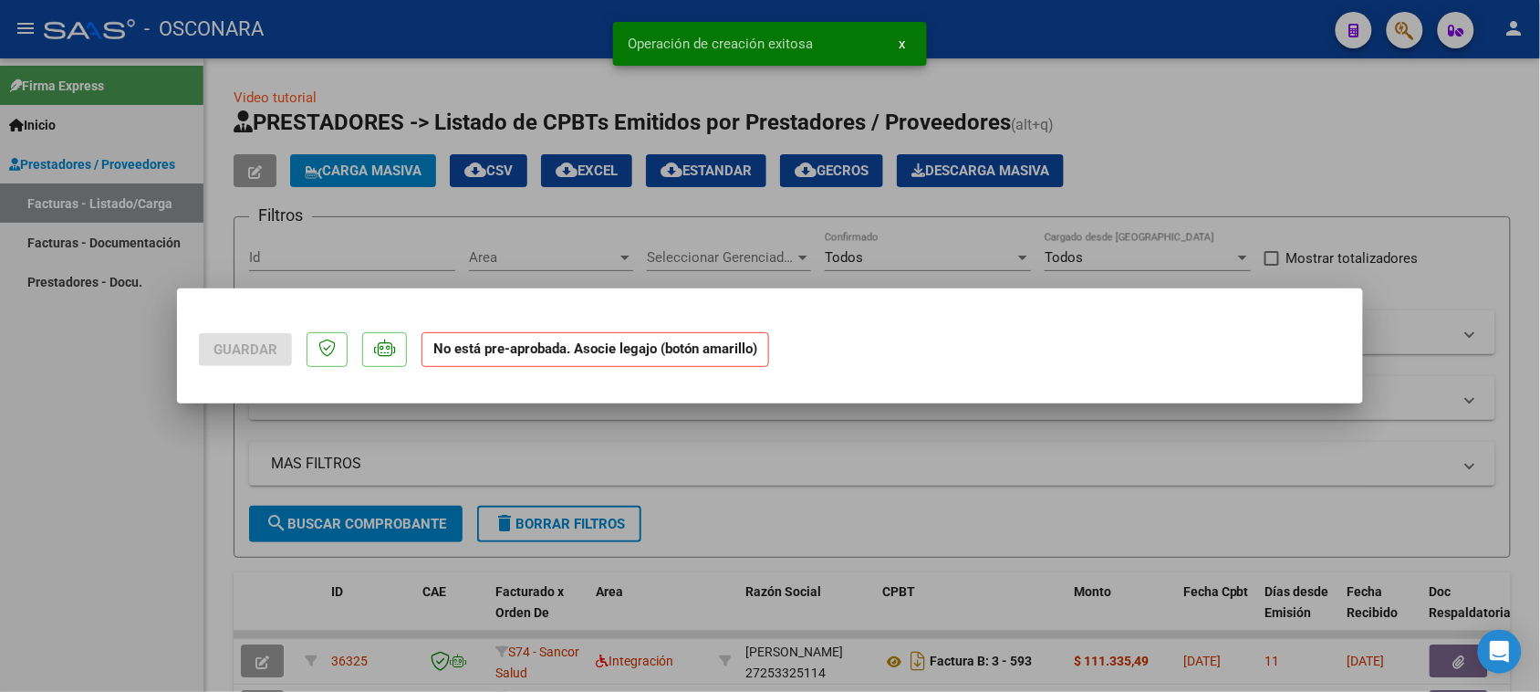
scroll to position [0, 0]
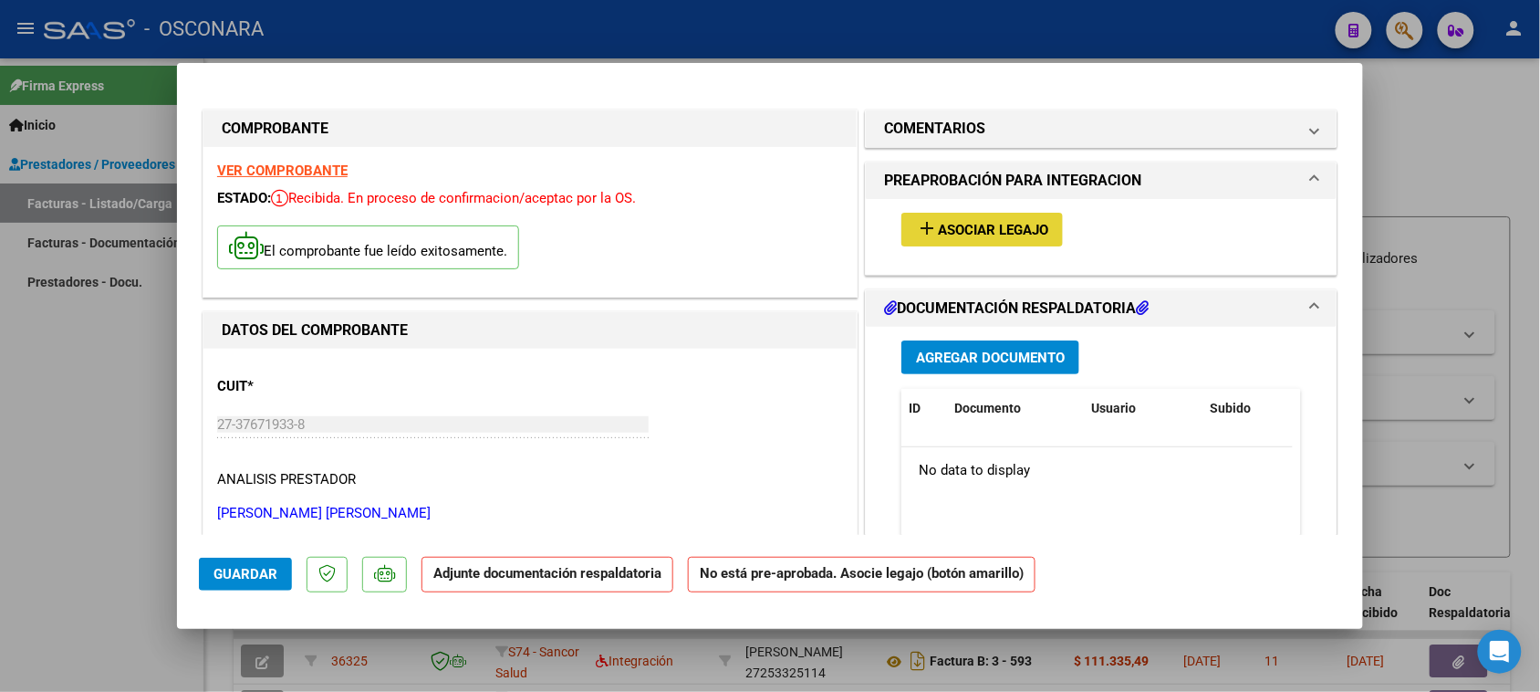
click at [988, 234] on span "Asociar Legajo" at bounding box center [993, 230] width 110 height 16
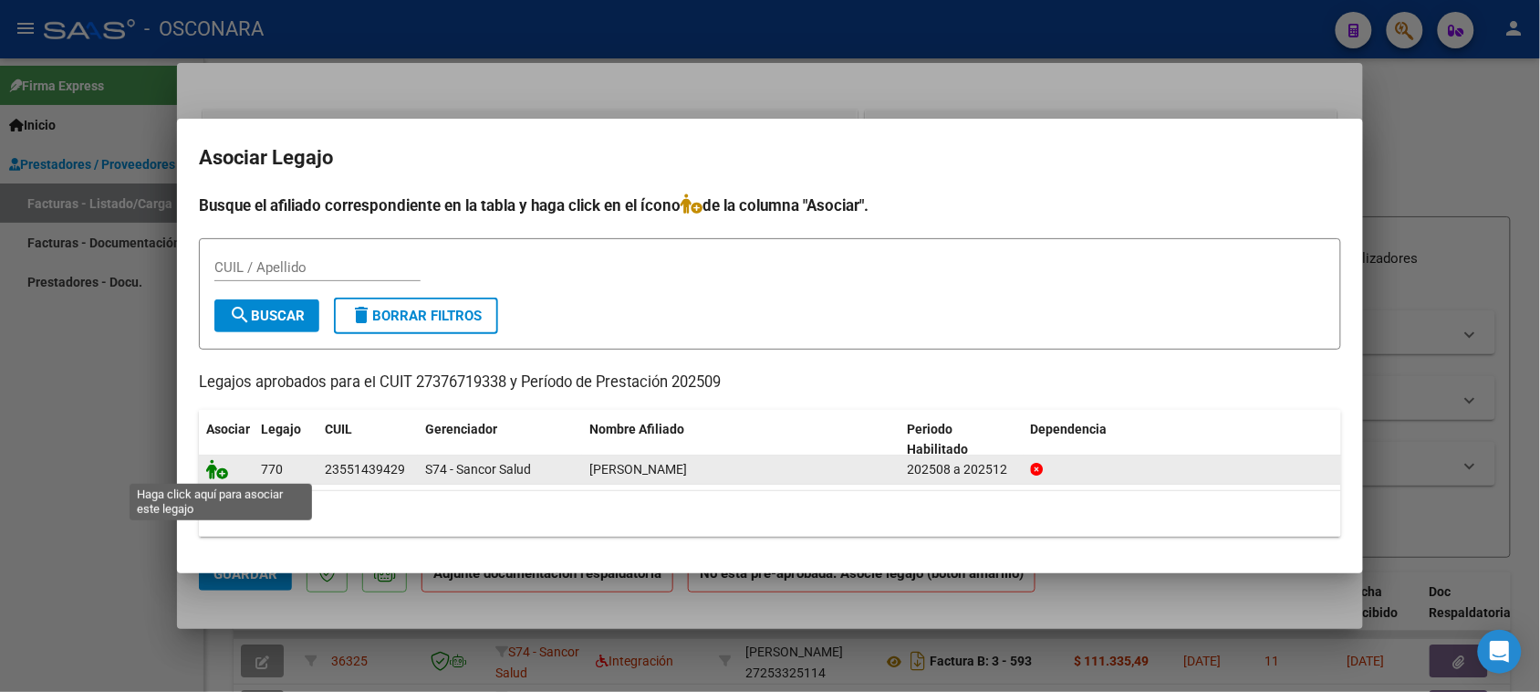
click at [208, 470] on icon at bounding box center [217, 469] width 22 height 20
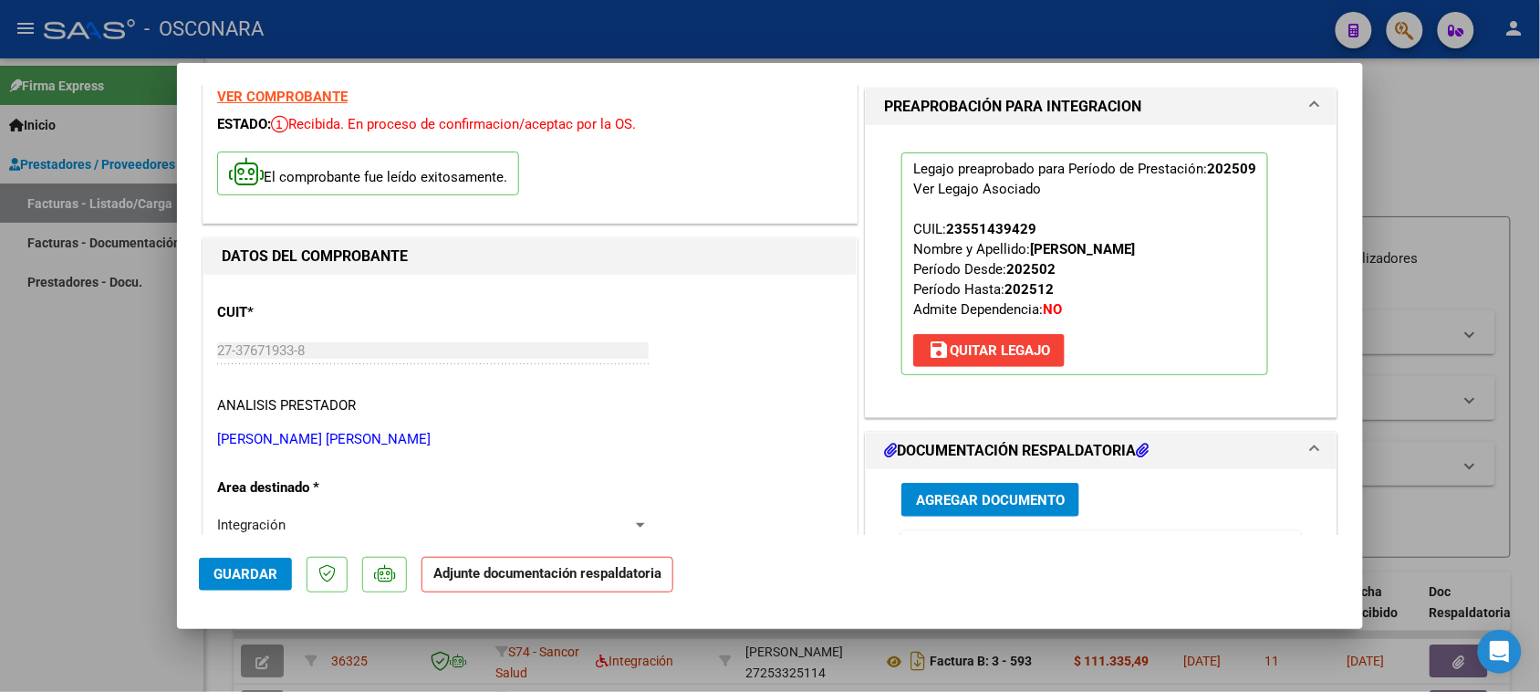
scroll to position [114, 0]
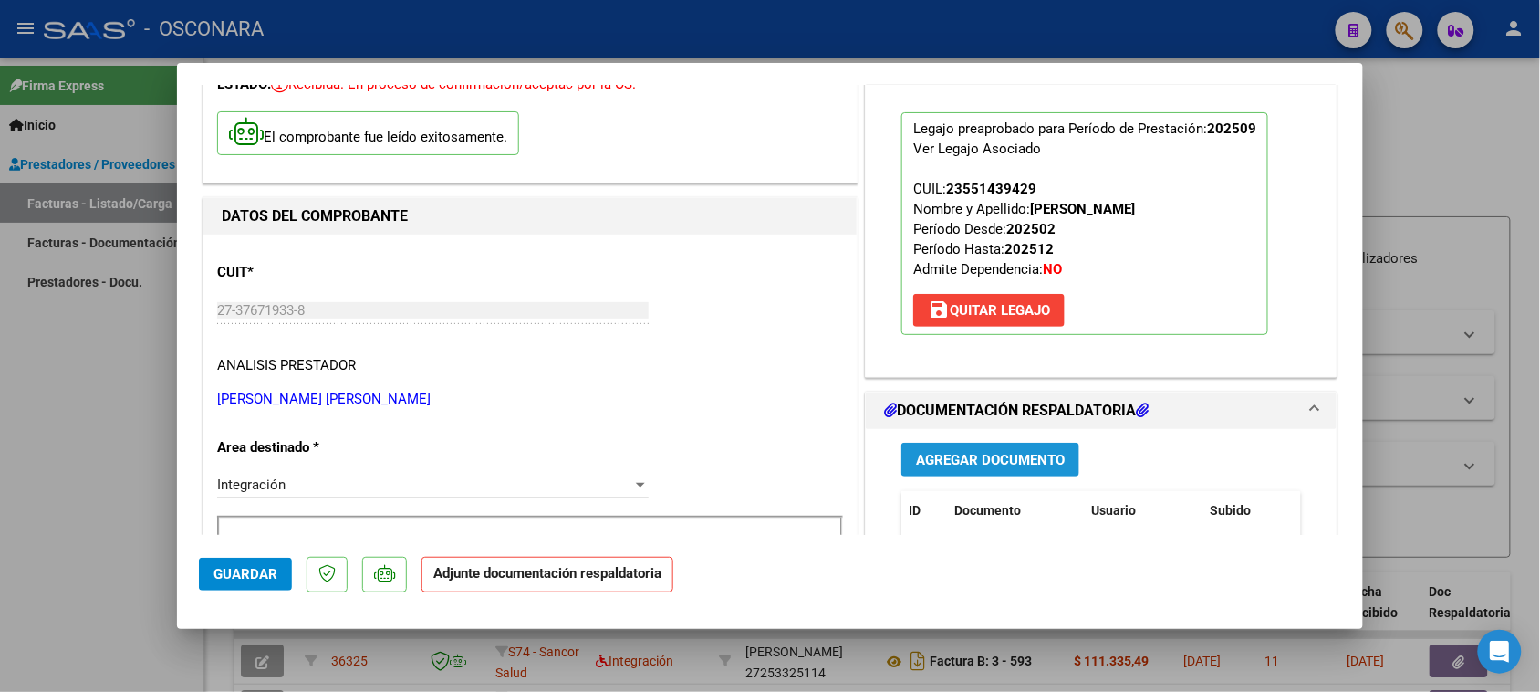
click at [1006, 462] on span "Agregar Documento" at bounding box center [990, 460] width 149 height 16
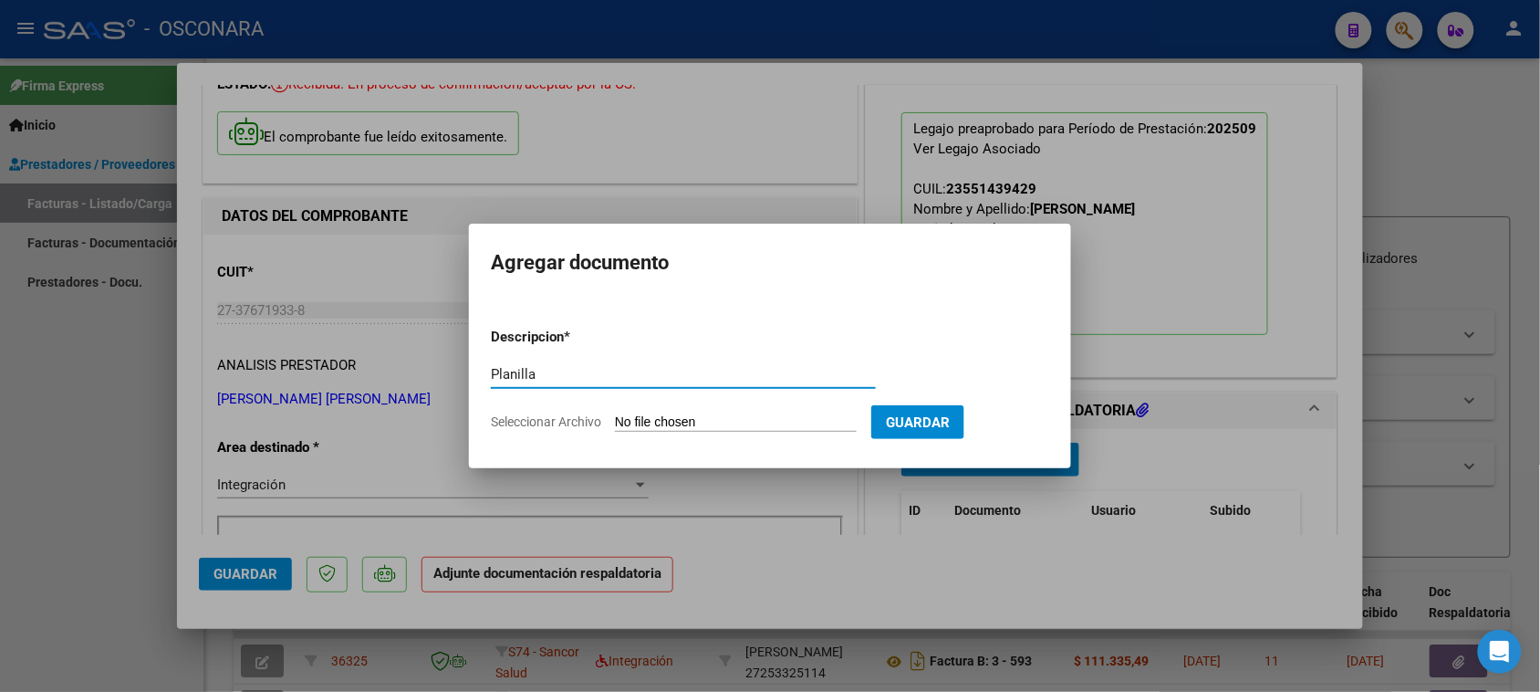
type input "Planilla"
click at [773, 411] on form "Descripcion * Planilla Escriba aquí una descripcion Seleccionar Archivo Guardar" at bounding box center [770, 379] width 558 height 133
click at [815, 420] on input "Seleccionar Archivo" at bounding box center [736, 422] width 242 height 17
type input "C:\fakepath\Planilla - [PERSON_NAME].pdf"
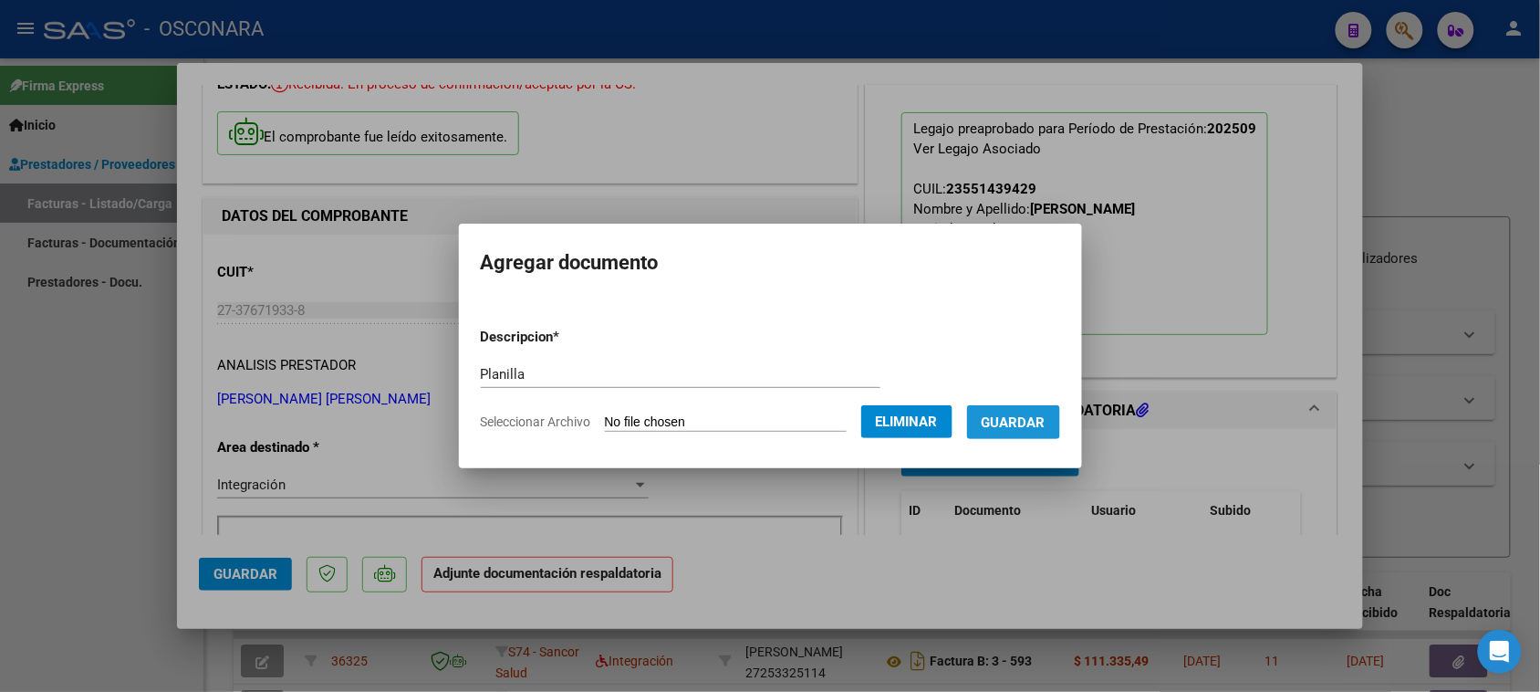
drag, startPoint x: 1040, startPoint y: 435, endPoint x: 1034, endPoint y: 424, distance: 12.7
click at [1034, 424] on button "Guardar" at bounding box center [1013, 422] width 93 height 34
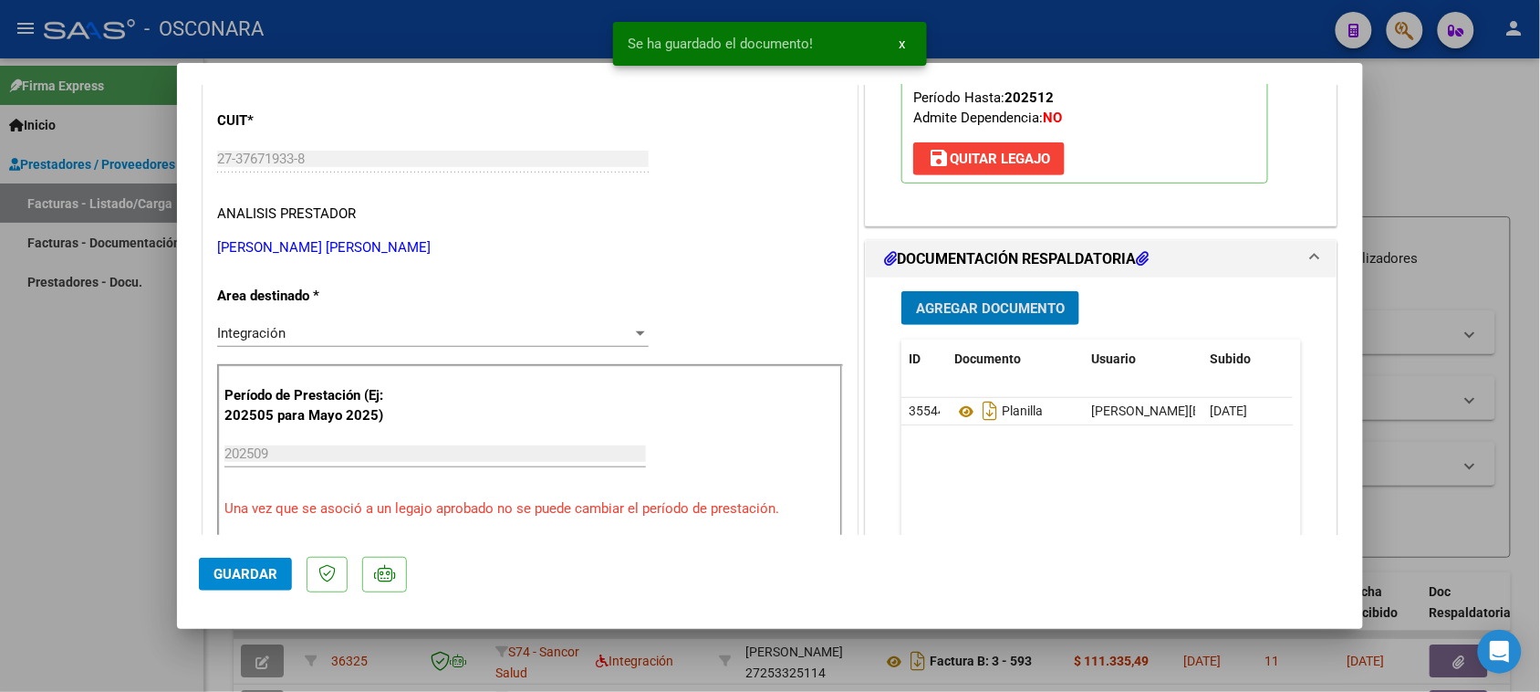
scroll to position [684, 0]
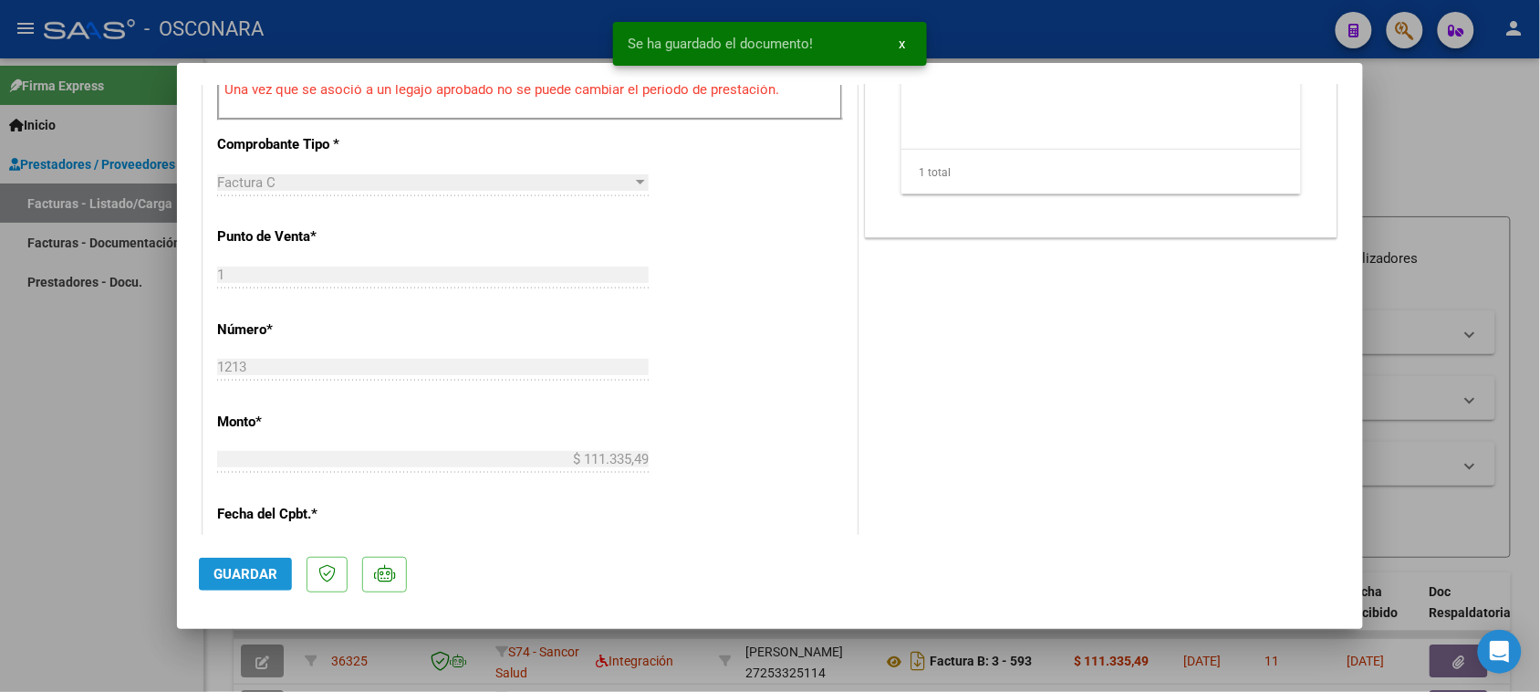
click at [237, 571] on span "Guardar" at bounding box center [245, 574] width 64 height 16
type input "$ 0,00"
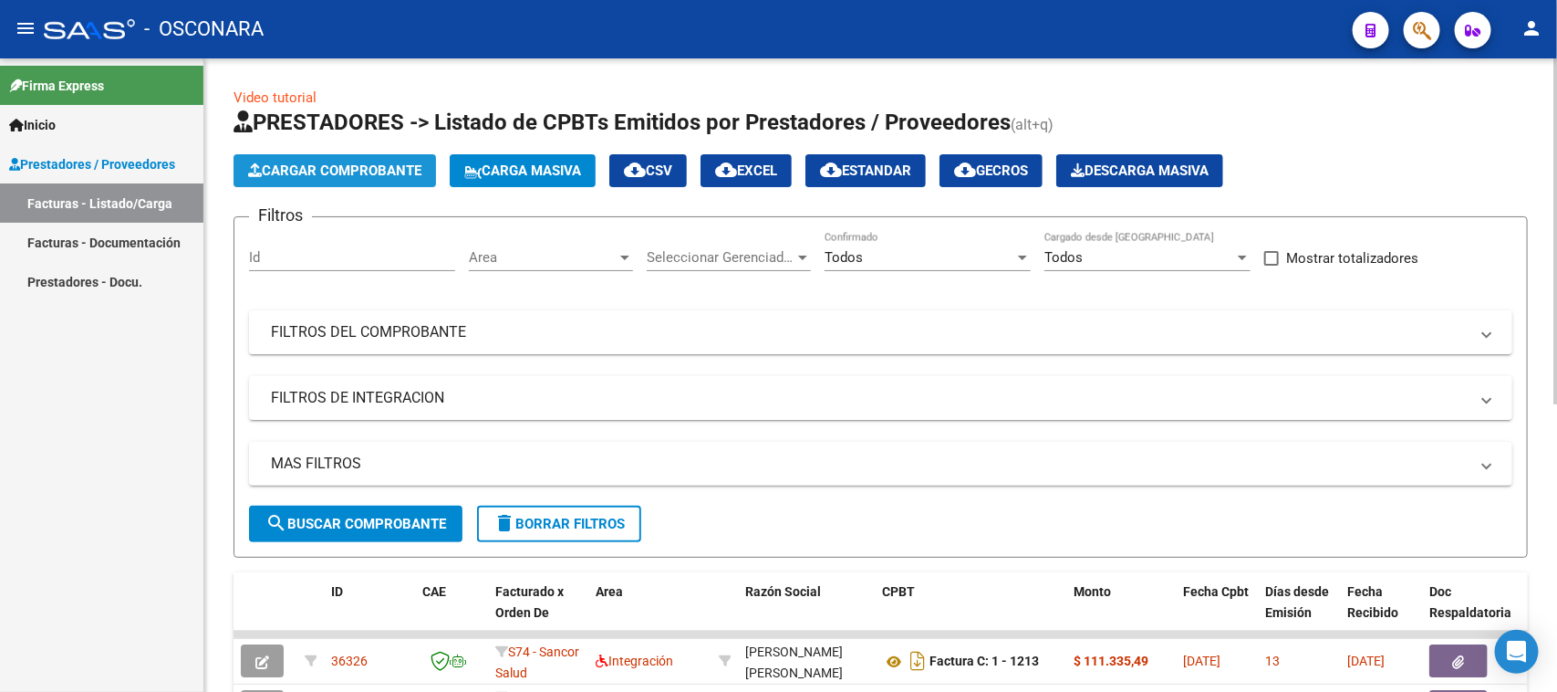
click at [339, 157] on button "Cargar Comprobante" at bounding box center [335, 170] width 203 height 33
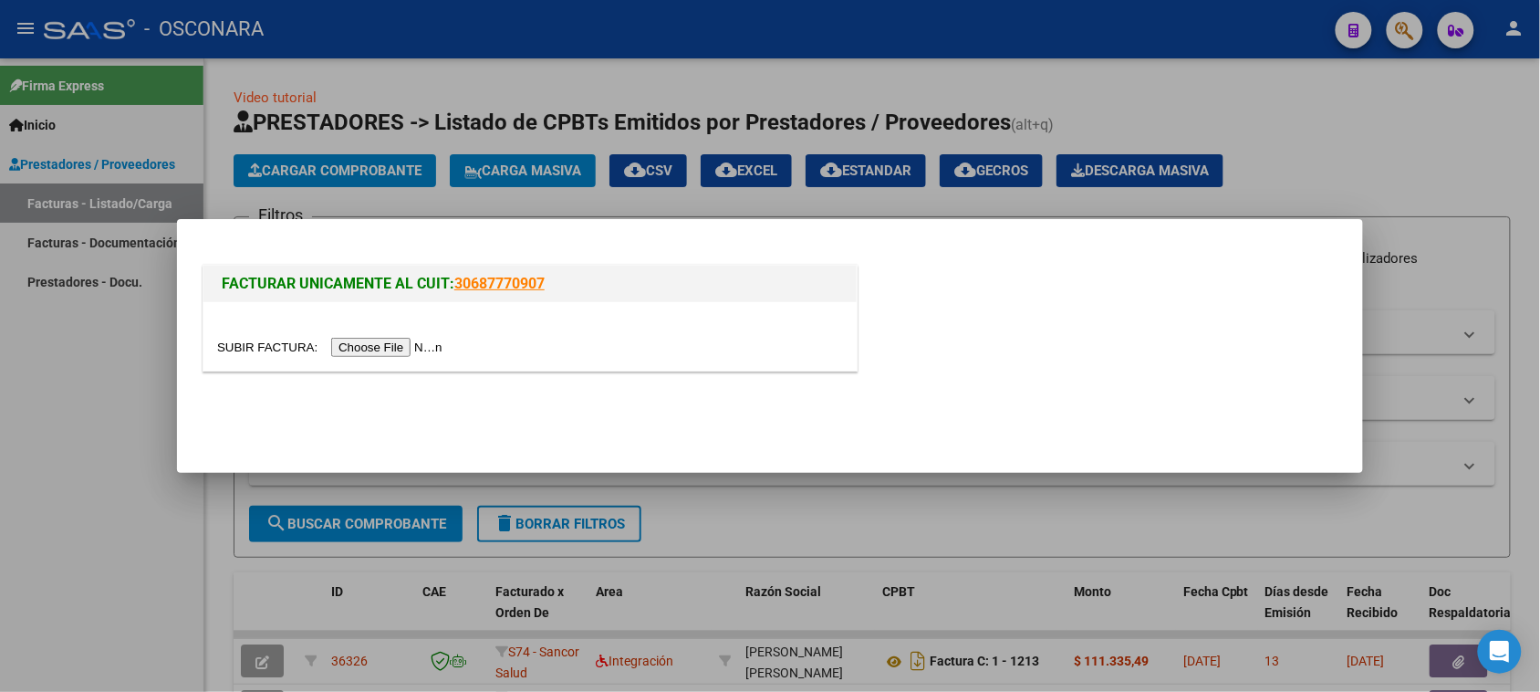
click at [386, 361] on div at bounding box center [529, 336] width 653 height 68
click at [400, 344] on input "file" at bounding box center [332, 347] width 231 height 19
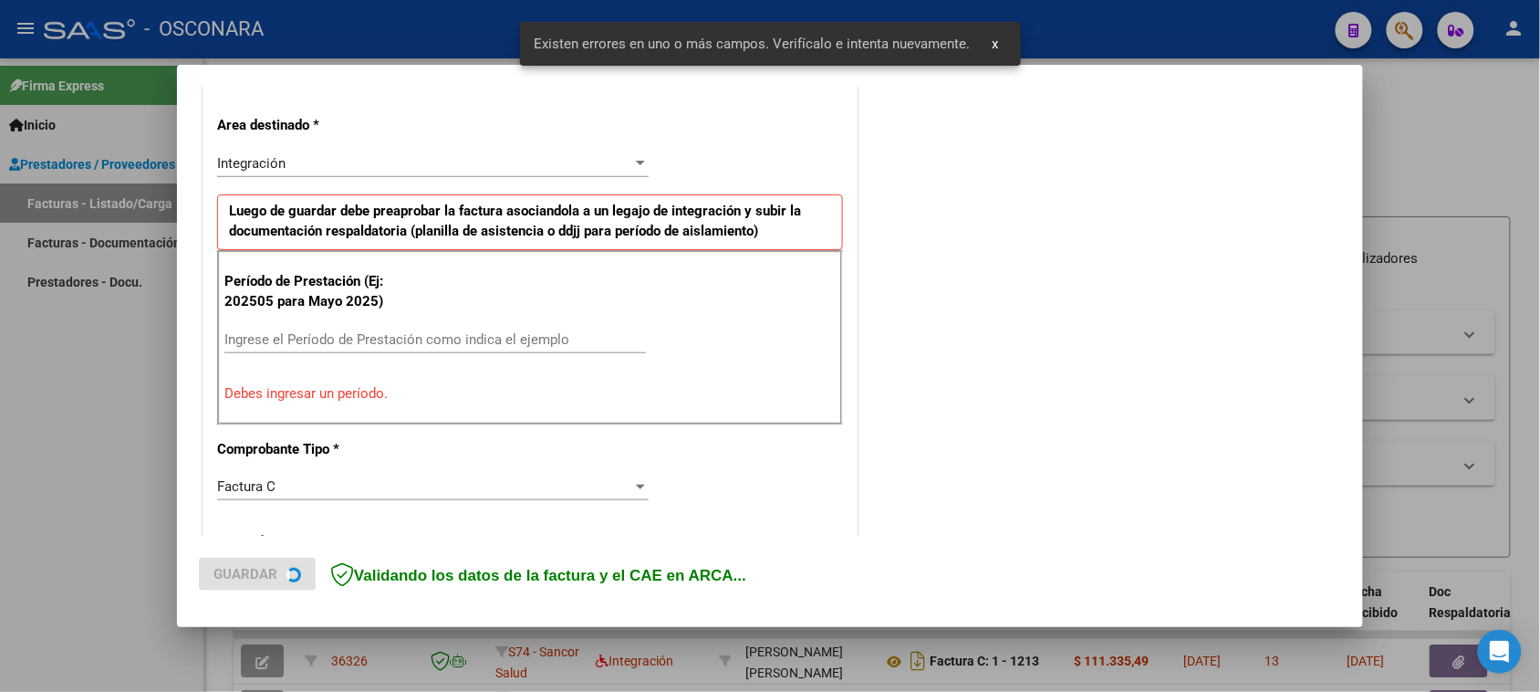
scroll to position [412, 0]
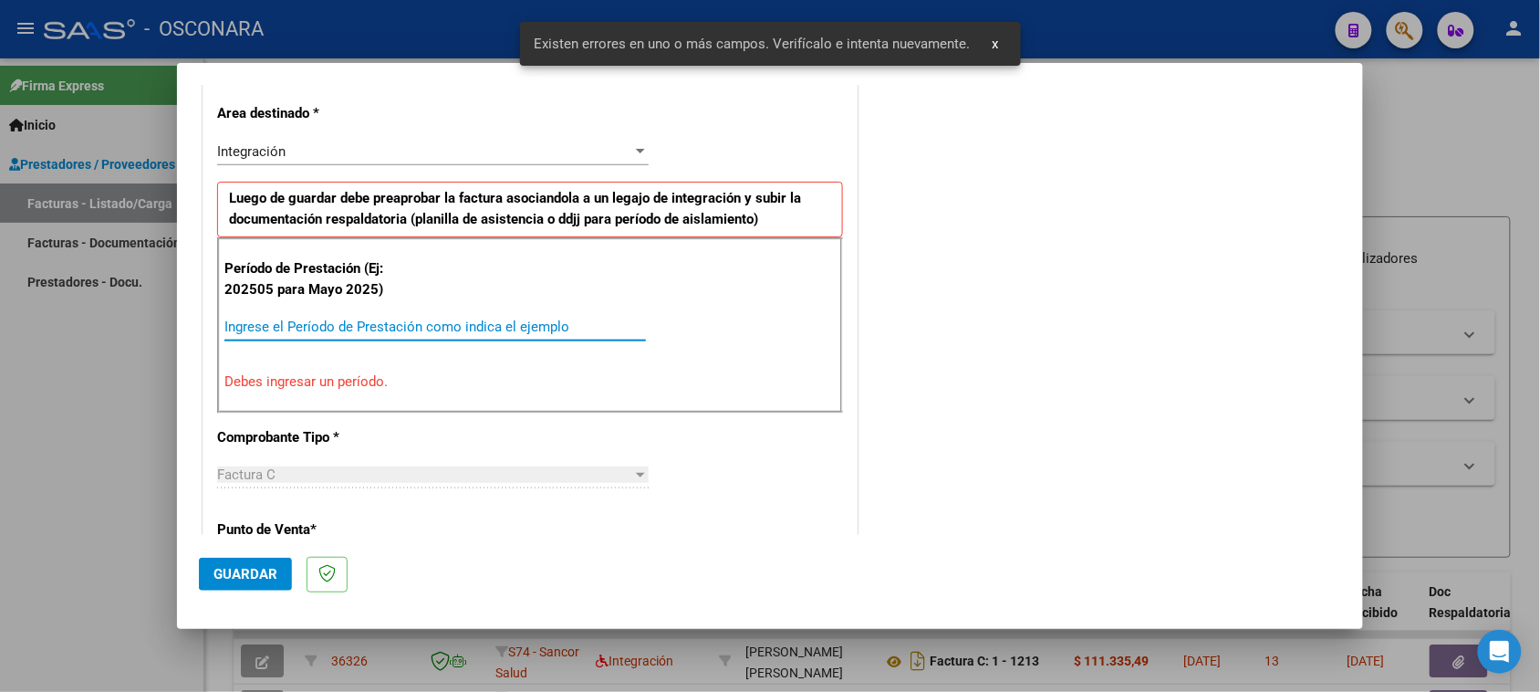
click at [366, 328] on input "Ingrese el Período de Prestación como indica el ejemplo" at bounding box center [435, 326] width 422 height 16
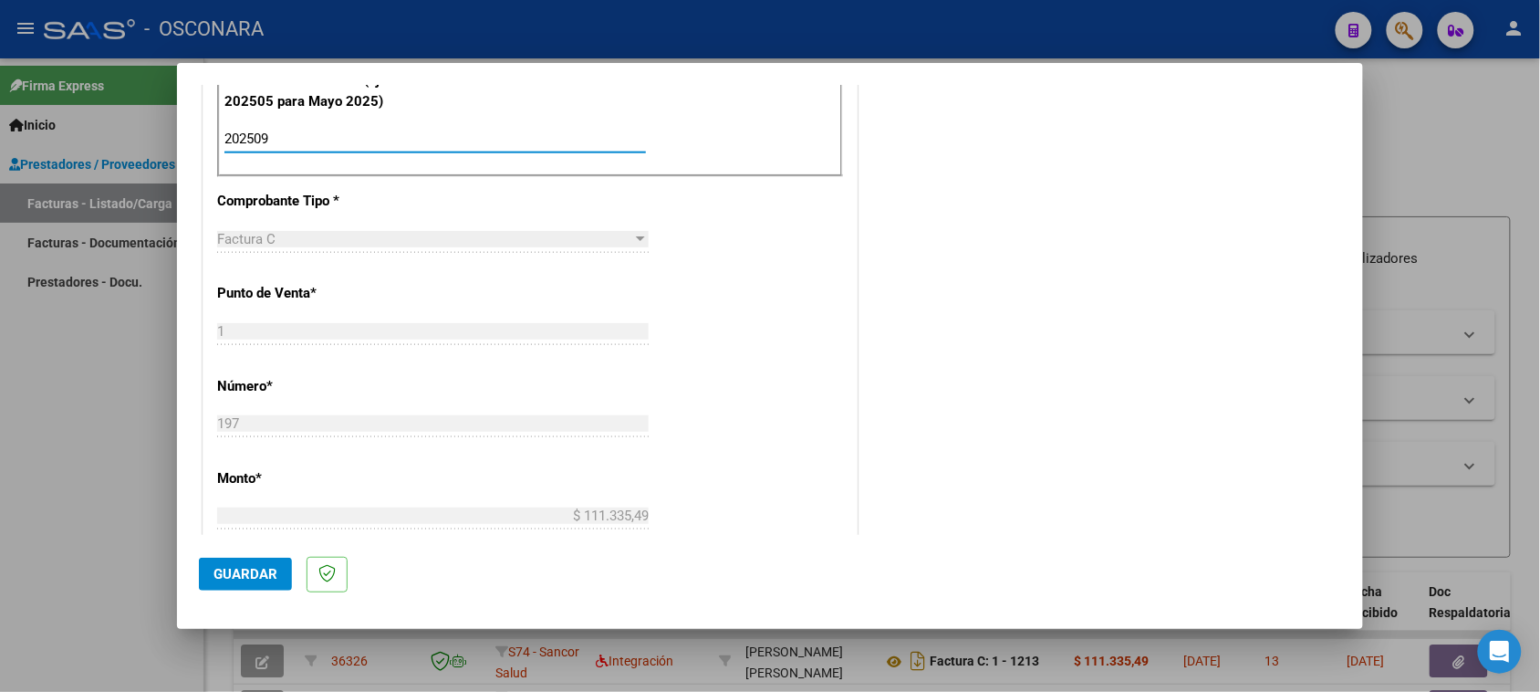
scroll to position [640, 0]
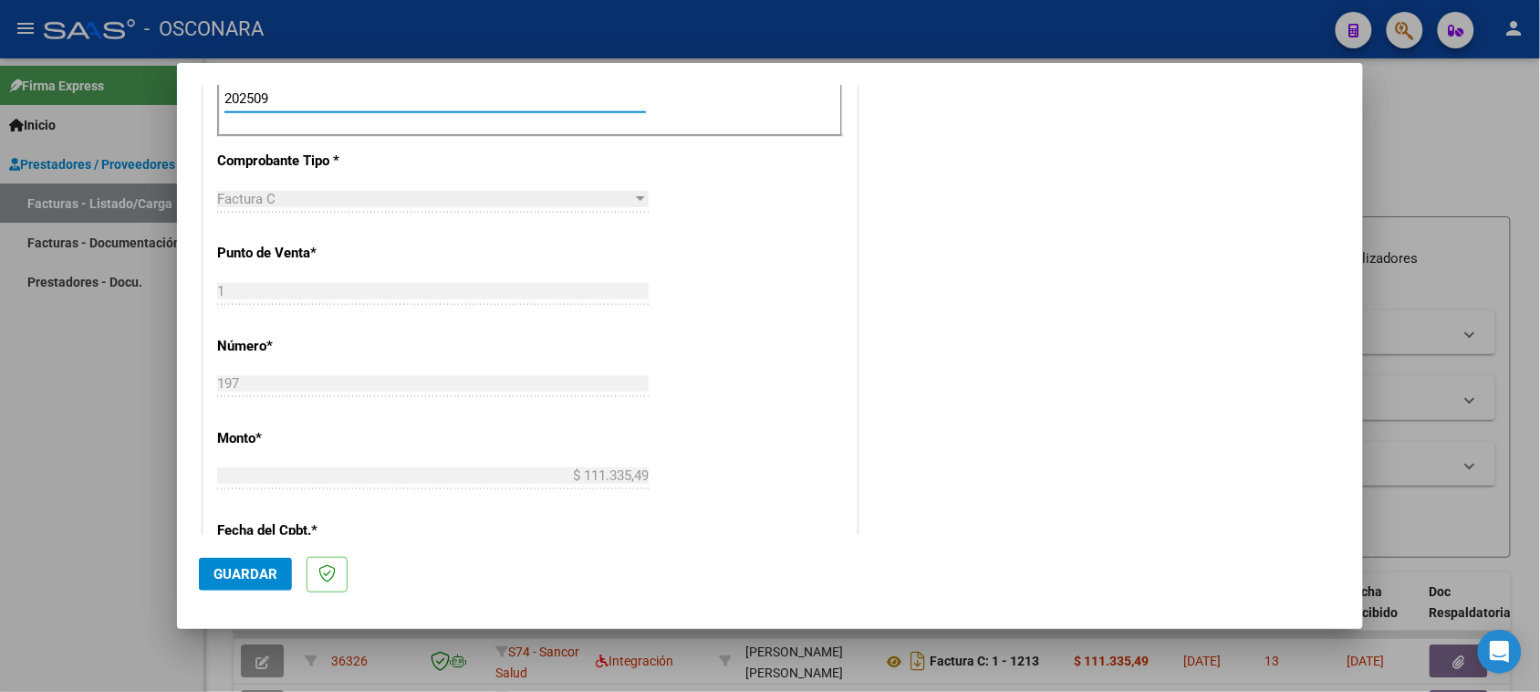
type input "202509"
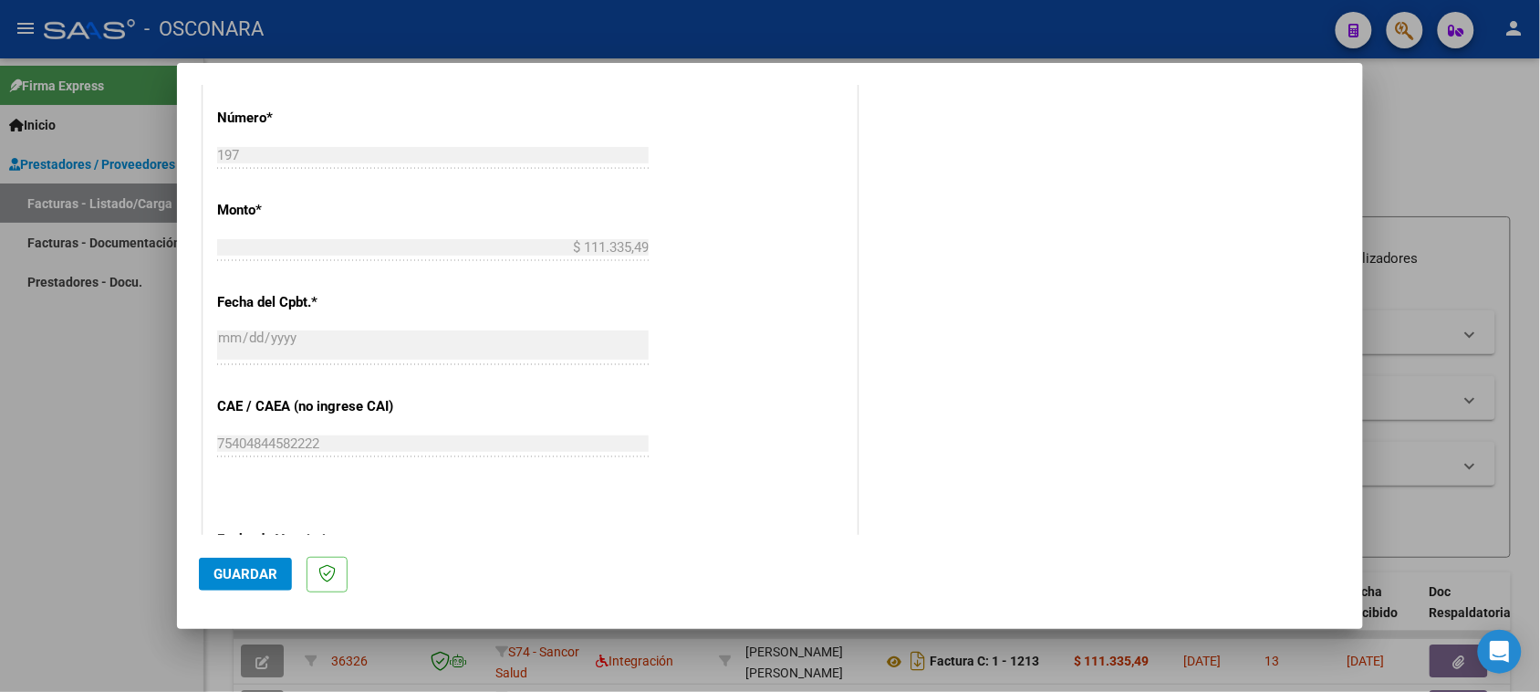
scroll to position [1097, 0]
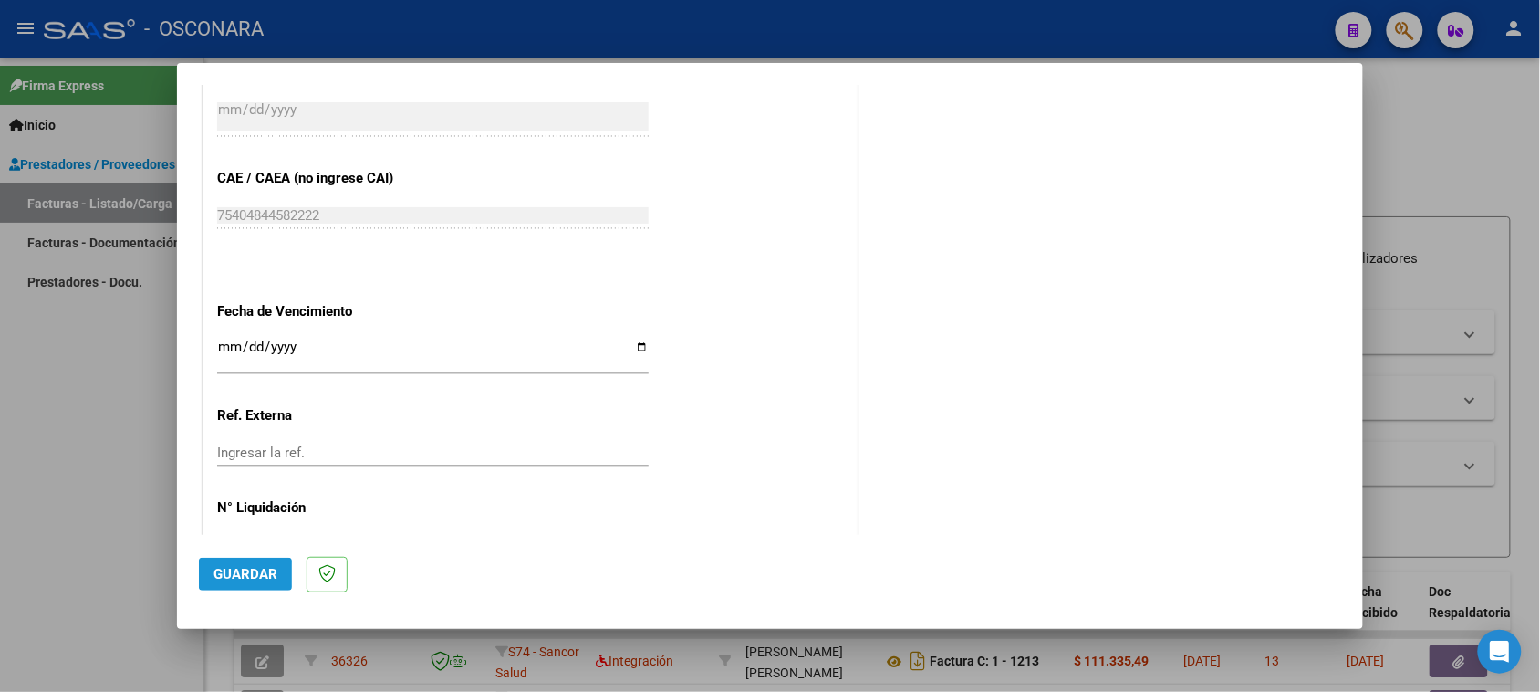
click at [216, 575] on span "Guardar" at bounding box center [245, 574] width 64 height 16
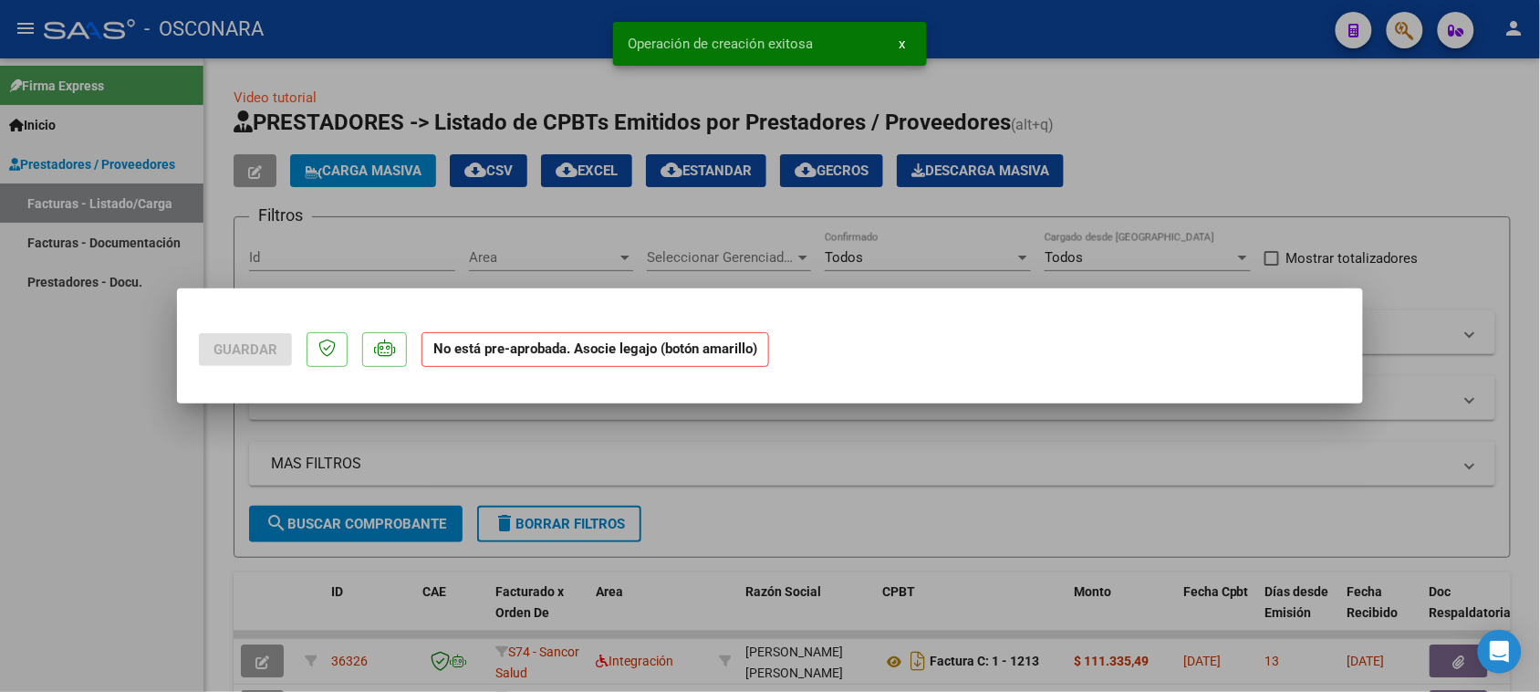
scroll to position [0, 0]
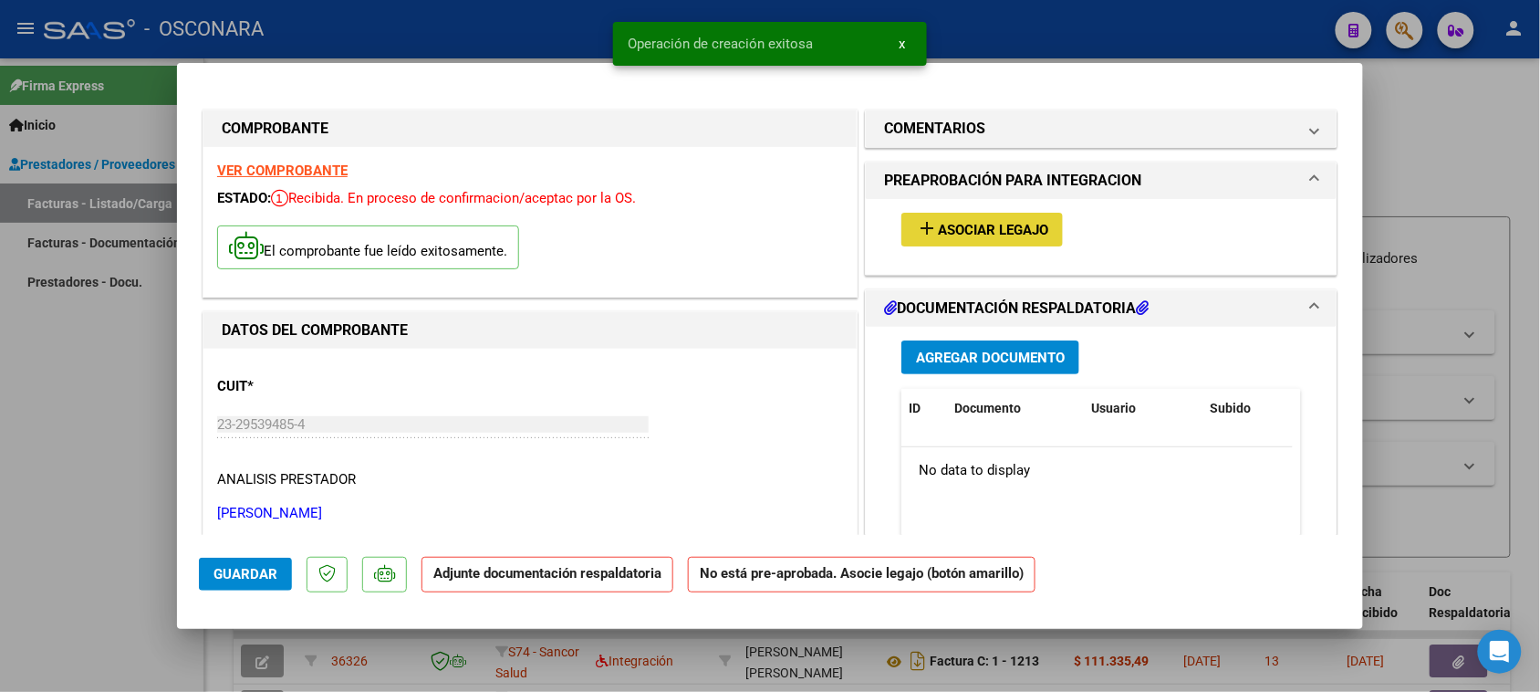
click at [1015, 243] on button "add Asociar Legajo" at bounding box center [981, 230] width 161 height 34
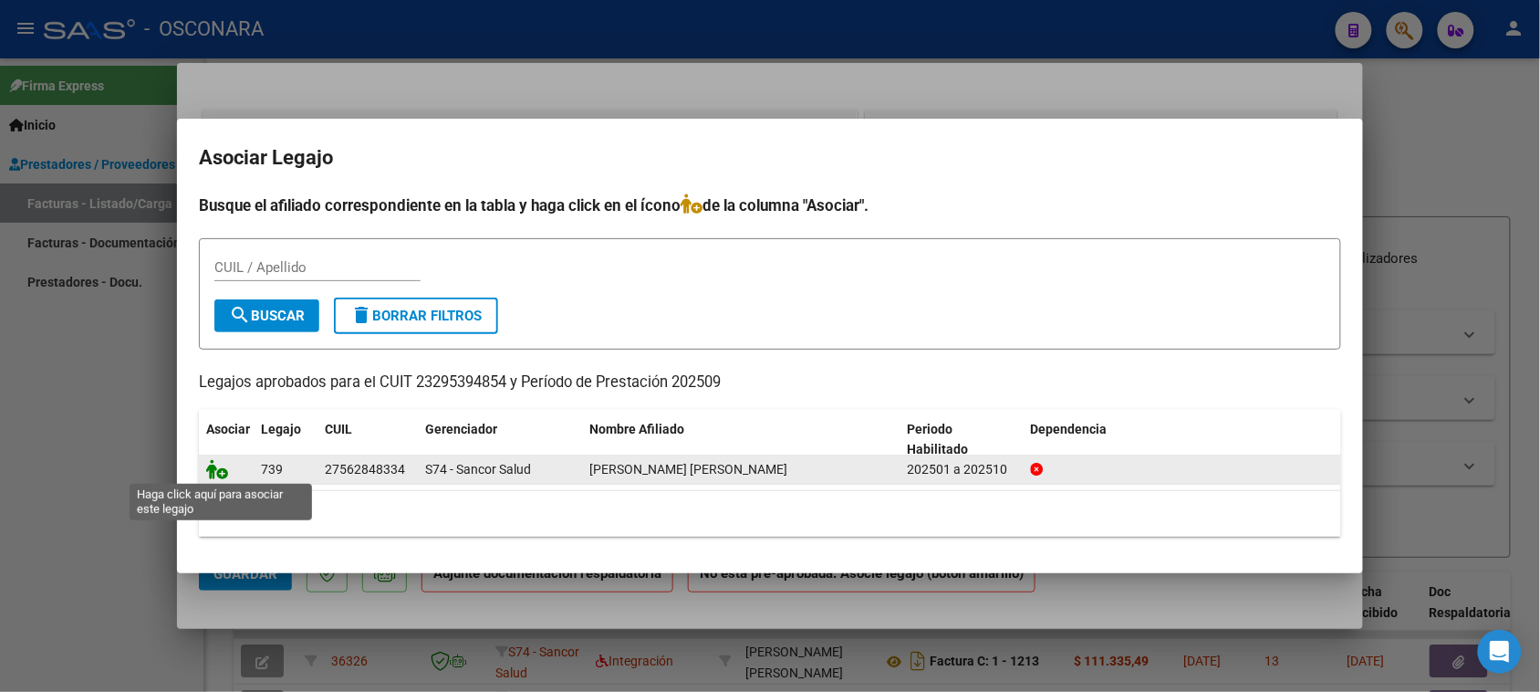
click at [212, 463] on icon at bounding box center [217, 469] width 22 height 20
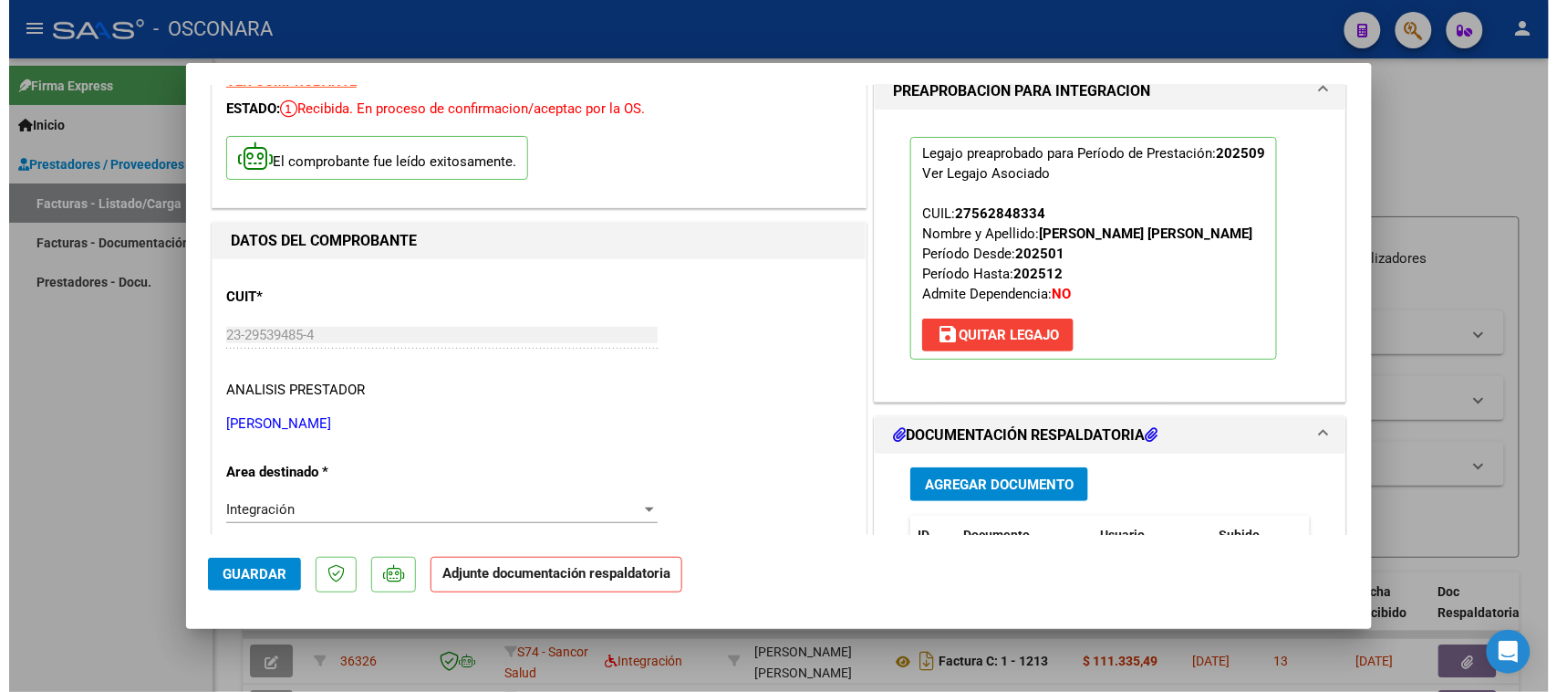
scroll to position [228, 0]
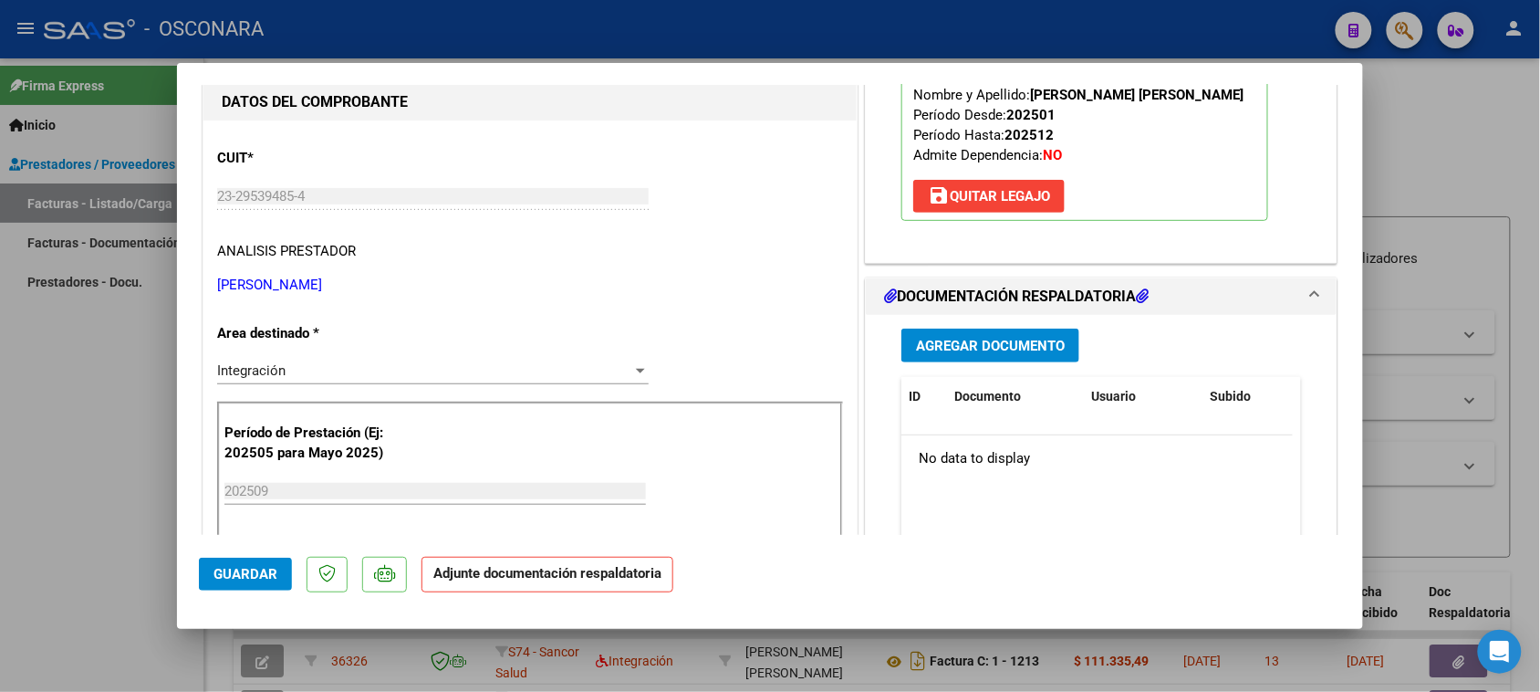
click at [1031, 344] on span "Agregar Documento" at bounding box center [990, 346] width 149 height 16
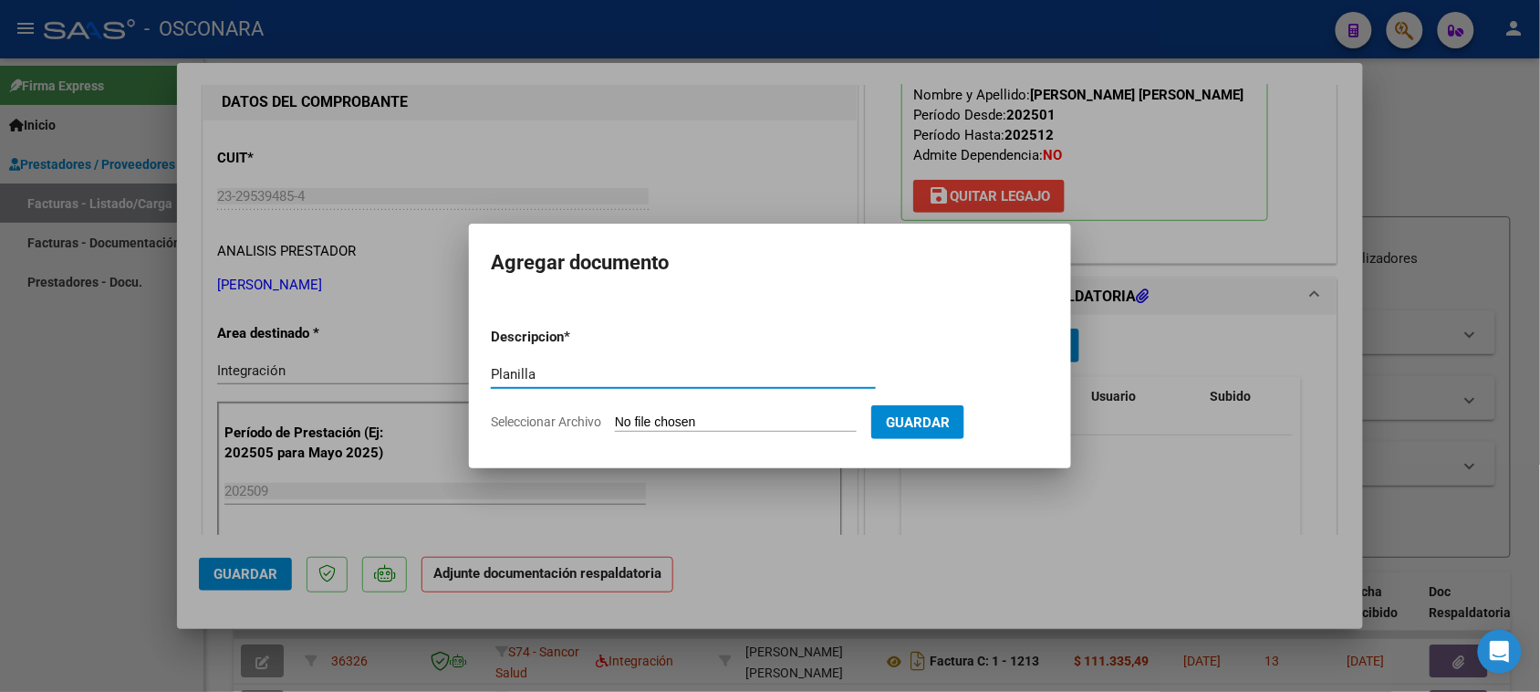
type input "Planilla"
click at [684, 409] on form "Descripcion * Planilla Escriba aquí una descripcion Seleccionar Archivo Guardar" at bounding box center [770, 379] width 558 height 133
click at [682, 416] on input "Seleccionar Archivo" at bounding box center [736, 422] width 242 height 17
type input "C:\fakepath\Asistencia [PERSON_NAME] [DATE].pdf"
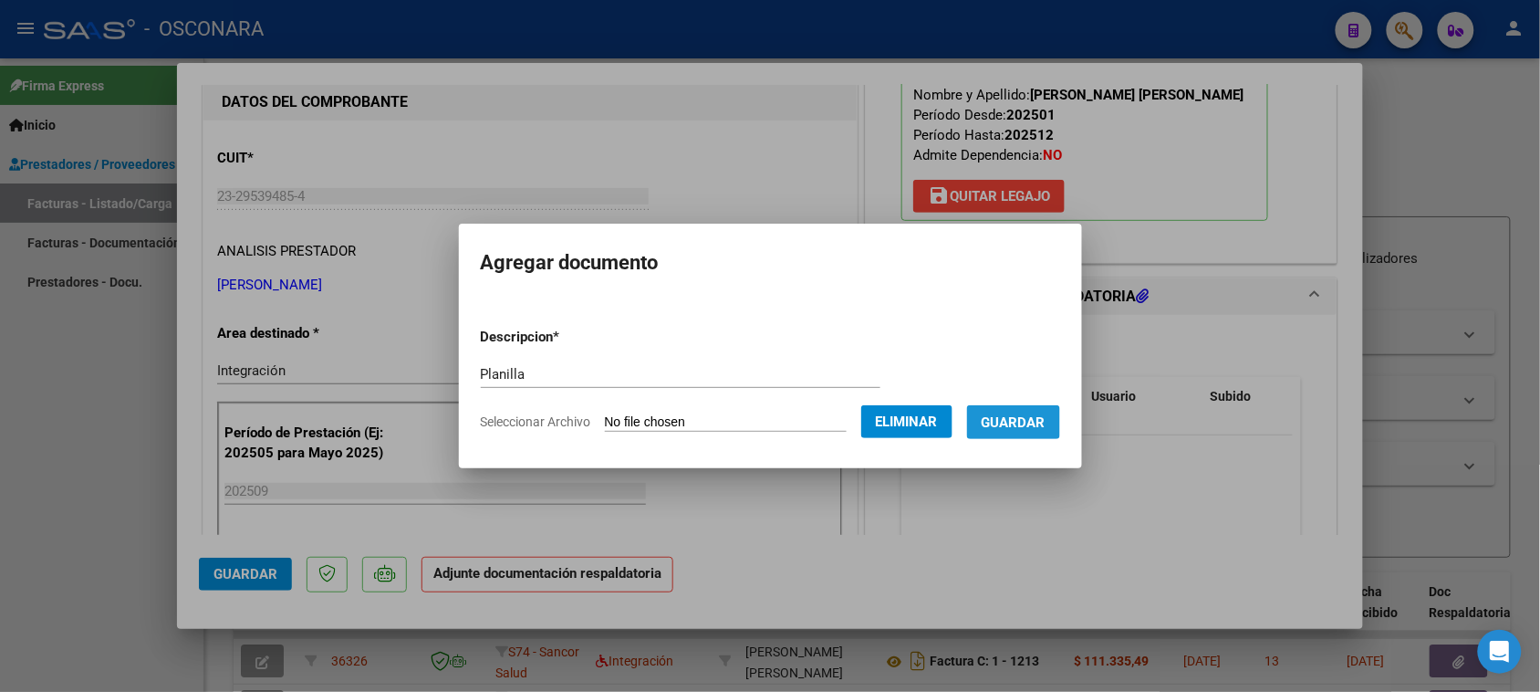
click at [1046, 429] on span "Guardar" at bounding box center [1014, 422] width 64 height 16
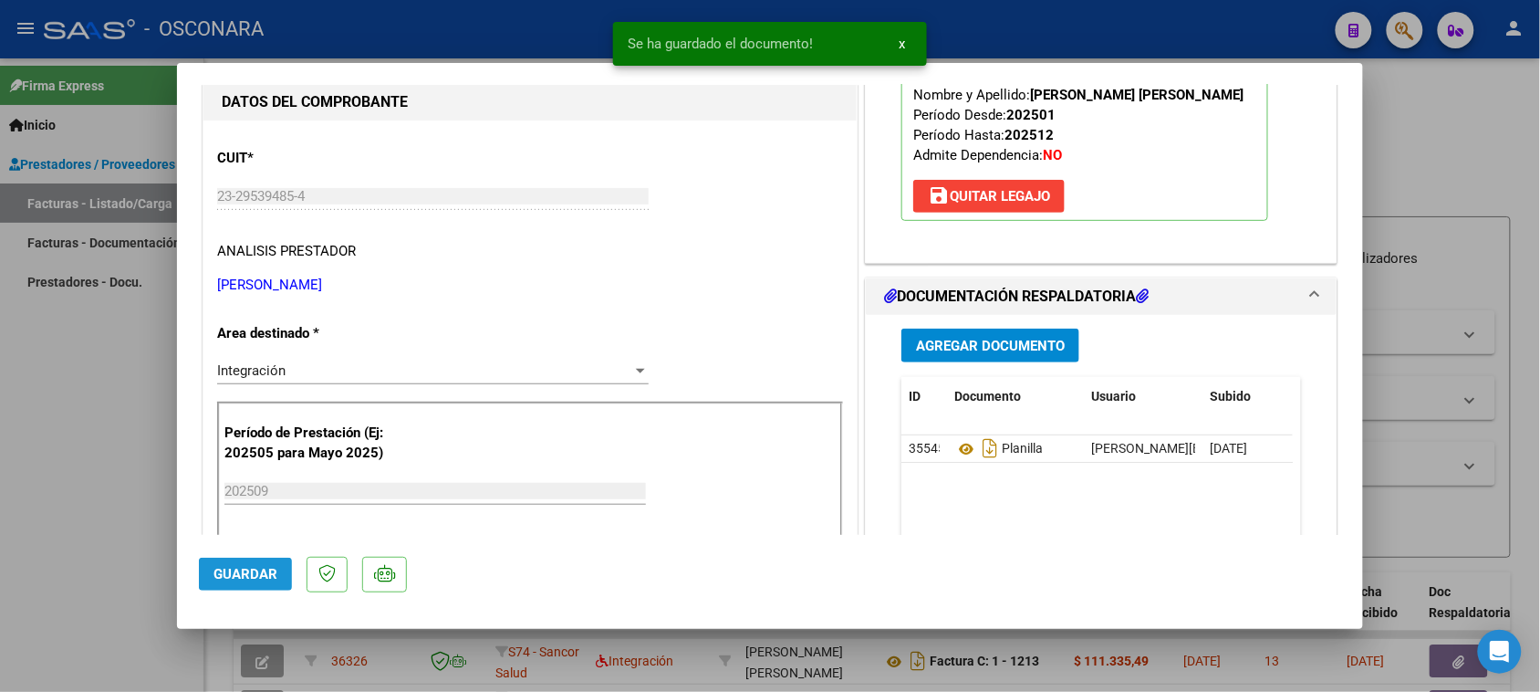
click at [246, 582] on button "Guardar" at bounding box center [245, 573] width 93 height 33
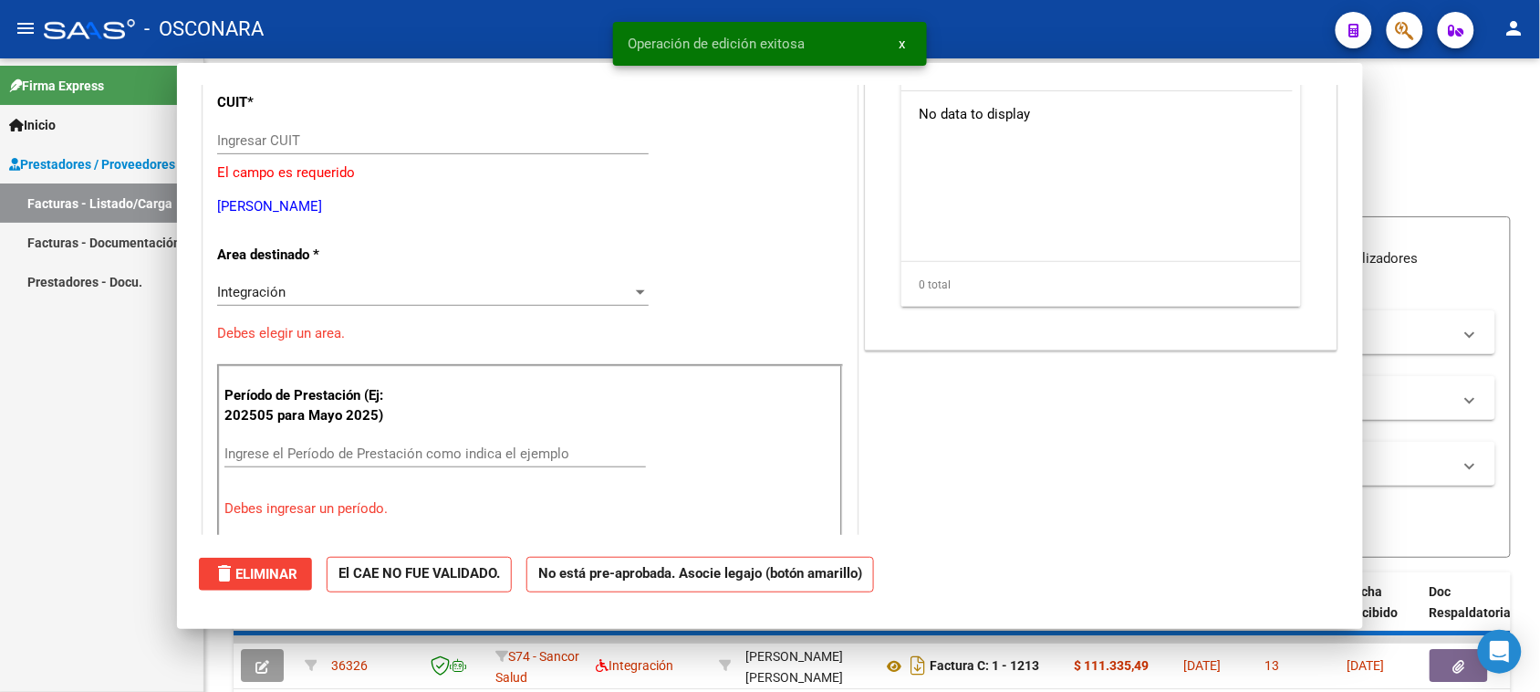
scroll to position [0, 0]
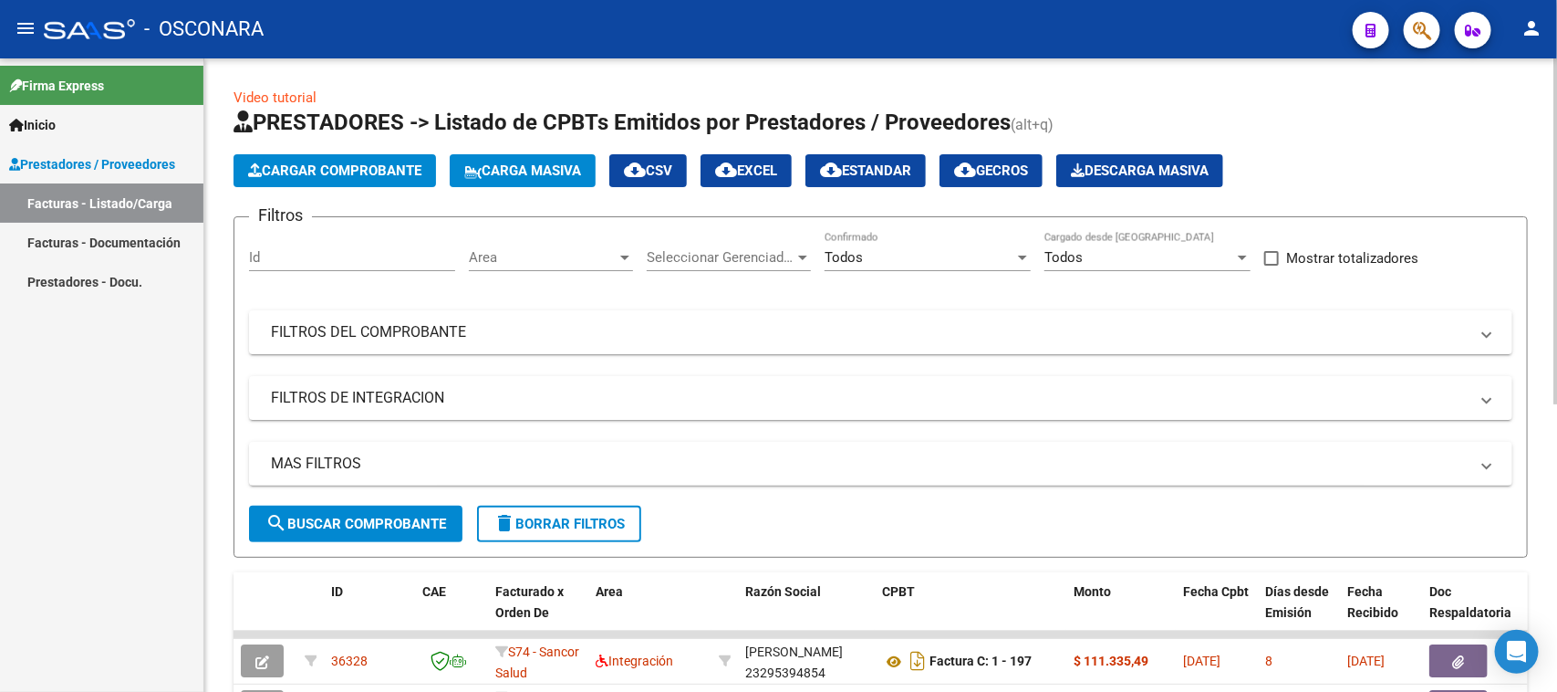
click at [412, 166] on span "Cargar Comprobante" at bounding box center [334, 170] width 173 height 16
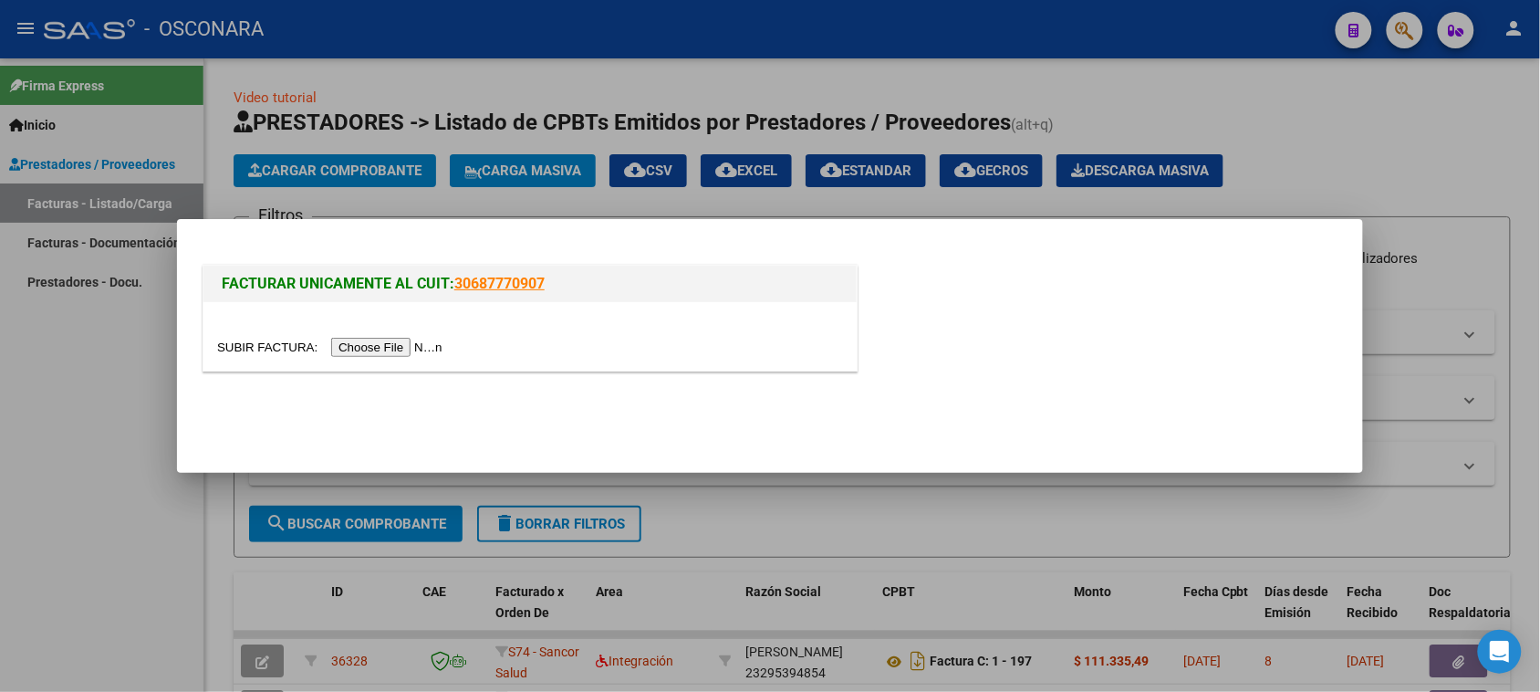
click at [367, 352] on input "file" at bounding box center [332, 347] width 231 height 19
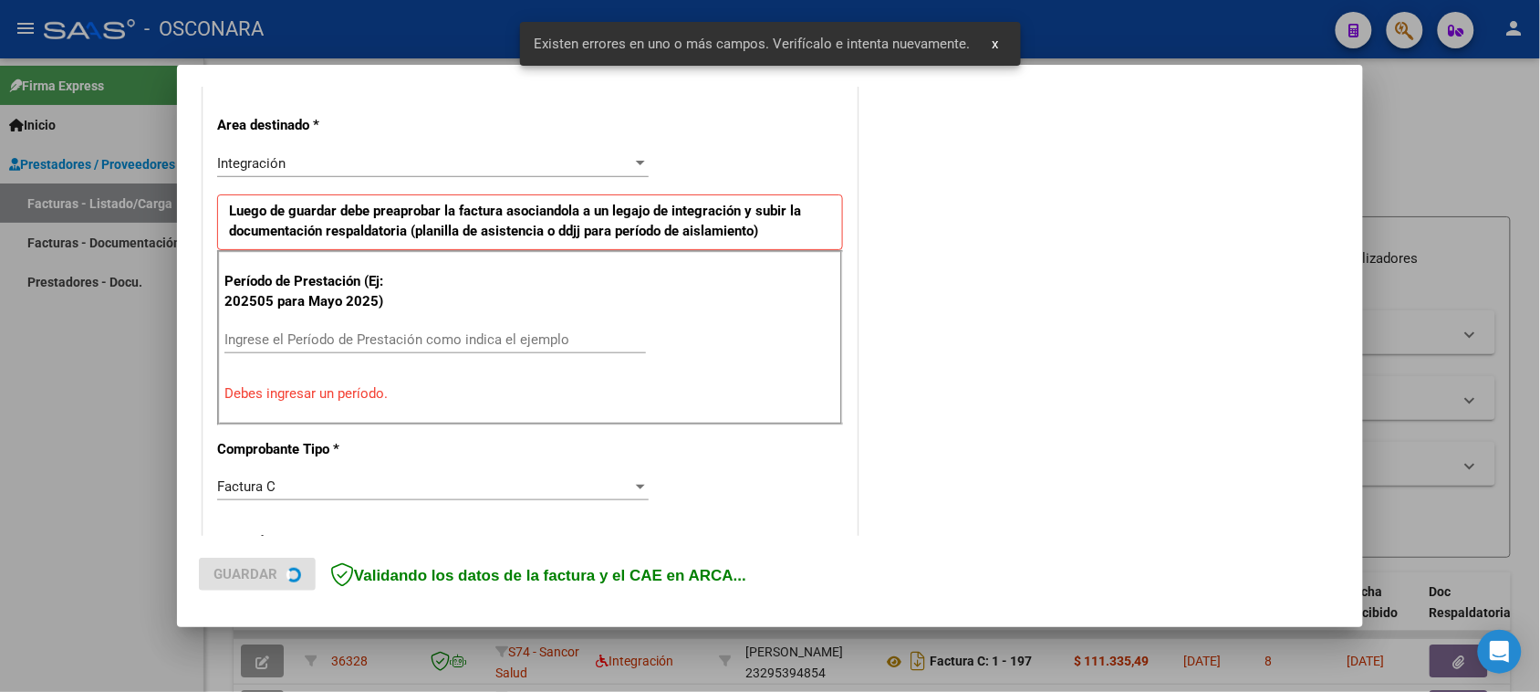
scroll to position [412, 0]
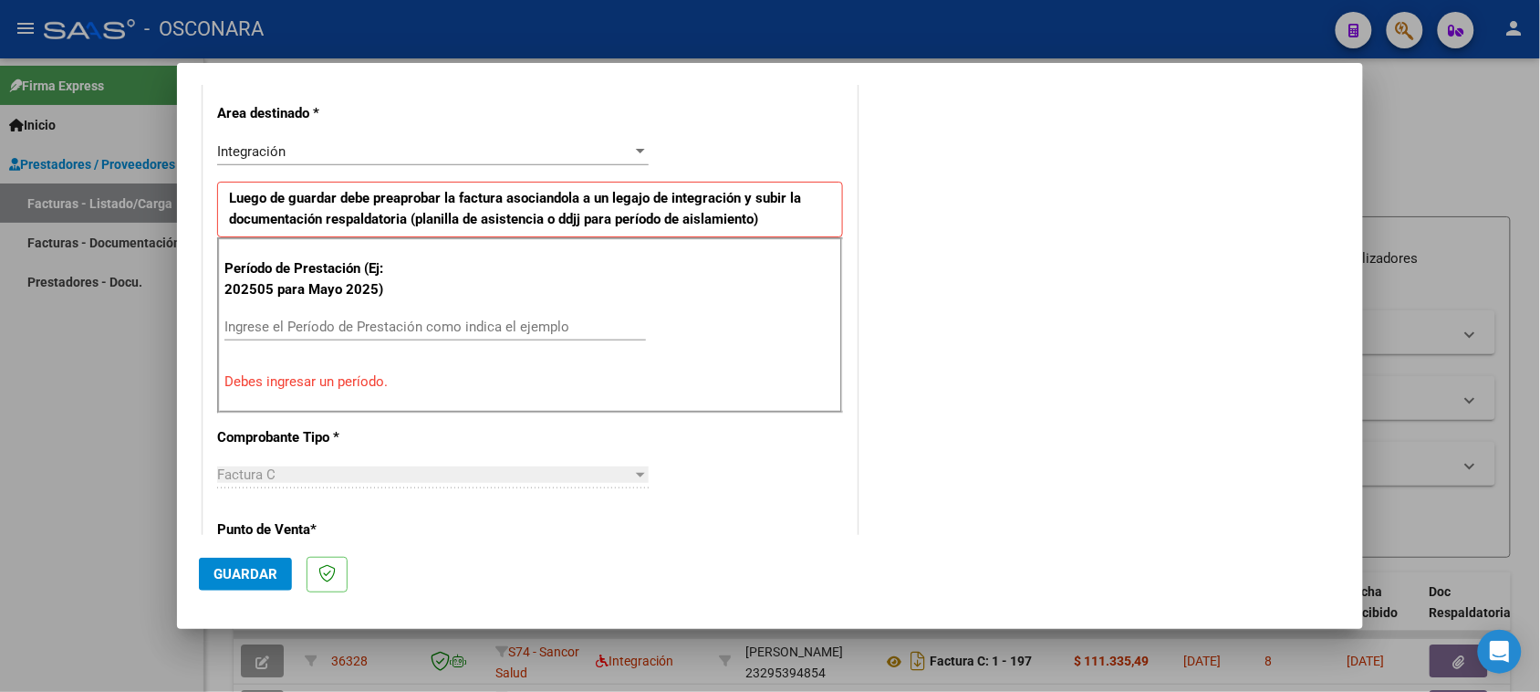
click at [393, 330] on input "Ingrese el Período de Prestación como indica el ejemplo" at bounding box center [435, 326] width 422 height 16
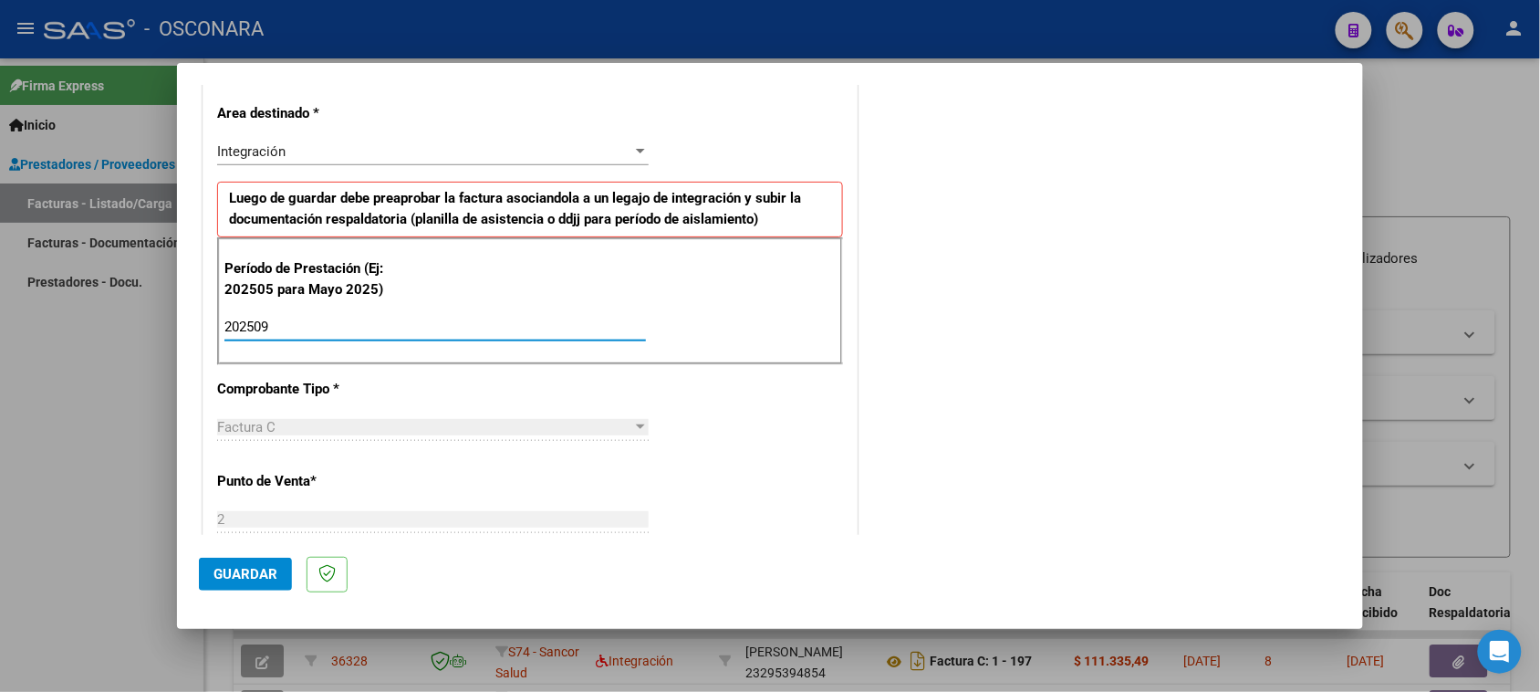
type input "202509"
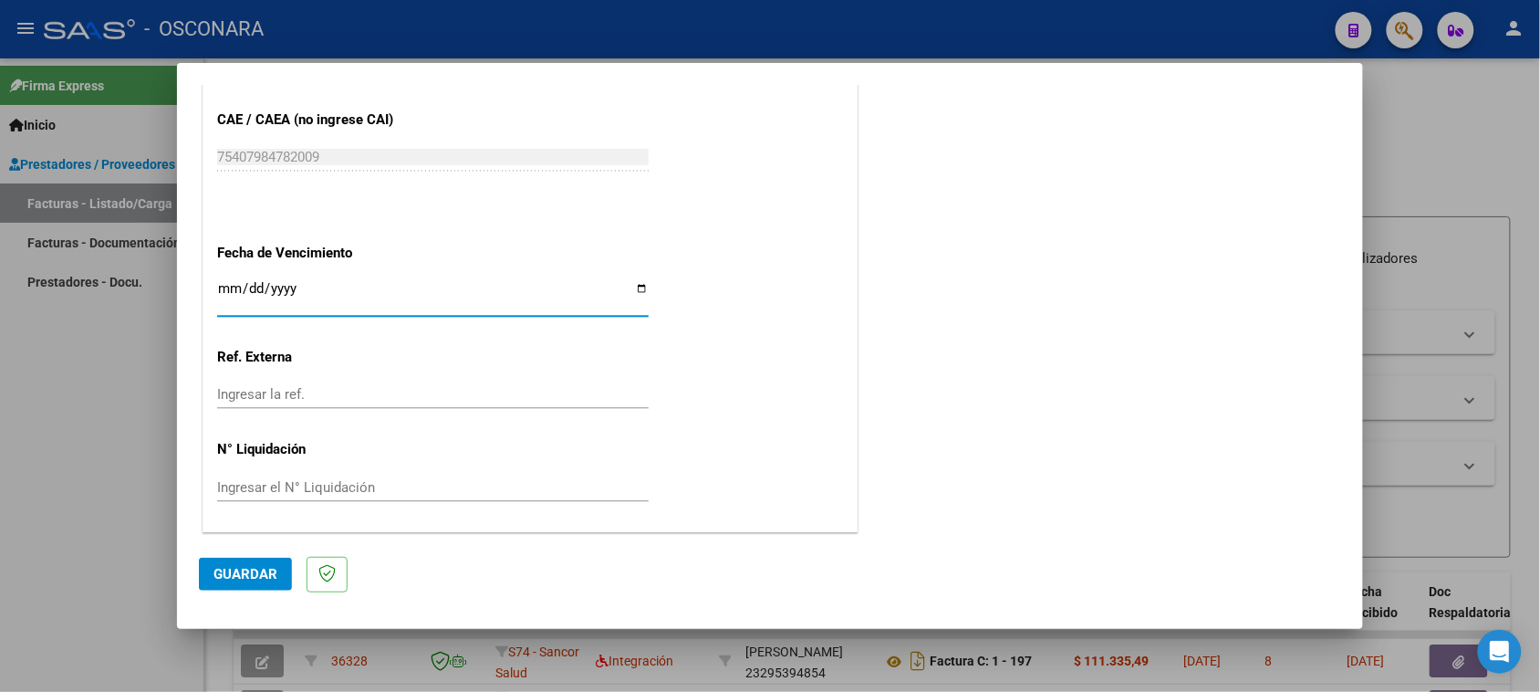
scroll to position [1159, 0]
click at [228, 586] on button "Guardar" at bounding box center [245, 573] width 93 height 33
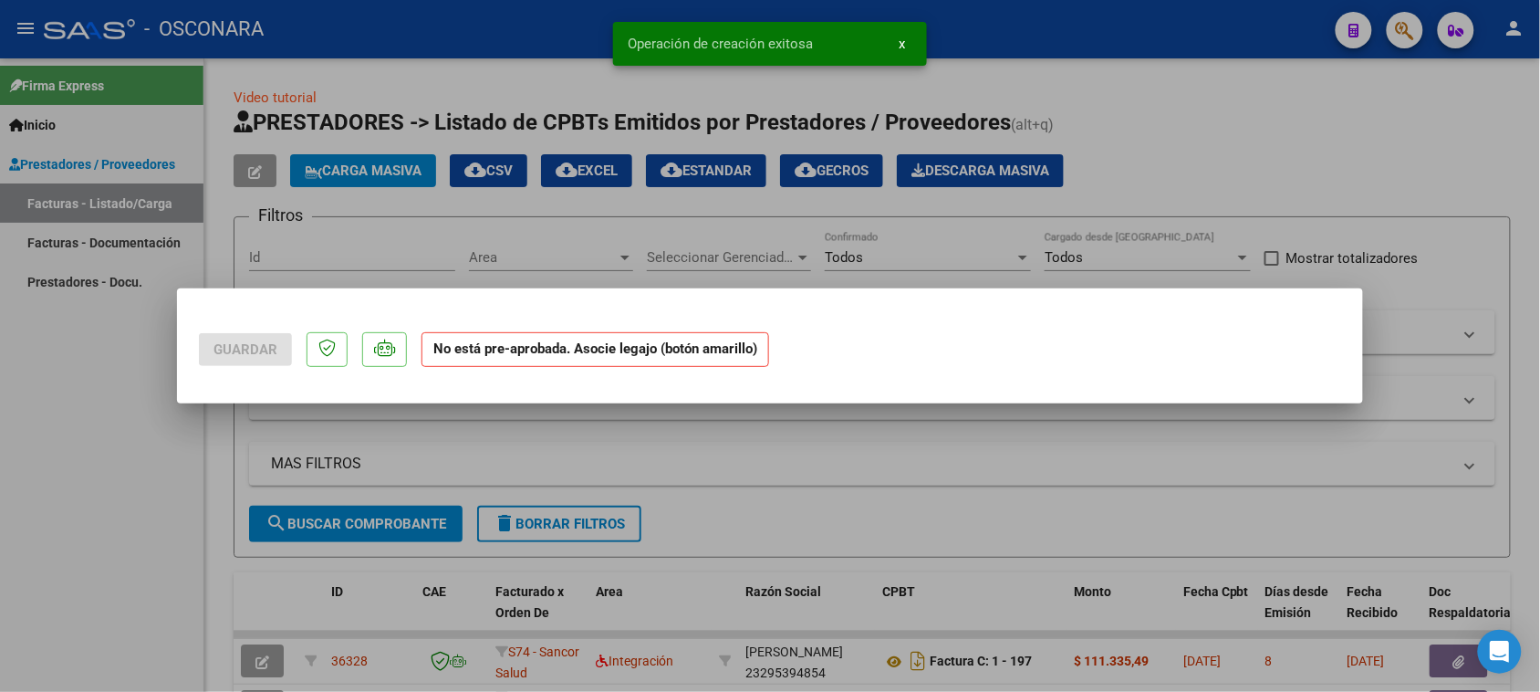
scroll to position [0, 0]
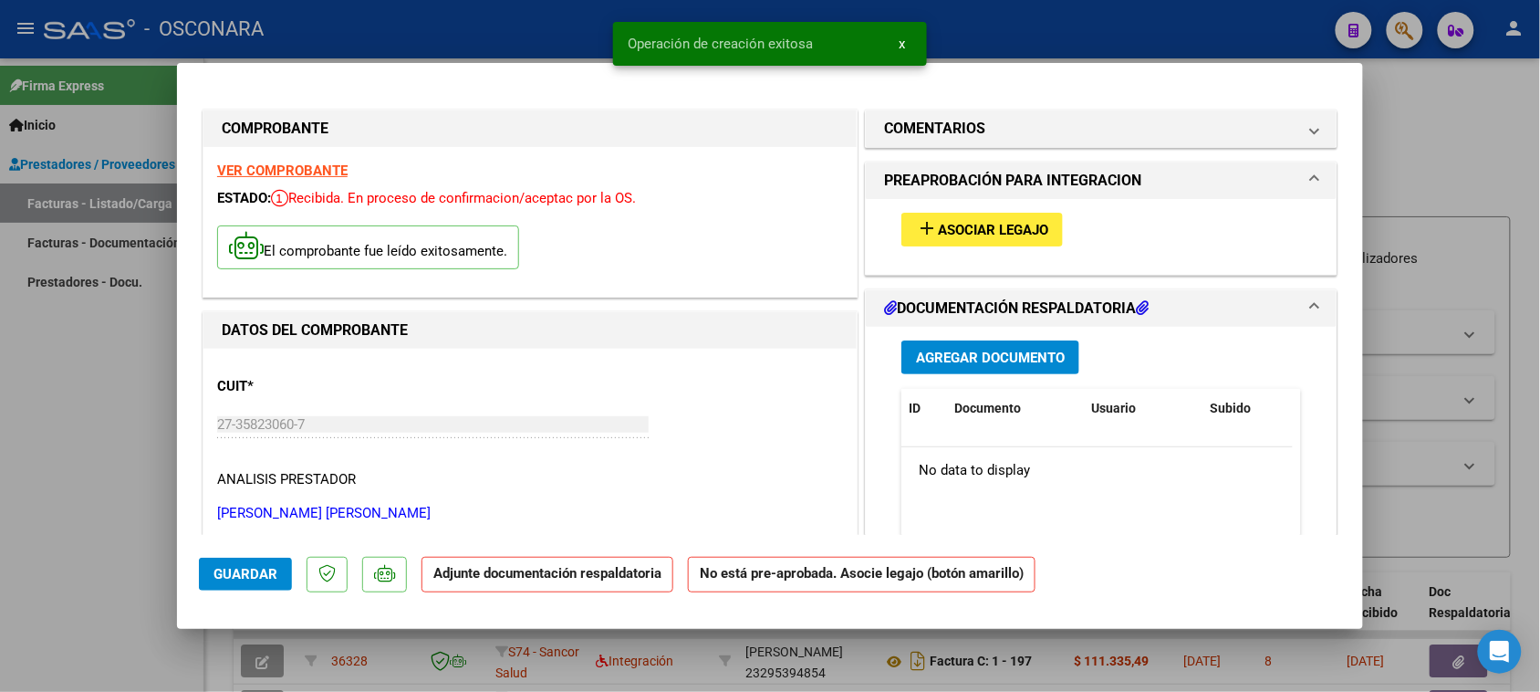
click at [1009, 233] on span "Asociar Legajo" at bounding box center [993, 230] width 110 height 16
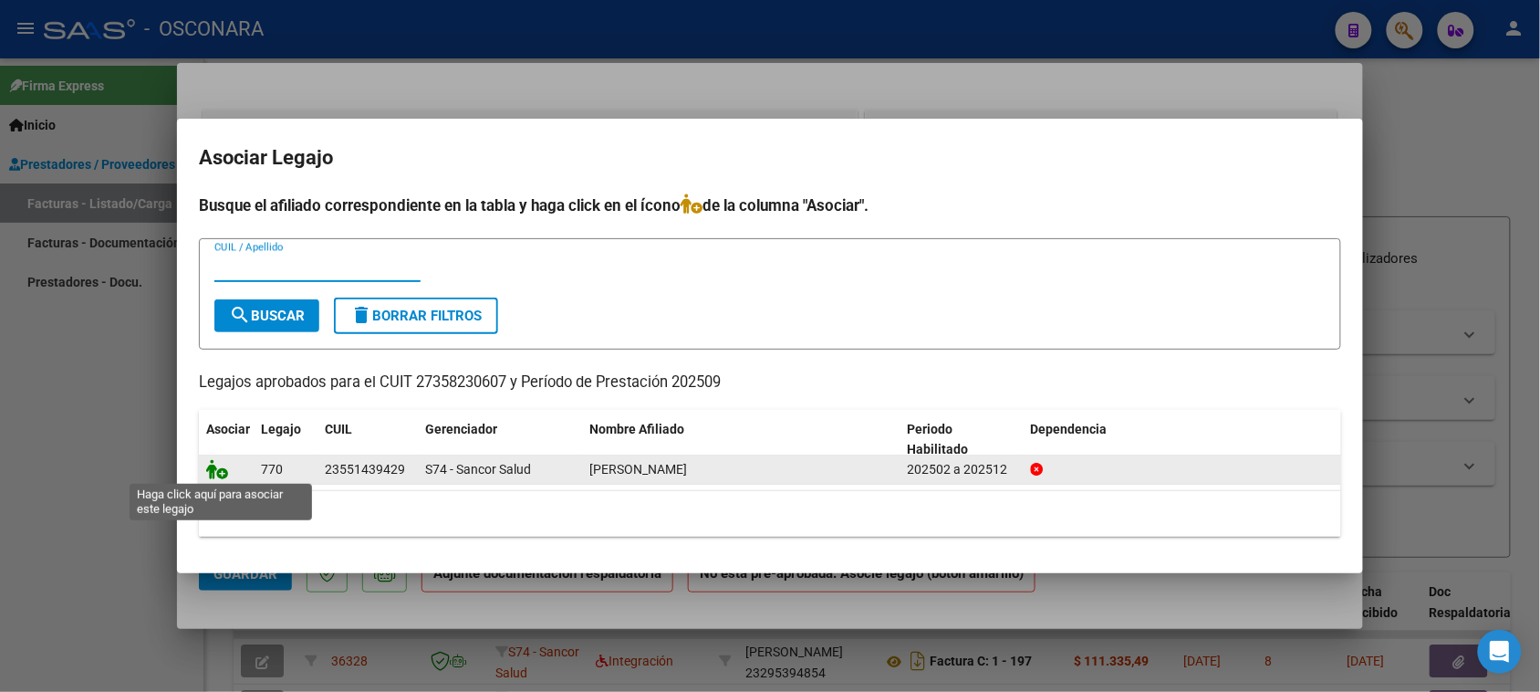
click at [216, 467] on icon at bounding box center [217, 469] width 22 height 20
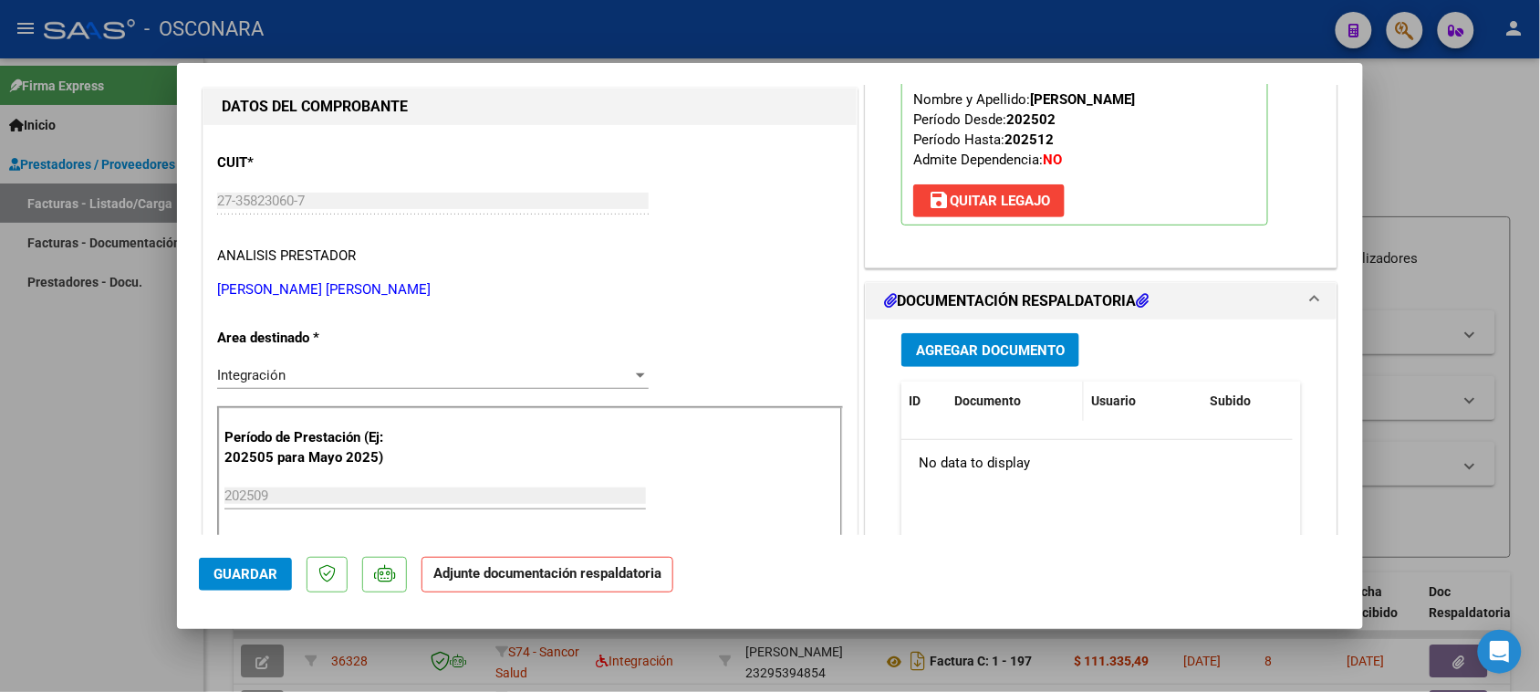
scroll to position [228, 0]
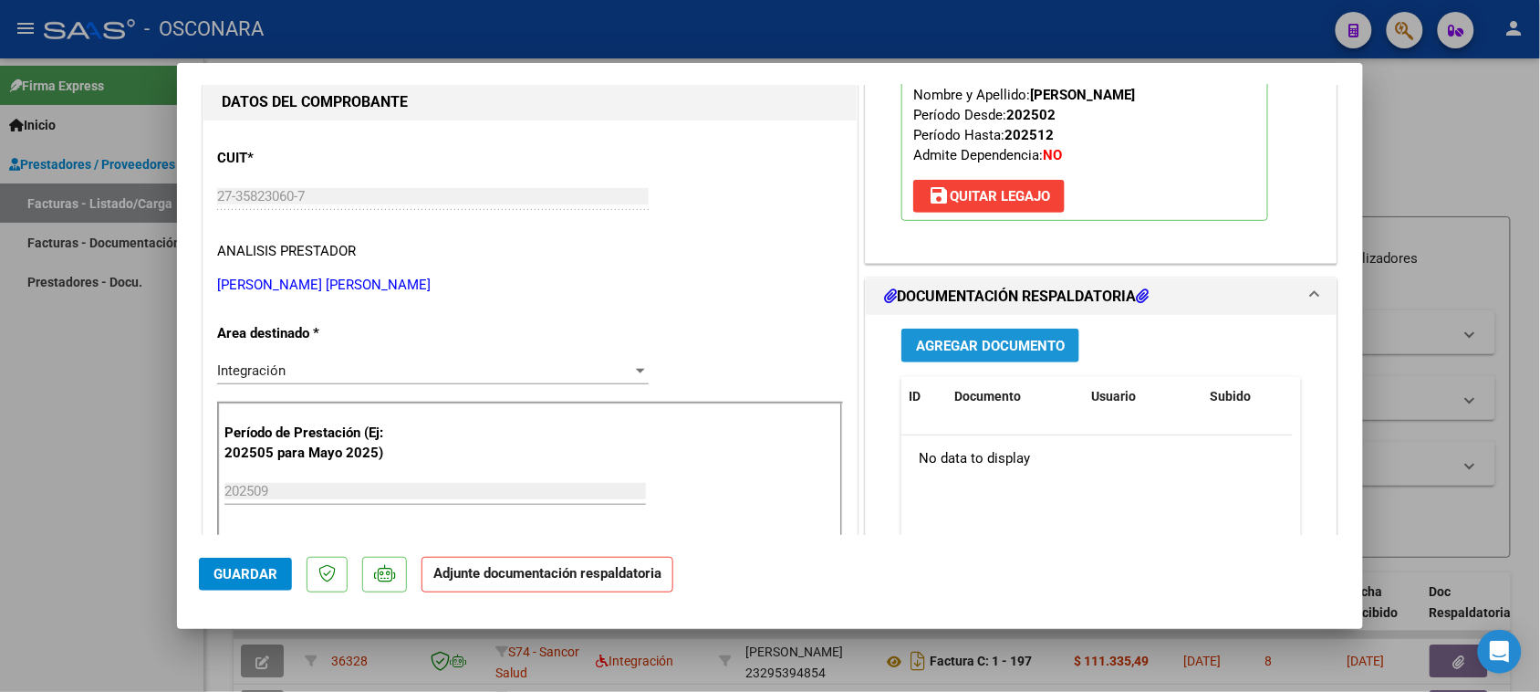
click at [995, 353] on span "Agregar Documento" at bounding box center [990, 346] width 149 height 16
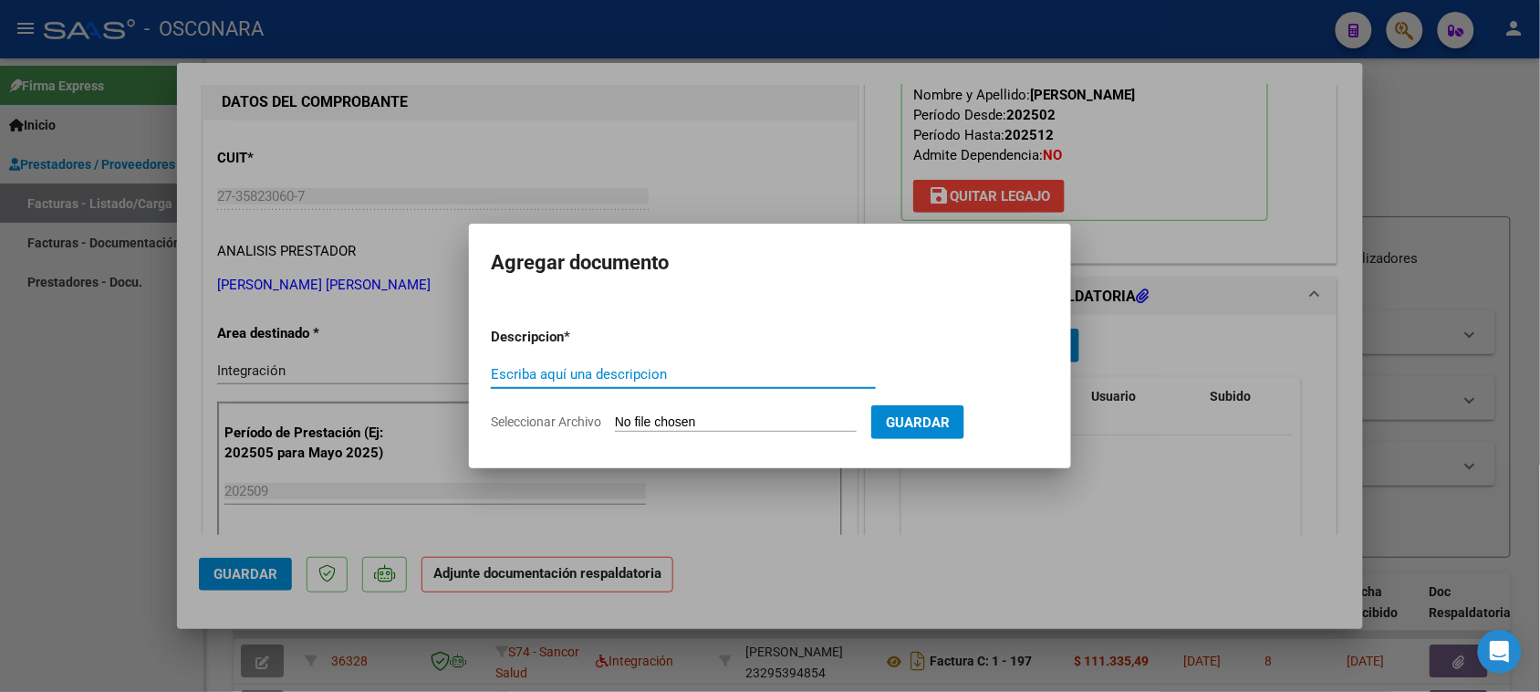
click at [554, 359] on form "Descripcion * Escriba aquí una descripcion Seleccionar Archivo Guardar" at bounding box center [770, 379] width 558 height 133
click at [554, 362] on div "Escriba aquí una descripcion" at bounding box center [683, 373] width 385 height 27
type input "Planilla"
click at [672, 415] on input "Seleccionar Archivo" at bounding box center [736, 422] width 242 height 17
type input "C:\fakepath\planilla asistencia SEPTIEMBRE.pdf"
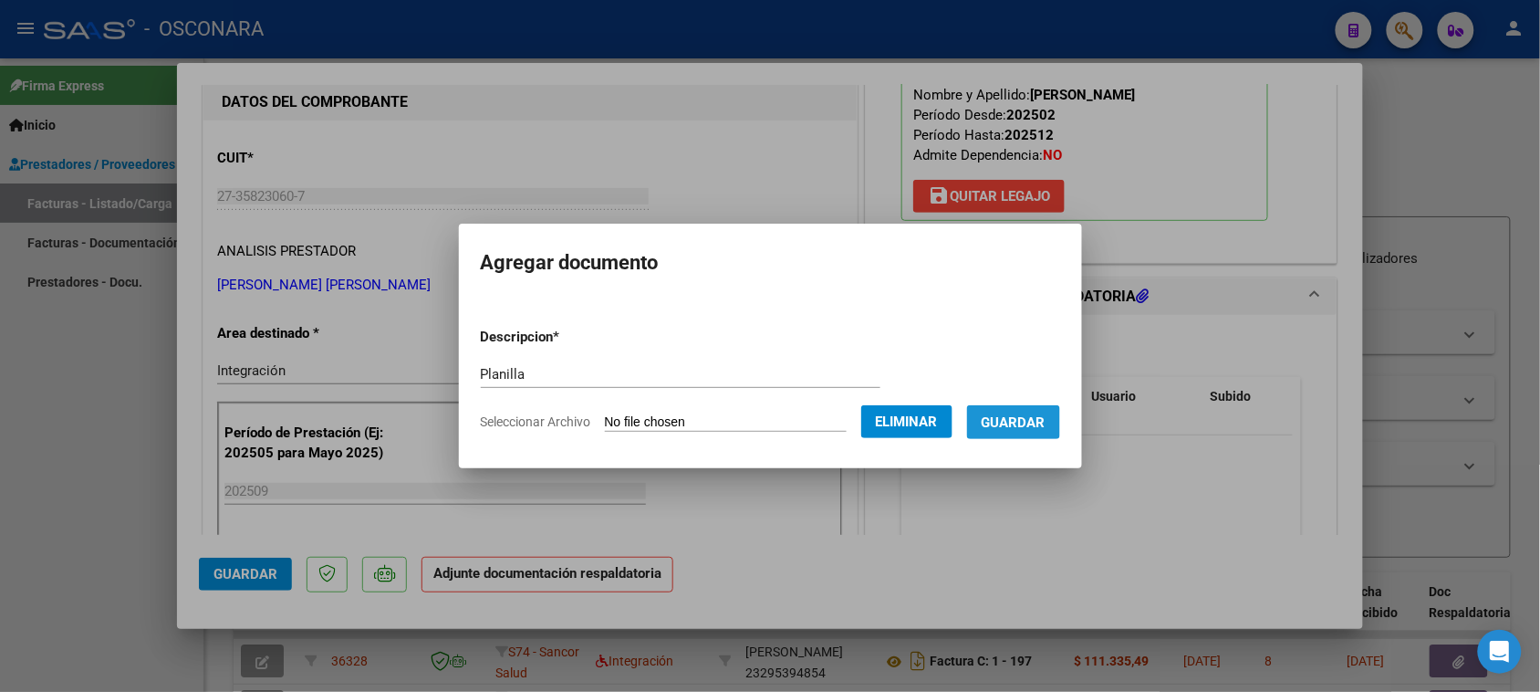
click at [1042, 432] on button "Guardar" at bounding box center [1013, 422] width 93 height 34
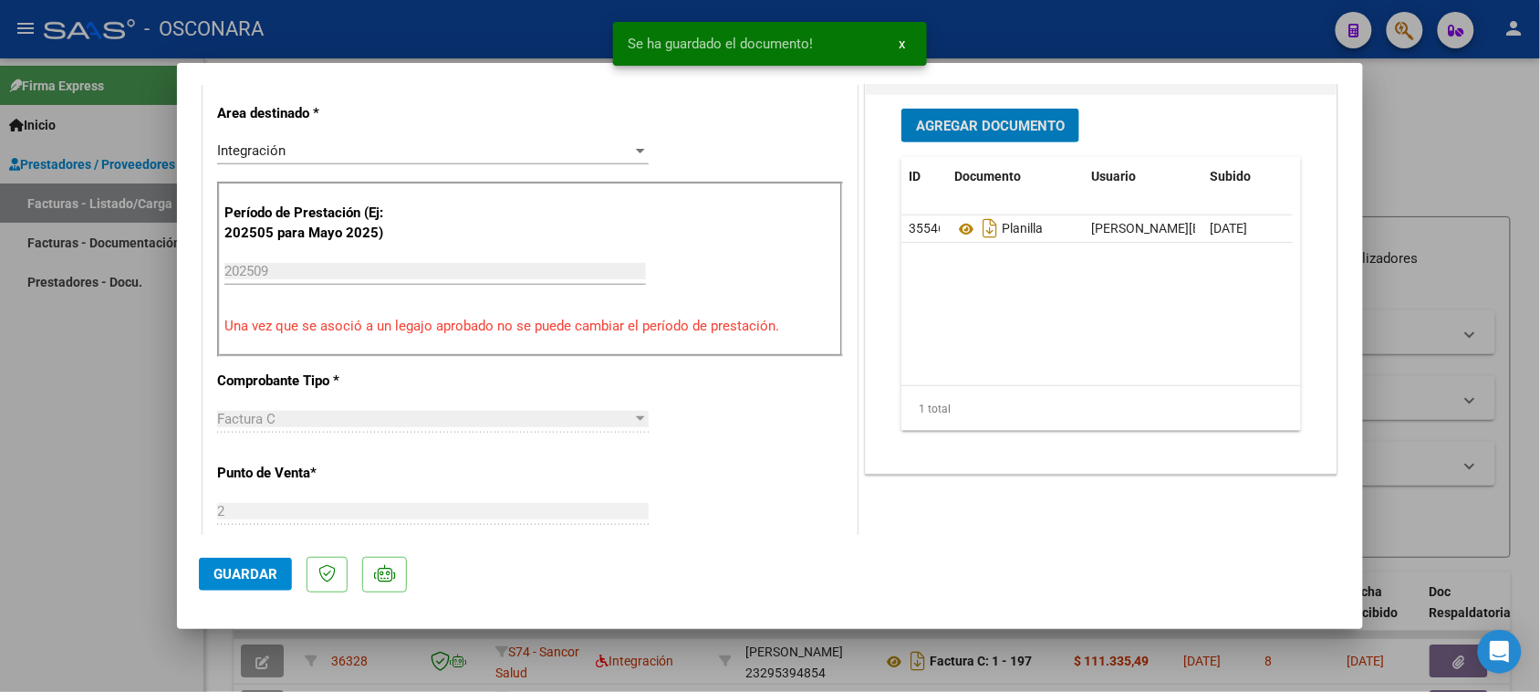
scroll to position [456, 0]
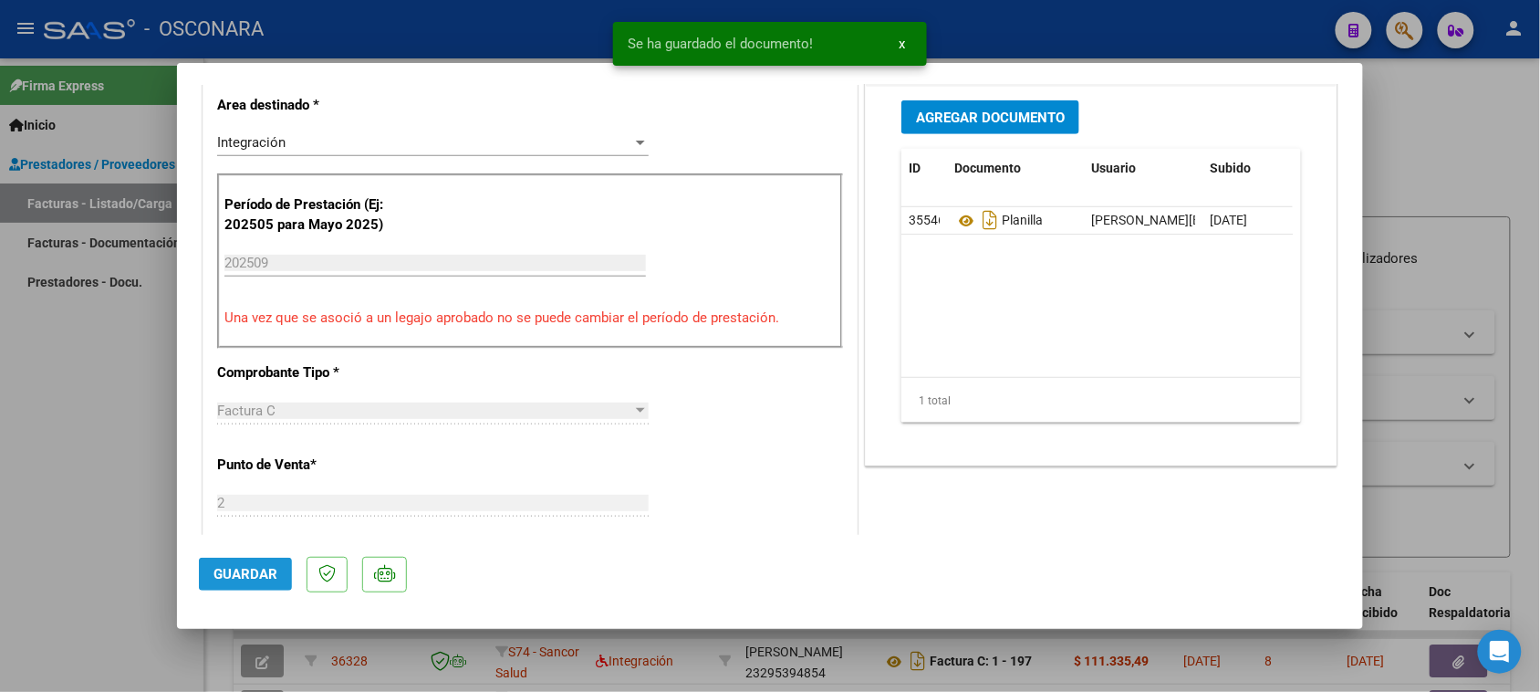
click at [248, 575] on span "Guardar" at bounding box center [245, 574] width 64 height 16
type input "$ 0,00"
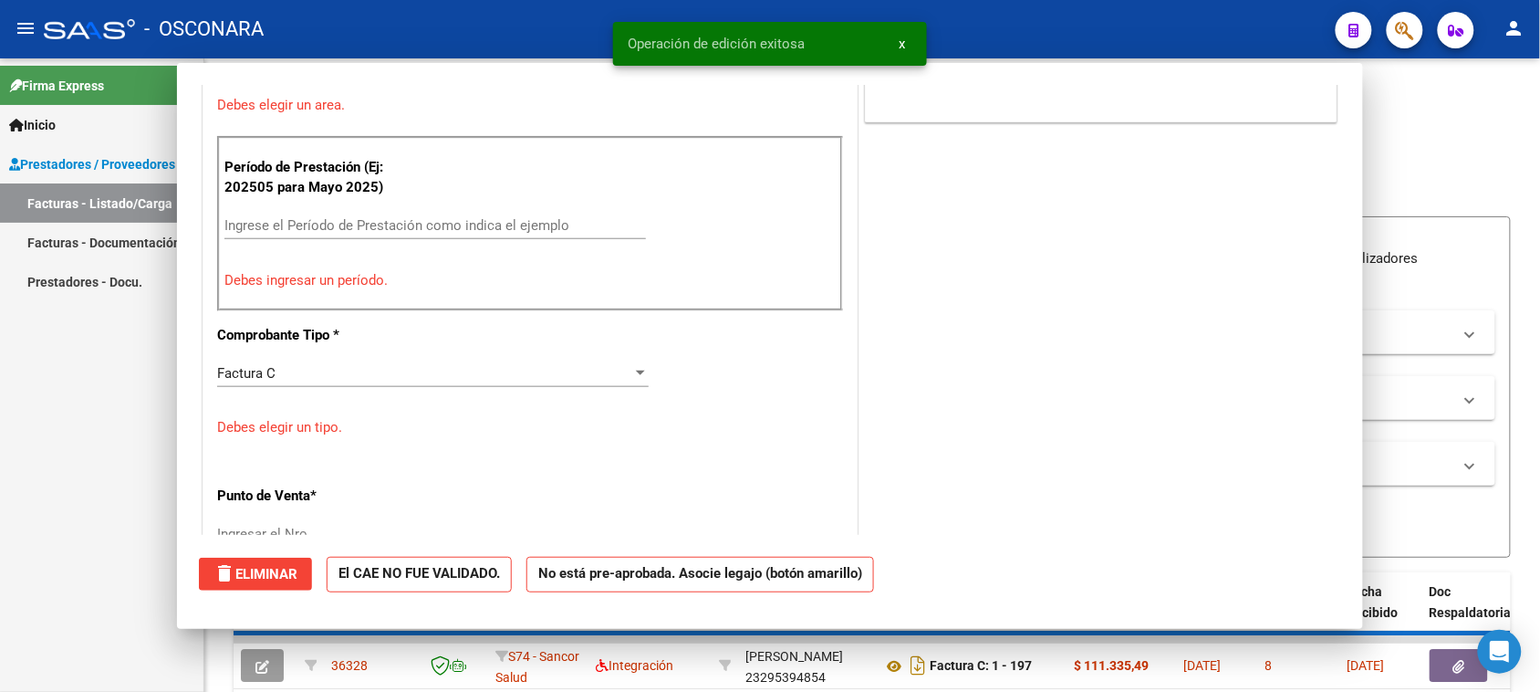
scroll to position [377, 0]
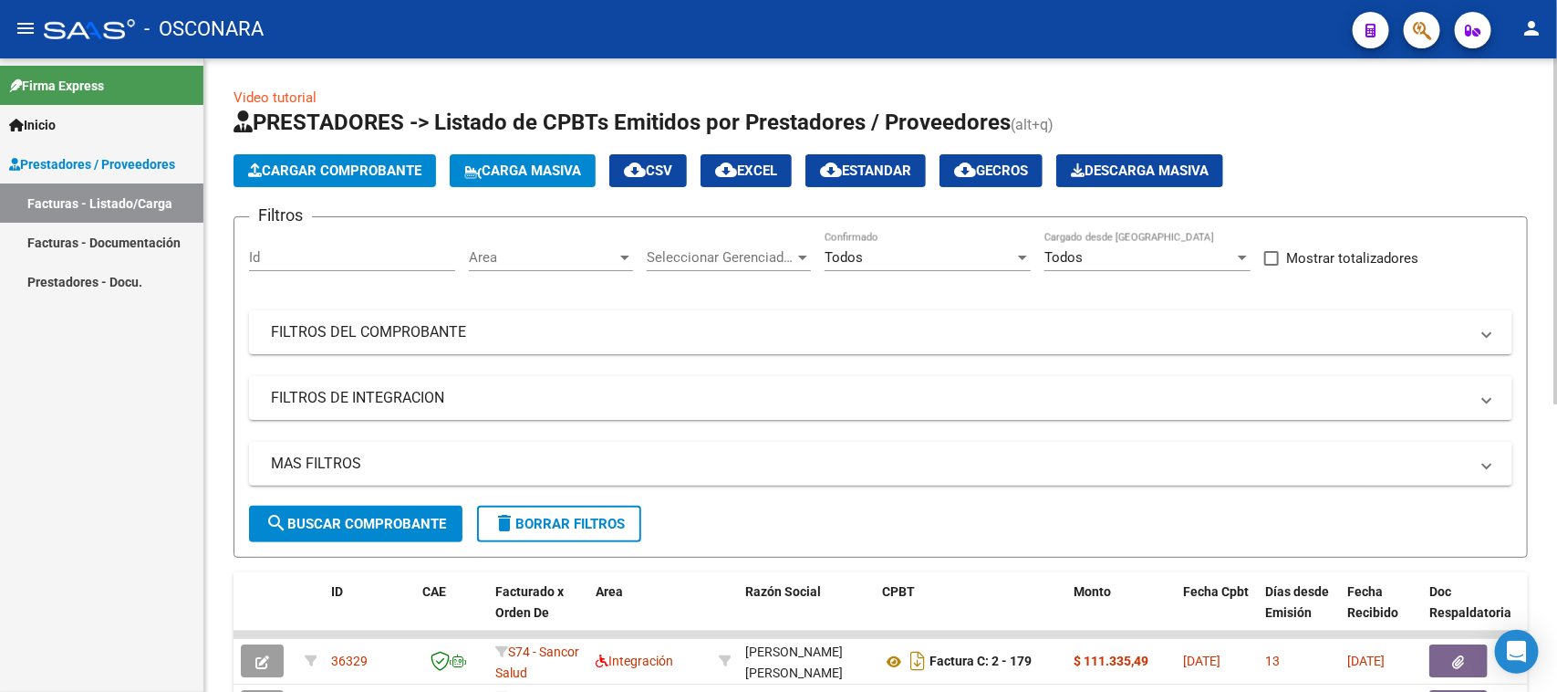
click at [272, 154] on button "Cargar Comprobante" at bounding box center [335, 170] width 203 height 33
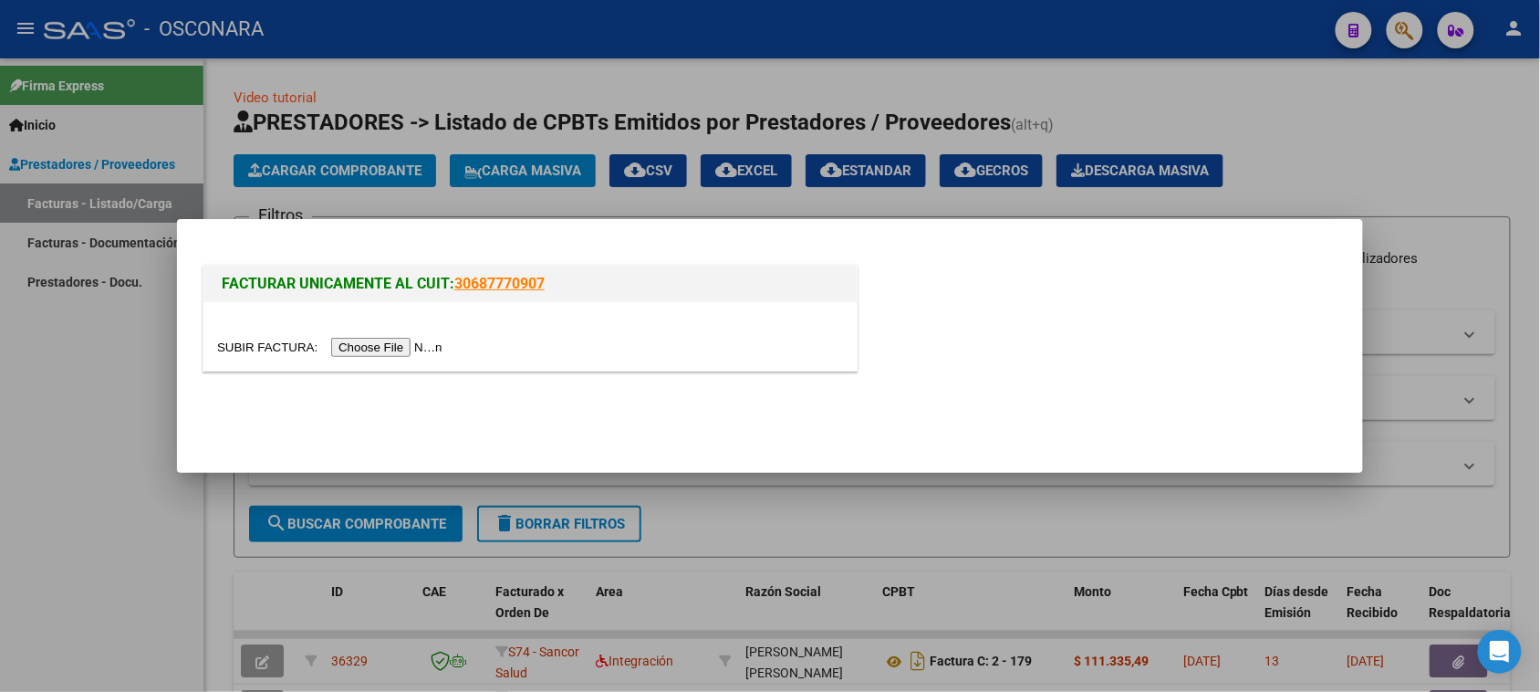
click at [412, 345] on input "file" at bounding box center [332, 347] width 231 height 19
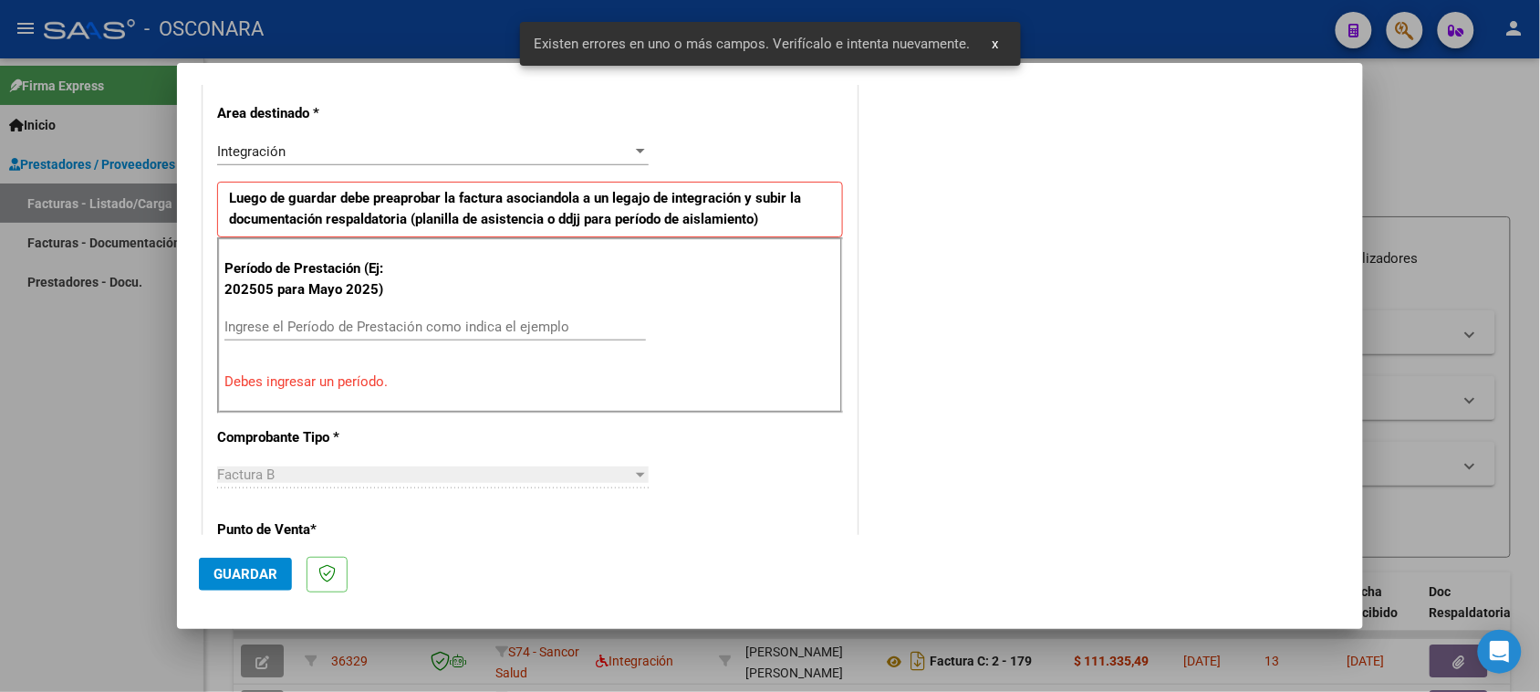
scroll to position [298, 0]
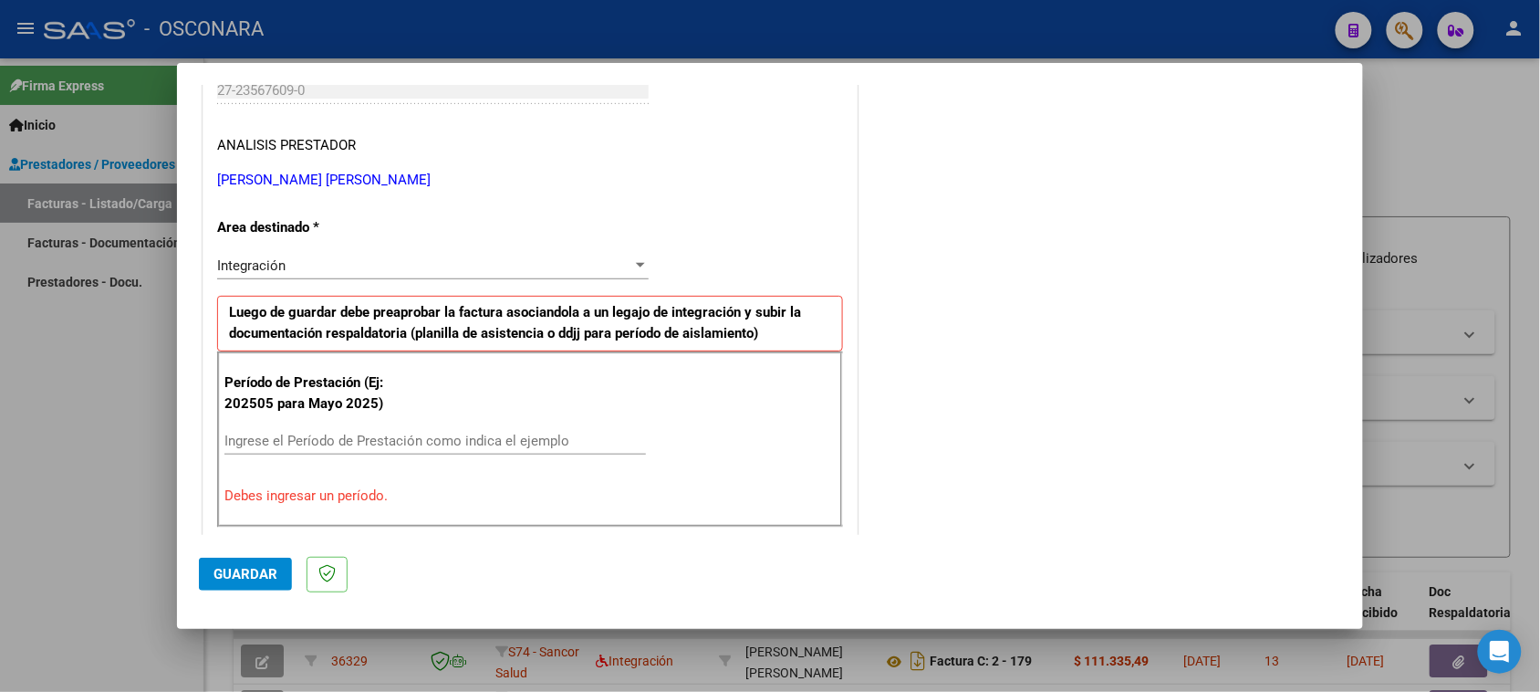
click at [398, 431] on div "Ingrese el Período de Prestación como indica el ejemplo" at bounding box center [435, 440] width 422 height 27
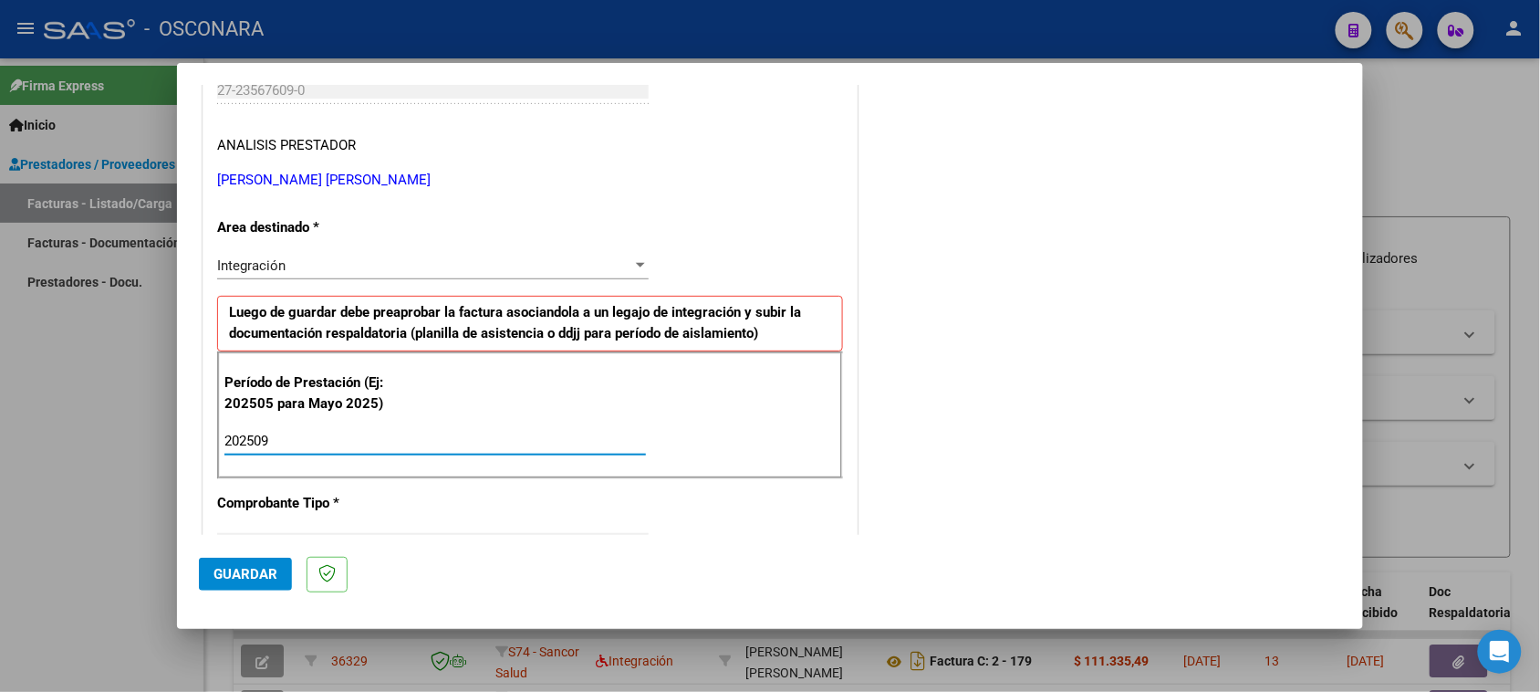
type input "202509"
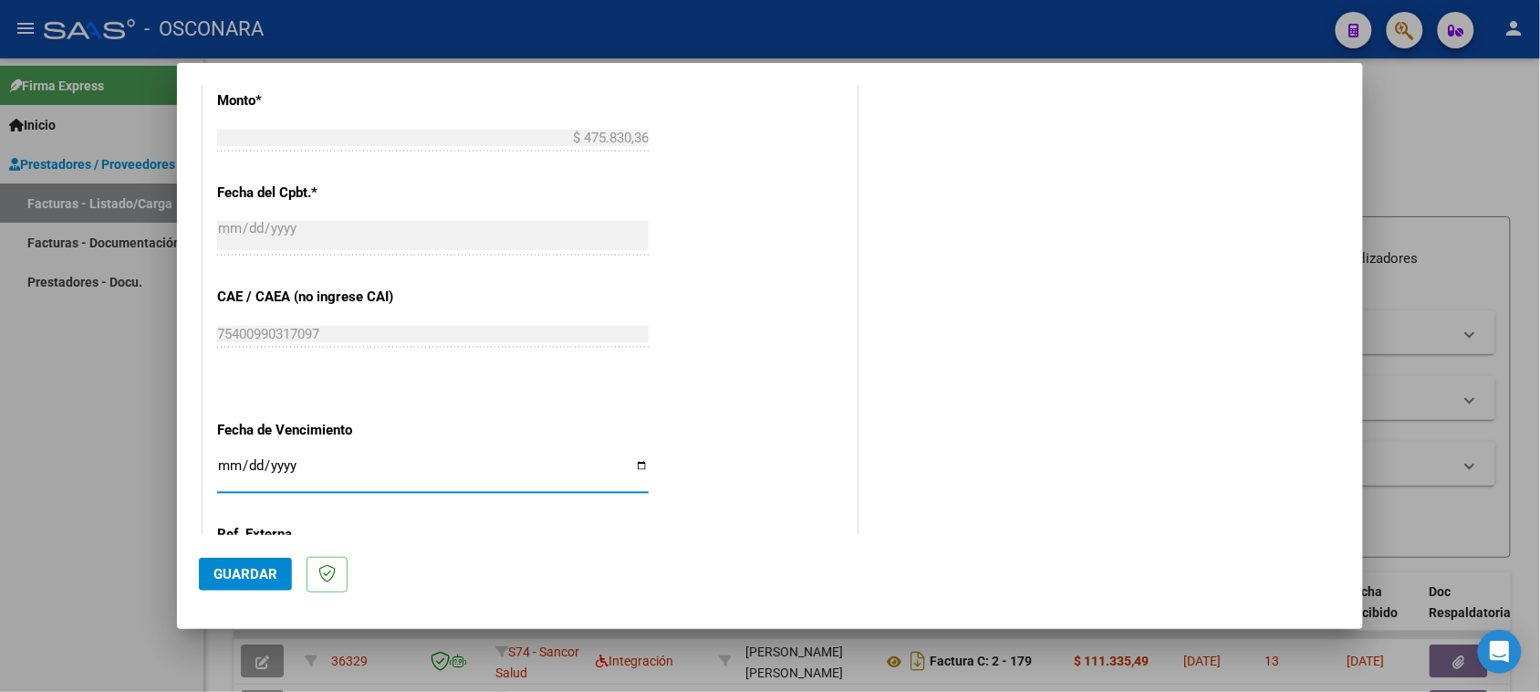
scroll to position [1028, 0]
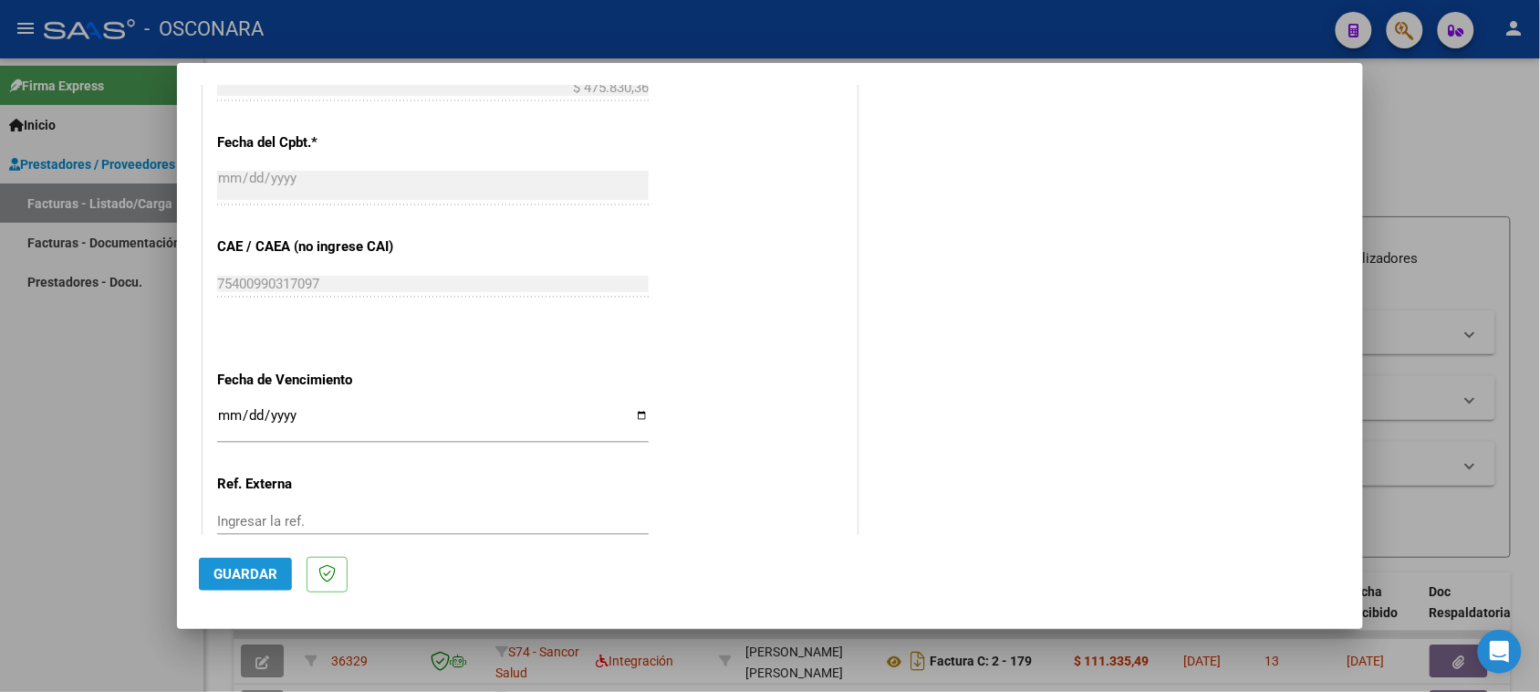
click at [231, 582] on button "Guardar" at bounding box center [245, 573] width 93 height 33
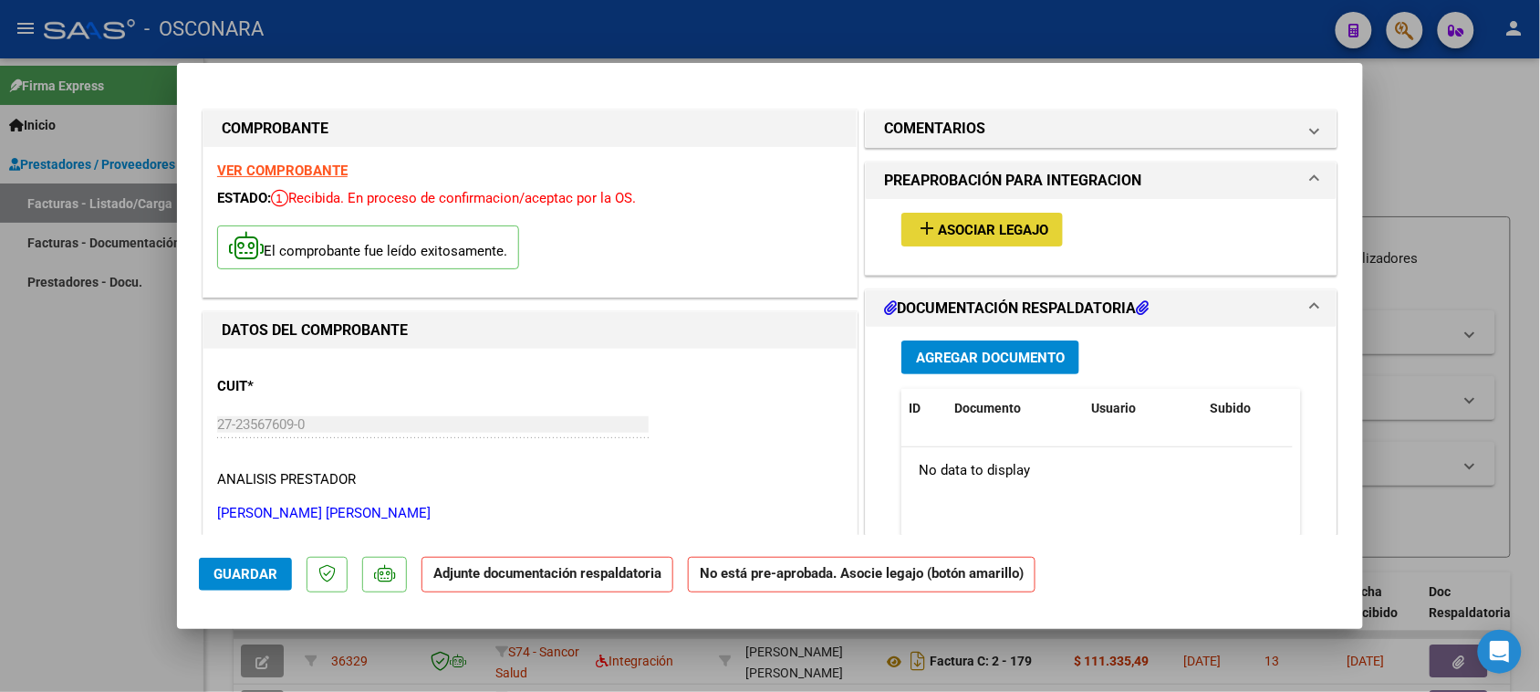
click at [995, 224] on span "Asociar Legajo" at bounding box center [993, 230] width 110 height 16
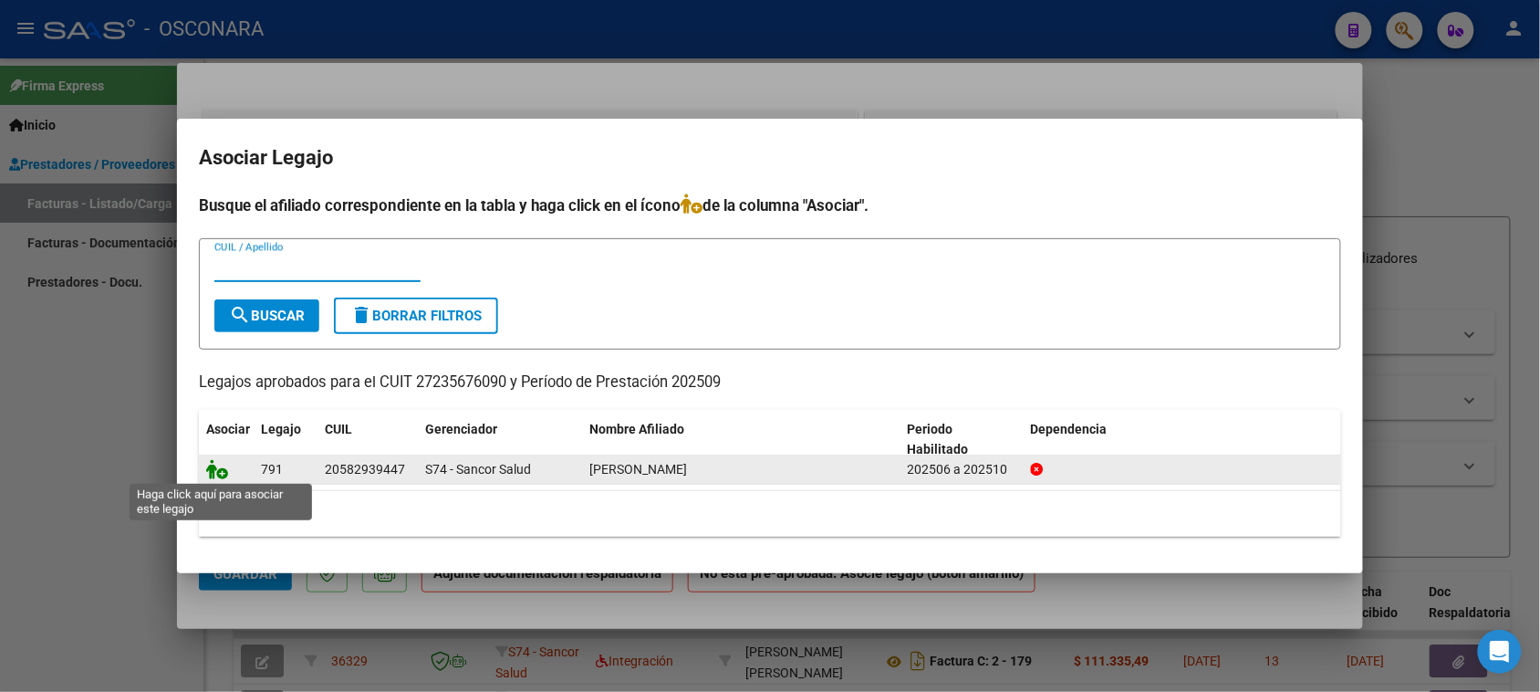
click at [206, 473] on icon at bounding box center [217, 469] width 22 height 20
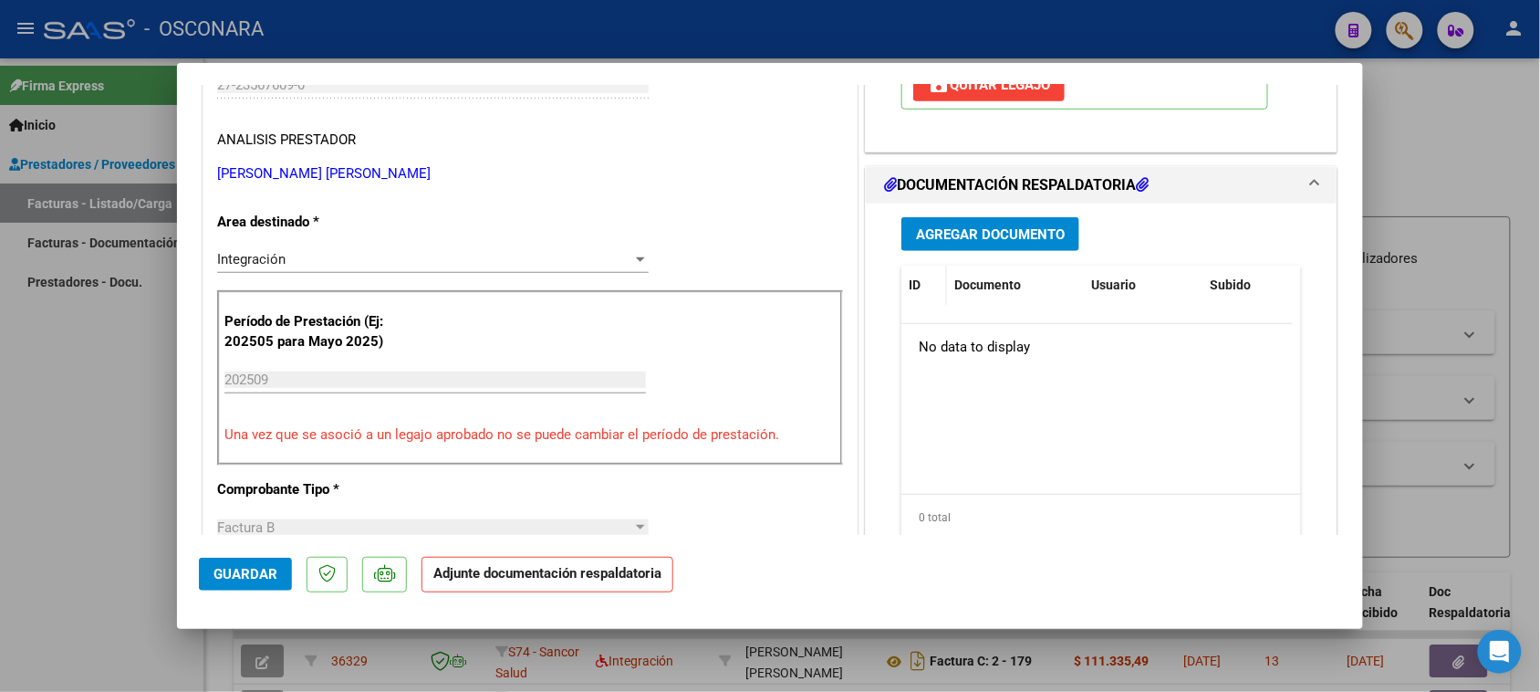
scroll to position [342, 0]
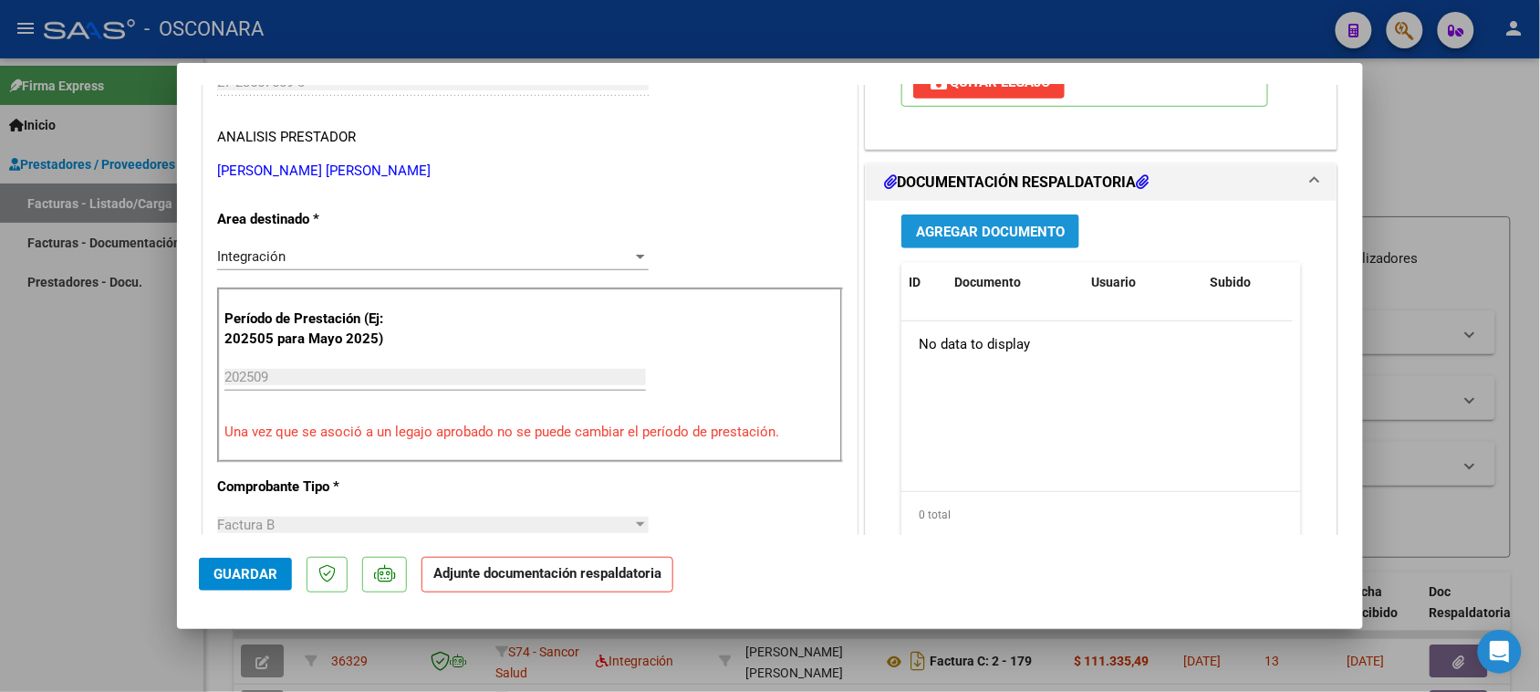
click at [940, 230] on span "Agregar Documento" at bounding box center [990, 232] width 149 height 16
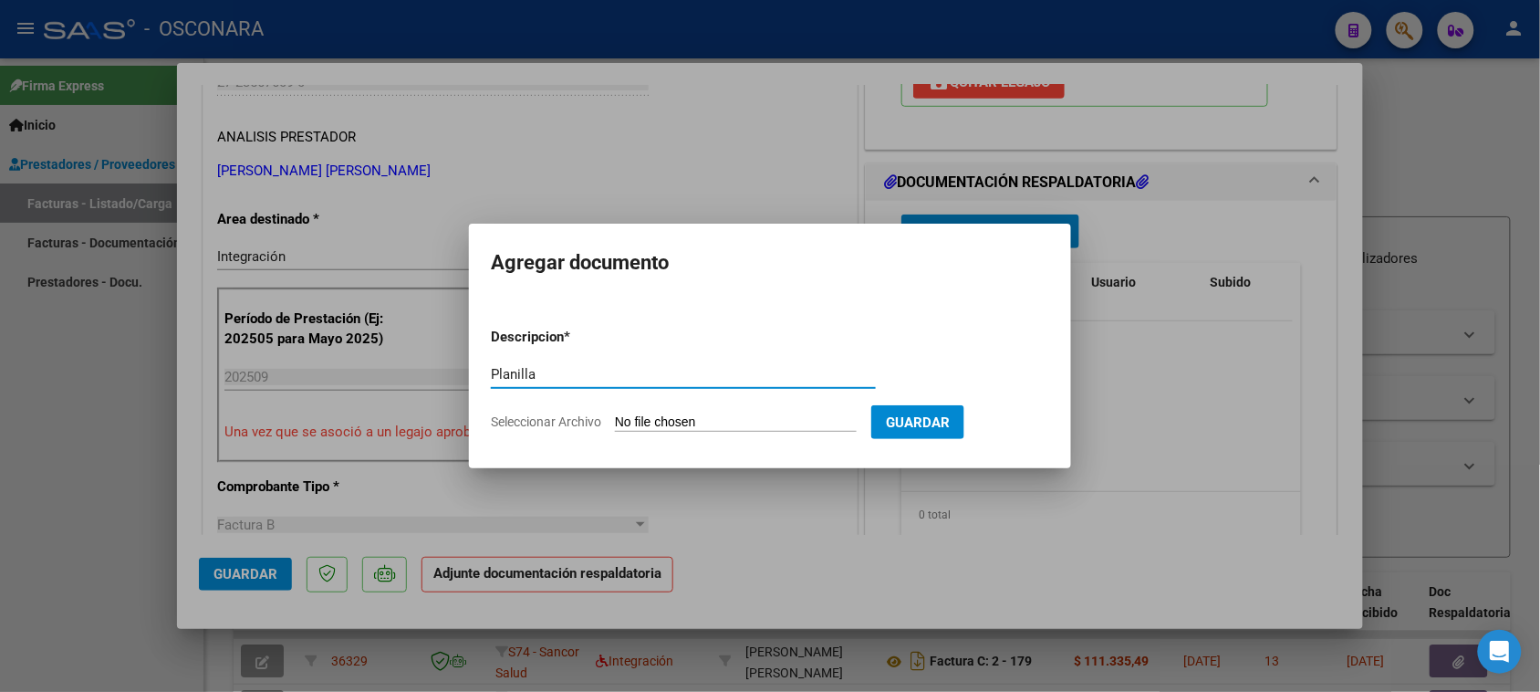
type input "Planilla"
click at [653, 422] on input "Seleccionar Archivo" at bounding box center [736, 422] width 242 height 17
type input "C:\fakepath\Planilla.pdf"
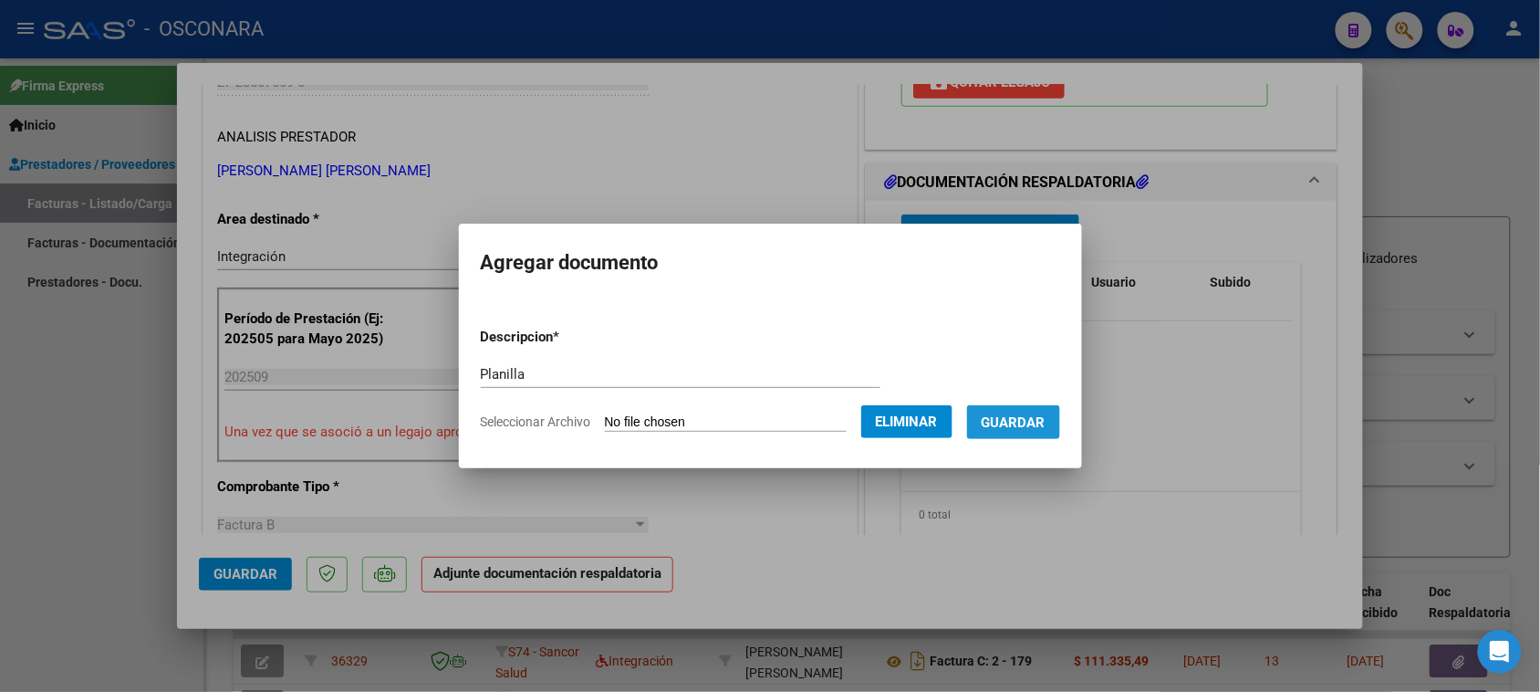
click at [1046, 424] on span "Guardar" at bounding box center [1014, 422] width 64 height 16
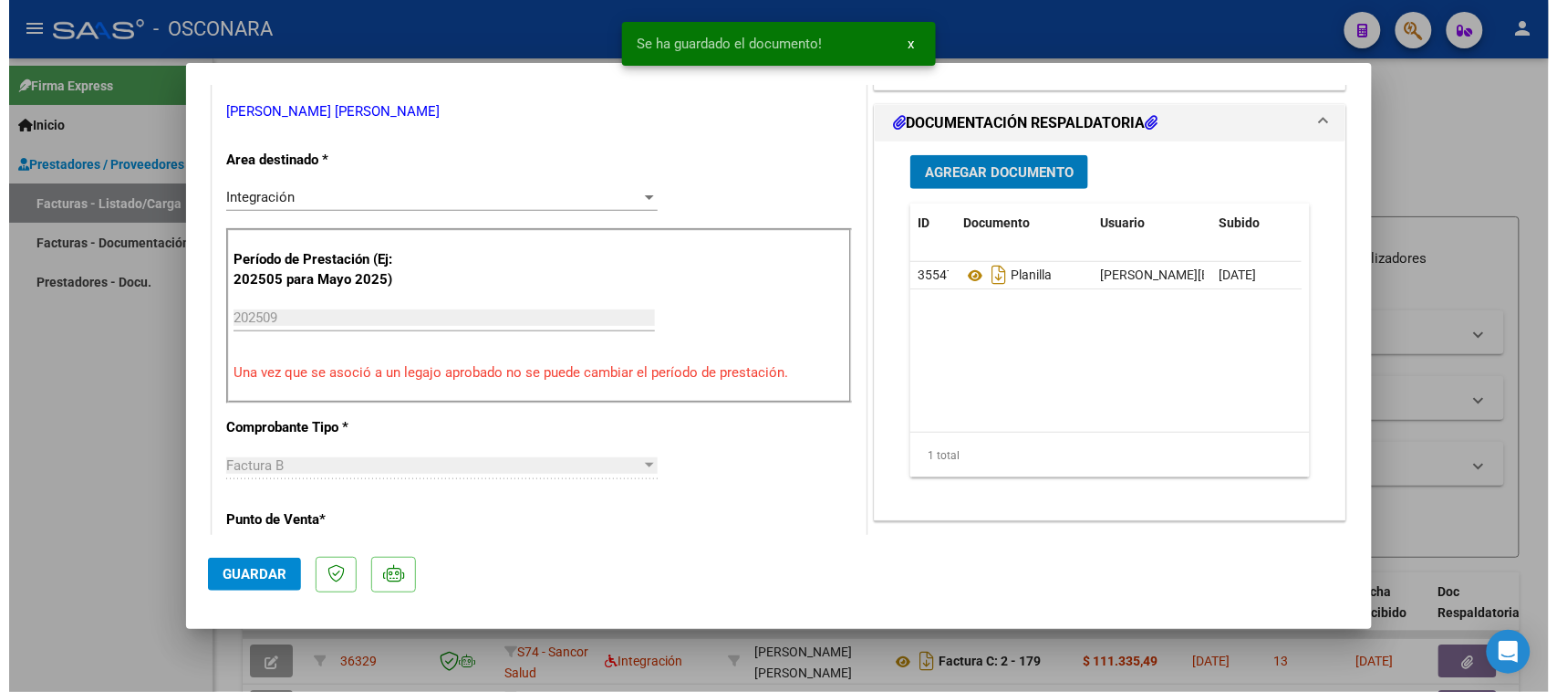
scroll to position [456, 0]
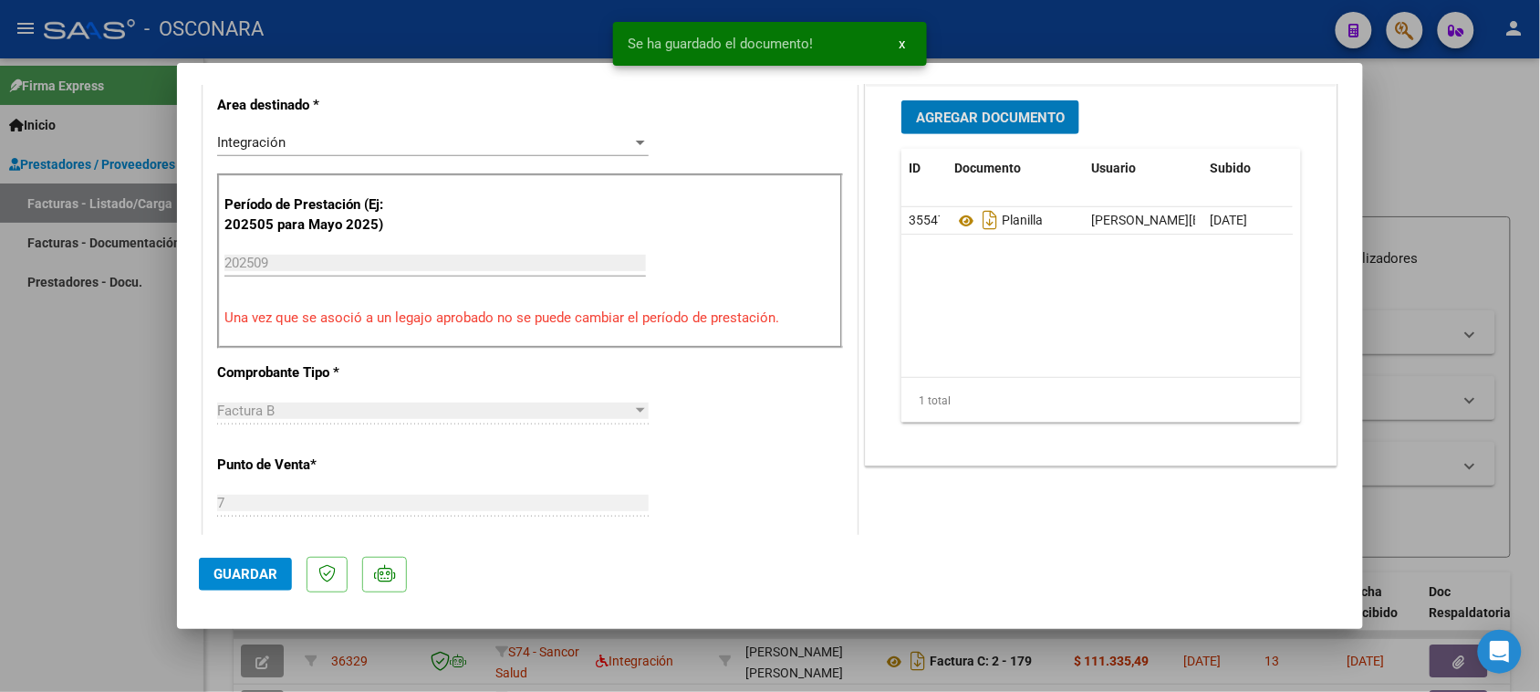
click at [237, 573] on span "Guardar" at bounding box center [245, 574] width 64 height 16
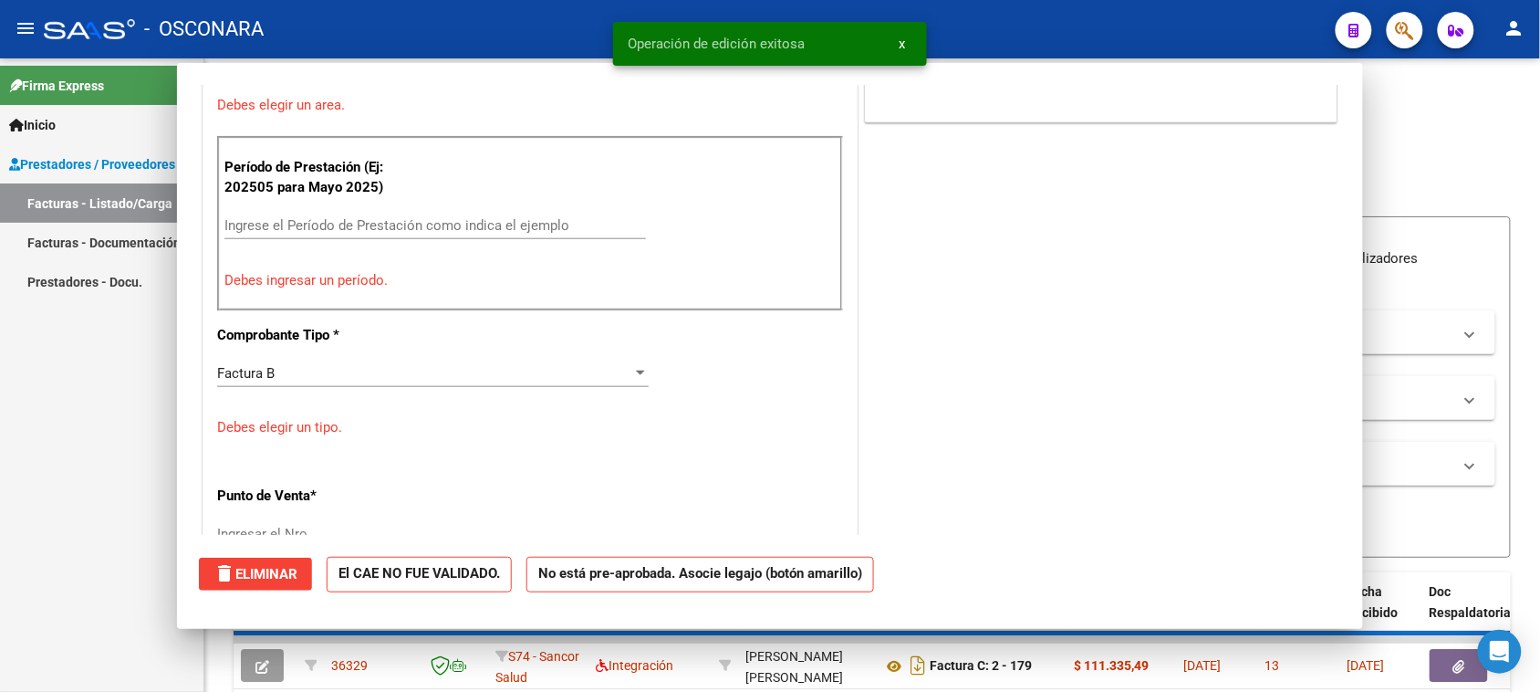
scroll to position [0, 0]
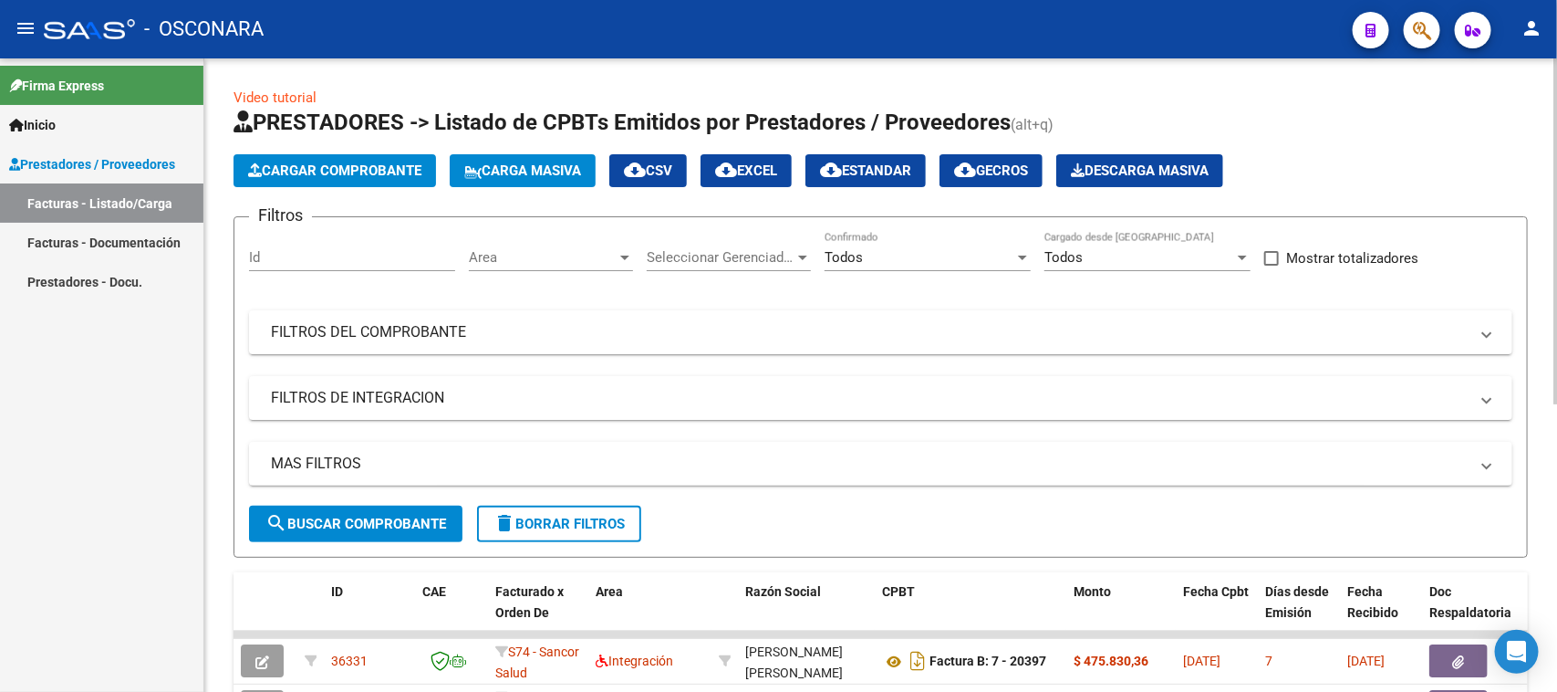
click at [313, 162] on span "Cargar Comprobante" at bounding box center [334, 170] width 173 height 16
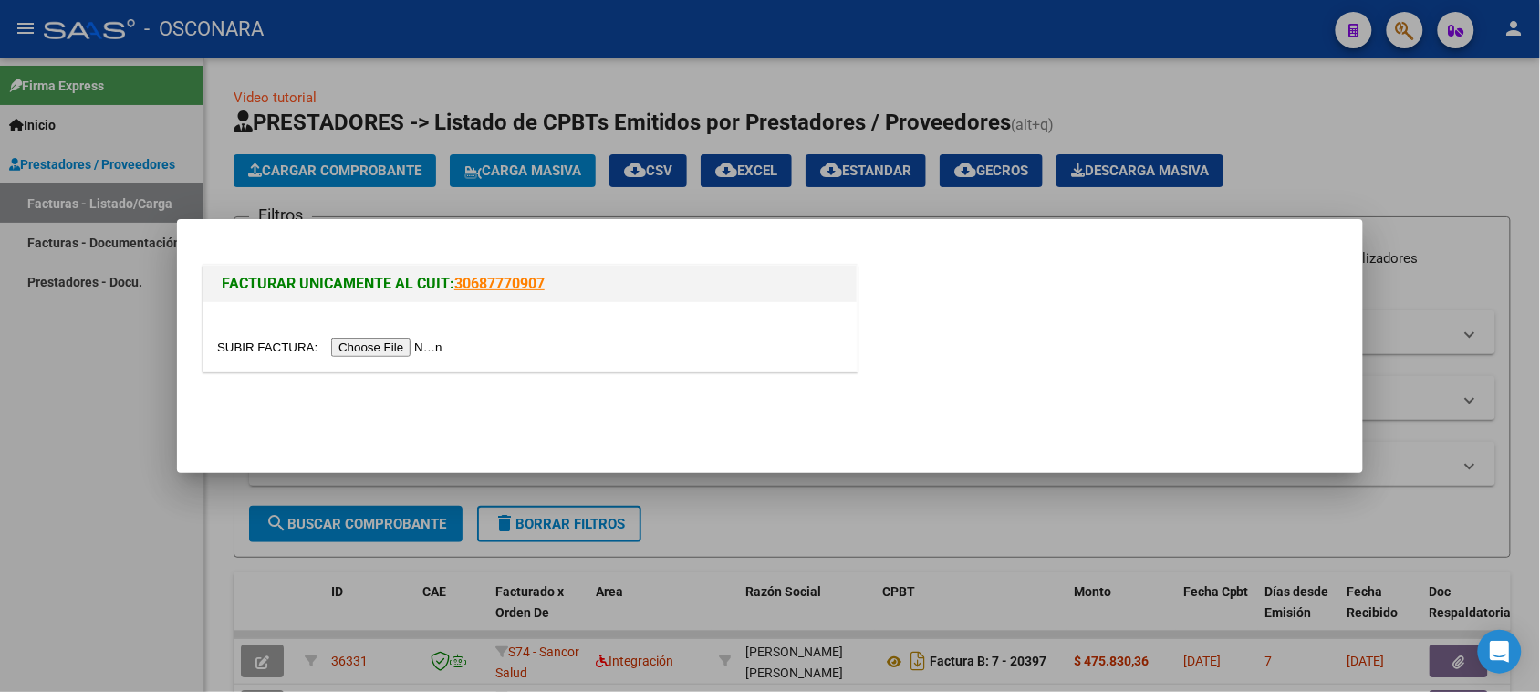
click at [385, 351] on input "file" at bounding box center [332, 347] width 231 height 19
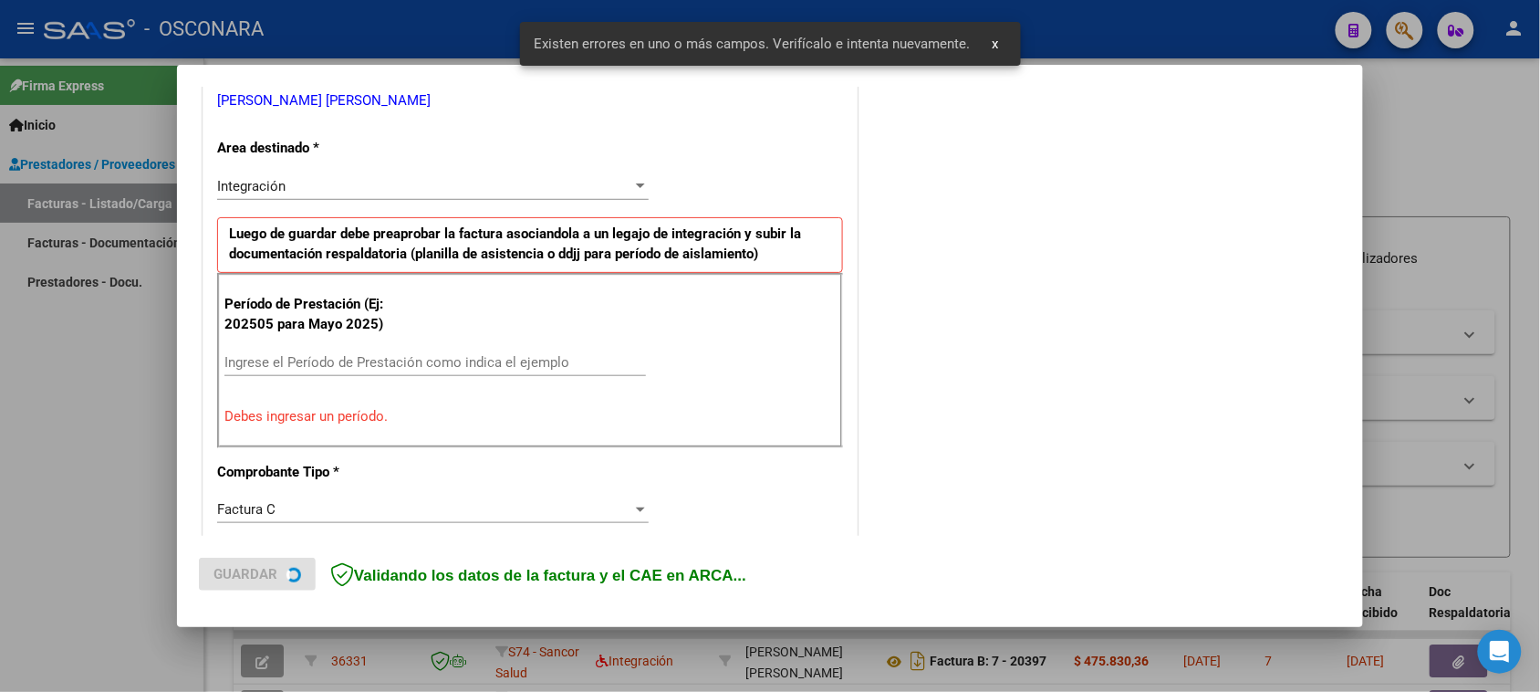
scroll to position [412, 0]
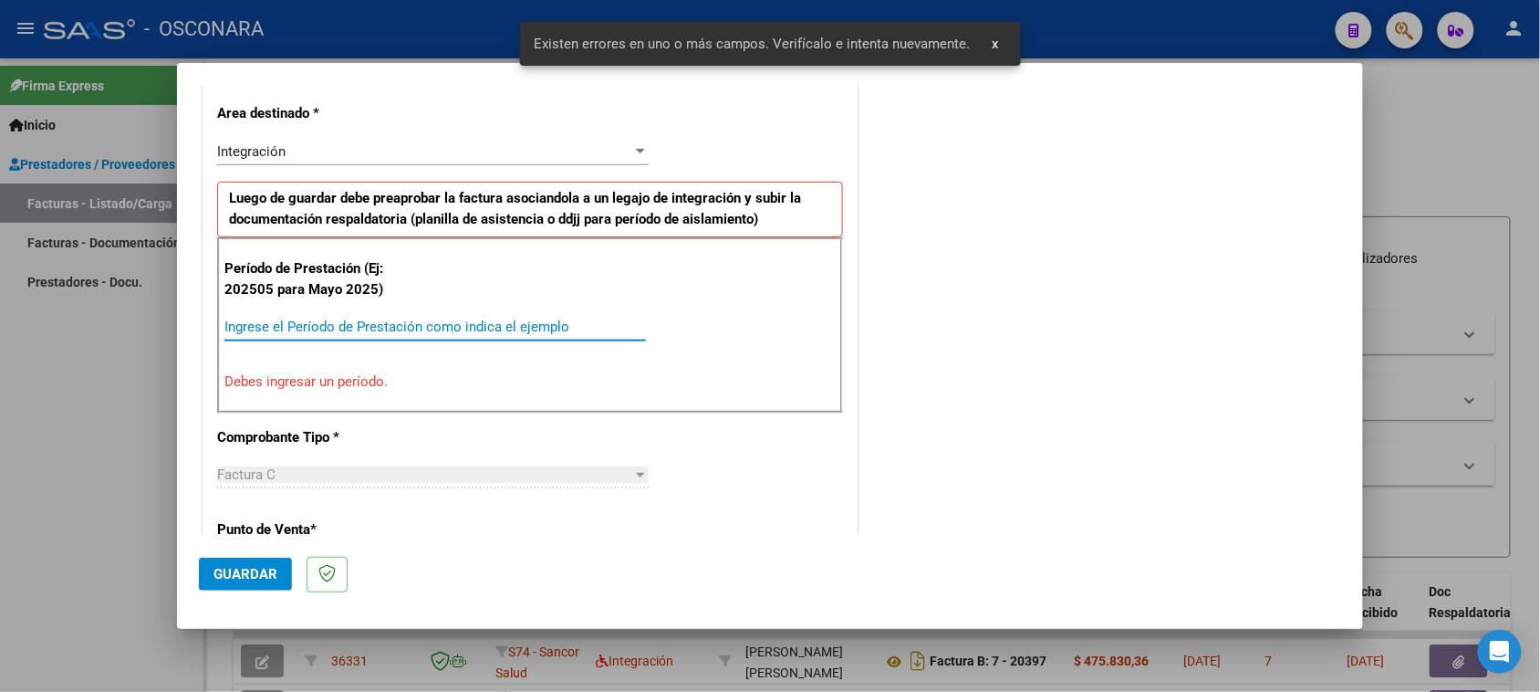
click at [422, 326] on input "Ingrese el Período de Prestación como indica el ejemplo" at bounding box center [435, 326] width 422 height 16
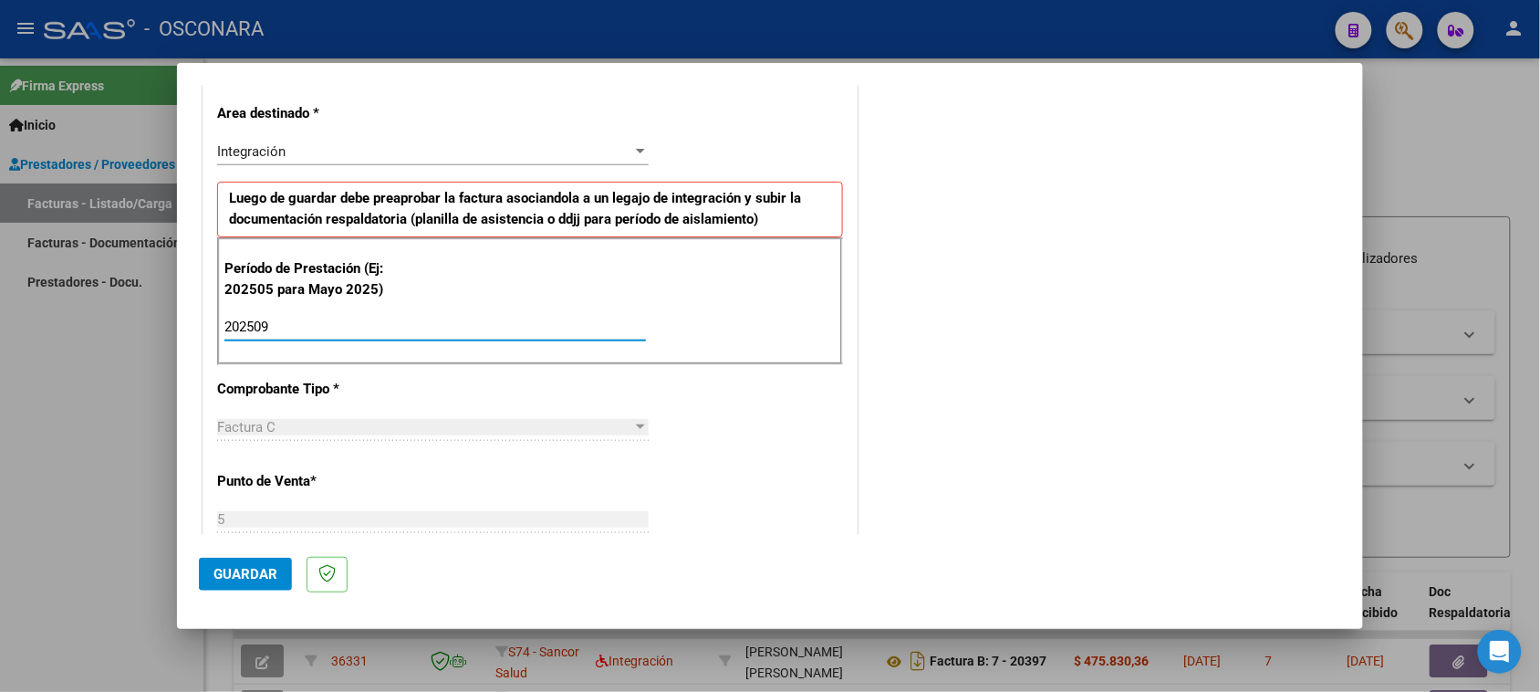
type input "202509"
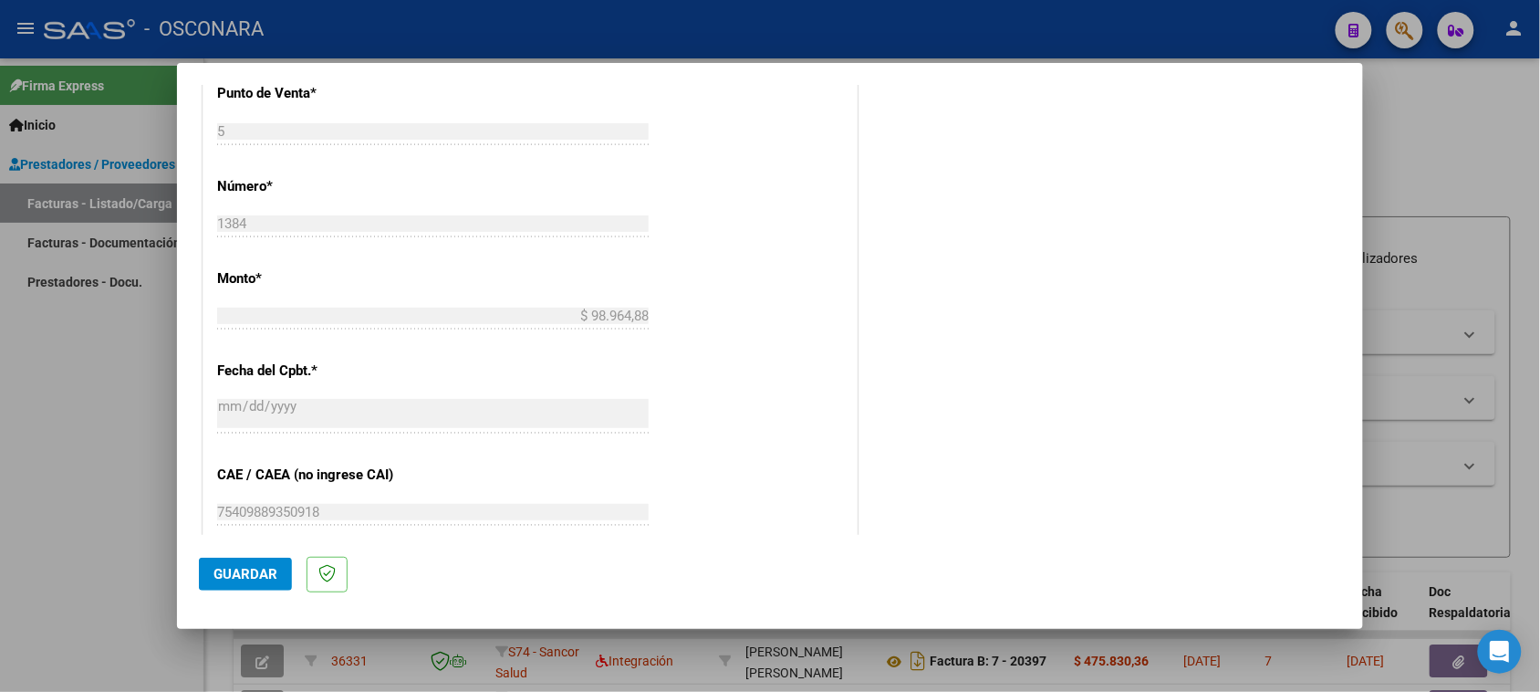
scroll to position [914, 0]
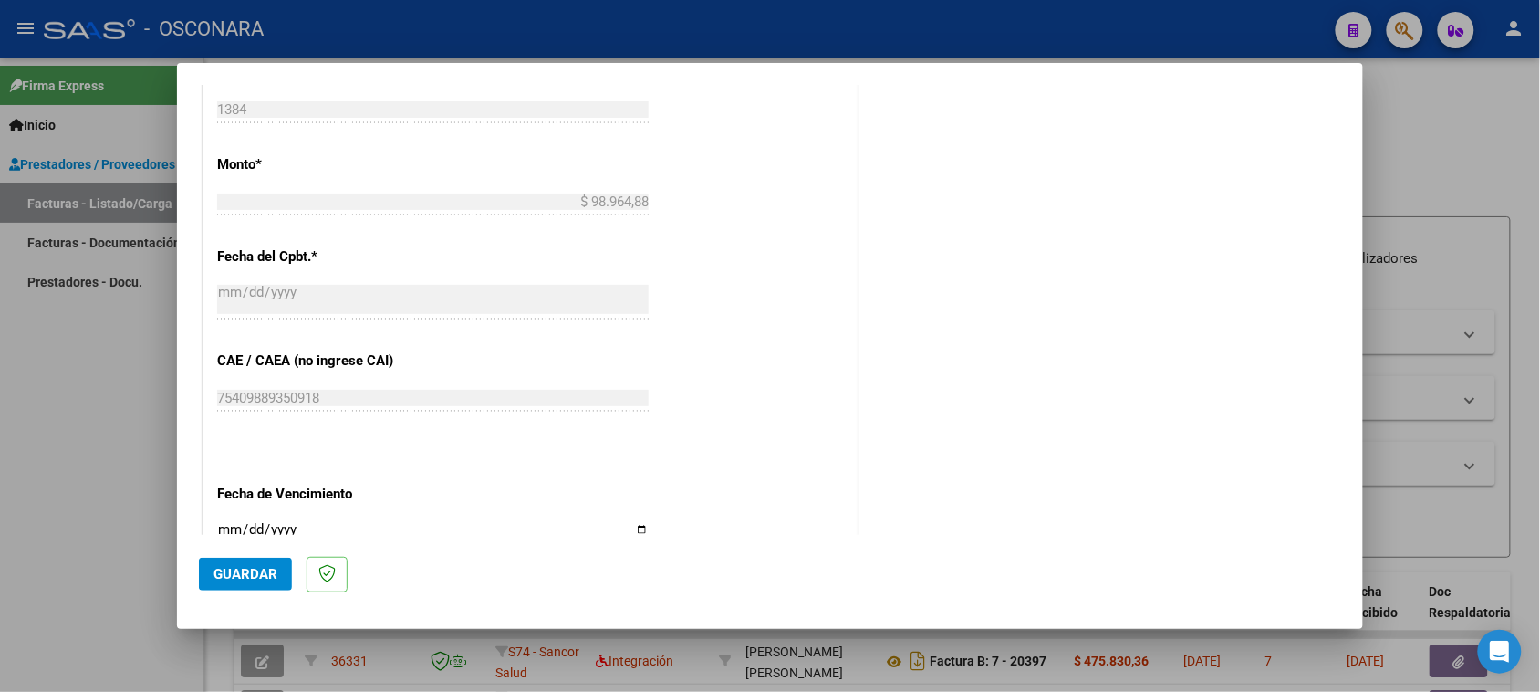
click at [240, 577] on span "Guardar" at bounding box center [245, 574] width 64 height 16
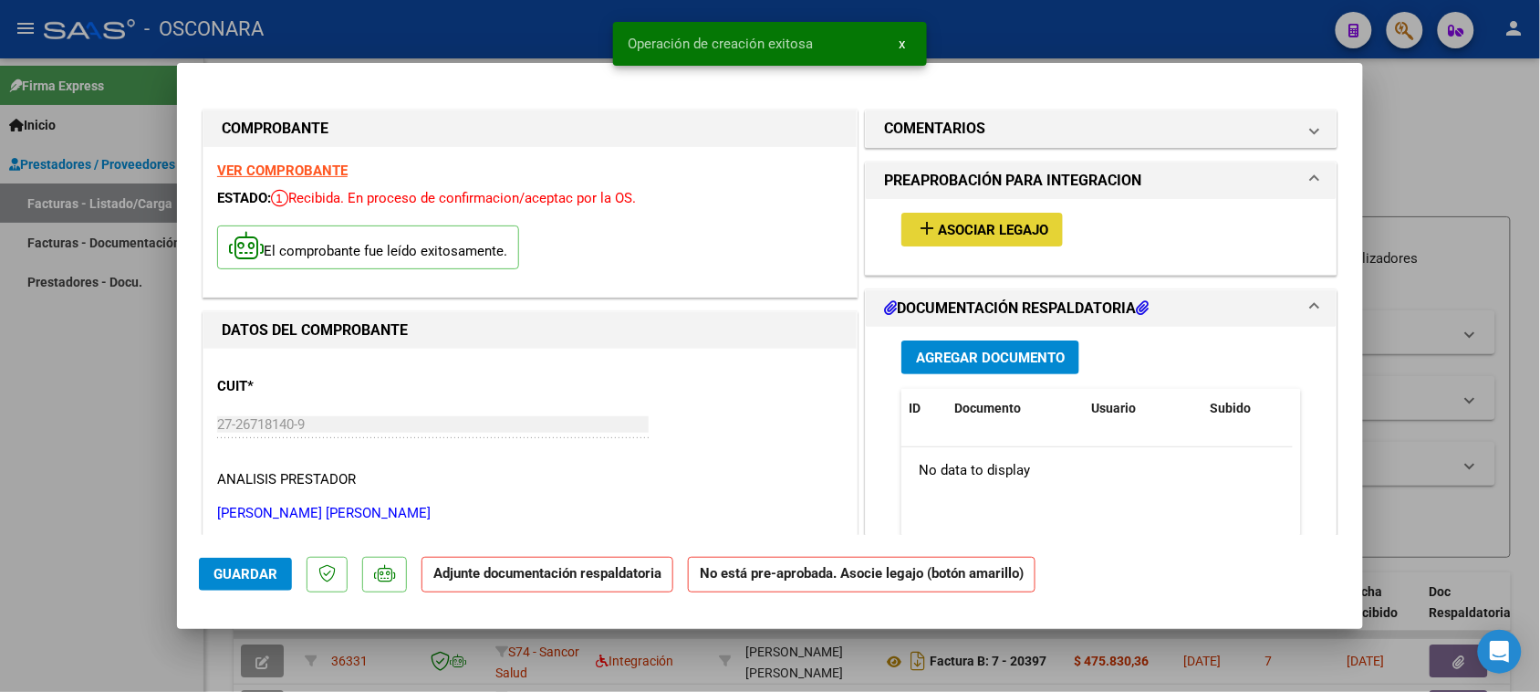
click at [977, 234] on span "Asociar Legajo" at bounding box center [993, 230] width 110 height 16
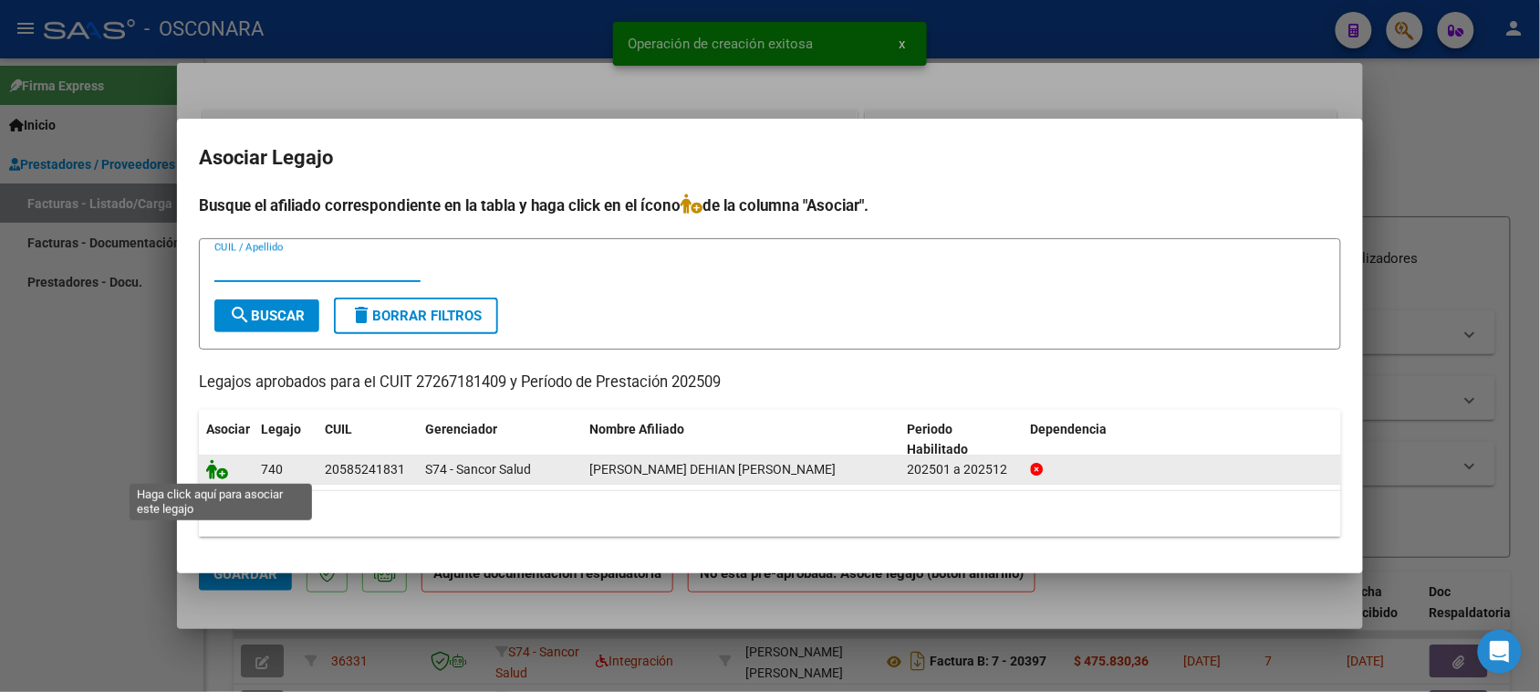
click at [214, 476] on icon at bounding box center [217, 469] width 22 height 20
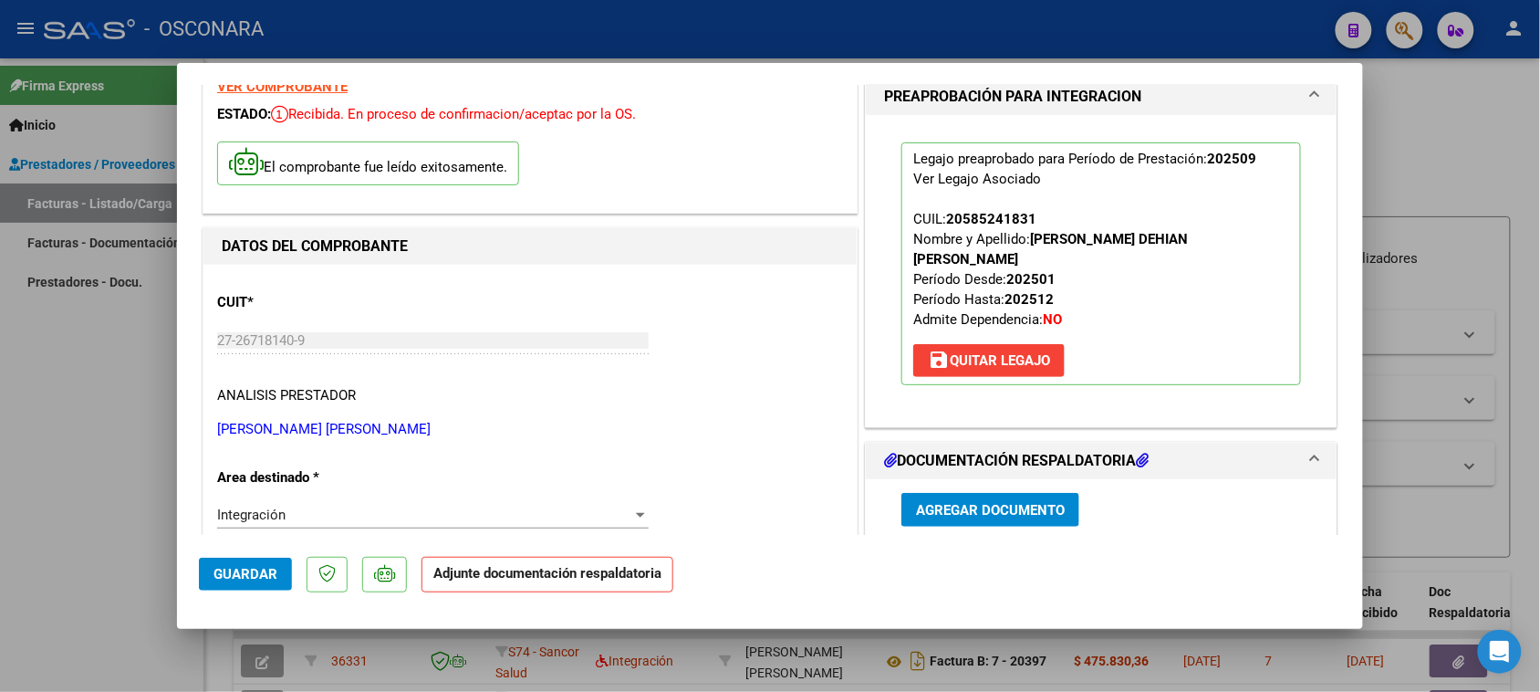
scroll to position [342, 0]
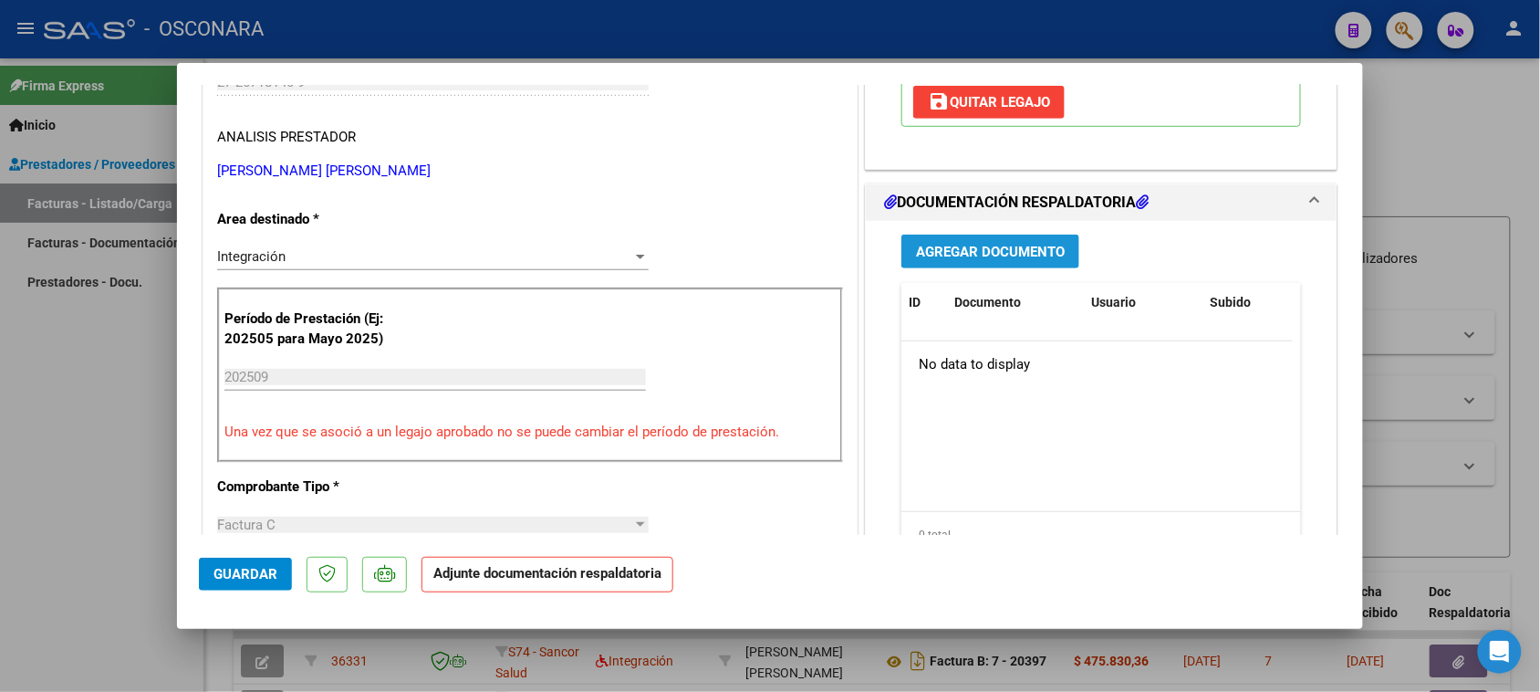
click at [1018, 251] on span "Agregar Documento" at bounding box center [990, 252] width 149 height 16
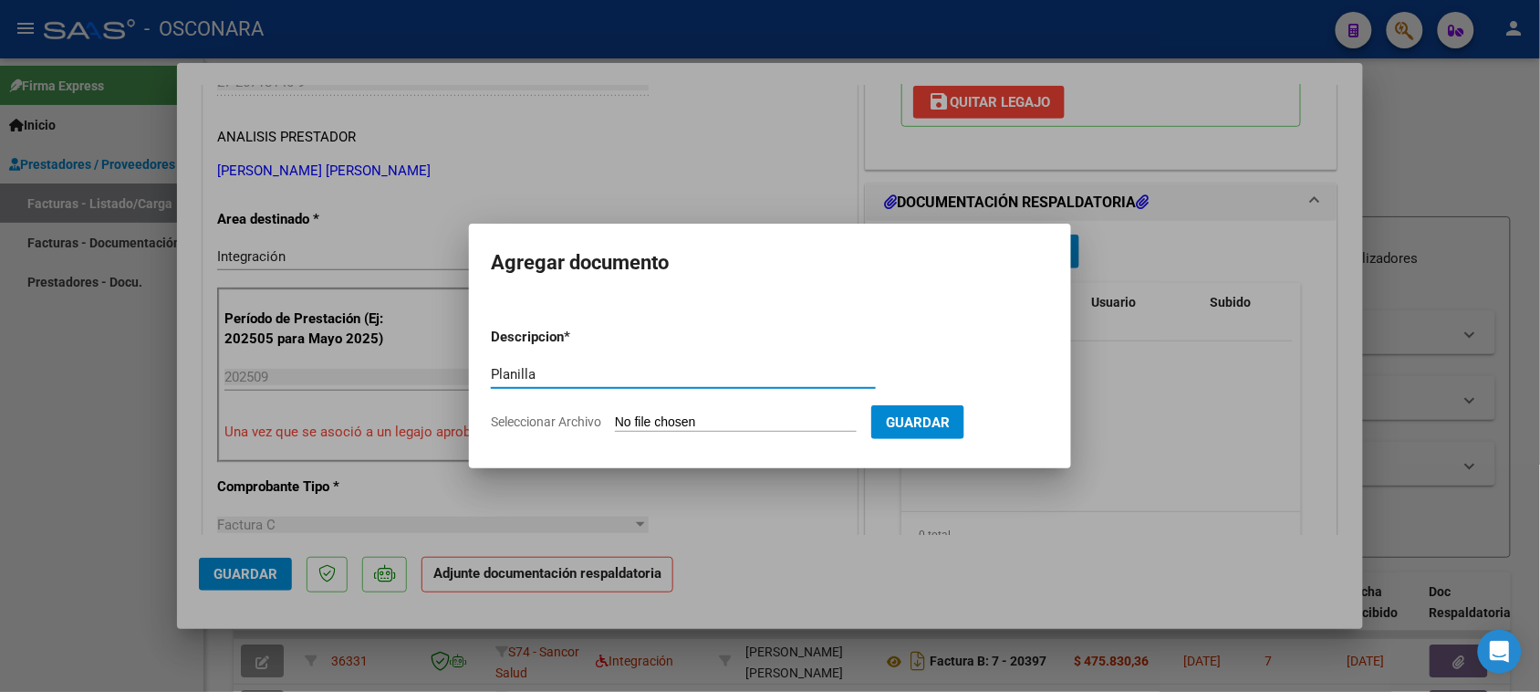
type input "Planilla"
click at [763, 416] on input "Seleccionar Archivo" at bounding box center [736, 422] width 242 height 17
type input "C:\fakepath\Planilla.pdf"
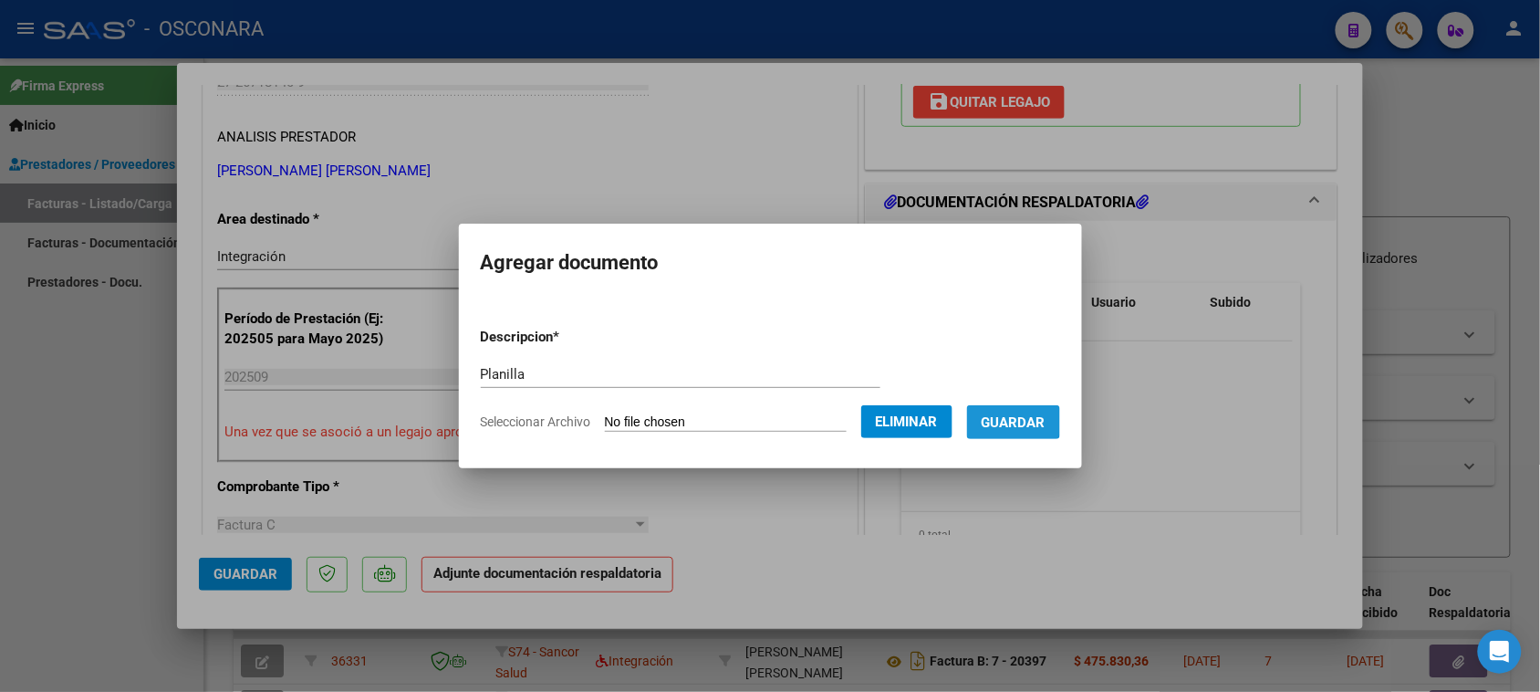
click at [1008, 414] on span "Guardar" at bounding box center [1014, 422] width 64 height 16
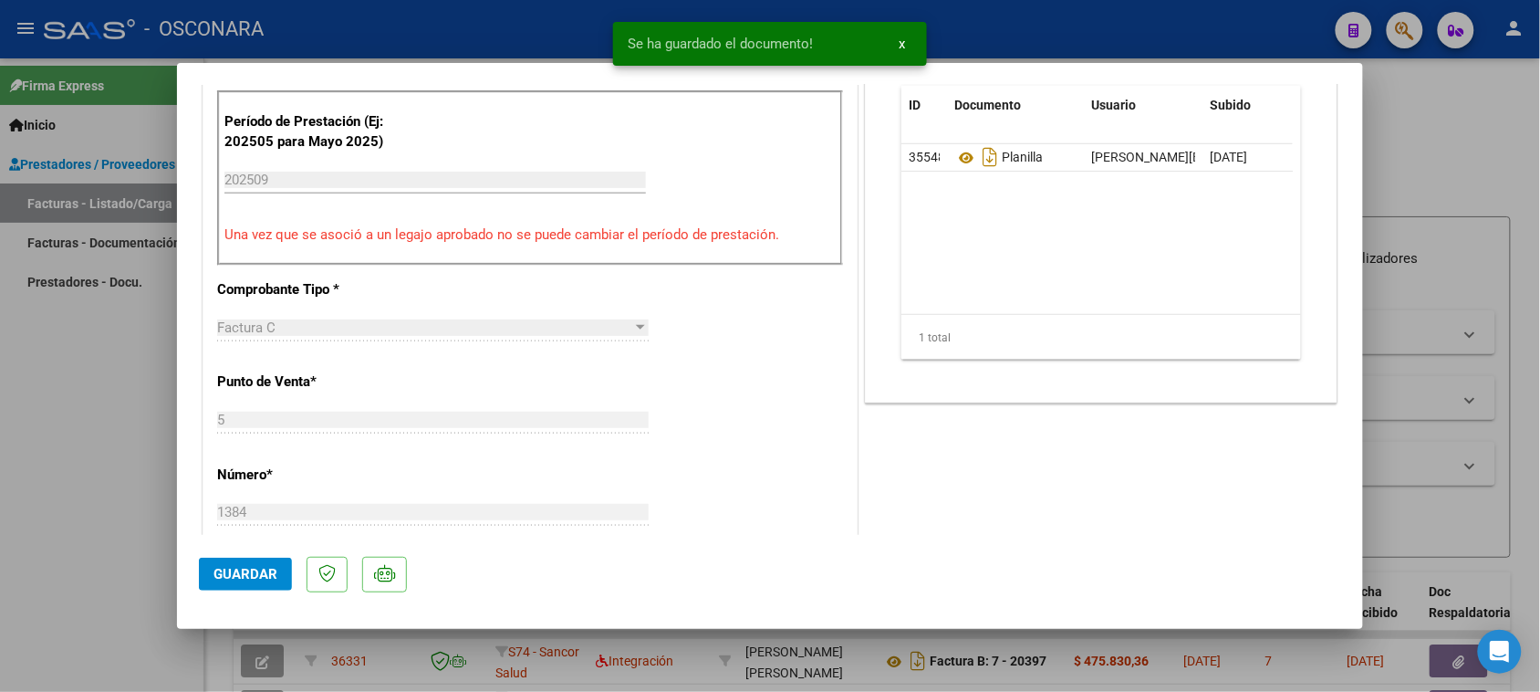
scroll to position [570, 0]
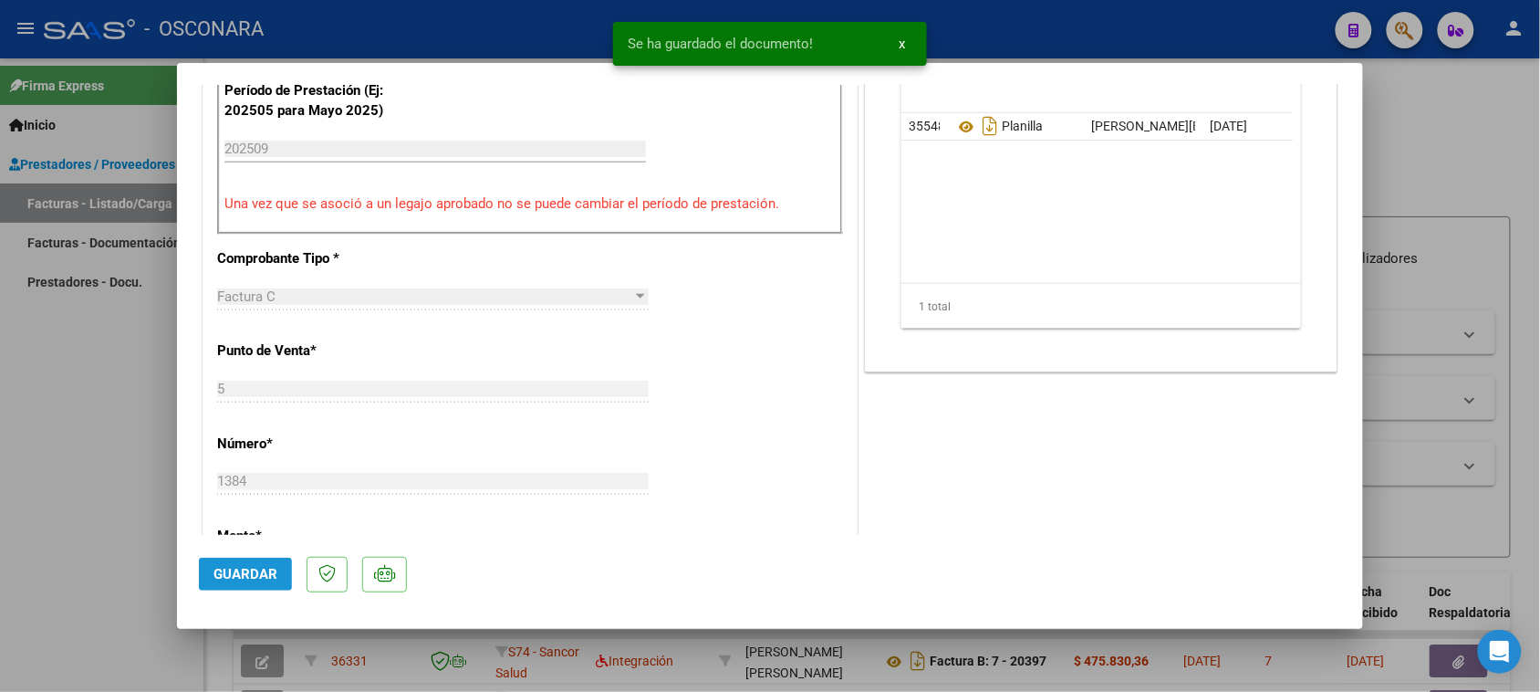
click at [224, 572] on span "Guardar" at bounding box center [245, 574] width 64 height 16
type input "$ 0,00"
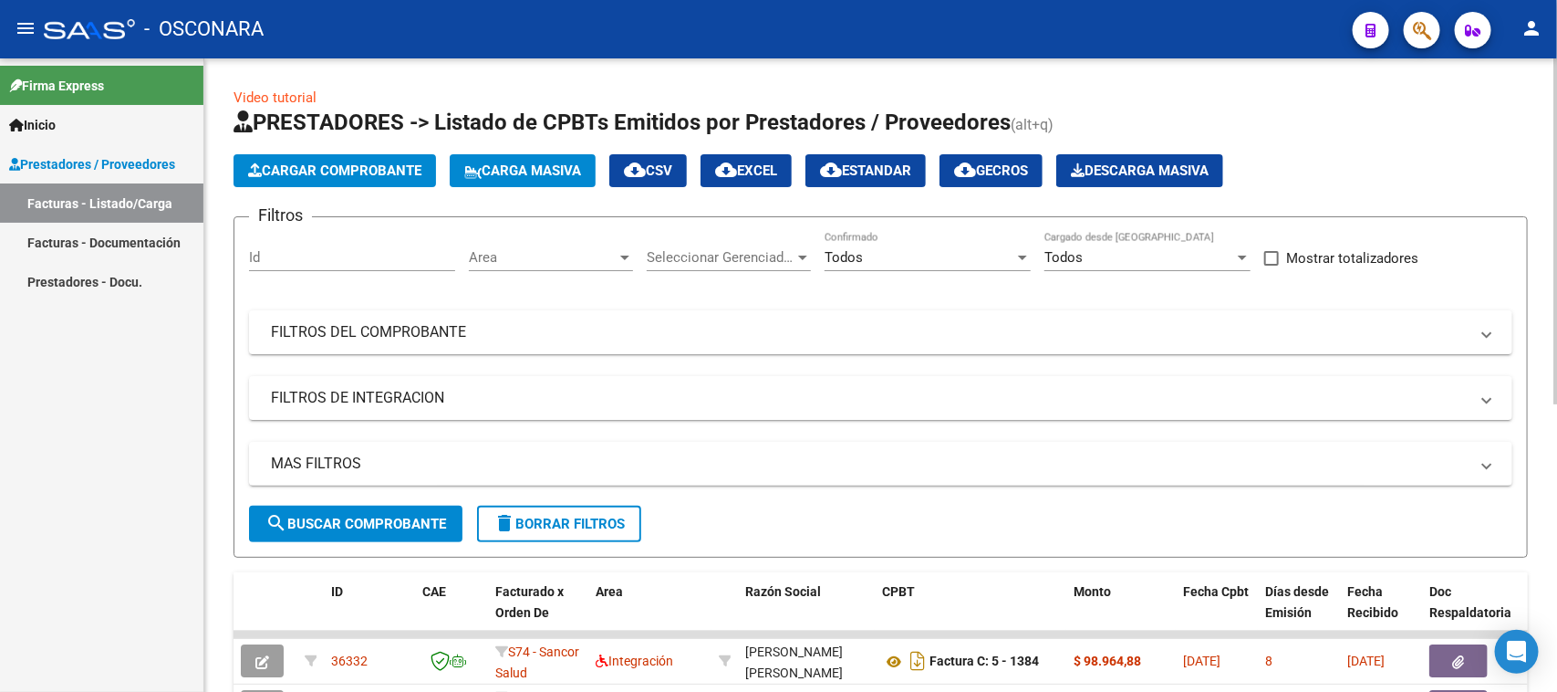
click at [339, 183] on button "Cargar Comprobante" at bounding box center [335, 170] width 203 height 33
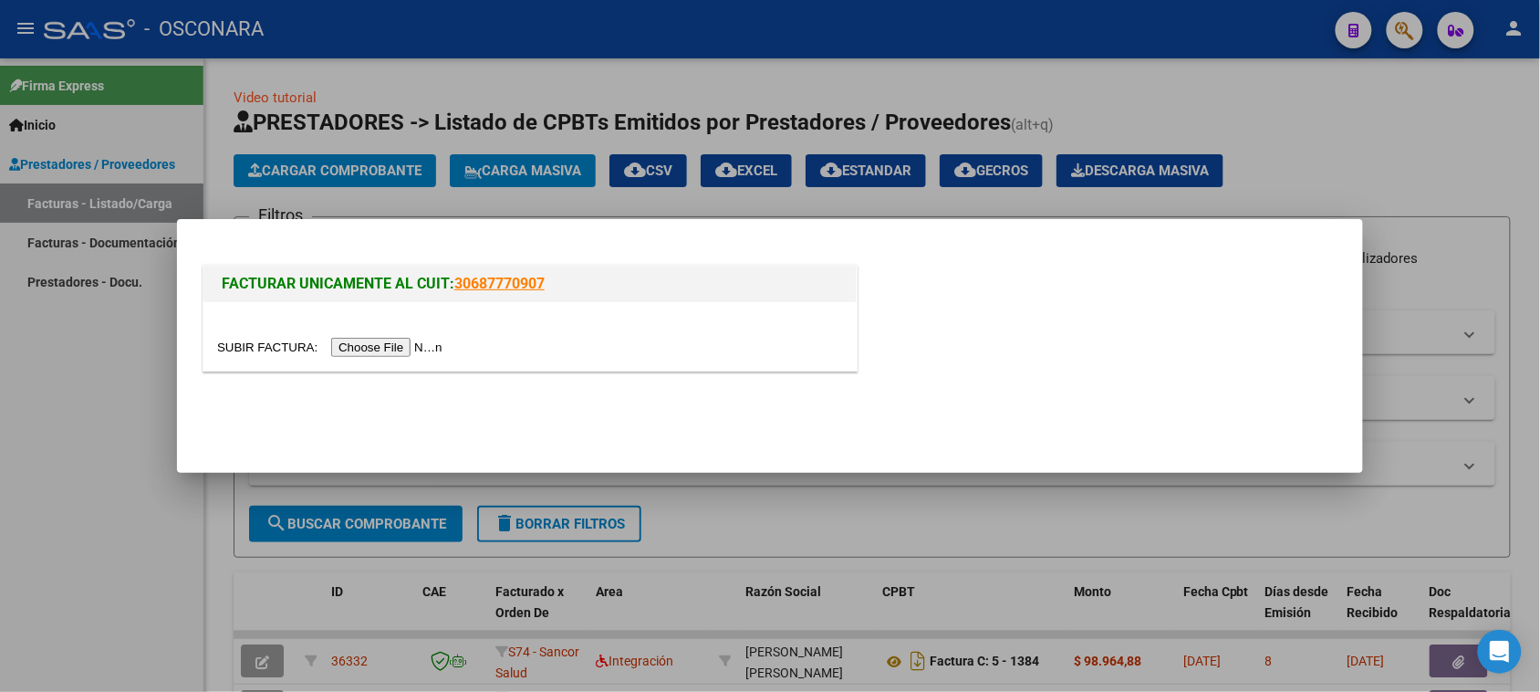
click at [370, 345] on input "file" at bounding box center [332, 347] width 231 height 19
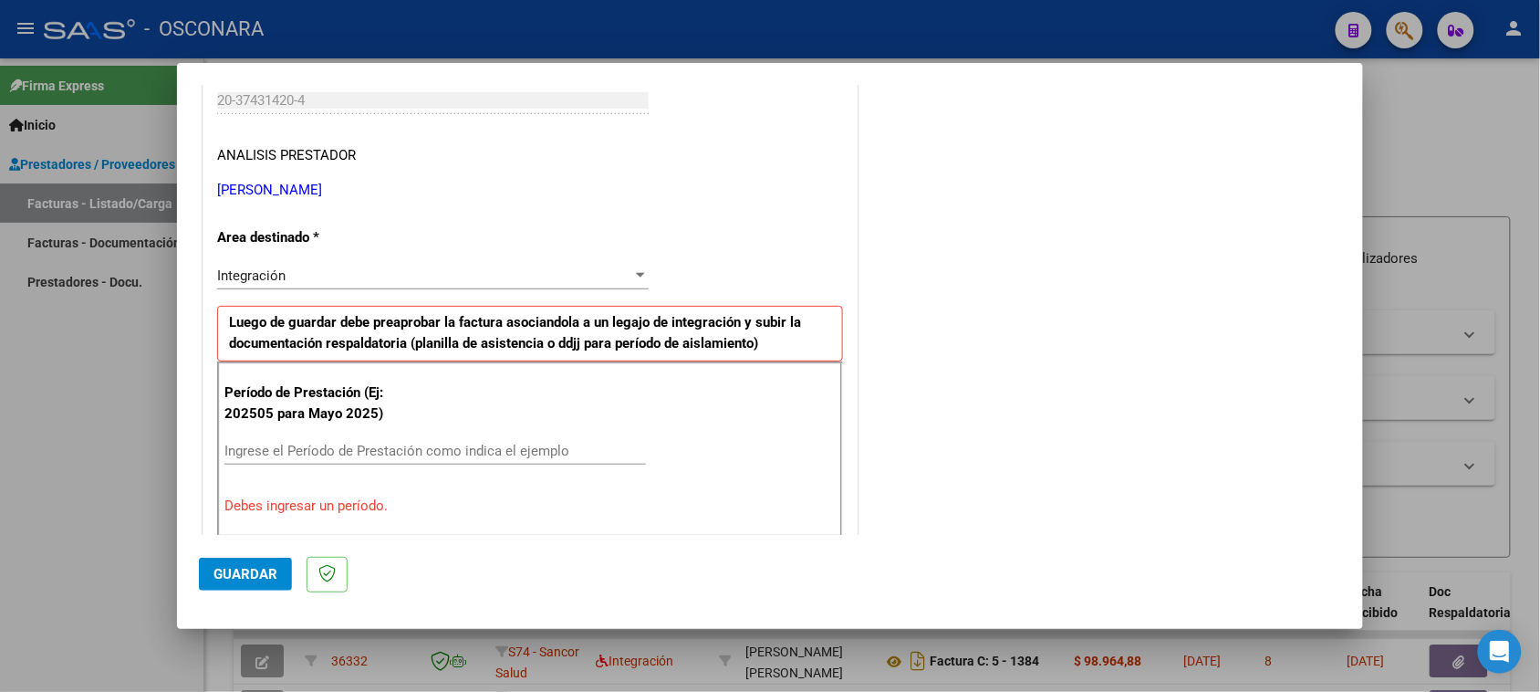
scroll to position [342, 0]
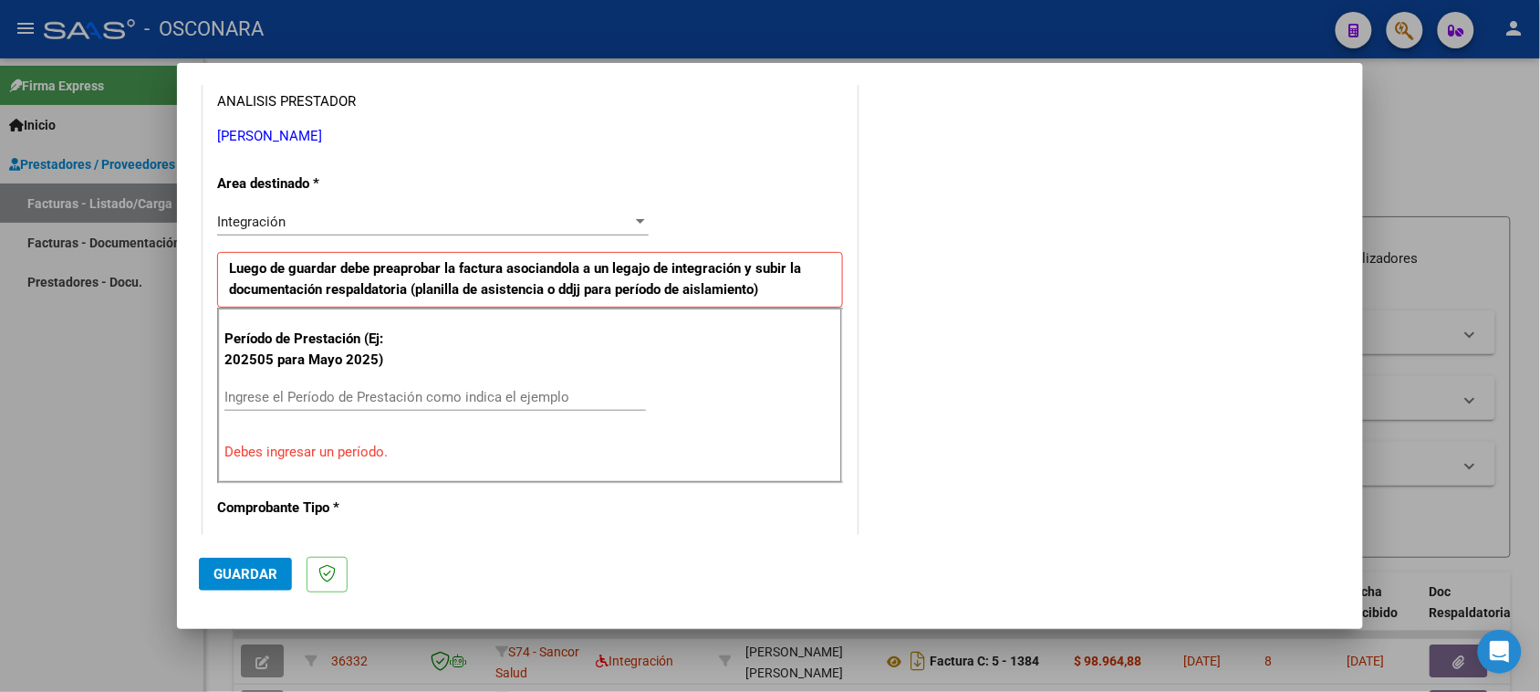
click at [354, 394] on input "Ingrese el Período de Prestación como indica el ejemplo" at bounding box center [435, 397] width 422 height 16
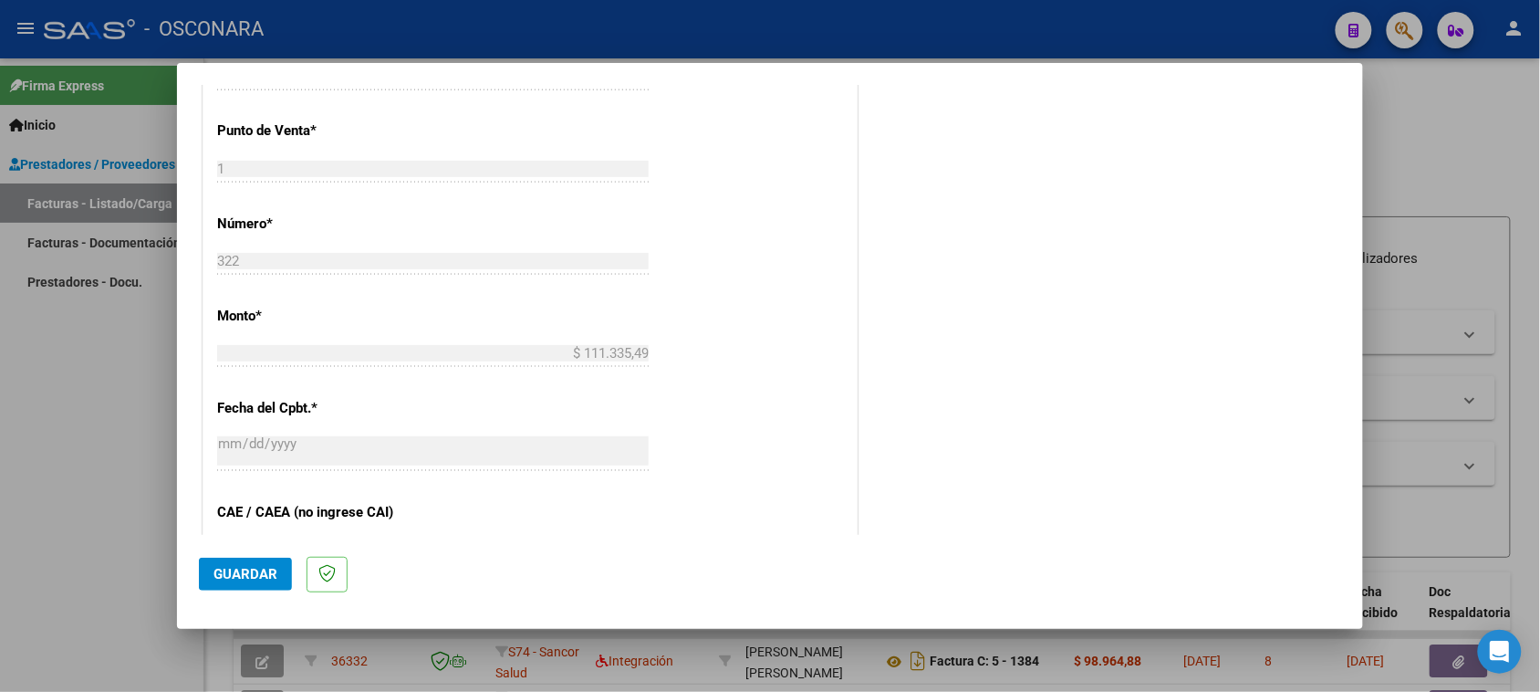
scroll to position [798, 0]
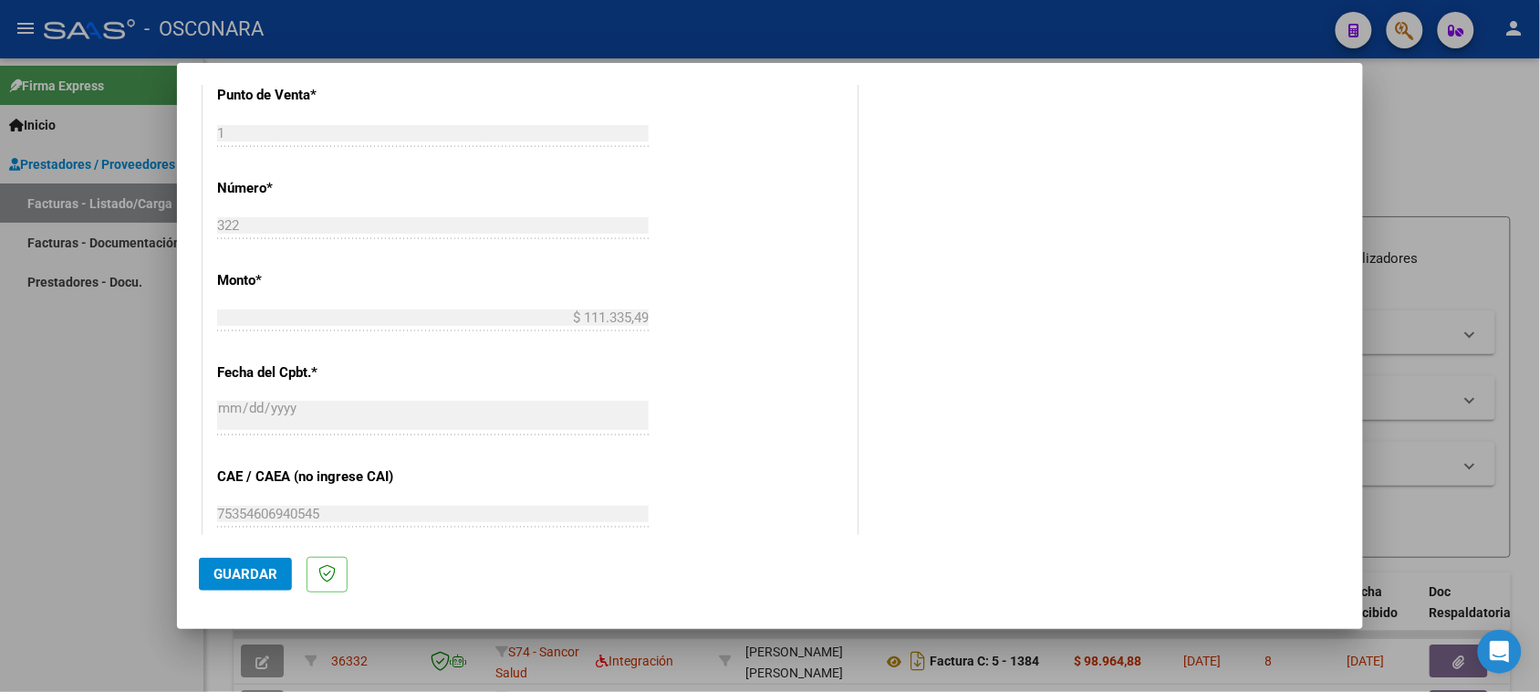
type input "202508"
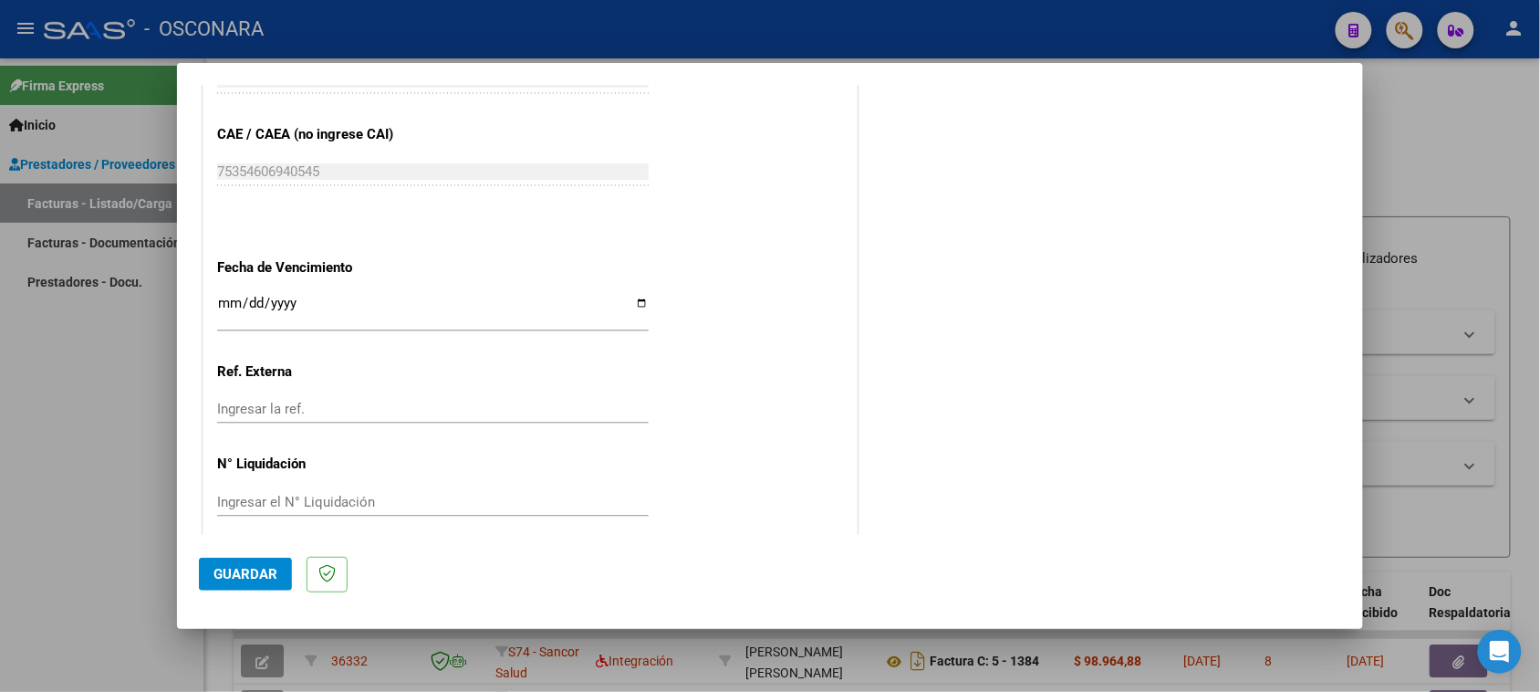
scroll to position [1159, 0]
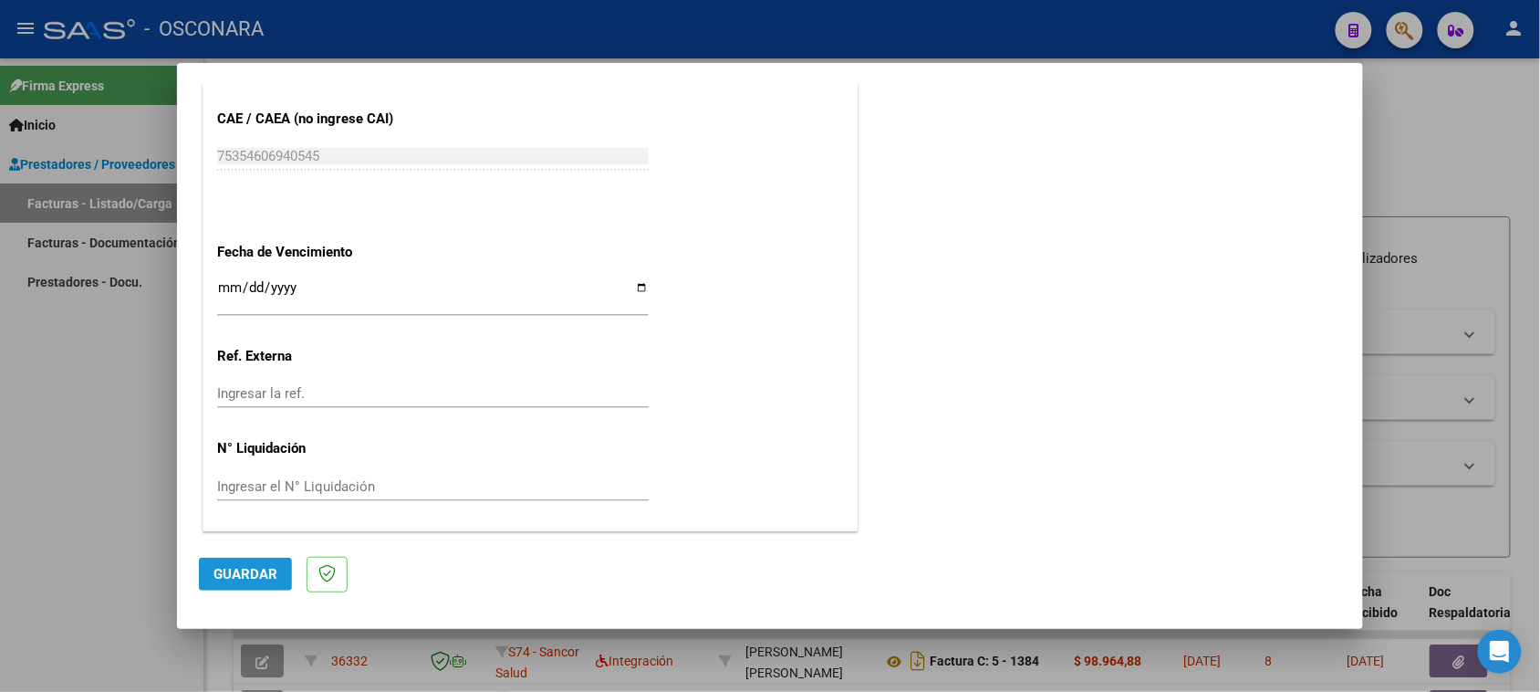
click at [243, 562] on button "Guardar" at bounding box center [245, 573] width 93 height 33
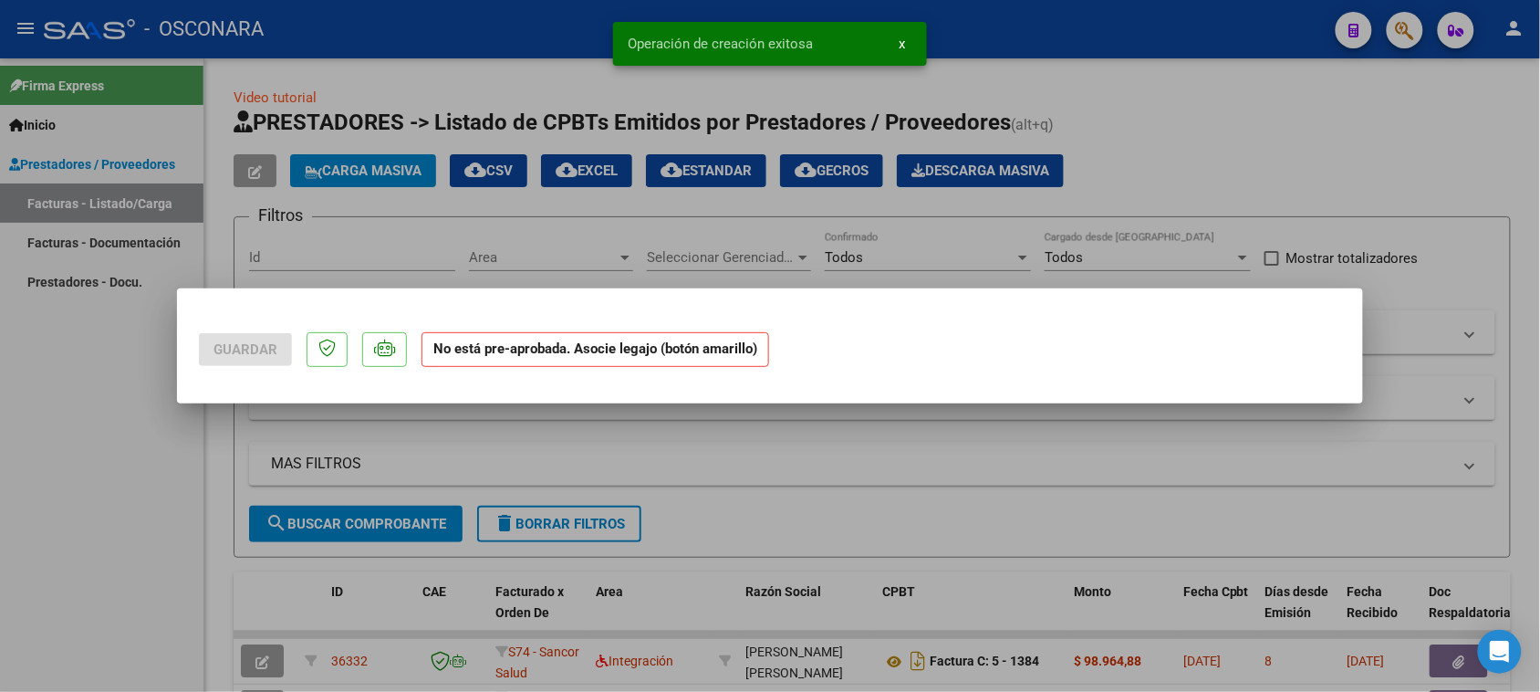
scroll to position [0, 0]
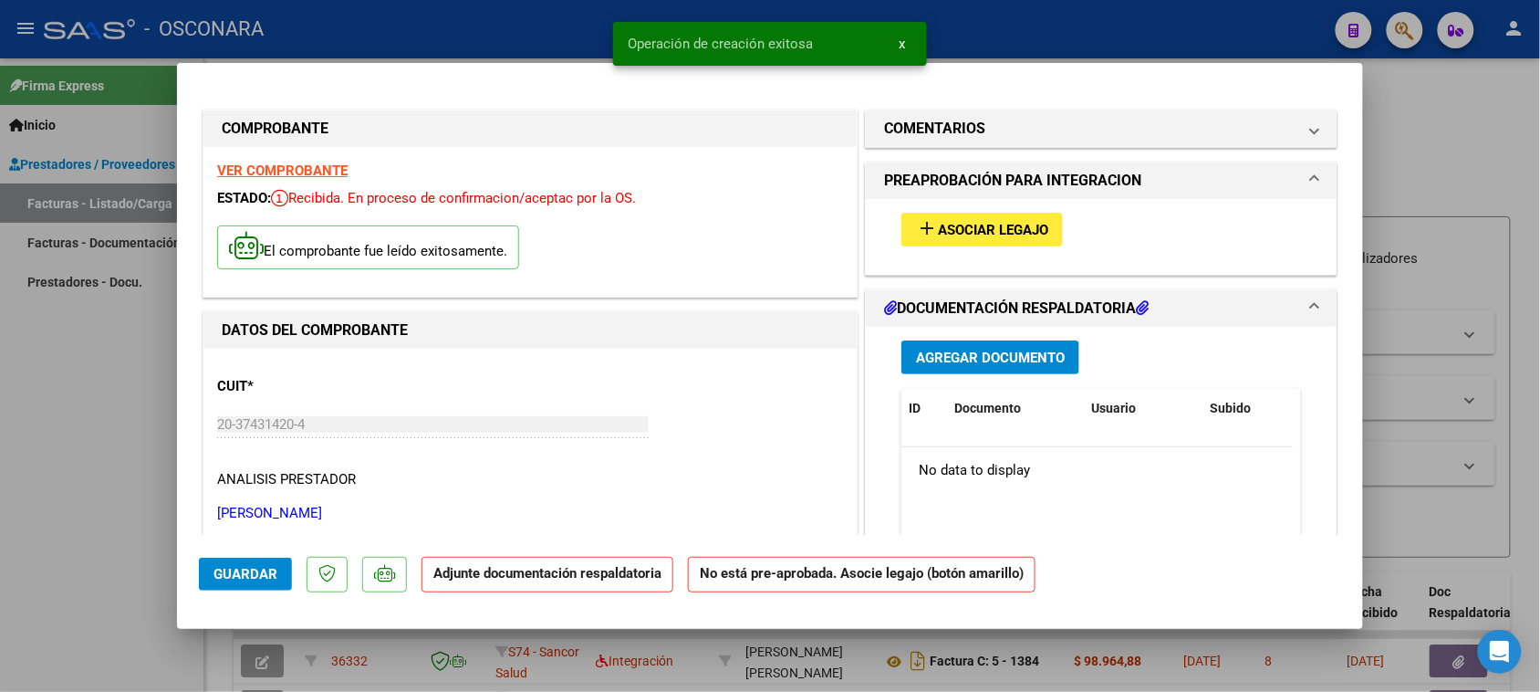
click at [1009, 222] on span "Asociar Legajo" at bounding box center [993, 230] width 110 height 16
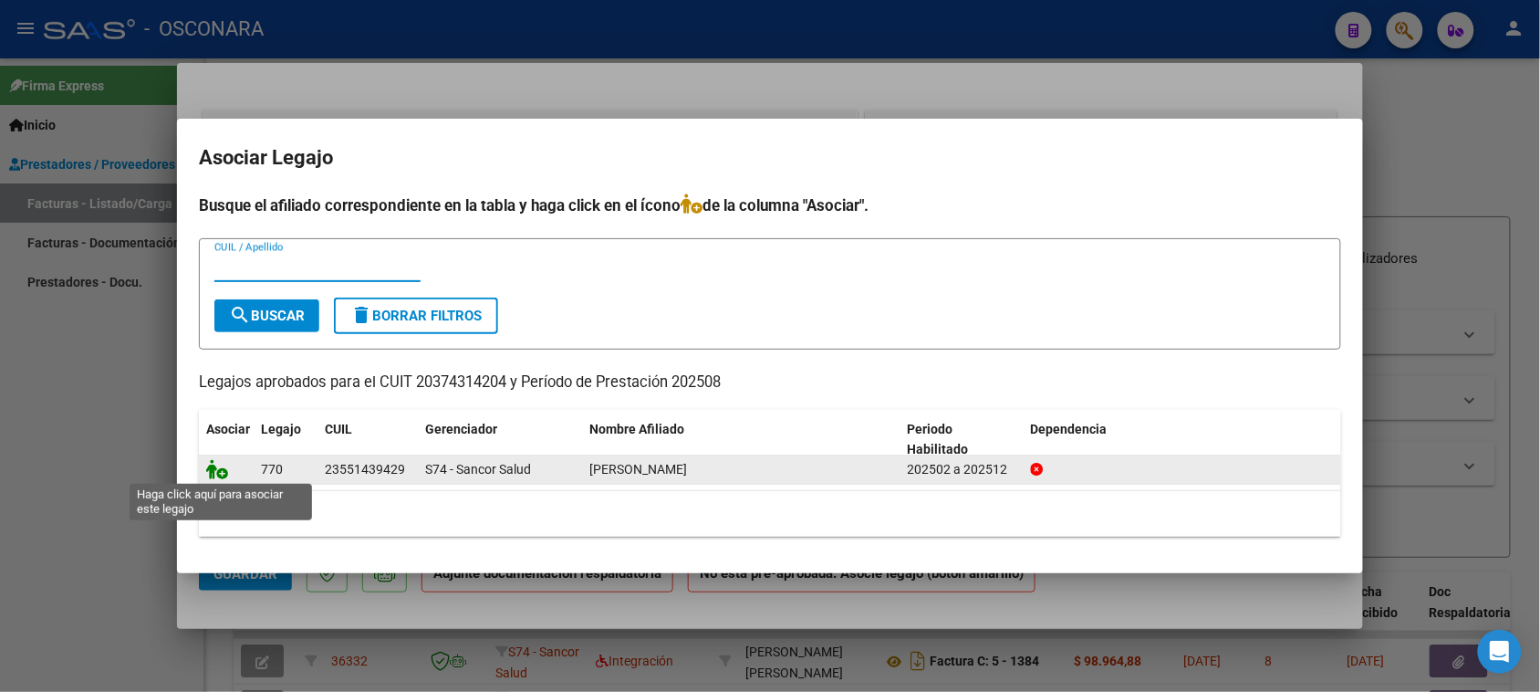
click at [207, 467] on icon at bounding box center [217, 469] width 22 height 20
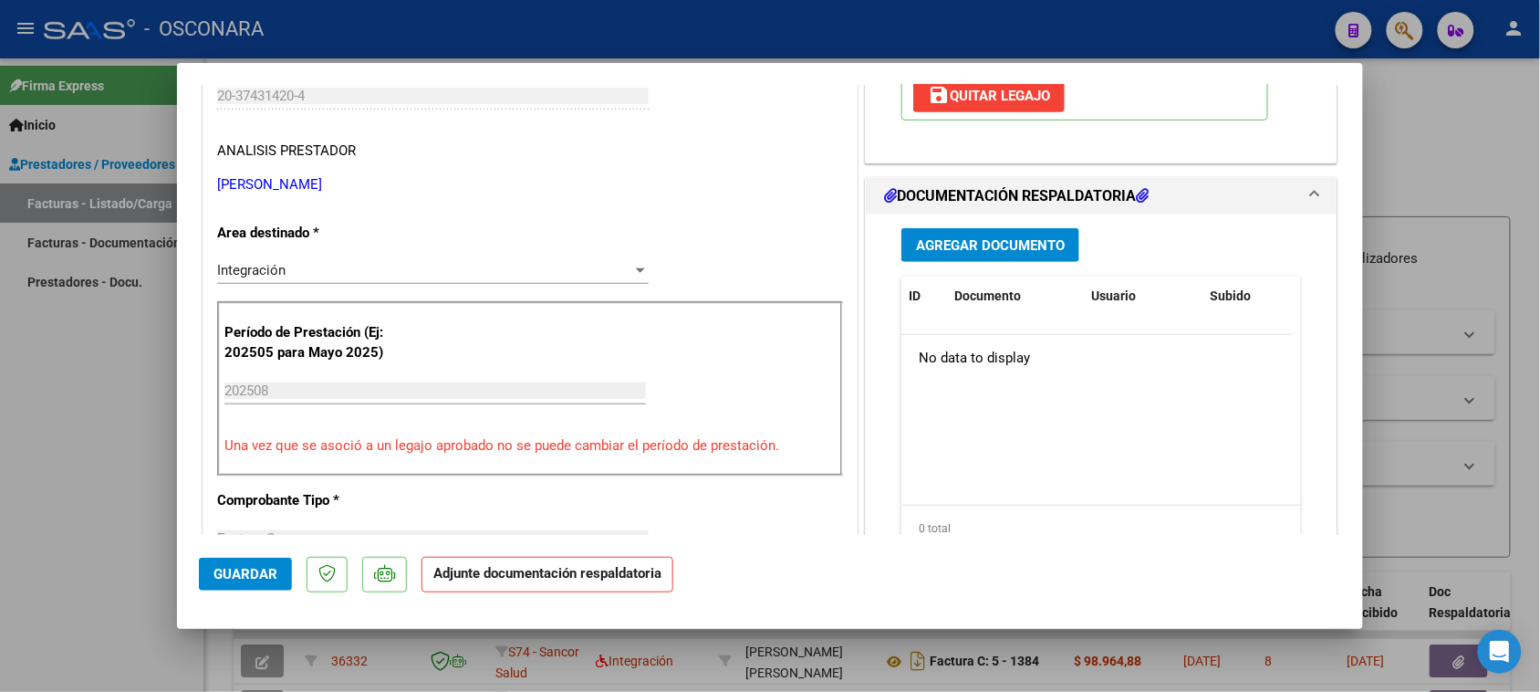
scroll to position [342, 0]
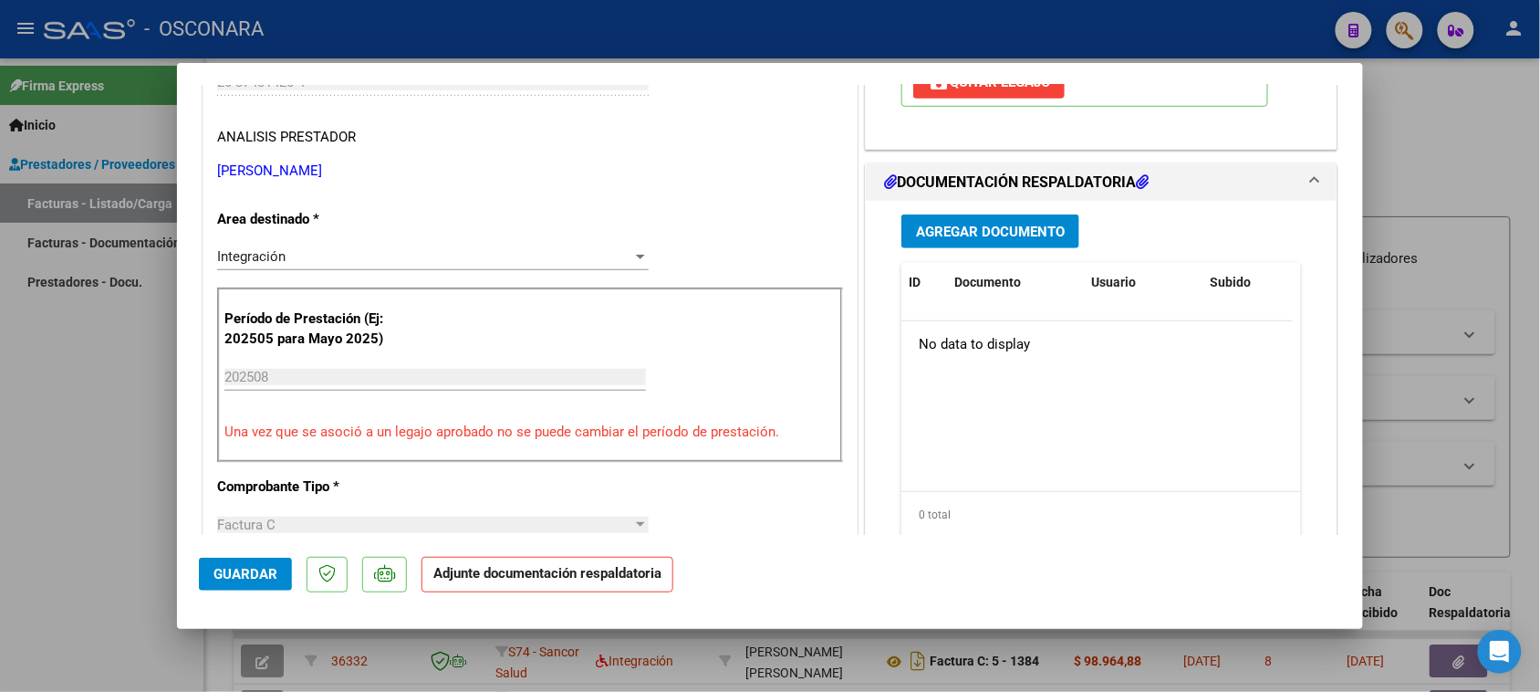
click at [1002, 237] on span "Agregar Documento" at bounding box center [990, 232] width 149 height 16
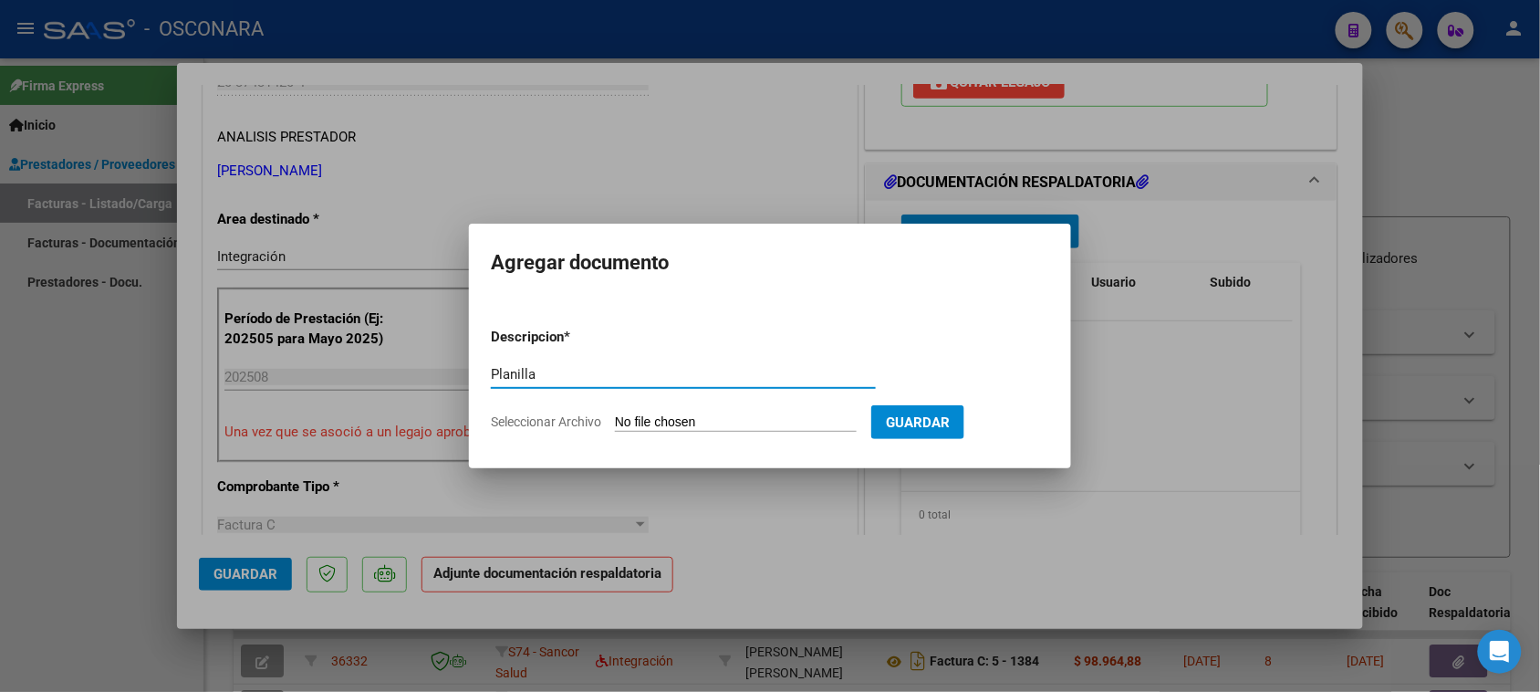
type input "Planilla"
click at [691, 422] on input "Seleccionar Archivo" at bounding box center [736, 422] width 242 height 17
type input "C:\fakepath\Planilla agosto [PERSON_NAME].pdf"
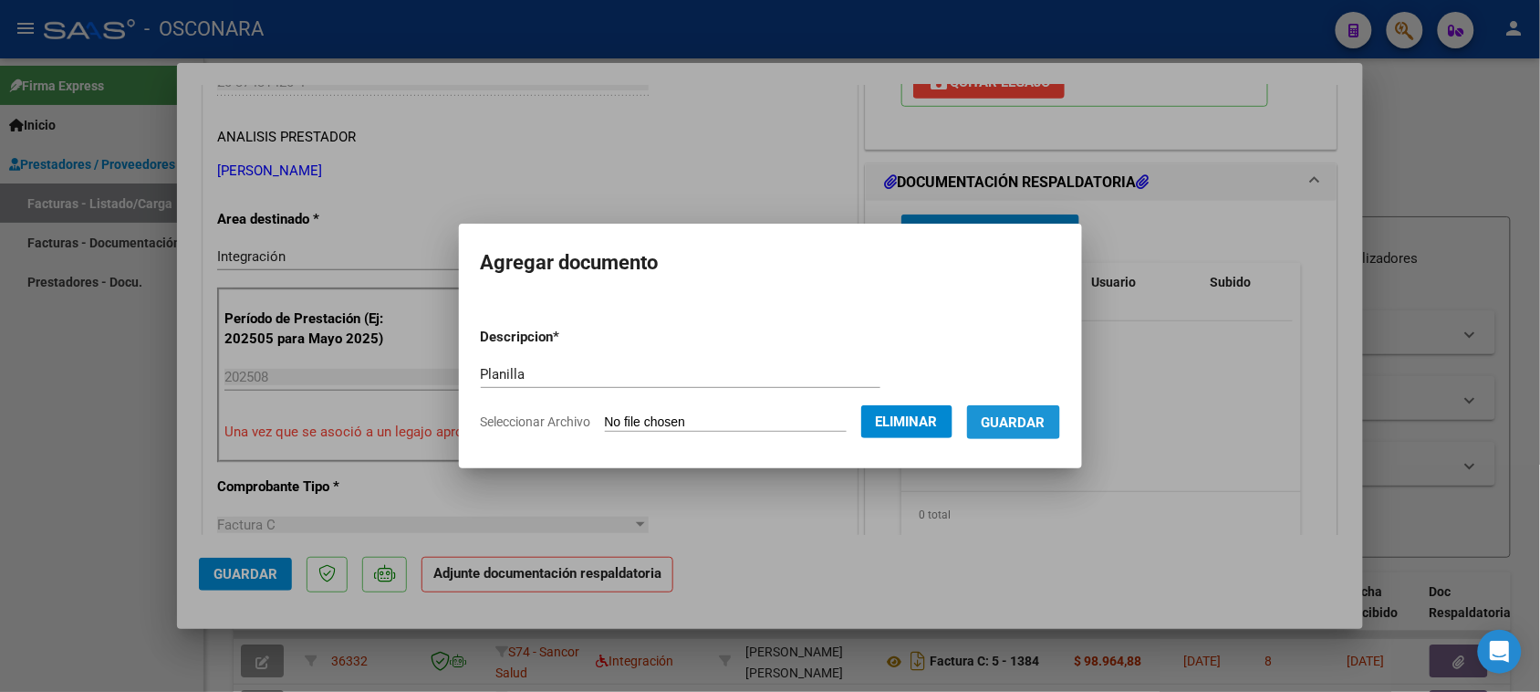
click at [1046, 422] on span "Guardar" at bounding box center [1014, 422] width 64 height 16
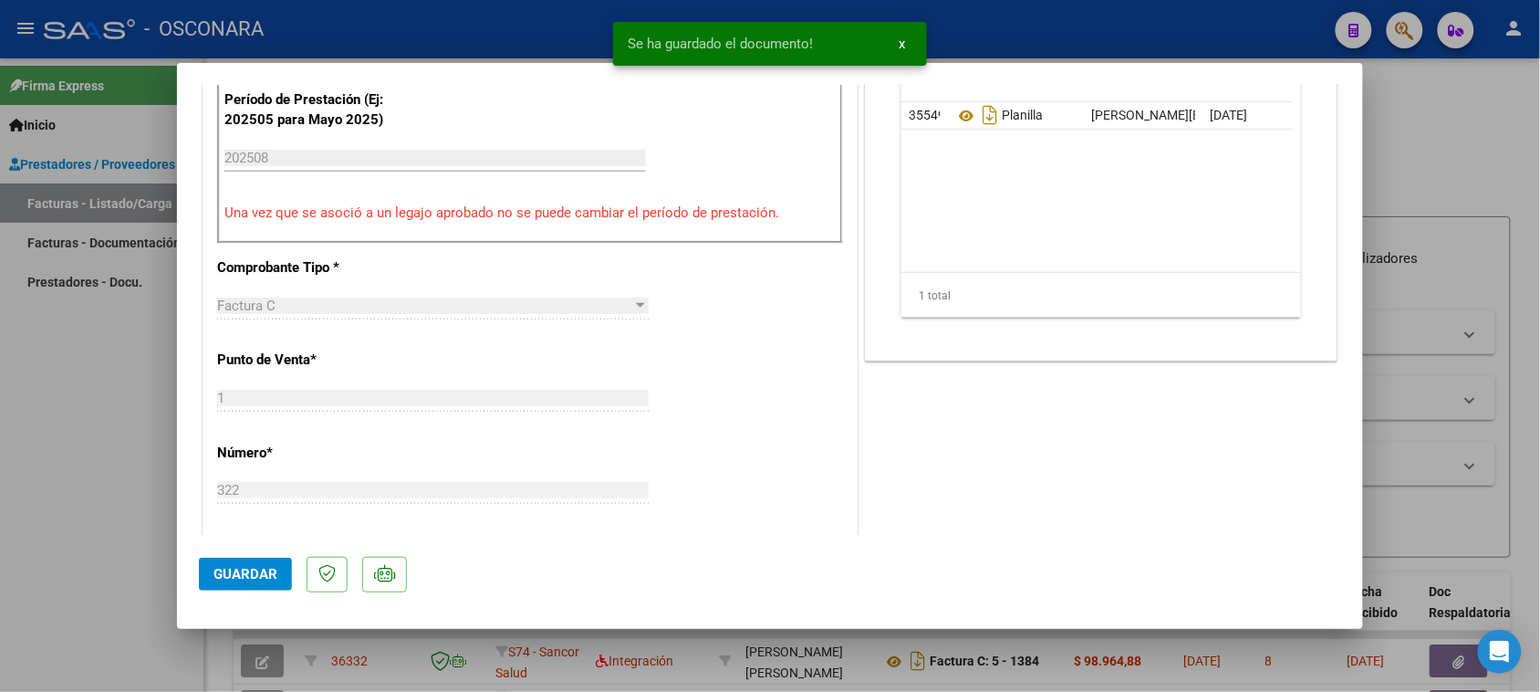
scroll to position [684, 0]
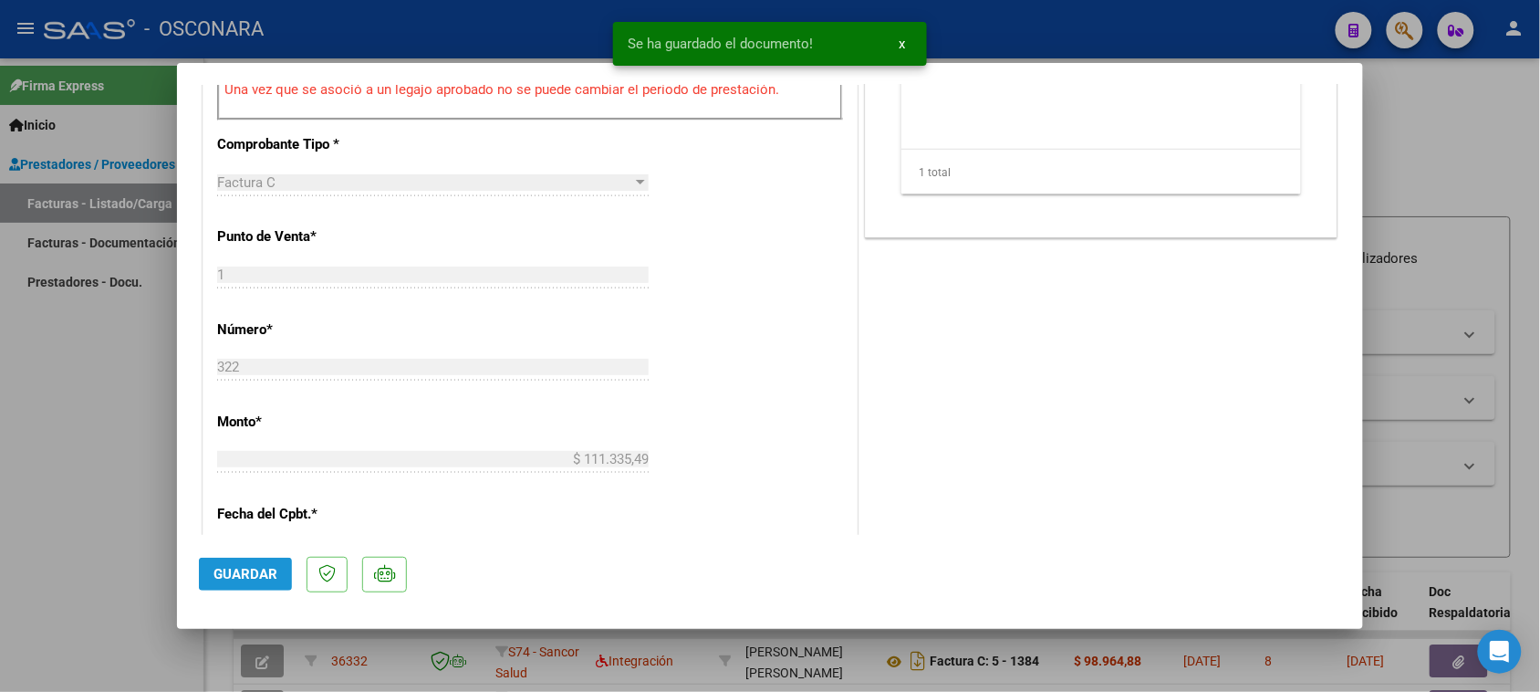
click at [210, 571] on button "Guardar" at bounding box center [245, 573] width 93 height 33
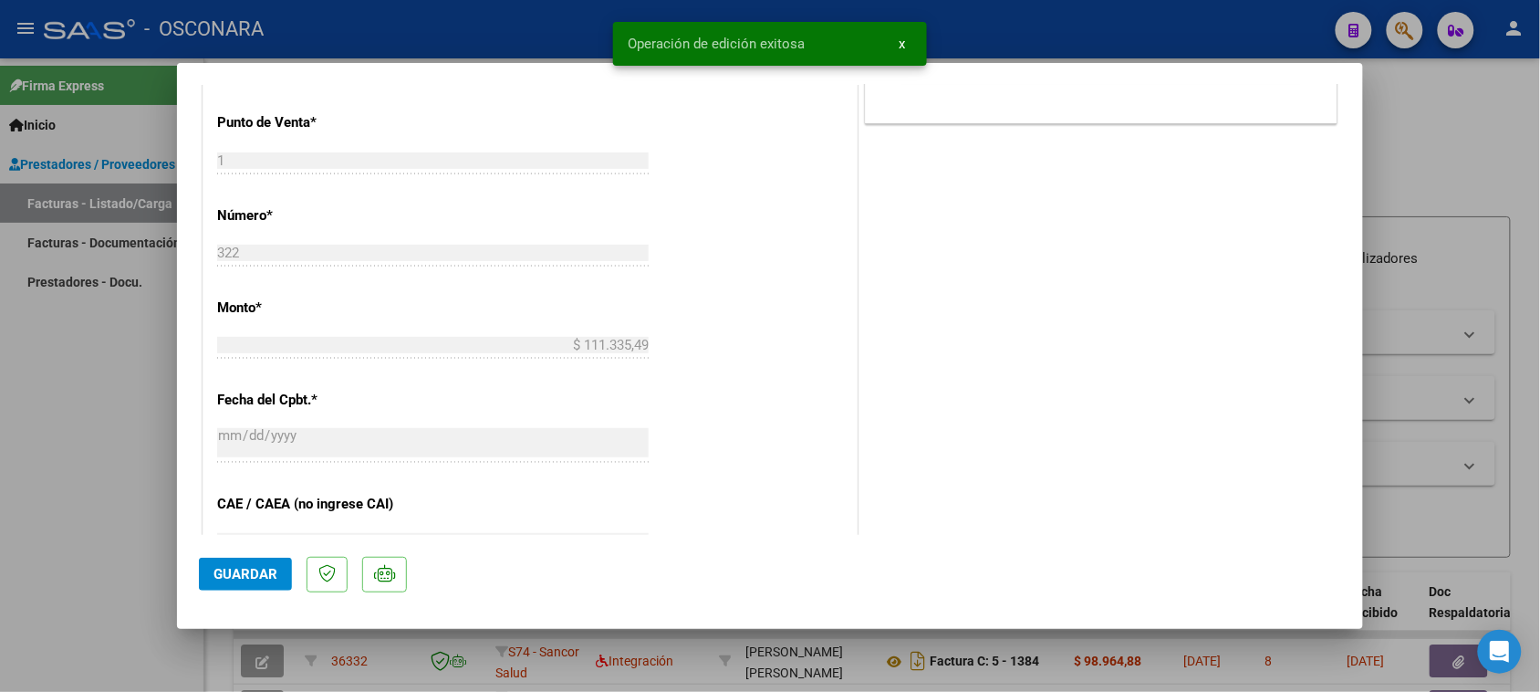
type input "$ 0,00"
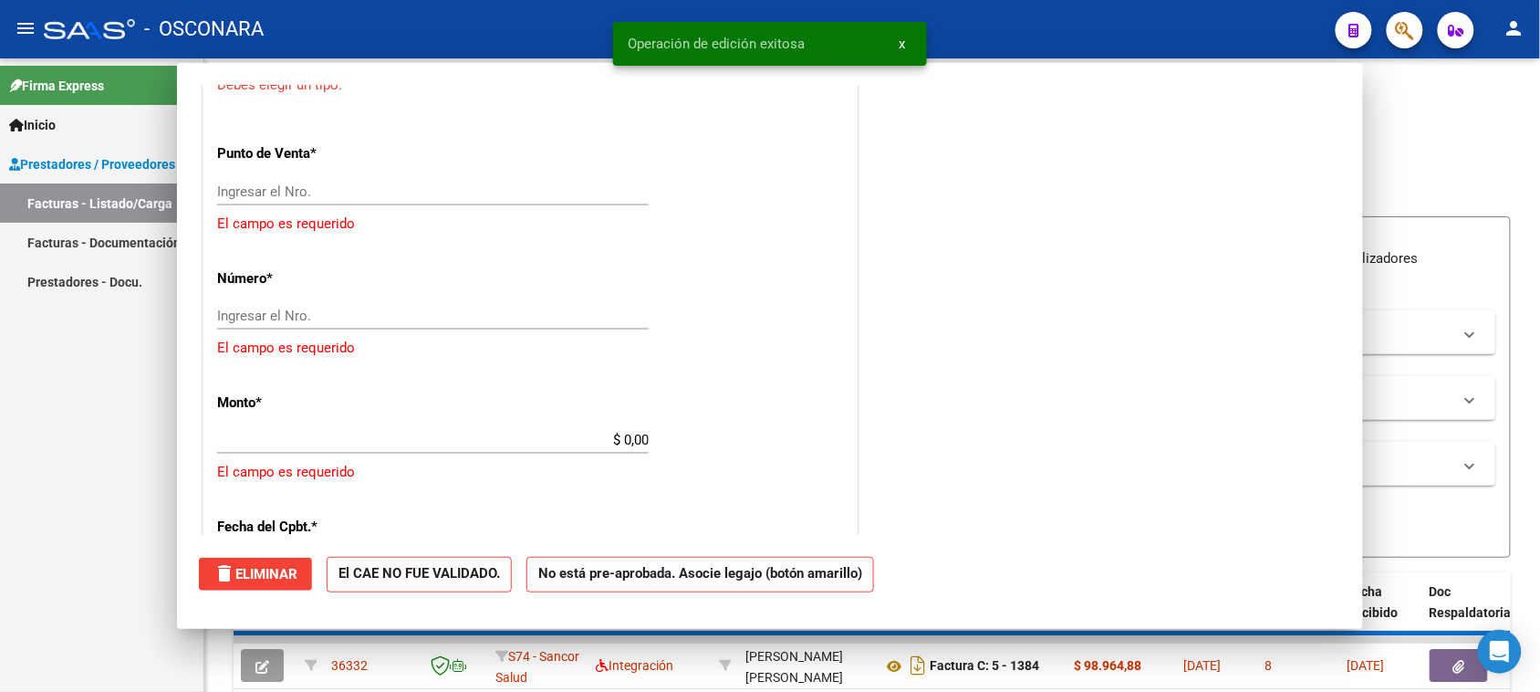
scroll to position [742, 0]
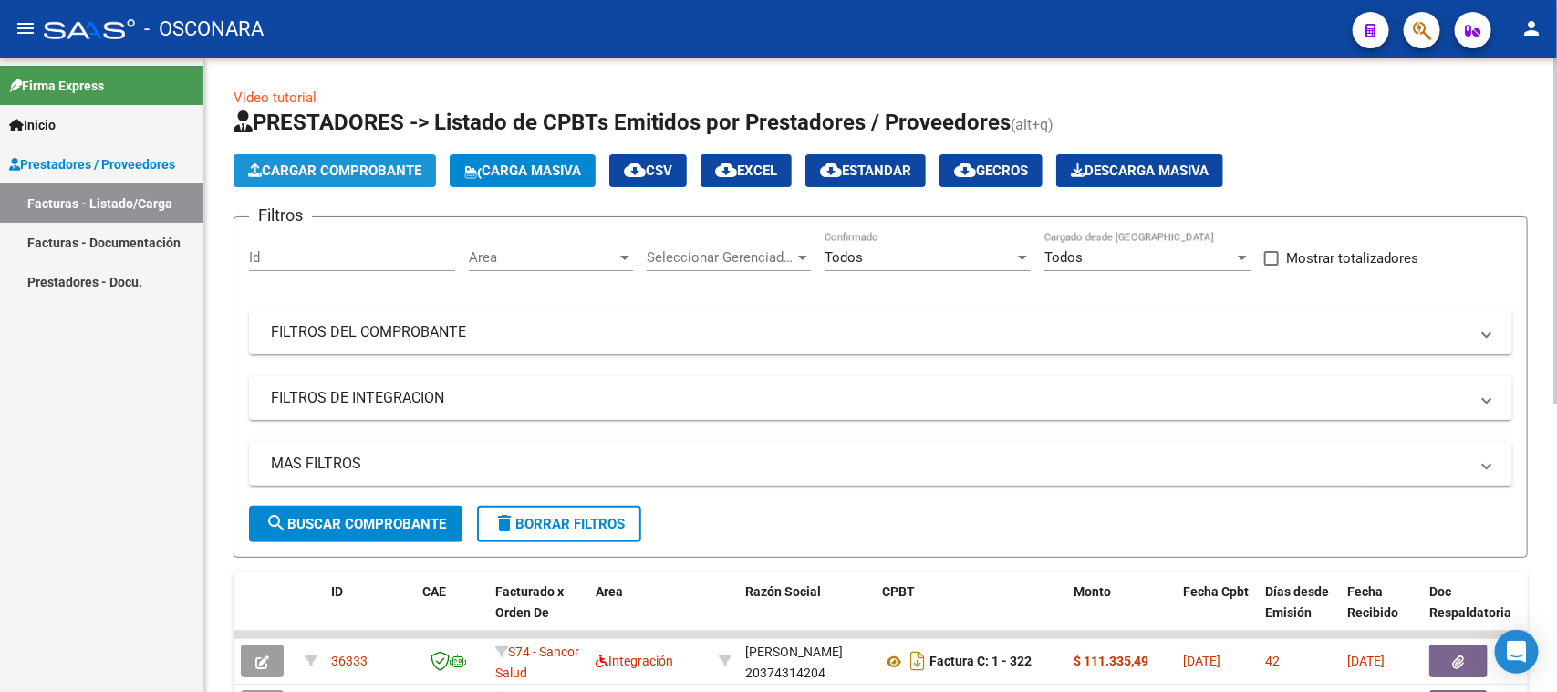
click at [311, 175] on span "Cargar Comprobante" at bounding box center [334, 170] width 173 height 16
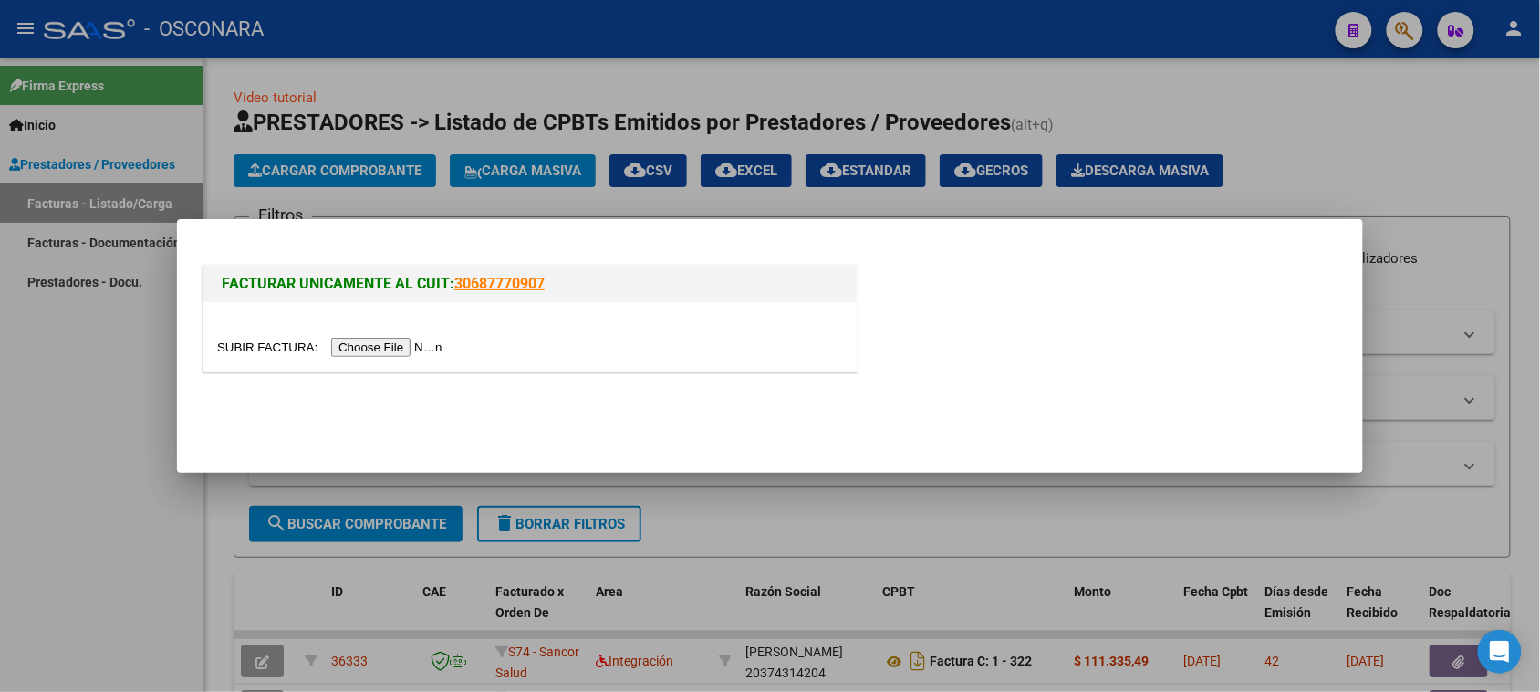
click at [384, 347] on input "file" at bounding box center [332, 347] width 231 height 19
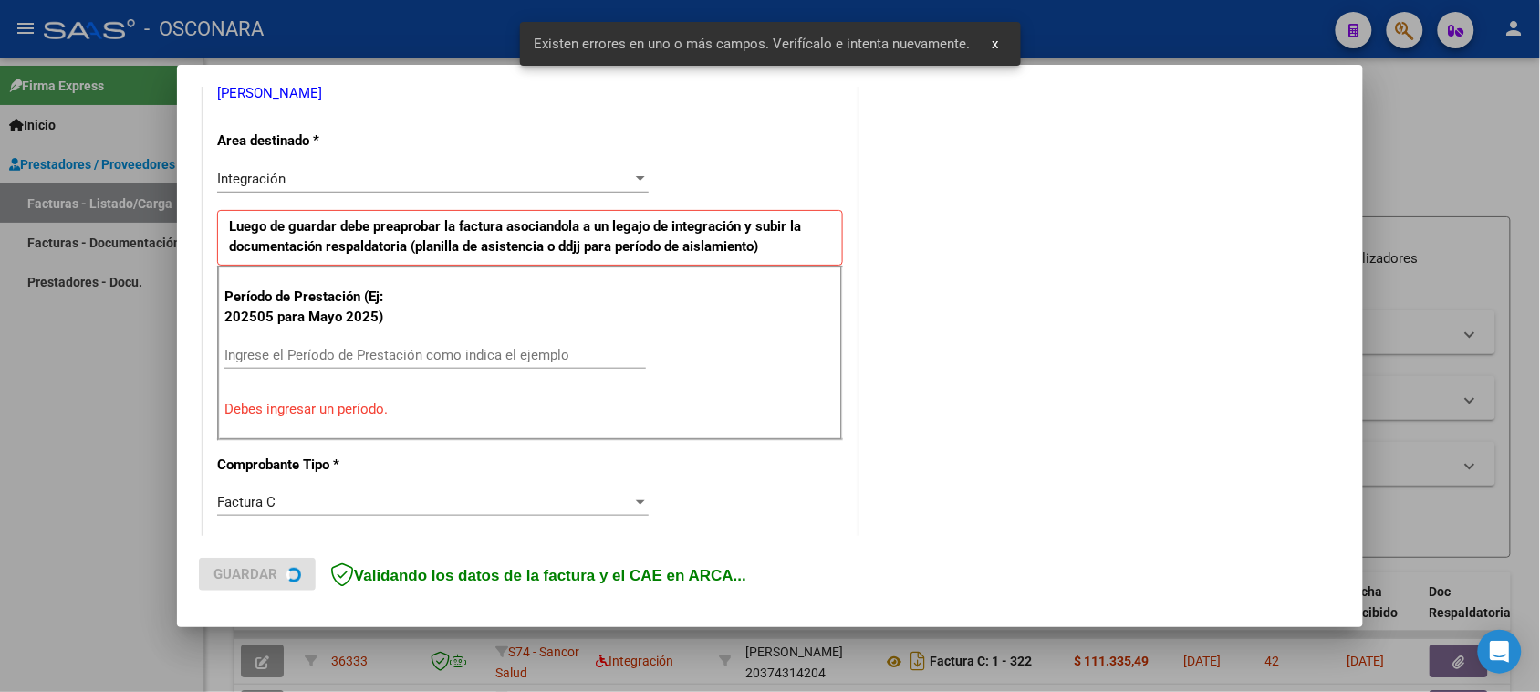
scroll to position [412, 0]
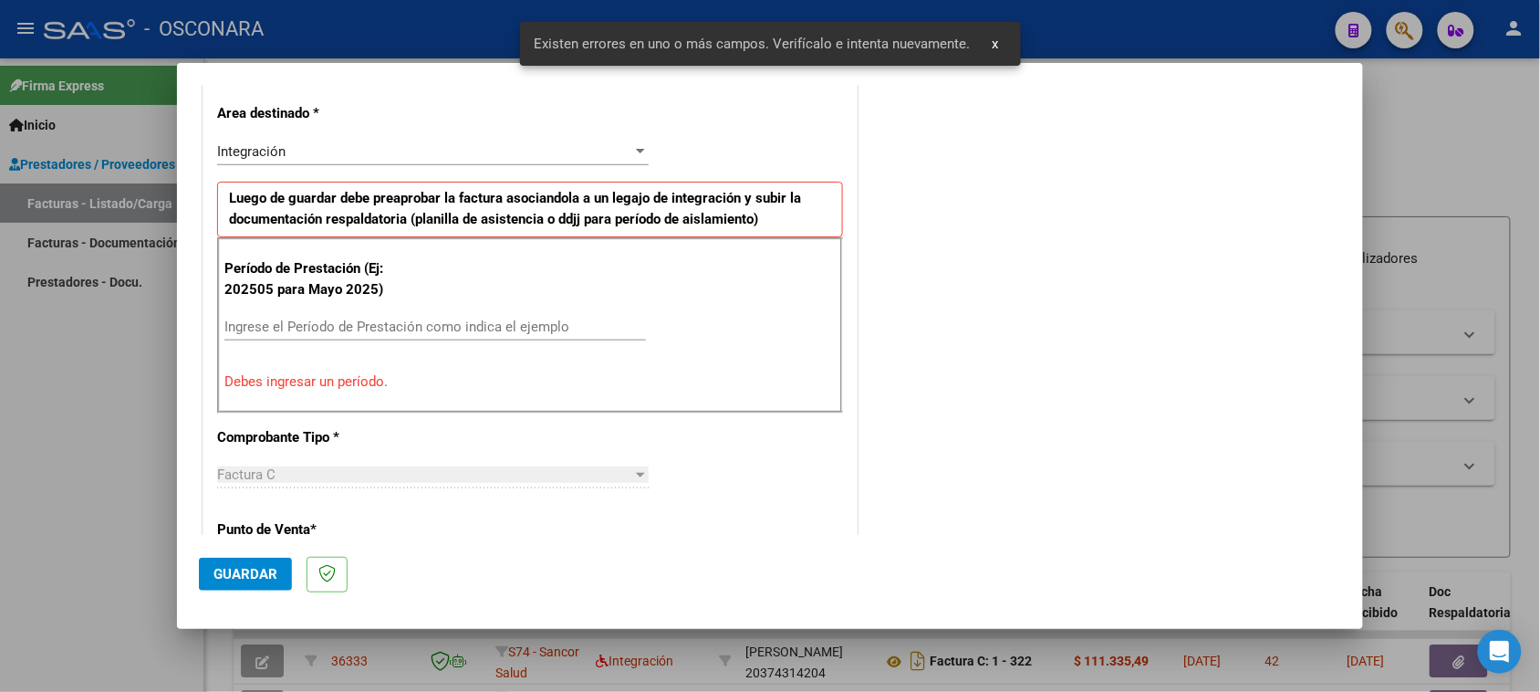
click at [411, 316] on div "Ingrese el Período de Prestación como indica el ejemplo" at bounding box center [435, 326] width 422 height 27
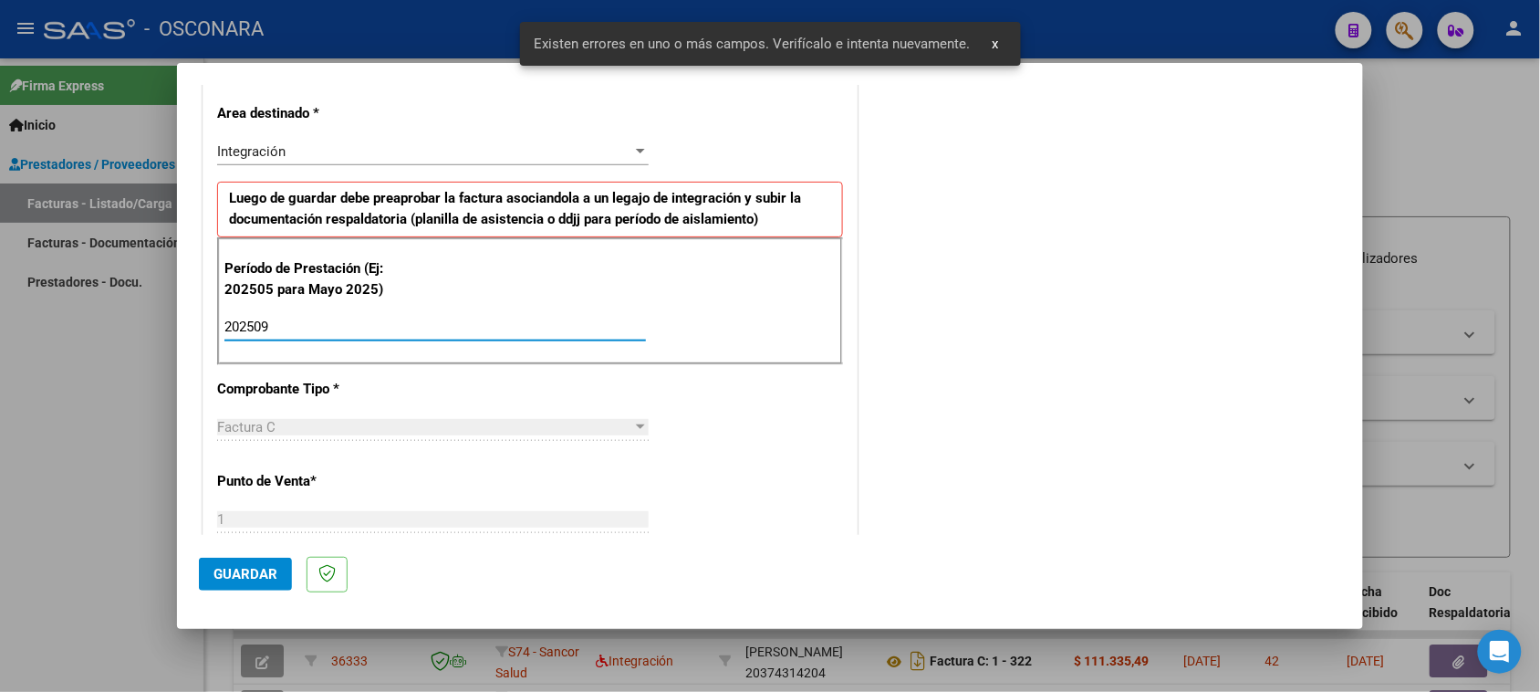
type input "202509"
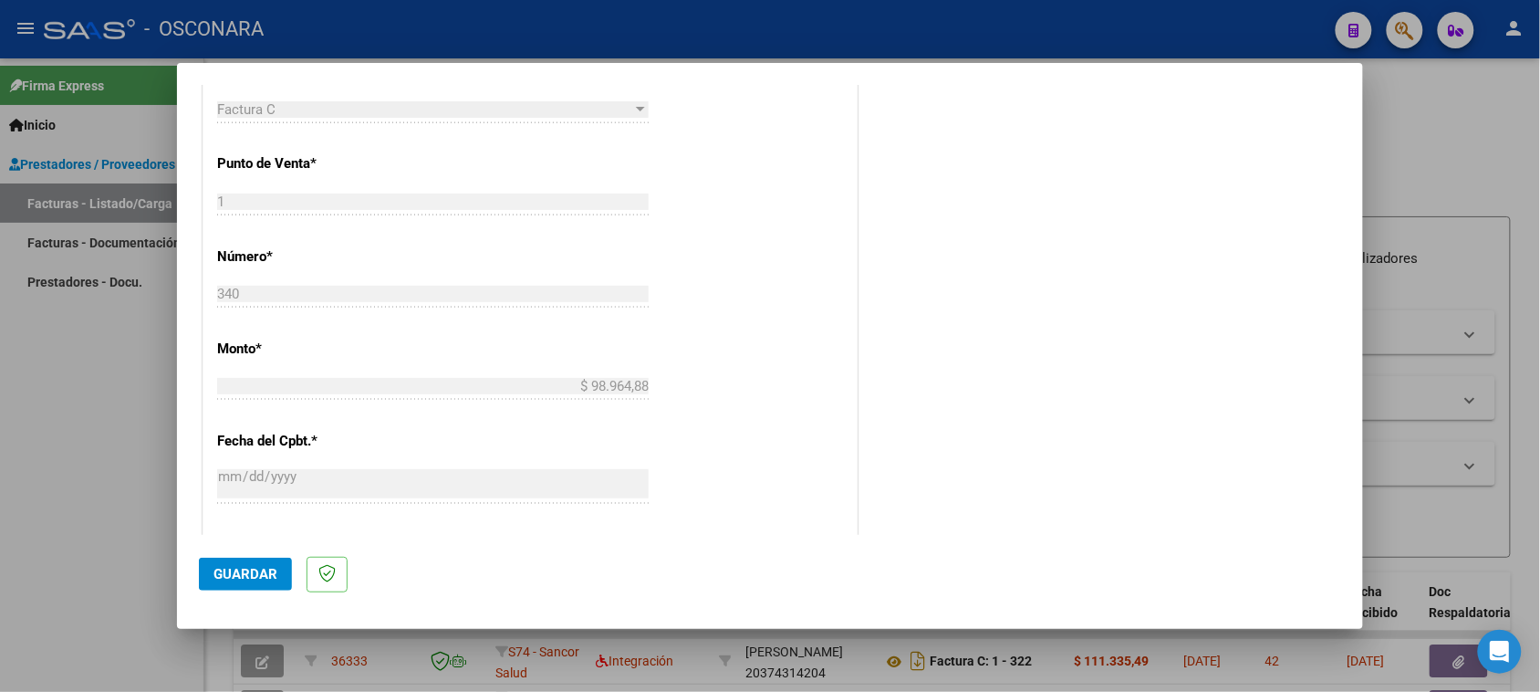
scroll to position [800, 0]
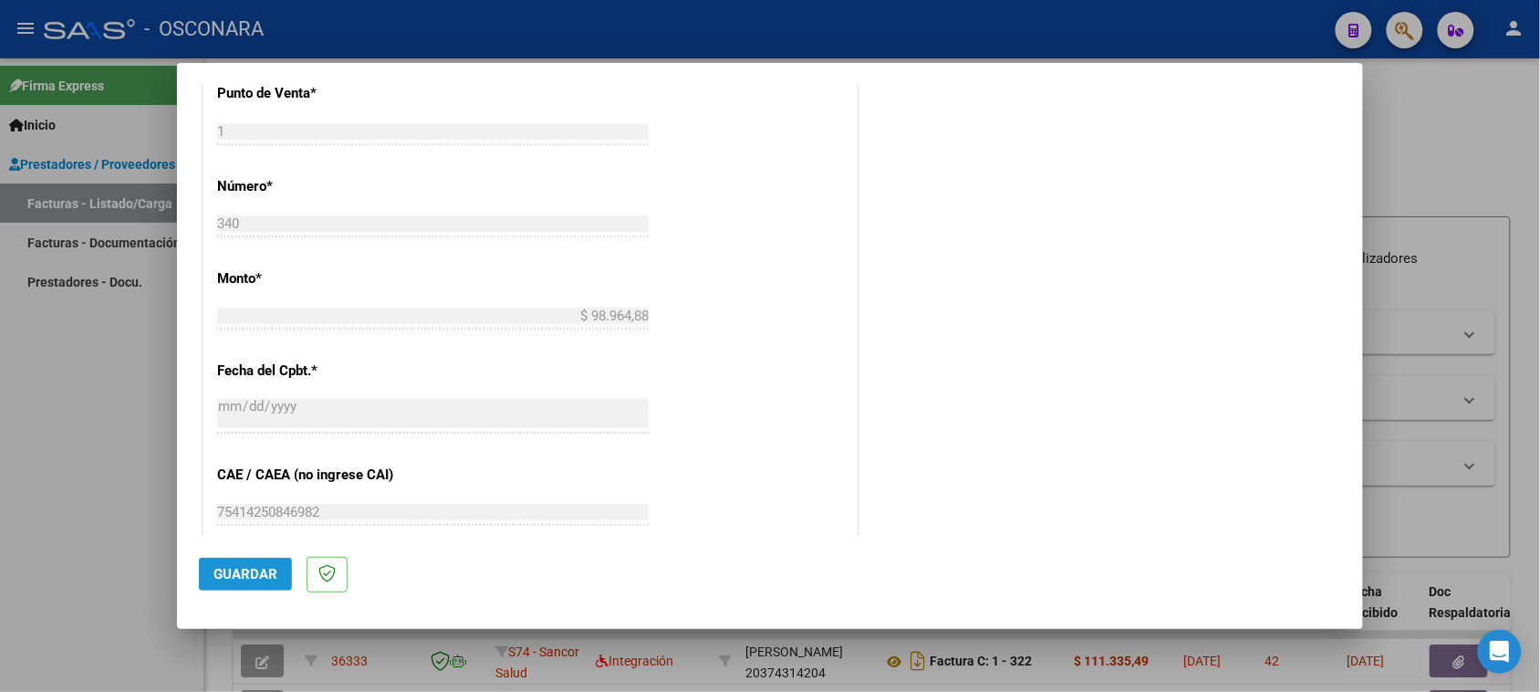
click at [225, 572] on span "Guardar" at bounding box center [245, 574] width 64 height 16
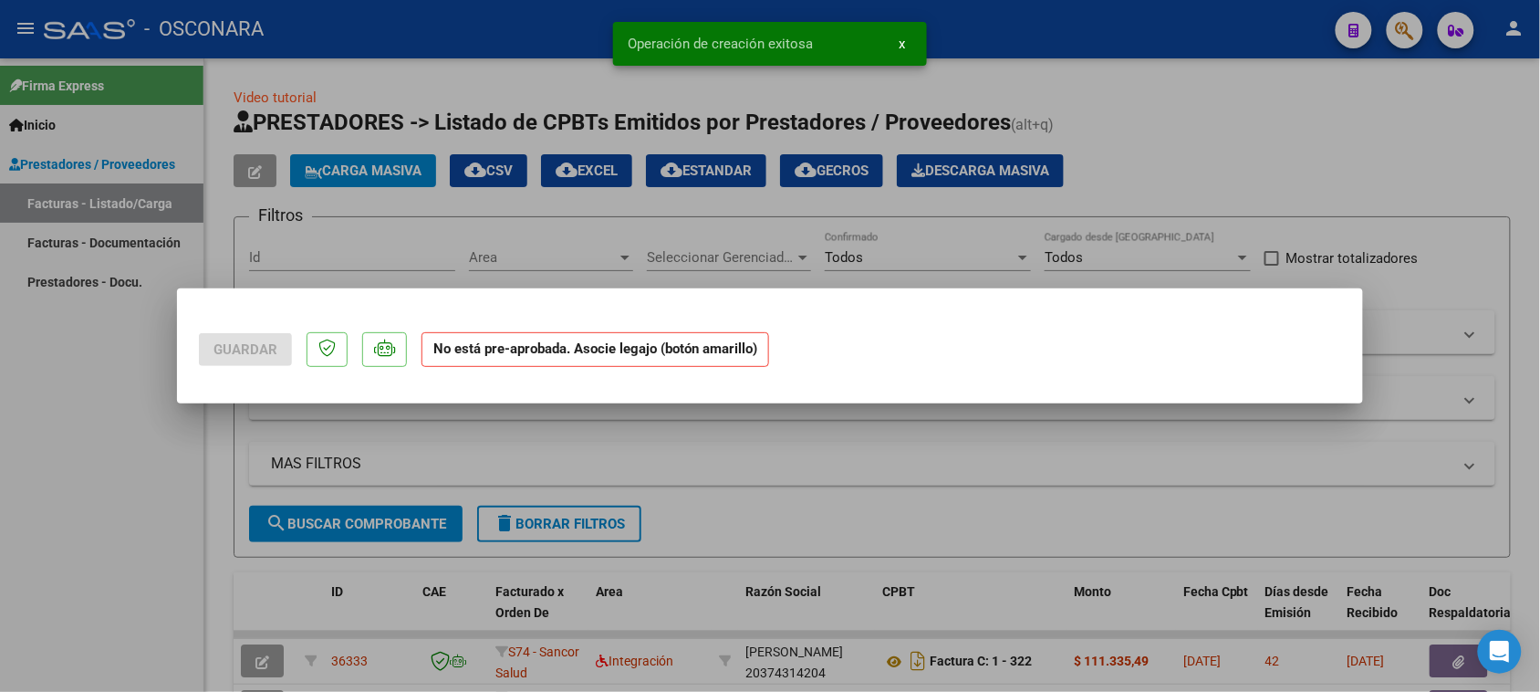
scroll to position [0, 0]
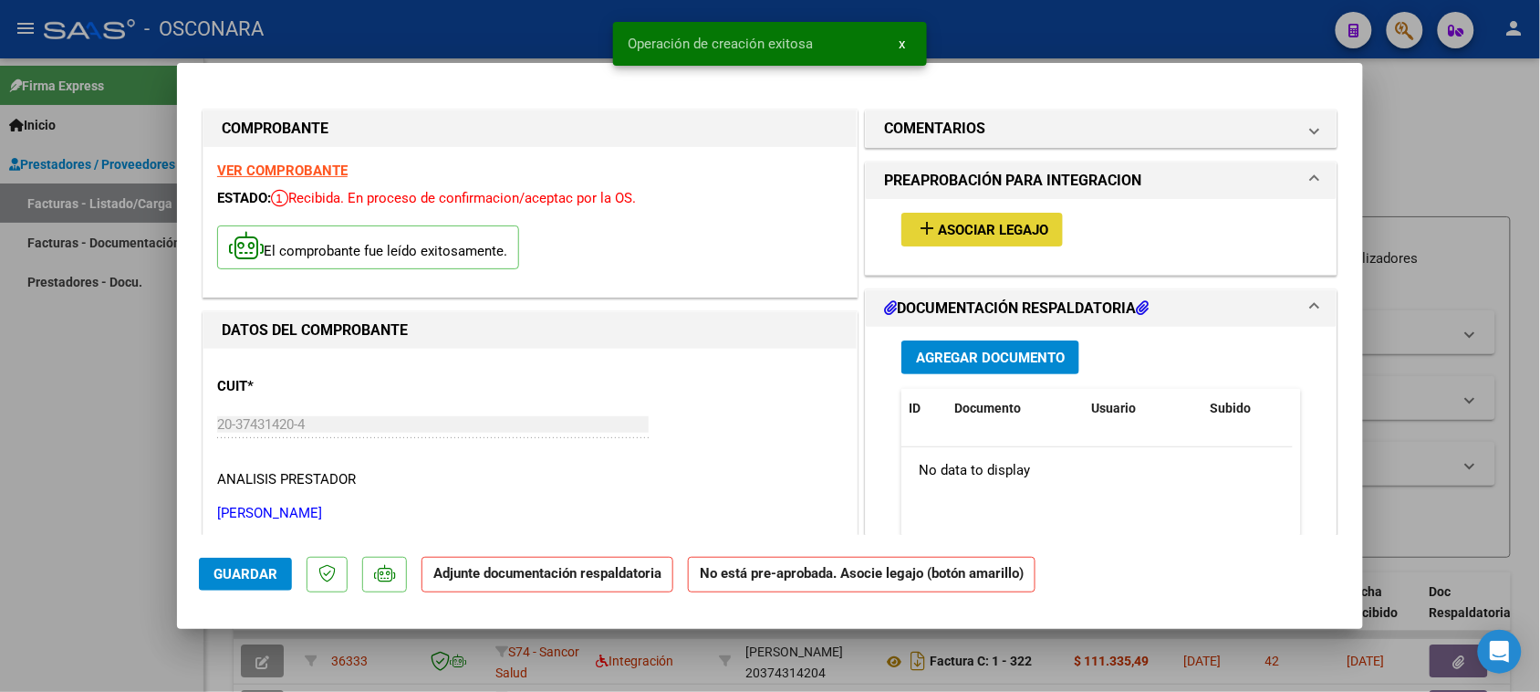
click at [1025, 224] on span "Asociar Legajo" at bounding box center [993, 230] width 110 height 16
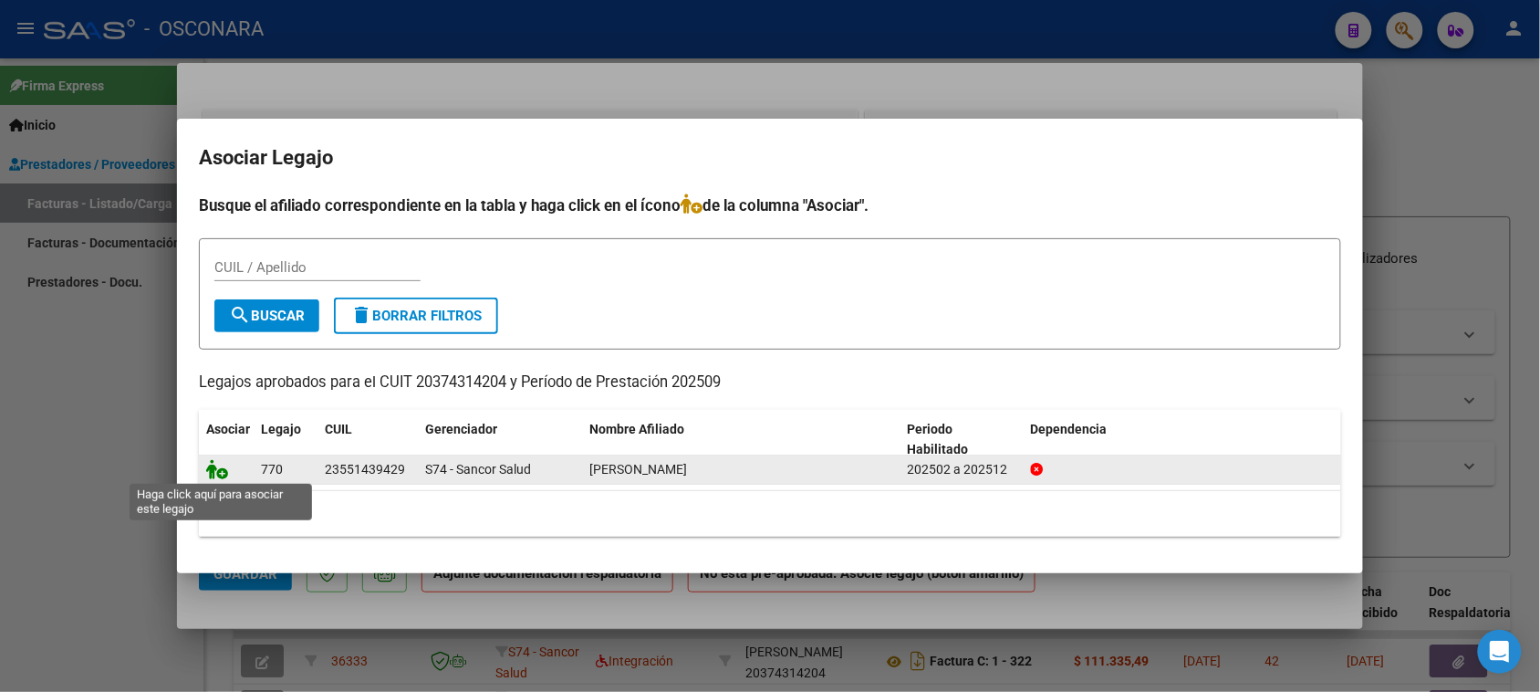
click at [213, 463] on icon at bounding box center [217, 469] width 22 height 20
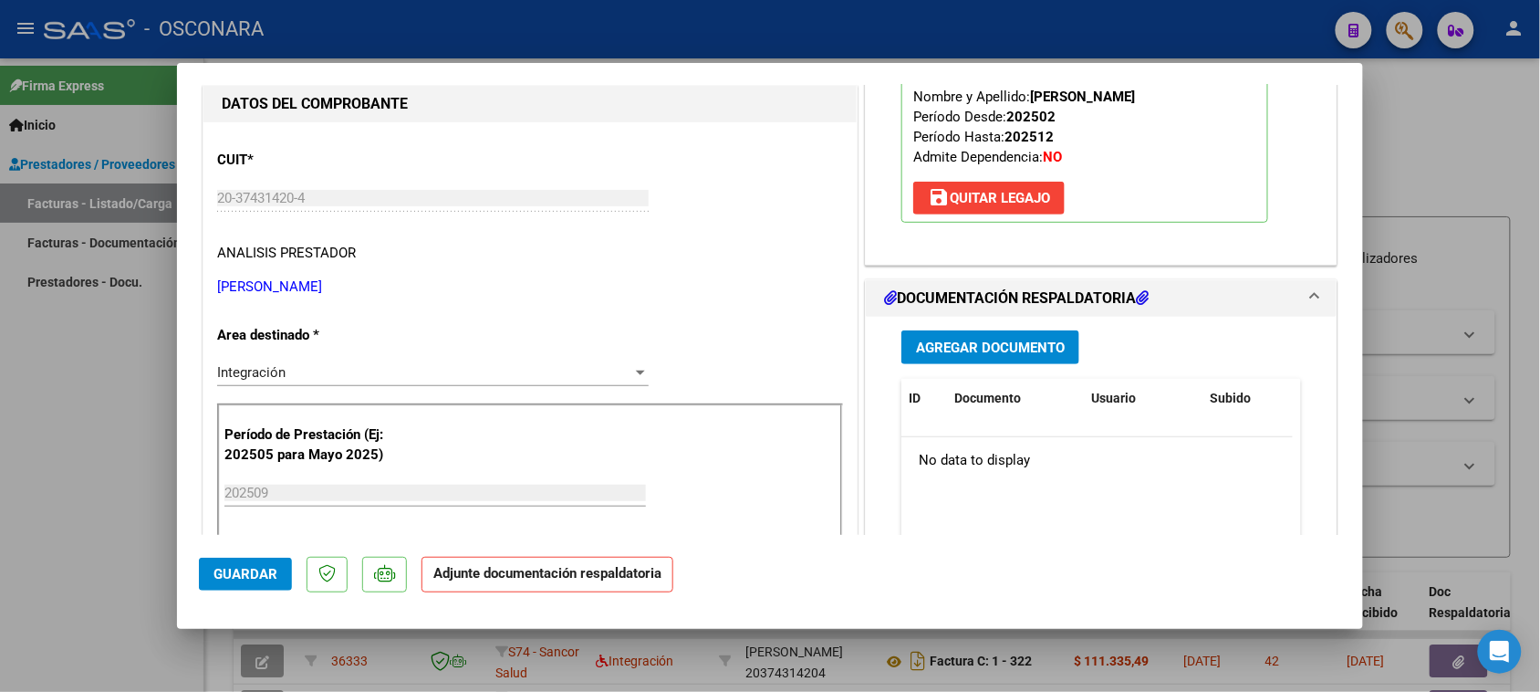
scroll to position [228, 0]
click at [982, 351] on span "Agregar Documento" at bounding box center [990, 346] width 149 height 16
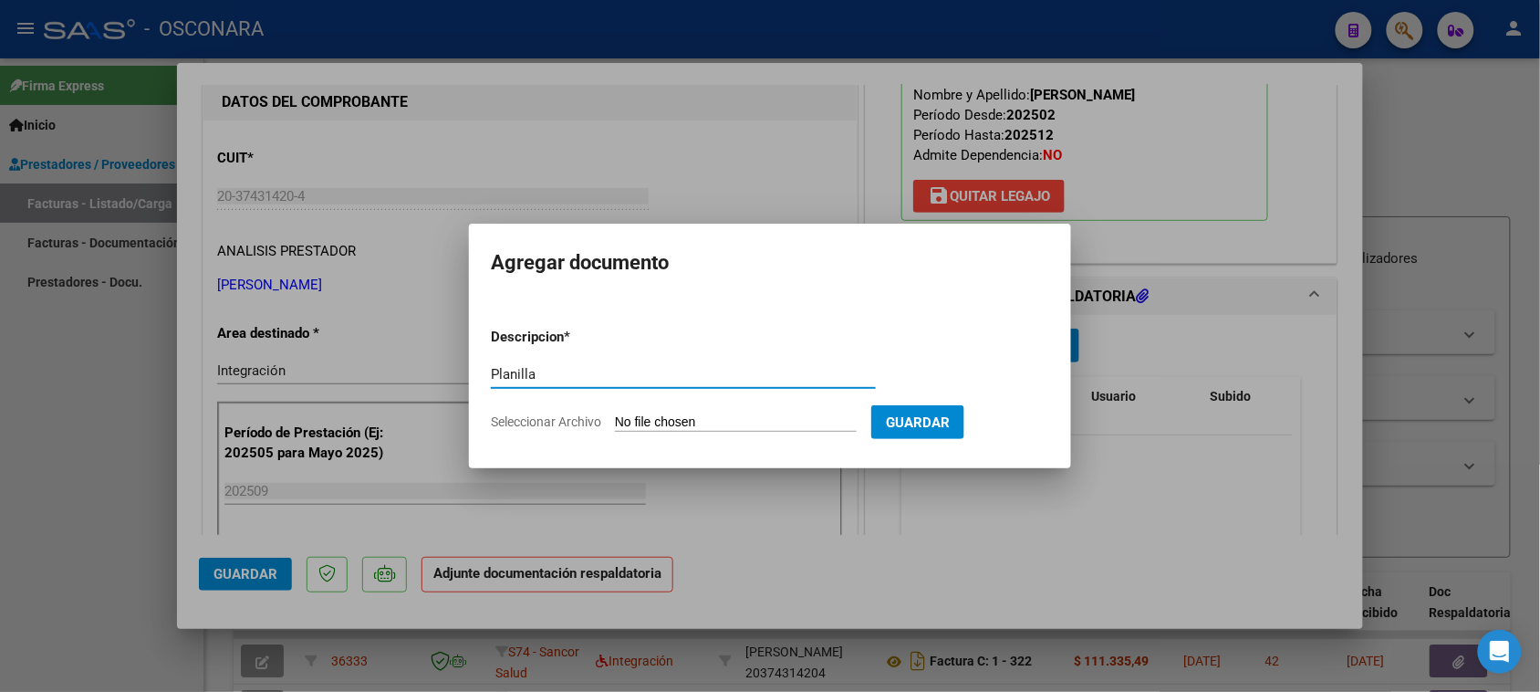
type input "Planilla"
click at [640, 418] on input "Seleccionar Archivo" at bounding box center [736, 422] width 242 height 17
type input "C:\fakepath\Planilla - septiembre [PERSON_NAME].pdf"
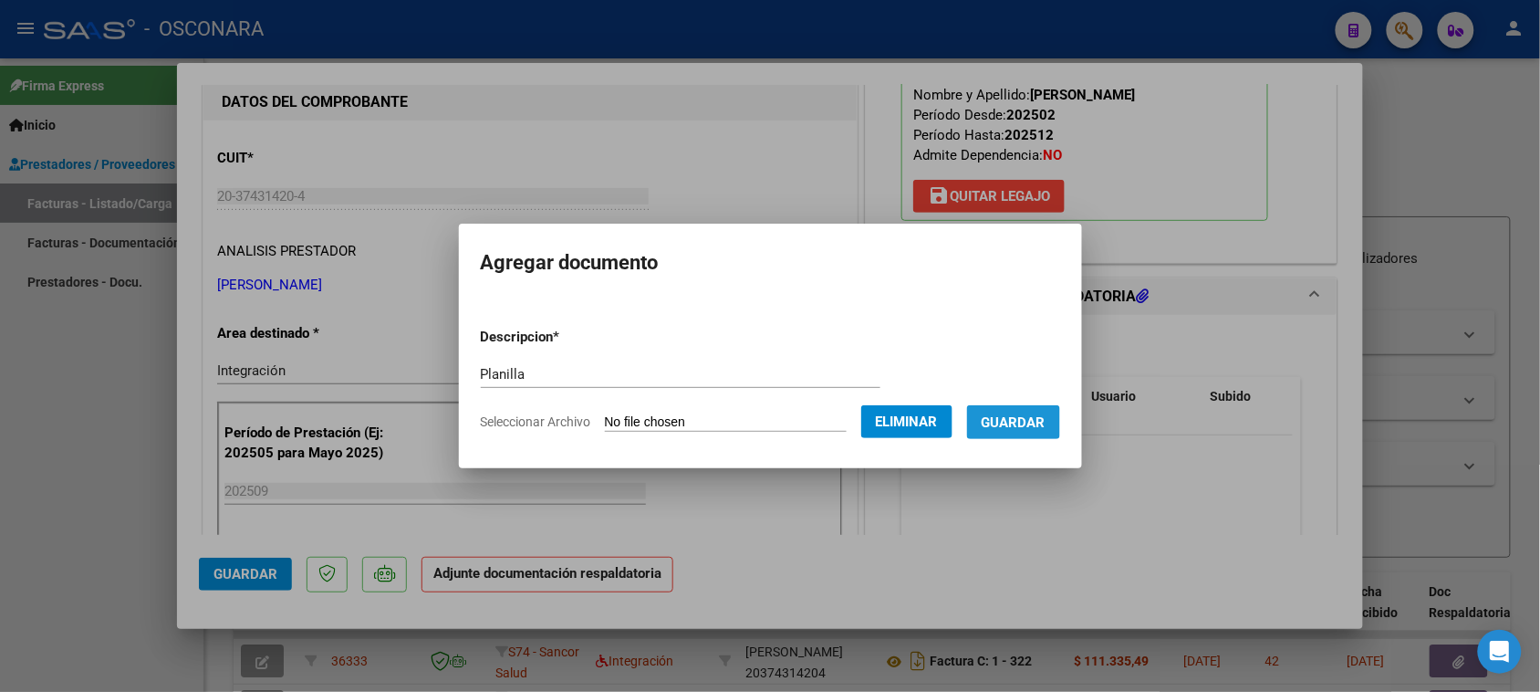
click at [1046, 417] on span "Guardar" at bounding box center [1014, 422] width 64 height 16
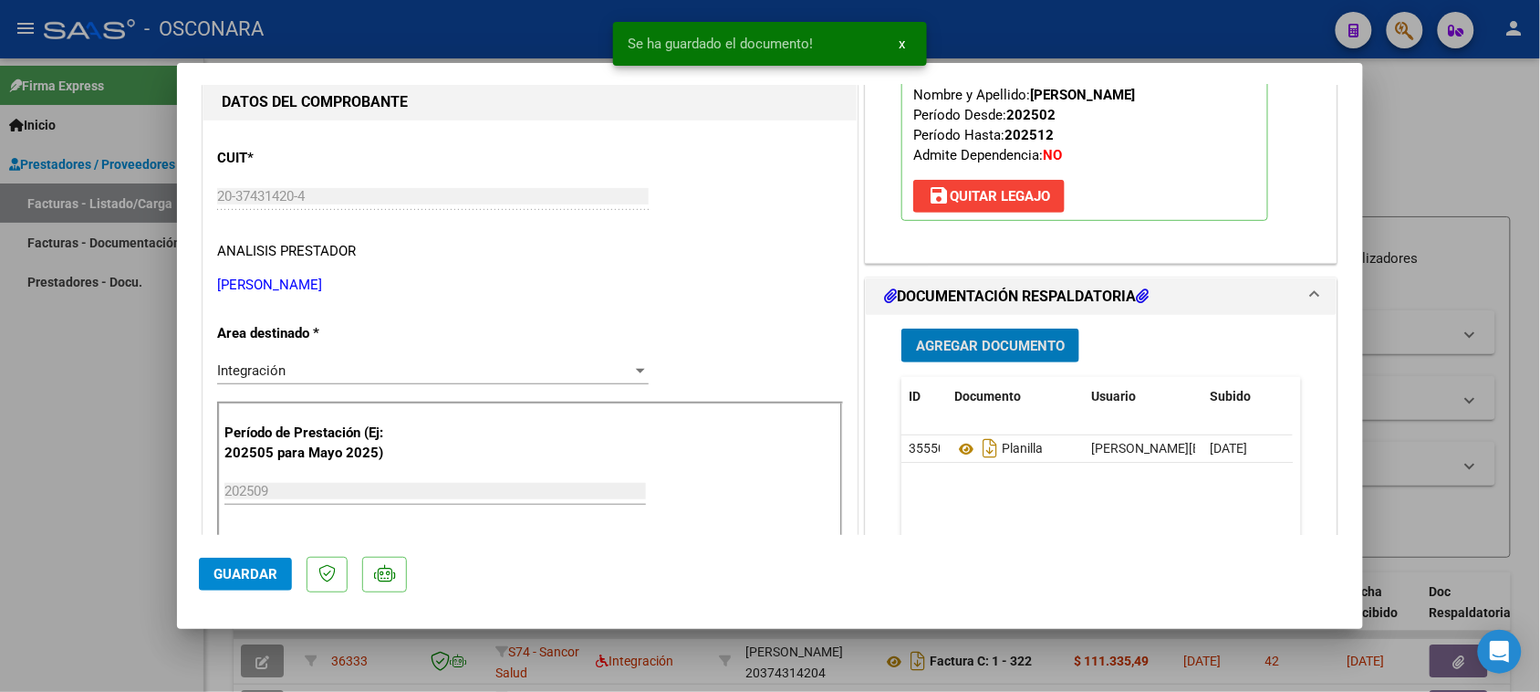
scroll to position [342, 0]
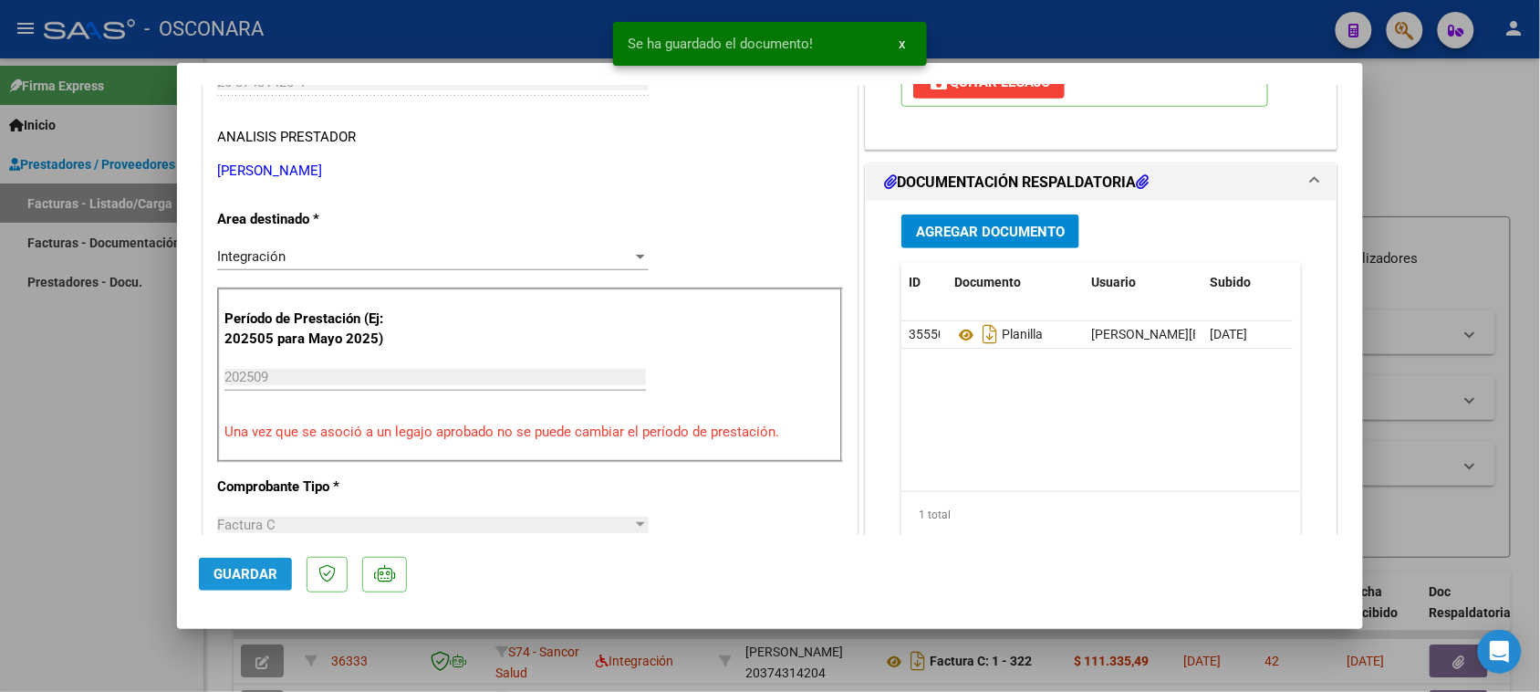
click at [222, 576] on span "Guardar" at bounding box center [245, 574] width 64 height 16
type input "$ 0,00"
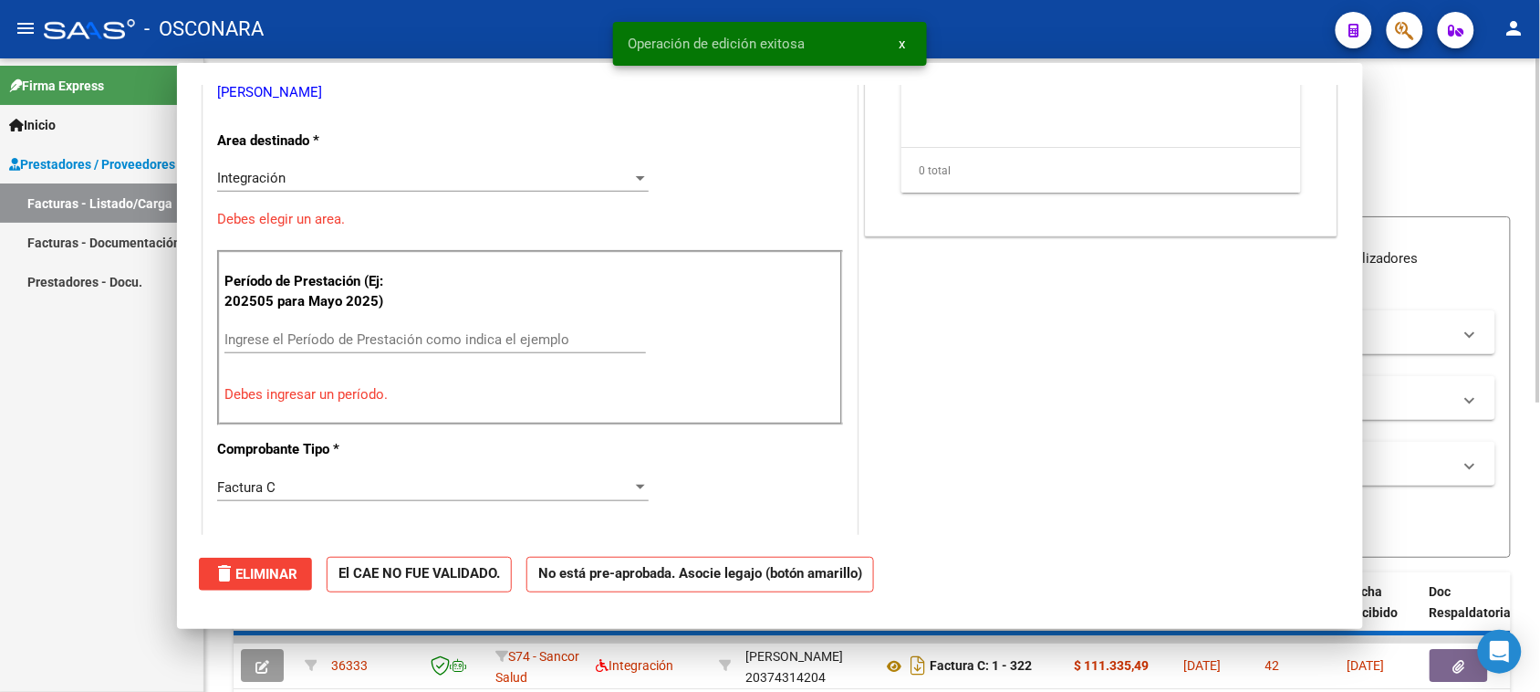
scroll to position [286, 0]
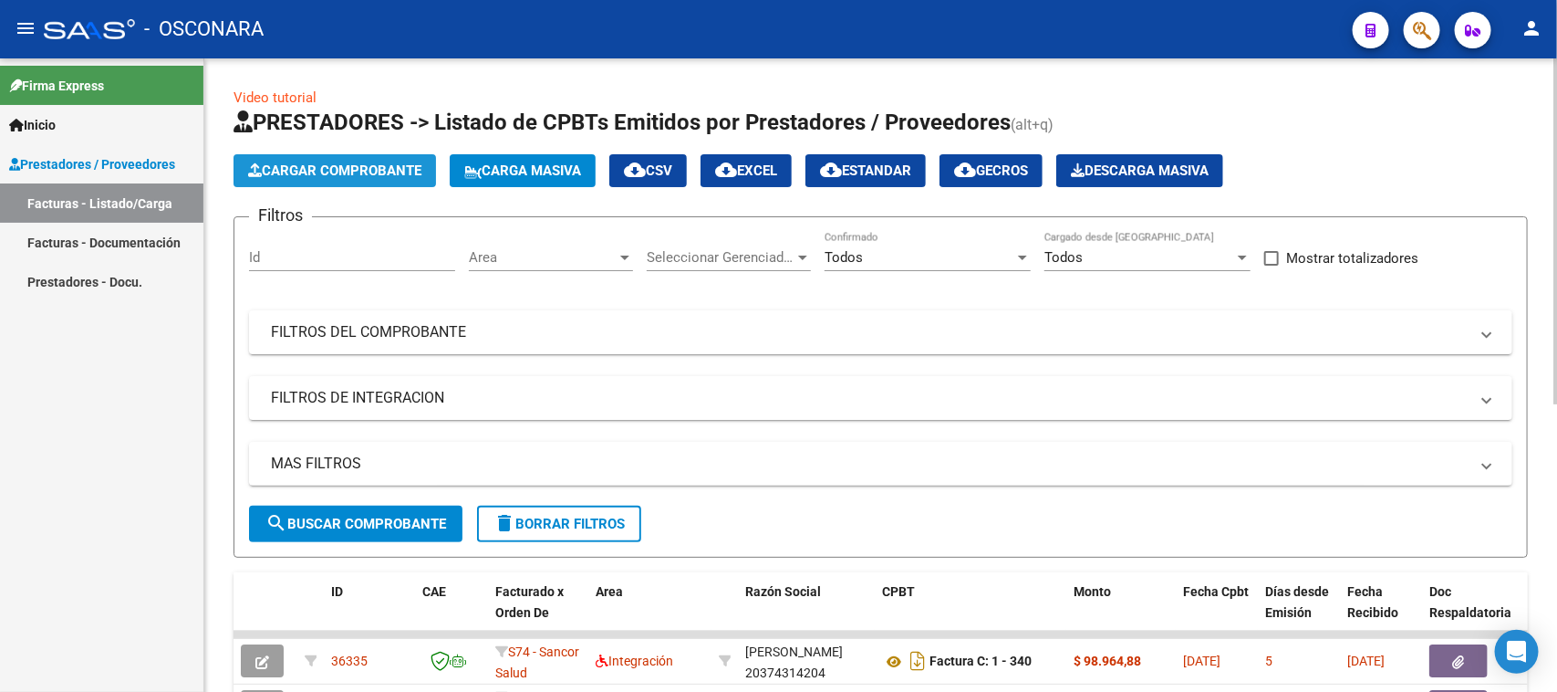
click at [379, 155] on button "Cargar Comprobante" at bounding box center [335, 170] width 203 height 33
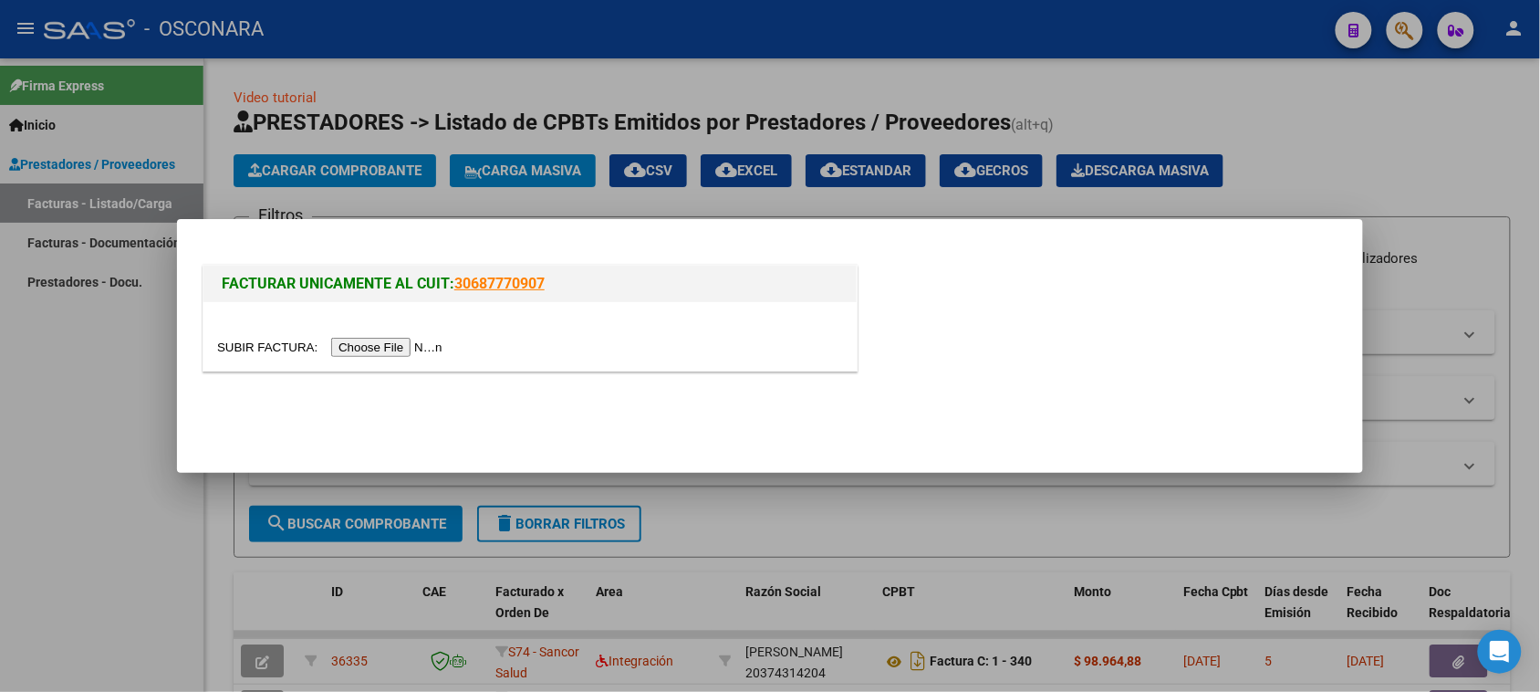
click at [360, 347] on input "file" at bounding box center [332, 347] width 231 height 19
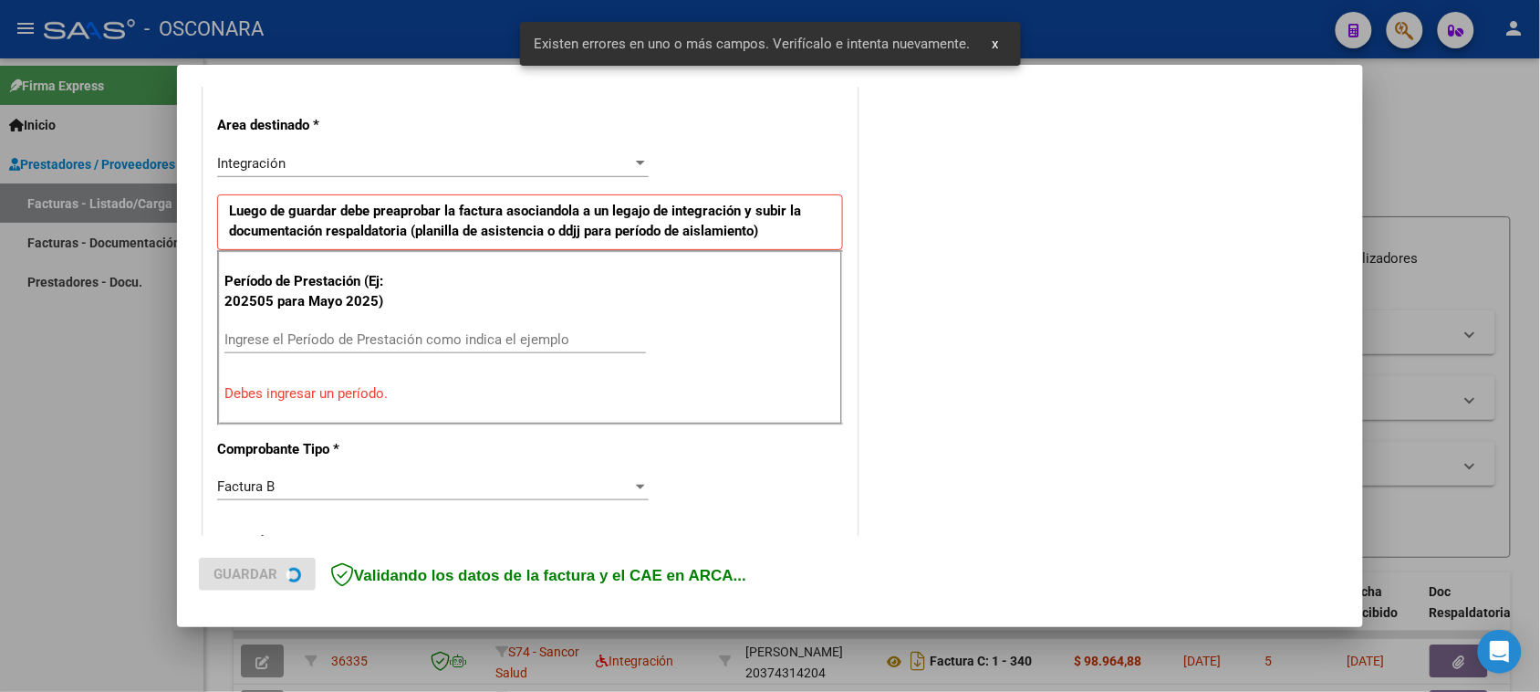
scroll to position [412, 0]
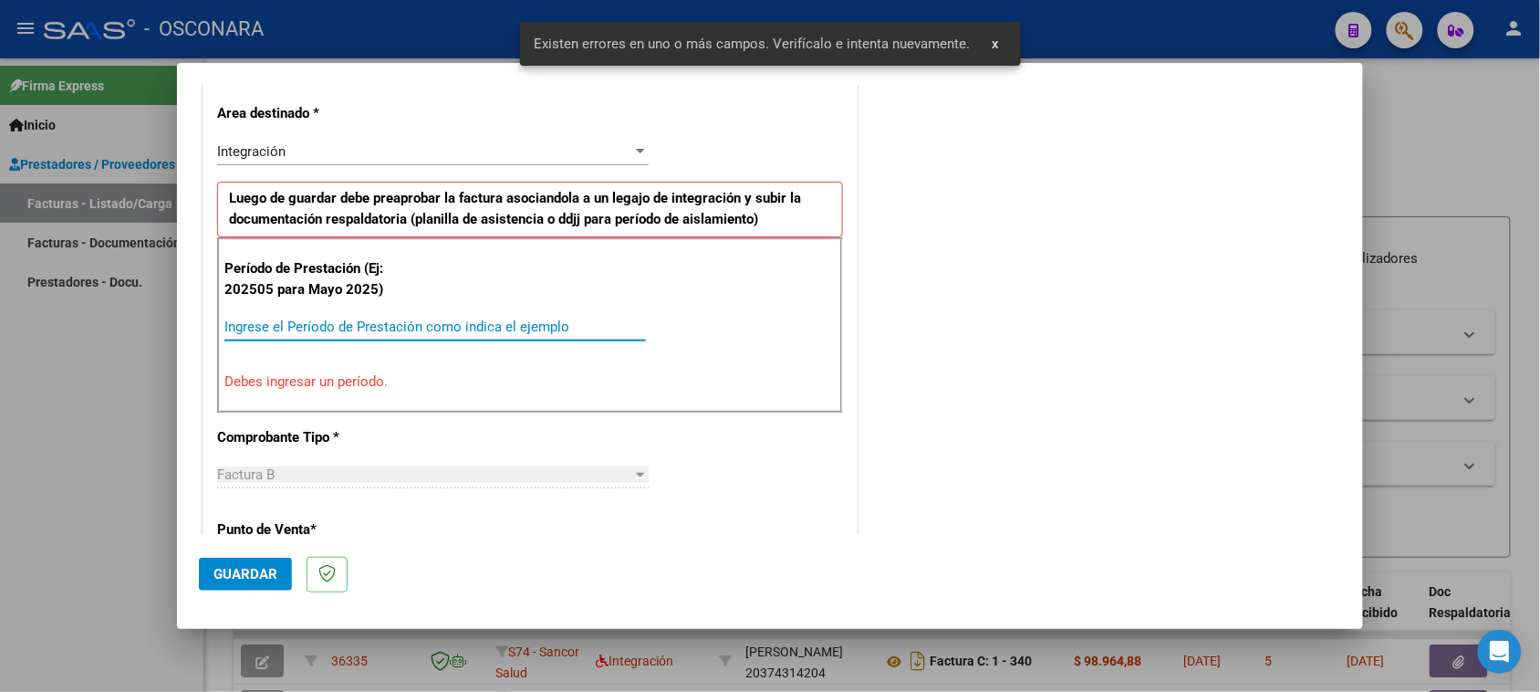
click at [427, 320] on input "Ingrese el Período de Prestación como indica el ejemplo" at bounding box center [435, 326] width 422 height 16
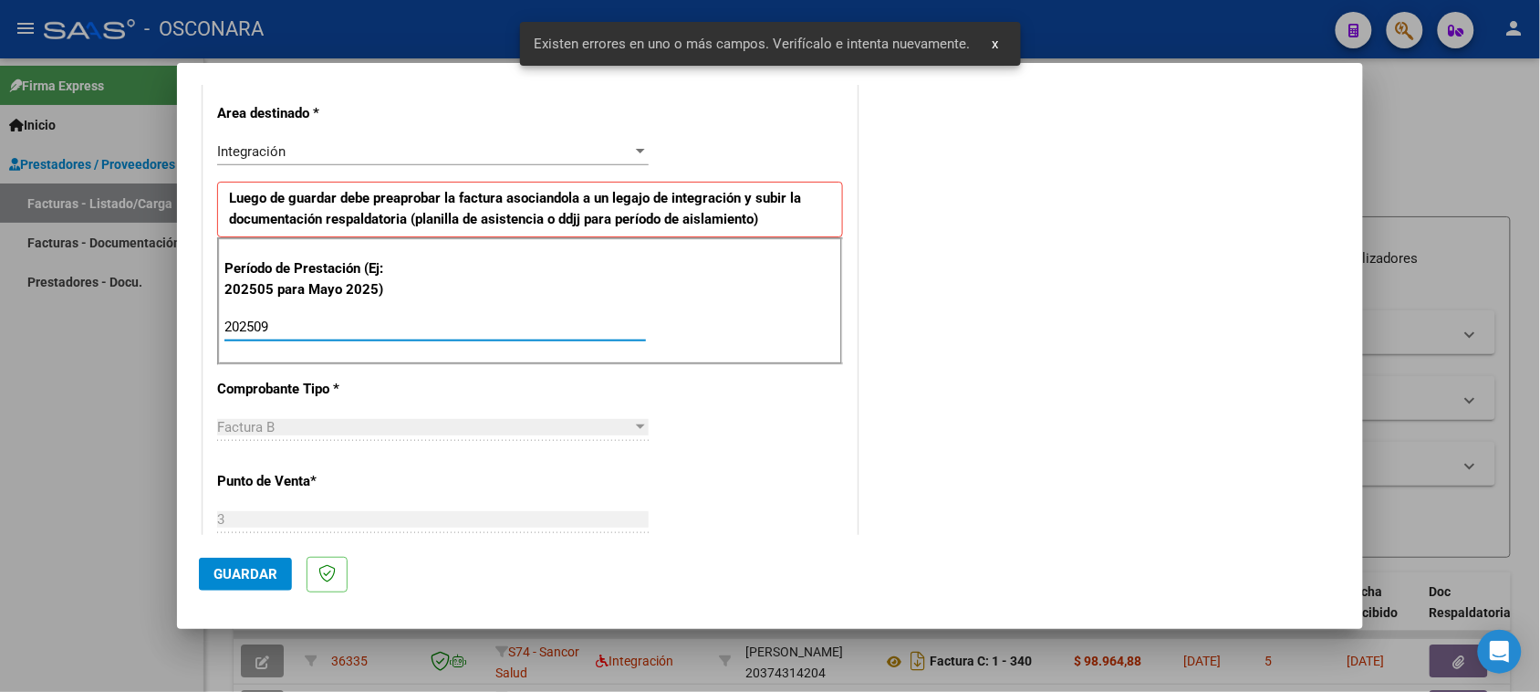
type input "202509"
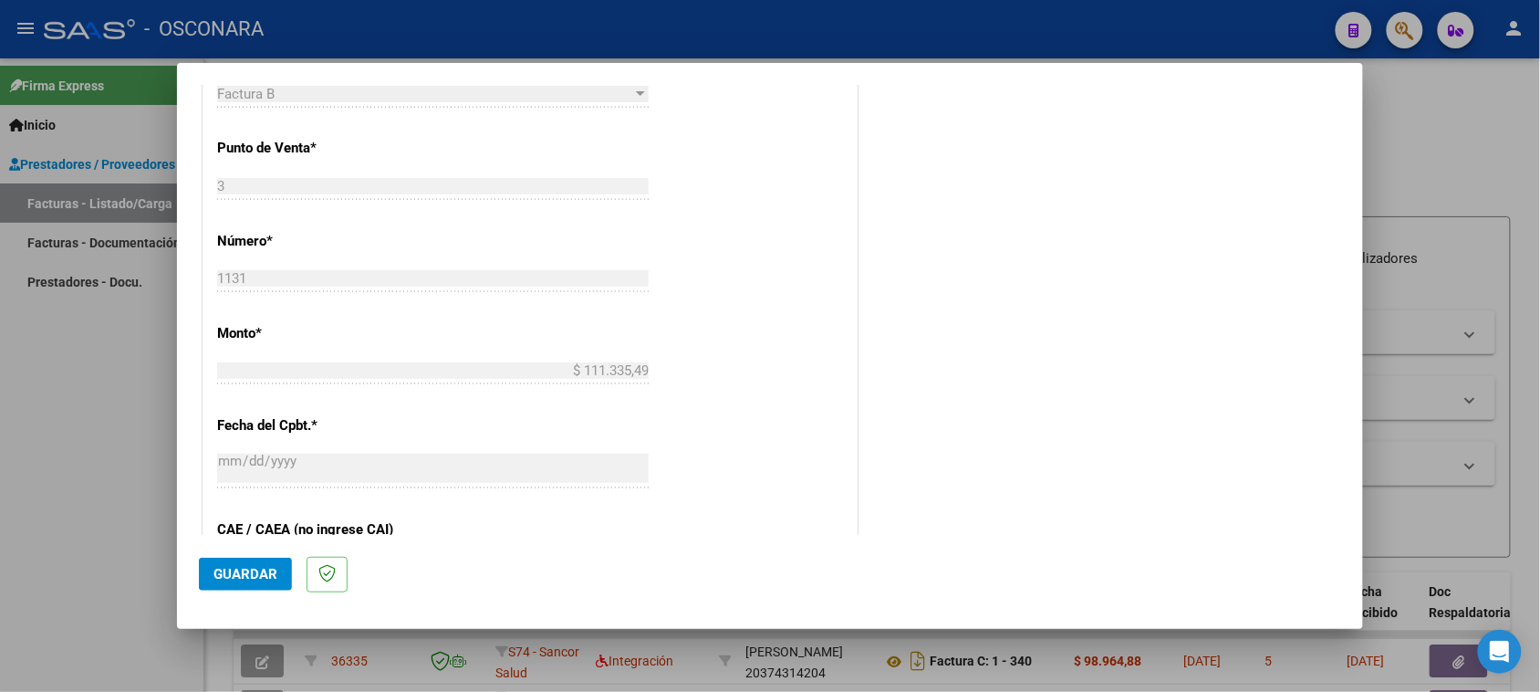
scroll to position [800, 0]
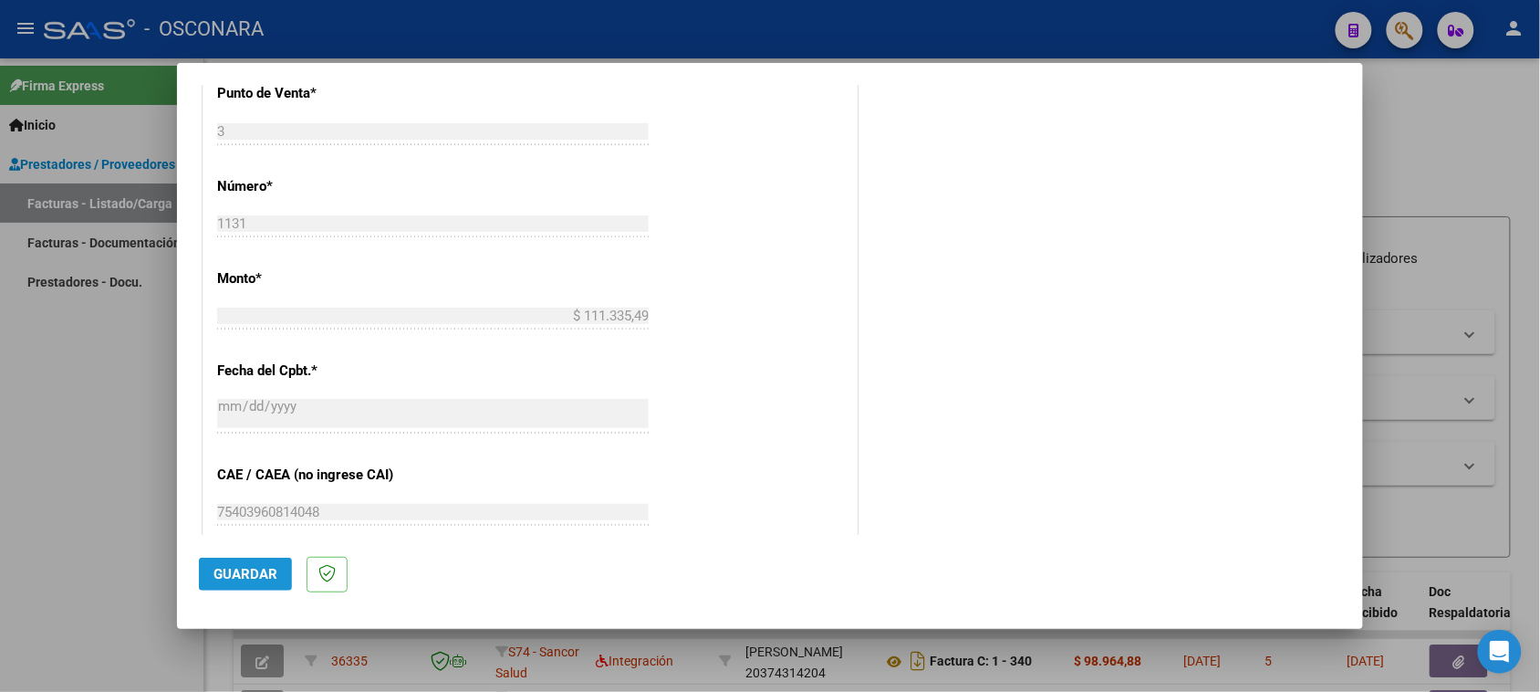
click at [224, 578] on span "Guardar" at bounding box center [245, 574] width 64 height 16
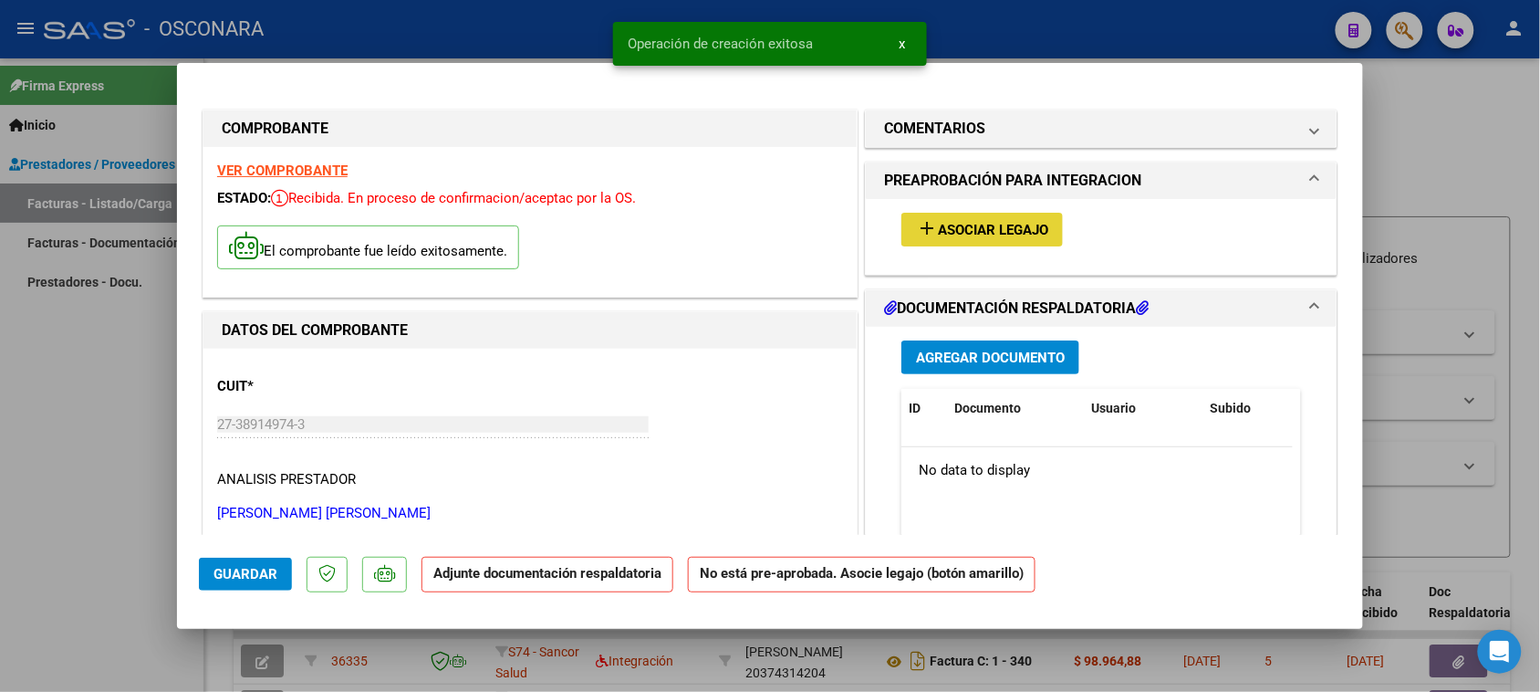
click at [1023, 235] on span "Asociar Legajo" at bounding box center [993, 230] width 110 height 16
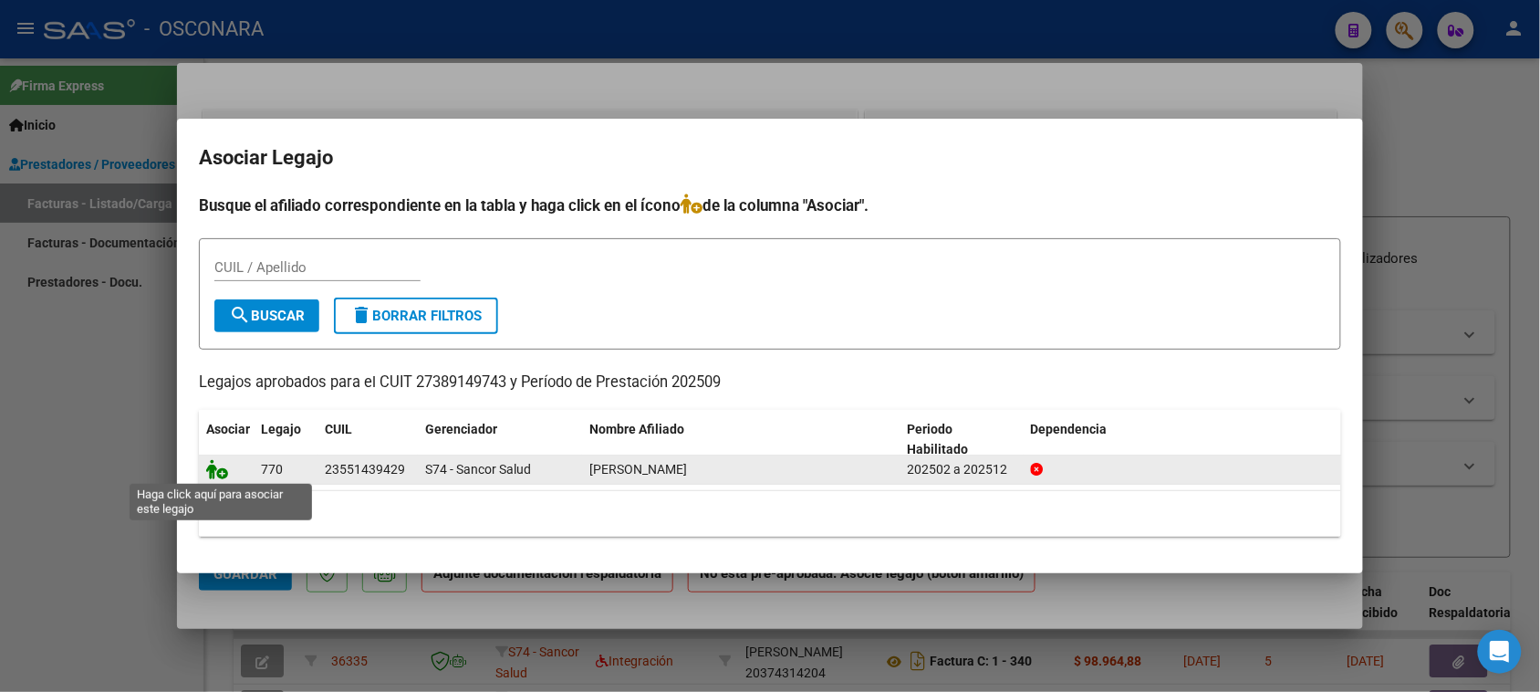
click at [220, 472] on icon at bounding box center [217, 469] width 22 height 20
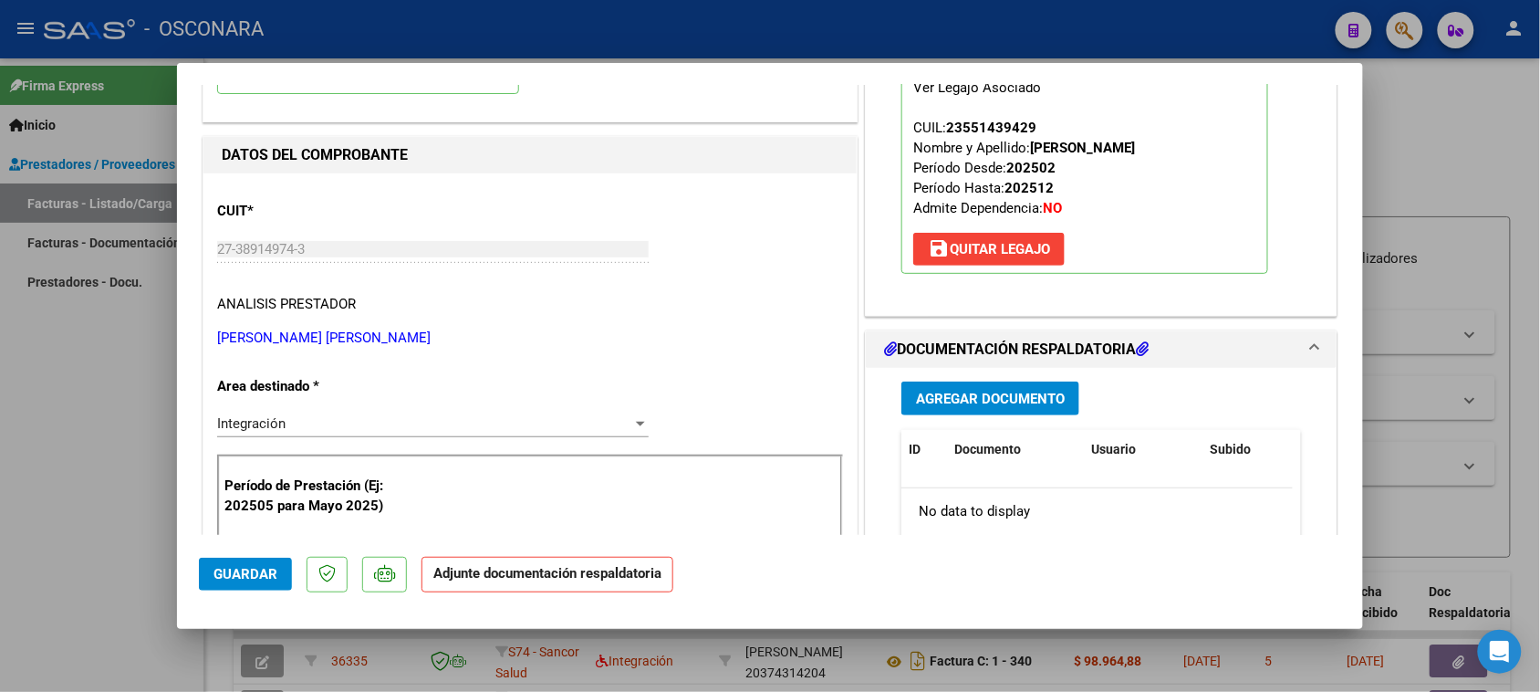
scroll to position [228, 0]
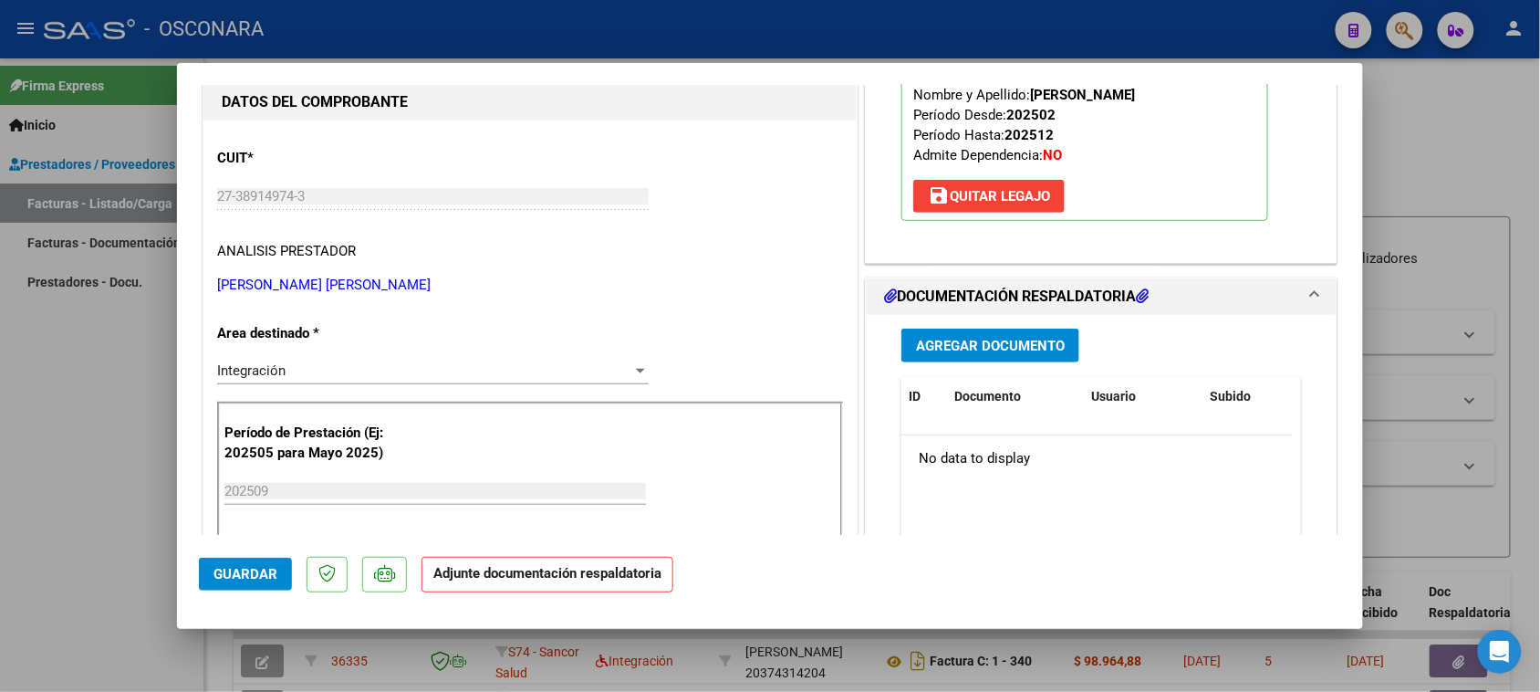
click at [960, 345] on span "Agregar Documento" at bounding box center [990, 346] width 149 height 16
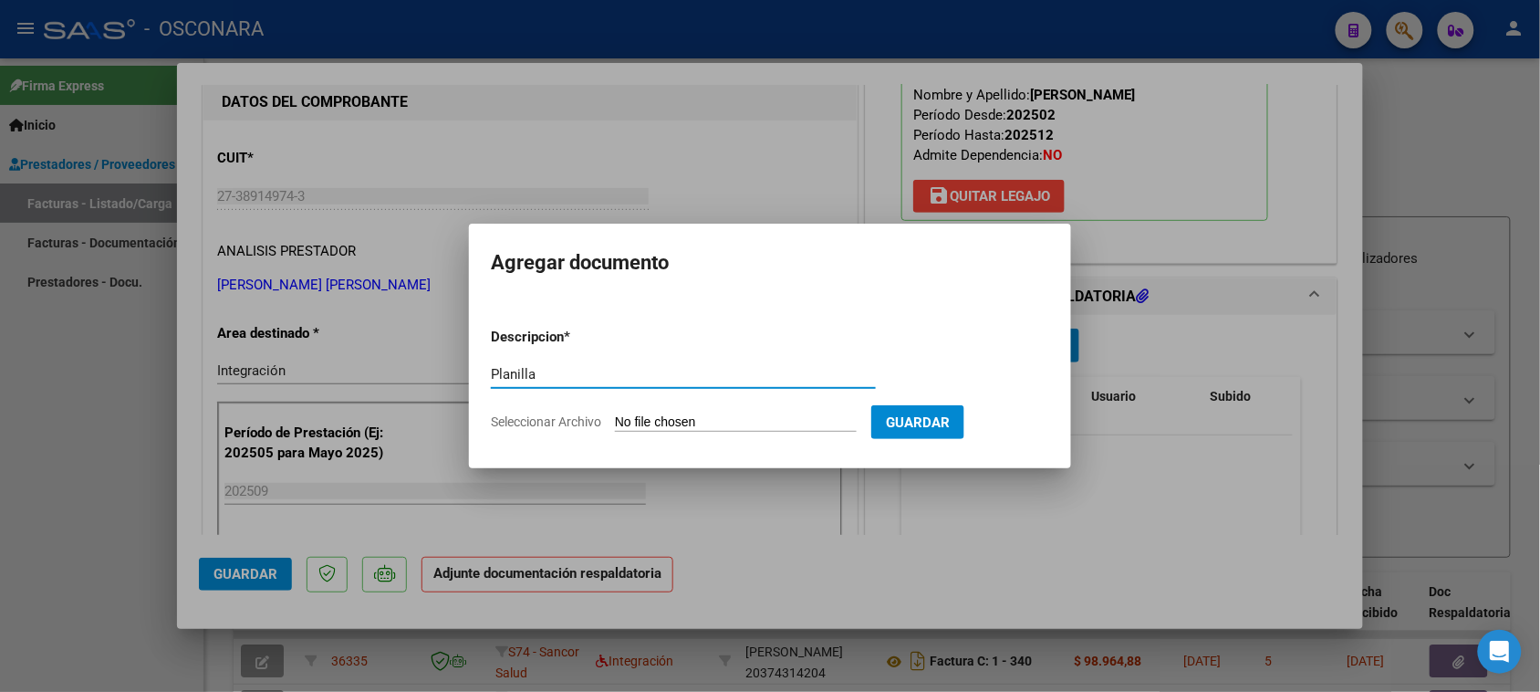
type input "Planilla"
click at [676, 420] on input "Seleccionar Archivo" at bounding box center [736, 422] width 242 height 17
type input "C:\fakepath\Planilla.pdf"
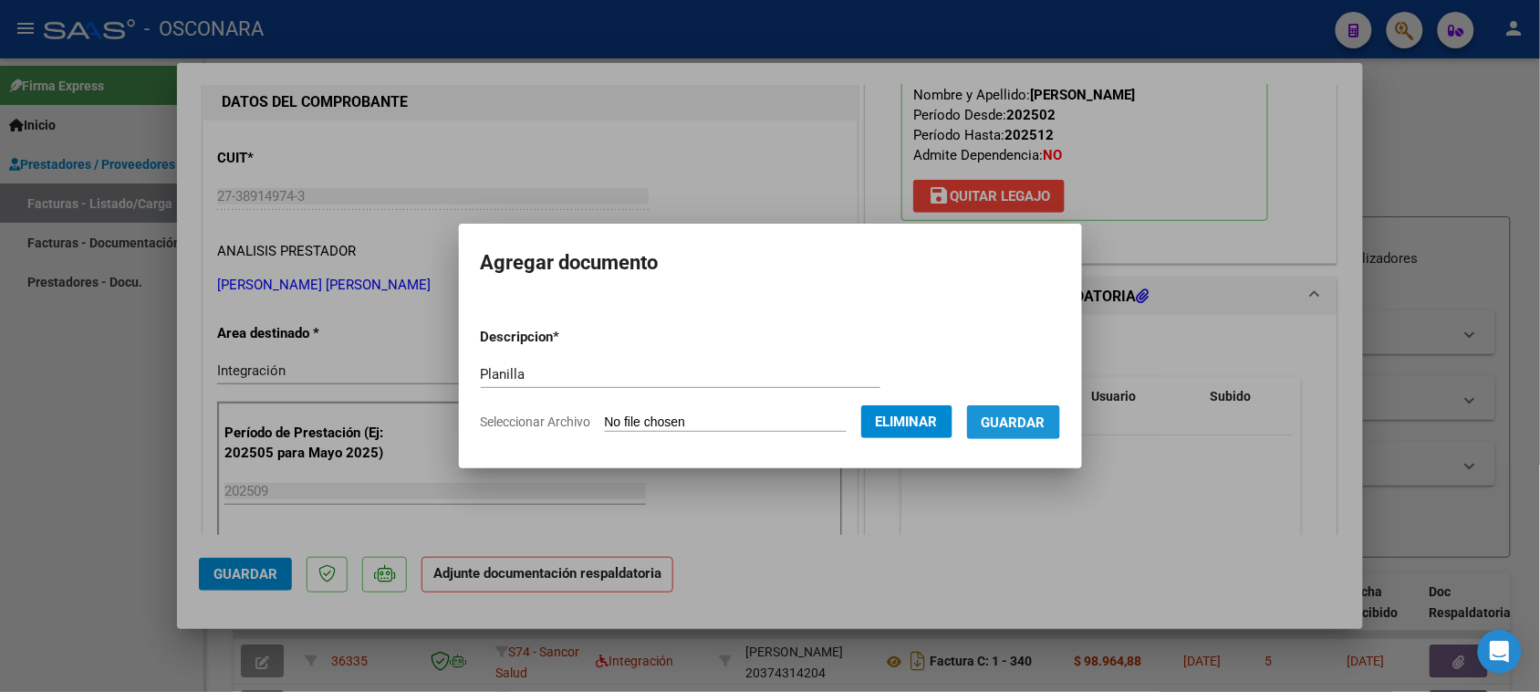
click at [1018, 414] on span "Guardar" at bounding box center [1014, 422] width 64 height 16
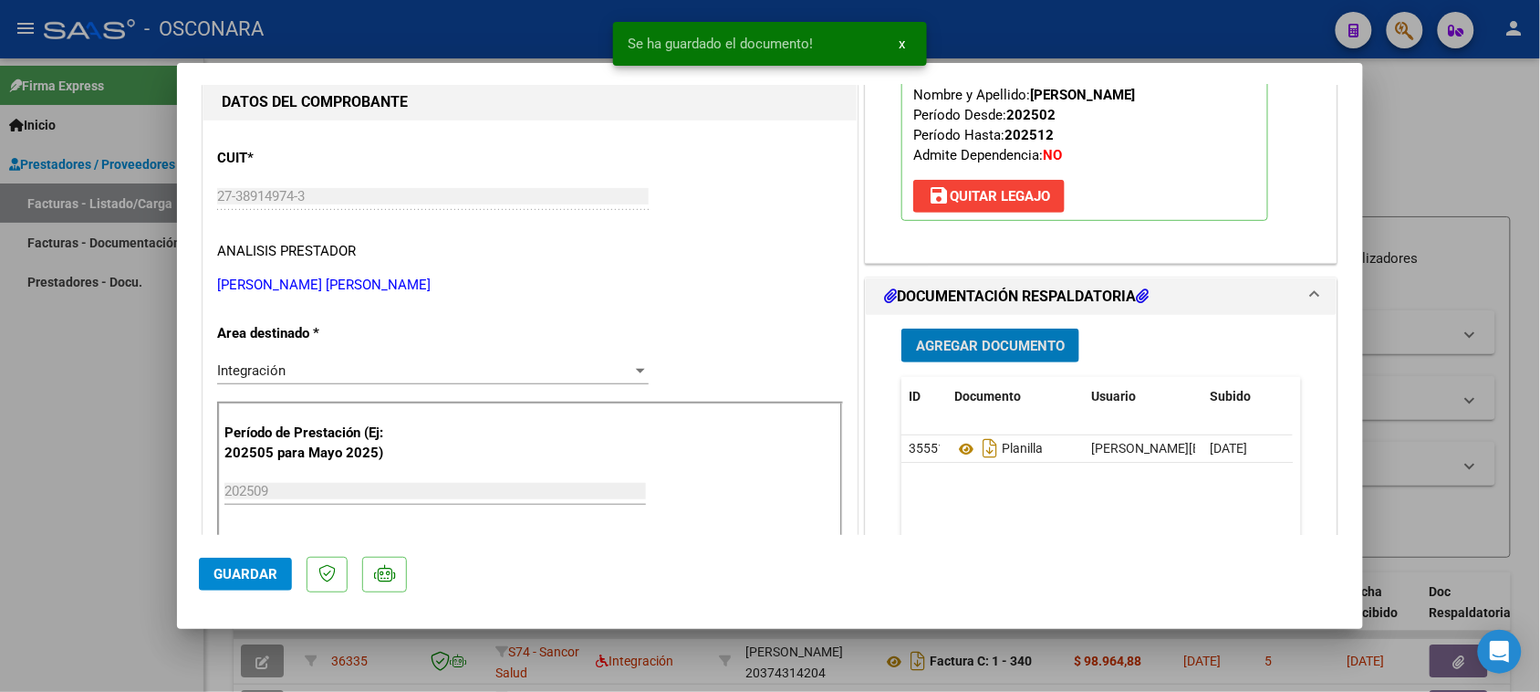
click at [239, 567] on span "Guardar" at bounding box center [245, 574] width 64 height 16
type input "$ 0,00"
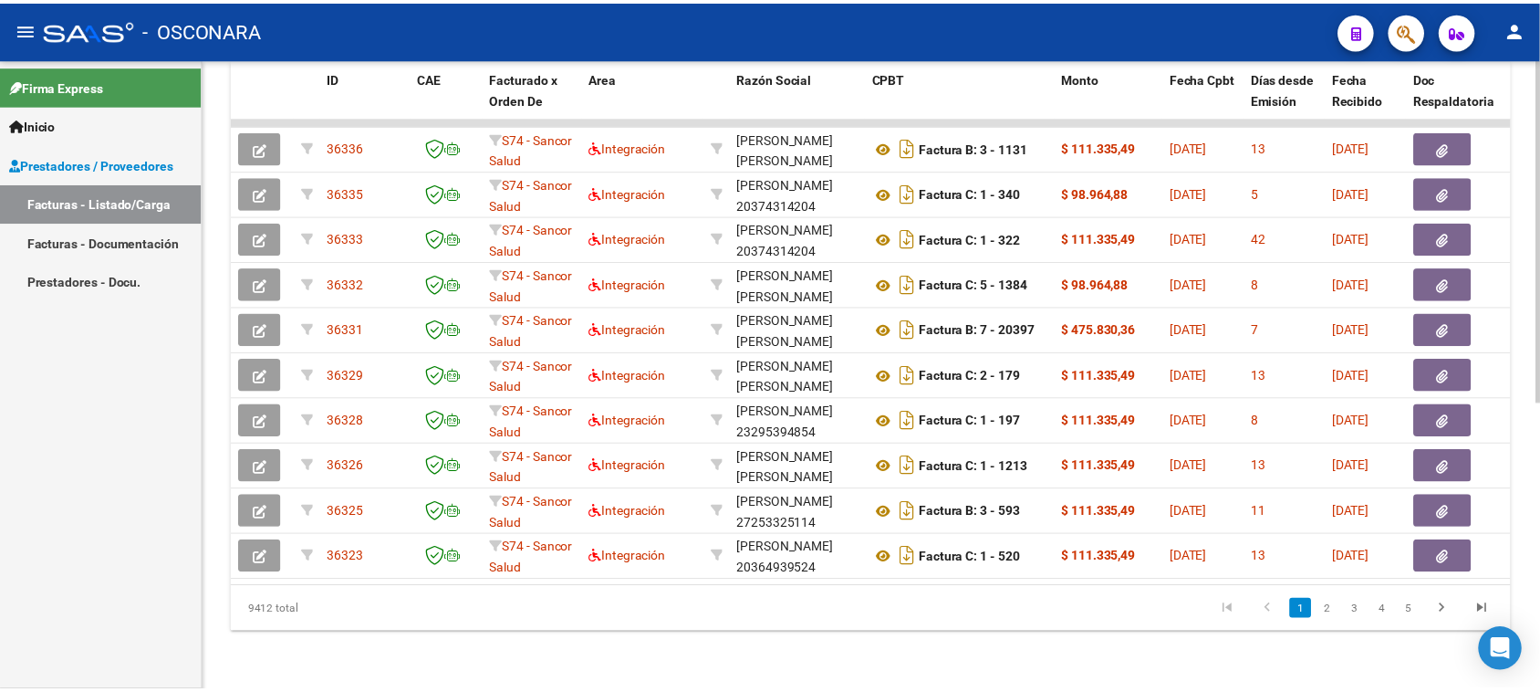
scroll to position [73, 0]
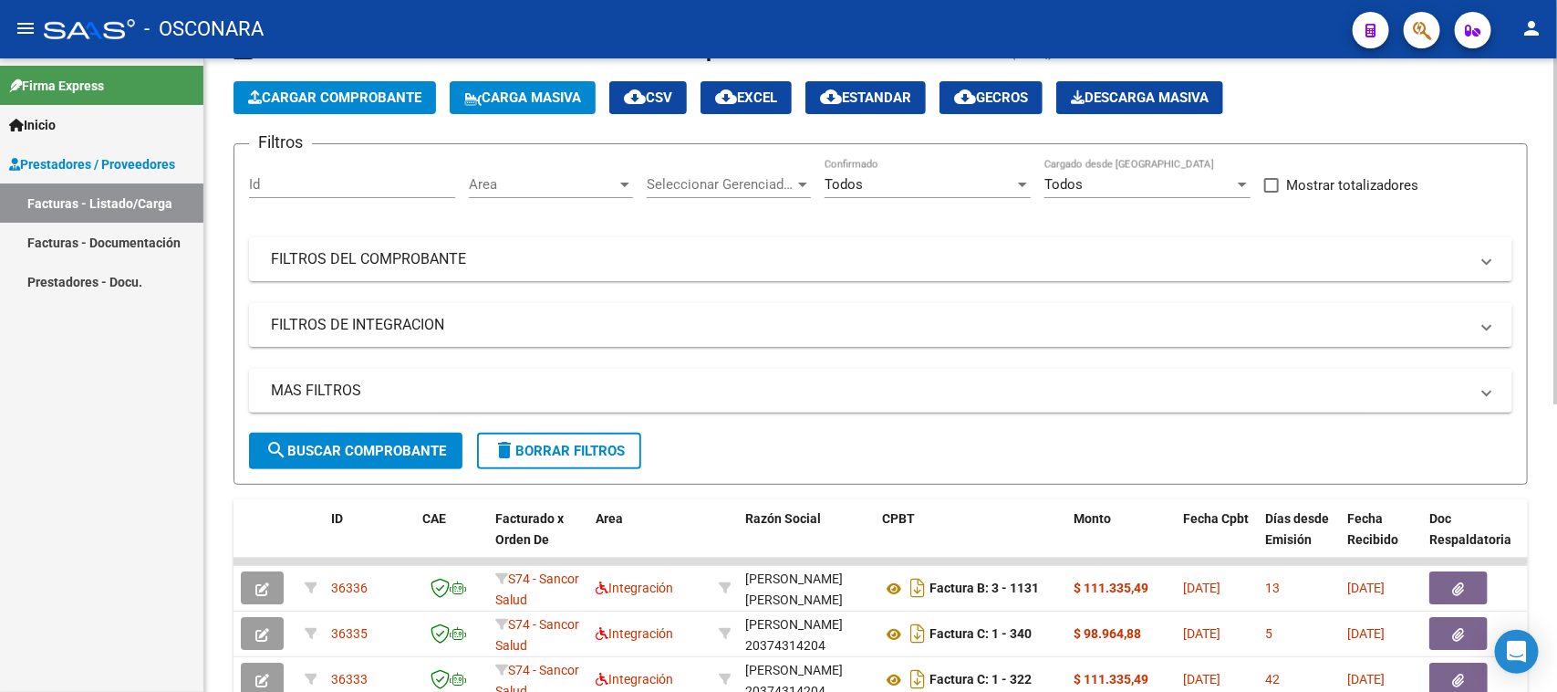
click at [390, 97] on span "Cargar Comprobante" at bounding box center [334, 97] width 173 height 16
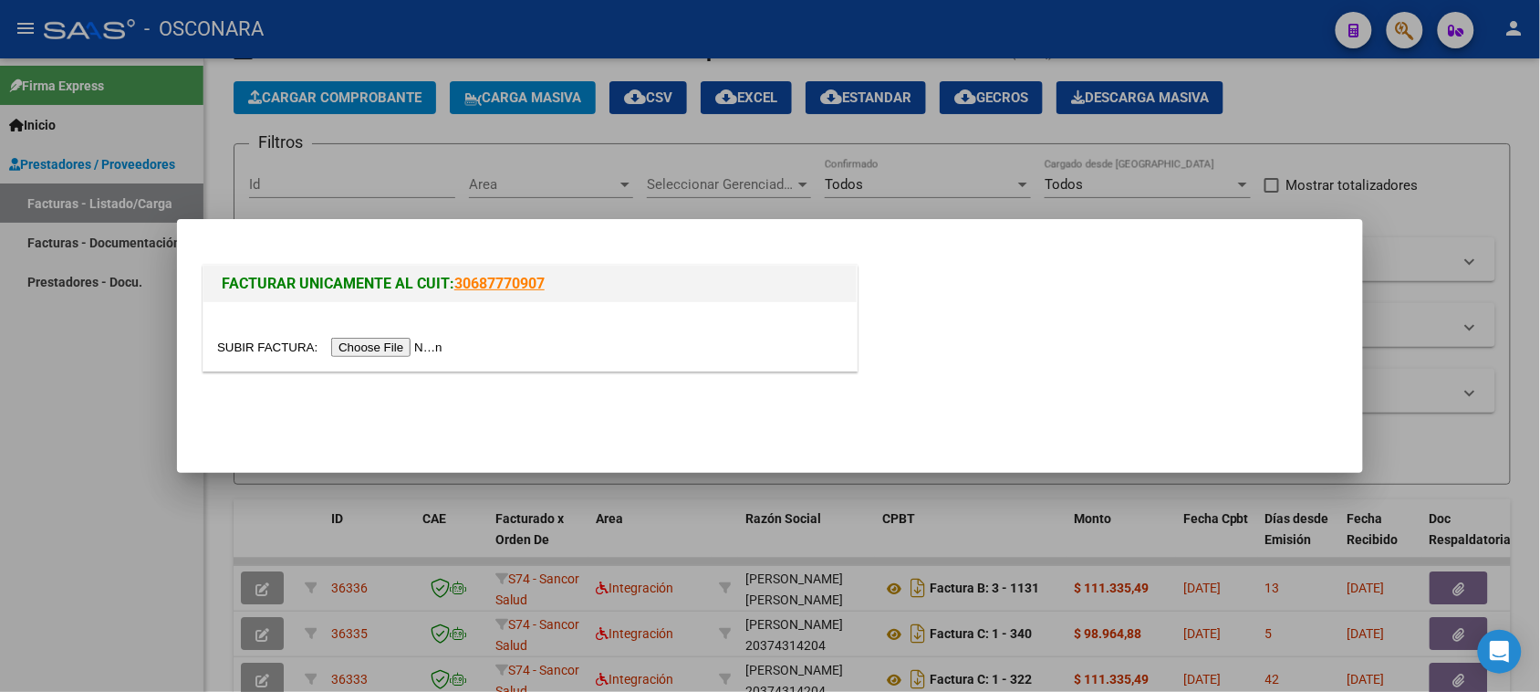
click at [416, 338] on input "file" at bounding box center [332, 347] width 231 height 19
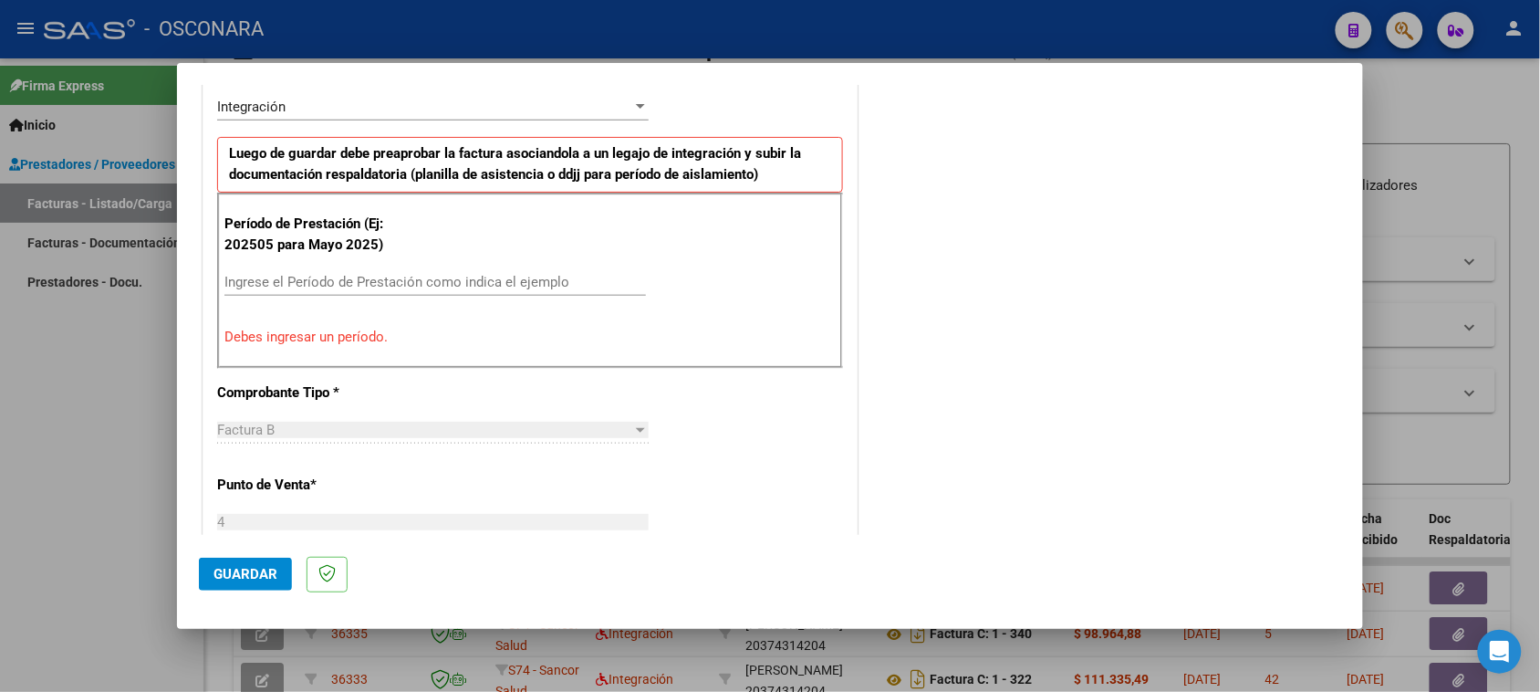
scroll to position [412, 0]
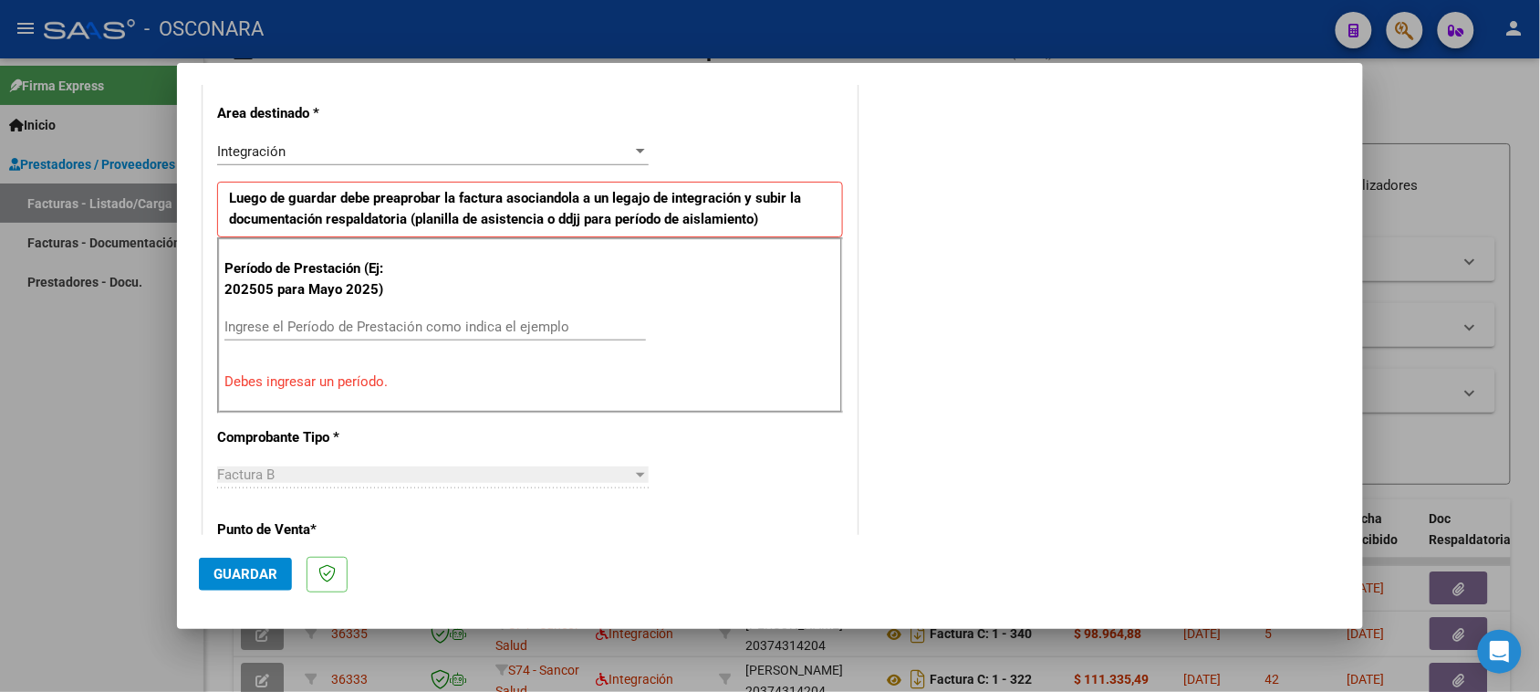
click at [403, 311] on div "Período de Prestación (Ej: 202505 para Mayo 2025) Ingrese el Período de Prestac…" at bounding box center [530, 324] width 626 height 175
click at [409, 334] on input "Ingrese el Período de Prestación como indica el ejemplo" at bounding box center [435, 326] width 422 height 16
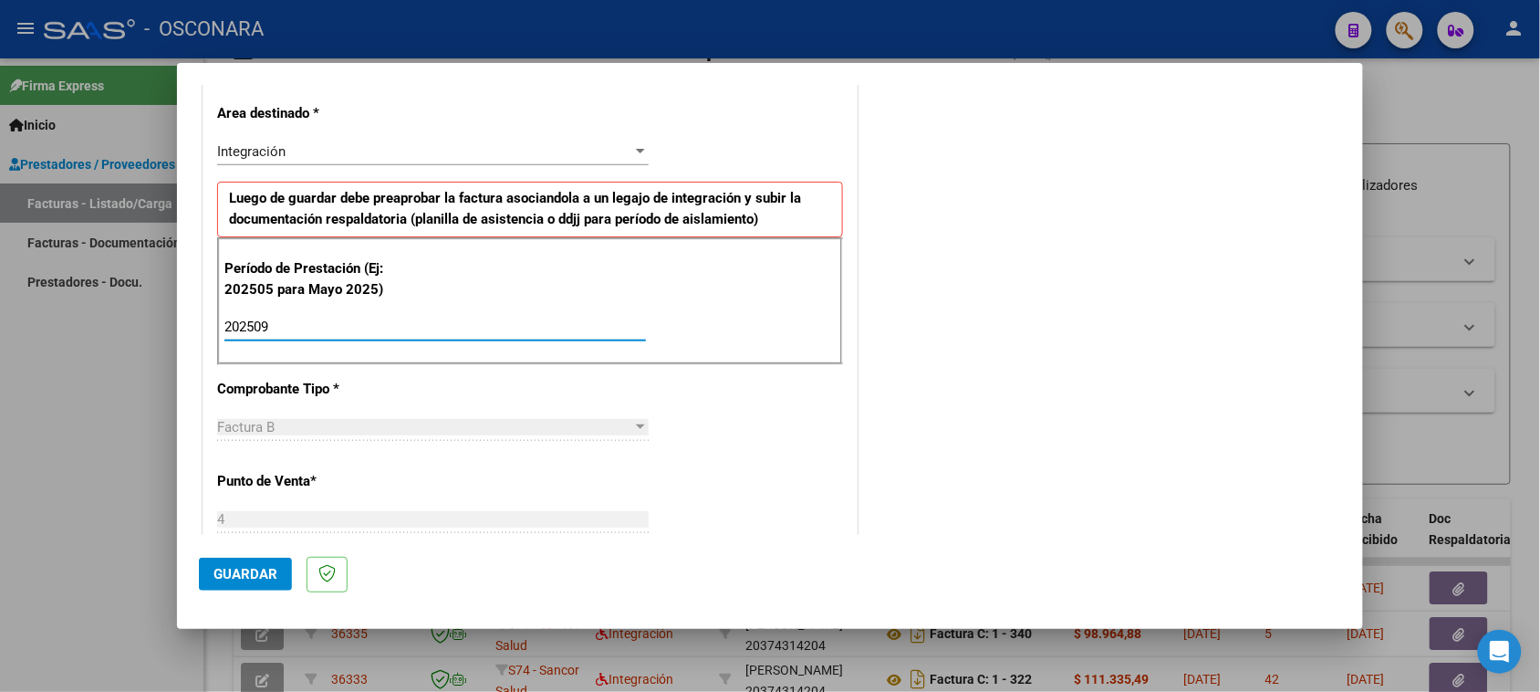
type input "202509"
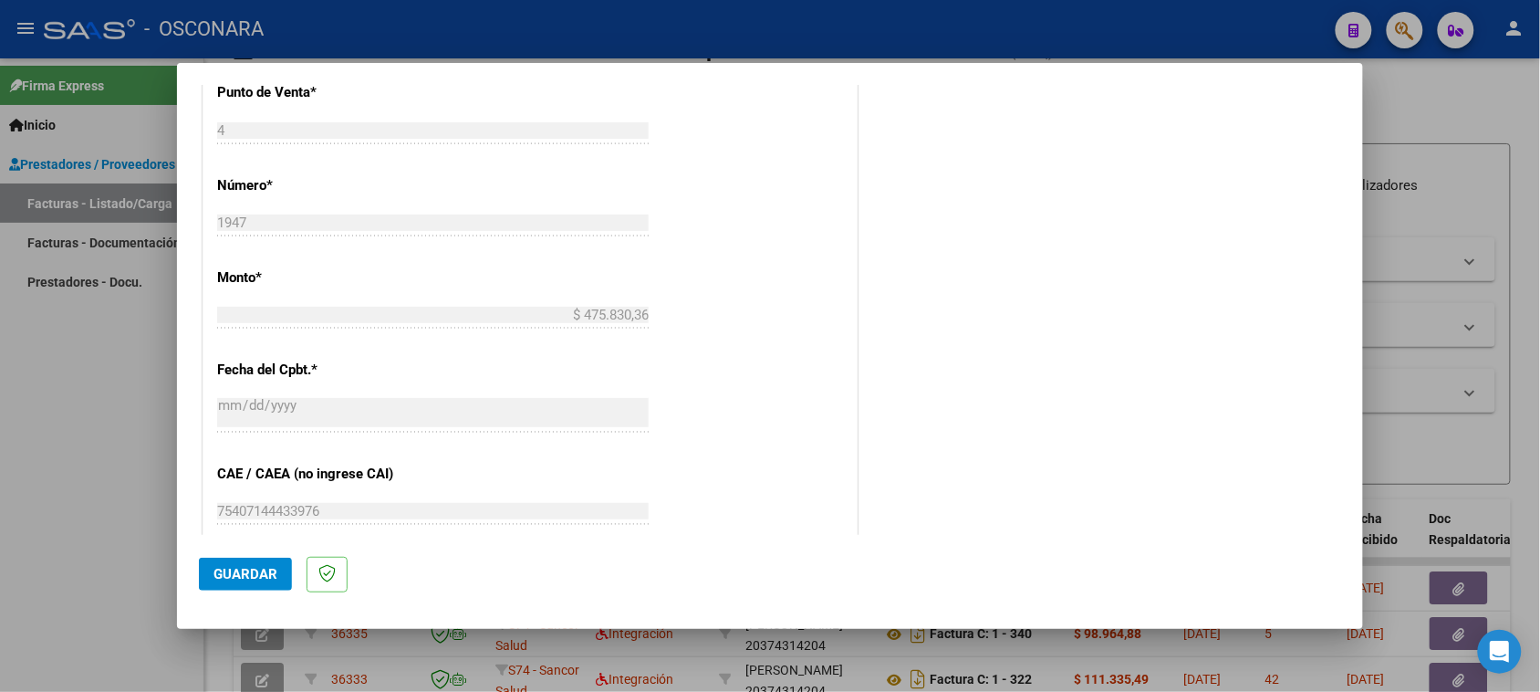
scroll to position [800, 0]
click at [239, 579] on span "Guardar" at bounding box center [245, 574] width 64 height 16
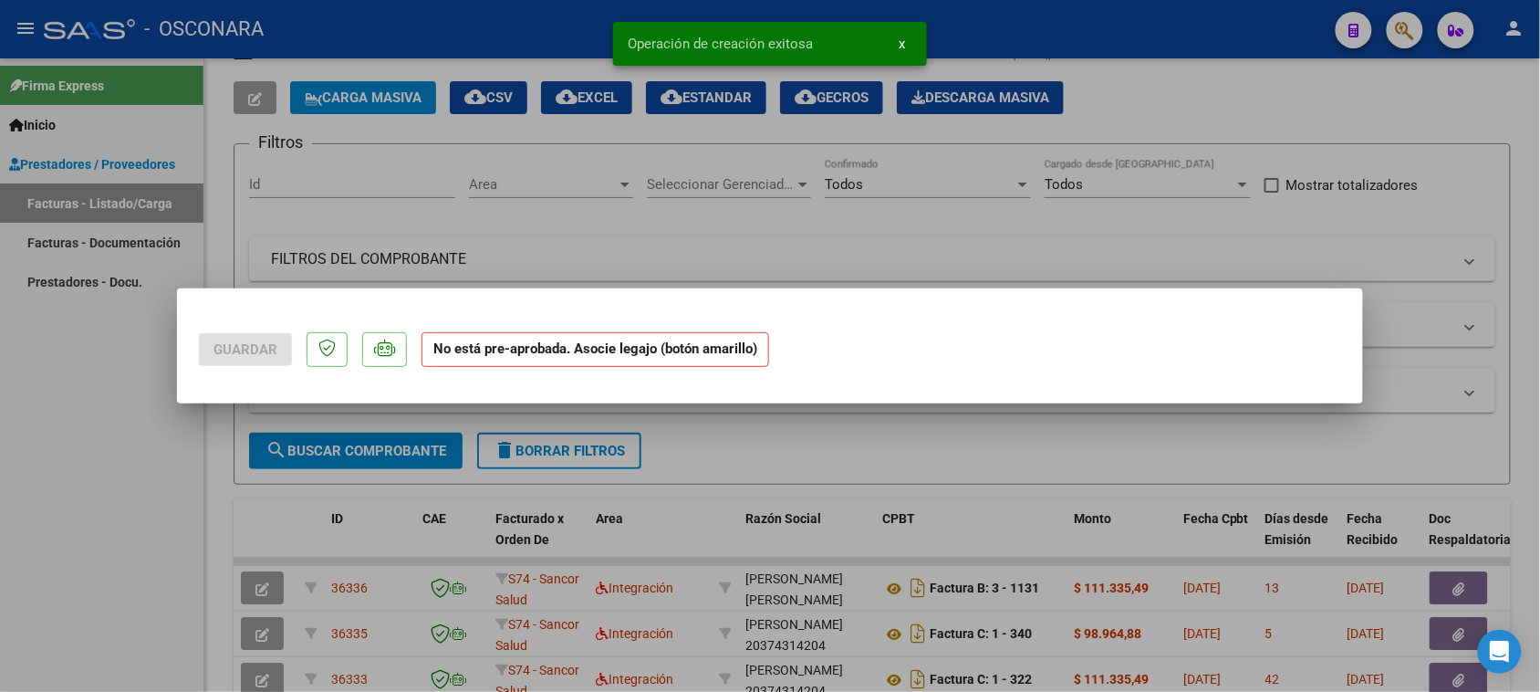
scroll to position [0, 0]
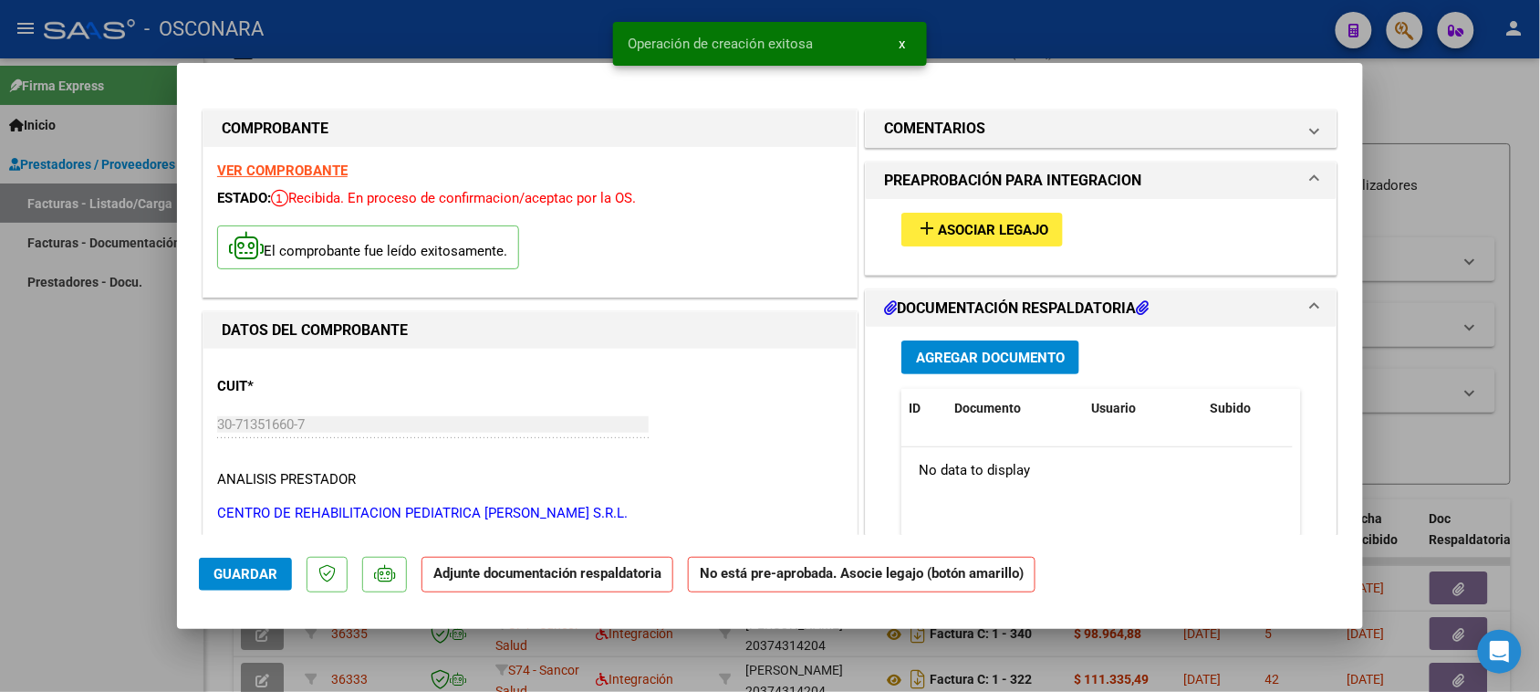
click at [988, 224] on span "Asociar Legajo" at bounding box center [993, 230] width 110 height 16
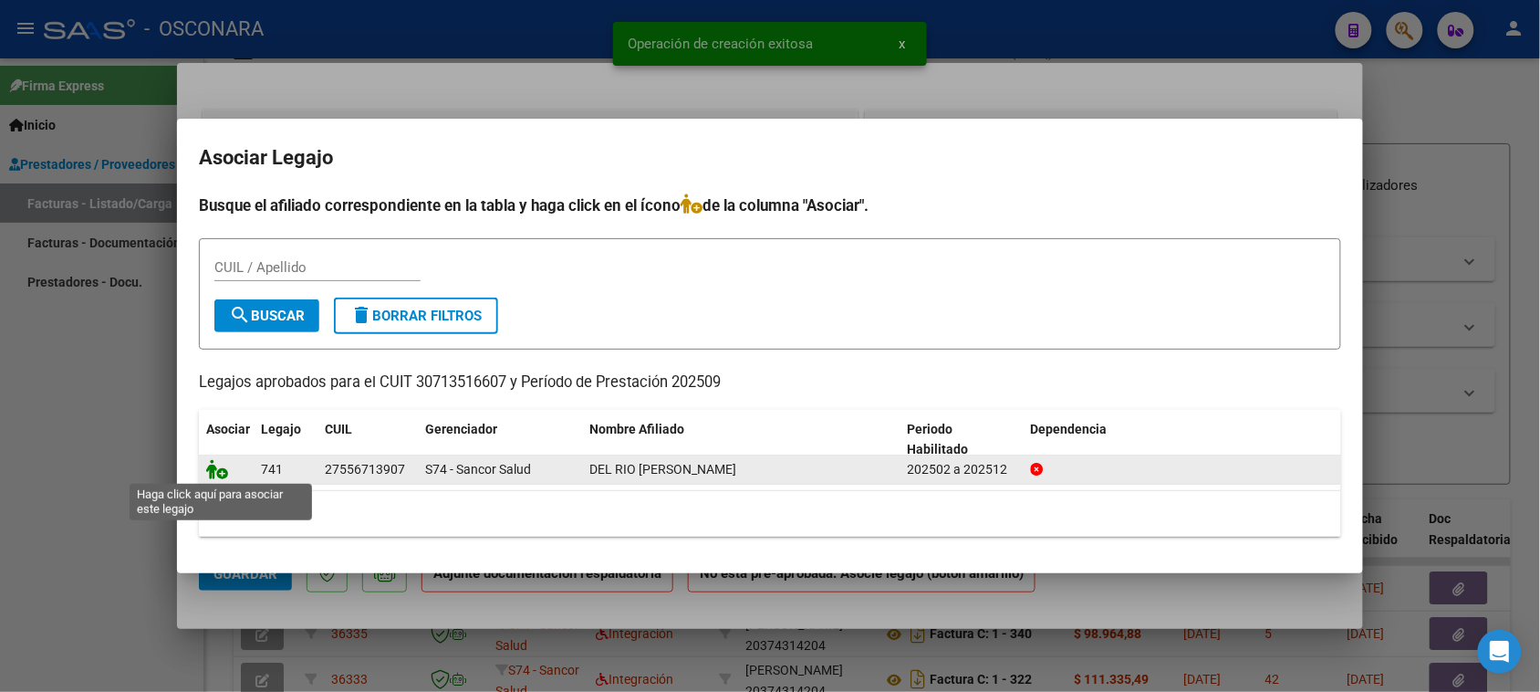
click at [211, 467] on icon at bounding box center [217, 469] width 22 height 20
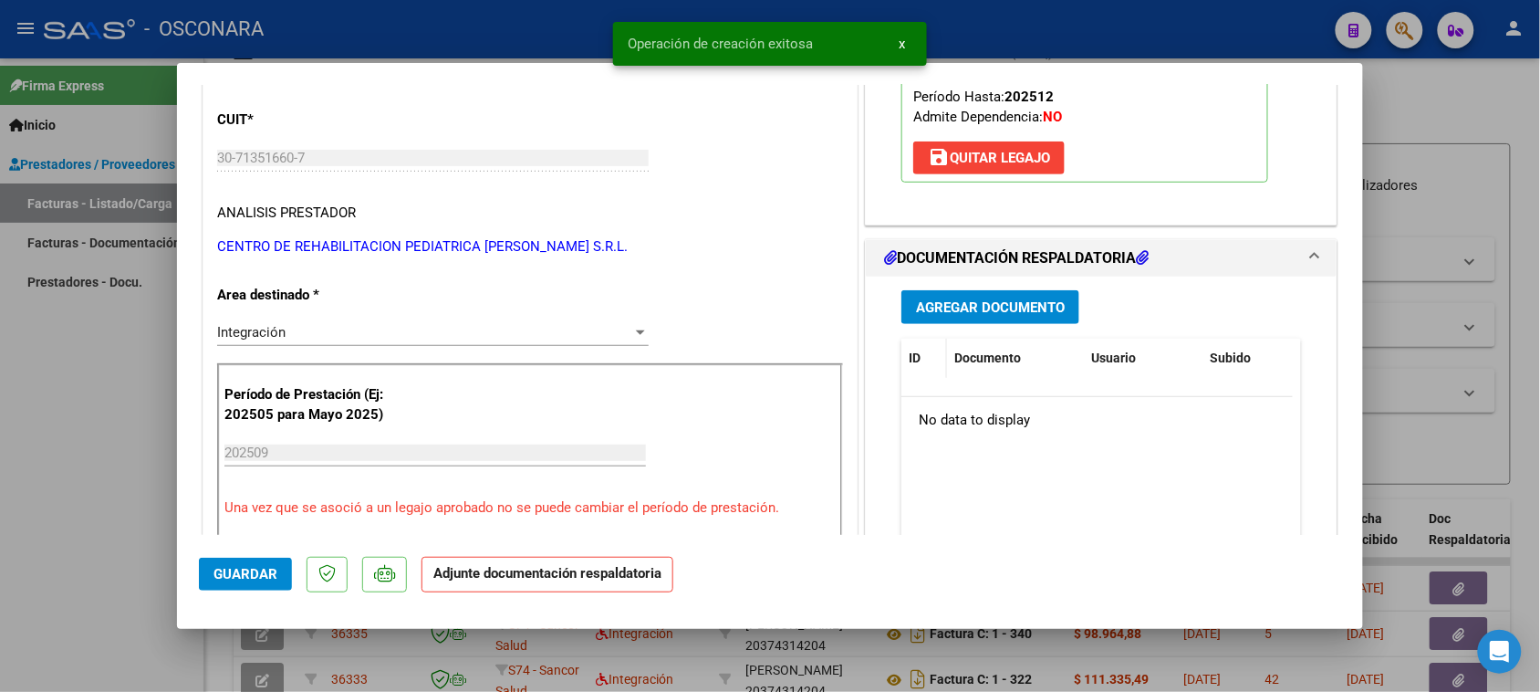
scroll to position [342, 0]
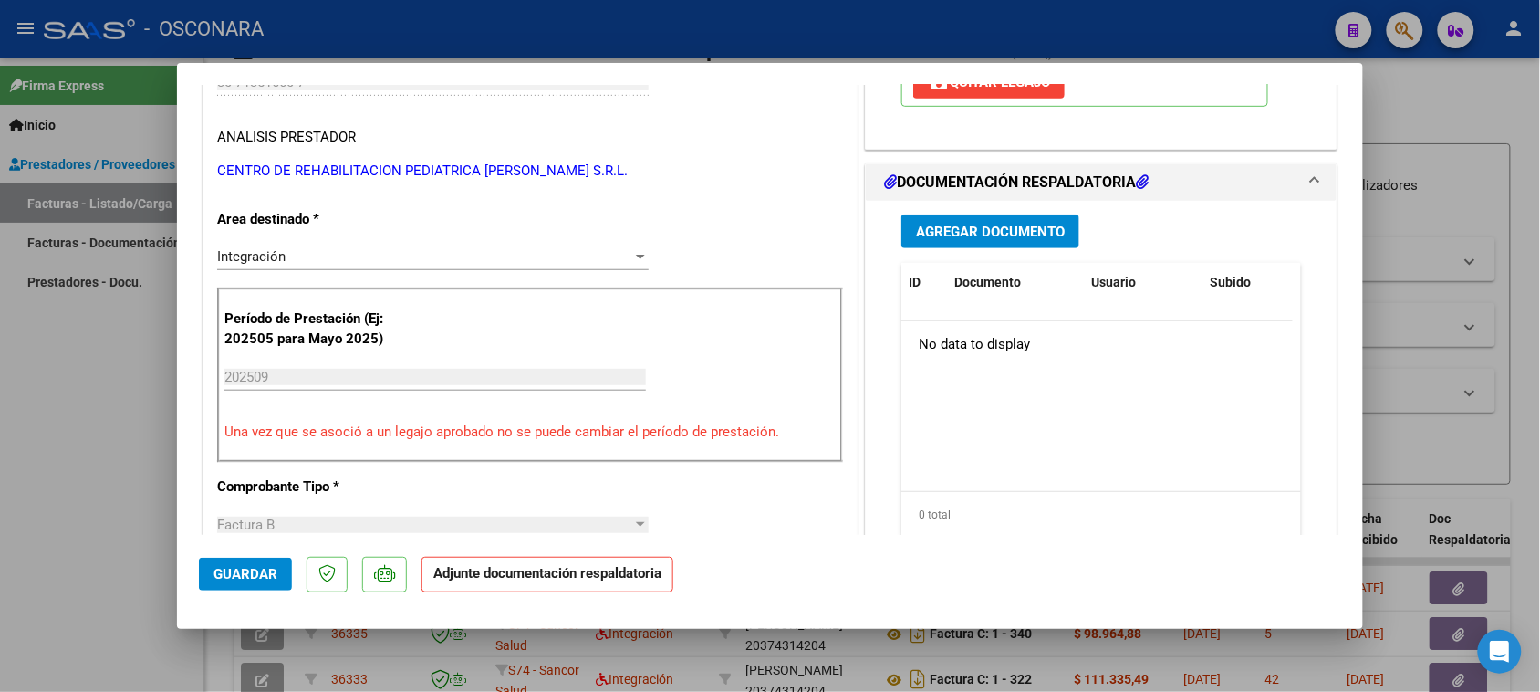
click at [1001, 233] on span "Agregar Documento" at bounding box center [990, 232] width 149 height 16
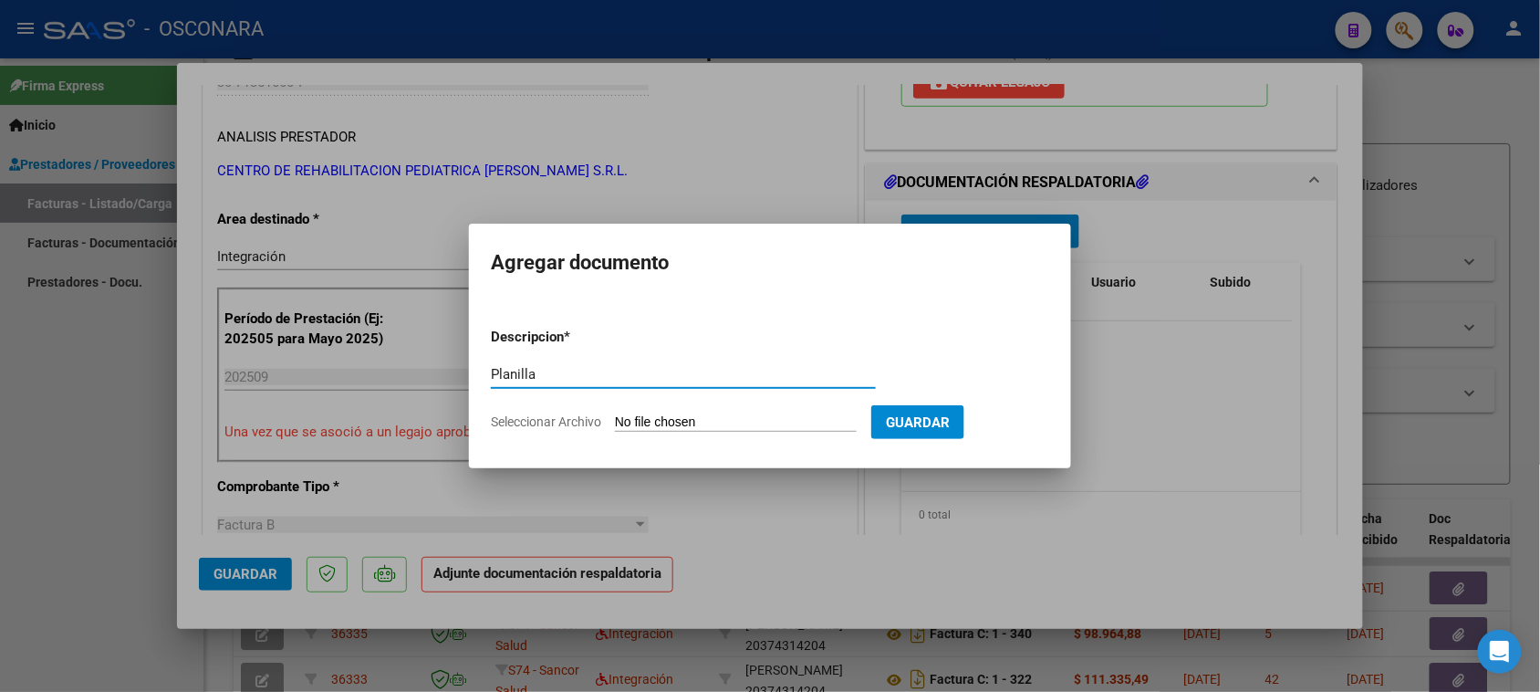
type input "Planilla"
click at [675, 424] on input "Seleccionar Archivo" at bounding box center [736, 422] width 242 height 17
type input "C:\fakepath\Planilla.pdf"
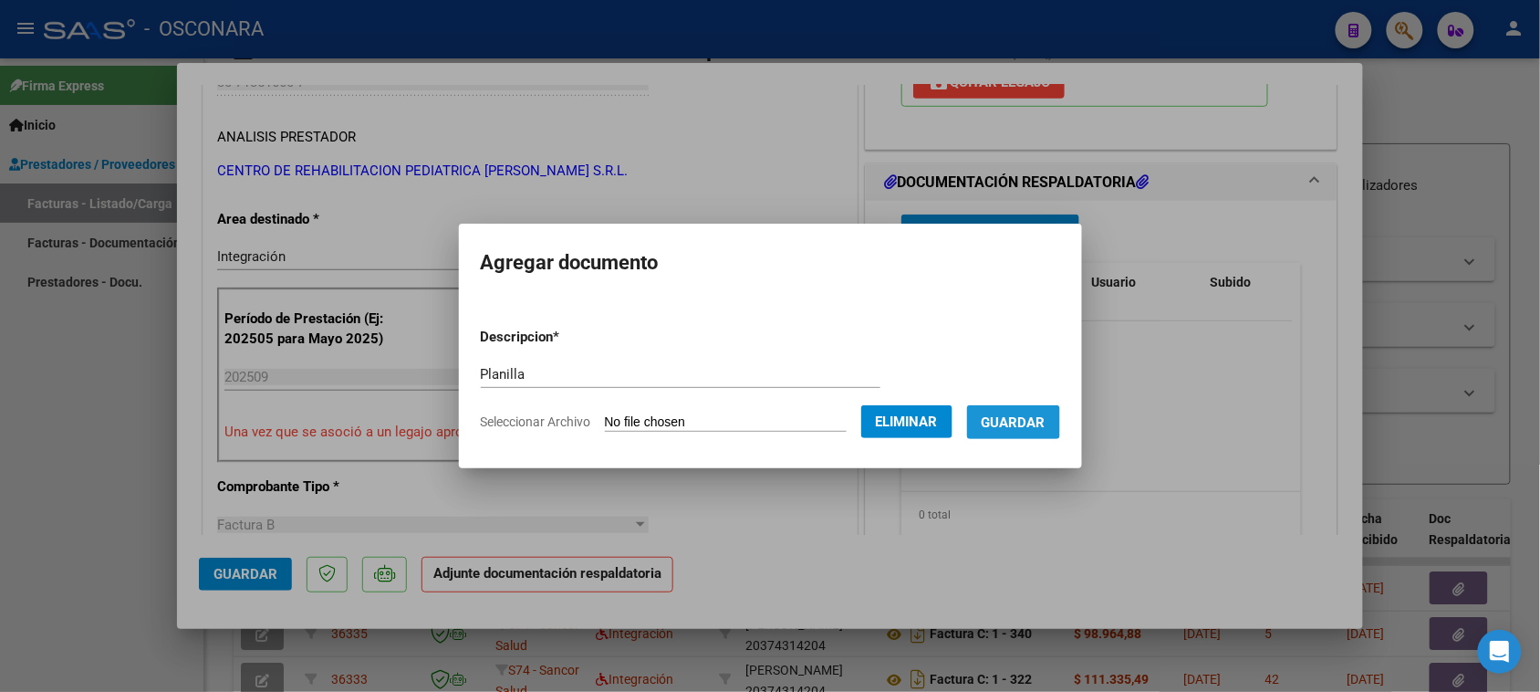
click at [1033, 434] on button "Guardar" at bounding box center [1013, 422] width 93 height 34
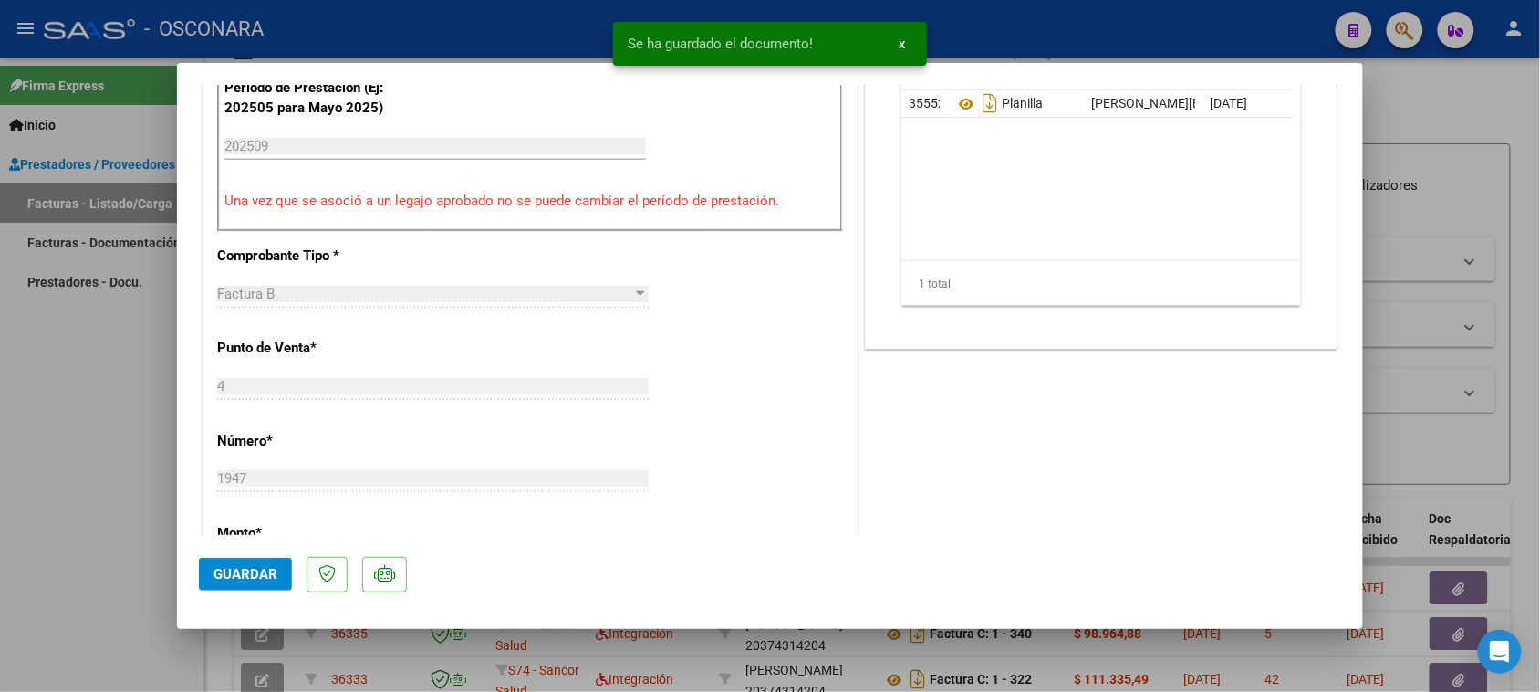
scroll to position [684, 0]
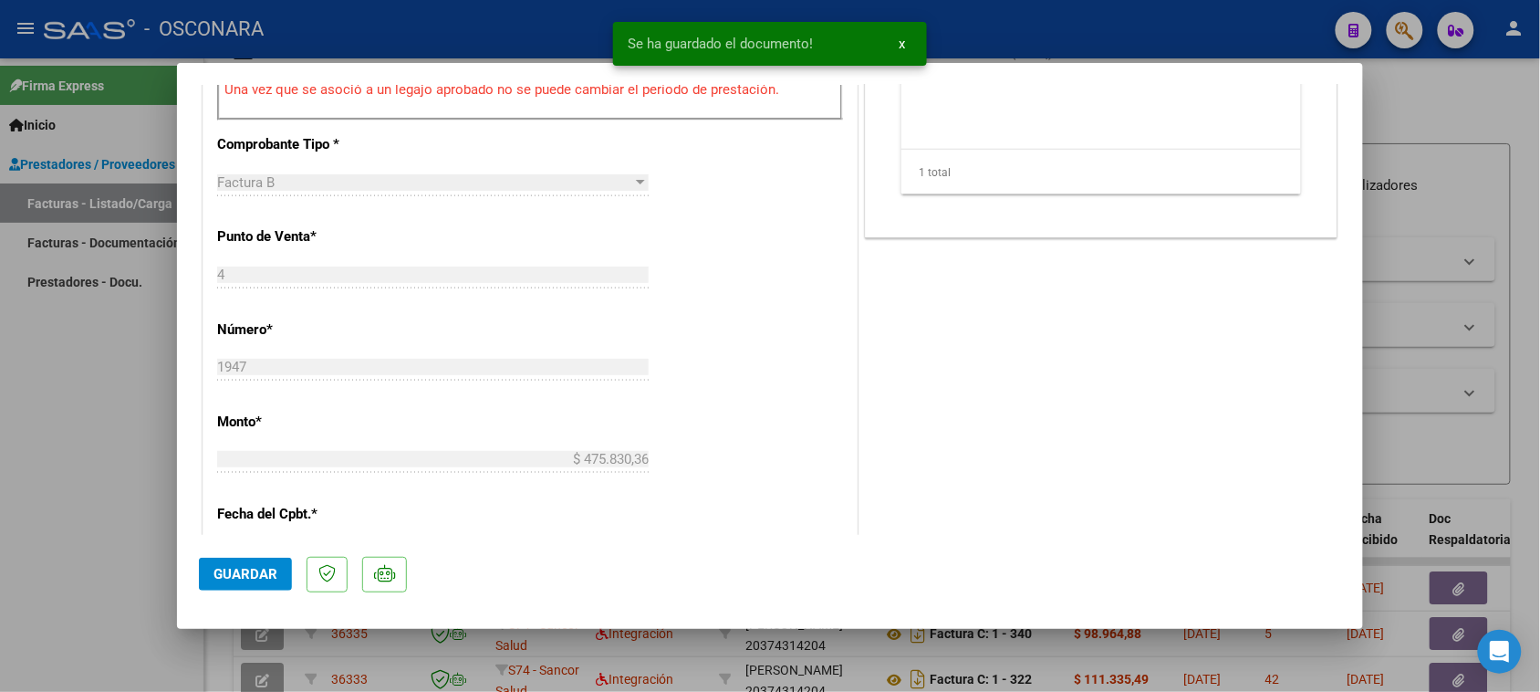
click at [224, 564] on button "Guardar" at bounding box center [245, 573] width 93 height 33
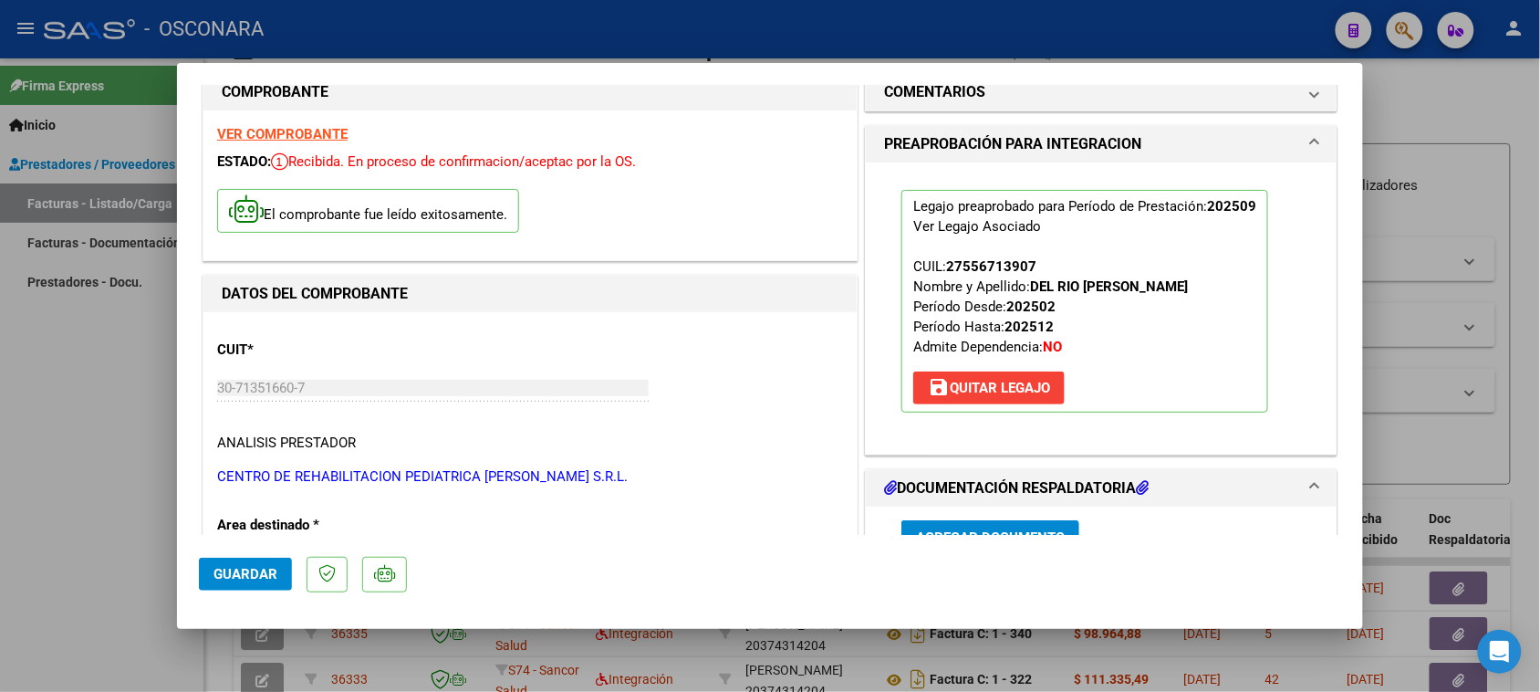
scroll to position [0, 0]
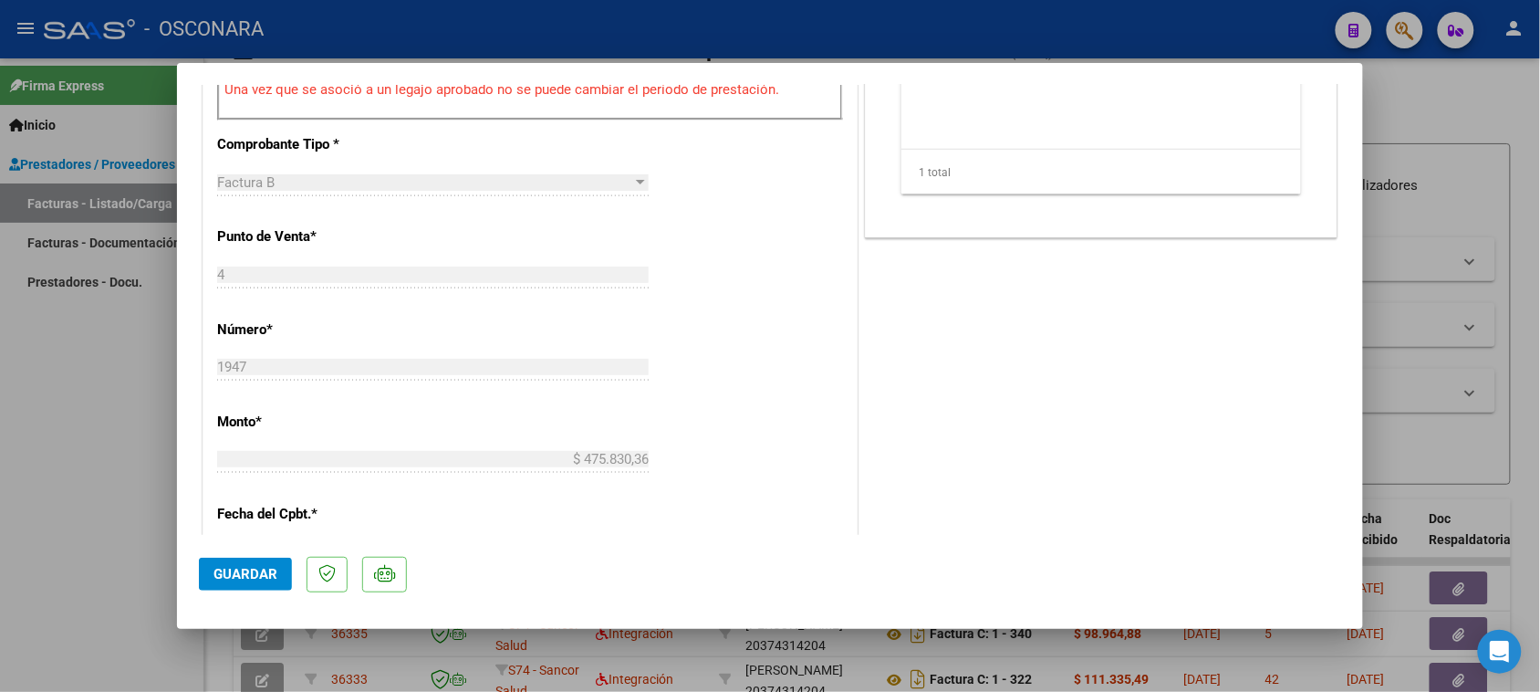
type input "$ 0,00"
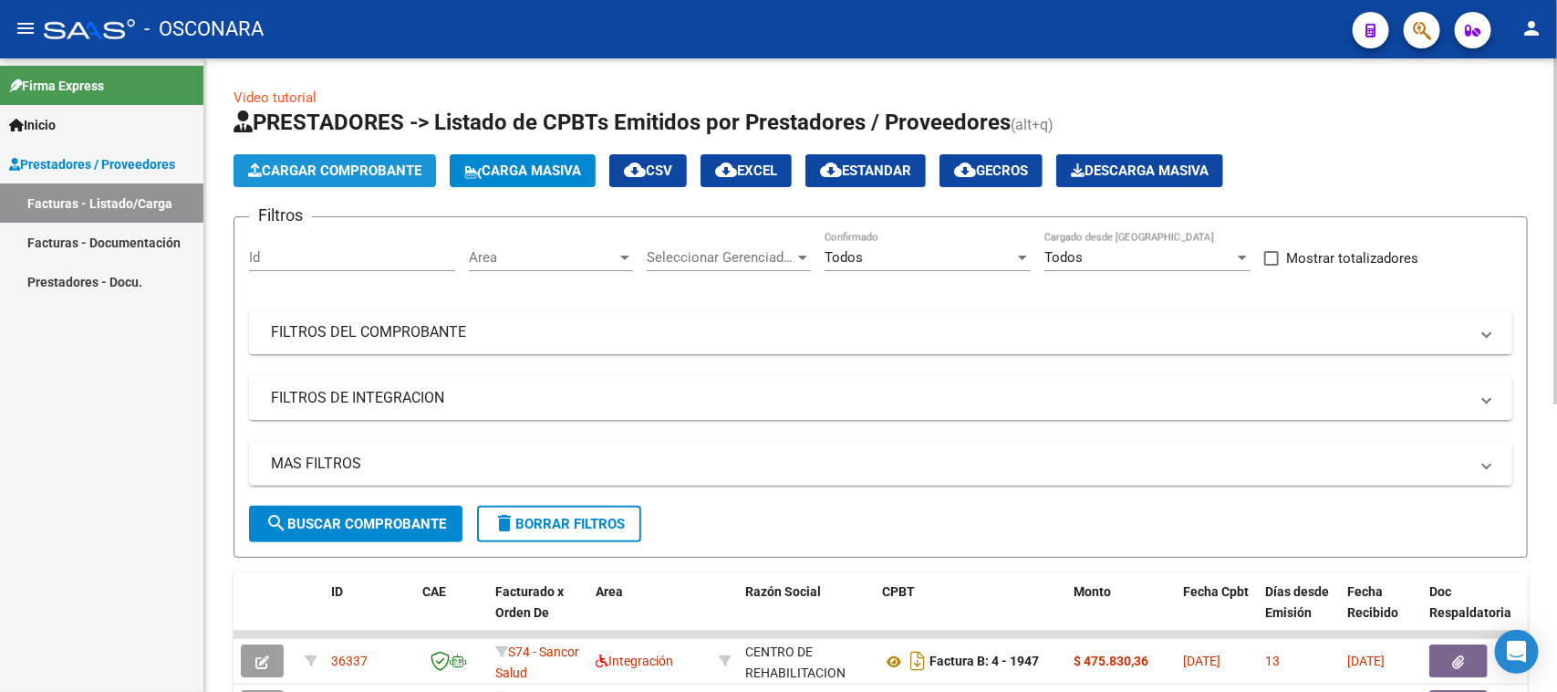
click at [390, 175] on span "Cargar Comprobante" at bounding box center [334, 170] width 173 height 16
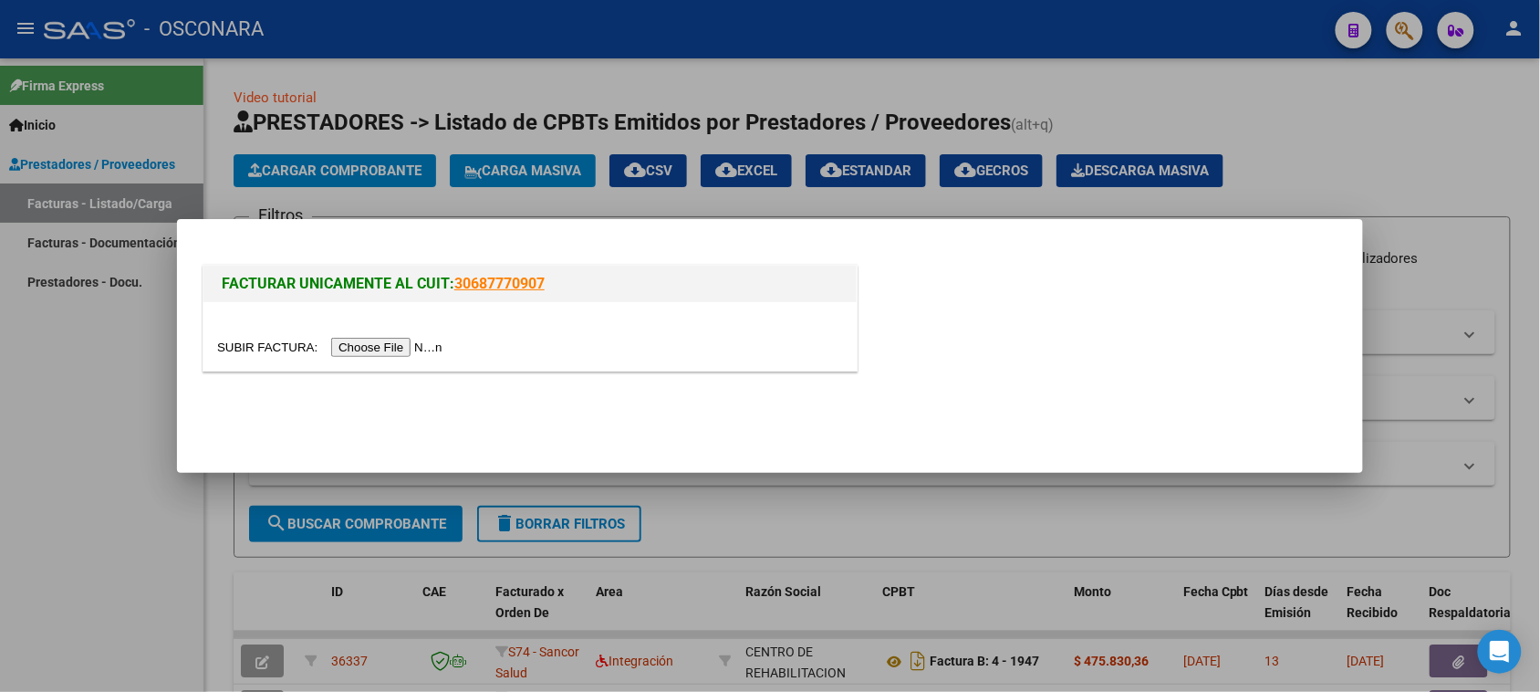
click at [361, 349] on input "file" at bounding box center [332, 347] width 231 height 19
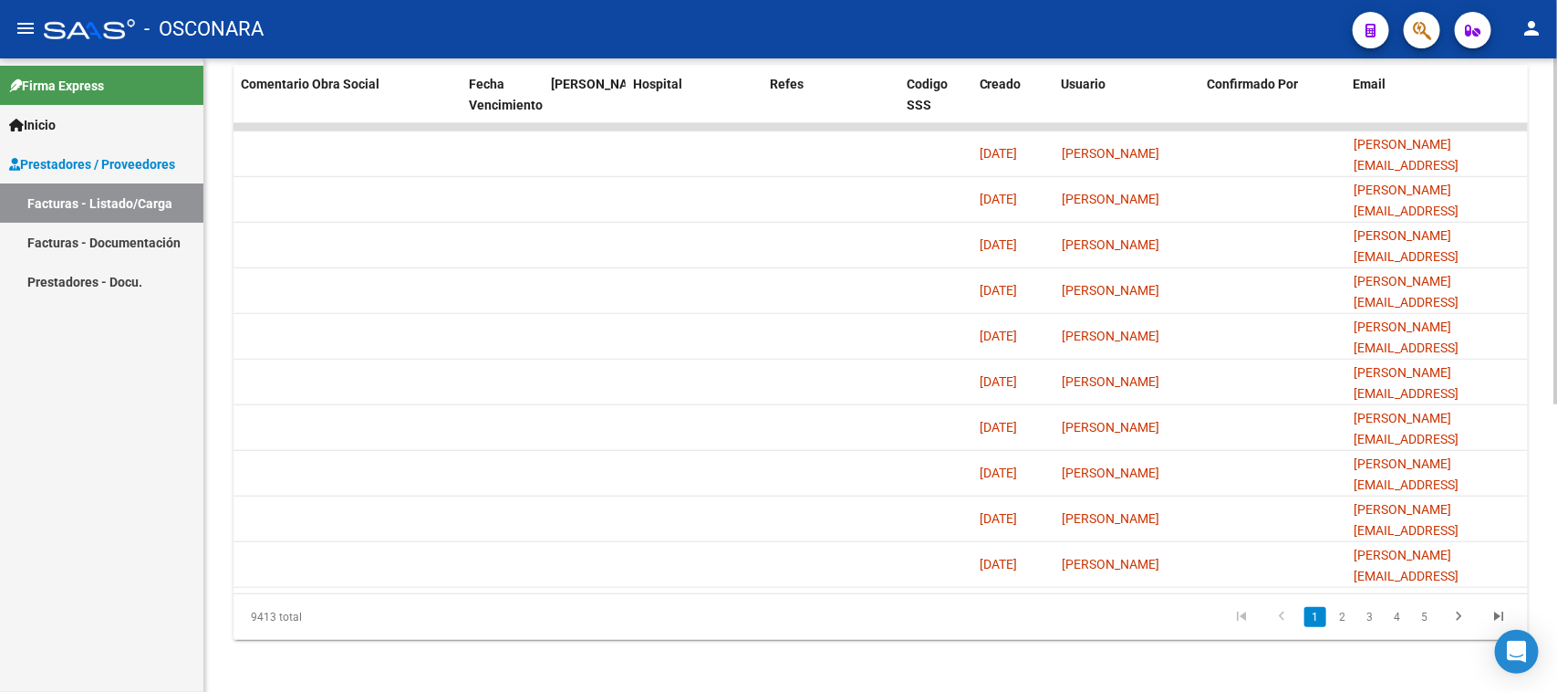
scroll to position [529, 0]
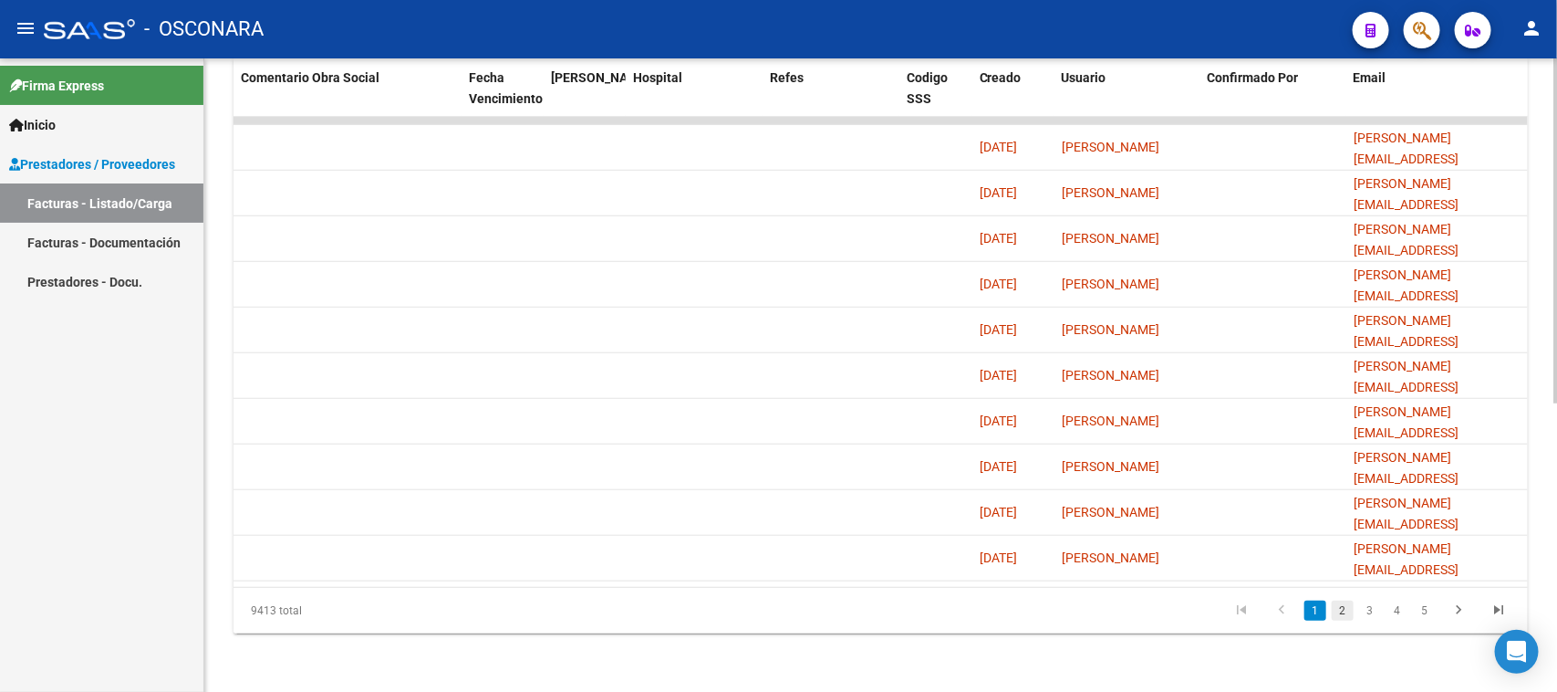
click at [1339, 614] on link "2" at bounding box center [1343, 610] width 22 height 20
click at [1367, 620] on link "3" at bounding box center [1370, 610] width 22 height 20
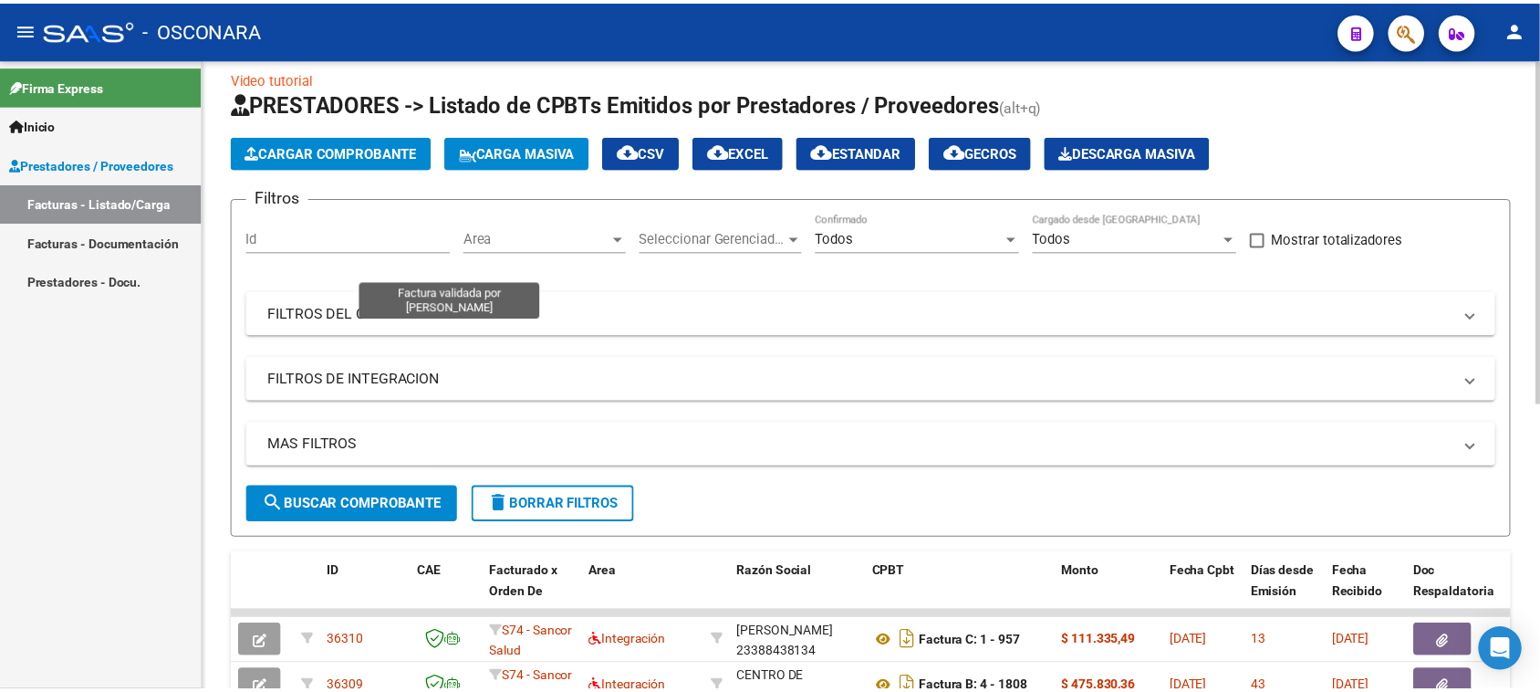
scroll to position [0, 0]
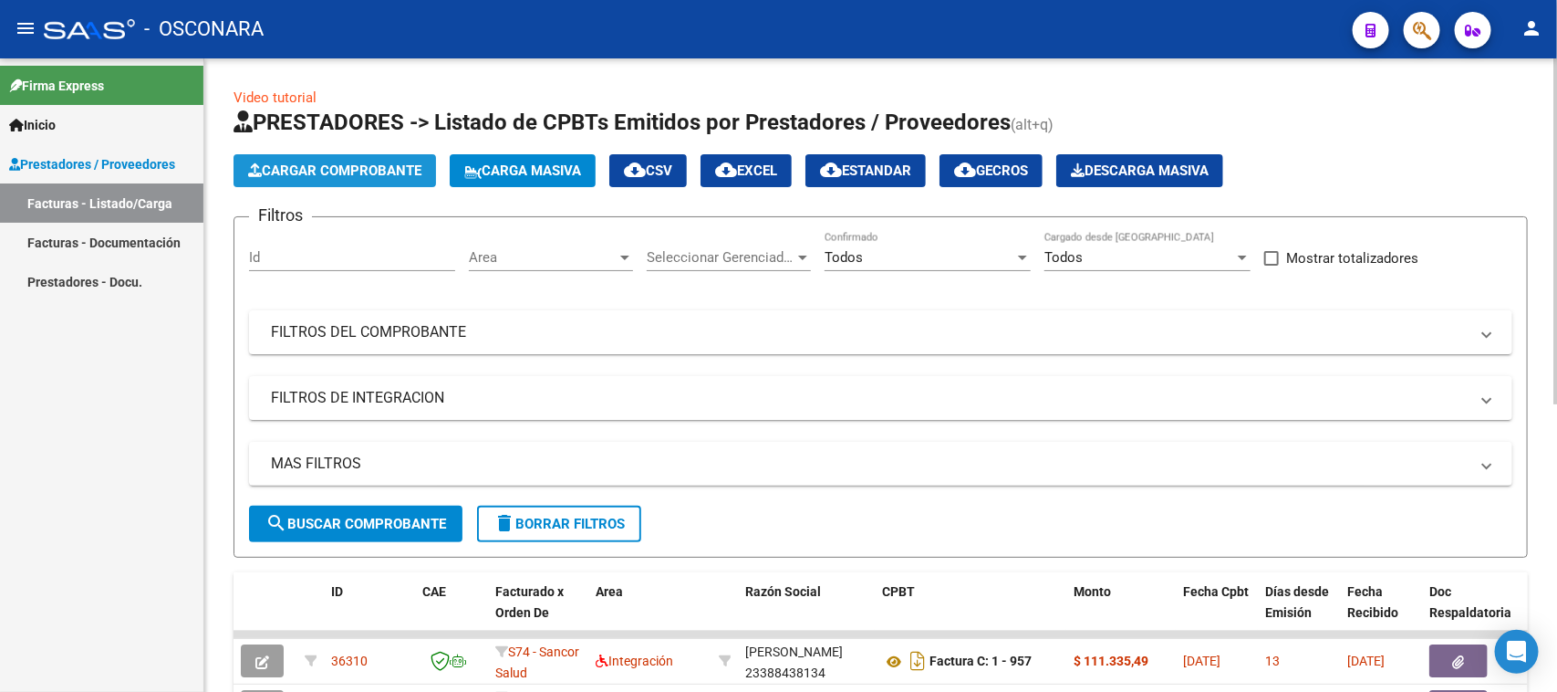
click at [411, 179] on button "Cargar Comprobante" at bounding box center [335, 170] width 203 height 33
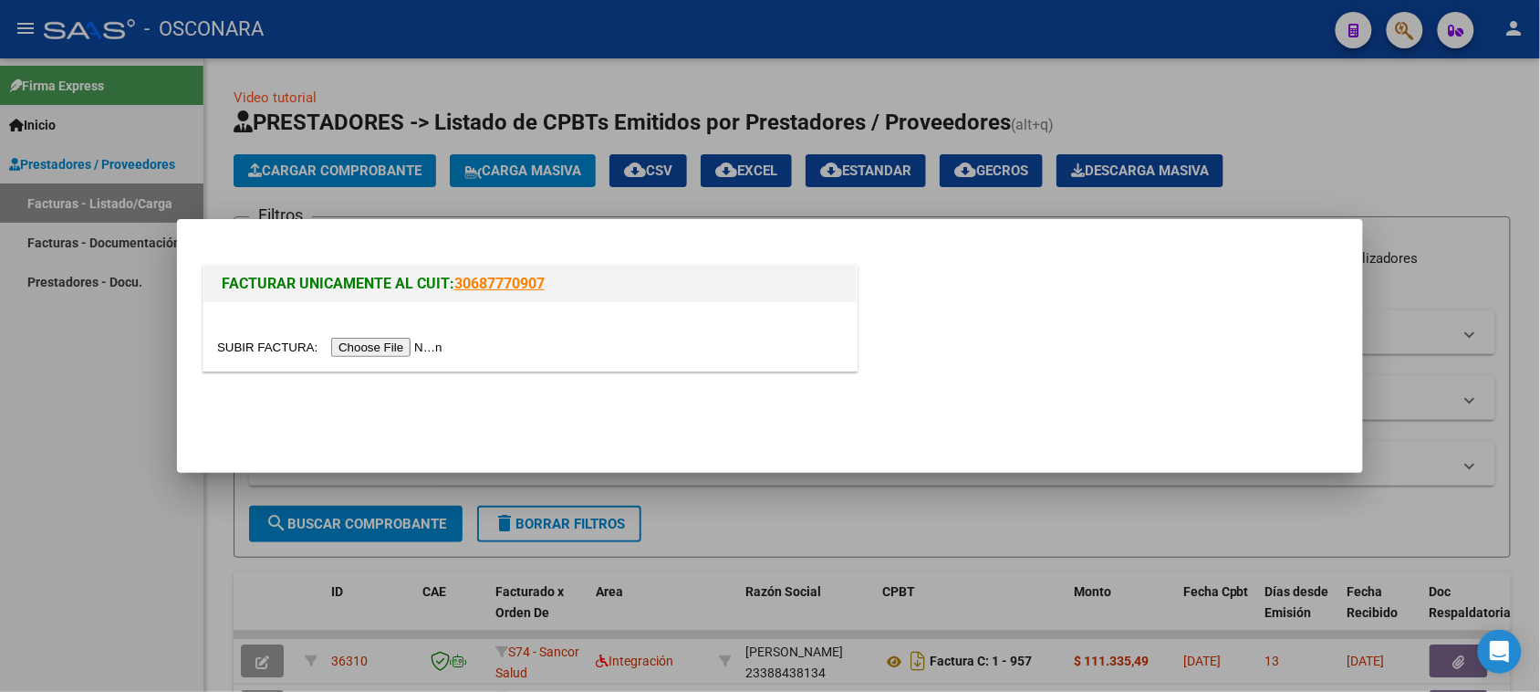
click at [389, 338] on input "file" at bounding box center [332, 347] width 231 height 19
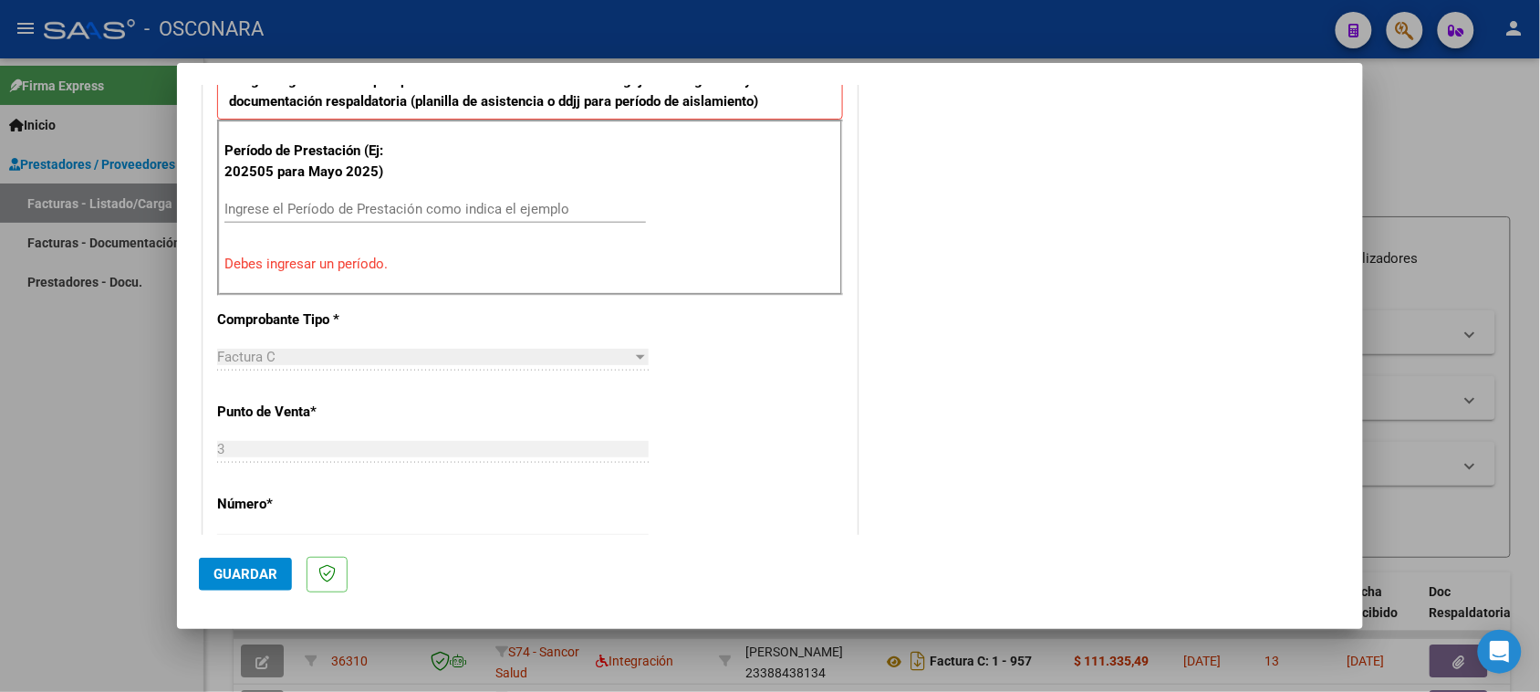
scroll to position [412, 0]
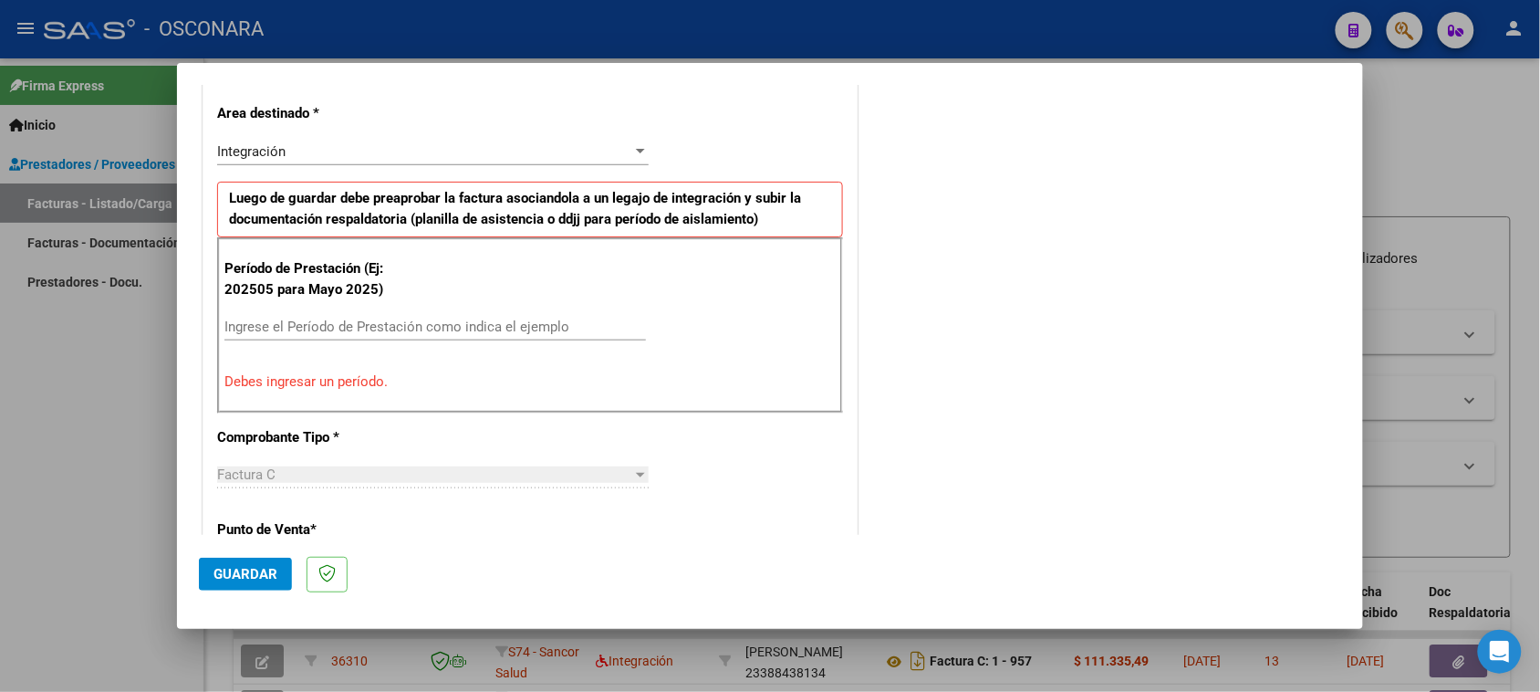
click at [349, 324] on input "Ingrese el Período de Prestación como indica el ejemplo" at bounding box center [435, 326] width 422 height 16
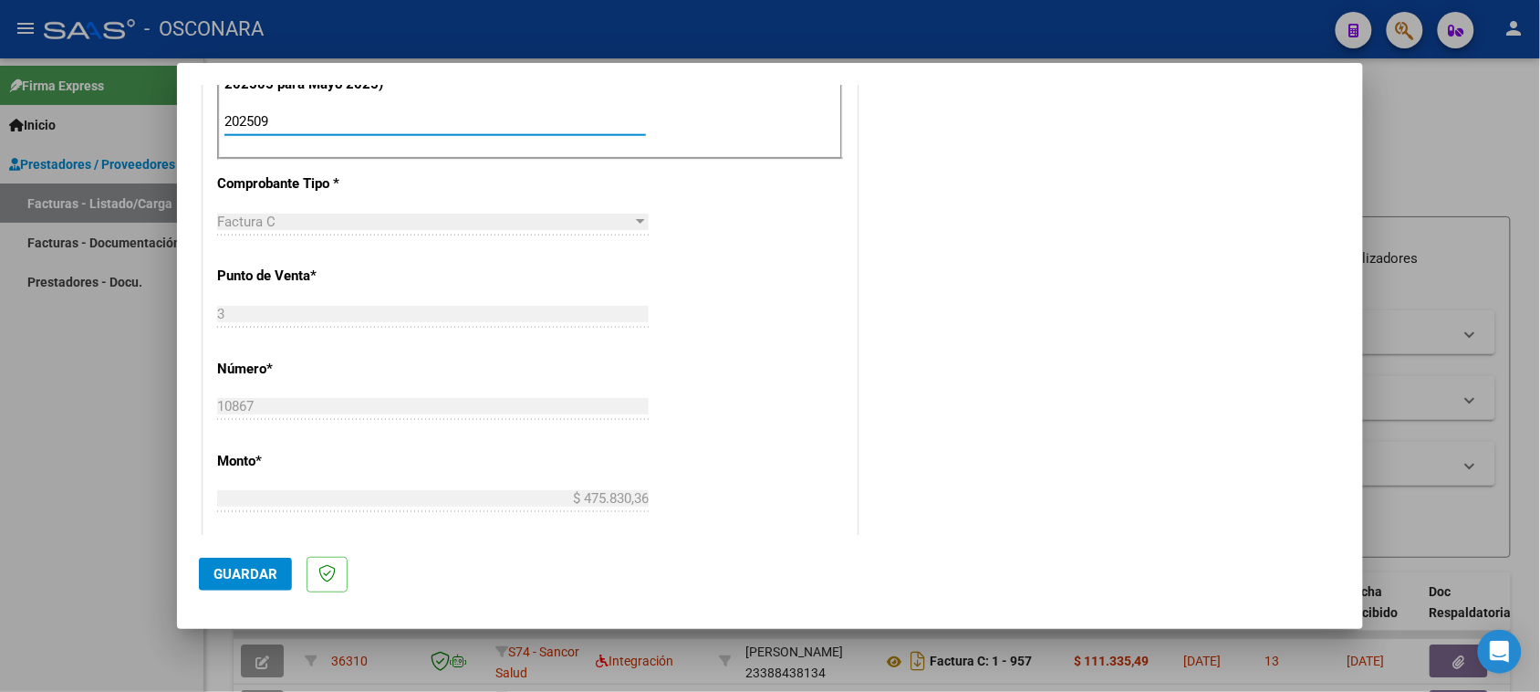
scroll to position [640, 0]
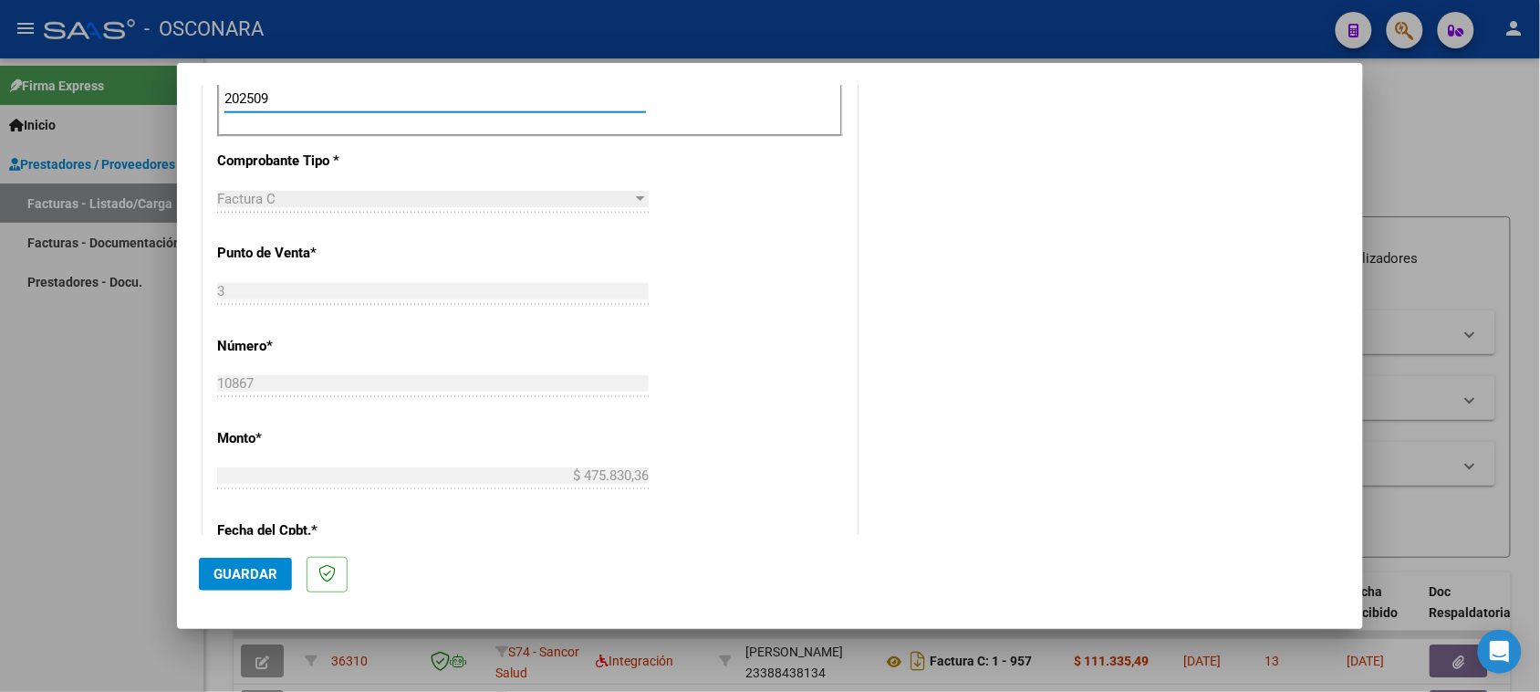
type input "202509"
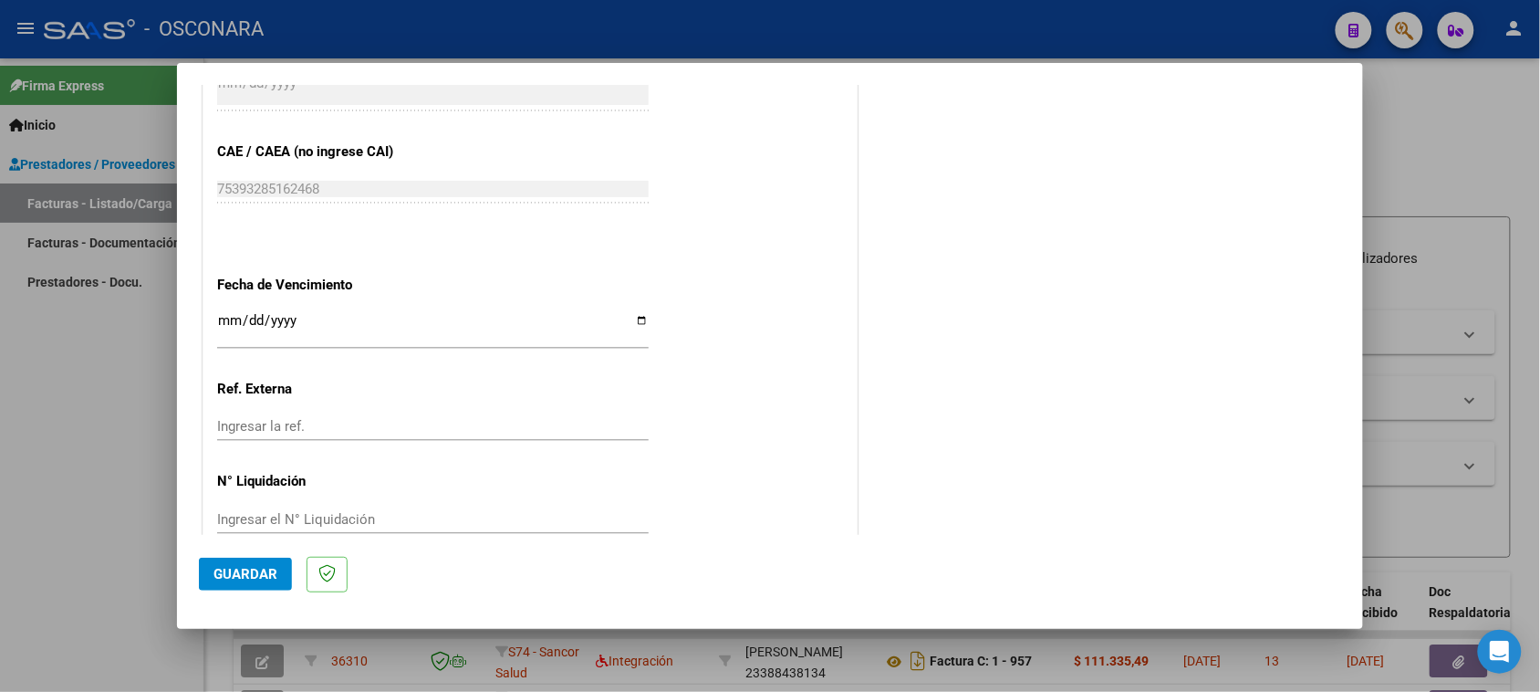
scroll to position [1159, 0]
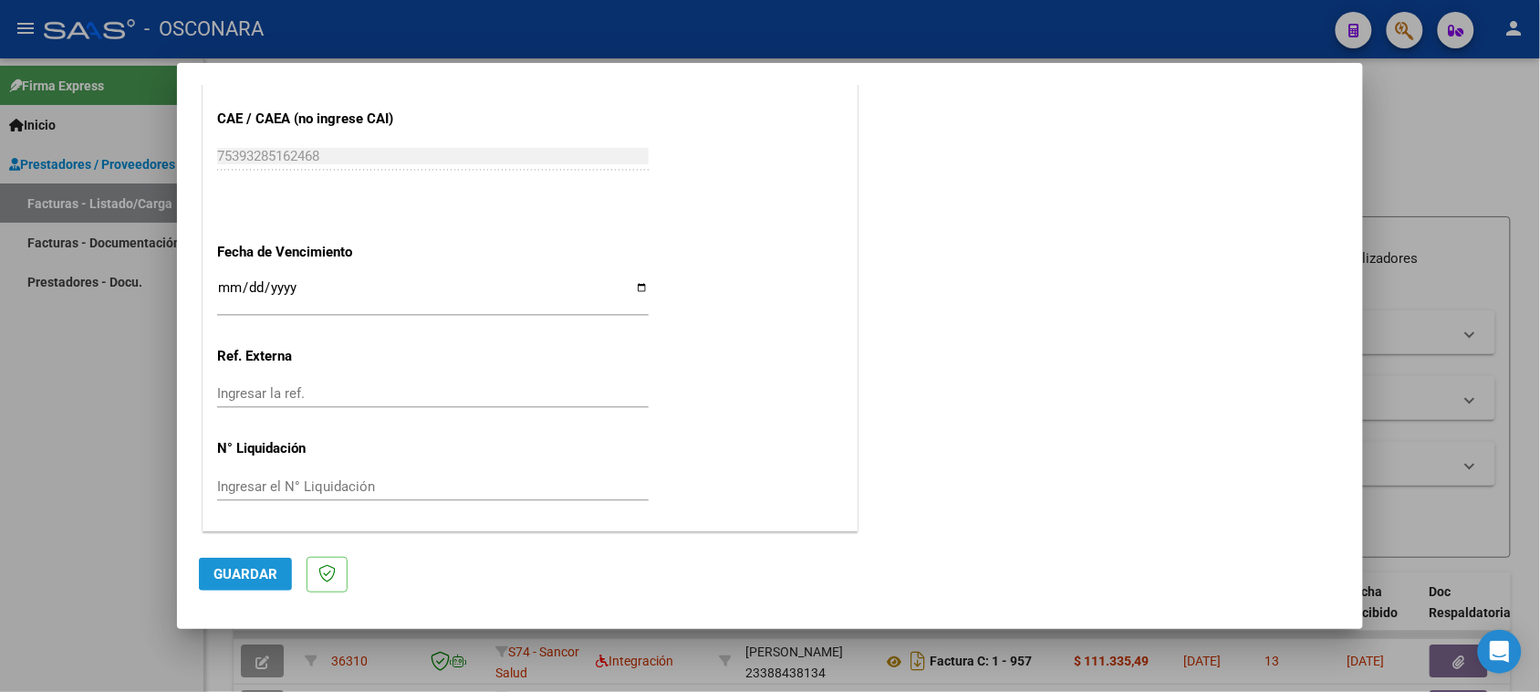
click at [215, 558] on button "Guardar" at bounding box center [245, 573] width 93 height 33
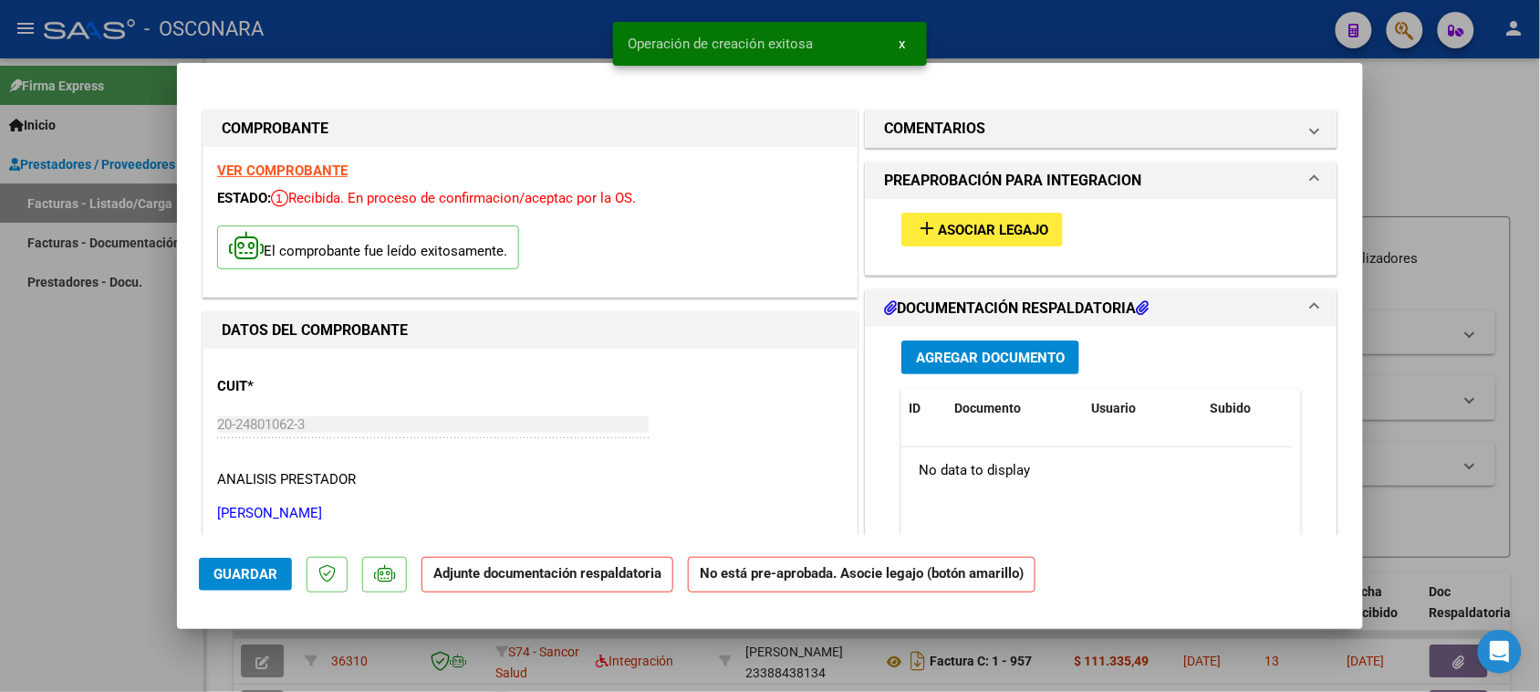
click at [1019, 228] on span "Asociar Legajo" at bounding box center [993, 230] width 110 height 16
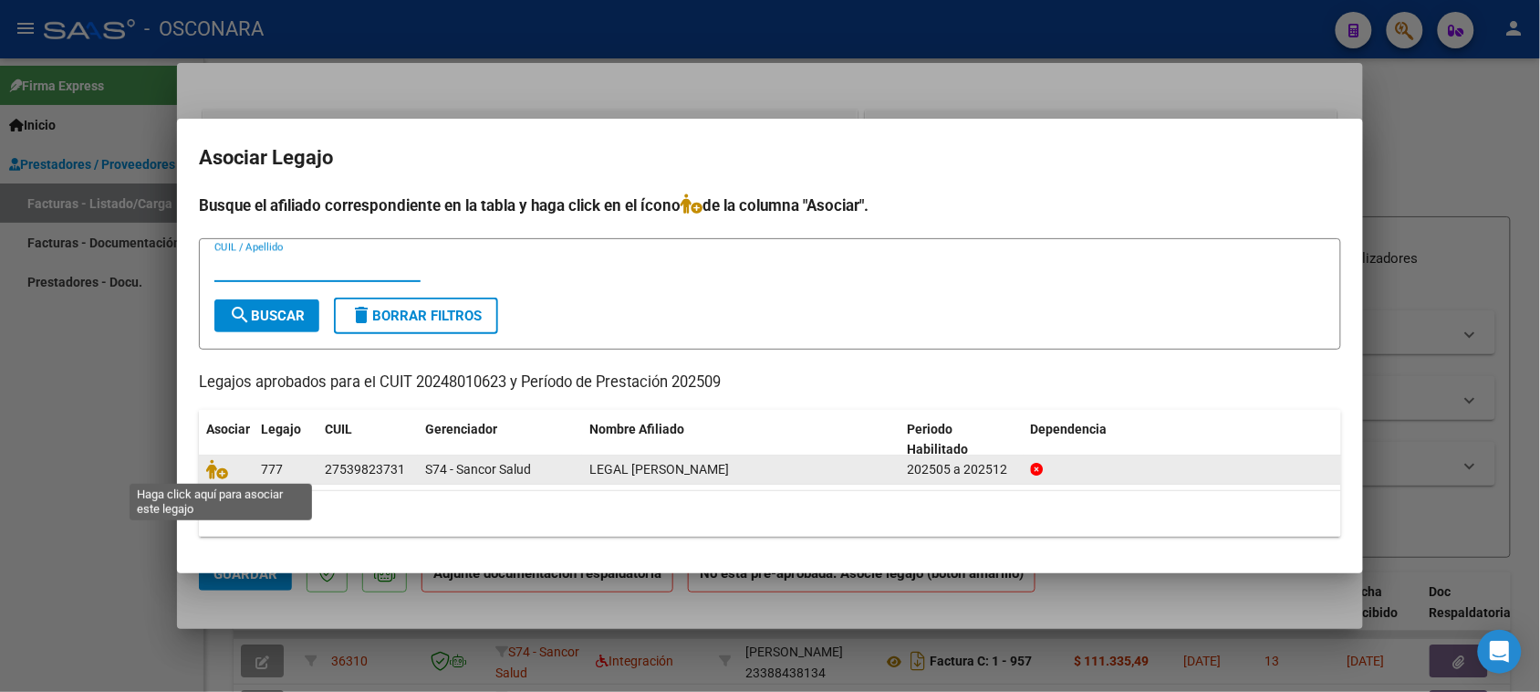
drag, startPoint x: 222, startPoint y: 473, endPoint x: 242, endPoint y: 472, distance: 20.1
click at [222, 474] on icon at bounding box center [217, 469] width 22 height 20
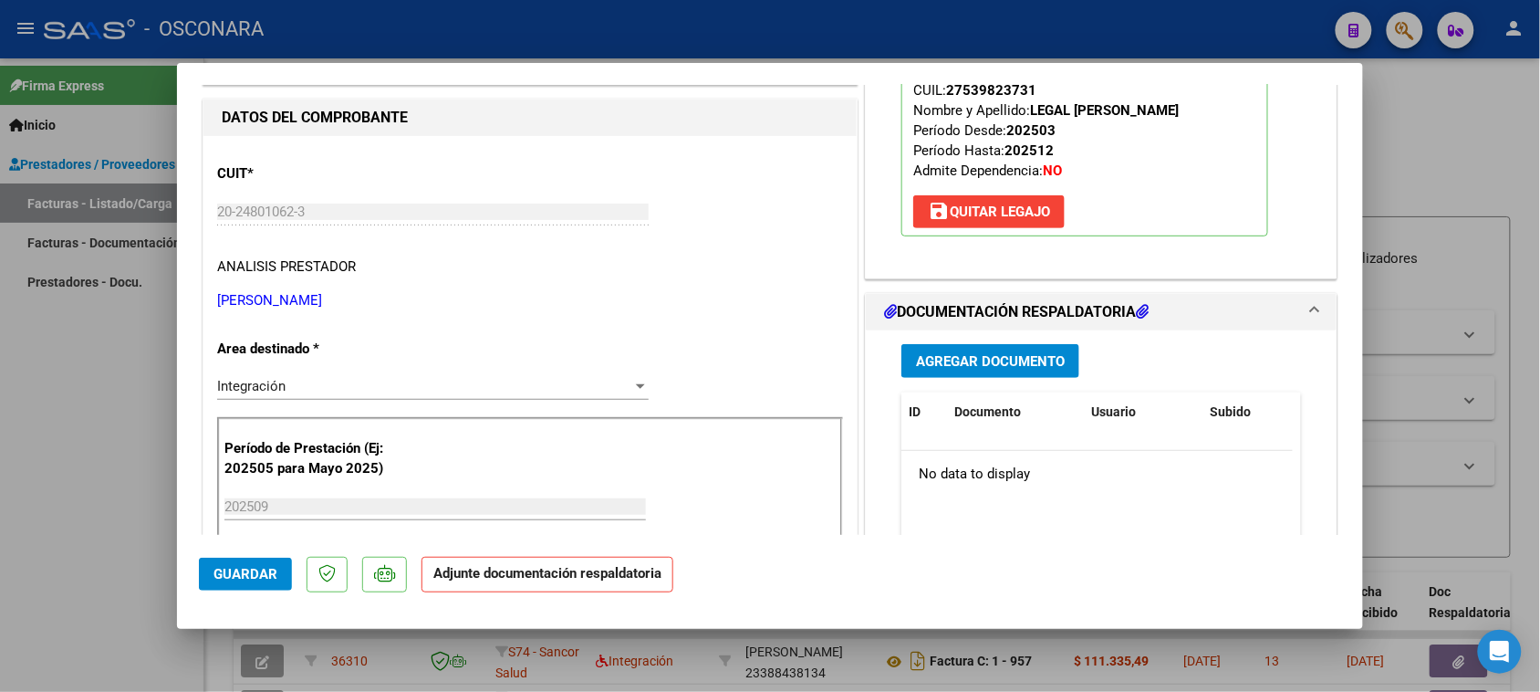
scroll to position [228, 0]
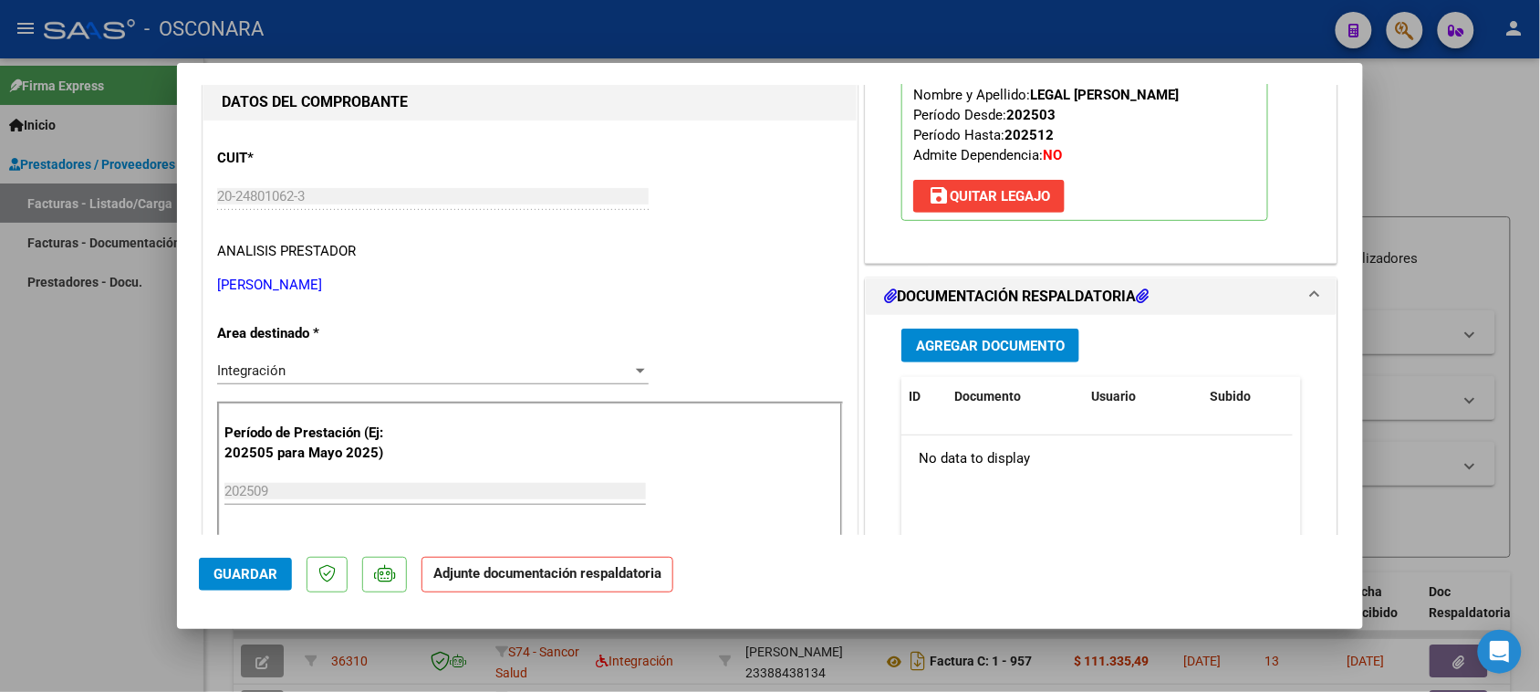
click at [992, 342] on span "Agregar Documento" at bounding box center [990, 346] width 149 height 16
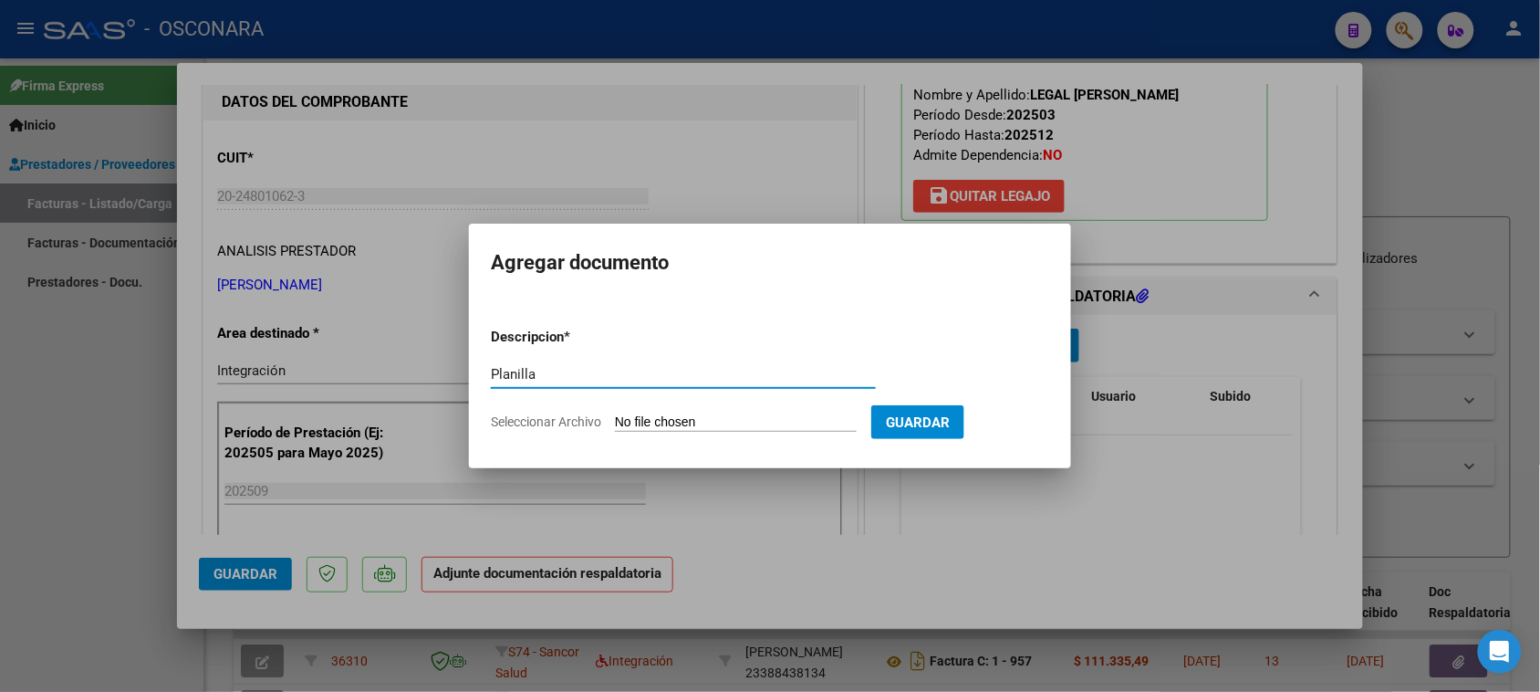
type input "Planilla"
click at [636, 409] on form "Descripcion * Planilla Escriba aquí una descripcion Seleccionar Archivo Guardar" at bounding box center [770, 379] width 558 height 133
click at [640, 416] on input "Seleccionar Archivo" at bounding box center [736, 422] width 242 height 17
type input "C:\fakepath\Legal [PERSON_NAME][GEOGRAPHIC_DATA] [DATE] Escuela Alas.pdf"
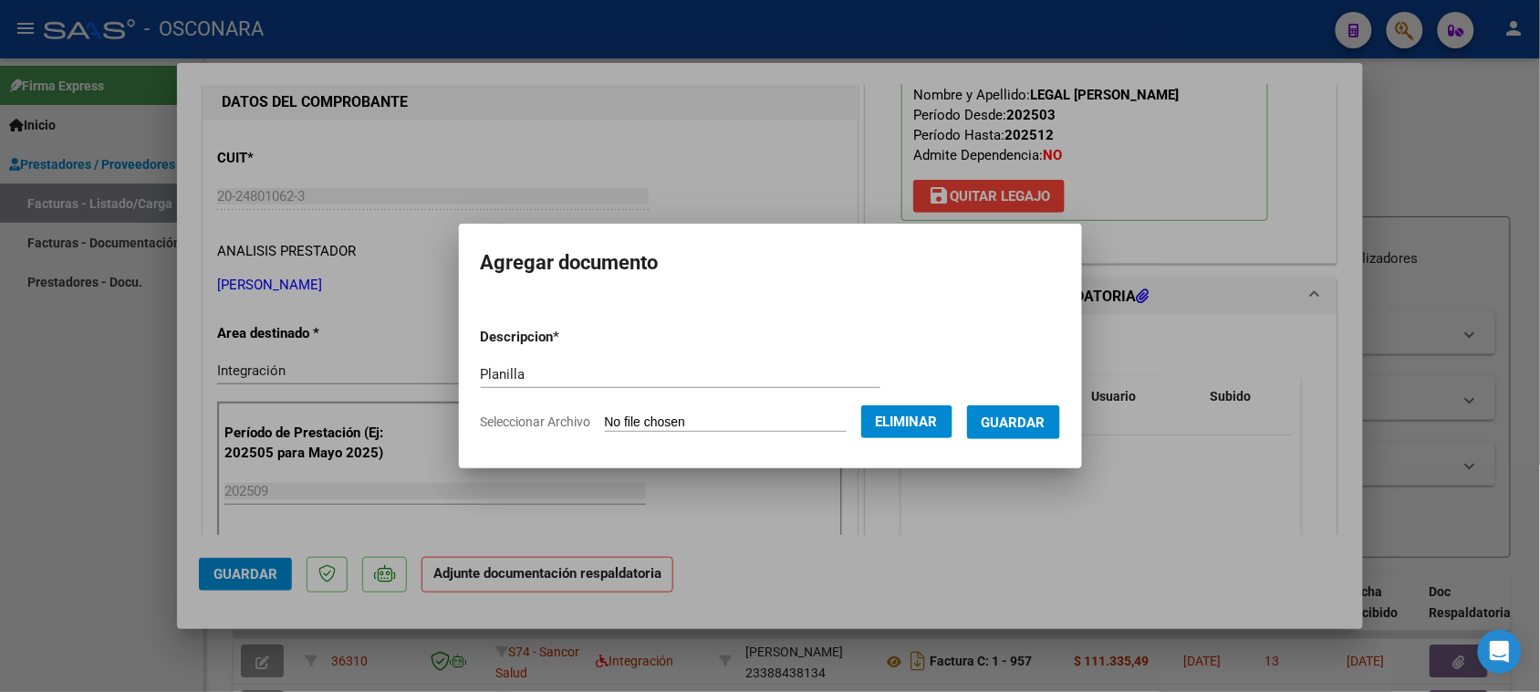
click at [1046, 425] on span "Guardar" at bounding box center [1014, 422] width 64 height 16
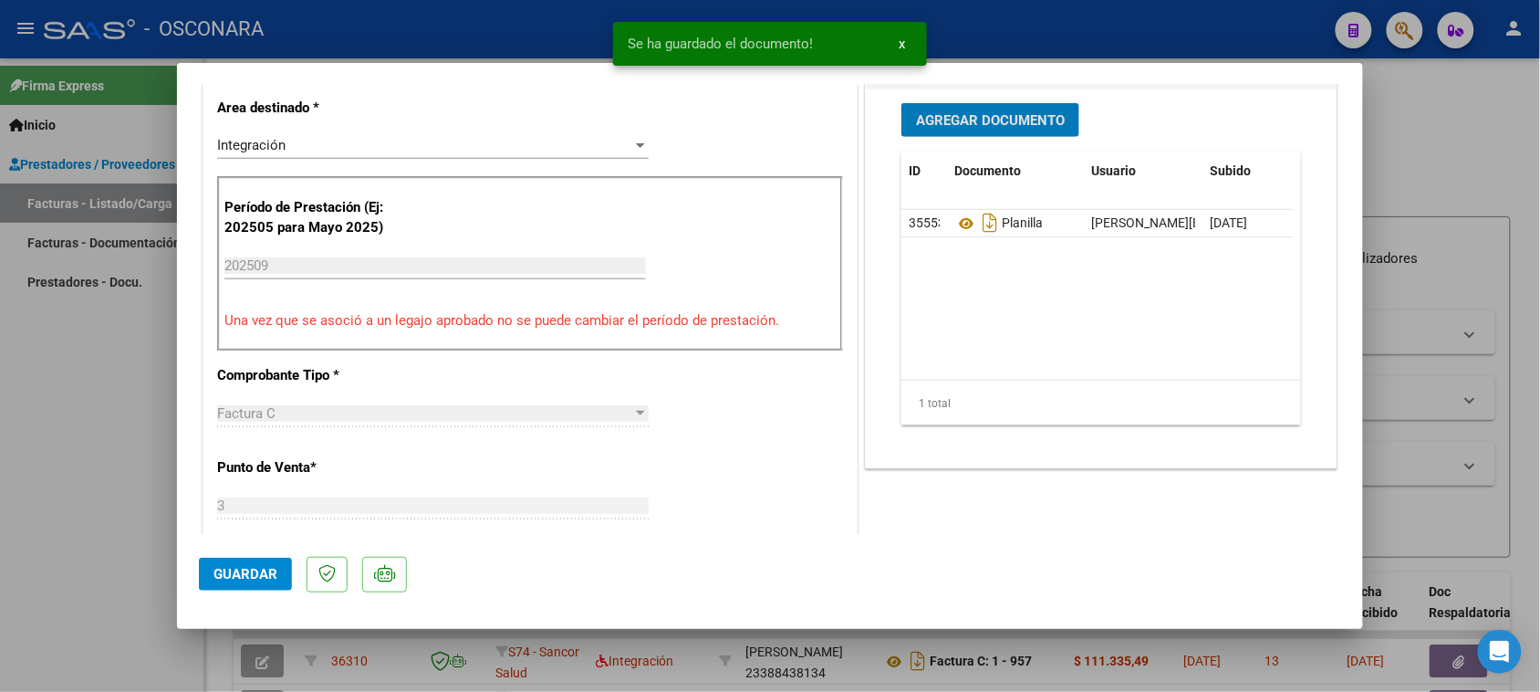
scroll to position [456, 0]
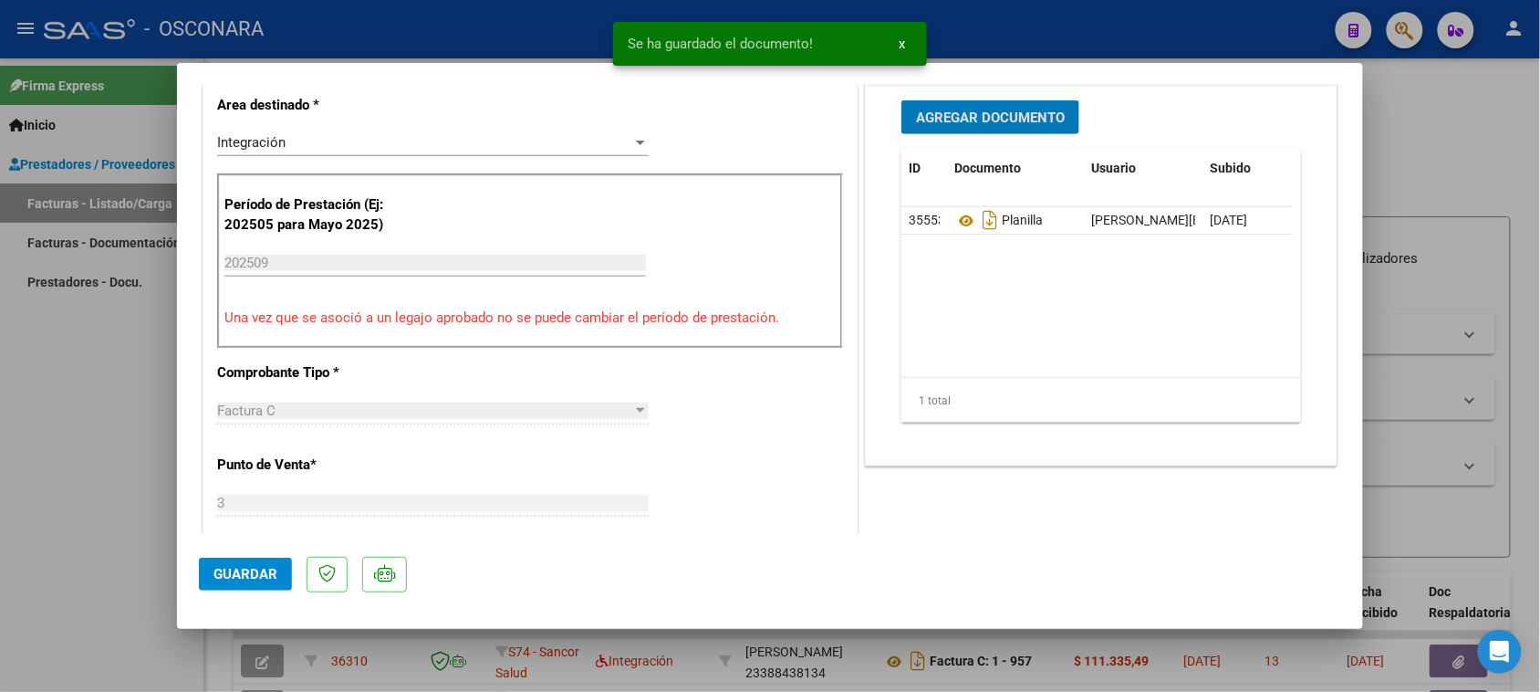
click at [239, 572] on span "Guardar" at bounding box center [245, 574] width 64 height 16
type input "$ 0,00"
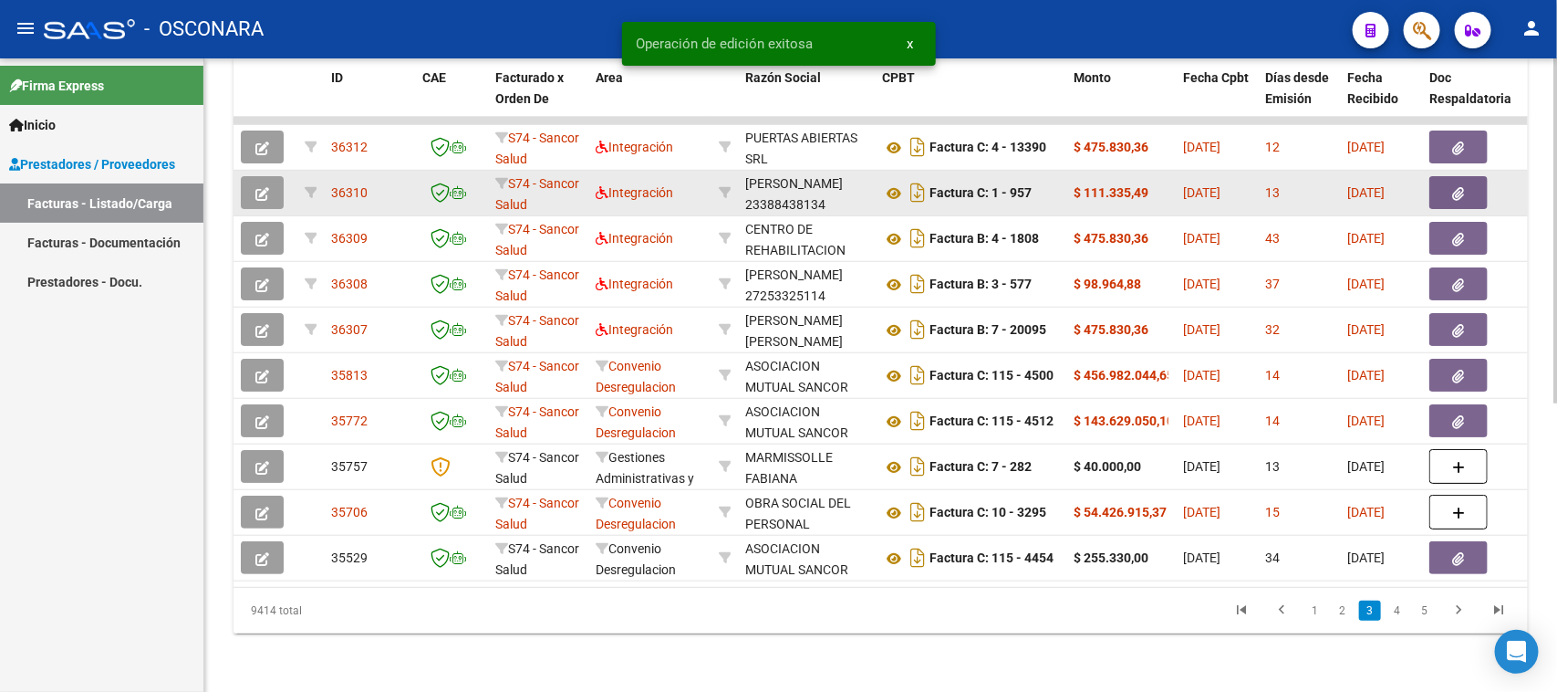
scroll to position [529, 0]
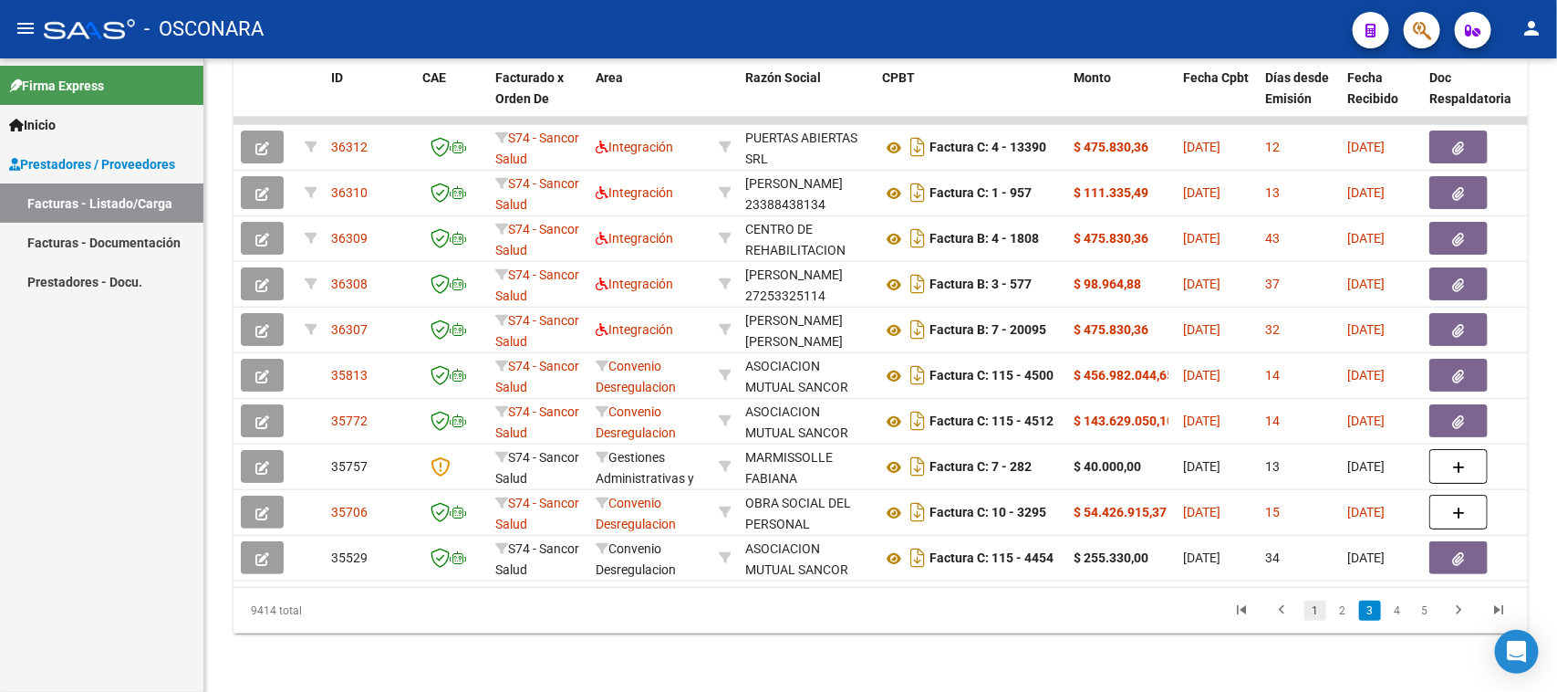
click at [1316, 617] on link "1" at bounding box center [1316, 610] width 22 height 20
